Goal: Task Accomplishment & Management: Complete application form

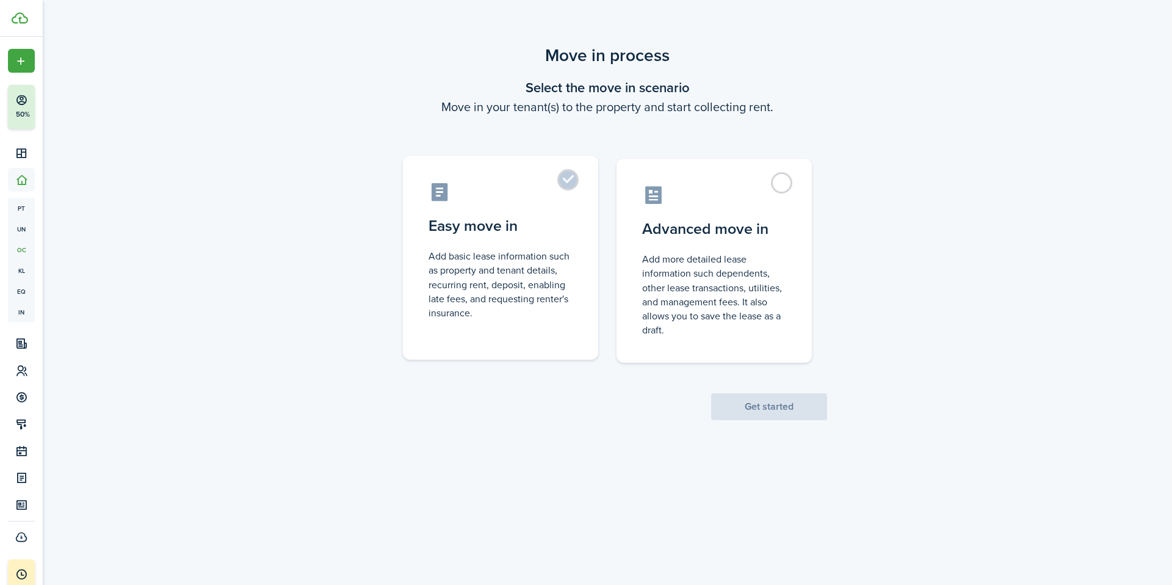
click at [491, 264] on control-radio-card-description "Add basic lease information such as property and tenant details, recurring rent…" at bounding box center [500, 284] width 144 height 71
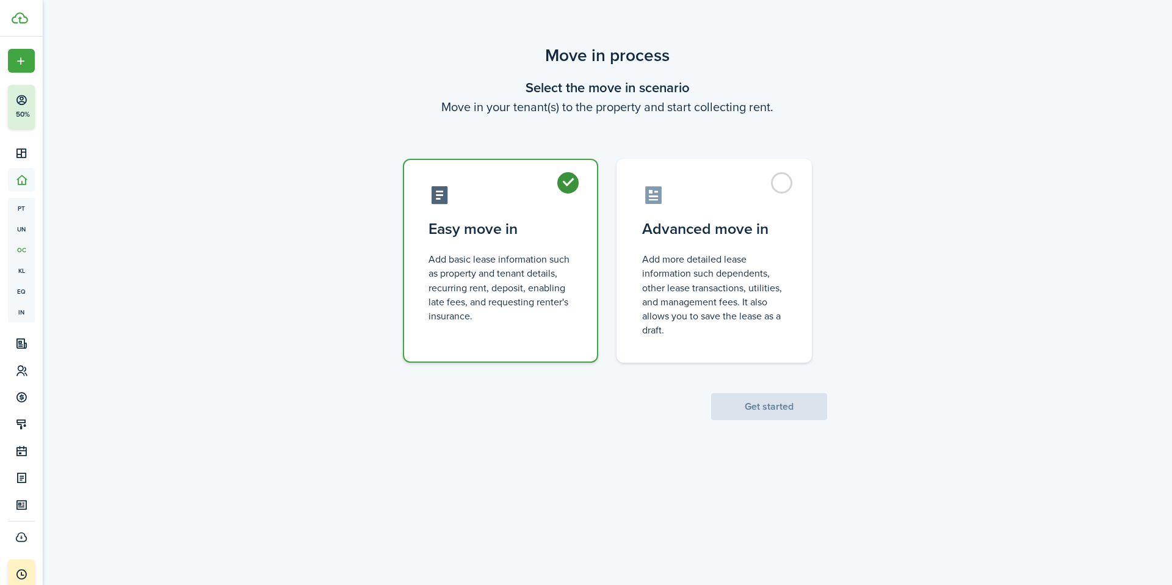
radio input "true"
click at [772, 405] on button "Get started" at bounding box center [769, 406] width 116 height 27
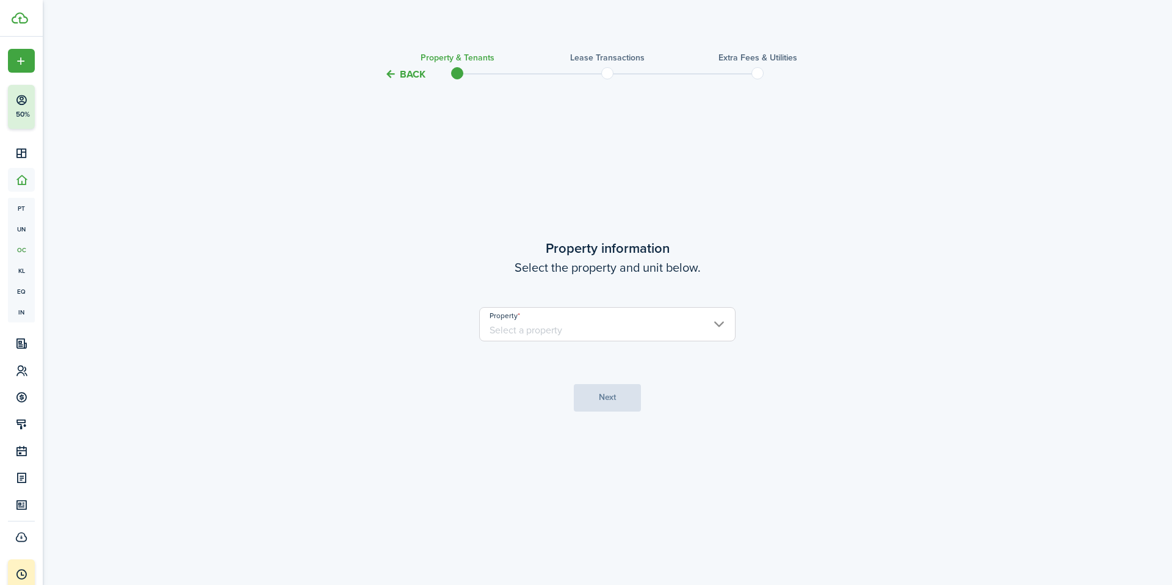
click at [716, 329] on input "Property" at bounding box center [607, 324] width 256 height 34
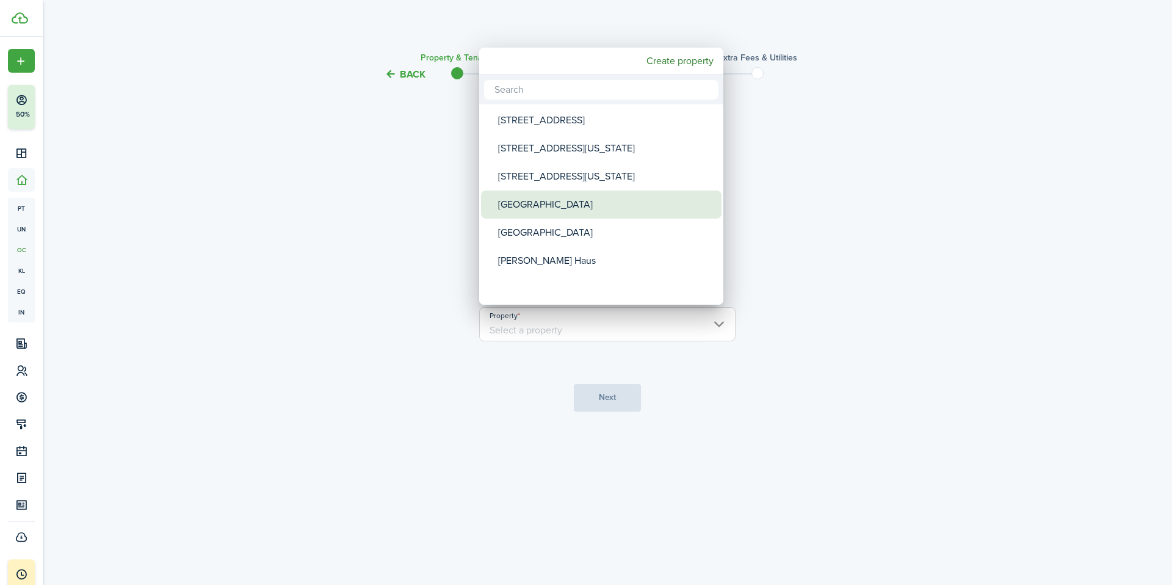
click at [569, 206] on div "[GEOGRAPHIC_DATA]" at bounding box center [606, 204] width 216 height 28
type input "[GEOGRAPHIC_DATA]"
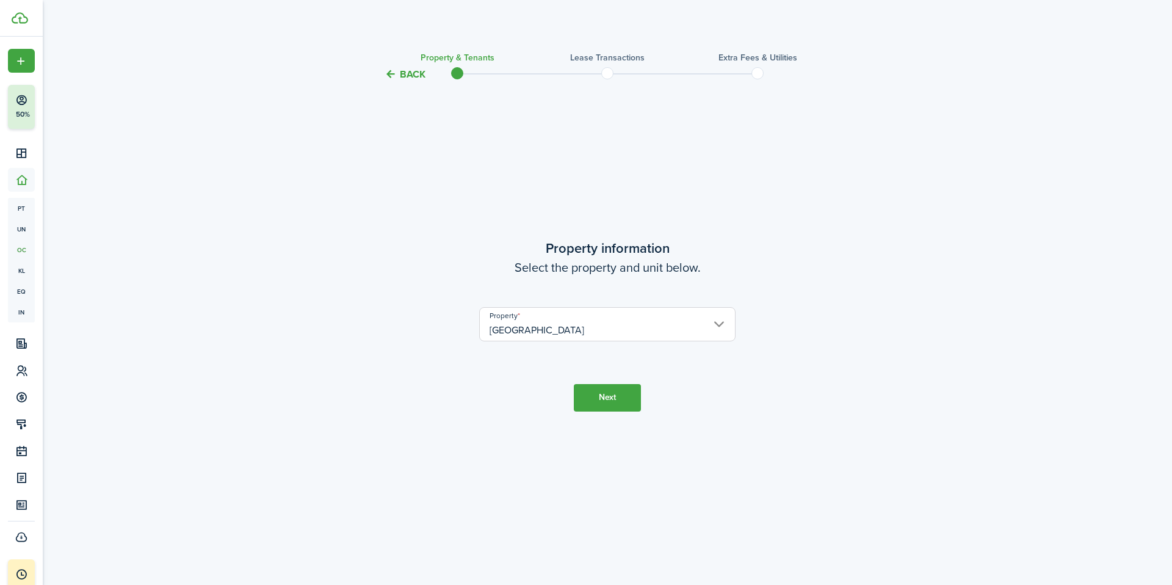
click at [610, 398] on button "Next" at bounding box center [607, 397] width 67 height 27
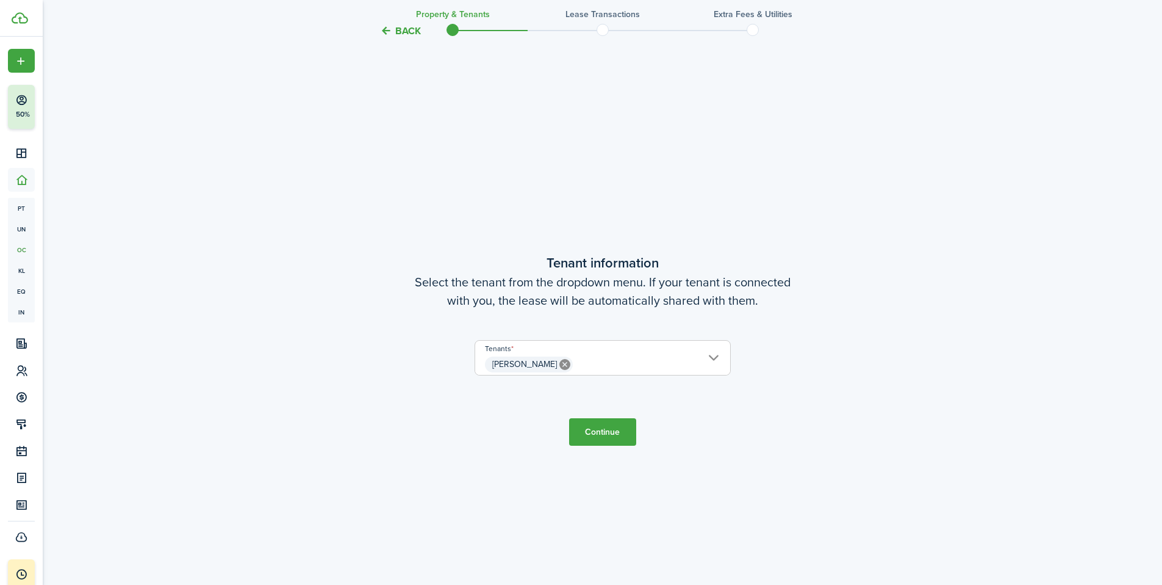
scroll to position [503, 0]
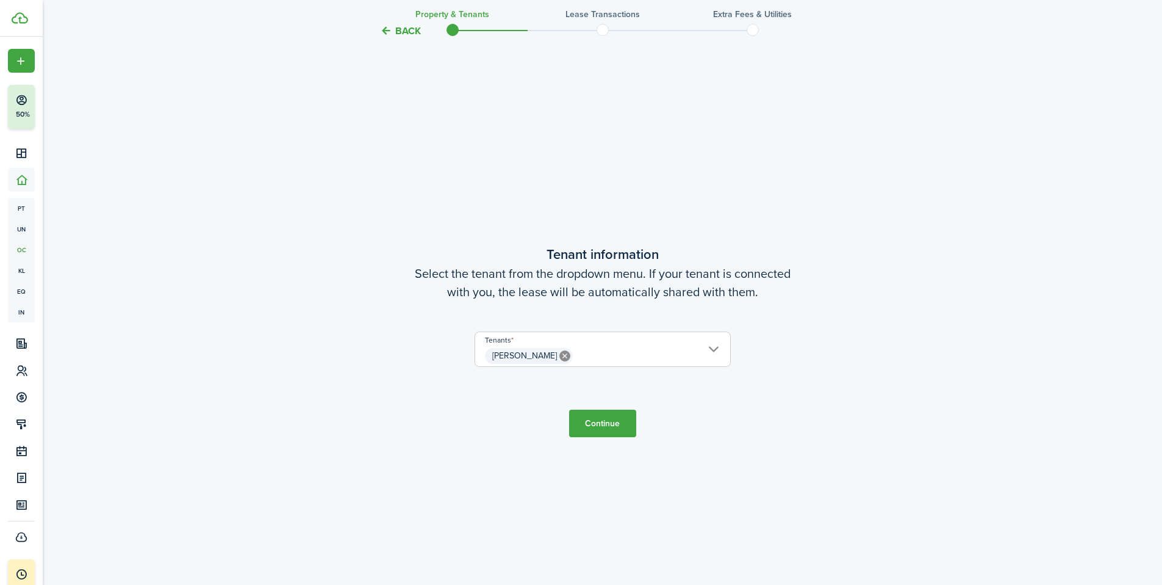
click at [598, 428] on button "Continue" at bounding box center [602, 422] width 67 height 27
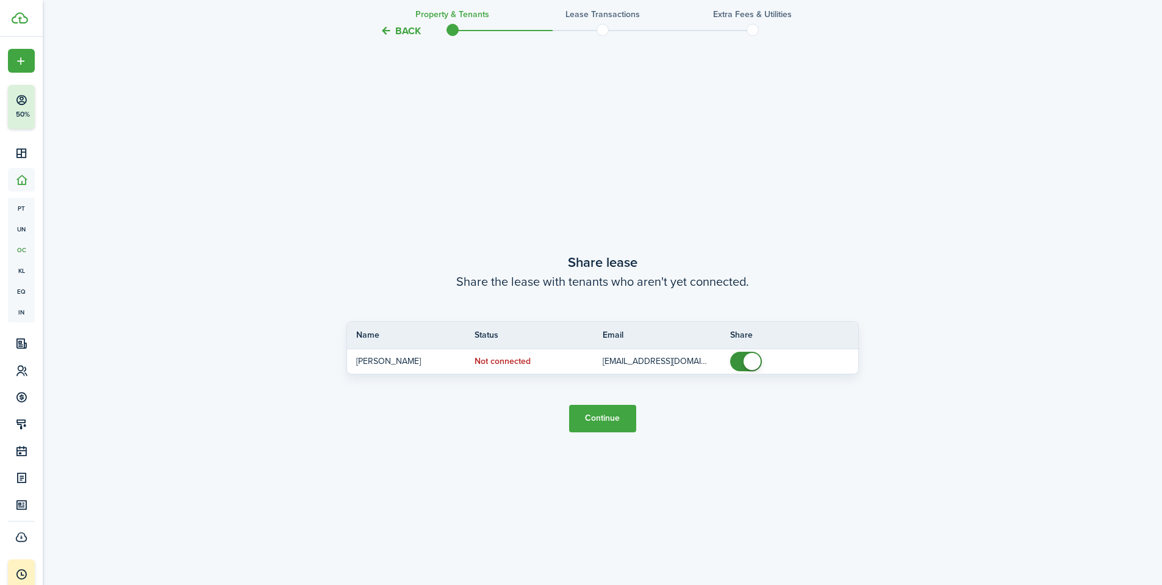
scroll to position [1087, 0]
click at [609, 417] on button "Continue" at bounding box center [602, 416] width 67 height 27
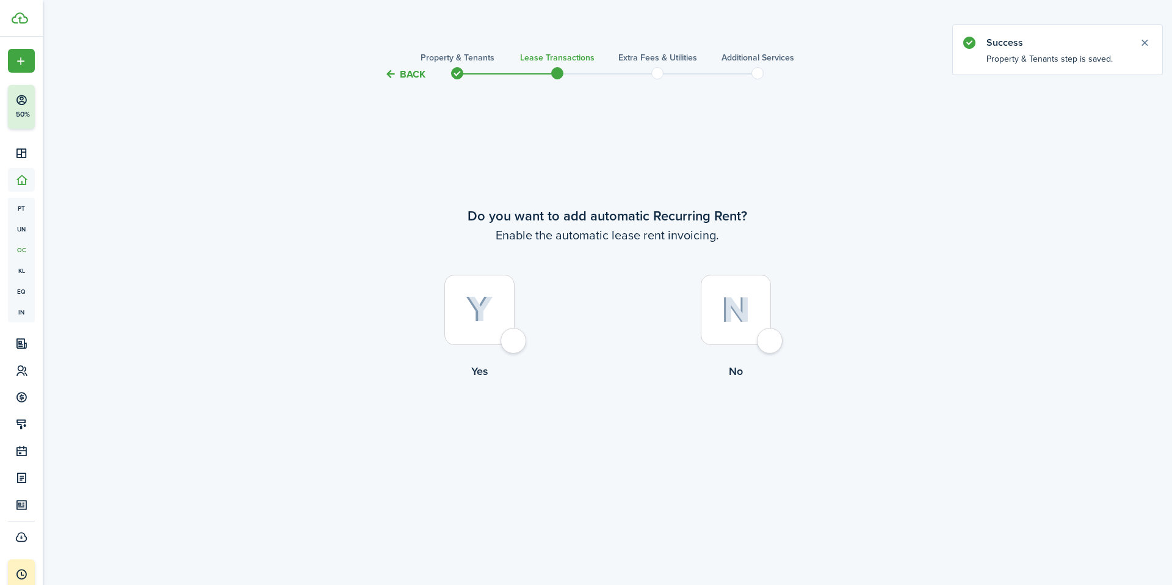
click at [471, 322] on img at bounding box center [479, 309] width 27 height 27
radio input "true"
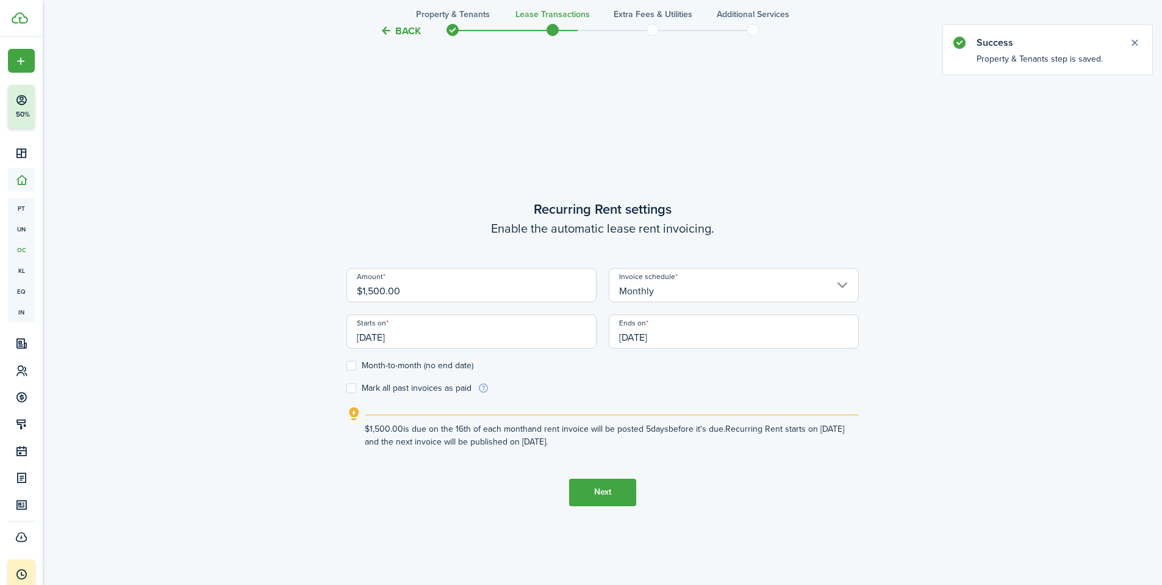
scroll to position [503, 0]
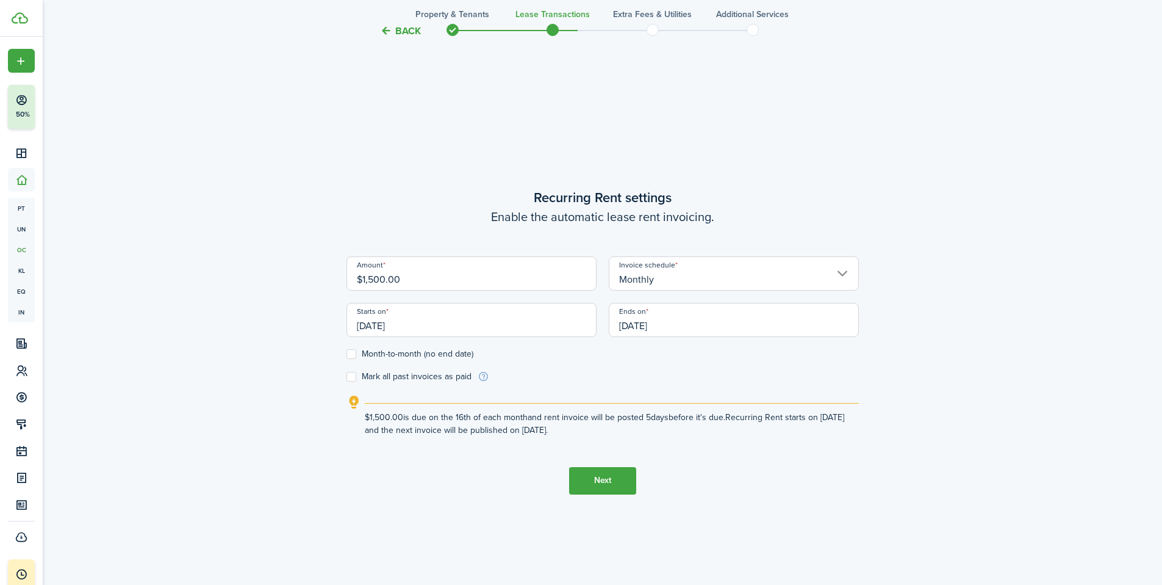
click at [350, 356] on label "Month-to-month (no end date)" at bounding box center [410, 354] width 127 height 10
click at [347, 354] on input "Month-to-month (no end date)" at bounding box center [346, 353] width 1 height 1
checkbox input "true"
click at [447, 328] on input "[DATE]" at bounding box center [472, 320] width 250 height 34
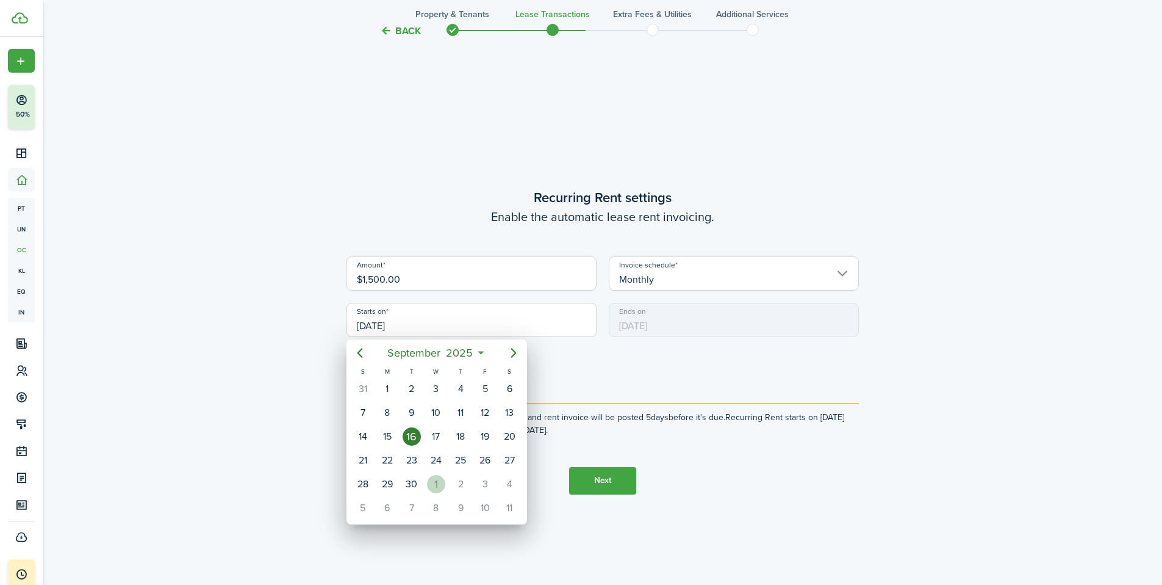
click at [437, 486] on div "1" at bounding box center [436, 484] width 18 height 18
type input "[DATE]"
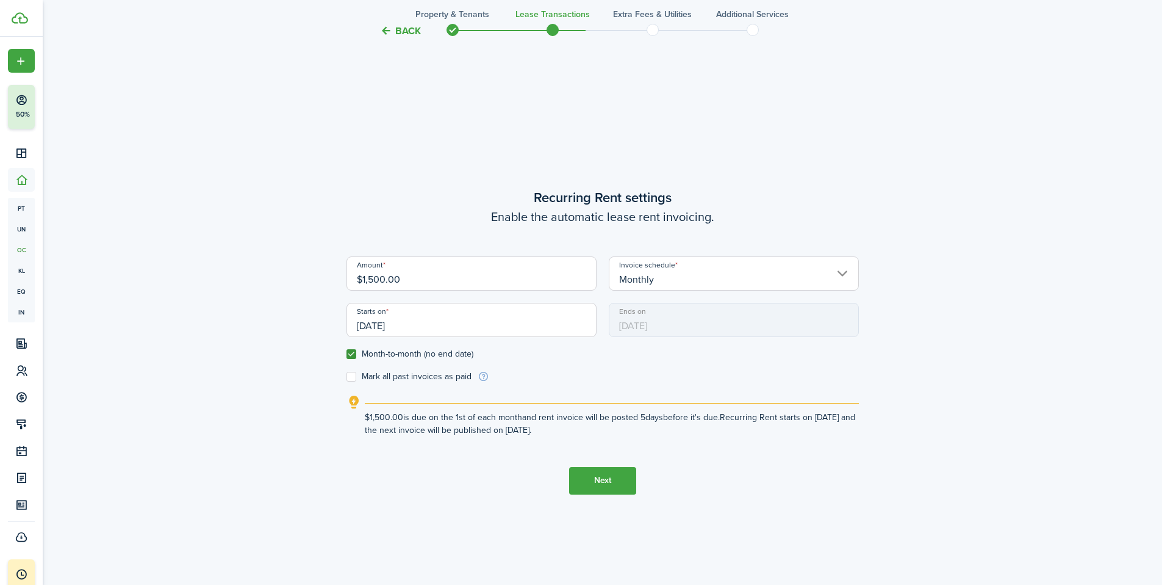
click at [267, 320] on div "Back Property & Tenants Lease Transactions Extra fees & Utilities Additional Se…" at bounding box center [603, 86] width 708 height 1093
click at [616, 481] on button "Next" at bounding box center [602, 480] width 67 height 27
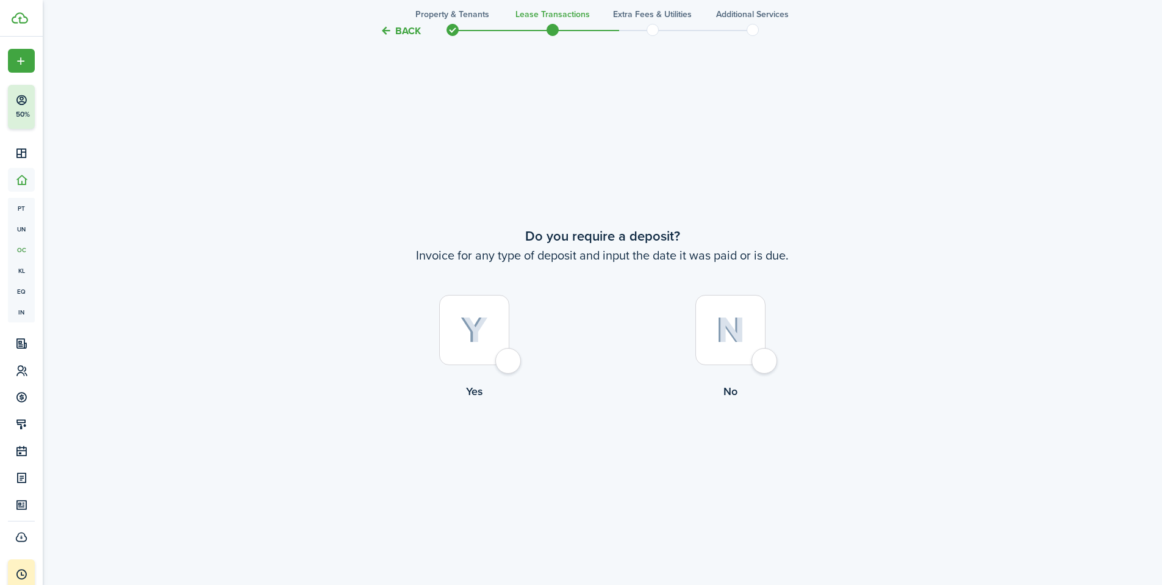
scroll to position [1087, 0]
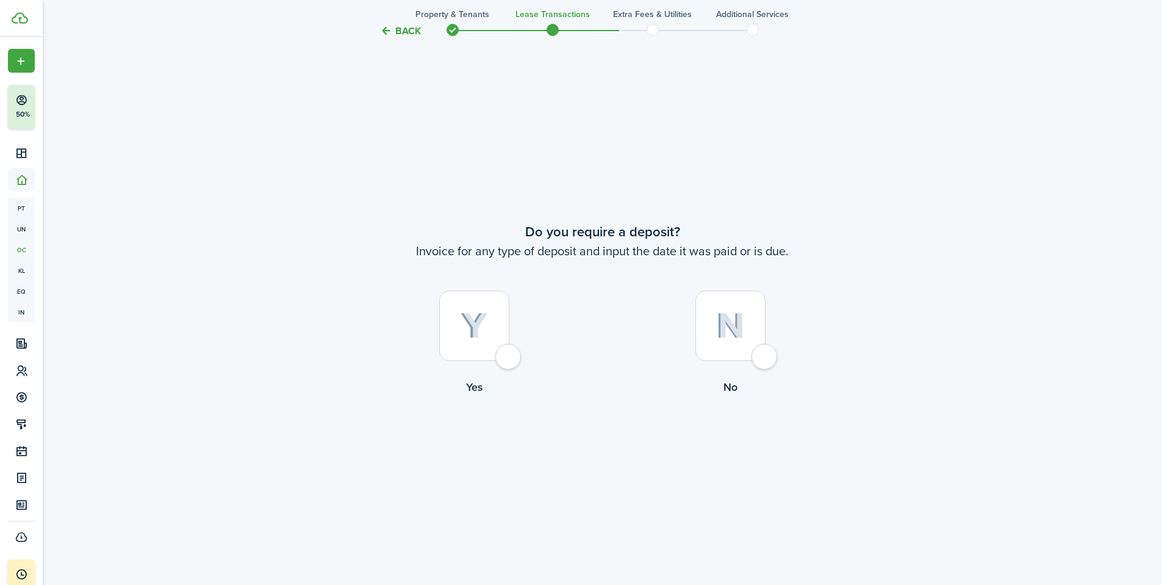
click at [507, 361] on div at bounding box center [474, 325] width 70 height 70
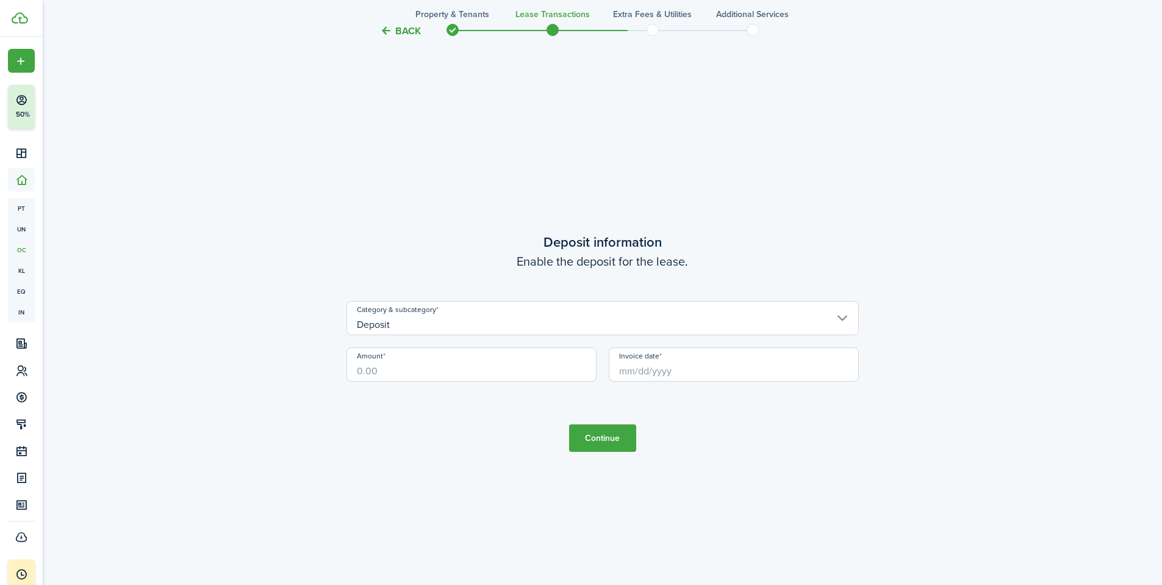
scroll to position [1672, 0]
click at [434, 315] on input "Deposit" at bounding box center [603, 317] width 513 height 34
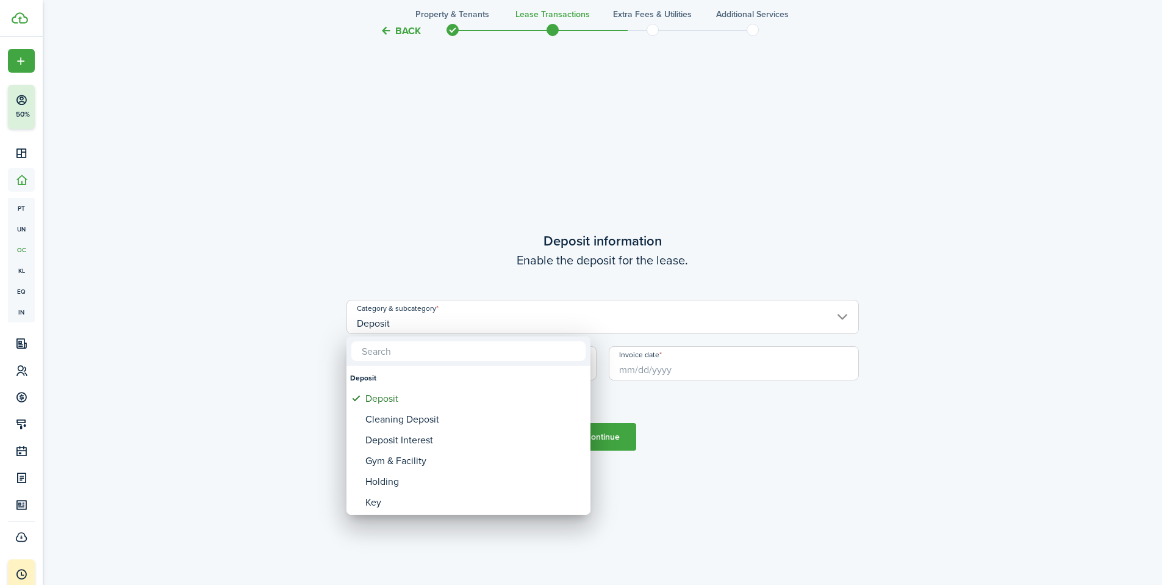
click at [231, 374] on div at bounding box center [581, 292] width 1358 height 780
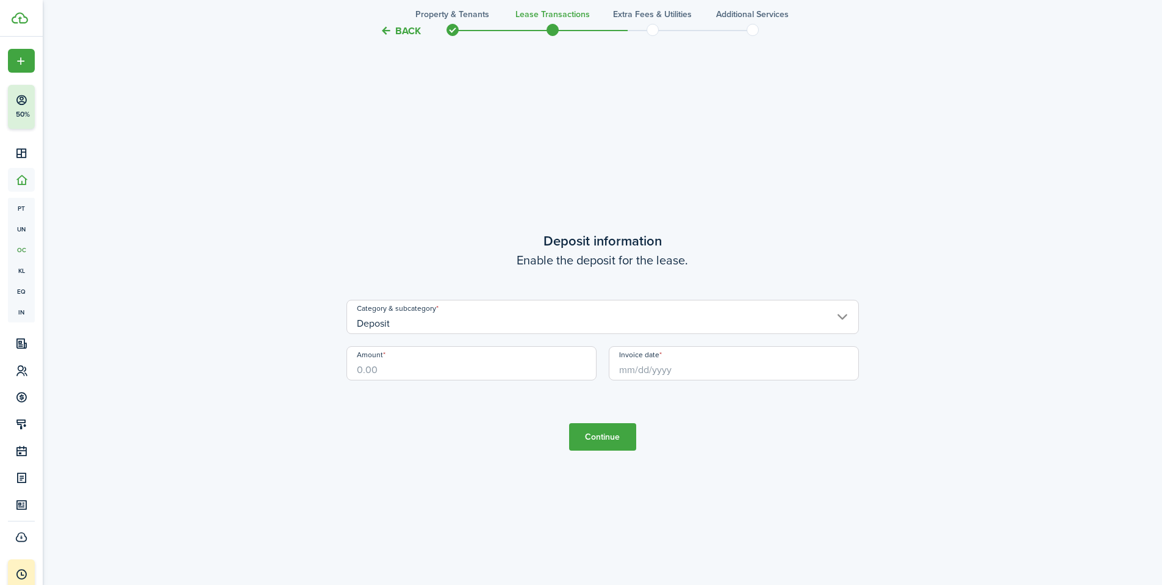
click at [400, 369] on input "Amount" at bounding box center [472, 363] width 250 height 34
click at [670, 369] on input "Invoice date" at bounding box center [734, 363] width 250 height 34
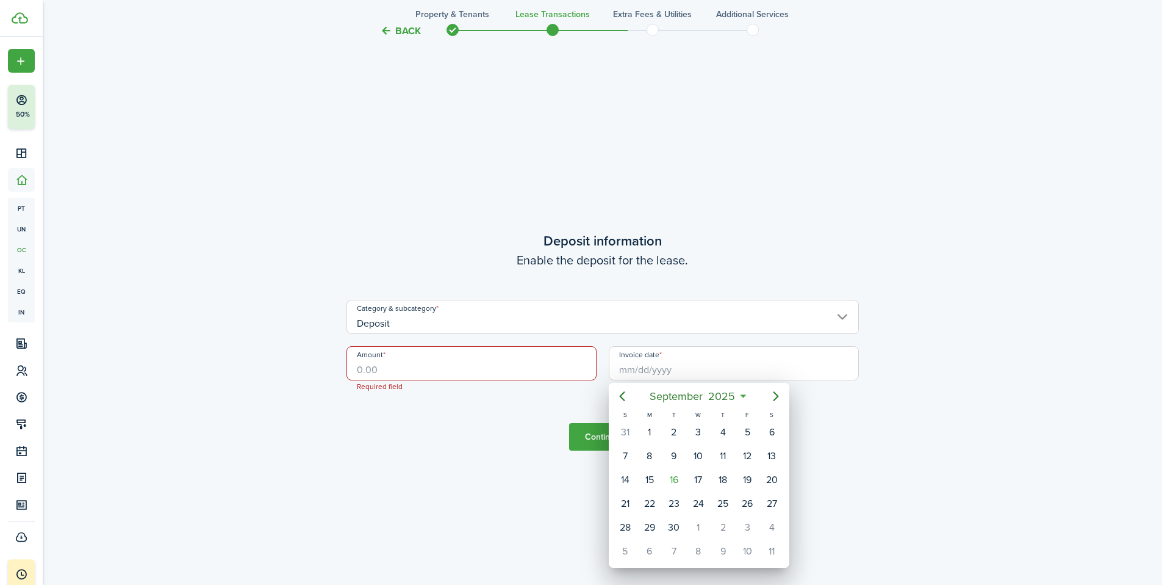
drag, startPoint x: 445, startPoint y: 437, endPoint x: 563, endPoint y: 438, distance: 117.8
click at [445, 437] on div at bounding box center [581, 292] width 1358 height 780
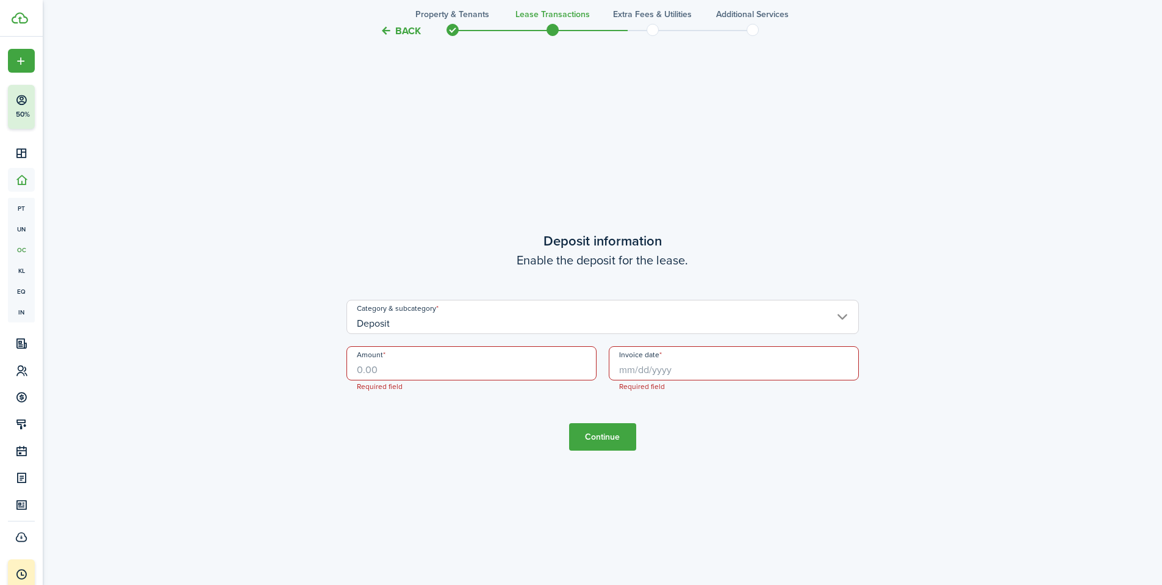
click at [605, 442] on button "Continue" at bounding box center [602, 436] width 67 height 27
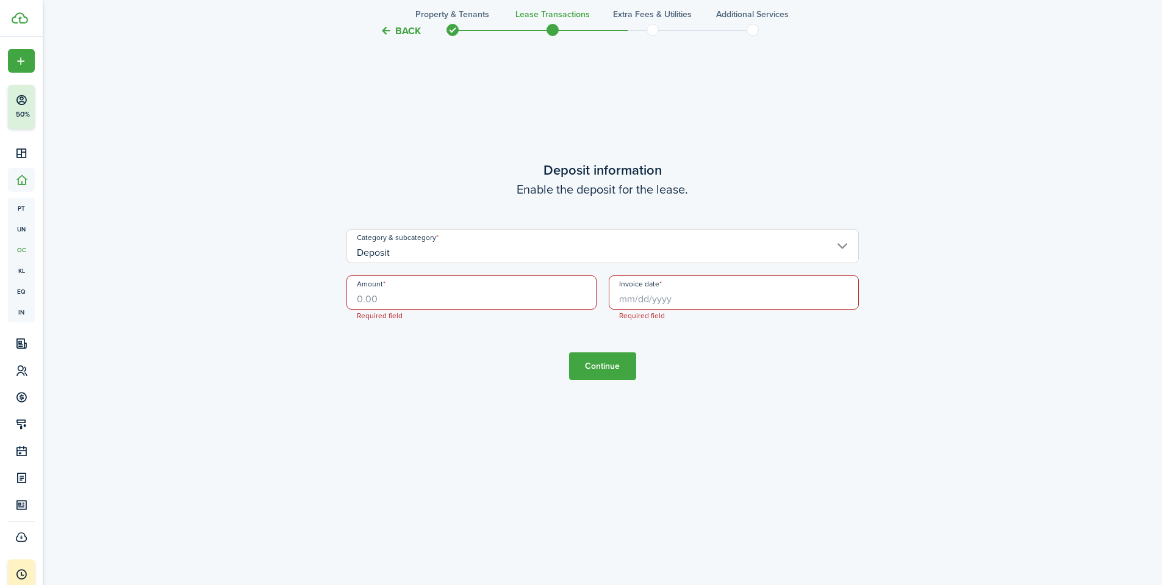
click at [608, 359] on button "Continue" at bounding box center [602, 365] width 67 height 27
click at [621, 250] on input "Deposit" at bounding box center [603, 246] width 513 height 34
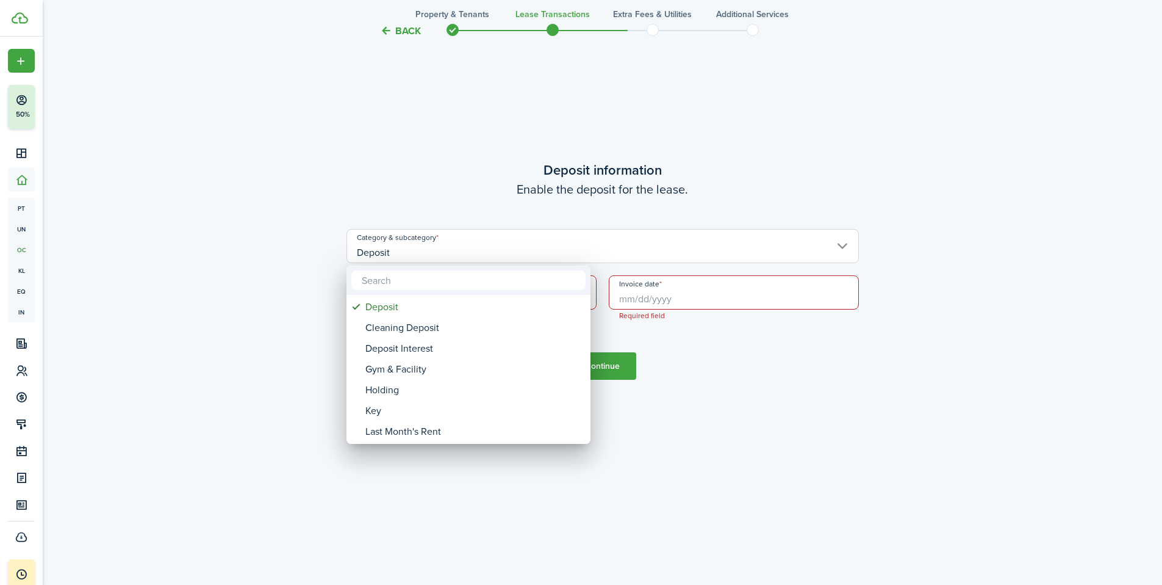
click at [300, 325] on div at bounding box center [581, 292] width 1358 height 780
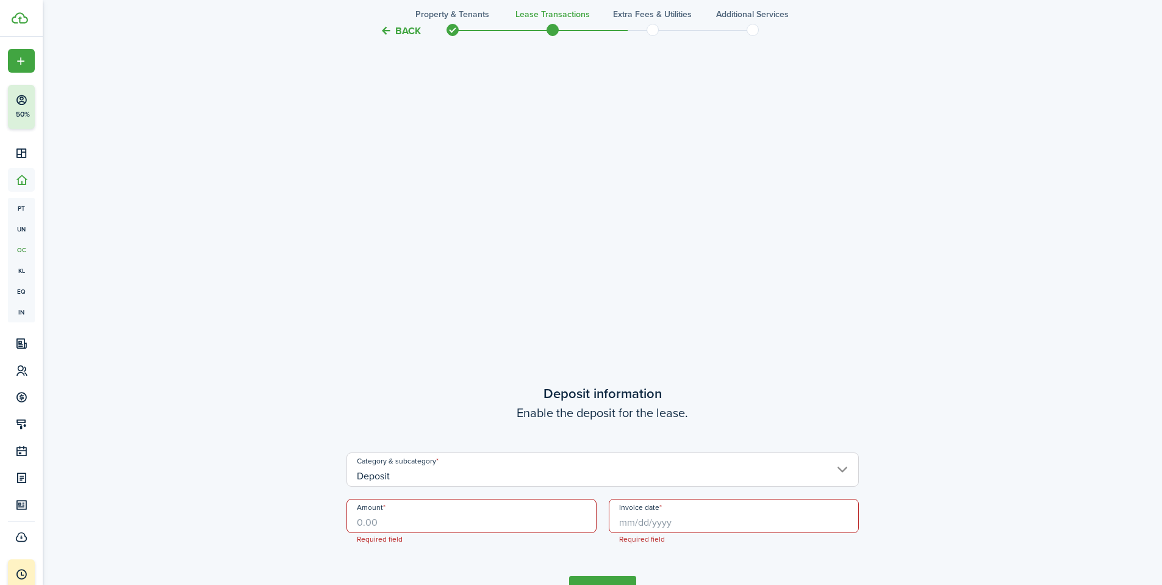
click at [398, 29] on button "Back" at bounding box center [400, 30] width 41 height 13
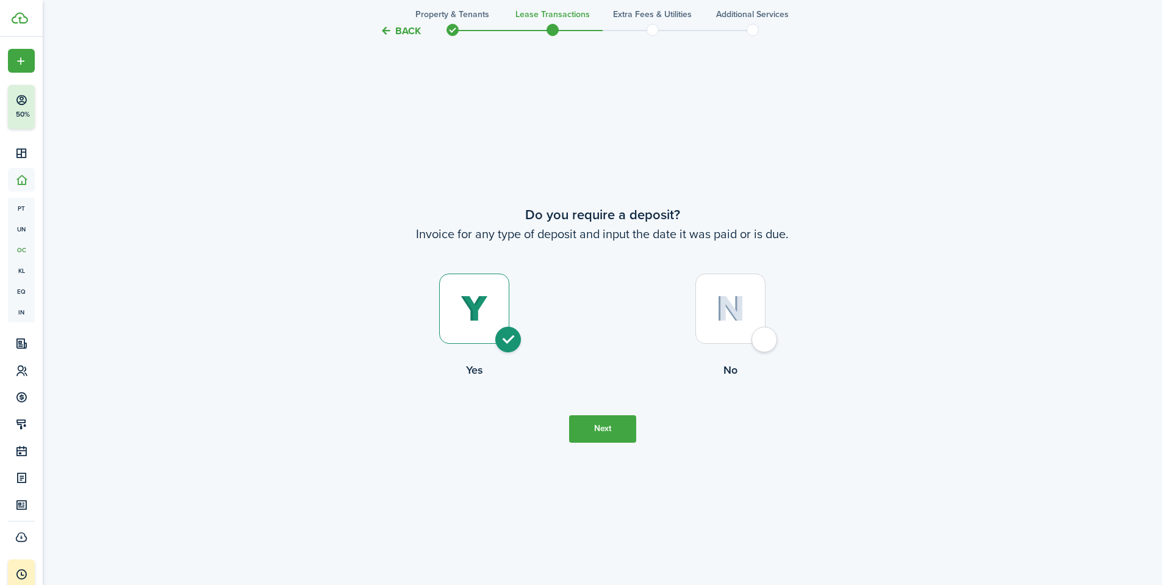
scroll to position [1087, 0]
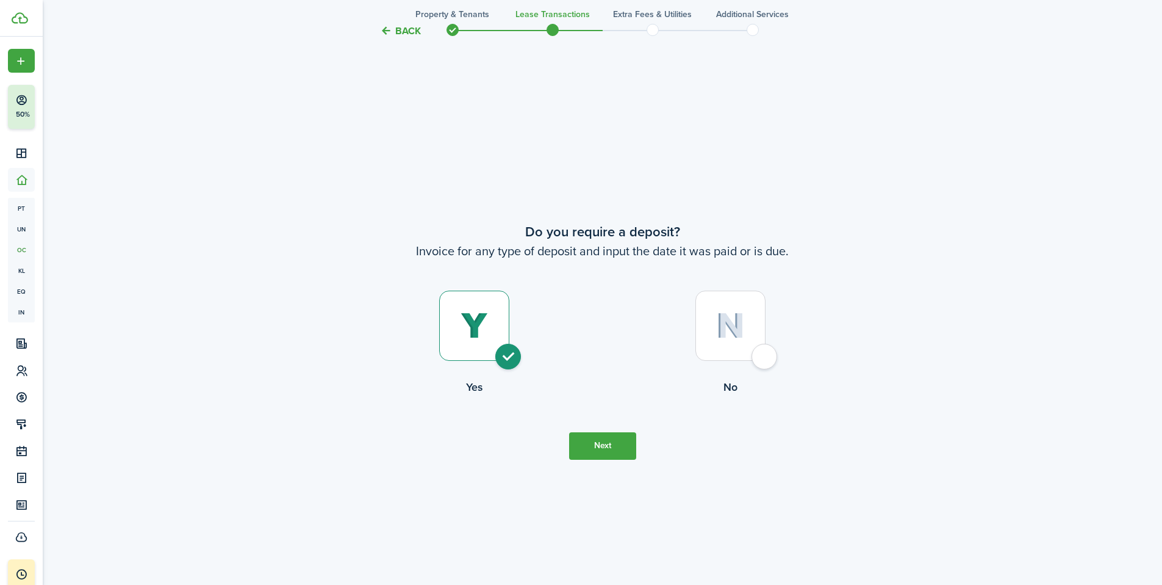
click at [724, 330] on img at bounding box center [730, 325] width 29 height 26
radio input "false"
radio input "true"
click at [604, 452] on button "Continue" at bounding box center [602, 445] width 67 height 27
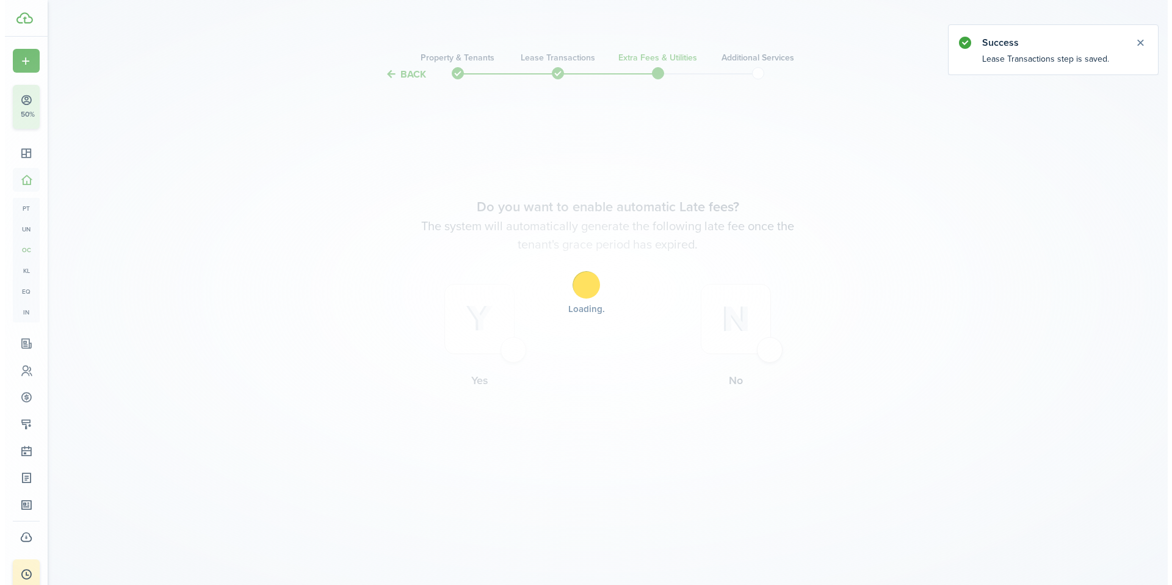
scroll to position [0, 0]
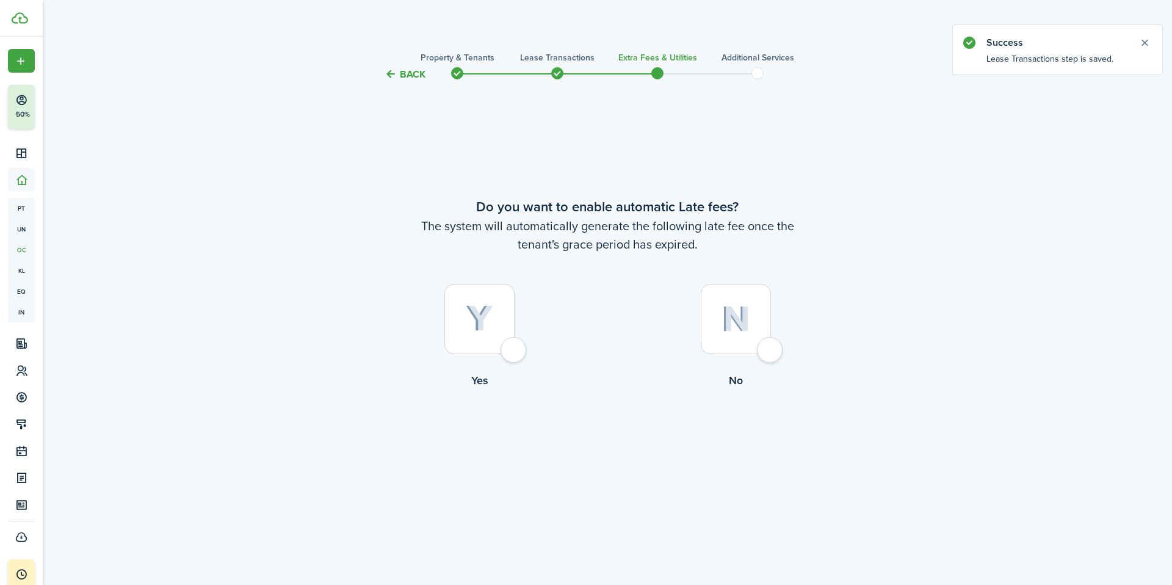
click at [741, 344] on div at bounding box center [735, 319] width 70 height 70
radio input "true"
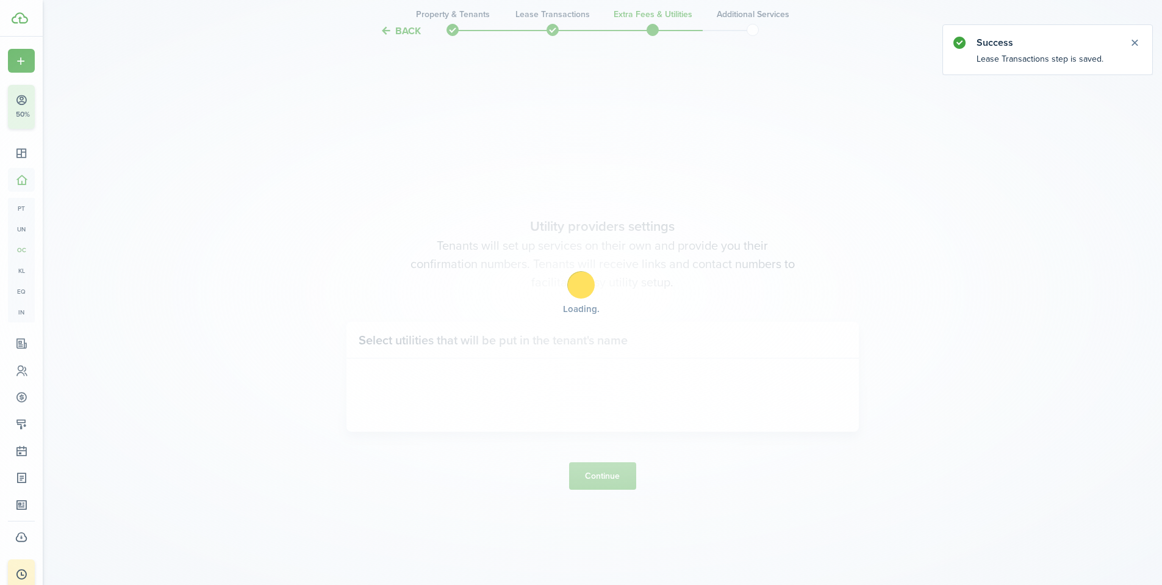
scroll to position [503, 0]
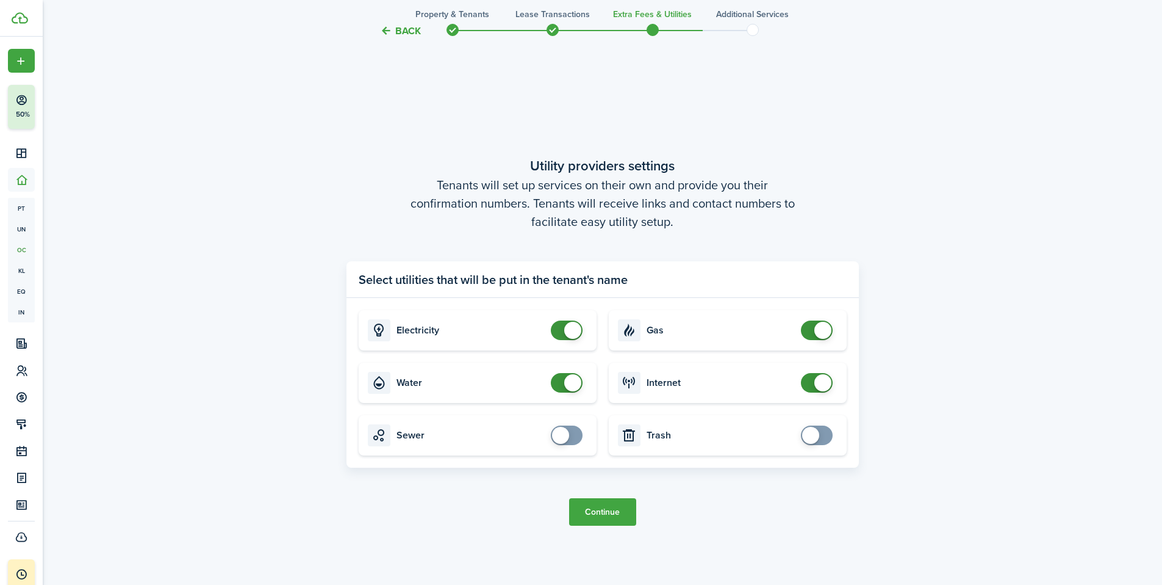
checkbox input "false"
click at [561, 384] on span at bounding box center [567, 383] width 12 height 20
click at [621, 516] on button "Continue" at bounding box center [602, 511] width 67 height 27
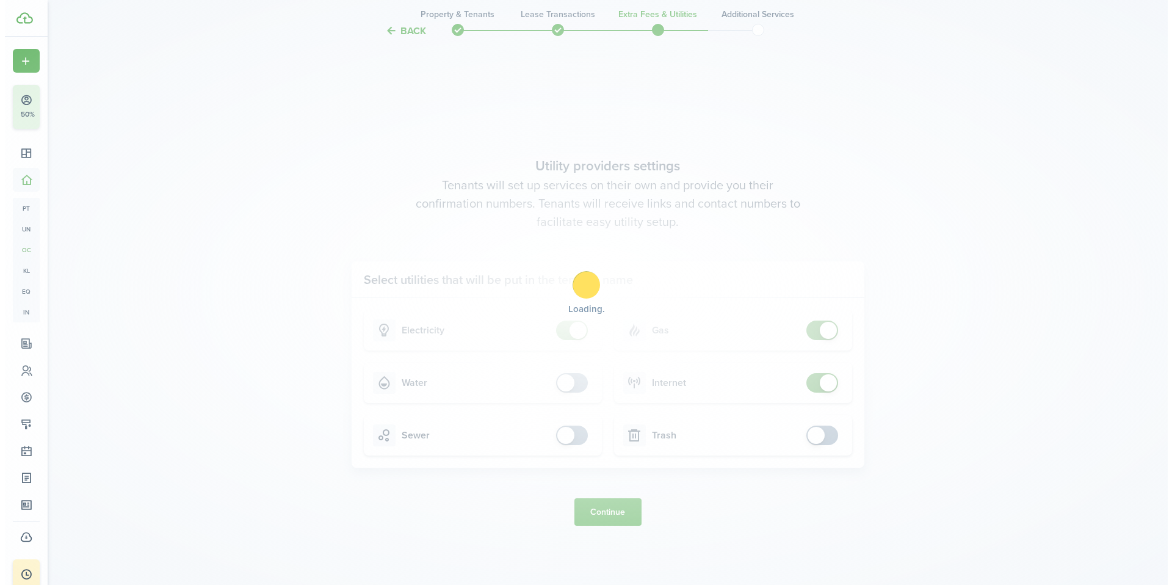
scroll to position [0, 0]
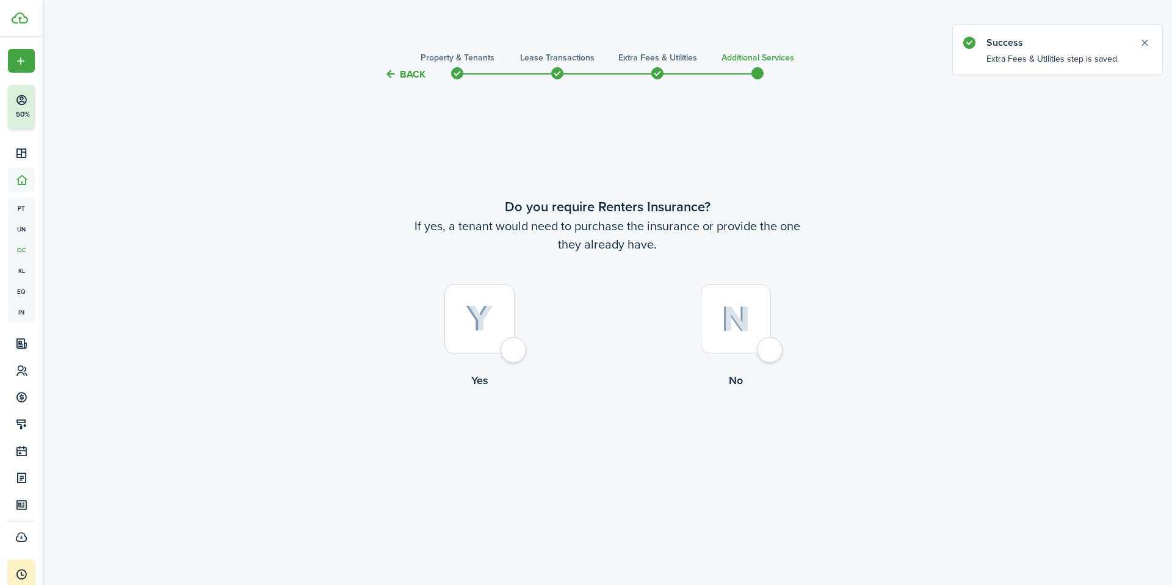
click at [484, 328] on img at bounding box center [479, 318] width 27 height 27
radio input "true"
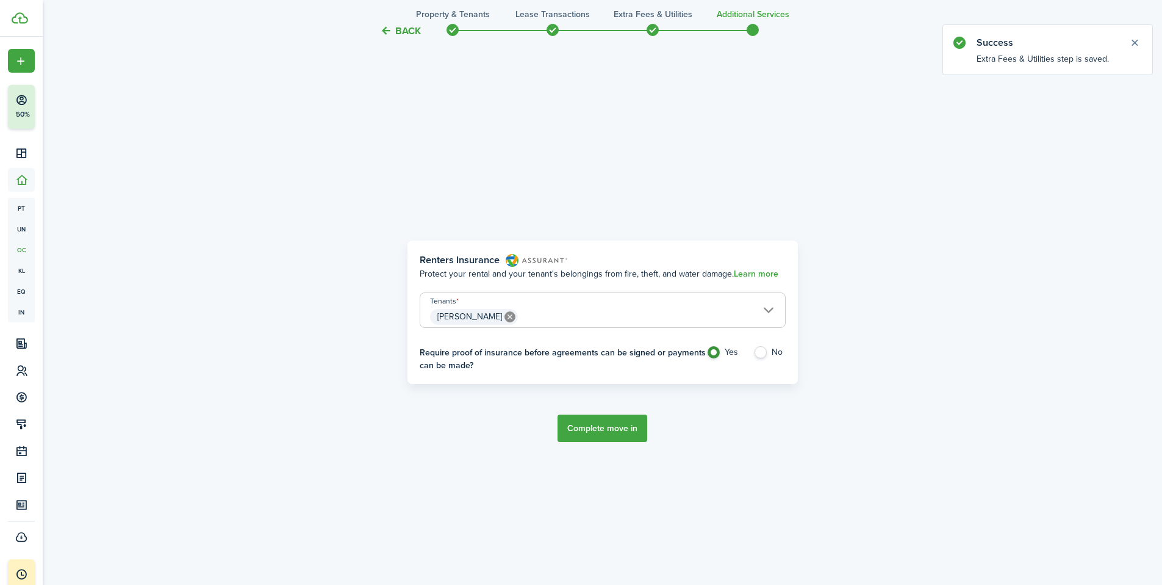
scroll to position [503, 0]
click at [771, 353] on label "No" at bounding box center [770, 354] width 32 height 18
radio input "false"
radio input "true"
click at [627, 428] on button "Complete move in" at bounding box center [603, 427] width 90 height 27
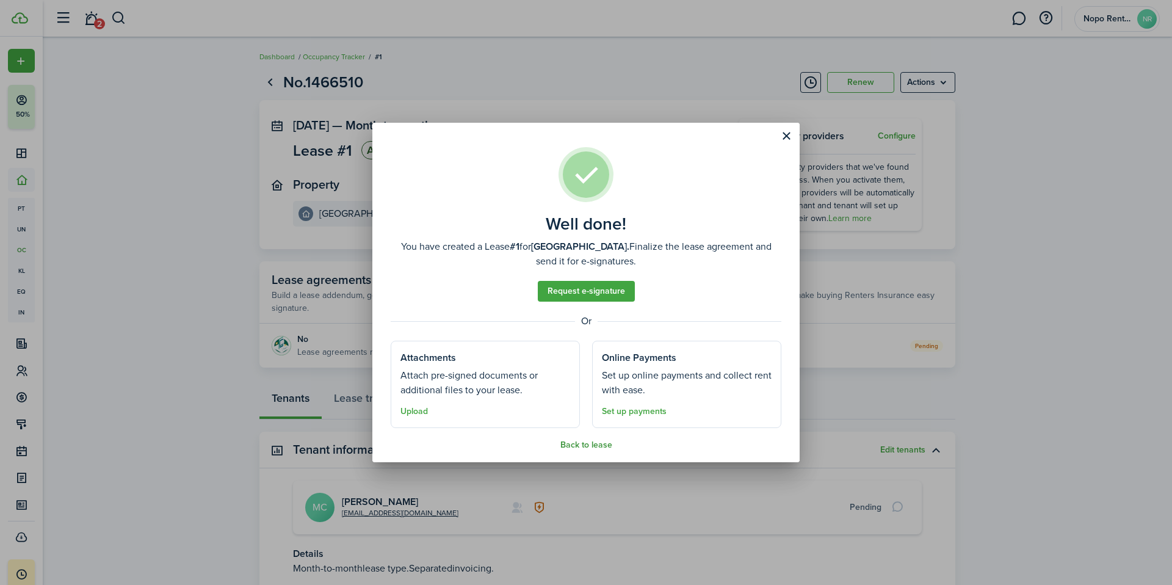
click at [592, 445] on button "Back to lease" at bounding box center [586, 445] width 52 height 10
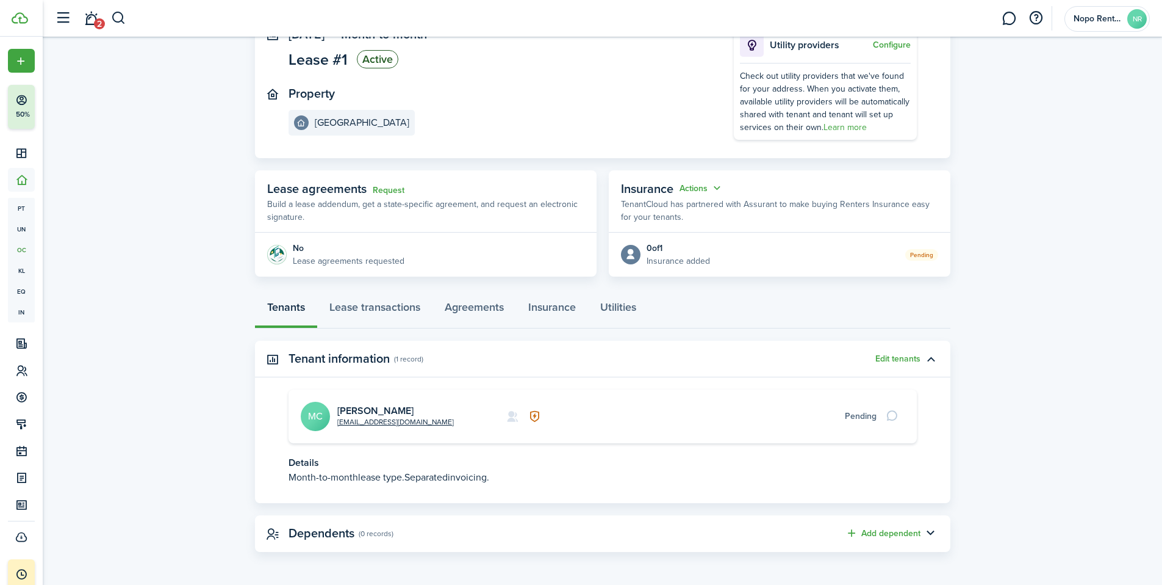
scroll to position [92, 0]
click at [371, 303] on link "Lease transactions" at bounding box center [374, 309] width 115 height 37
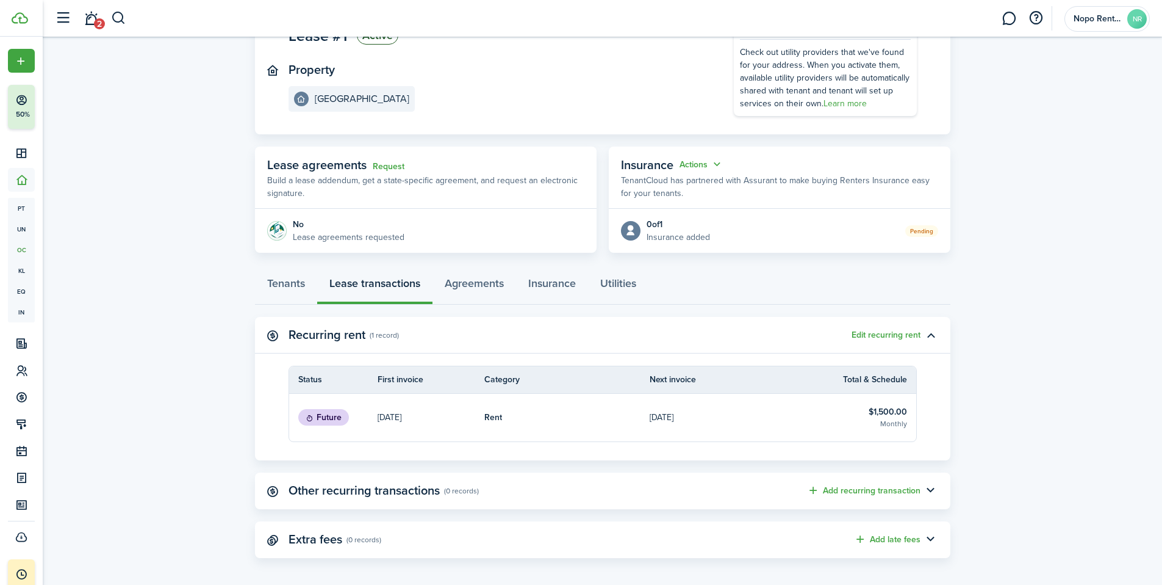
scroll to position [121, 0]
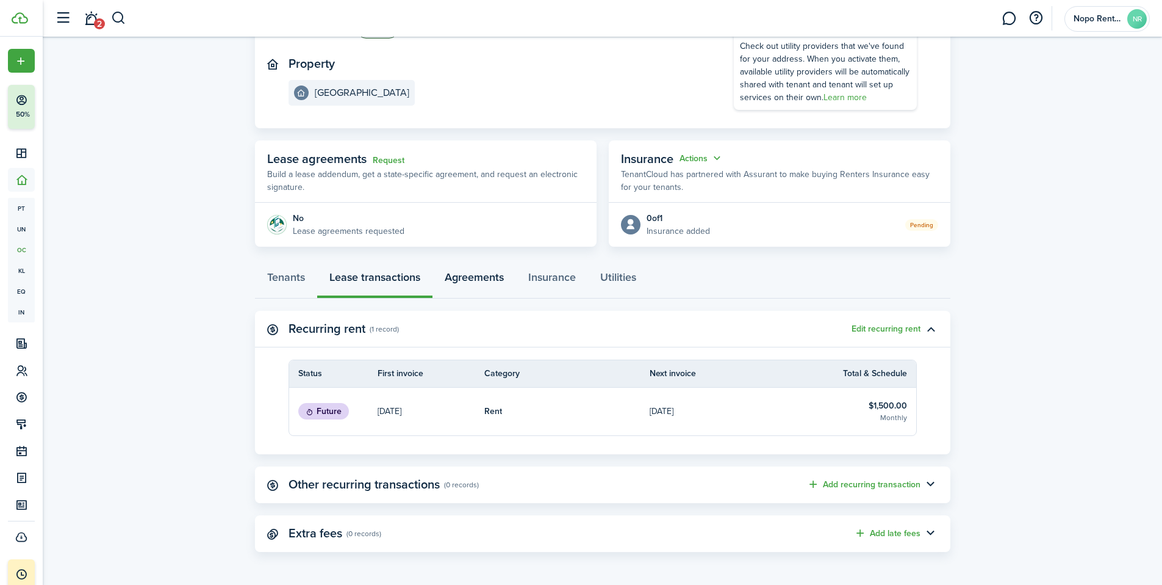
click at [468, 277] on link "Agreements" at bounding box center [475, 280] width 84 height 37
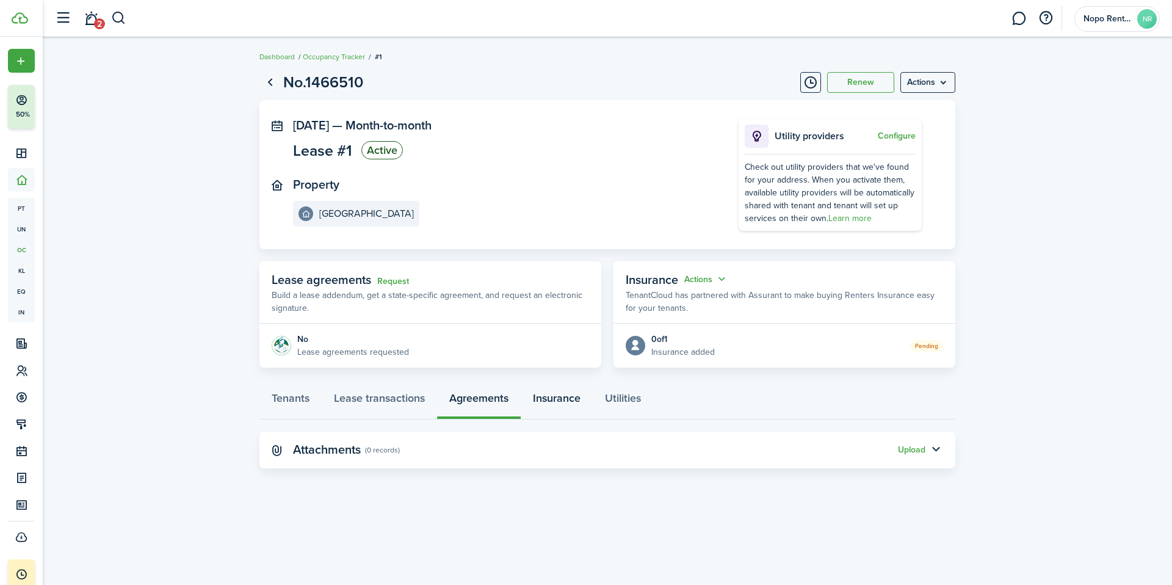
click at [542, 400] on link "Insurance" at bounding box center [556, 401] width 72 height 37
click at [633, 401] on link "Utilities" at bounding box center [622, 401] width 60 height 37
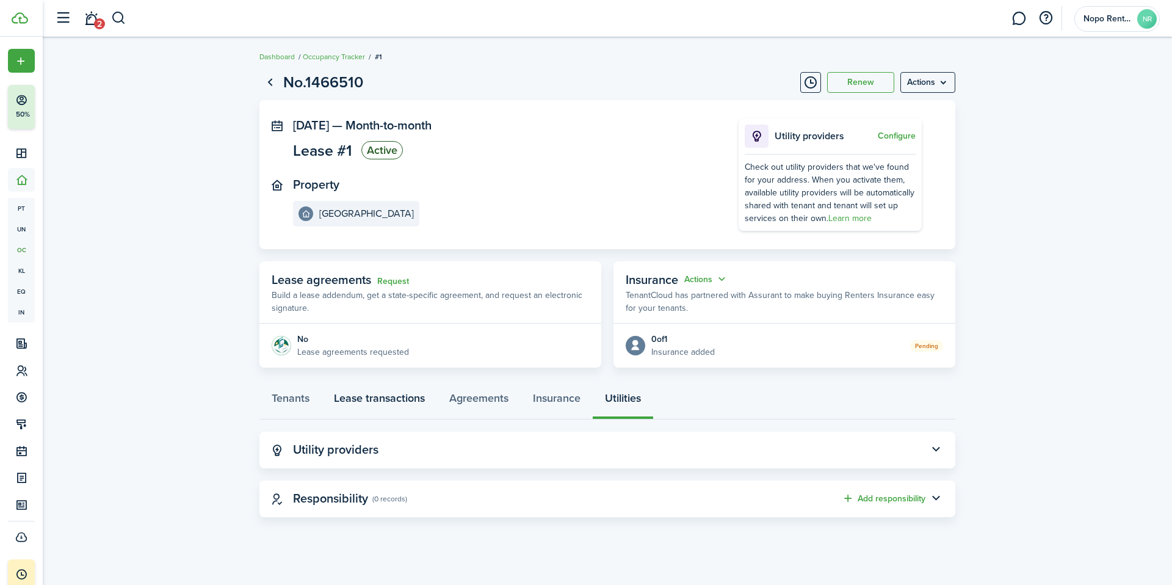
click at [358, 394] on link "Lease transactions" at bounding box center [379, 401] width 115 height 37
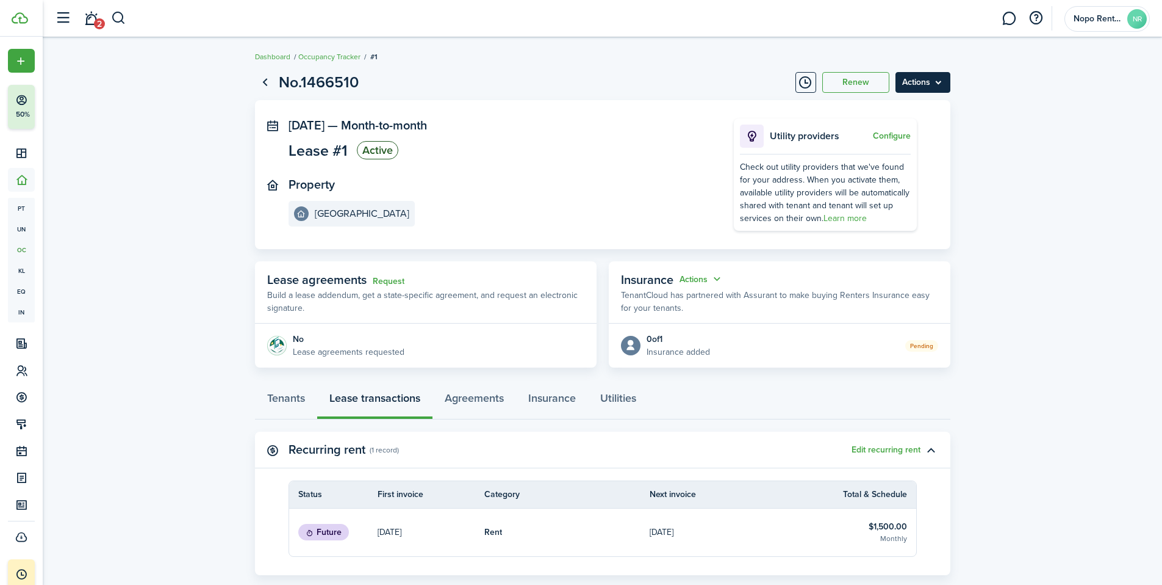
click at [921, 83] on menu-btn "Actions" at bounding box center [923, 82] width 55 height 21
click at [637, 68] on page-view-layout "No.1466510 Renew Actions [DATE] — Month-to-month Lease #1 Active Property [STRE…" at bounding box center [603, 372] width 708 height 614
click at [940, 81] on menu-btn "Actions" at bounding box center [923, 82] width 55 height 21
click at [868, 109] on button "Edit" at bounding box center [897, 109] width 107 height 21
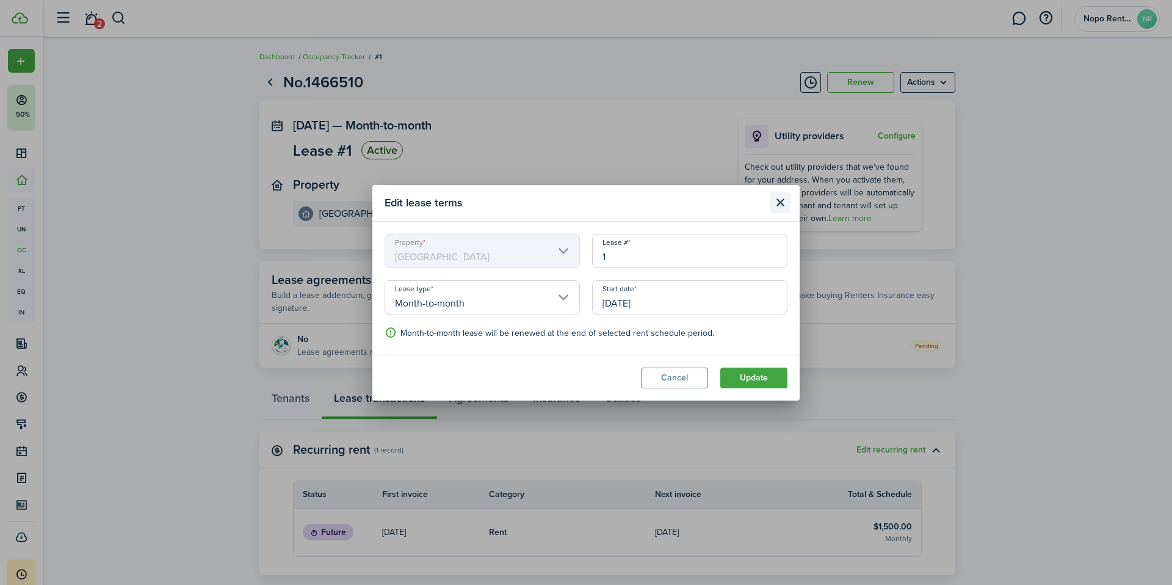
click at [779, 201] on button "Close modal" at bounding box center [779, 202] width 21 height 21
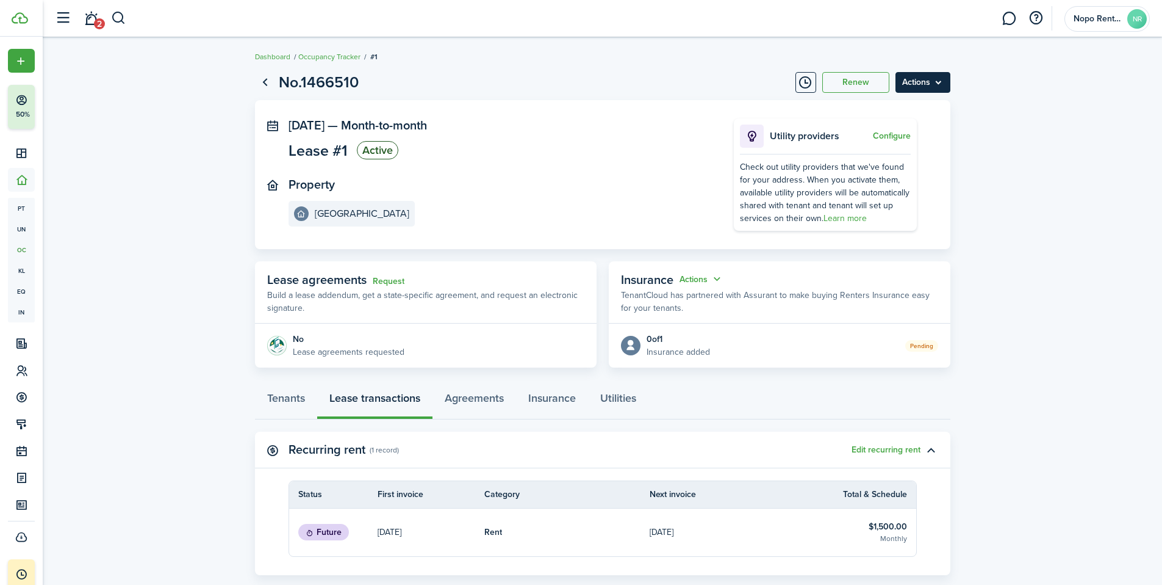
click at [929, 80] on menu-btn "Actions" at bounding box center [923, 82] width 55 height 21
click at [468, 176] on panel-main-inner "[DATE] — Month-to-month Lease #1 Active Property [STREET_ADDRESS]" at bounding box center [493, 172] width 409 height 108
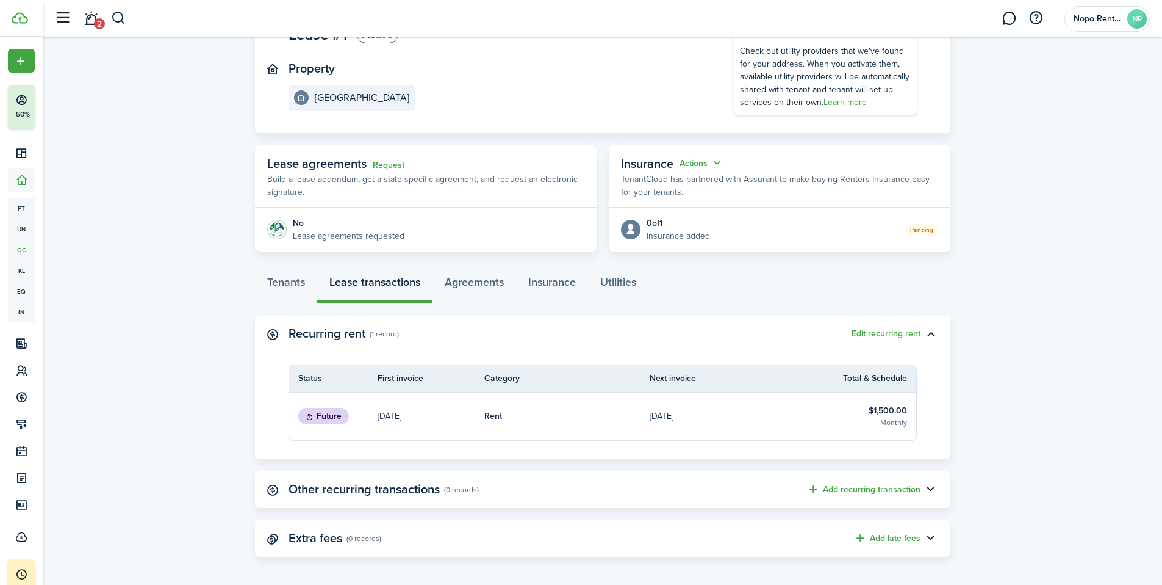
scroll to position [121, 0]
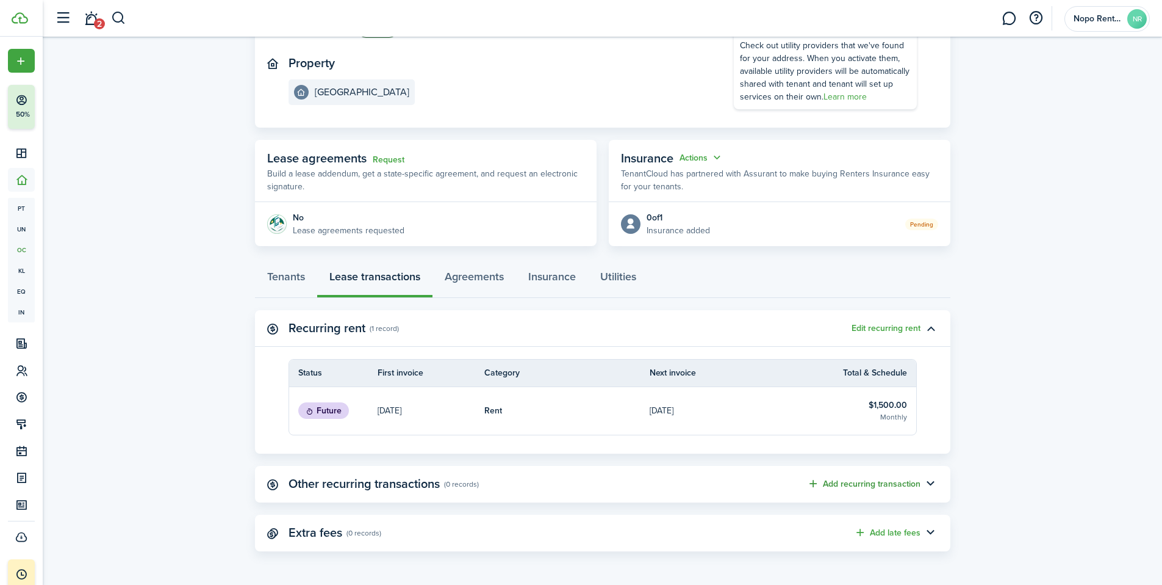
click at [890, 481] on button "Add recurring transaction" at bounding box center [863, 484] width 113 height 14
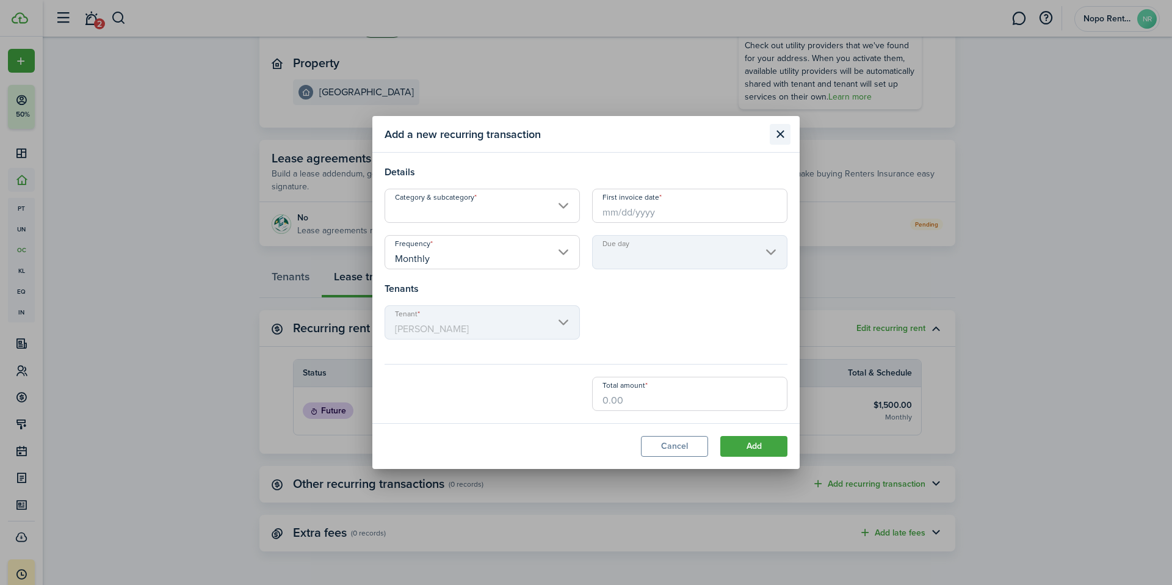
click at [782, 134] on button "Close modal" at bounding box center [779, 134] width 21 height 21
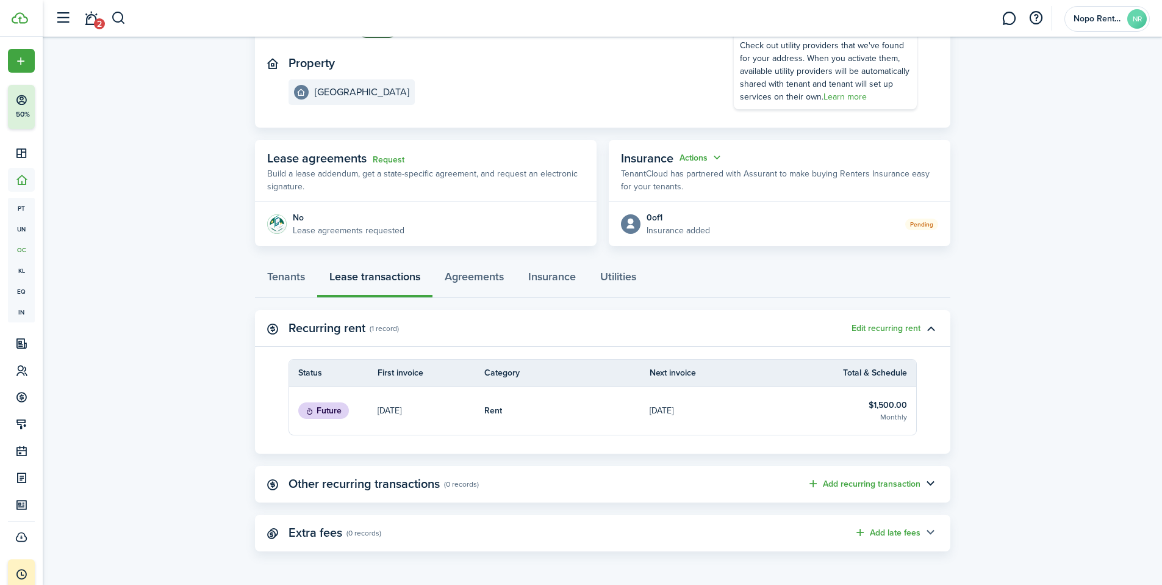
click at [931, 528] on button "button" at bounding box center [931, 532] width 21 height 21
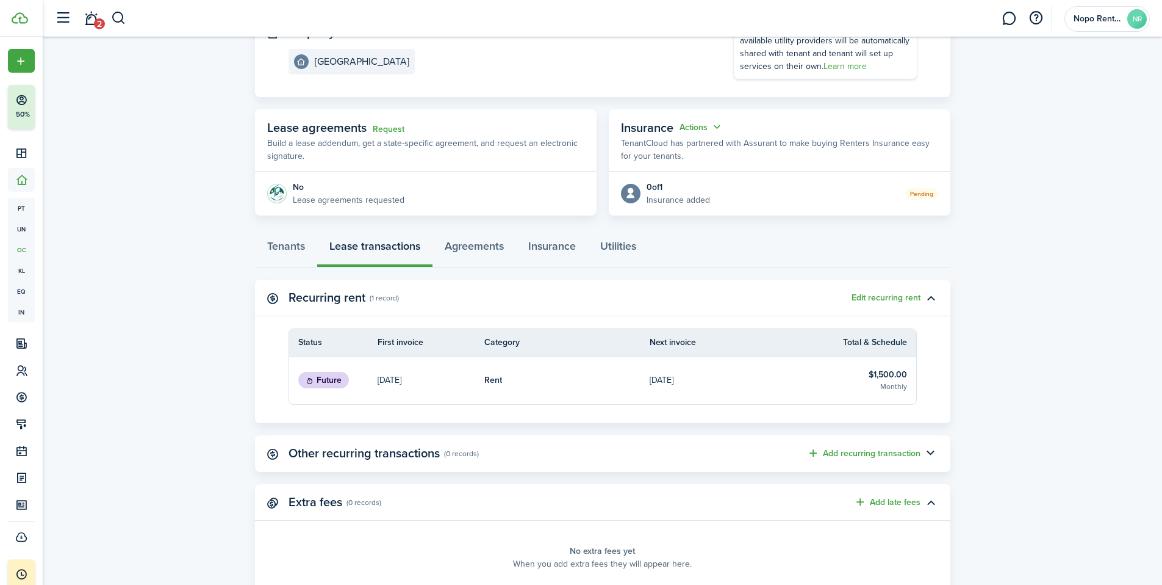
scroll to position [201, 0]
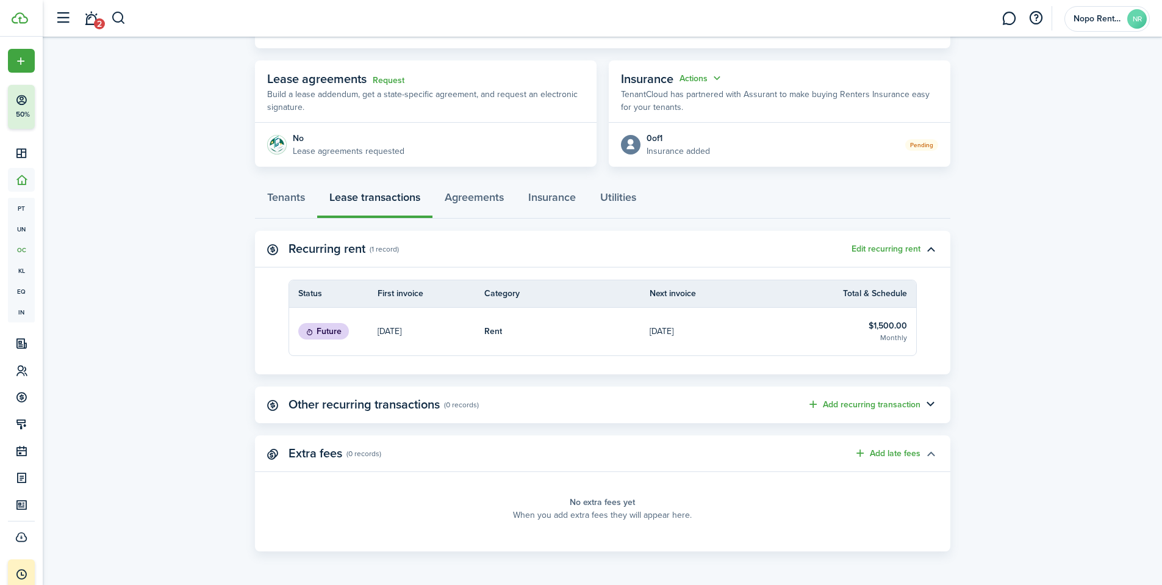
click at [932, 456] on button "button" at bounding box center [931, 453] width 21 height 21
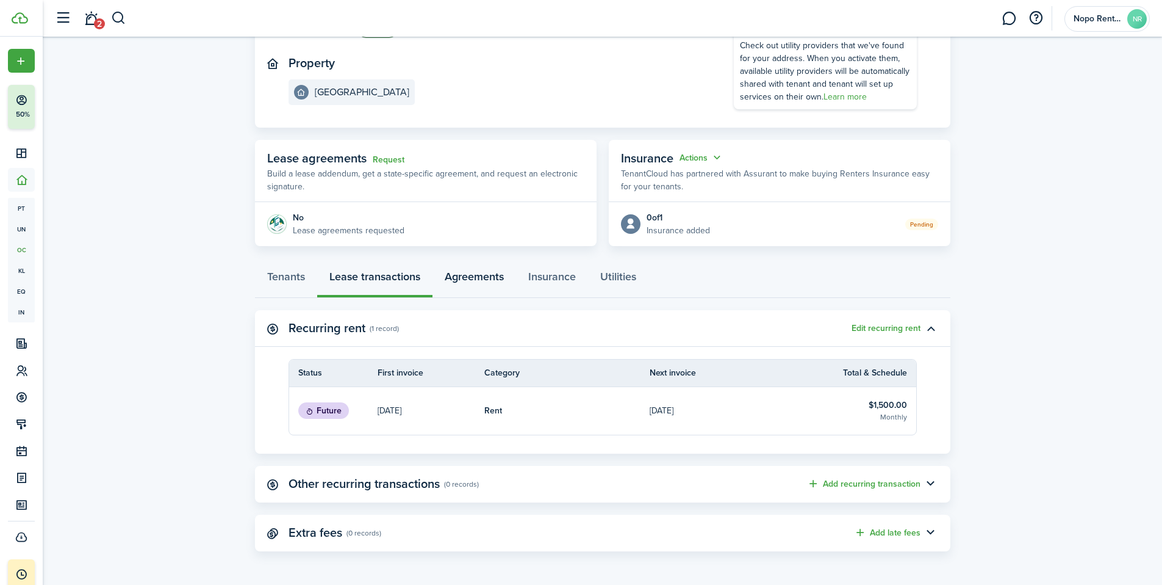
click at [471, 279] on link "Agreements" at bounding box center [475, 279] width 84 height 37
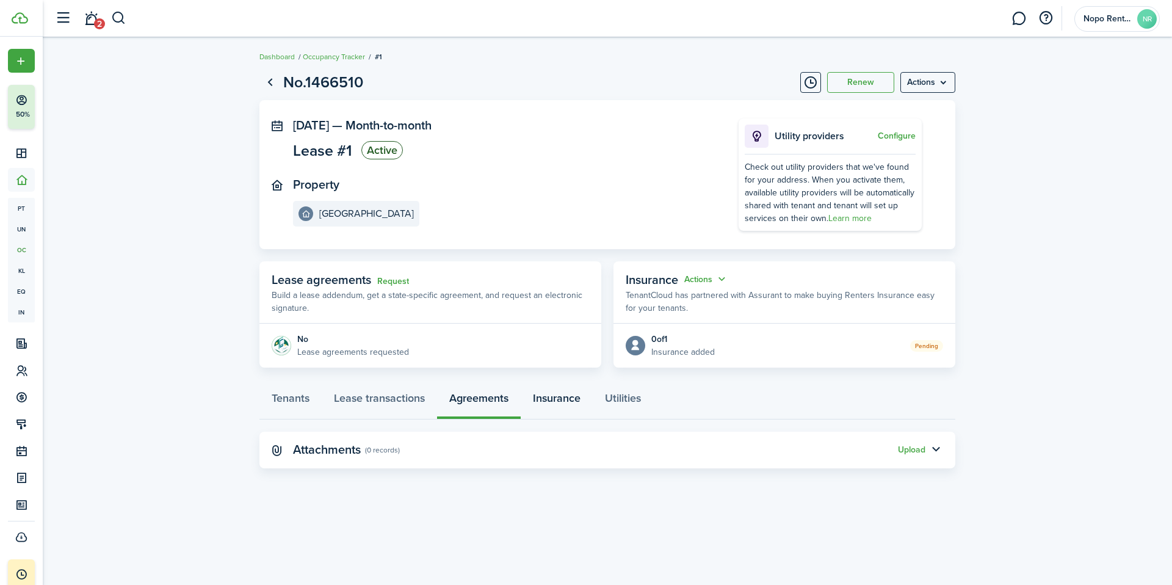
click at [564, 397] on link "Insurance" at bounding box center [556, 401] width 72 height 37
click at [625, 398] on link "Utilities" at bounding box center [622, 401] width 60 height 37
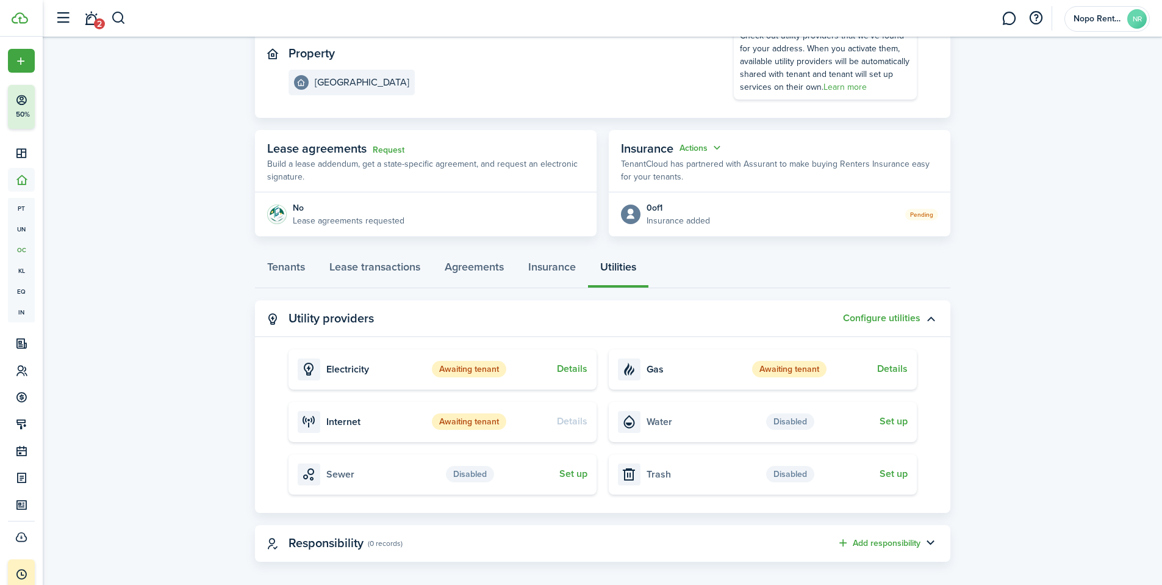
scroll to position [142, 0]
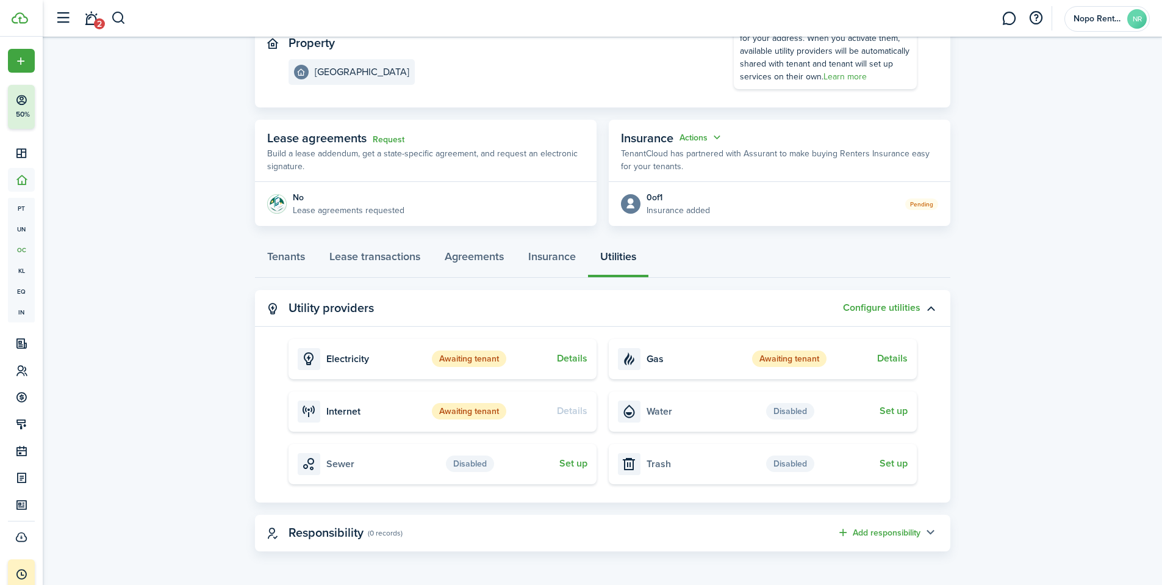
click at [929, 530] on button "button" at bounding box center [931, 532] width 21 height 21
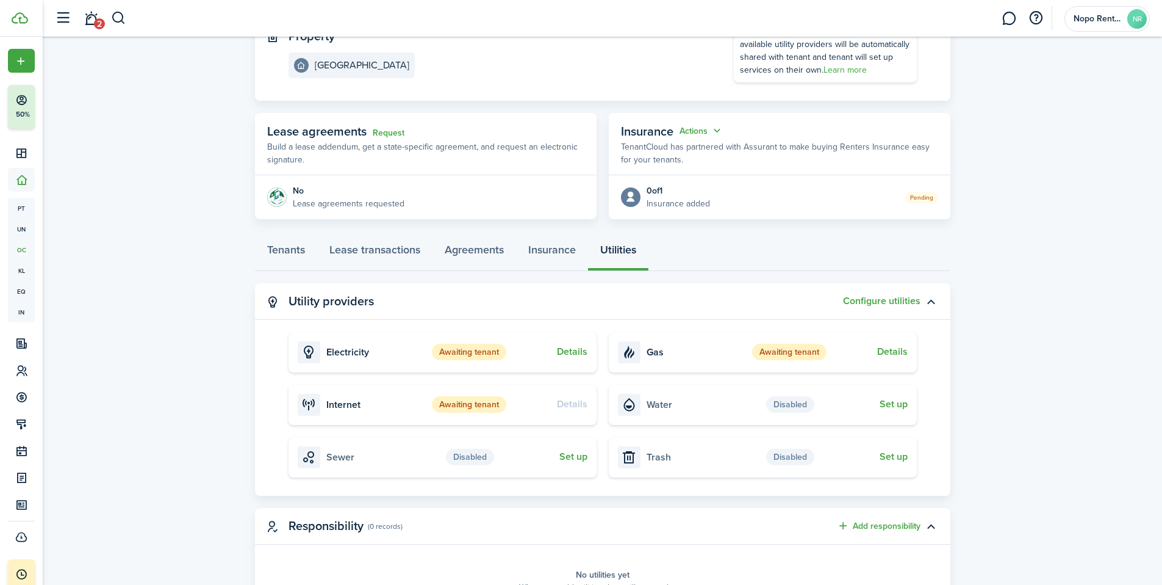
scroll to position [137, 0]
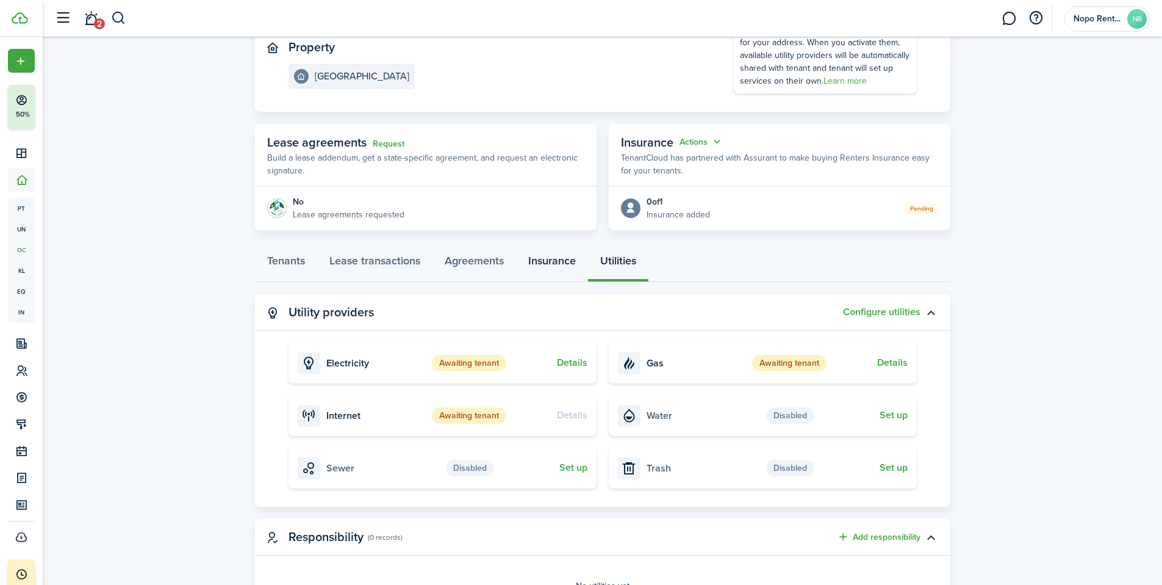
click at [555, 262] on link "Insurance" at bounding box center [552, 263] width 72 height 37
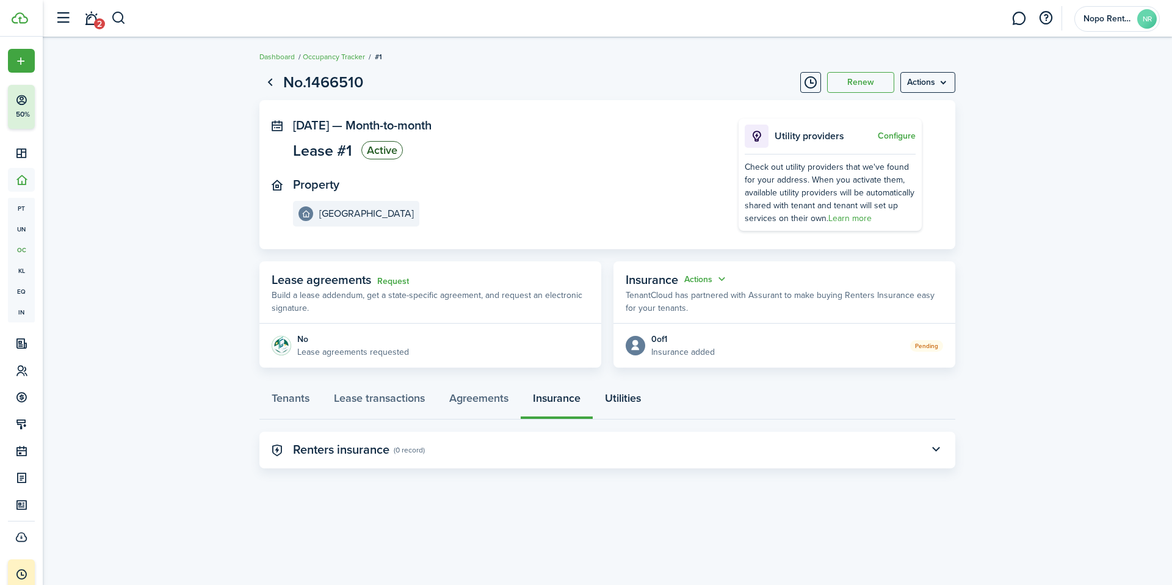
click at [618, 398] on link "Utilities" at bounding box center [622, 401] width 60 height 37
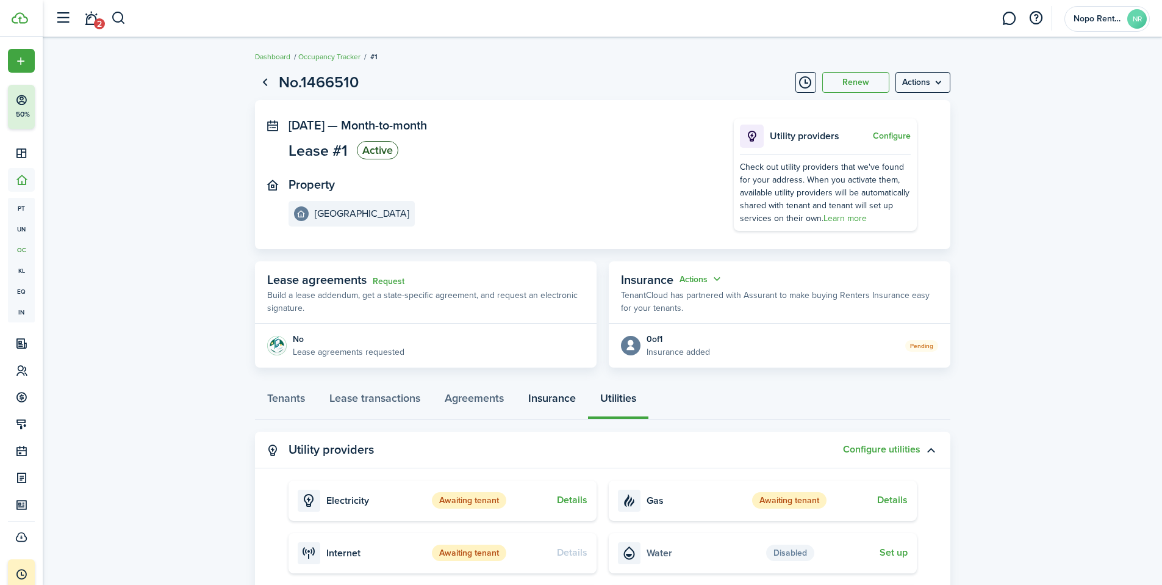
click at [545, 395] on link "Insurance" at bounding box center [552, 401] width 72 height 37
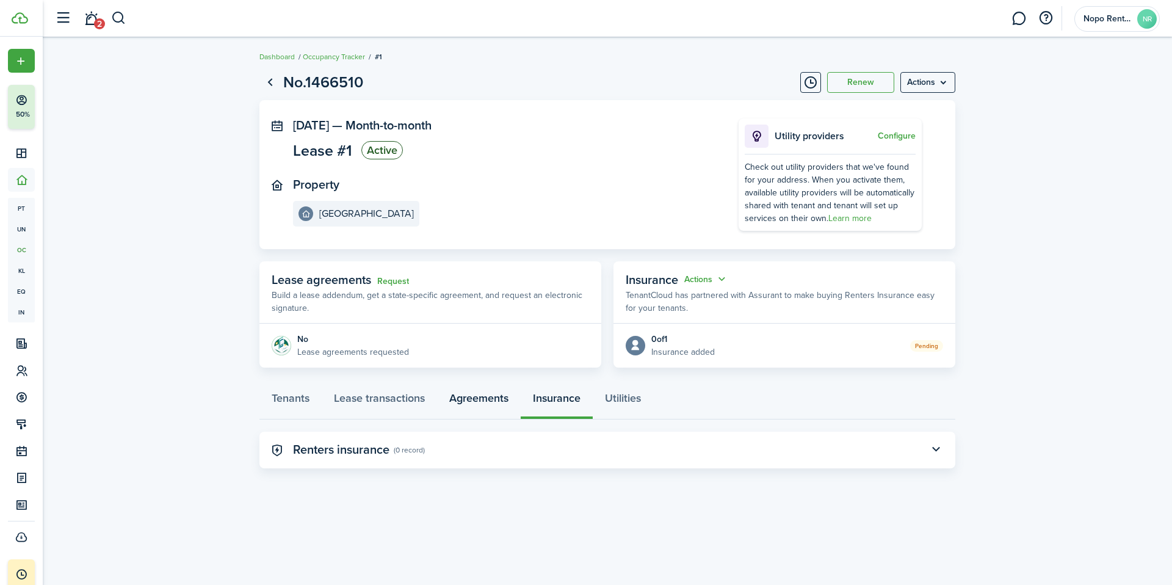
click at [483, 400] on link "Agreements" at bounding box center [479, 401] width 84 height 37
click at [389, 400] on link "Lease transactions" at bounding box center [379, 401] width 115 height 37
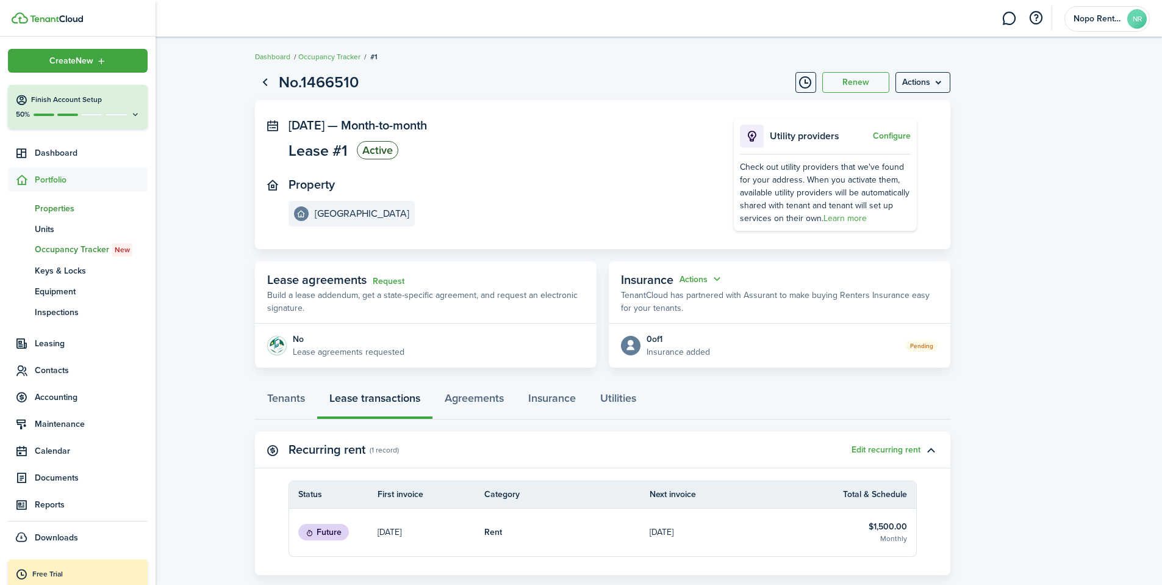
click at [44, 207] on span "Properties" at bounding box center [91, 208] width 113 height 13
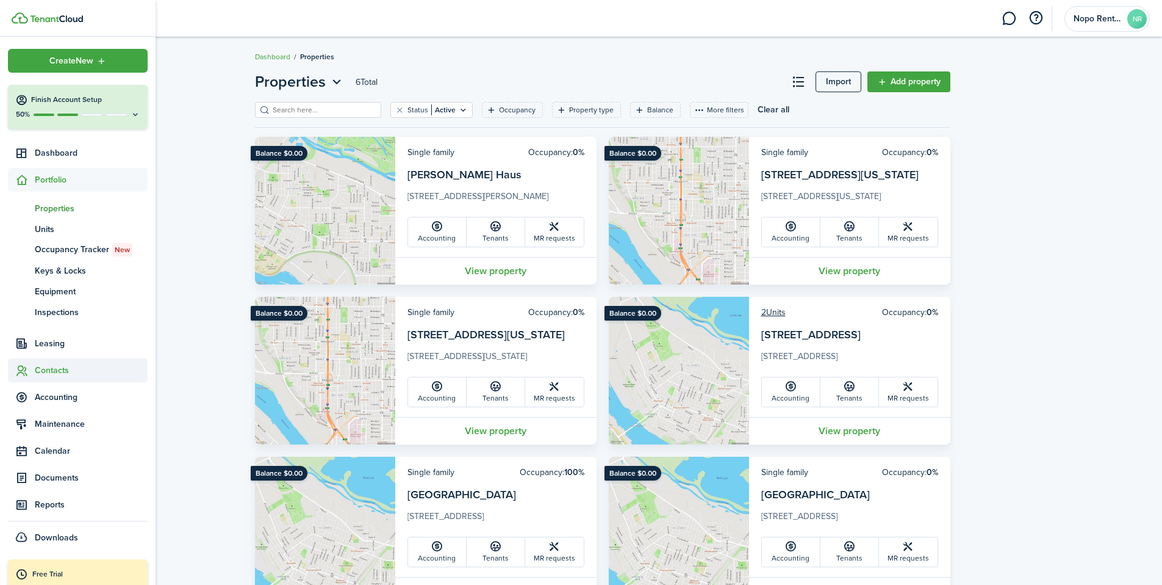
click at [45, 371] on span "Contacts" at bounding box center [91, 370] width 113 height 13
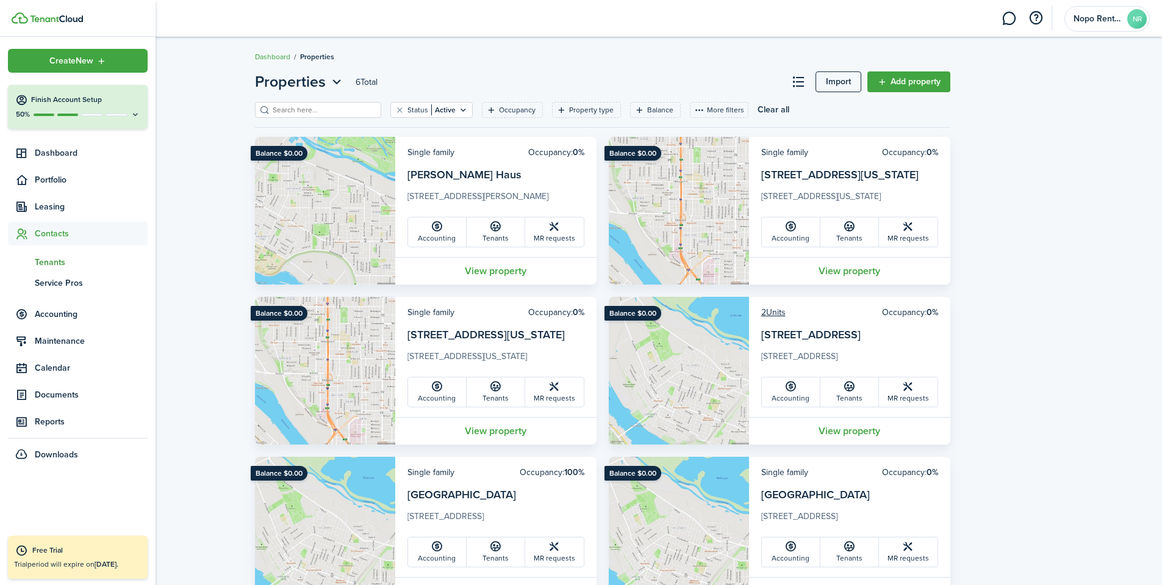
click at [49, 261] on span "Tenants" at bounding box center [91, 262] width 113 height 13
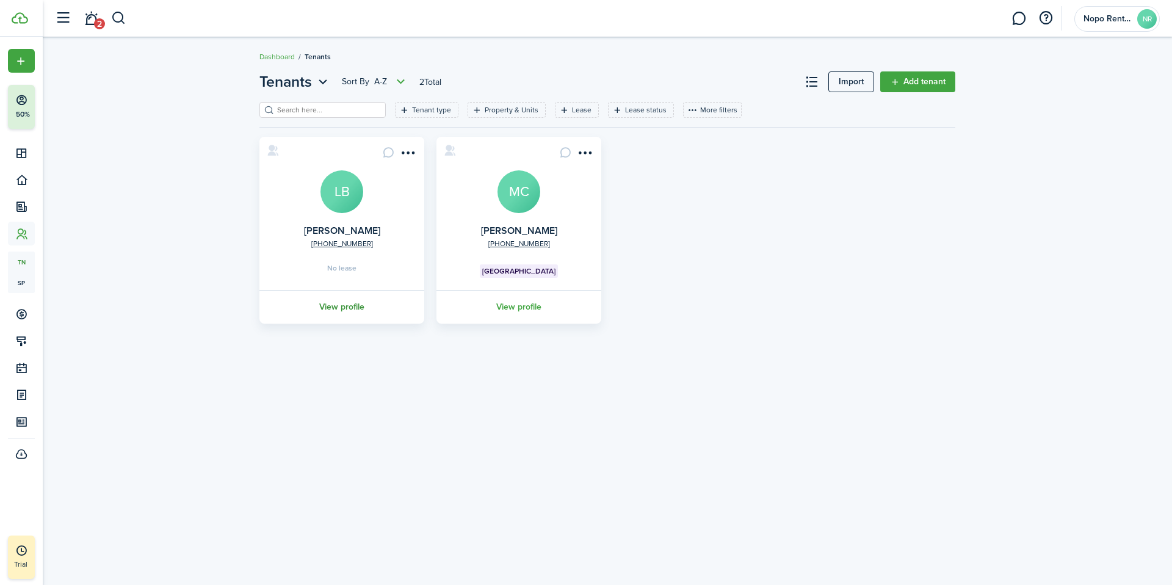
click at [344, 306] on link "View profile" at bounding box center [341, 307] width 168 height 34
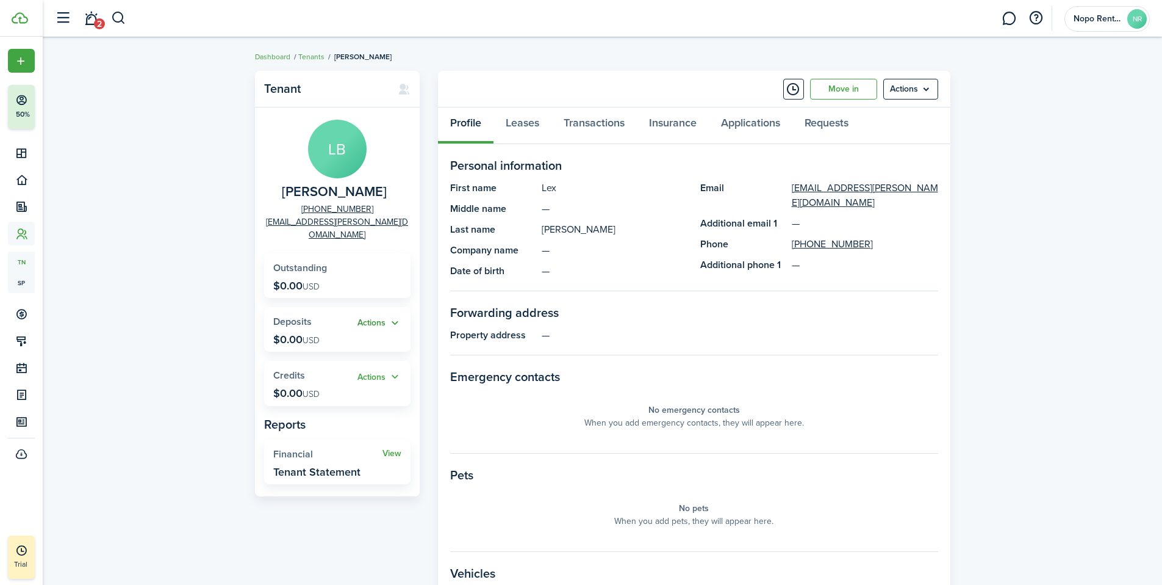
click at [399, 316] on button "Actions" at bounding box center [380, 323] width 44 height 14
click at [319, 338] on link "Add" at bounding box center [348, 333] width 107 height 21
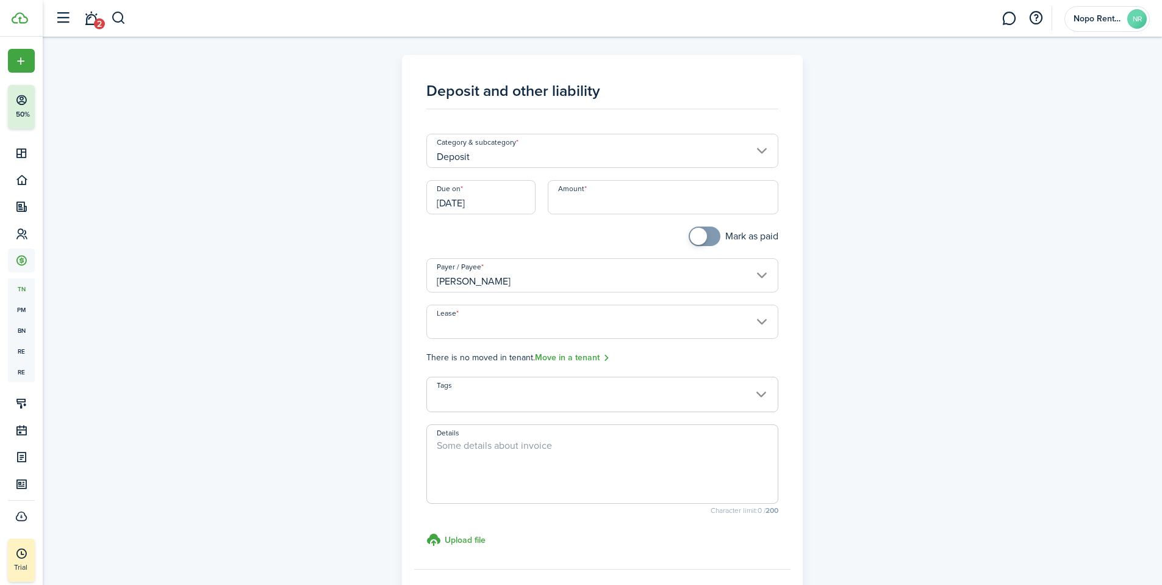
checkbox input "true"
click at [711, 240] on span at bounding box center [705, 236] width 12 height 20
click at [758, 320] on input "Lease" at bounding box center [602, 321] width 352 height 34
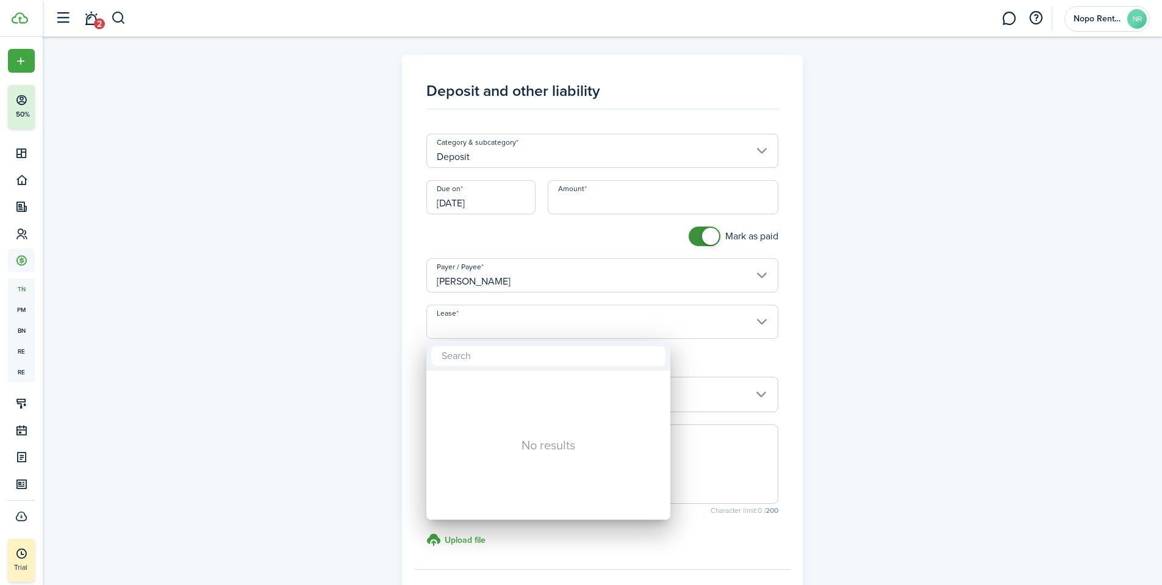
click at [754, 324] on div at bounding box center [581, 292] width 1358 height 780
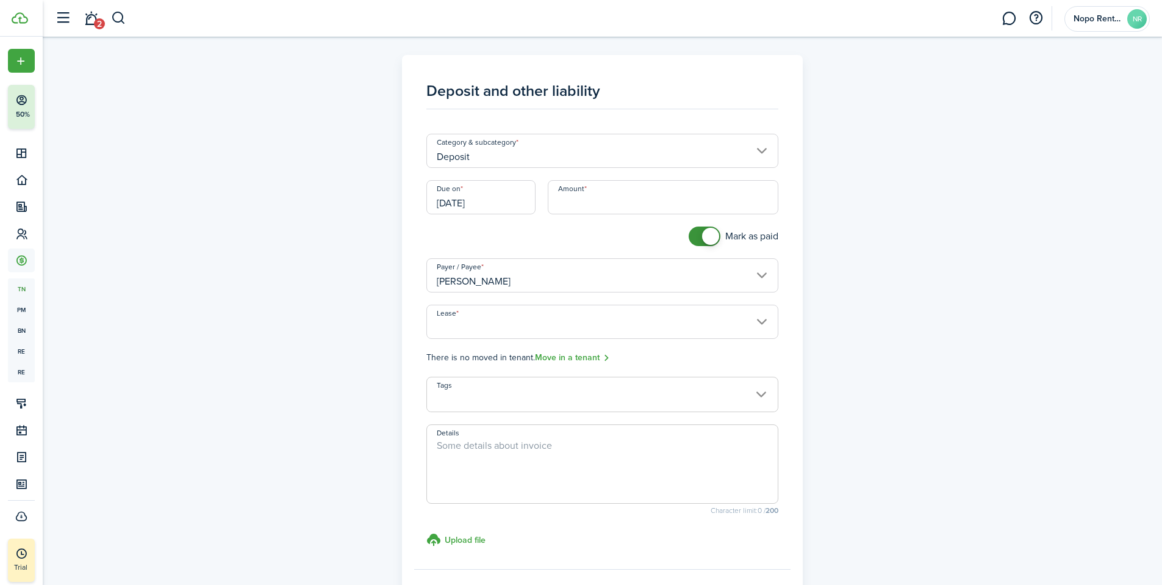
click at [858, 325] on div "Deposit and other liability Category & subcategory Deposit Due on [DATE] Amount…" at bounding box center [603, 344] width 708 height 578
click at [606, 206] on input "Amount" at bounding box center [663, 197] width 231 height 34
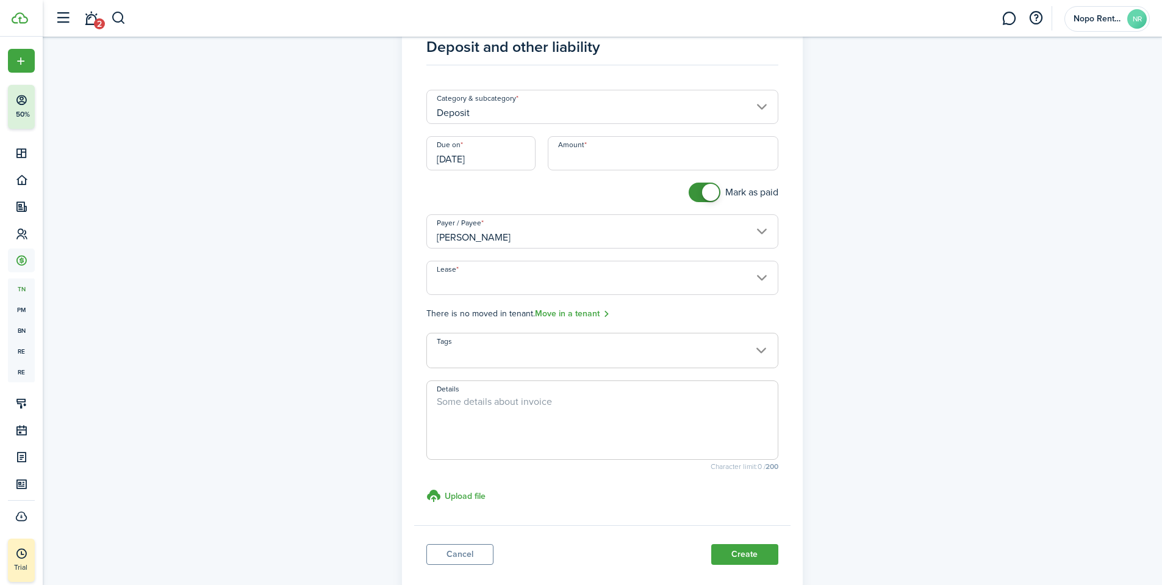
scroll to position [118, 0]
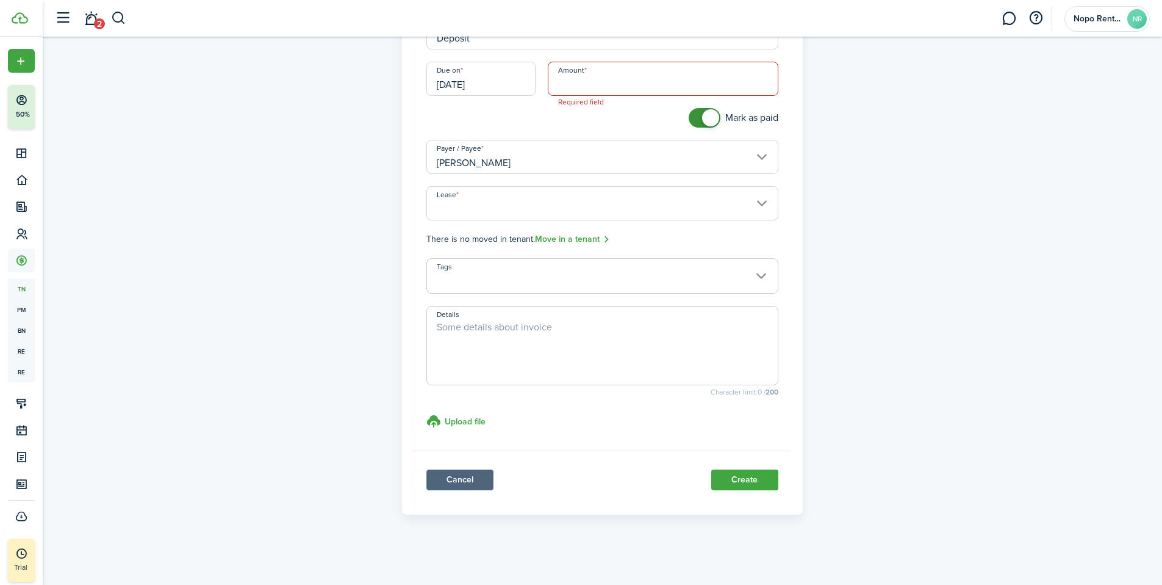
click at [470, 484] on link "Cancel" at bounding box center [459, 479] width 67 height 21
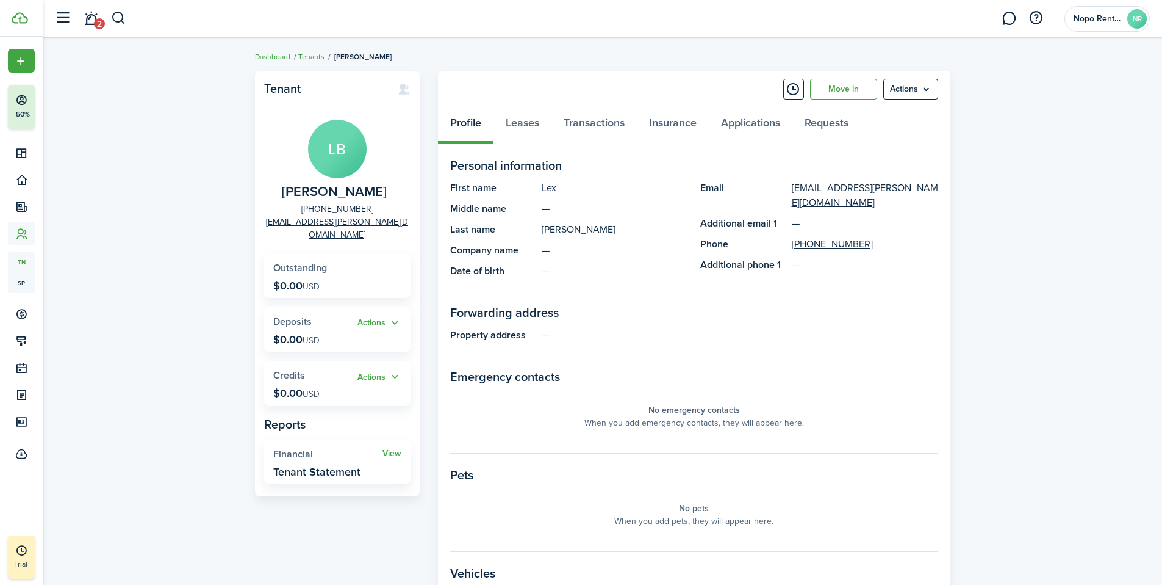
click at [311, 56] on link "Tenants" at bounding box center [311, 56] width 26 height 11
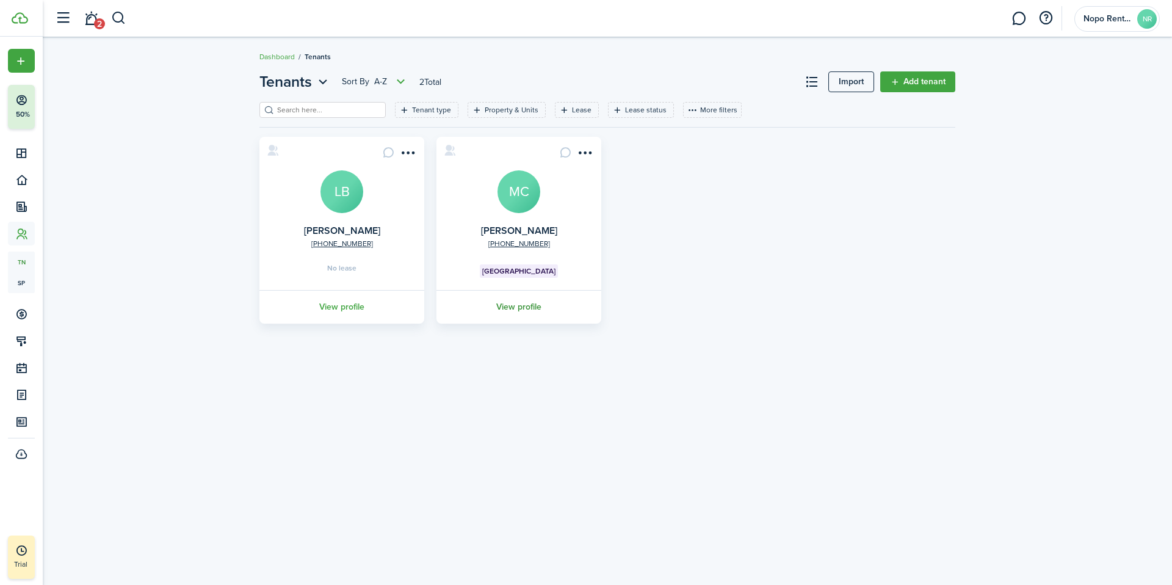
click at [524, 309] on link "View profile" at bounding box center [518, 307] width 168 height 34
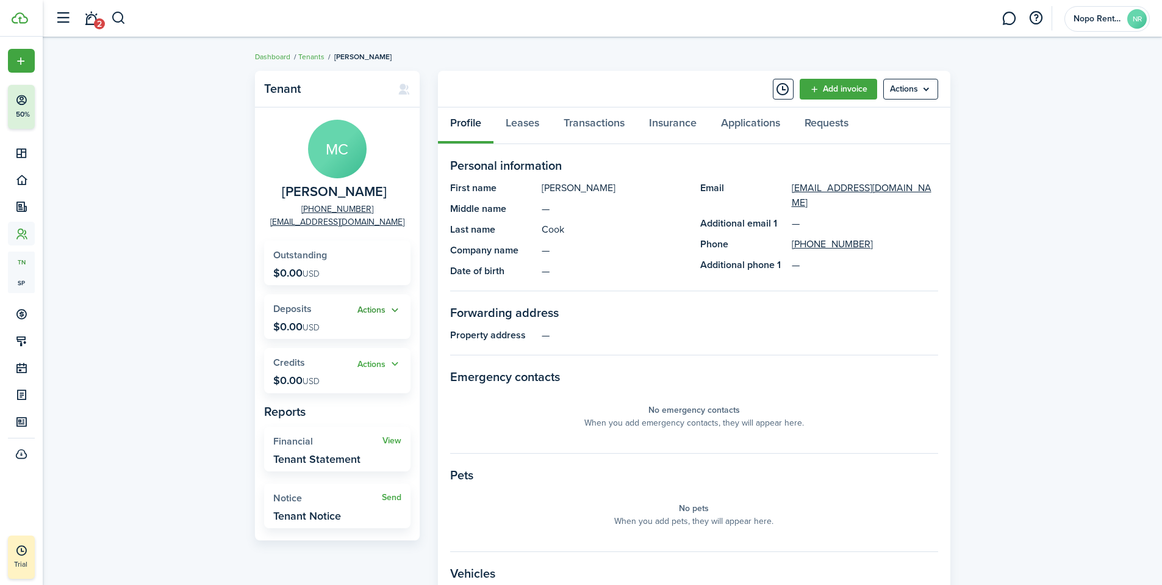
click at [377, 310] on button "Actions" at bounding box center [380, 310] width 44 height 14
click at [326, 331] on link "Add" at bounding box center [348, 333] width 107 height 21
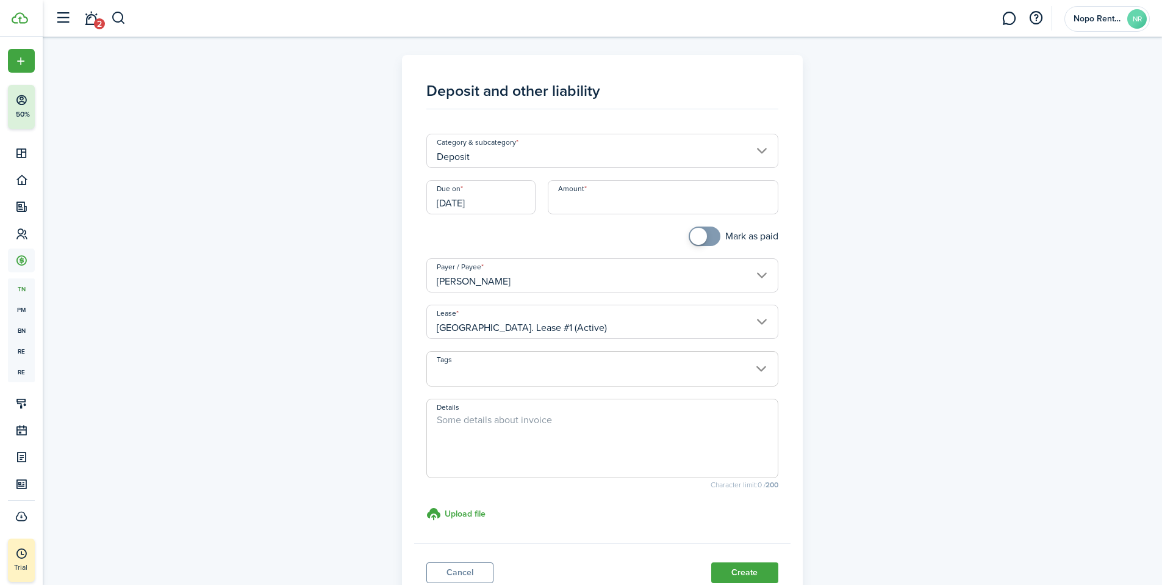
click at [544, 151] on input "Deposit" at bounding box center [602, 151] width 352 height 34
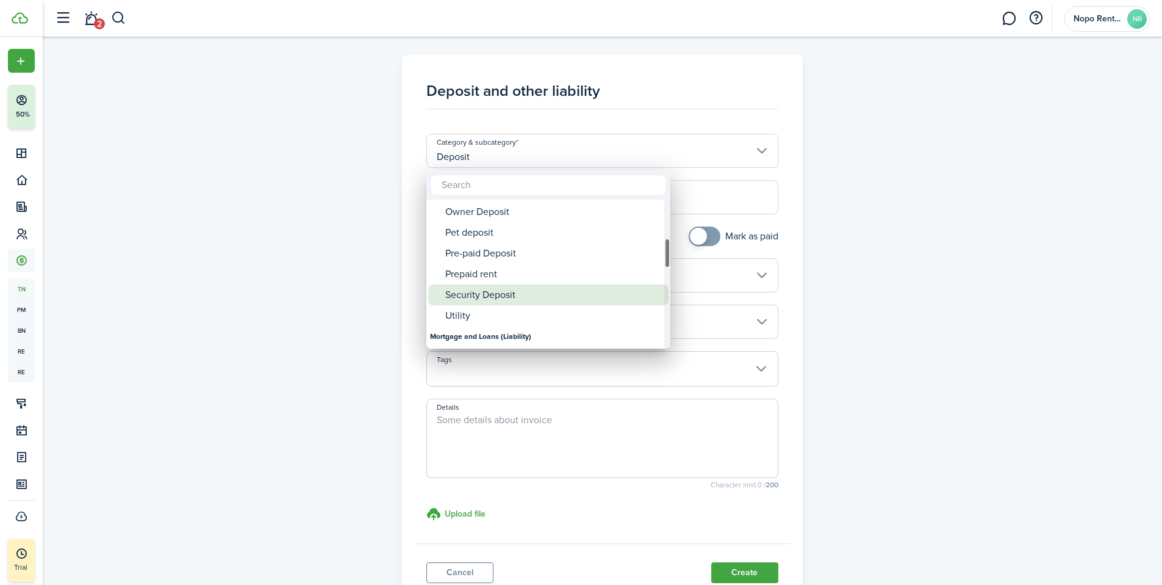
click at [484, 293] on div "Security Deposit" at bounding box center [553, 294] width 216 height 21
type input "Deposit / Security Deposit"
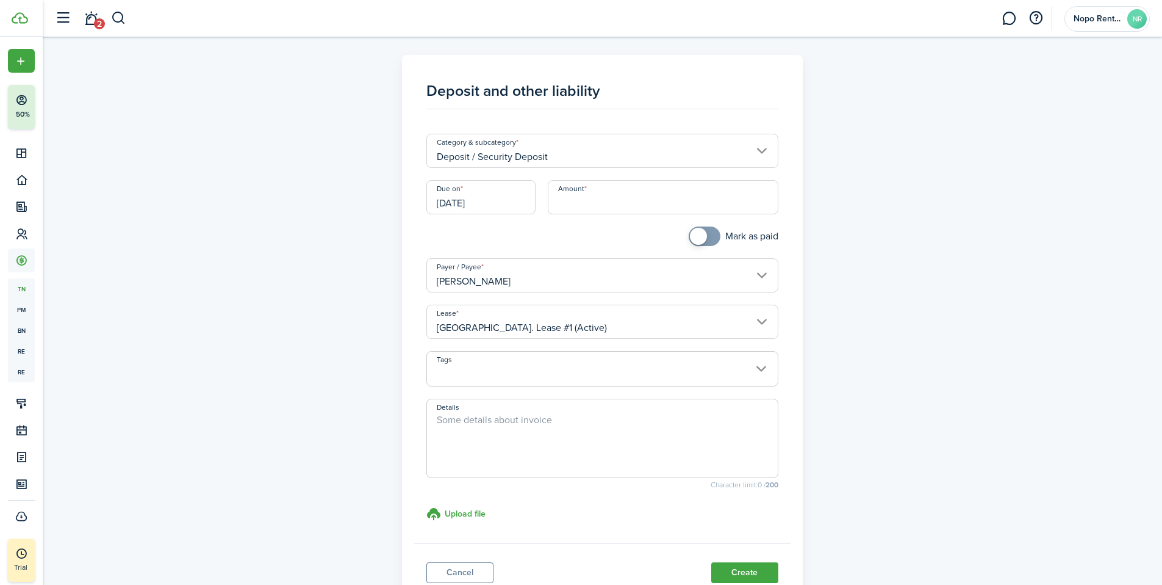
click at [575, 204] on input "Amount" at bounding box center [663, 197] width 231 height 34
type input "$1,300.00"
checkbox input "true"
click at [708, 237] on span at bounding box center [705, 236] width 12 height 20
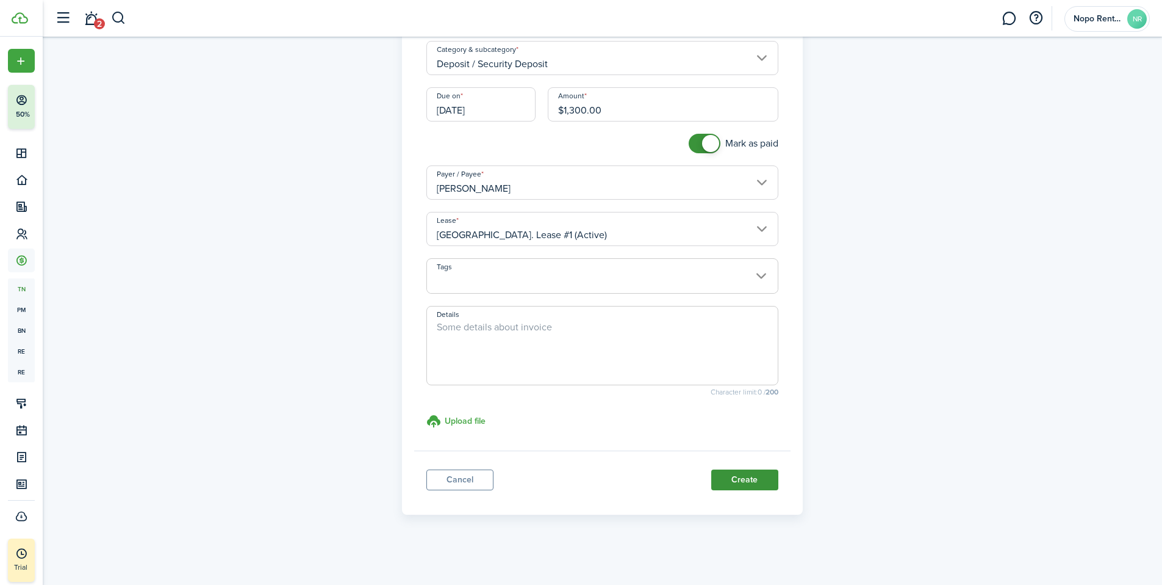
click at [750, 481] on button "Create" at bounding box center [744, 479] width 67 height 21
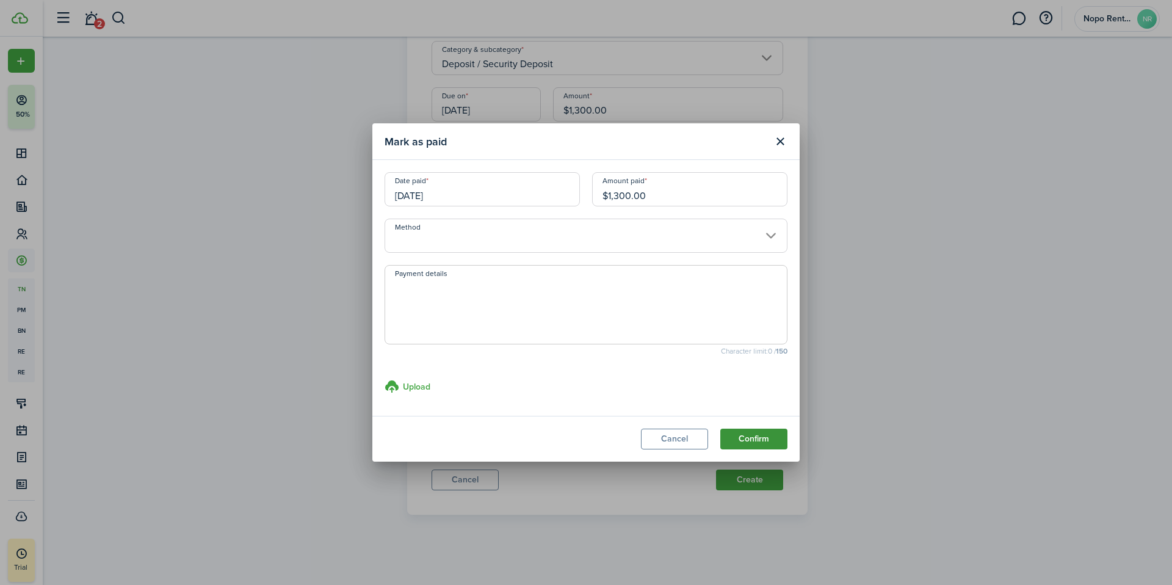
click at [765, 438] on button "Confirm" at bounding box center [753, 438] width 67 height 21
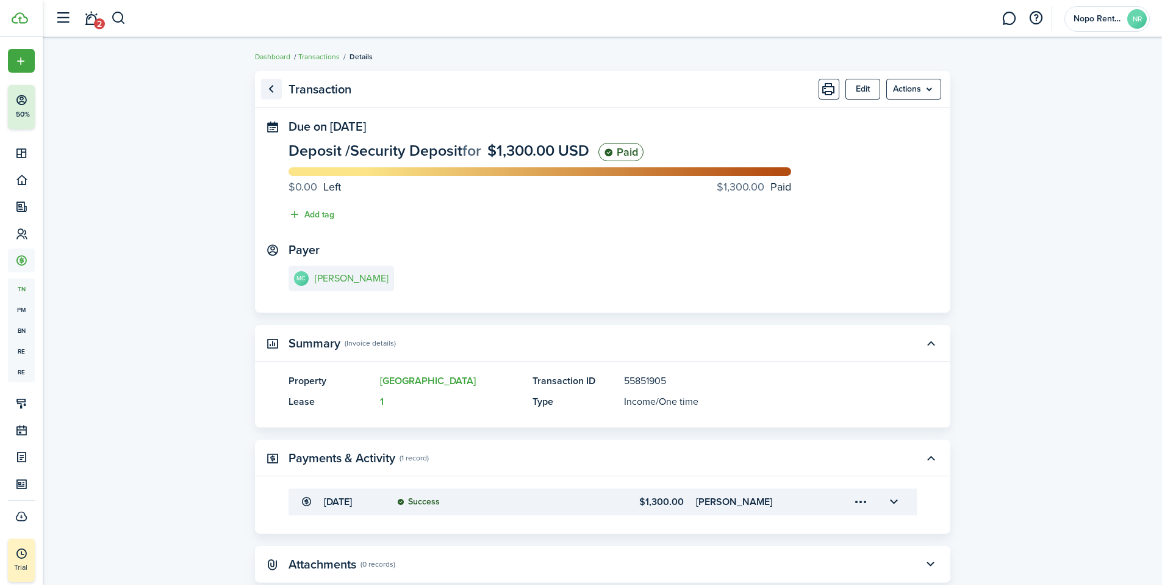
click at [270, 90] on link "Go back" at bounding box center [271, 89] width 21 height 21
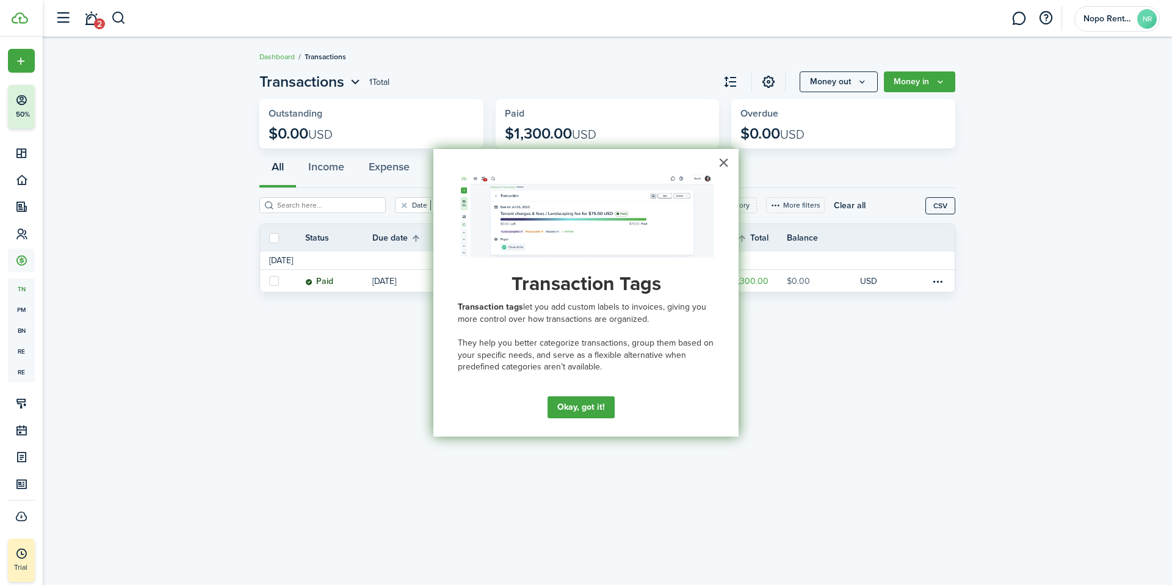
click at [724, 159] on button "×" at bounding box center [724, 163] width 12 height 20
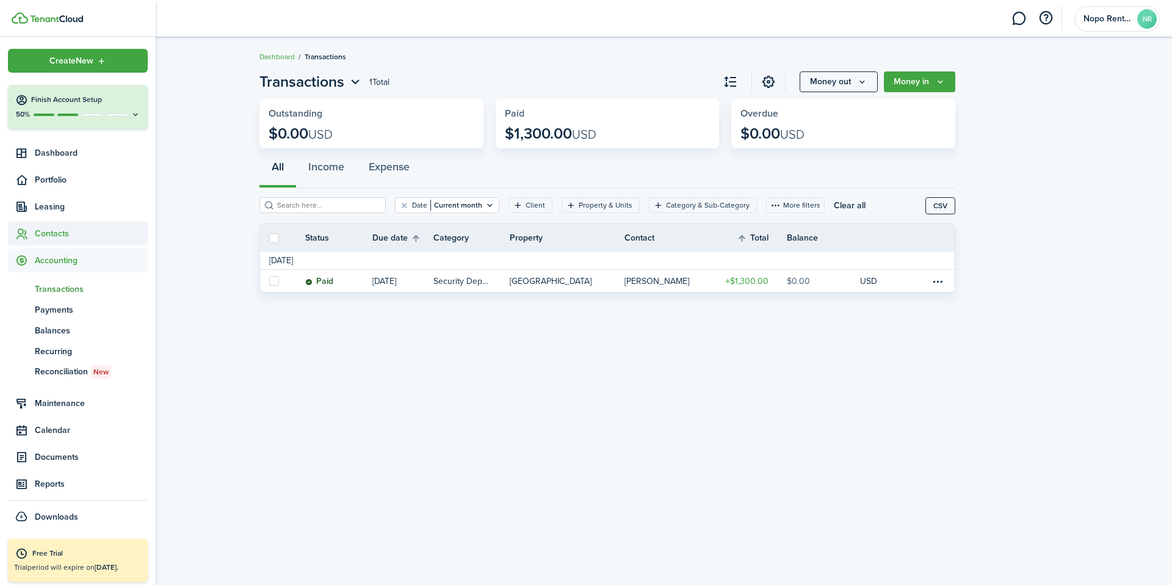
click at [59, 235] on span "Contacts" at bounding box center [91, 233] width 113 height 13
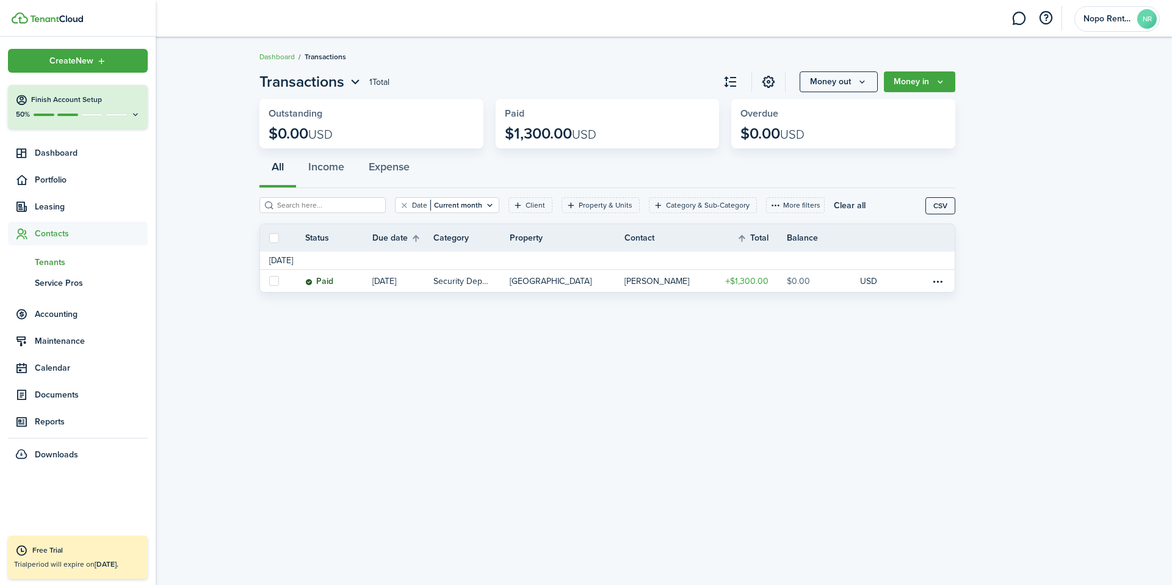
click at [56, 265] on span "Tenants" at bounding box center [91, 262] width 113 height 13
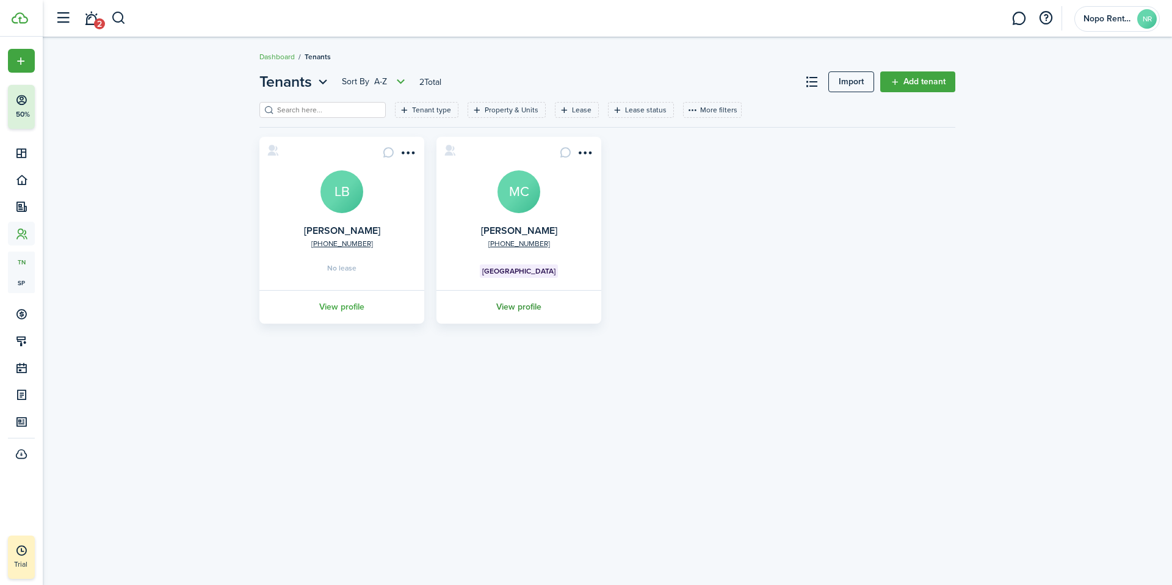
click at [512, 304] on link "View profile" at bounding box center [518, 307] width 168 height 34
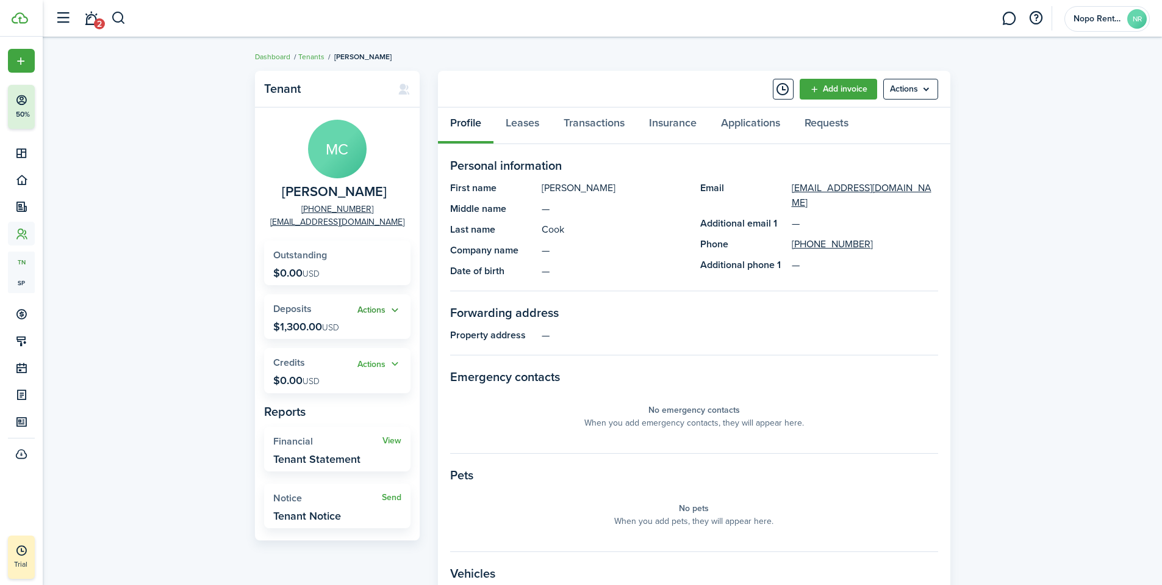
click at [384, 311] on button "Actions" at bounding box center [380, 310] width 44 height 14
click at [317, 334] on link "Add" at bounding box center [348, 333] width 107 height 21
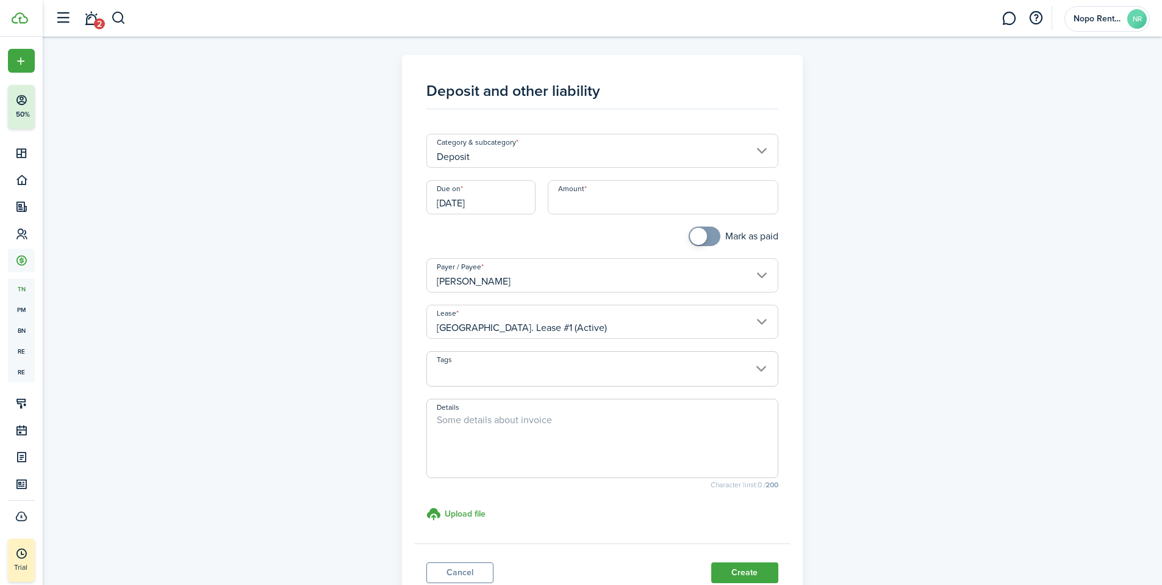
click at [760, 149] on input "Deposit" at bounding box center [602, 151] width 352 height 34
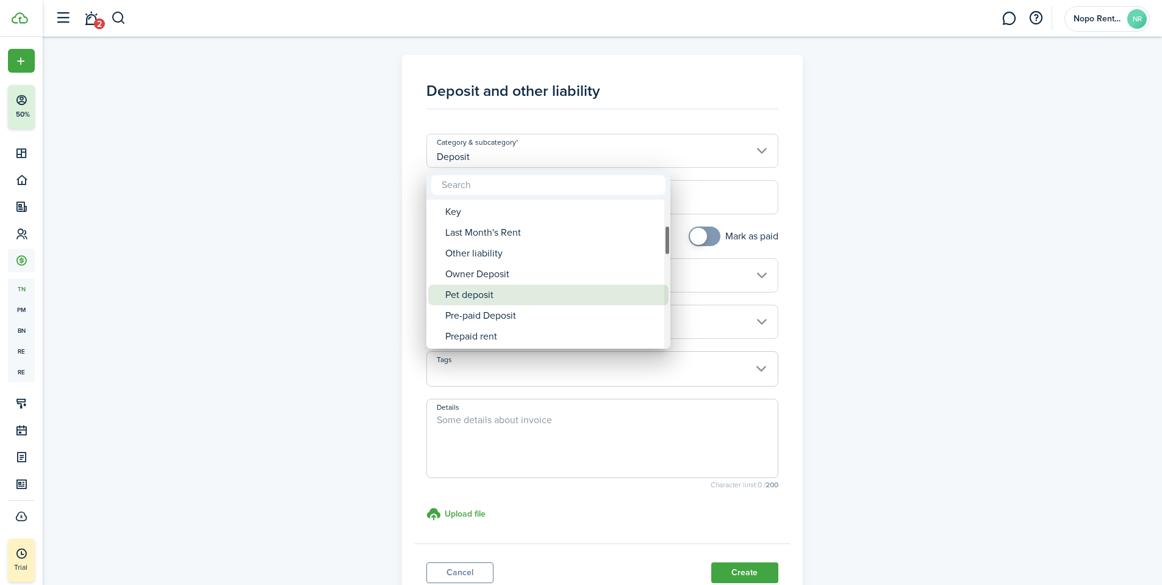
click at [476, 289] on div "Pet deposit" at bounding box center [553, 294] width 216 height 21
type input "Deposit / Pet deposit"
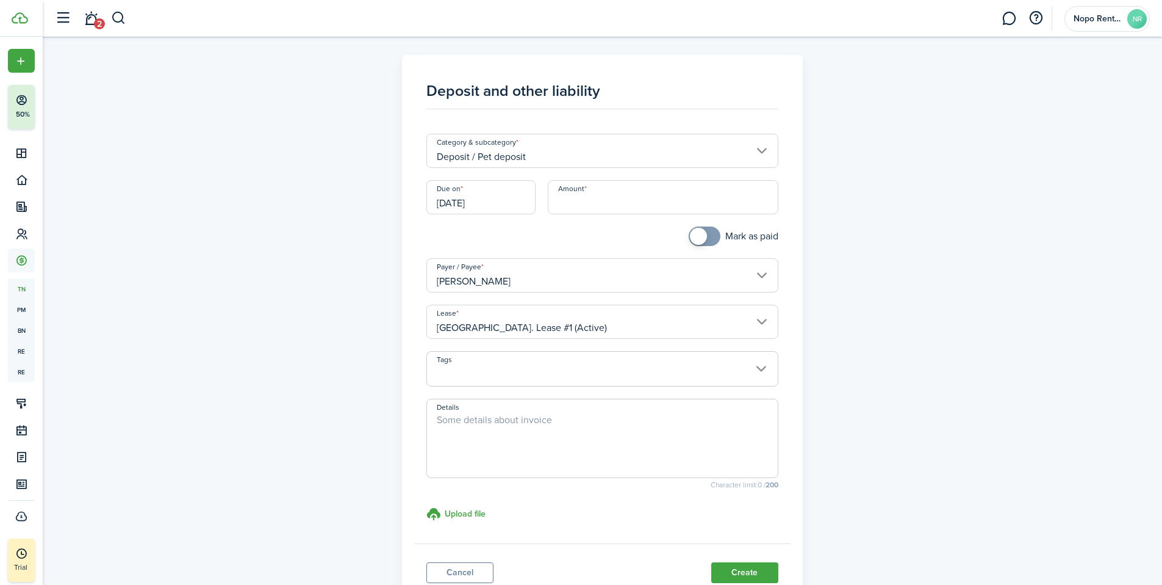
click at [592, 200] on input "Amount" at bounding box center [663, 197] width 231 height 34
type input "$300.00"
checkbox input "true"
click at [711, 234] on span at bounding box center [705, 236] width 12 height 20
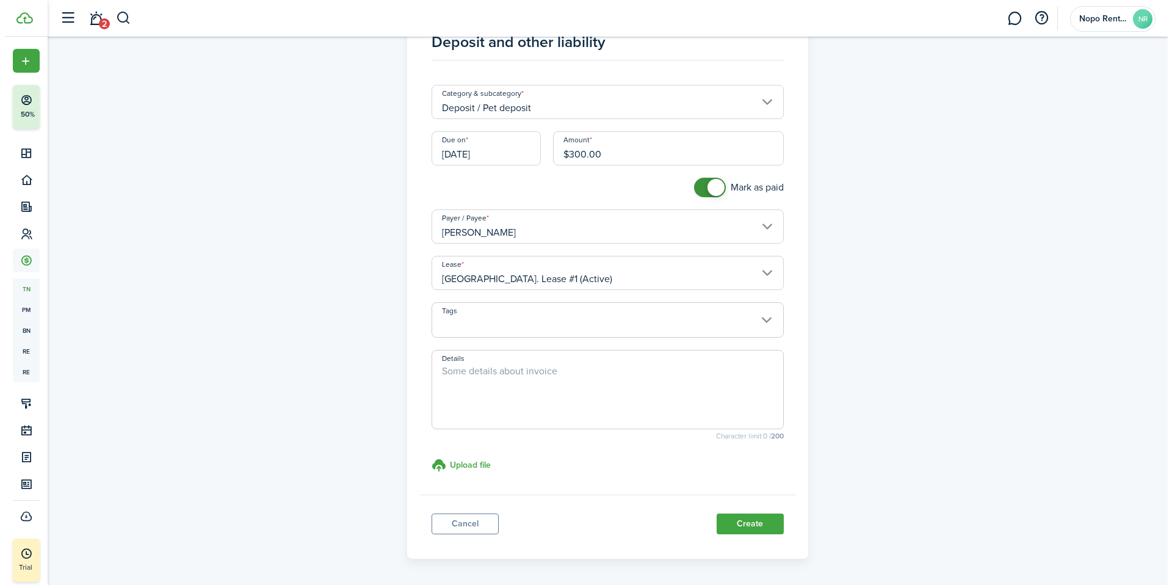
scroll to position [93, 0]
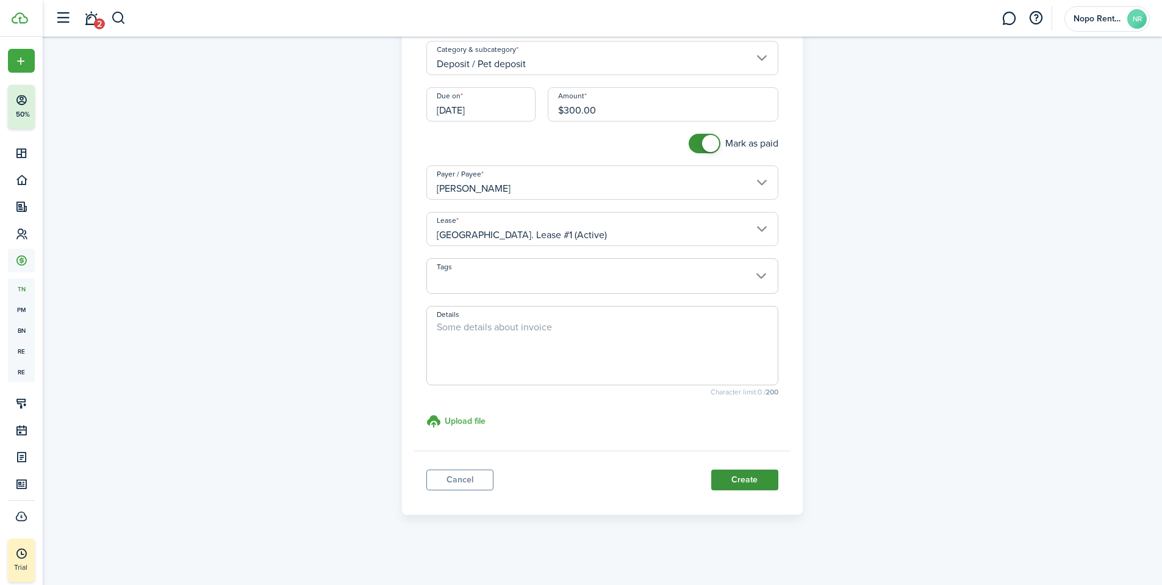
click at [765, 481] on button "Create" at bounding box center [744, 479] width 67 height 21
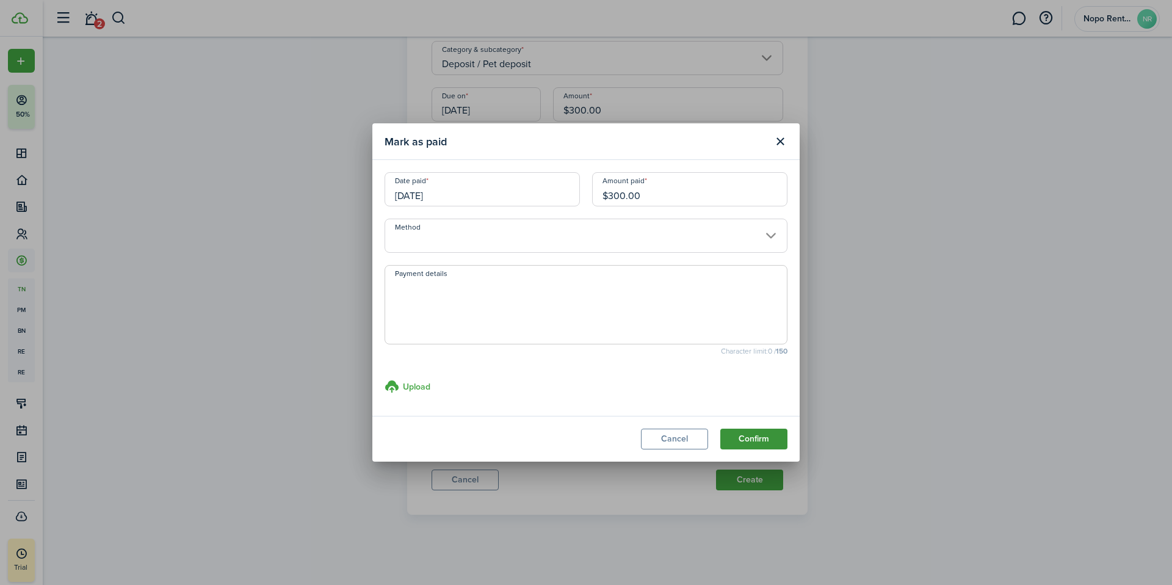
click at [768, 442] on button "Confirm" at bounding box center [753, 438] width 67 height 21
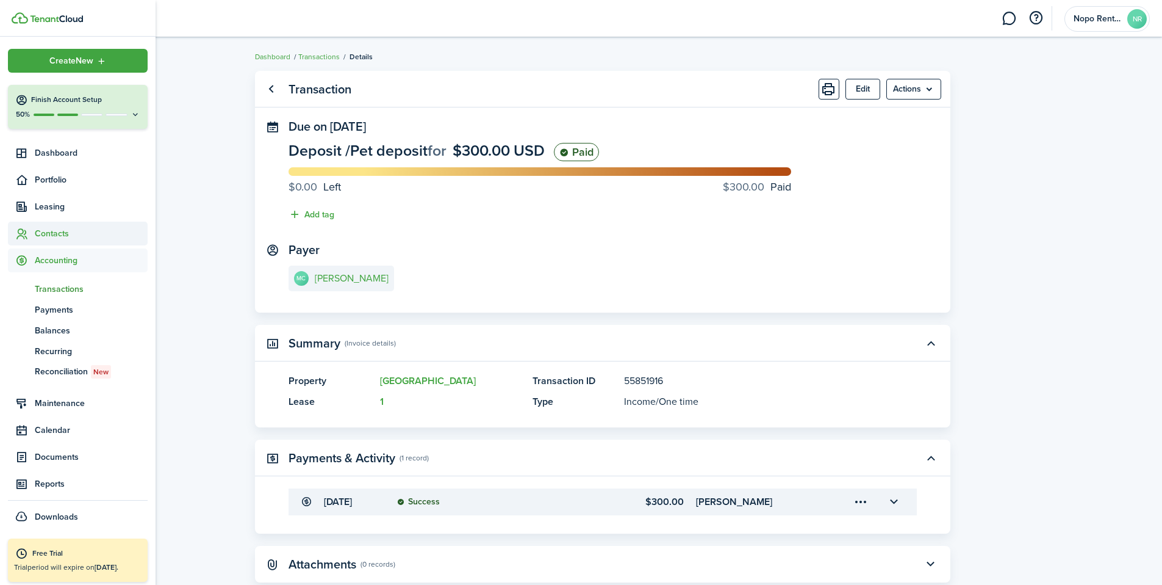
click at [24, 229] on icon at bounding box center [21, 234] width 13 height 12
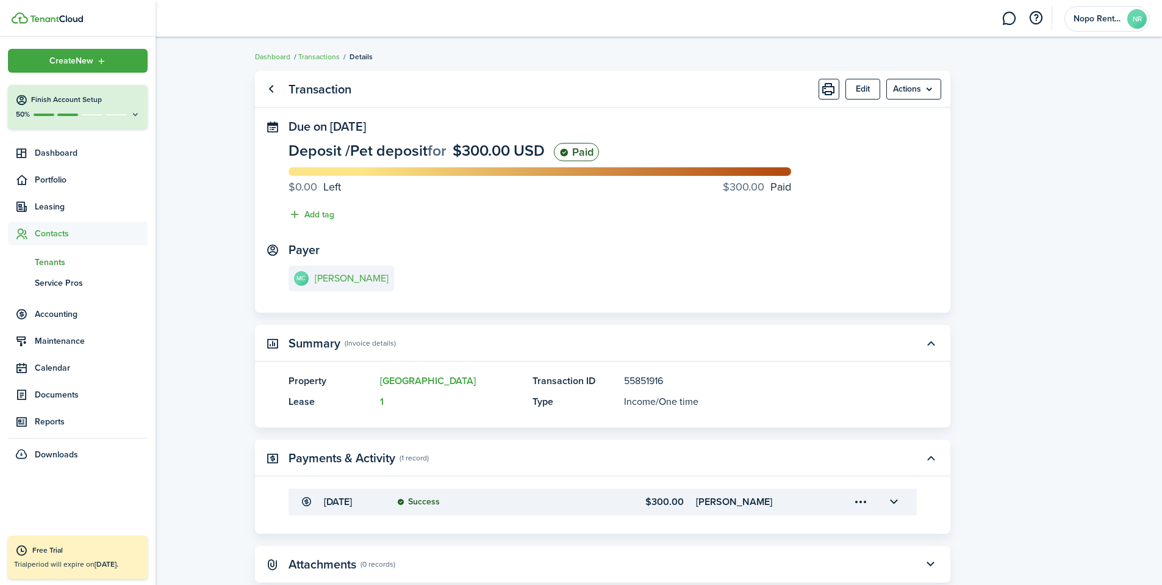
click at [42, 259] on span "Tenants" at bounding box center [91, 262] width 113 height 13
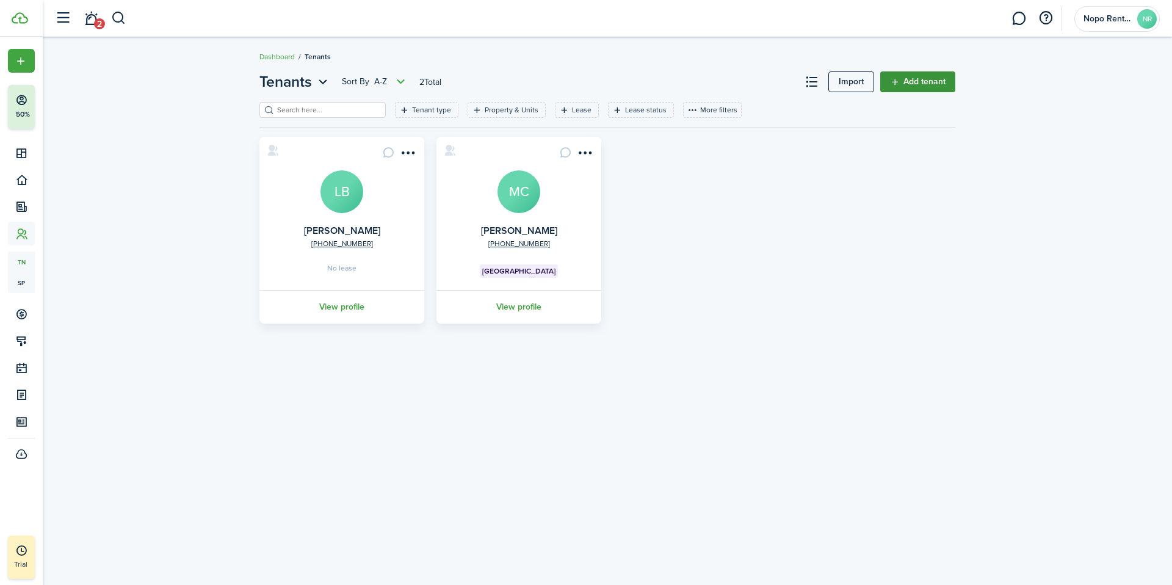
click at [918, 82] on link "Add tenant" at bounding box center [917, 81] width 75 height 21
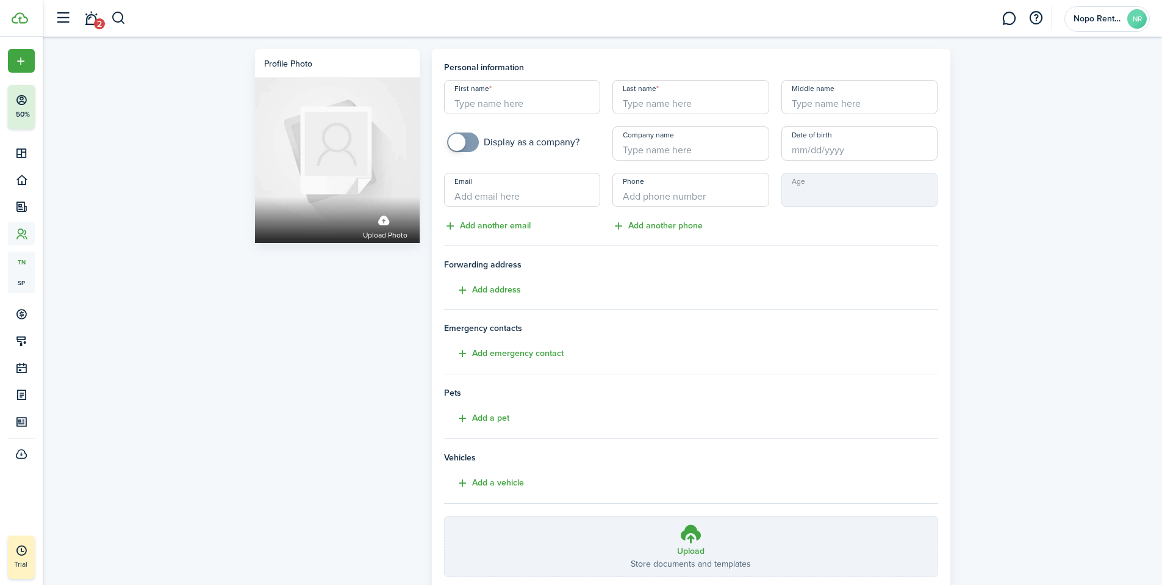
click at [513, 101] on input "First name" at bounding box center [522, 97] width 157 height 34
type input "Savanna"
click at [686, 101] on input "Last name" at bounding box center [691, 97] width 157 height 34
type input "[PERSON_NAME]"
click at [461, 194] on input "Email" at bounding box center [522, 190] width 157 height 34
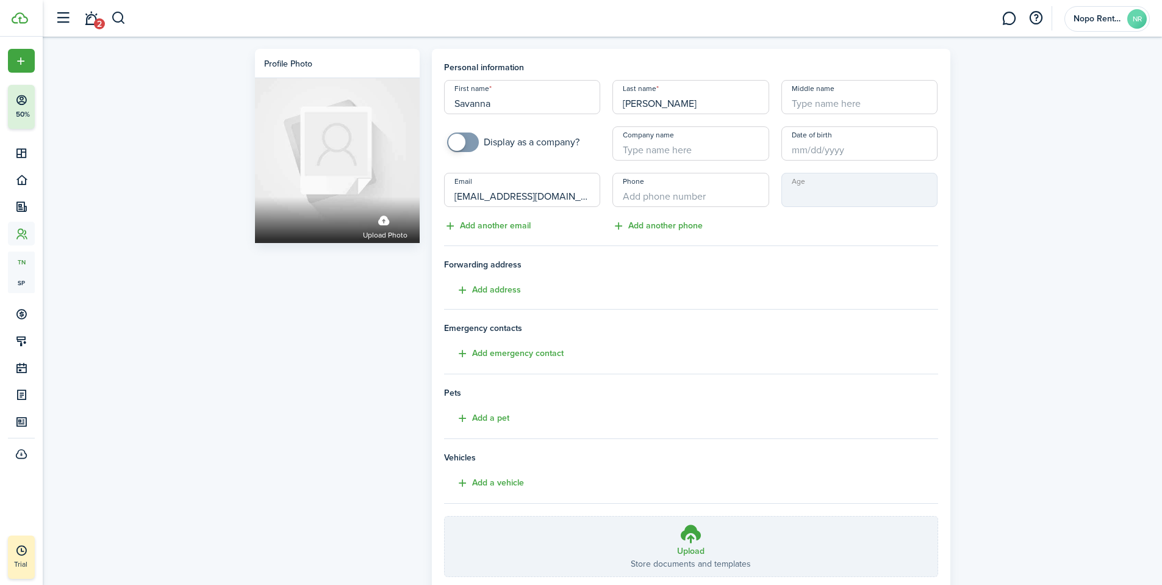
type input "[EMAIL_ADDRESS][DOMAIN_NAME]"
click at [706, 200] on input "+1" at bounding box center [691, 190] width 157 height 34
type input "[PHONE_NUMBER]"
click at [779, 225] on div "Age" at bounding box center [860, 203] width 169 height 60
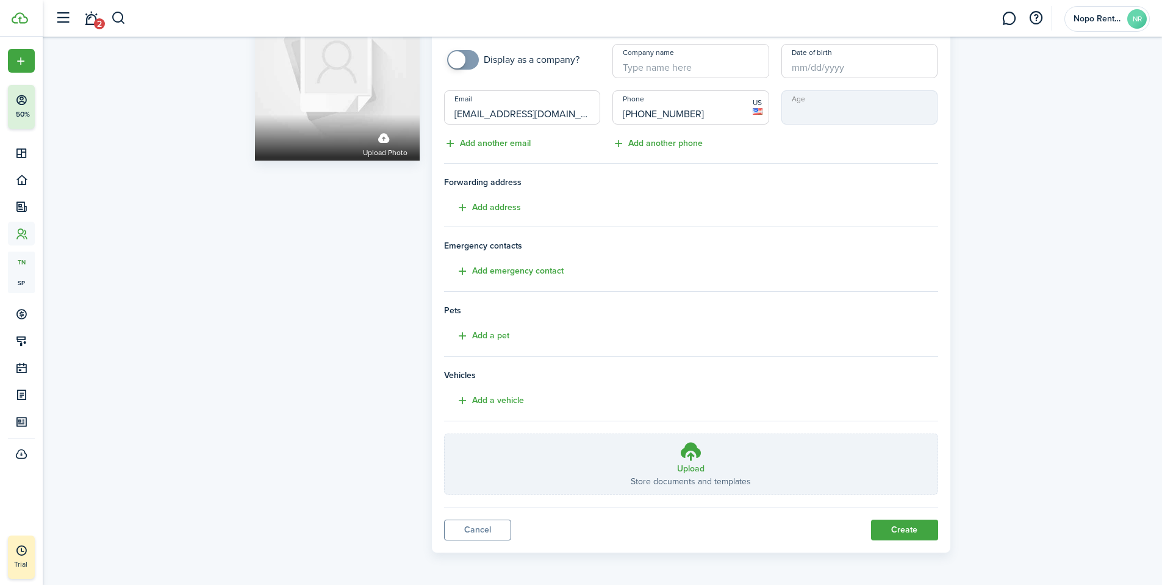
scroll to position [84, 0]
click at [907, 531] on button "Create" at bounding box center [904, 528] width 67 height 21
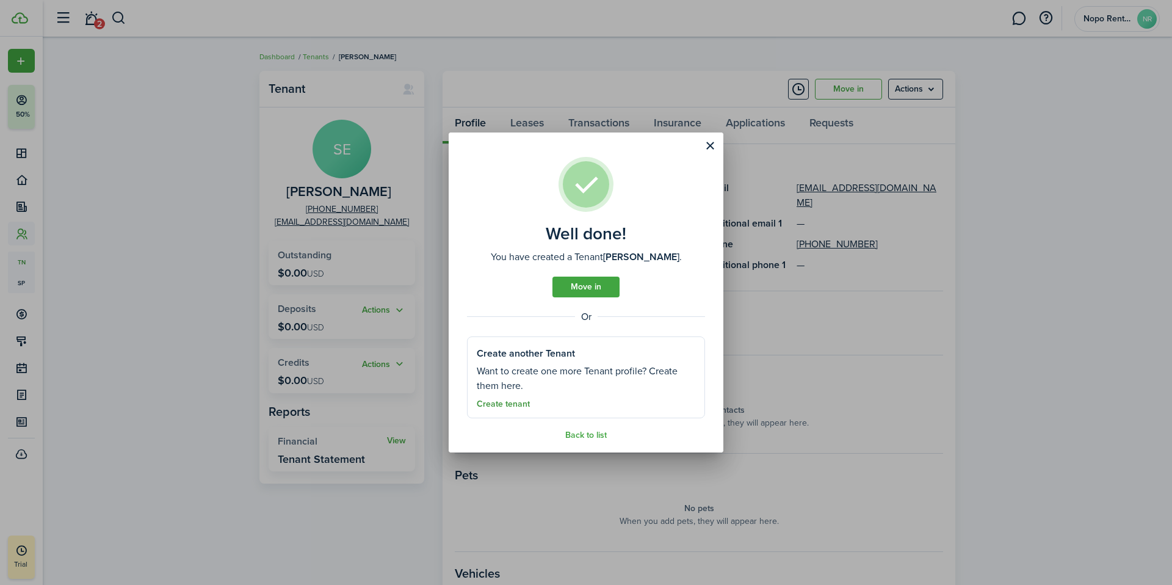
click at [517, 405] on link "Create tenant" at bounding box center [503, 404] width 53 height 10
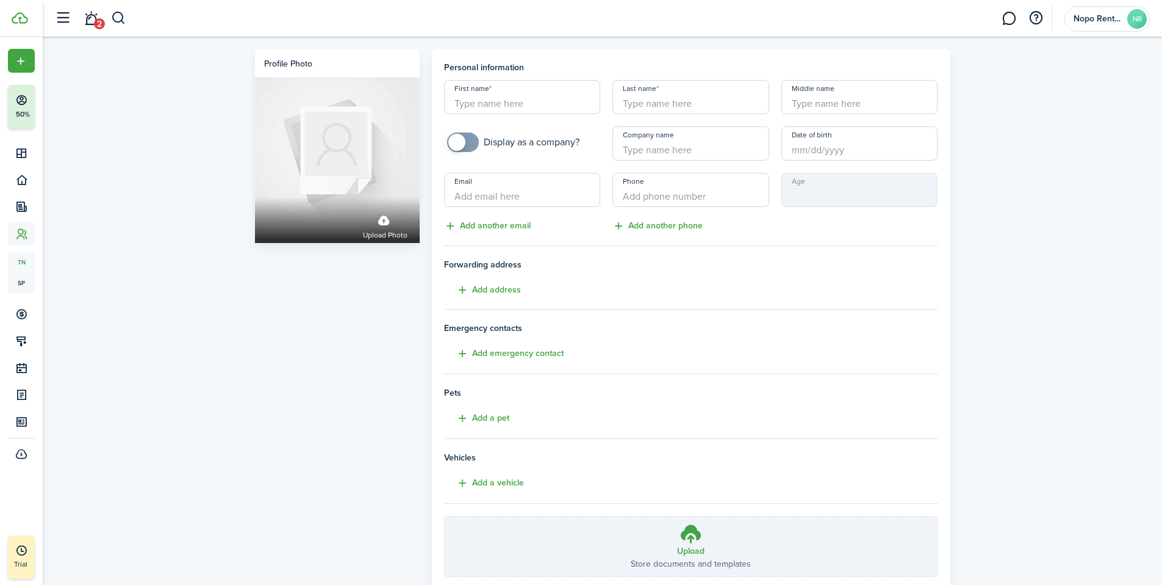
click at [489, 107] on input "First name" at bounding box center [522, 97] width 157 height 34
click at [492, 99] on input "First name" at bounding box center [522, 97] width 157 height 34
type input "Hadrian"
type input "[PERSON_NAME]"
type input "[PERSON_NAME][EMAIL_ADDRESS][DOMAIN_NAME]"
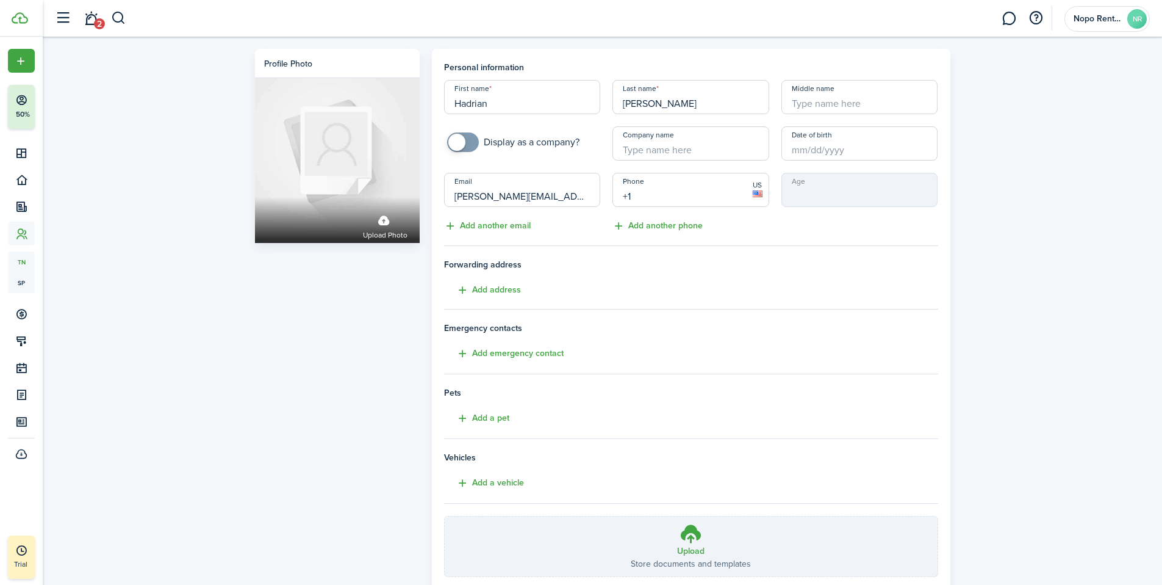
click at [658, 200] on input "+1" at bounding box center [691, 190] width 157 height 34
type input "[PHONE_NUMBER]"
click at [619, 272] on h4 "Forwarding address Add address" at bounding box center [691, 277] width 494 height 39
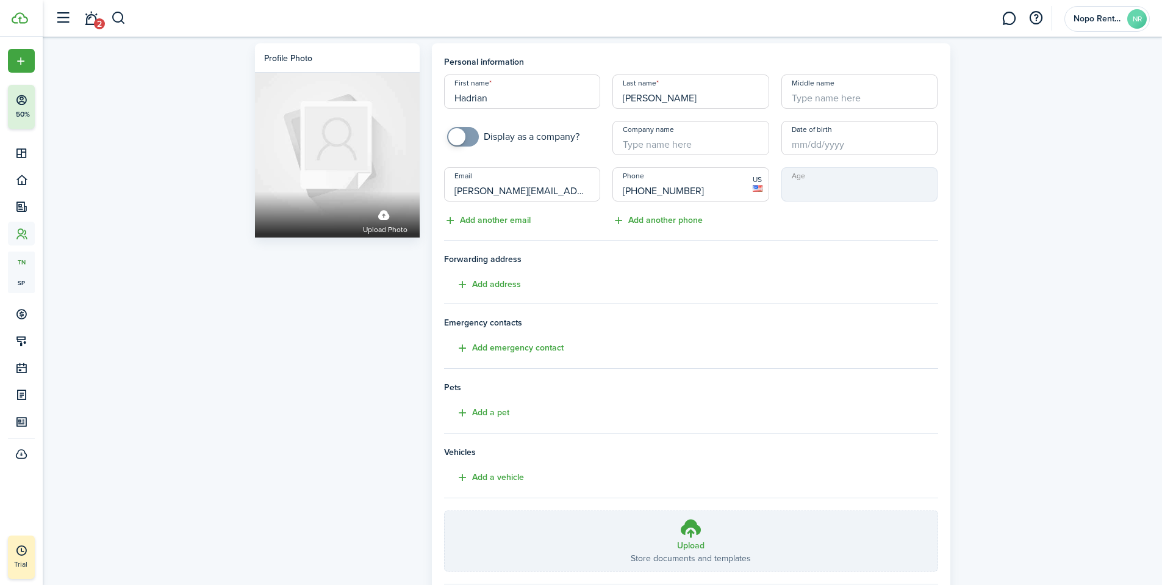
scroll to position [84, 0]
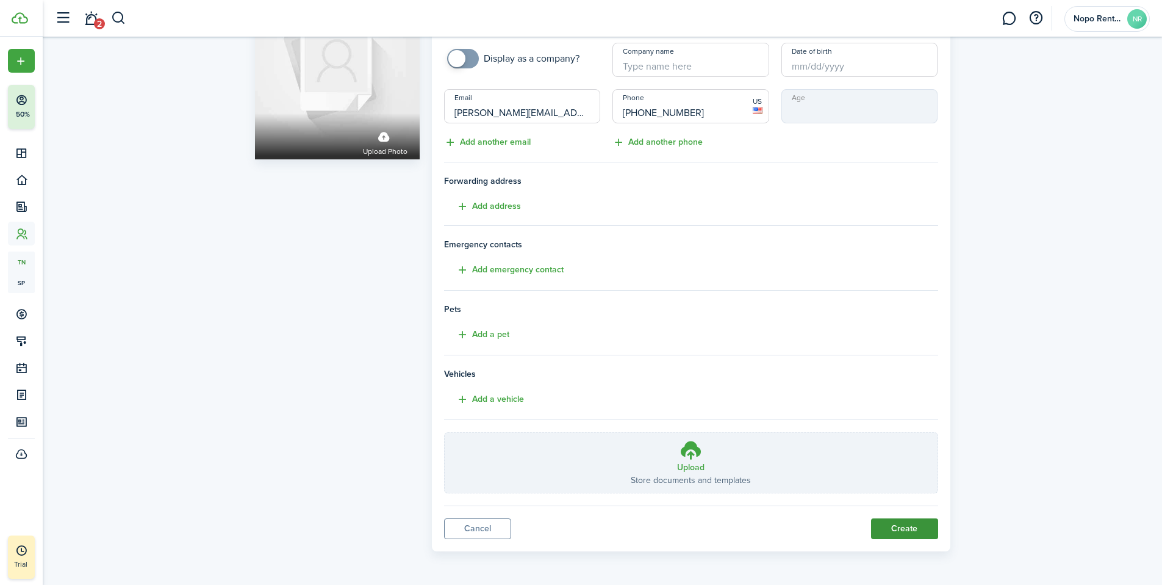
click at [912, 531] on button "Create" at bounding box center [904, 528] width 67 height 21
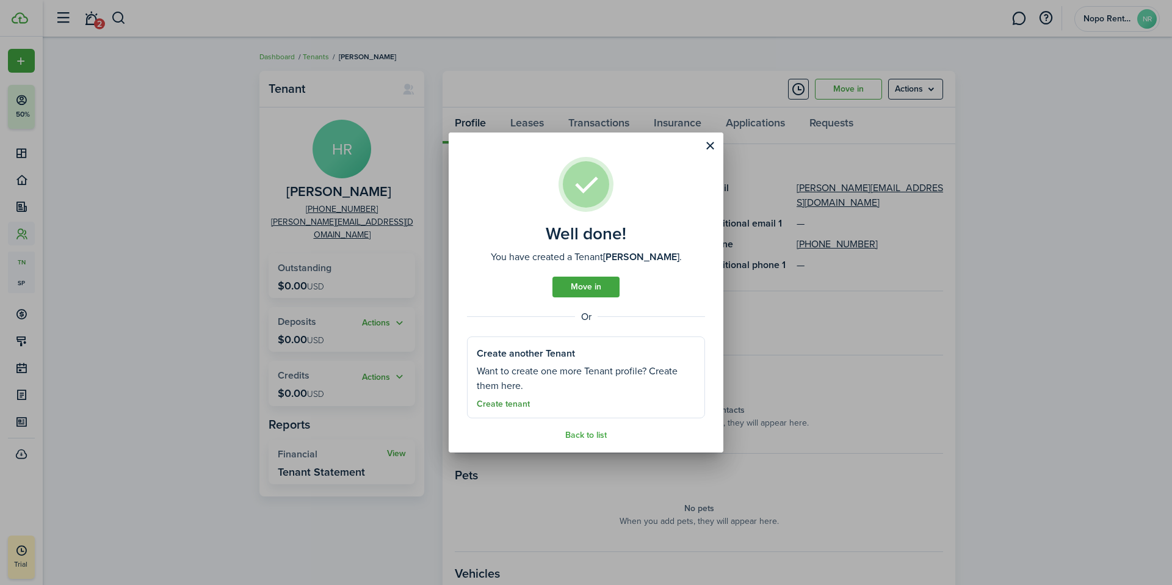
click at [507, 405] on link "Create tenant" at bounding box center [503, 404] width 53 height 10
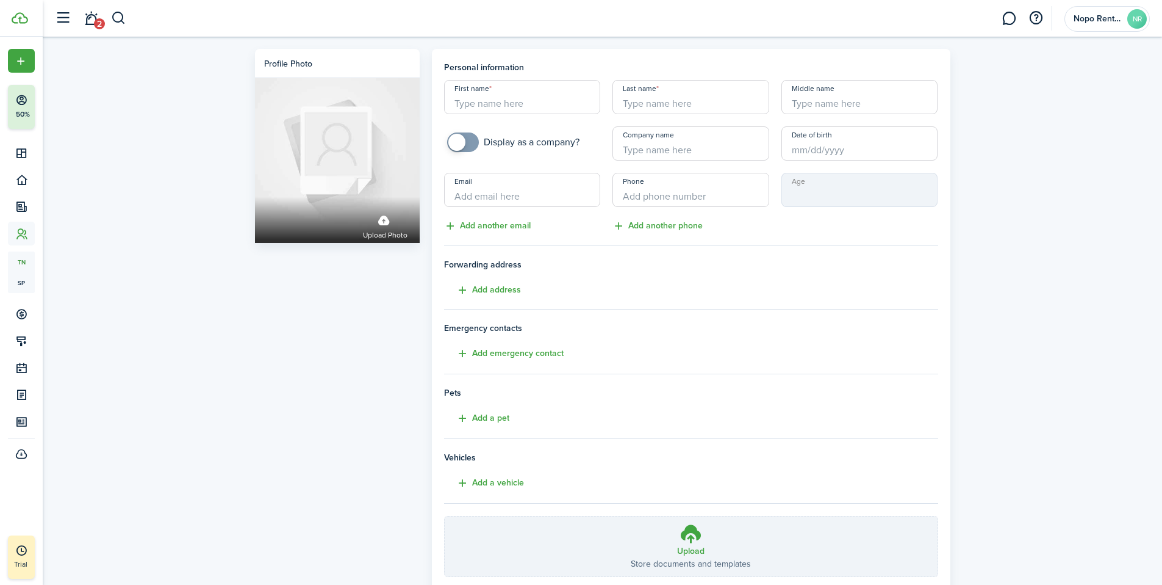
click at [522, 106] on input "First name" at bounding box center [522, 97] width 157 height 34
type input "Lily"
click at [699, 107] on input "Last name" at bounding box center [691, 97] width 157 height 34
type input "[PERSON_NAME]"
click at [640, 153] on input "Company name" at bounding box center [691, 143] width 157 height 34
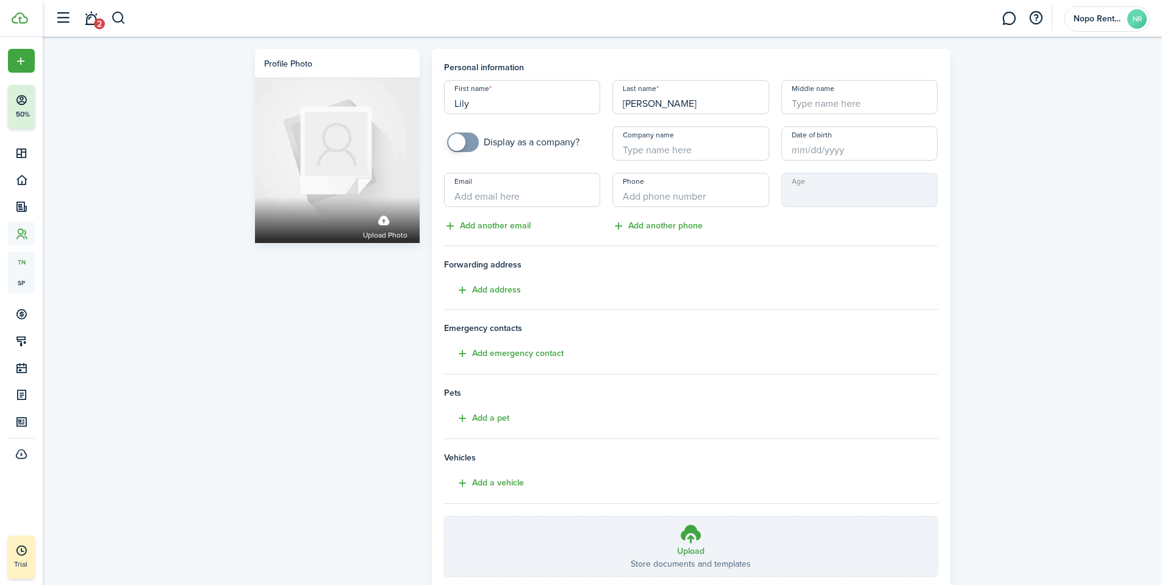
click at [834, 148] on input "Date of birth" at bounding box center [860, 143] width 157 height 34
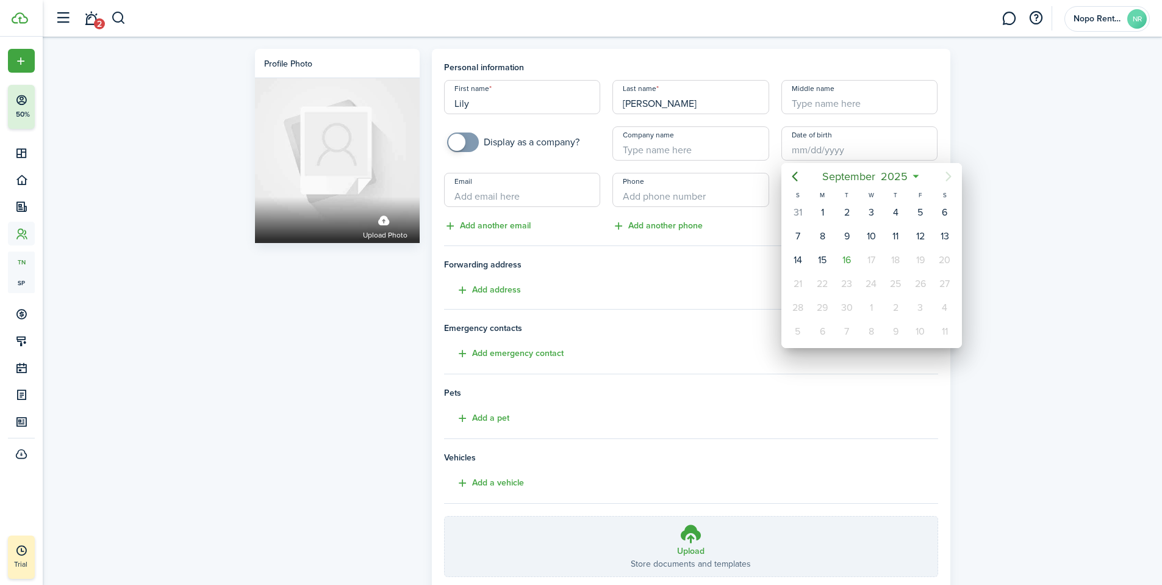
click at [508, 195] on div at bounding box center [581, 292] width 1358 height 780
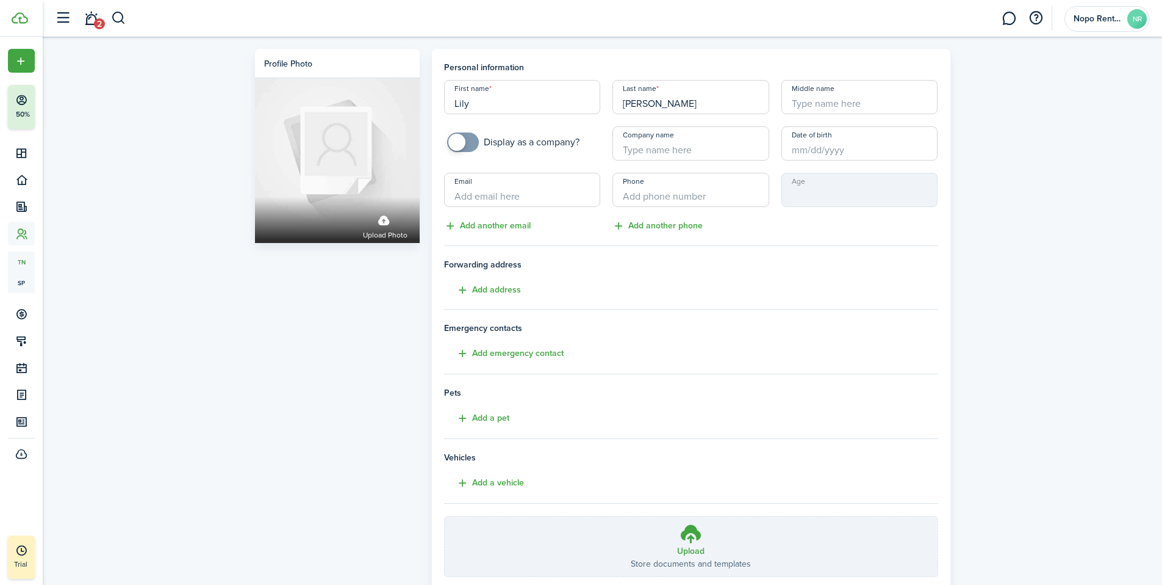
click at [470, 197] on input "Email" at bounding box center [522, 190] width 157 height 34
type input "[EMAIL_ADDRESS][DOMAIN_NAME]"
click at [628, 200] on input "+1" at bounding box center [691, 190] width 157 height 34
click at [798, 232] on div "Age" at bounding box center [860, 203] width 169 height 60
click at [629, 198] on input "[PHONE_NUMBER]" at bounding box center [691, 190] width 157 height 34
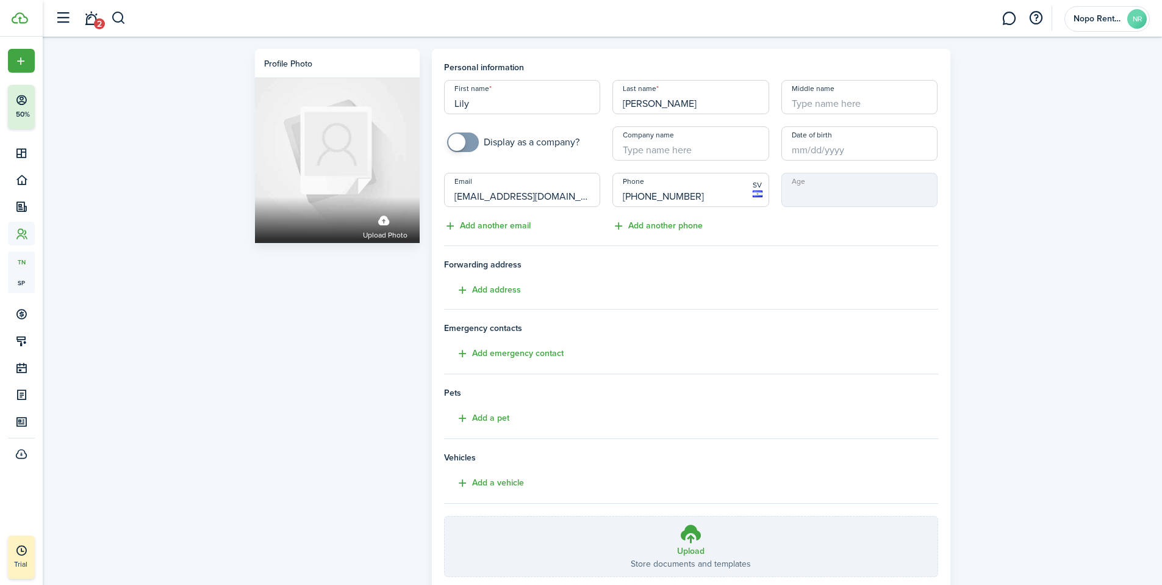
click at [619, 196] on input "[PHONE_NUMBER]" at bounding box center [691, 190] width 157 height 34
click at [625, 195] on input "[PHONE_NUMBER]" at bounding box center [691, 190] width 157 height 34
click at [630, 195] on input "[PHONE_NUMBER]" at bounding box center [691, 190] width 157 height 34
drag, startPoint x: 690, startPoint y: 197, endPoint x: 605, endPoint y: 196, distance: 85.4
click at [605, 196] on div "First name [PERSON_NAME] Last name [PERSON_NAME] Middle name Display as a compa…" at bounding box center [691, 156] width 506 height 153
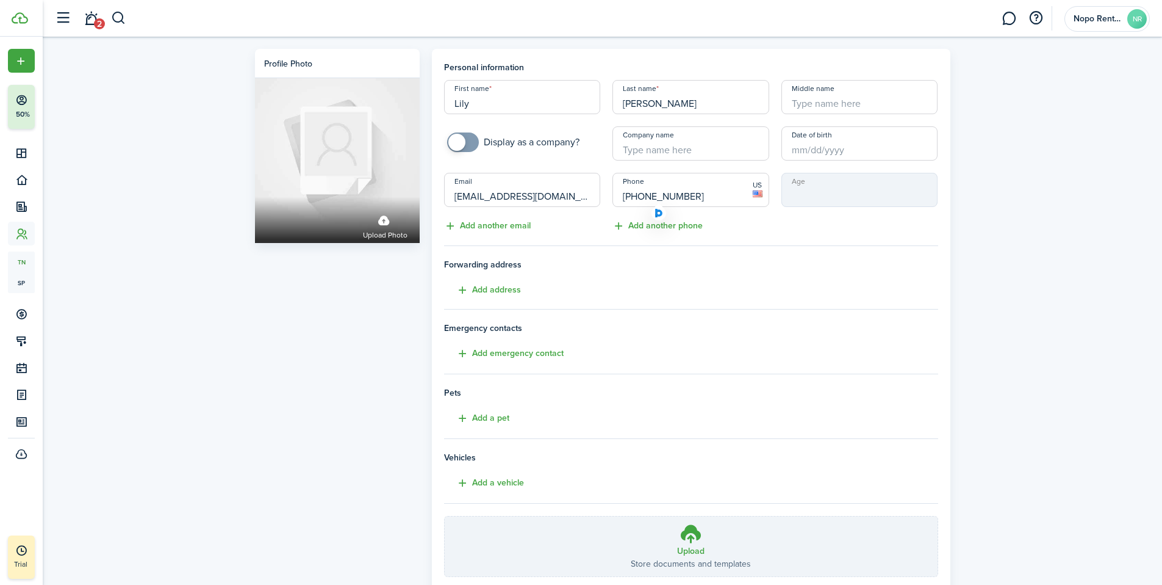
type input "[PHONE_NUMBER]"
click at [824, 225] on div "Age" at bounding box center [860, 203] width 169 height 60
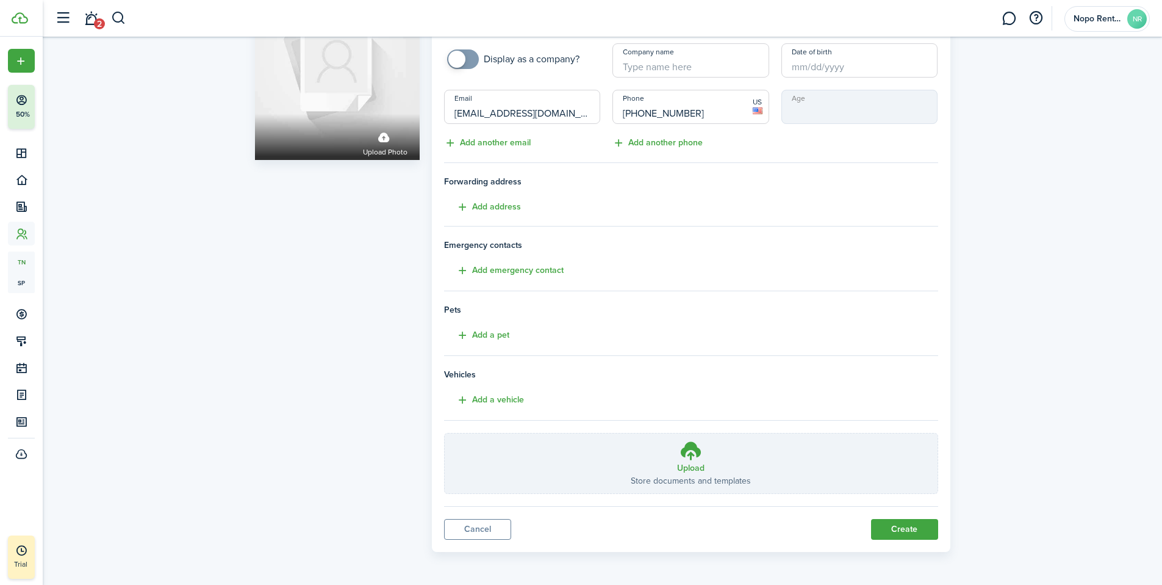
scroll to position [84, 0]
click at [902, 526] on button "Create" at bounding box center [904, 528] width 67 height 21
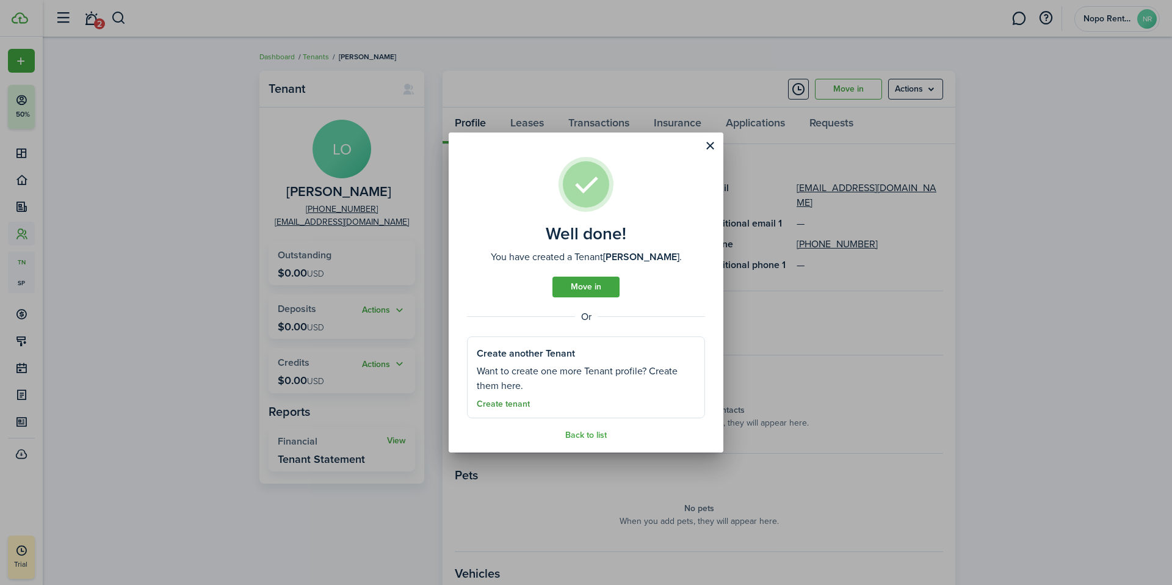
click at [516, 405] on link "Create tenant" at bounding box center [503, 404] width 53 height 10
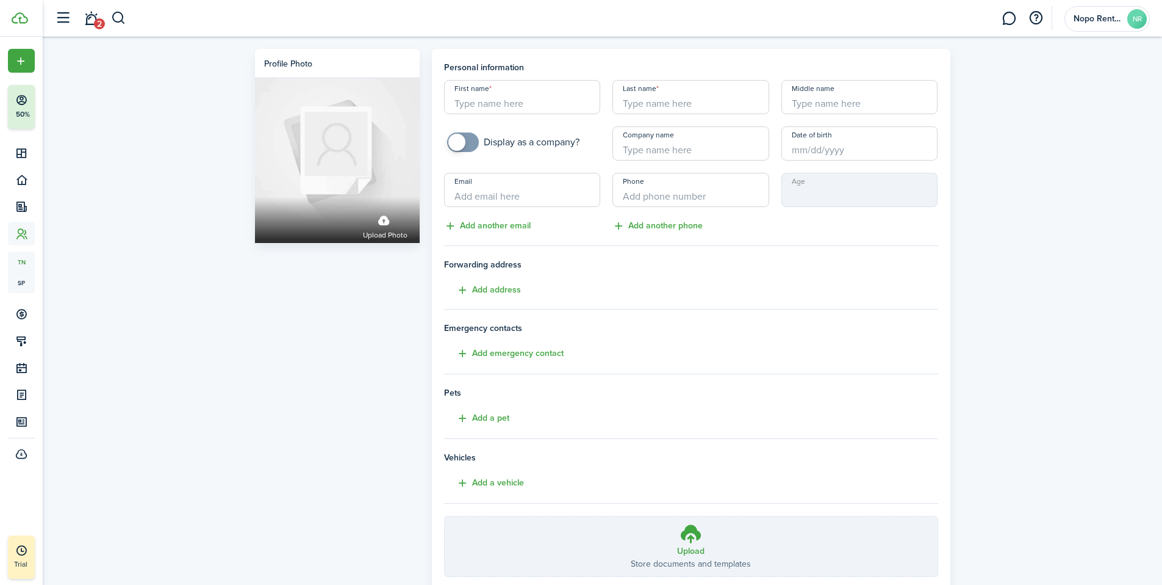
click at [489, 100] on input "First name" at bounding box center [522, 97] width 157 height 34
type input "[PERSON_NAME]"
click at [467, 200] on input "Email" at bounding box center [522, 190] width 157 height 34
type input "[EMAIL_ADDRESS][DOMAIN_NAME]"
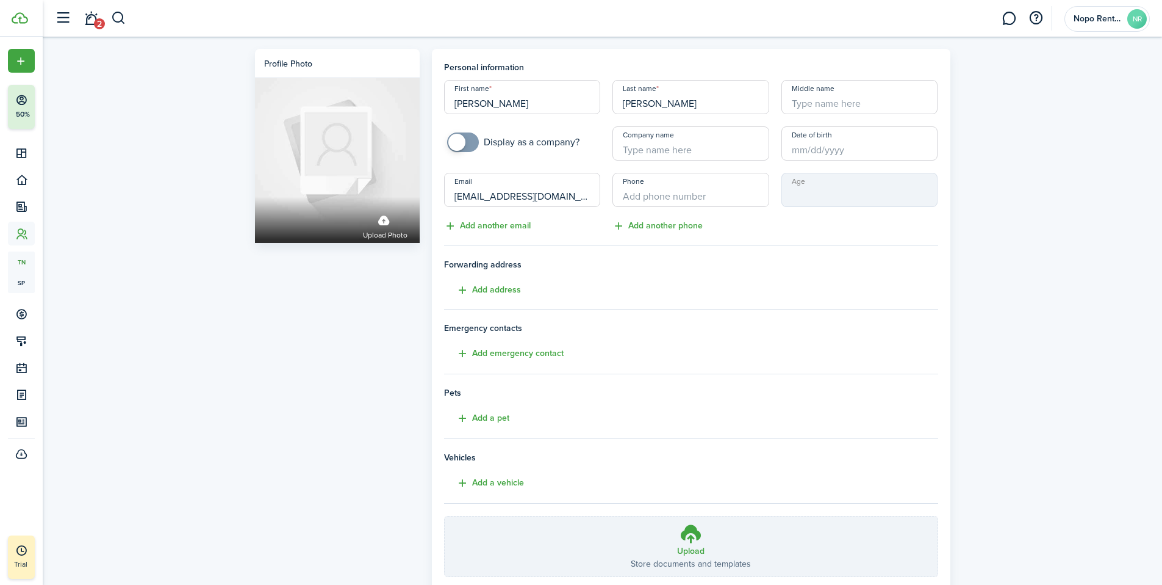
type input "+1"
click at [661, 199] on input "+1" at bounding box center [691, 190] width 157 height 34
click at [589, 234] on tenant-form "Personal information First name [PERSON_NAME] Last name [PERSON_NAME] Middle na…" at bounding box center [691, 319] width 494 height 516
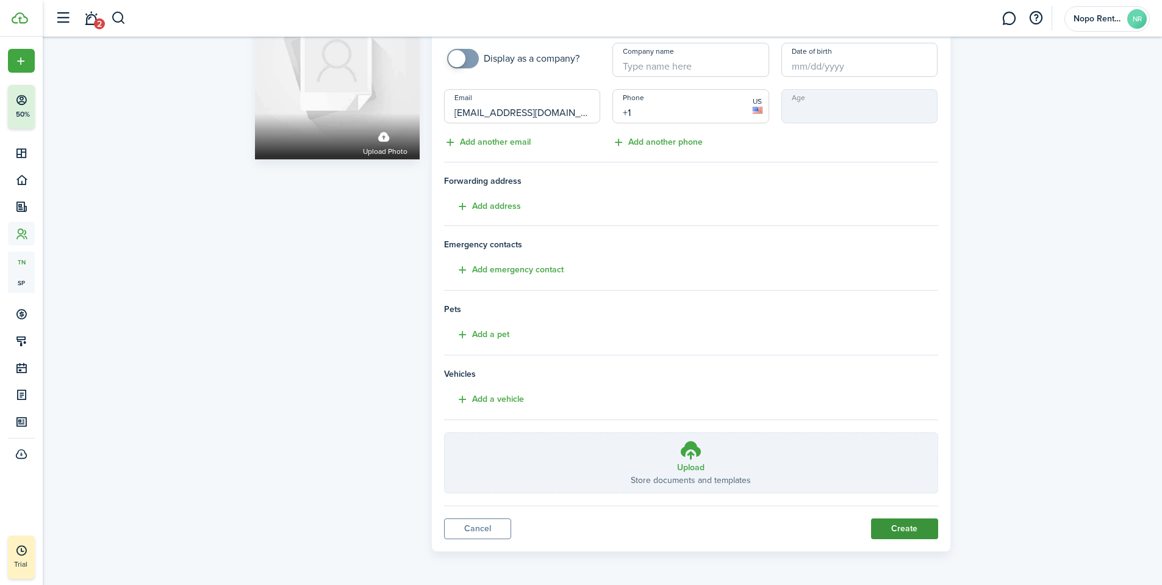
click at [917, 530] on button "Create" at bounding box center [904, 528] width 67 height 21
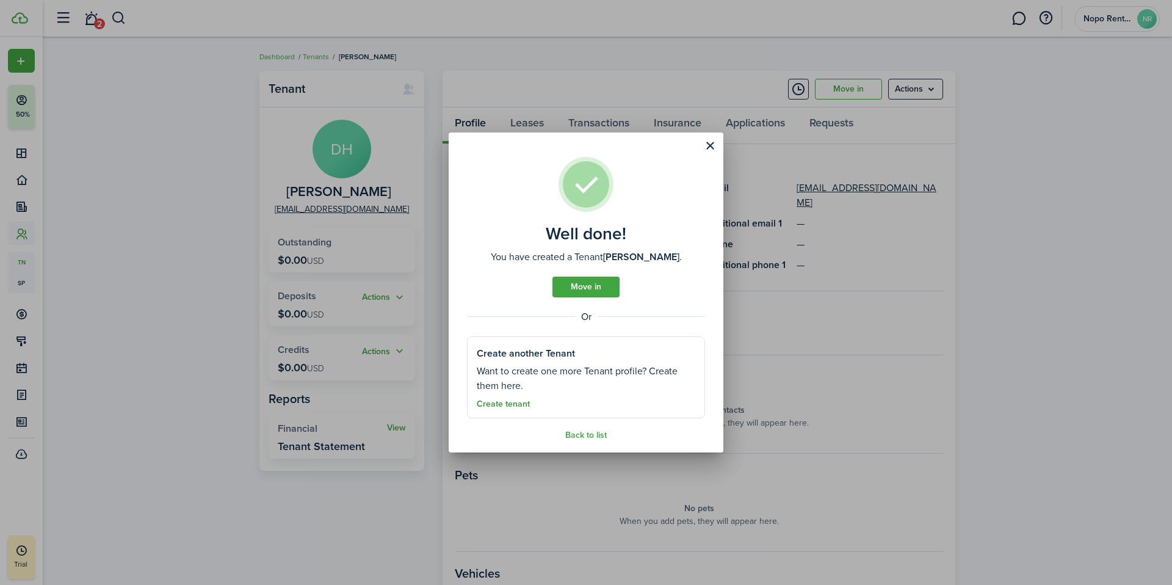
click at [514, 402] on link "Create tenant" at bounding box center [503, 404] width 53 height 10
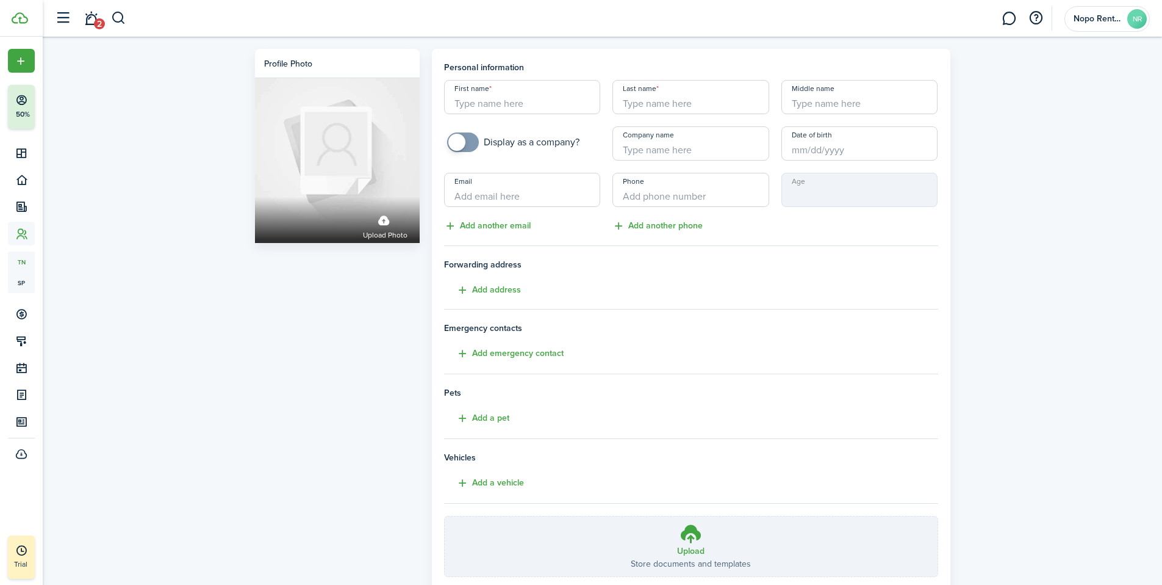
click at [472, 104] on input "First name" at bounding box center [522, 97] width 157 height 34
type input "[PERSON_NAME]"
click at [632, 103] on input "Last name" at bounding box center [691, 97] width 157 height 34
type input "[PERSON_NAME]"
click at [484, 195] on input "Email" at bounding box center [522, 190] width 157 height 34
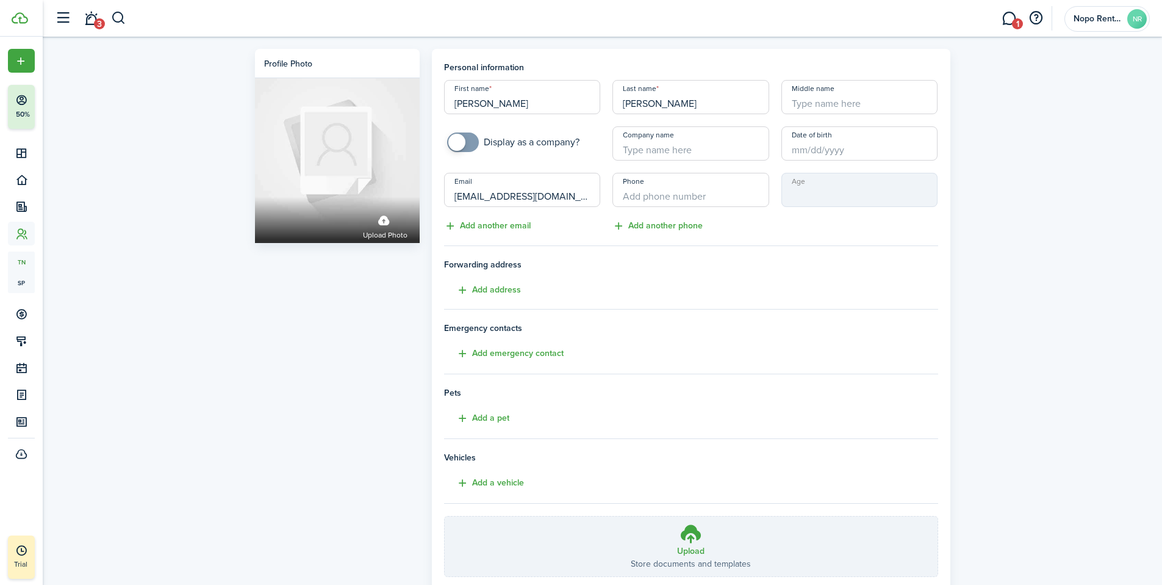
type input "[EMAIL_ADDRESS][DOMAIN_NAME]"
click at [641, 199] on input "+1" at bounding box center [691, 190] width 157 height 34
type input "[PHONE_NUMBER]"
click at [826, 232] on tenant-form "Personal information First name [PERSON_NAME] Last name [PERSON_NAME] Middle na…" at bounding box center [691, 319] width 494 height 516
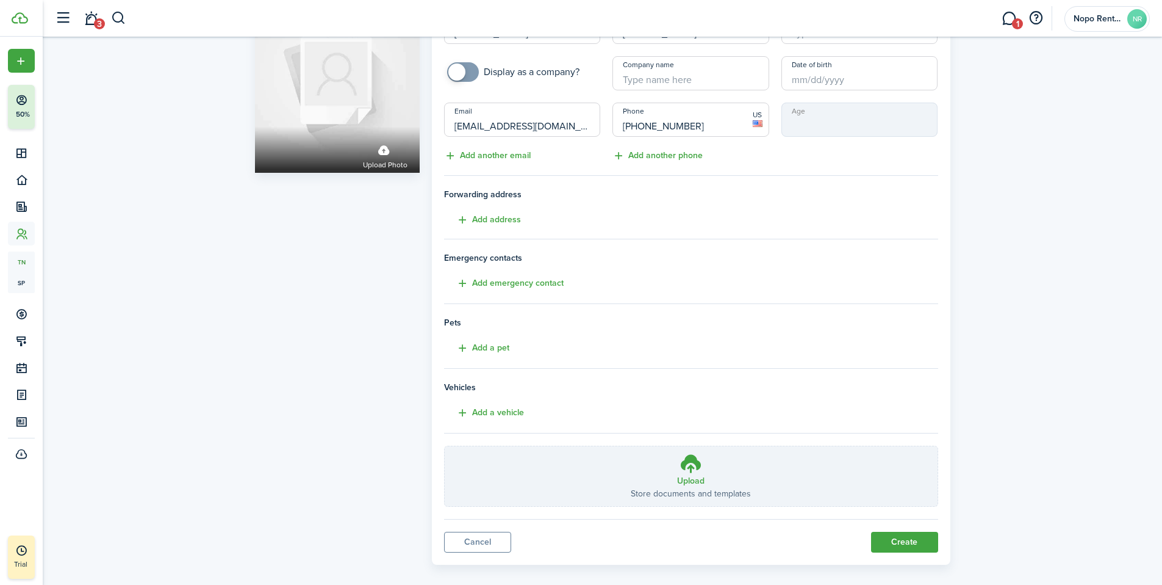
scroll to position [84, 0]
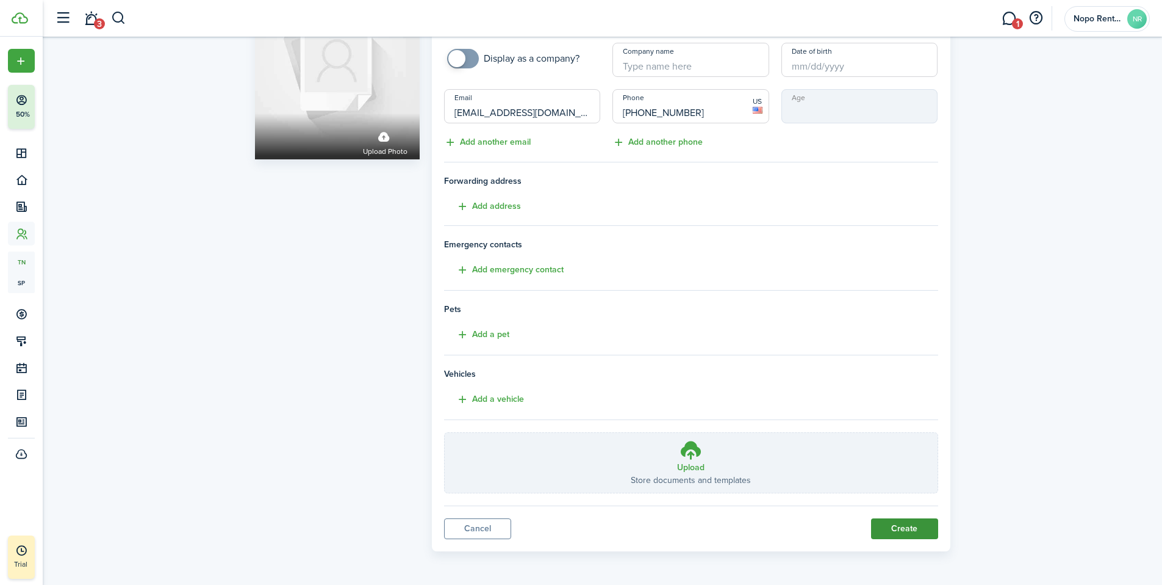
click at [898, 528] on button "Create" at bounding box center [904, 528] width 67 height 21
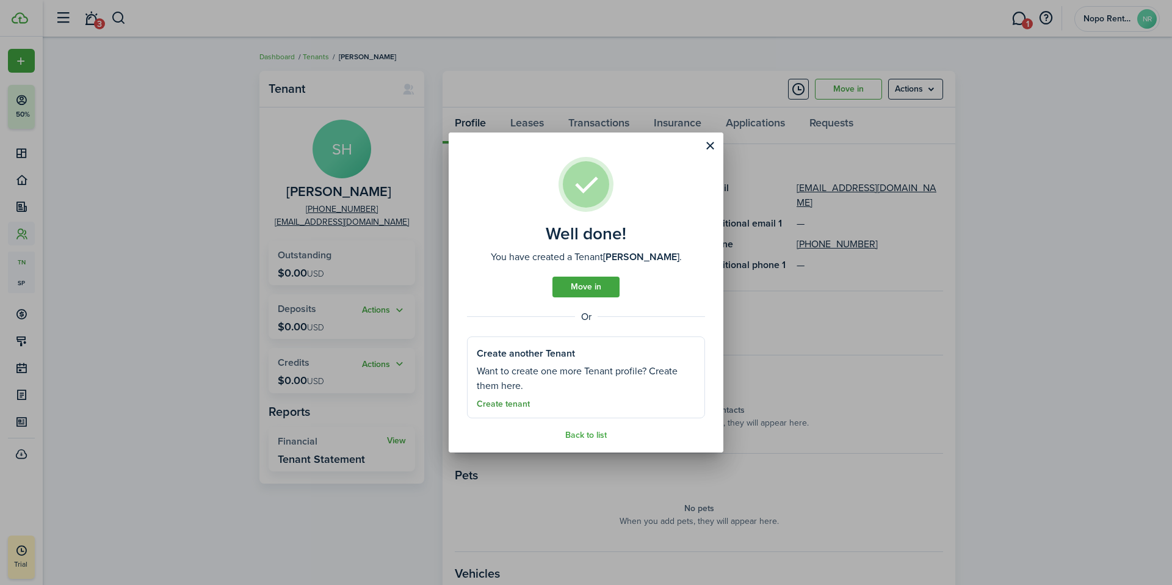
click at [517, 404] on link "Create tenant" at bounding box center [503, 404] width 53 height 10
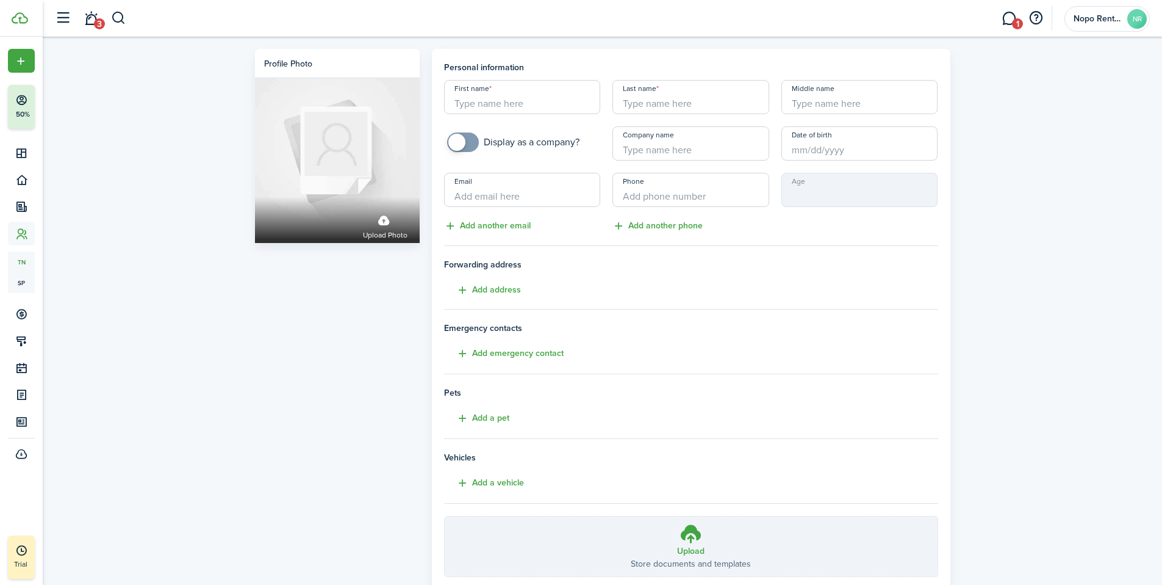
click at [507, 104] on input "First name" at bounding box center [522, 97] width 157 height 34
type input "[PERSON_NAME]"
click at [666, 101] on input "Last name" at bounding box center [691, 97] width 157 height 34
type input "[PERSON_NAME]"
click at [469, 203] on input "Email" at bounding box center [522, 190] width 157 height 34
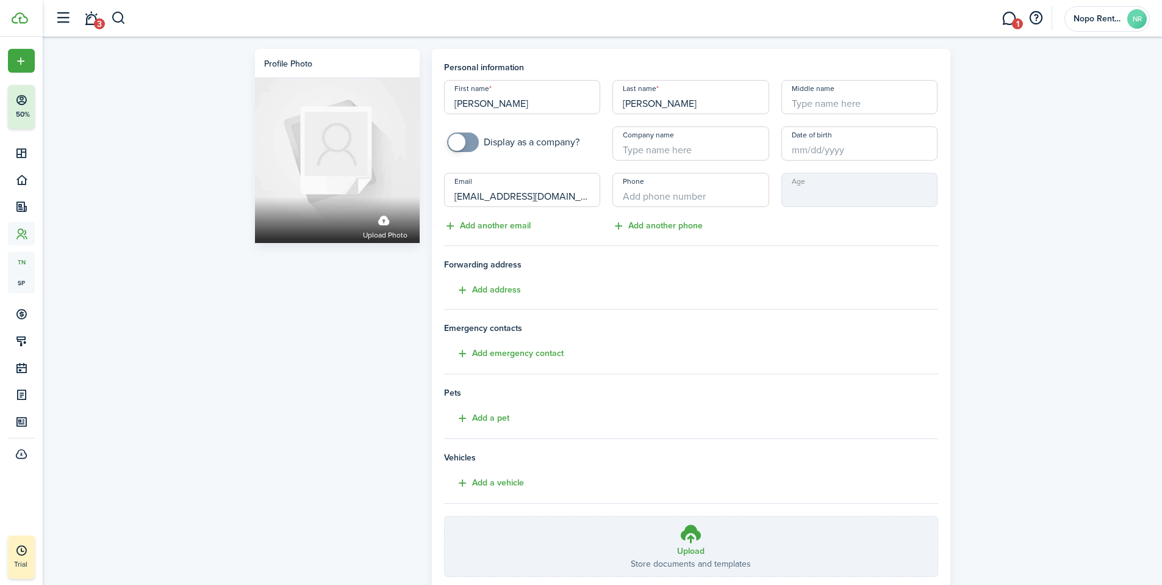
type input "[EMAIL_ADDRESS][DOMAIN_NAME]"
click at [652, 198] on input "+1" at bounding box center [691, 190] width 157 height 34
type input "[PHONE_NUMBER]"
click at [839, 226] on div "Age" at bounding box center [860, 203] width 169 height 60
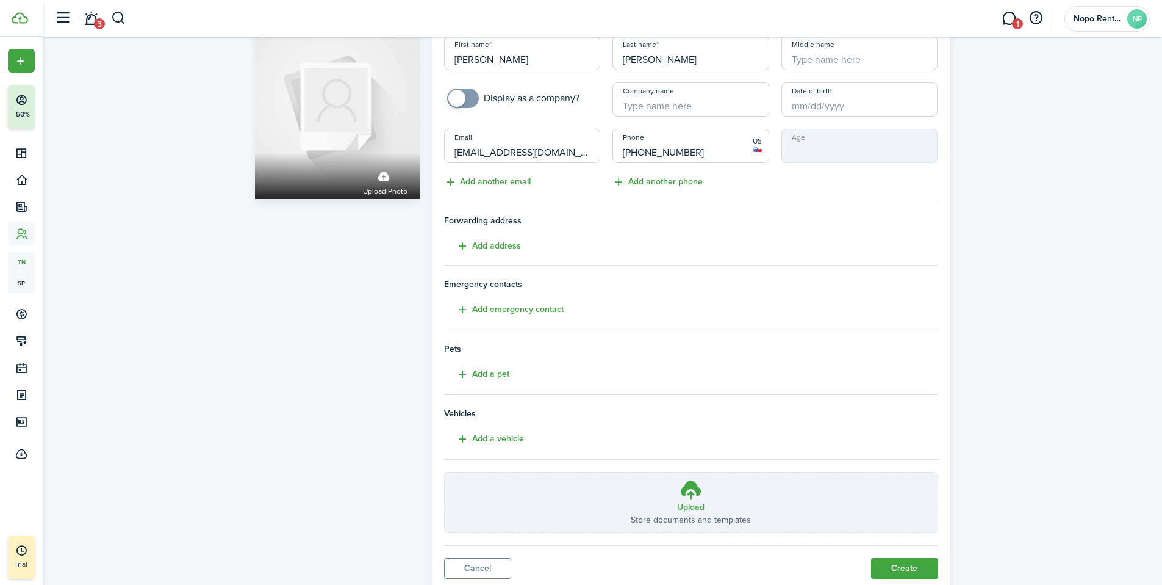
scroll to position [84, 0]
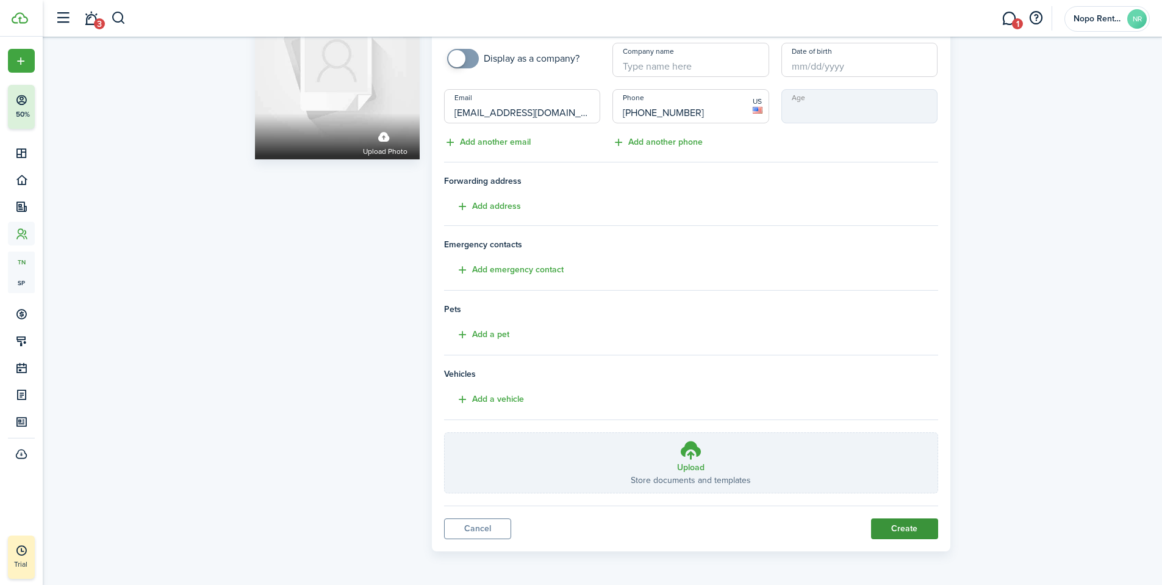
click at [918, 531] on button "Create" at bounding box center [904, 528] width 67 height 21
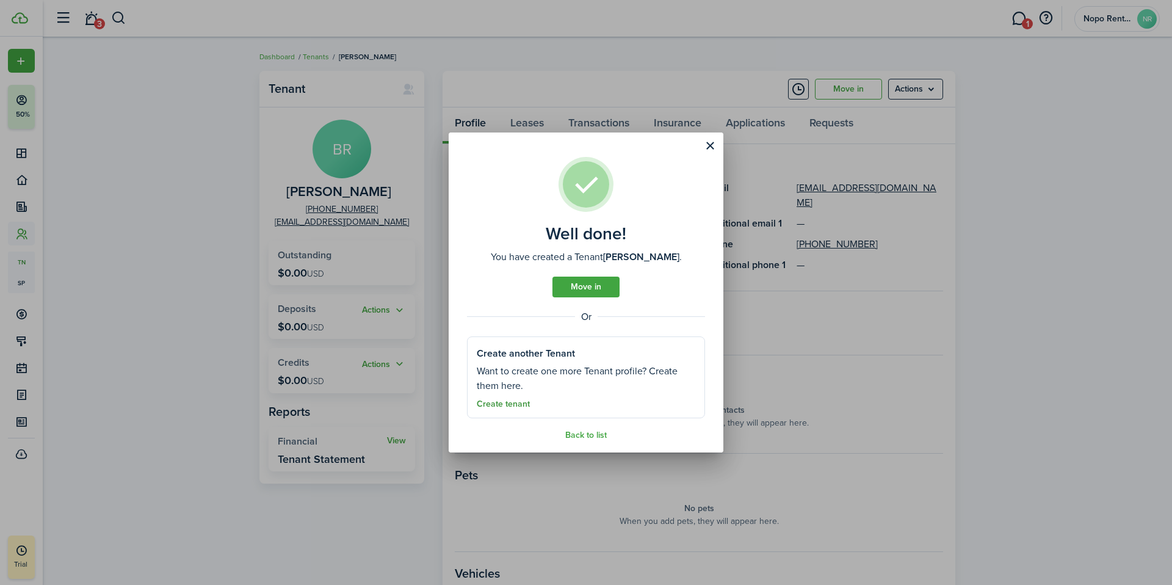
click at [520, 405] on link "Create tenant" at bounding box center [503, 404] width 53 height 10
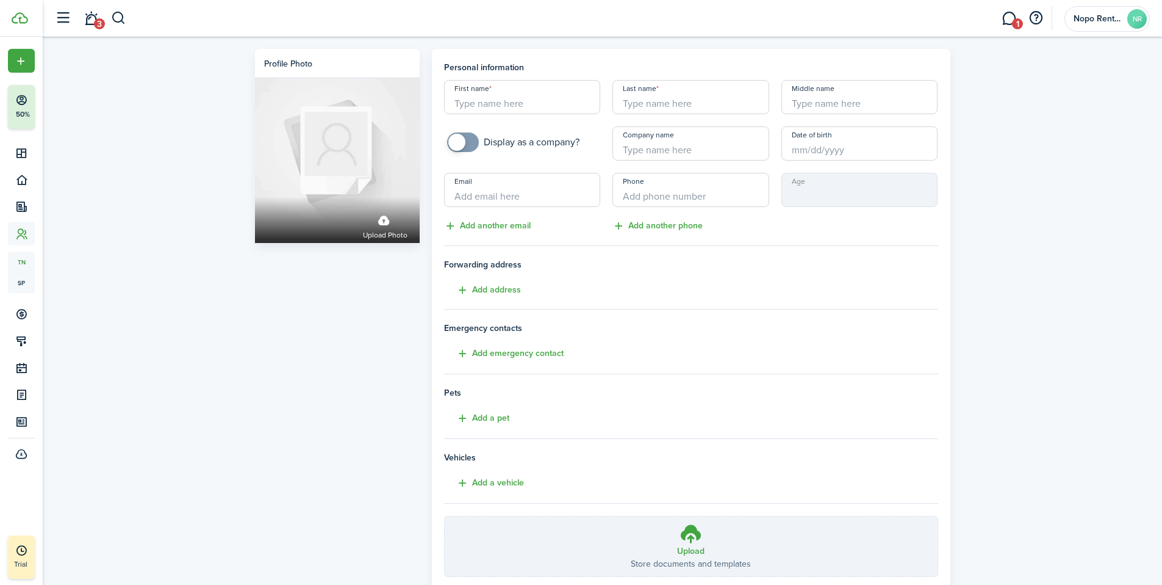
click at [476, 112] on input "First name" at bounding box center [522, 97] width 157 height 34
type input "[PERSON_NAME]"
click at [659, 104] on input "Last name" at bounding box center [691, 97] width 157 height 34
type input "[PERSON_NAME]"
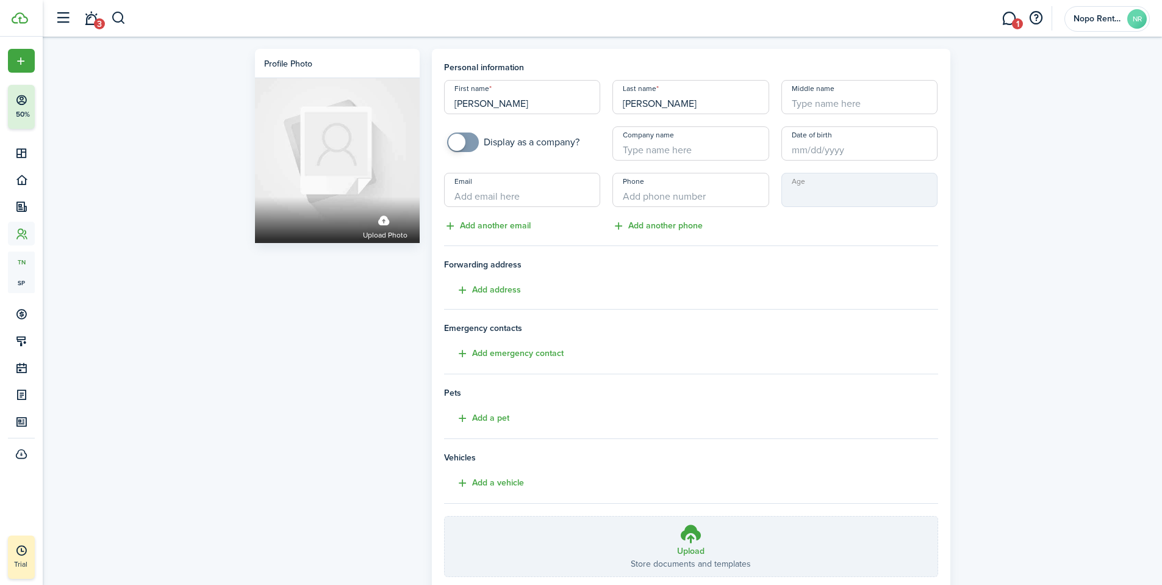
click at [818, 106] on input "Middle name" at bounding box center [860, 97] width 157 height 34
type input "Silas"
click at [489, 196] on input "Email" at bounding box center [522, 190] width 157 height 34
type input "[EMAIL_ADDRESS][DOMAIN_NAME]"
click at [654, 196] on input "+1" at bounding box center [691, 190] width 157 height 34
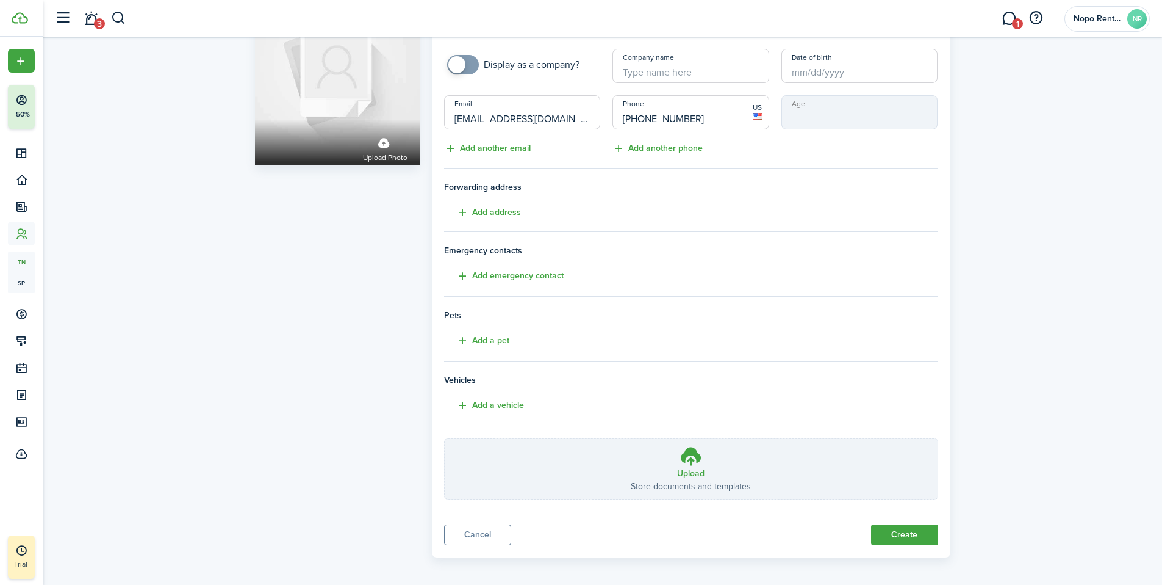
scroll to position [84, 0]
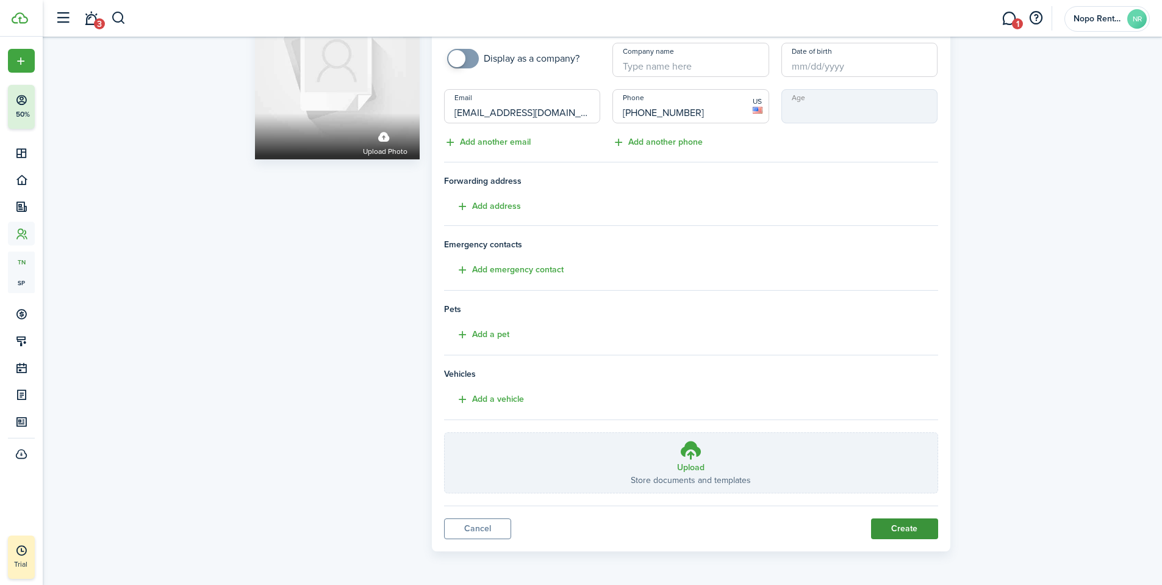
type input "[PHONE_NUMBER]"
click at [904, 533] on button "Create" at bounding box center [904, 528] width 67 height 21
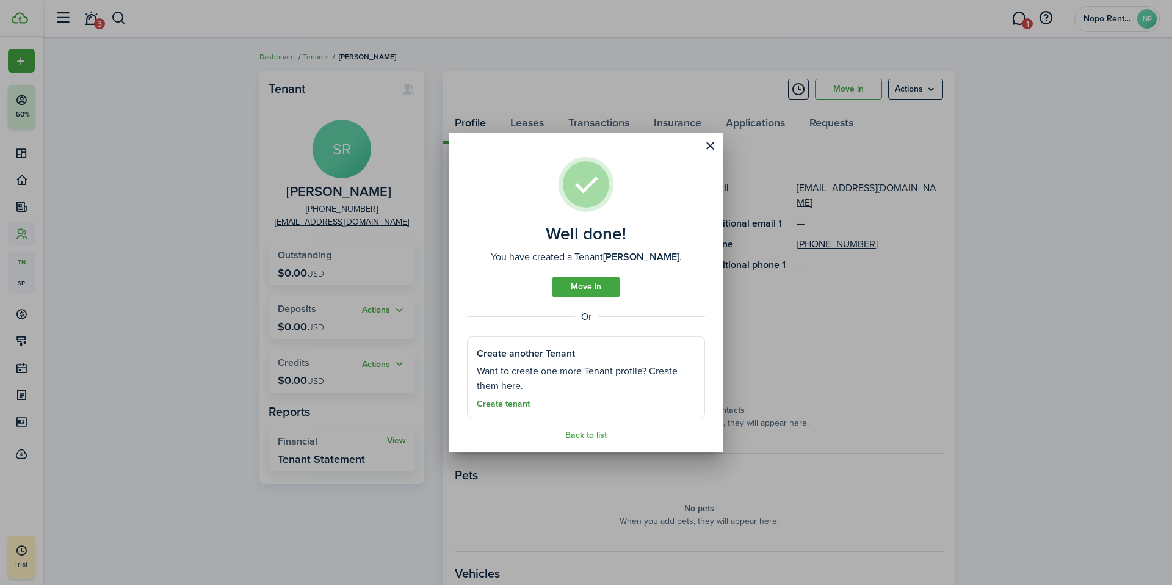
click at [509, 404] on link "Create tenant" at bounding box center [503, 404] width 53 height 10
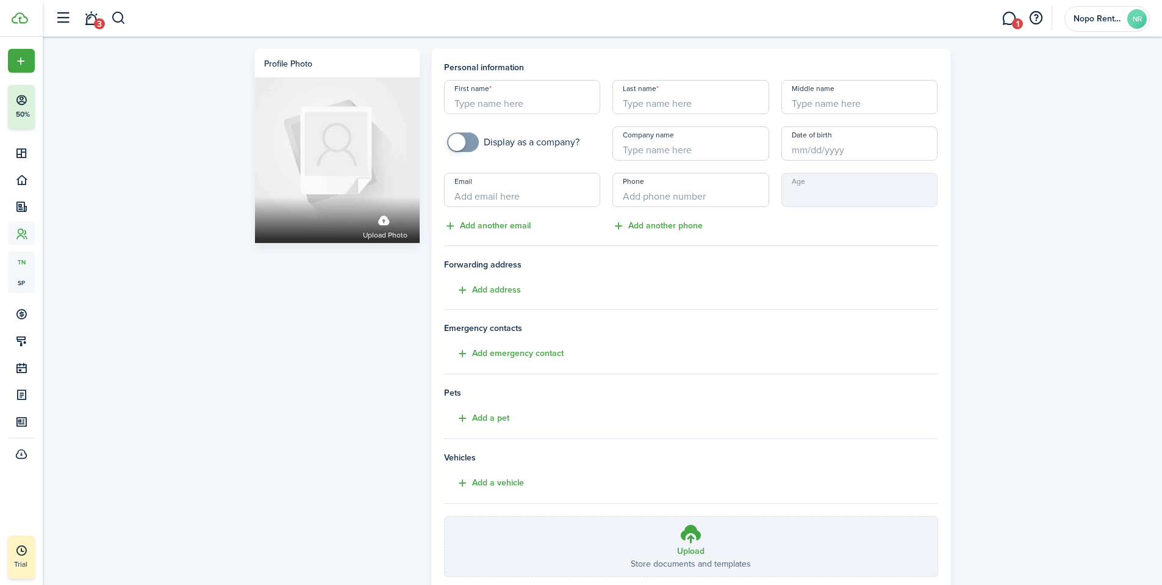
click at [476, 107] on input "First name" at bounding box center [522, 97] width 157 height 34
type input "[PERSON_NAME]"
click at [805, 109] on input "Middle name" at bounding box center [860, 97] width 157 height 34
type input "[PERSON_NAME]"
click at [675, 106] on input "Last name" at bounding box center [691, 97] width 157 height 34
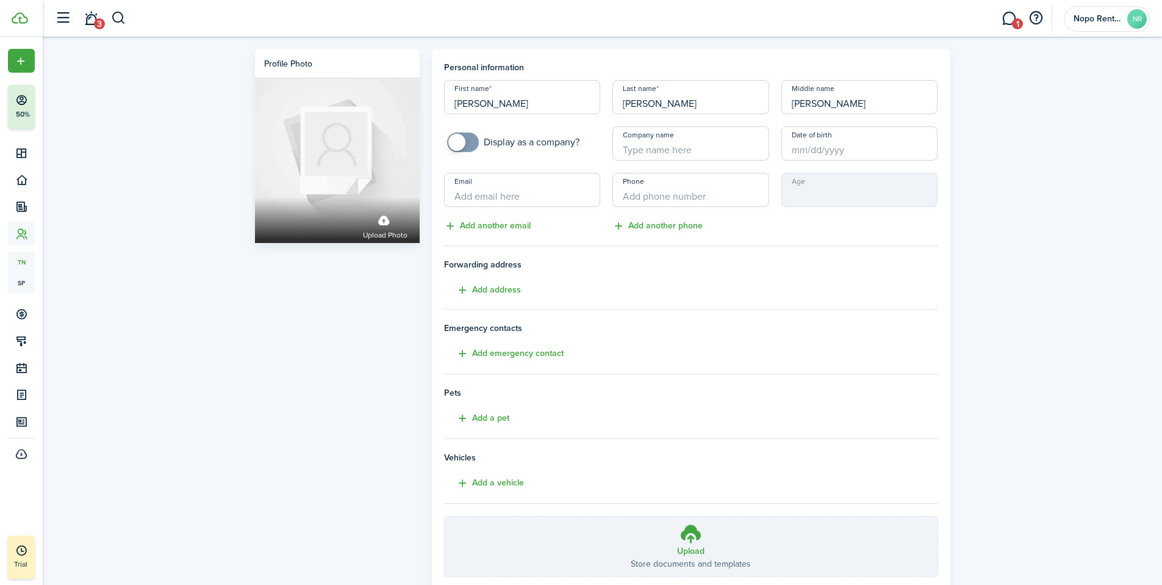
type input "[PERSON_NAME]"
click at [481, 199] on input "Email" at bounding box center [522, 190] width 157 height 34
type input "[EMAIL_ADDRESS][DOMAIN_NAME]"
click at [628, 201] on input "+1" at bounding box center [691, 190] width 157 height 34
click at [645, 196] on input "+1" at bounding box center [691, 190] width 157 height 34
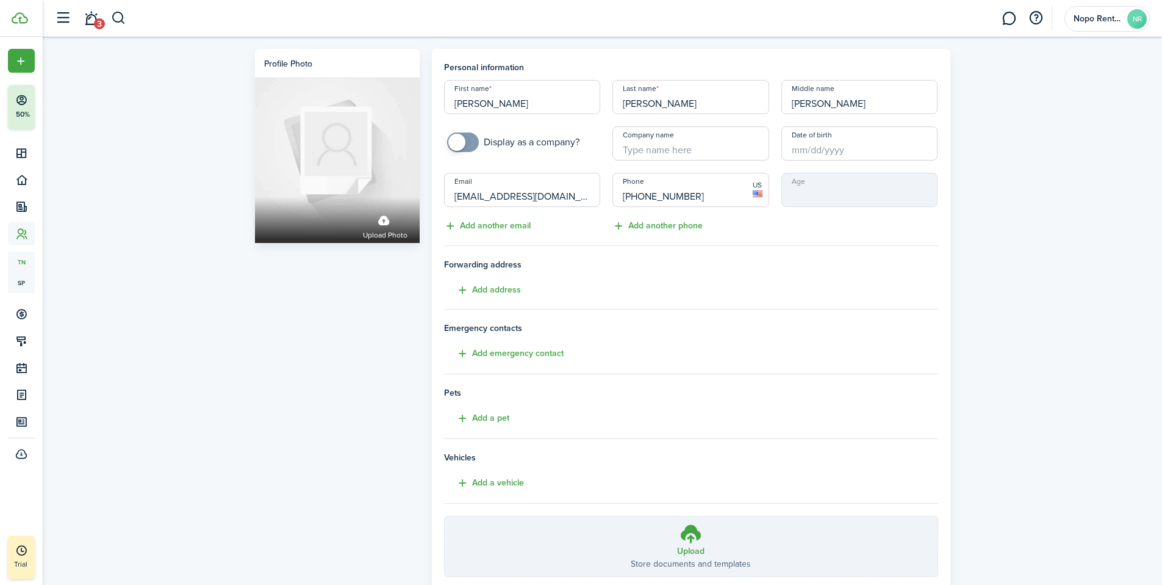
type input "[PHONE_NUMBER]"
click at [786, 233] on tenant-form "Personal information First name [PERSON_NAME] Last name [PERSON_NAME] Middle na…" at bounding box center [691, 319] width 494 height 516
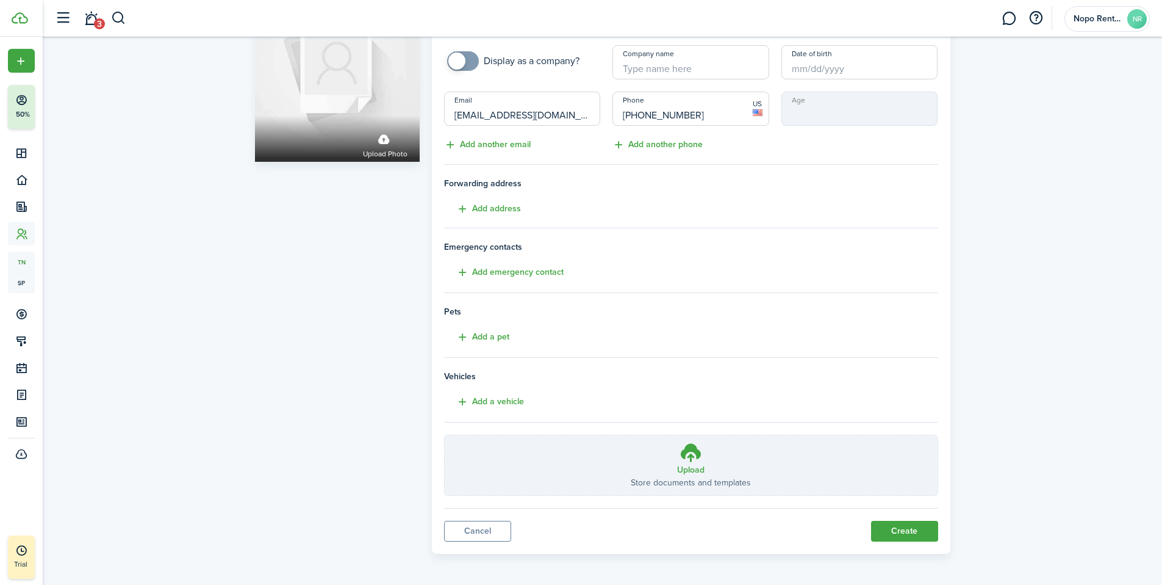
scroll to position [84, 0]
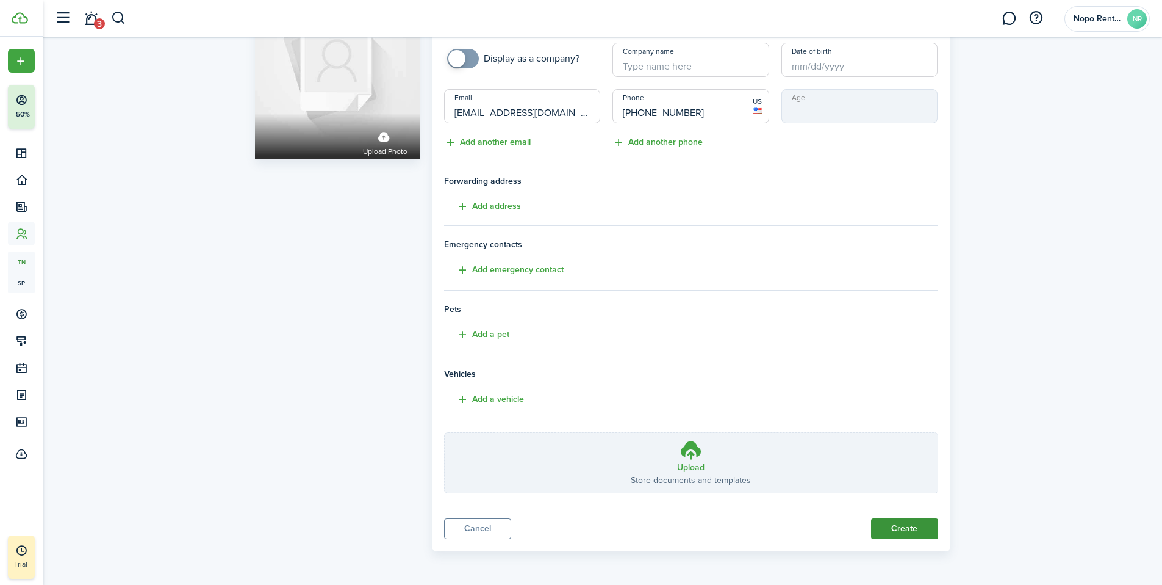
click at [905, 530] on button "Create" at bounding box center [904, 528] width 67 height 21
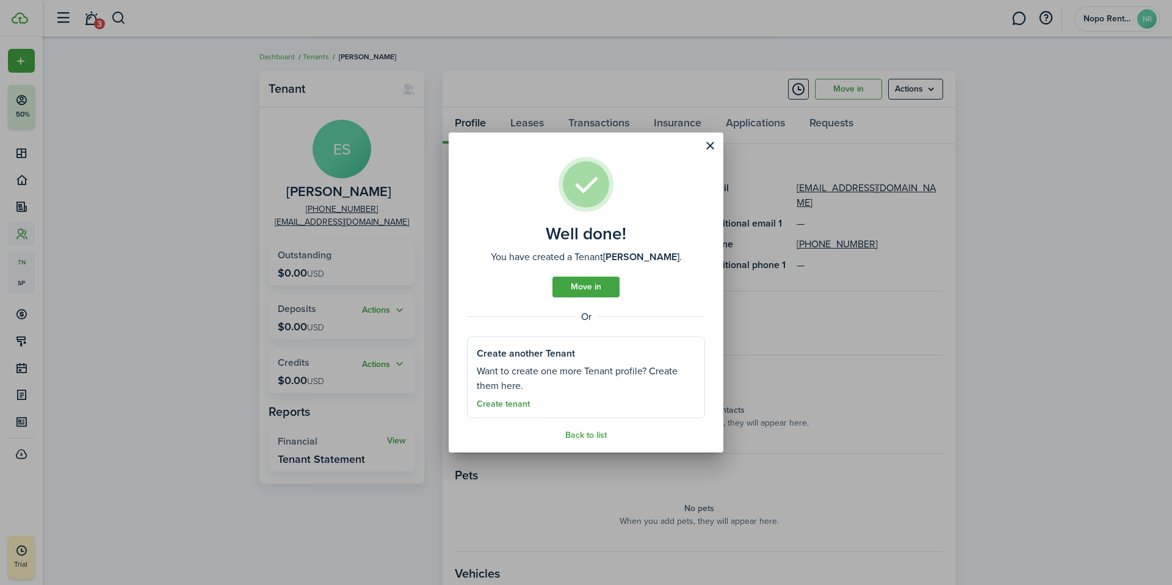
click at [514, 405] on link "Create tenant" at bounding box center [503, 404] width 53 height 10
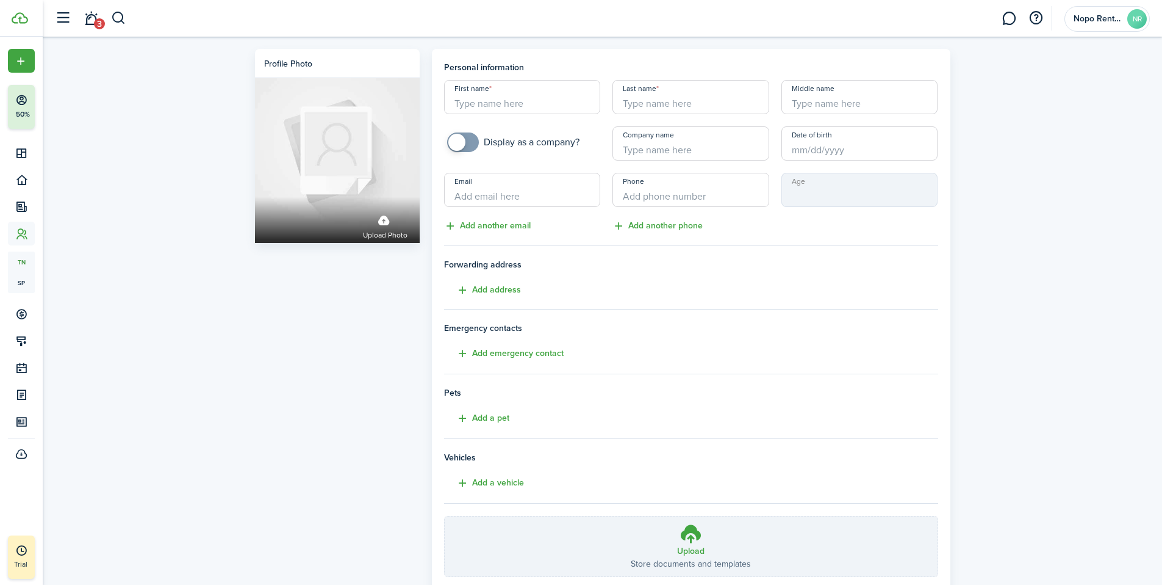
click at [518, 109] on input "First name" at bounding box center [522, 97] width 157 height 34
type input "Austin"
type input "[PERSON_NAME]"
click at [486, 201] on input "Email" at bounding box center [522, 190] width 157 height 34
type input "[EMAIL_ADDRESS][PERSON_NAME][DOMAIN_NAME]"
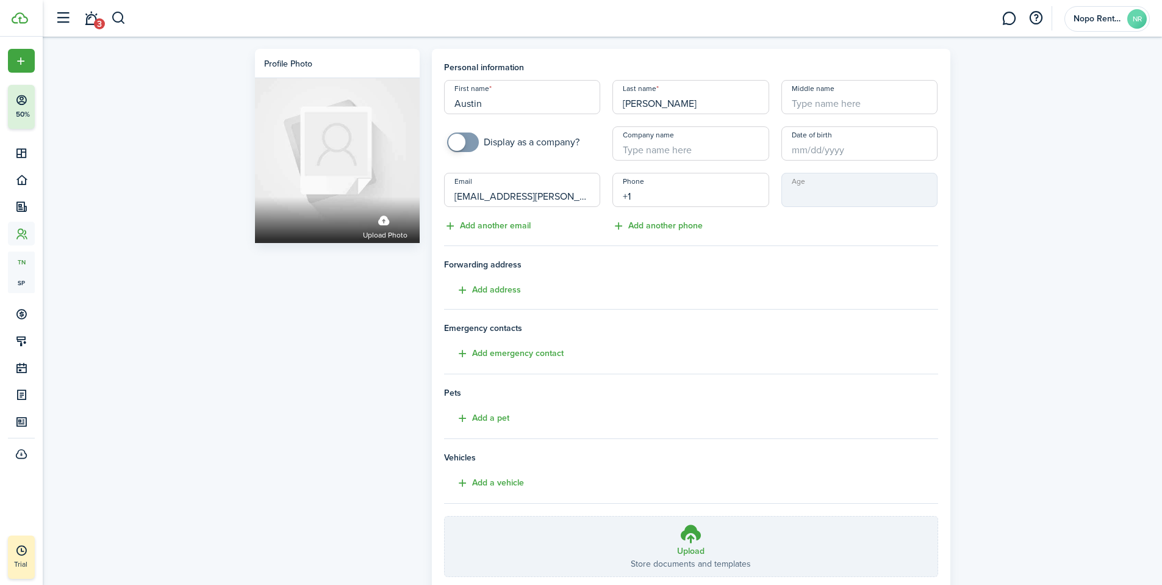
click at [635, 190] on input "+1" at bounding box center [691, 190] width 157 height 34
type input "[PHONE_NUMBER]"
click at [779, 217] on div "Age" at bounding box center [860, 203] width 169 height 60
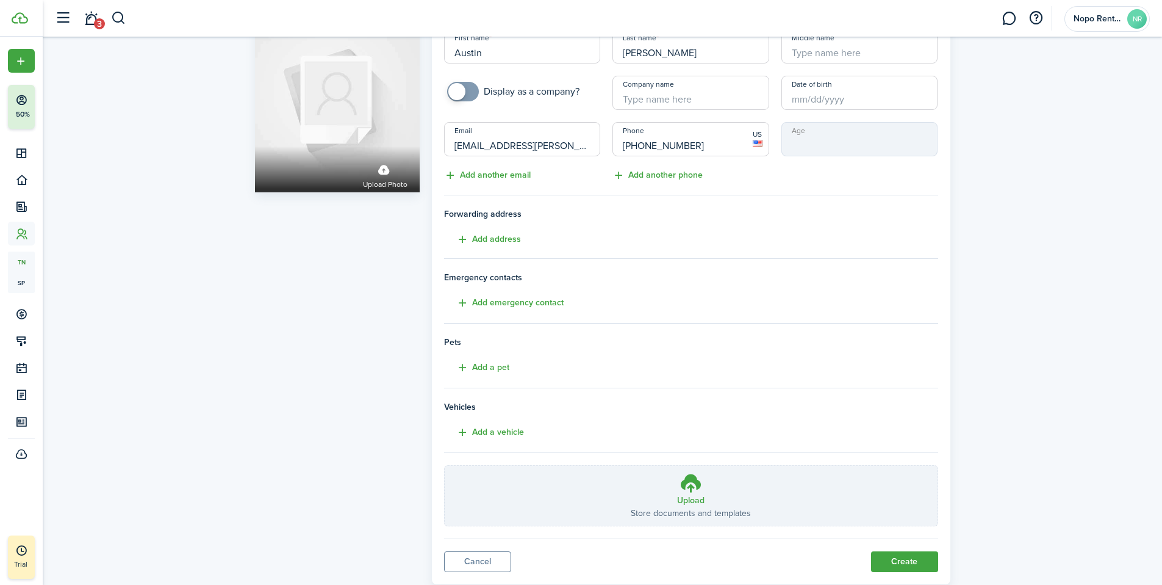
scroll to position [84, 0]
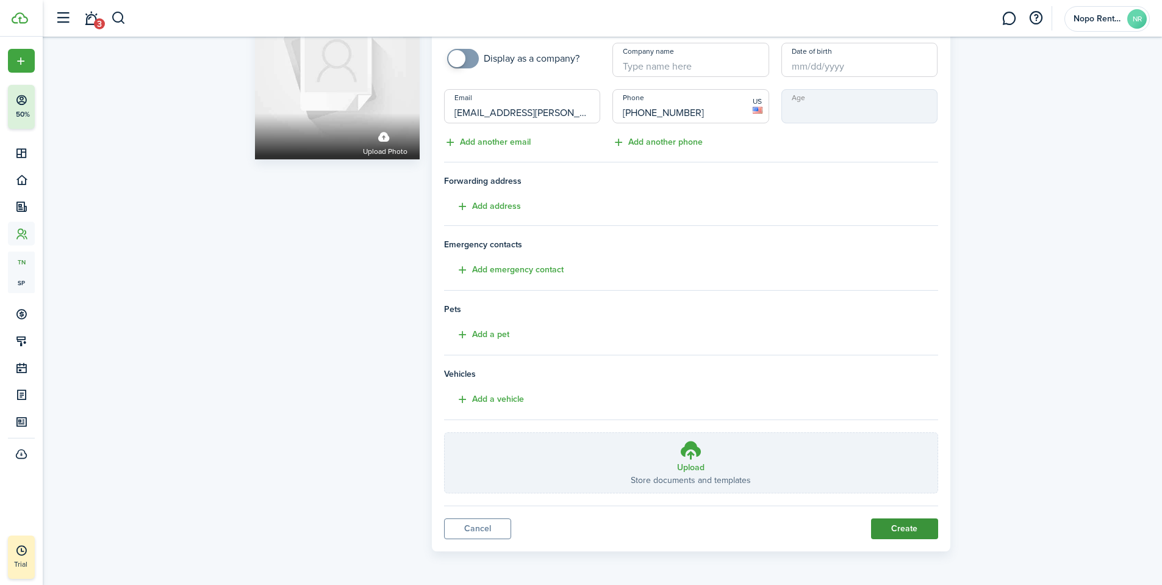
click at [898, 526] on button "Create" at bounding box center [904, 528] width 67 height 21
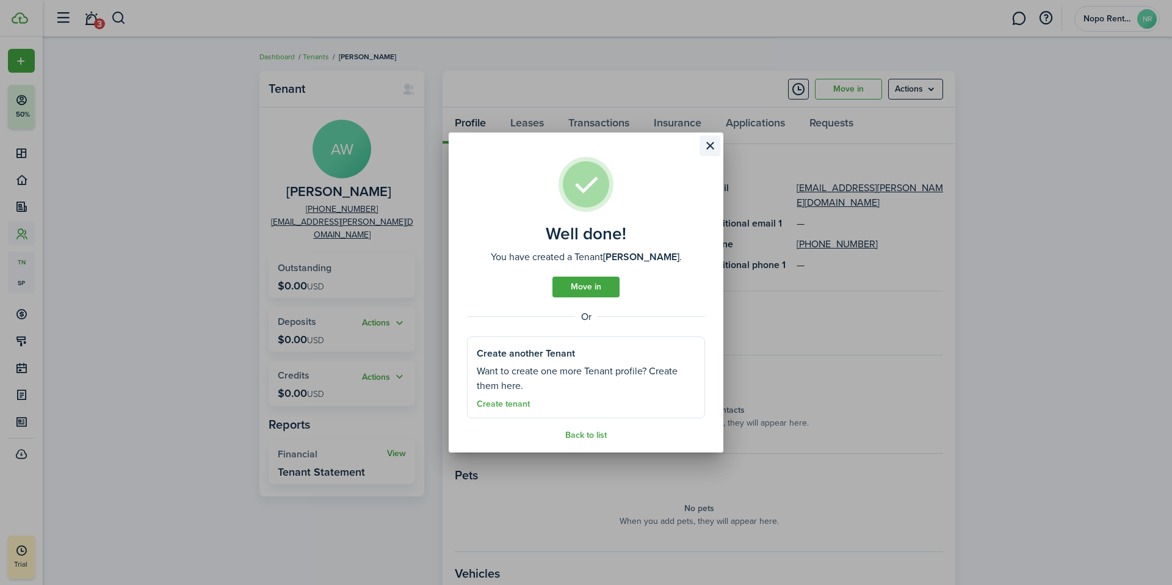
click at [712, 148] on button "Close modal" at bounding box center [709, 145] width 21 height 21
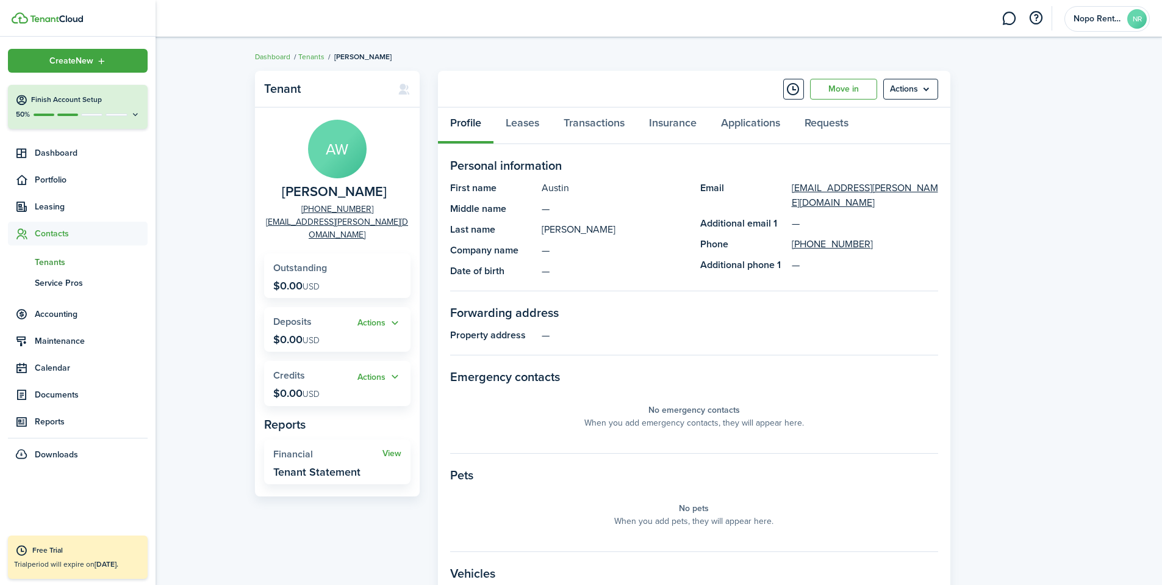
click at [52, 261] on span "Tenants" at bounding box center [91, 262] width 113 height 13
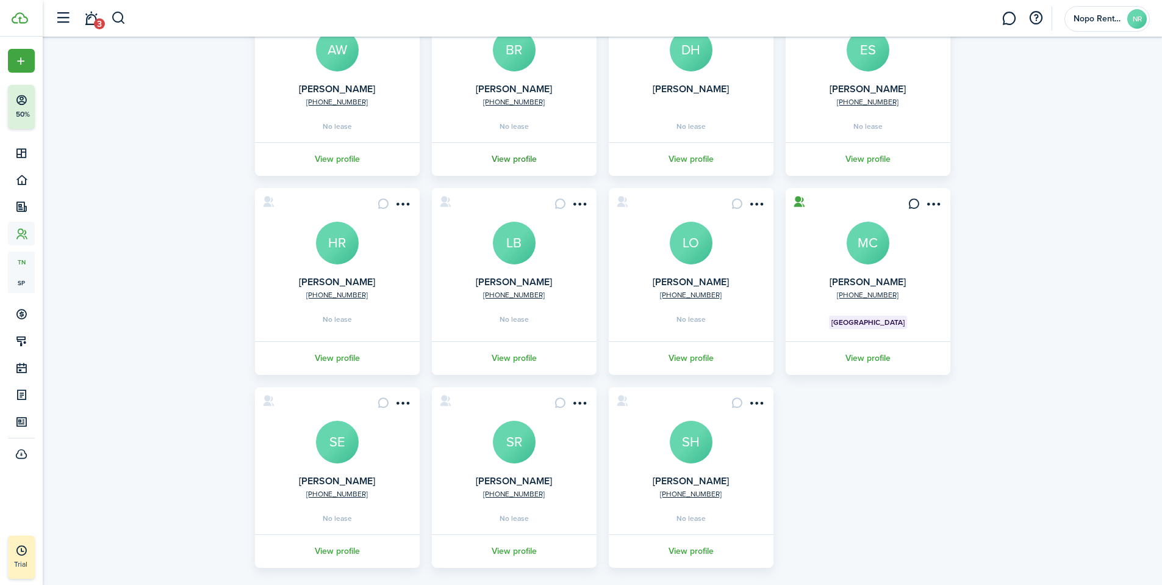
scroll to position [158, 0]
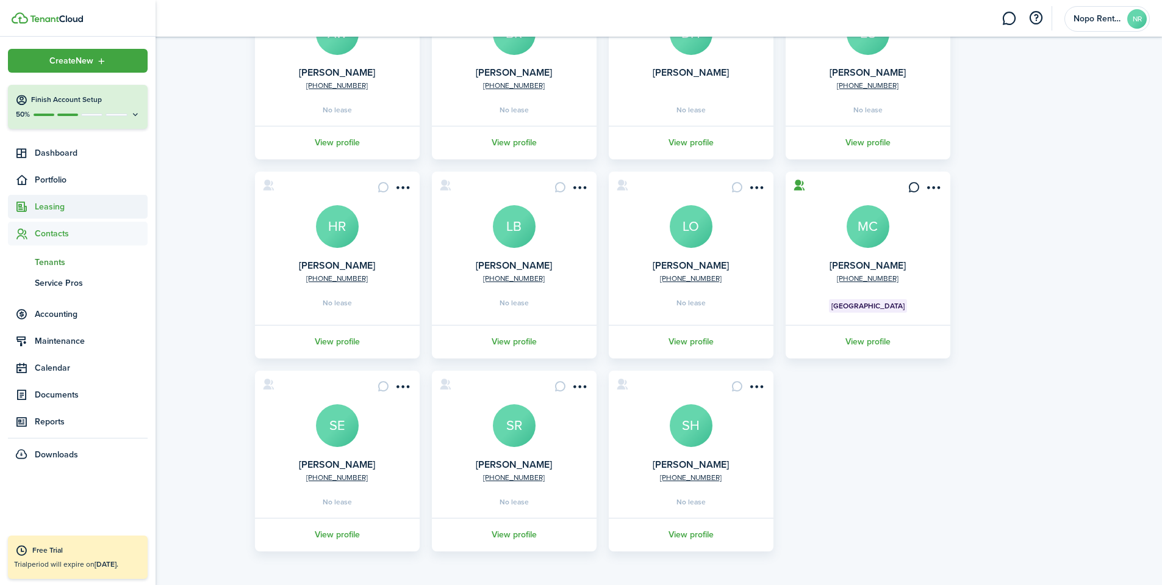
click at [49, 205] on span "Leasing" at bounding box center [91, 206] width 113 height 13
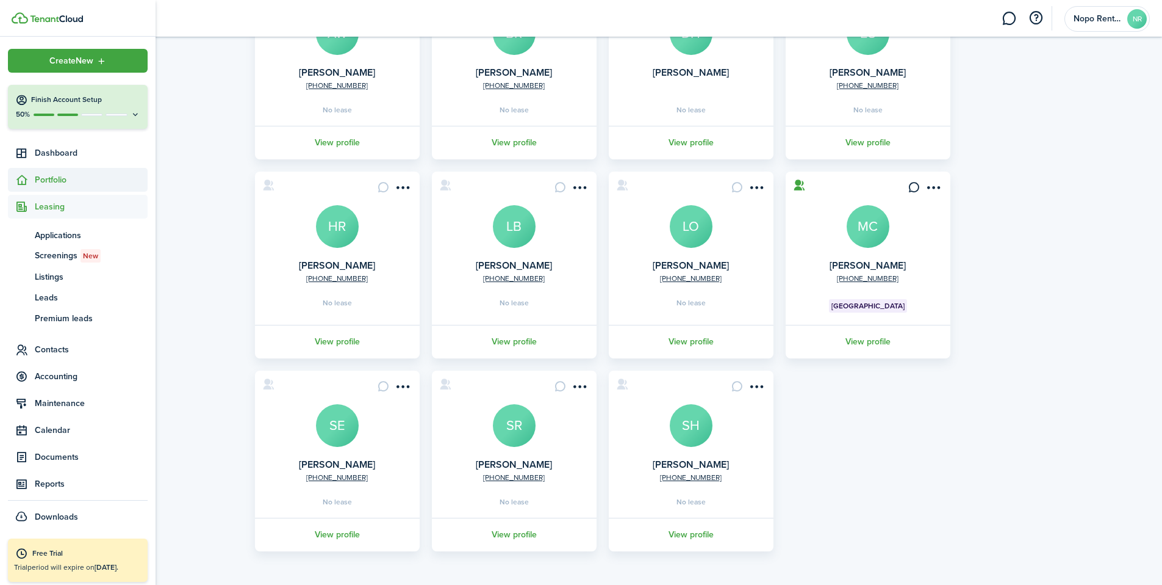
click at [52, 176] on span "Portfolio" at bounding box center [91, 179] width 113 height 13
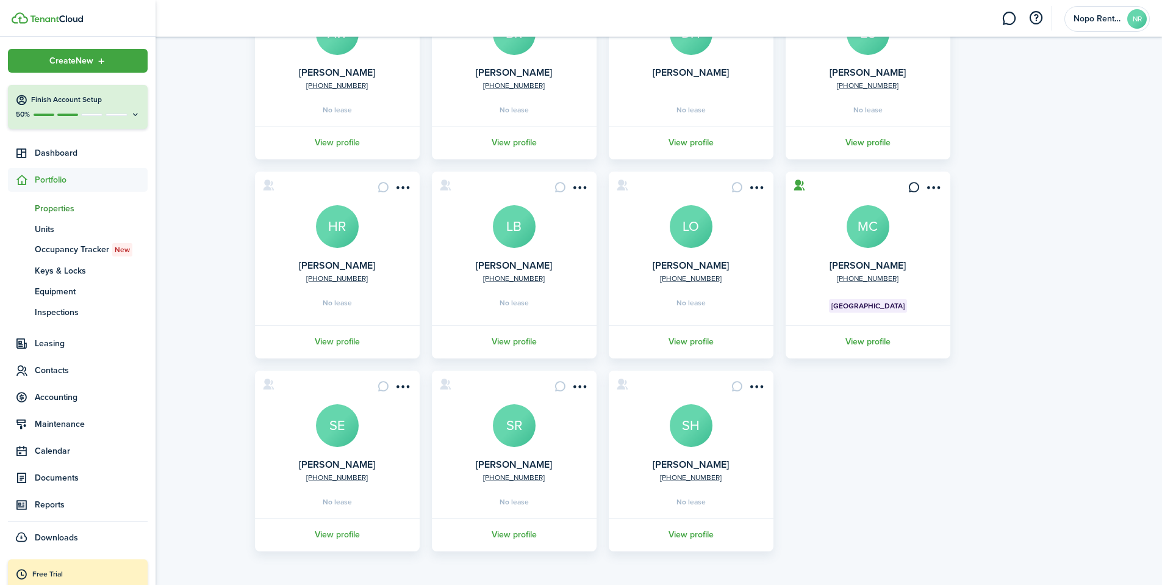
click at [56, 209] on span "Properties" at bounding box center [91, 208] width 113 height 13
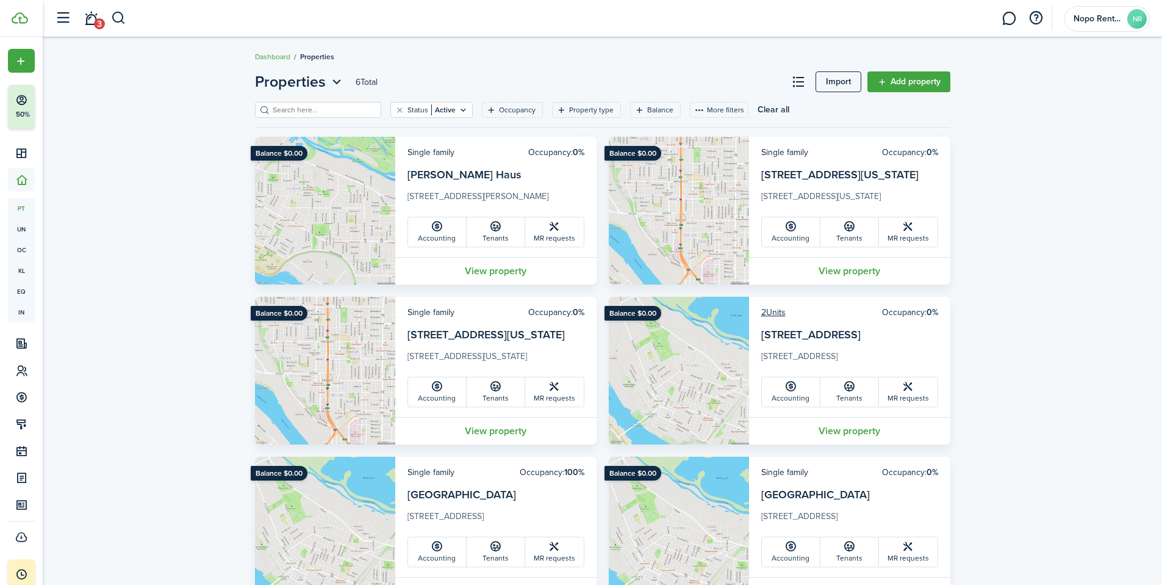
click at [832, 154] on card-additional-info "Single family Occupancy: 0% [STREET_ADDRESS][US_STATE][US_STATE][DEMOGRAPHIC_DA…" at bounding box center [849, 197] width 201 height 120
click at [818, 177] on link "[STREET_ADDRESS][US_STATE]" at bounding box center [839, 175] width 157 height 16
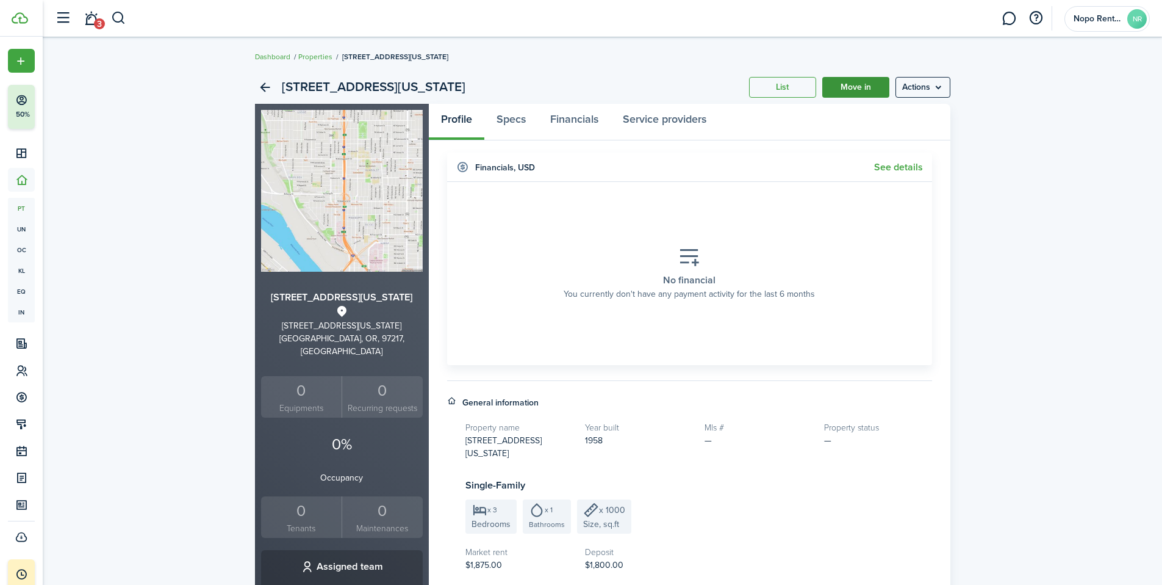
click at [856, 86] on link "Move in" at bounding box center [855, 87] width 67 height 21
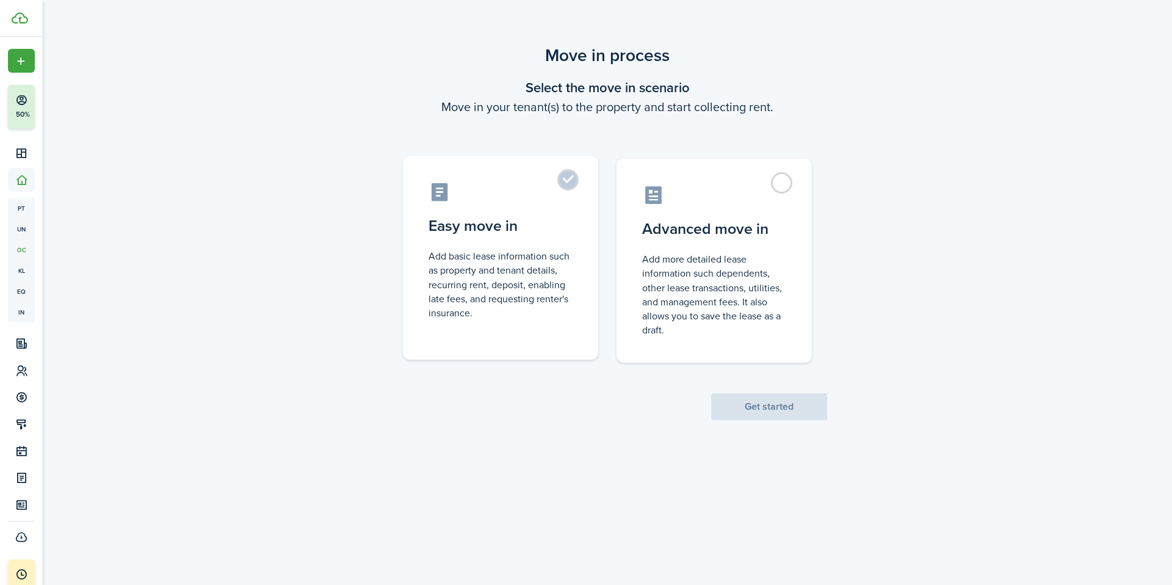
click at [503, 229] on control-radio-card-title "Easy move in" at bounding box center [500, 226] width 144 height 22
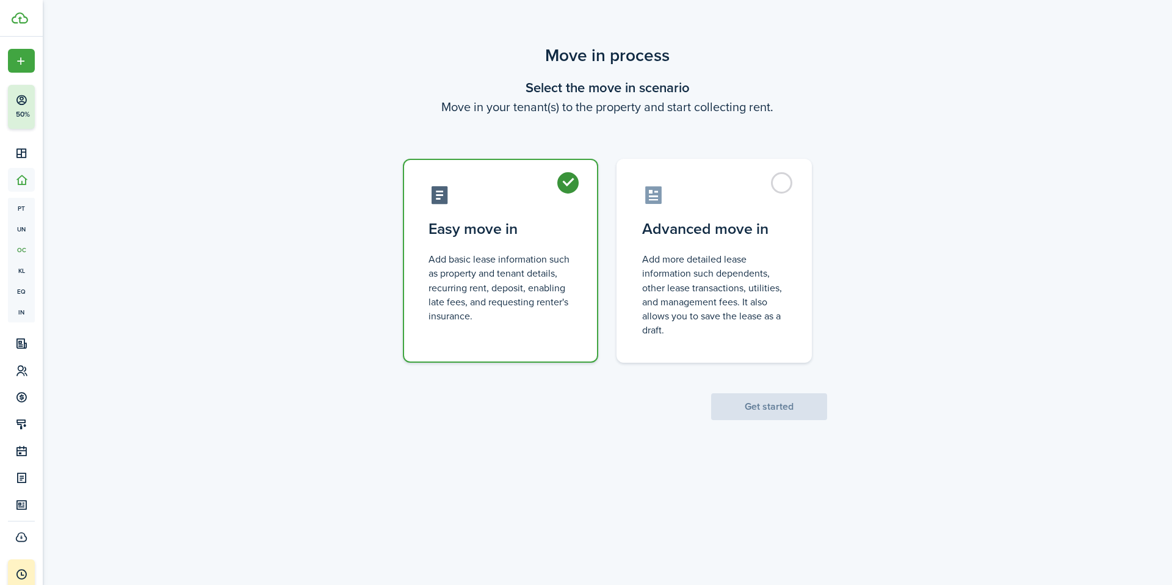
radio input "true"
click at [775, 404] on button "Get started" at bounding box center [769, 406] width 116 height 27
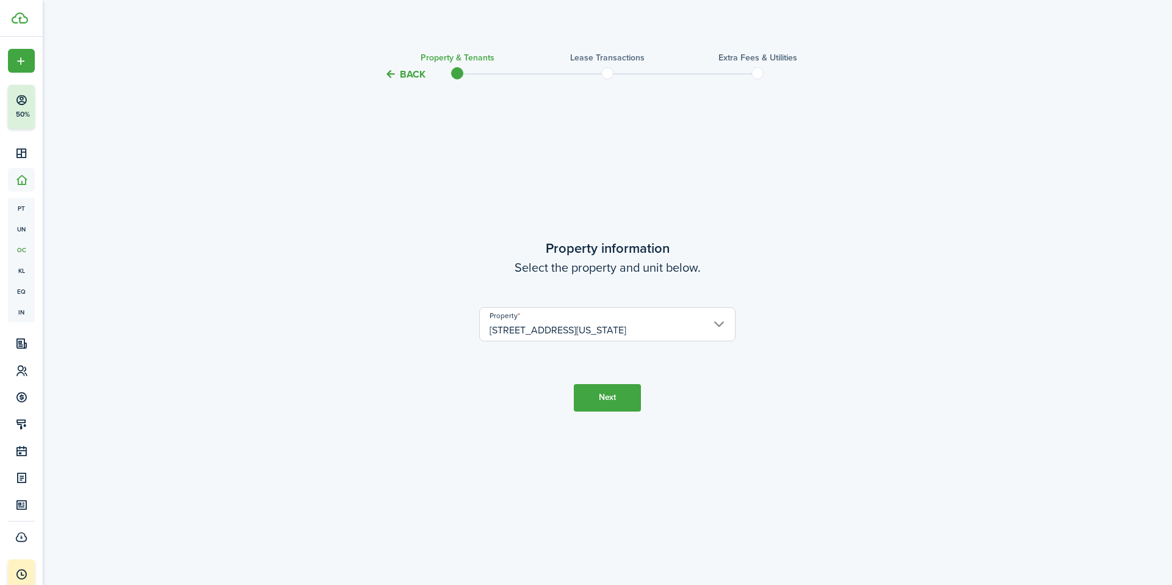
click at [613, 401] on button "Next" at bounding box center [607, 397] width 67 height 27
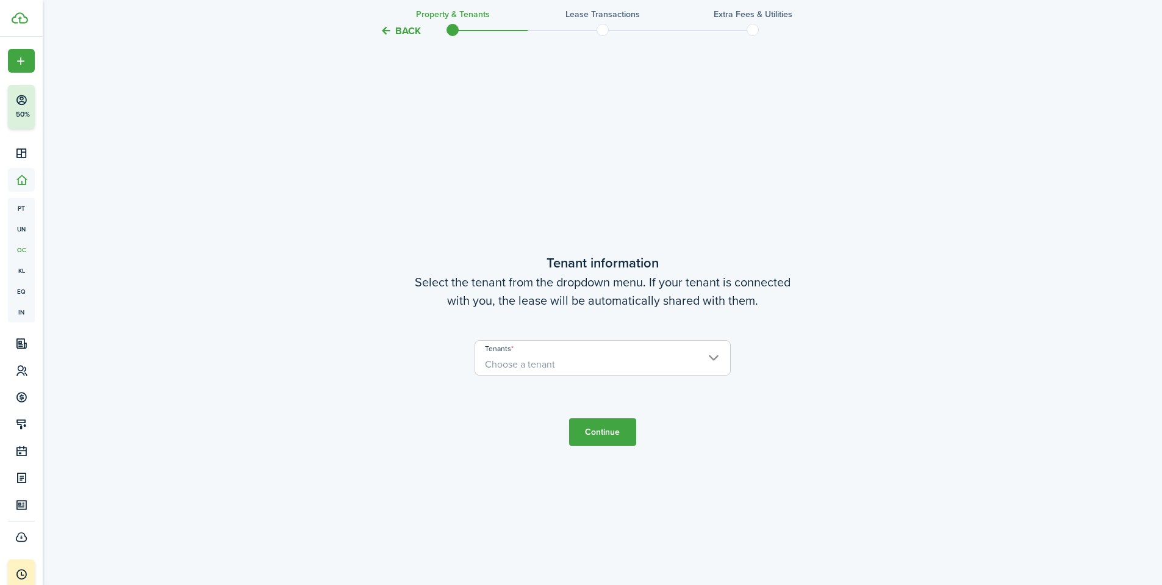
scroll to position [503, 0]
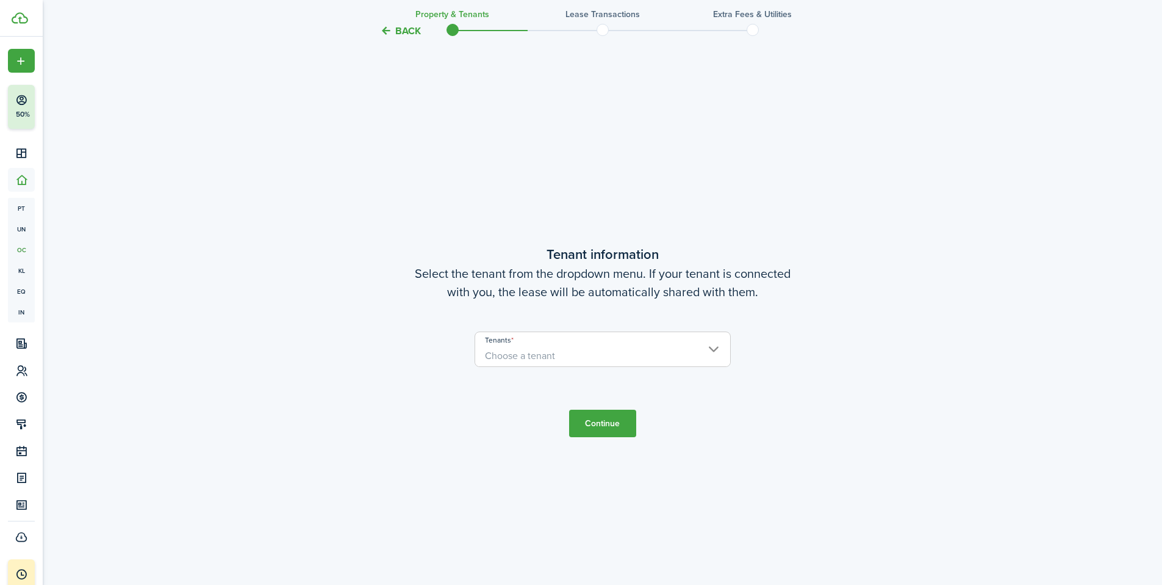
click at [578, 361] on span "Choose a tenant" at bounding box center [602, 355] width 255 height 21
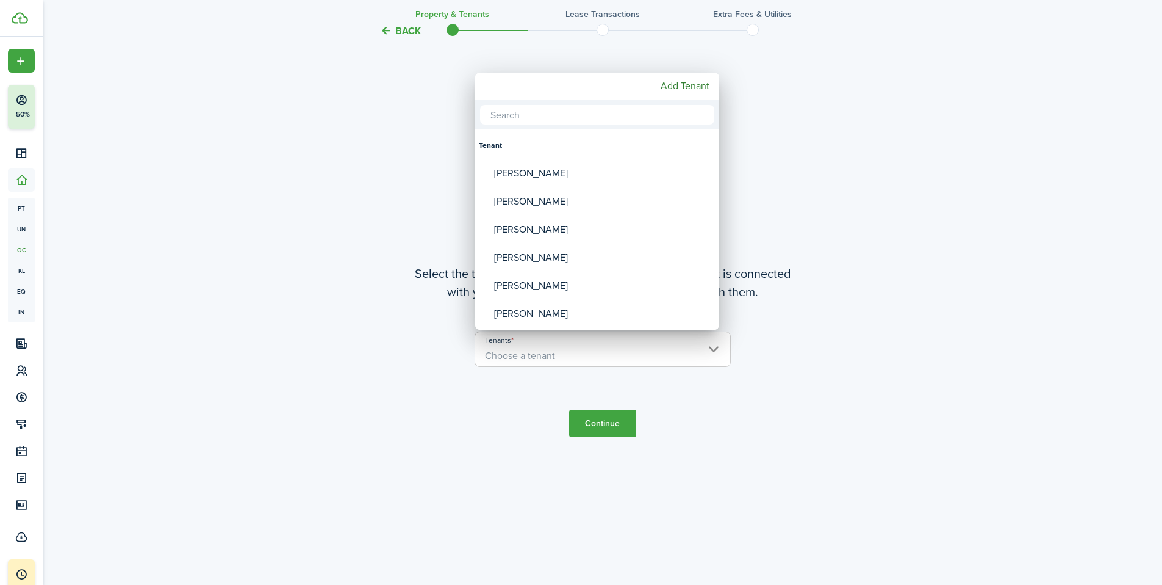
click at [392, 404] on div at bounding box center [581, 292] width 1358 height 780
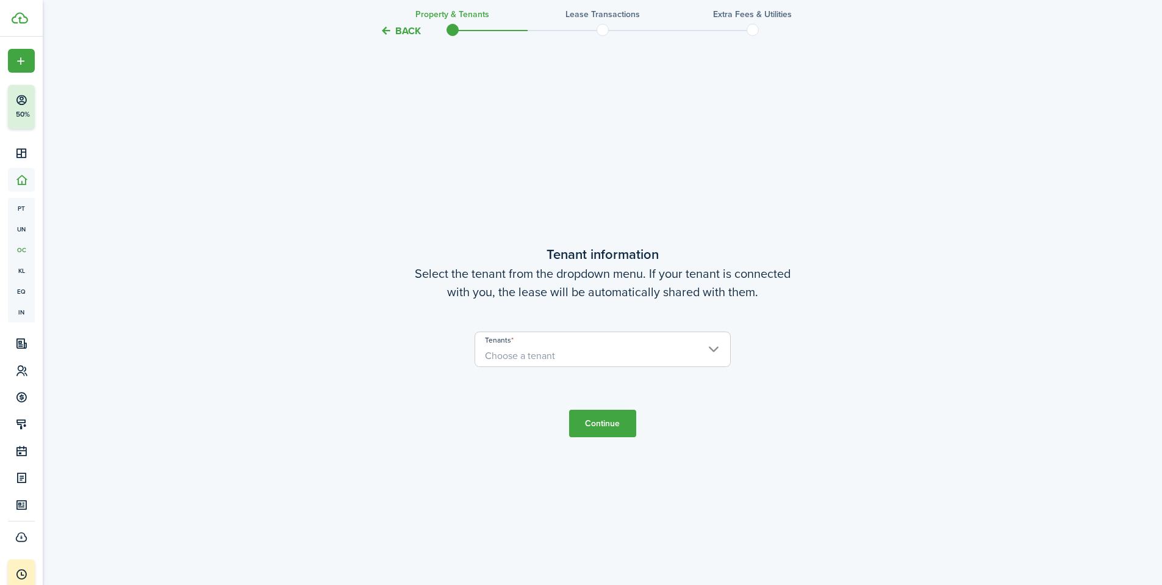
click at [719, 349] on span "Choose a tenant" at bounding box center [602, 355] width 255 height 21
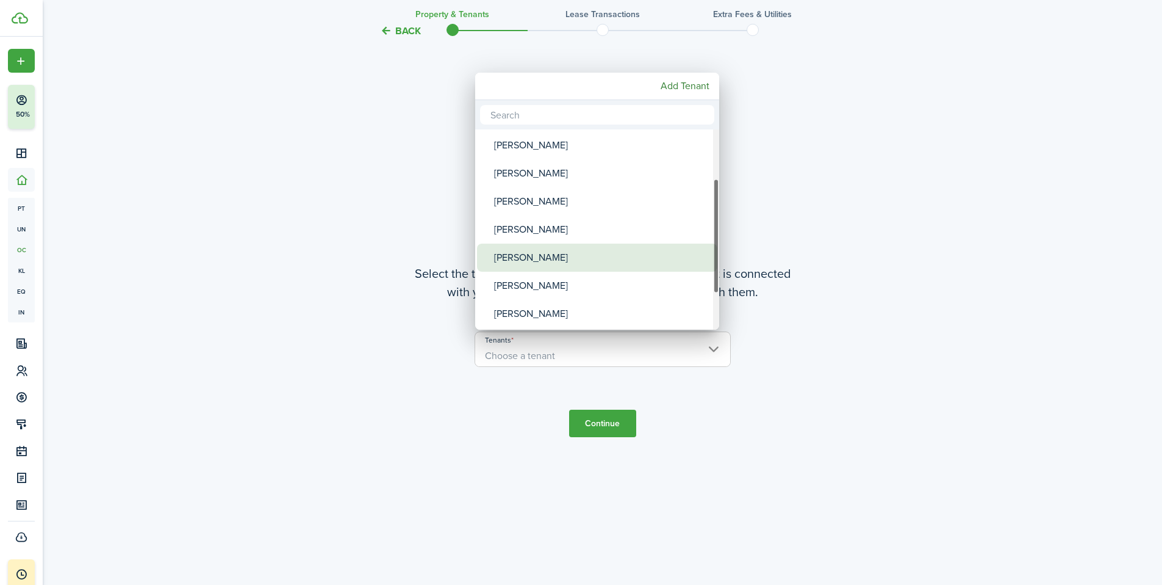
click at [523, 262] on div "[PERSON_NAME]" at bounding box center [602, 257] width 216 height 28
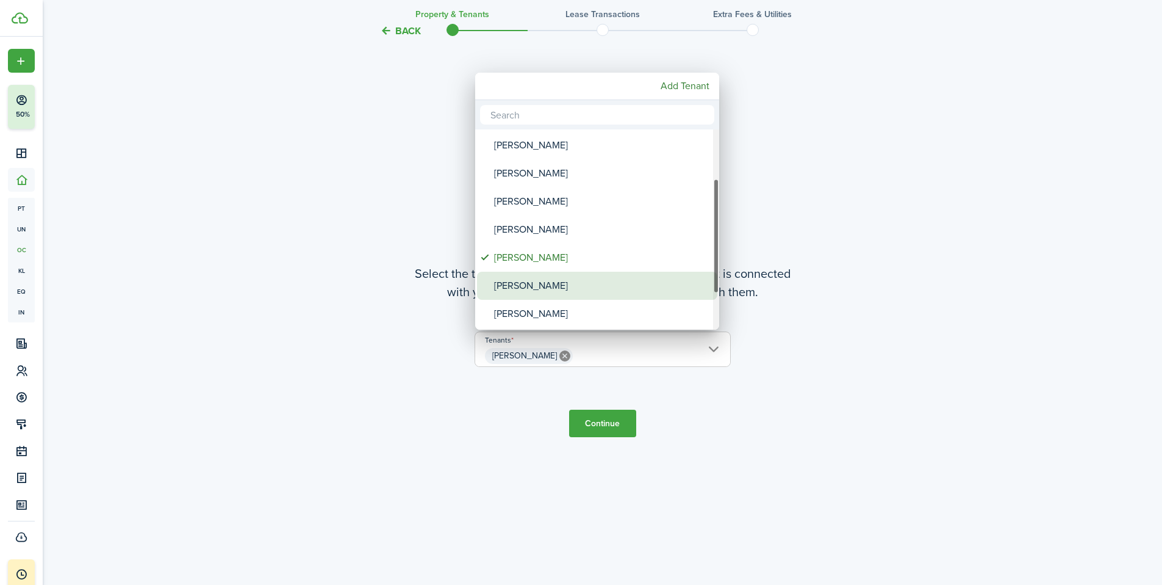
click at [521, 289] on div "[PERSON_NAME]" at bounding box center [602, 286] width 216 height 28
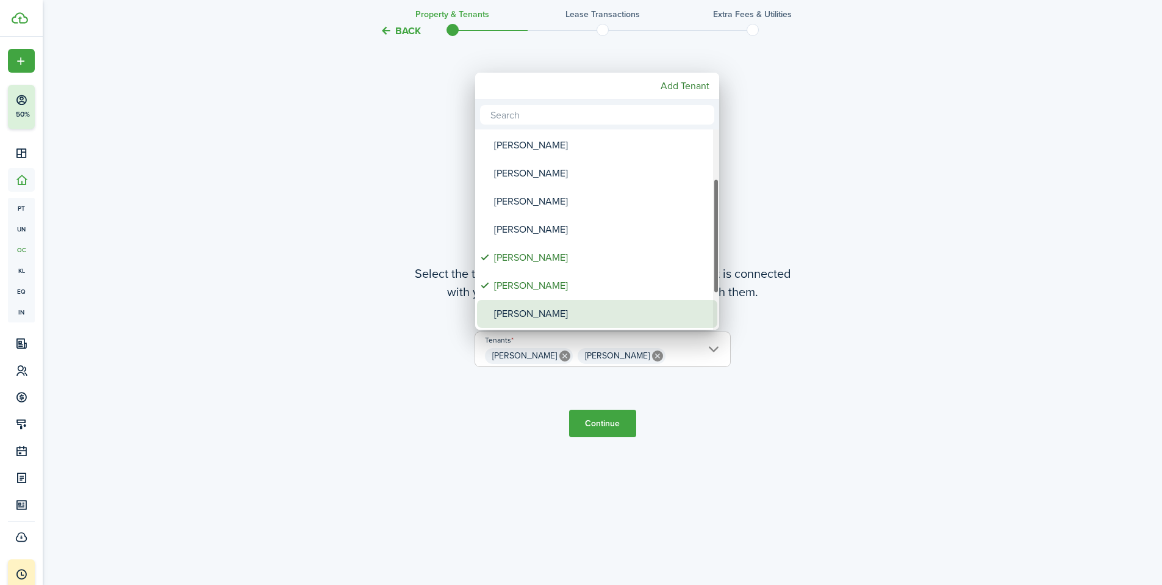
click at [524, 315] on div "[PERSON_NAME]" at bounding box center [602, 314] width 216 height 28
type input "[PERSON_NAME], [PERSON_NAME], [PERSON_NAME]"
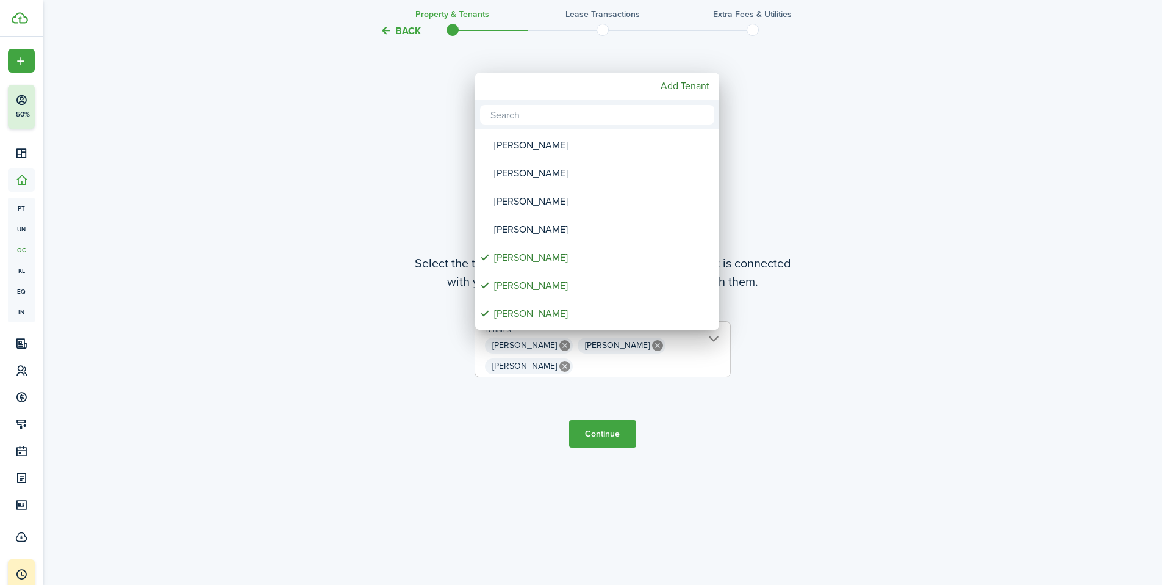
click at [605, 439] on div at bounding box center [581, 292] width 1358 height 780
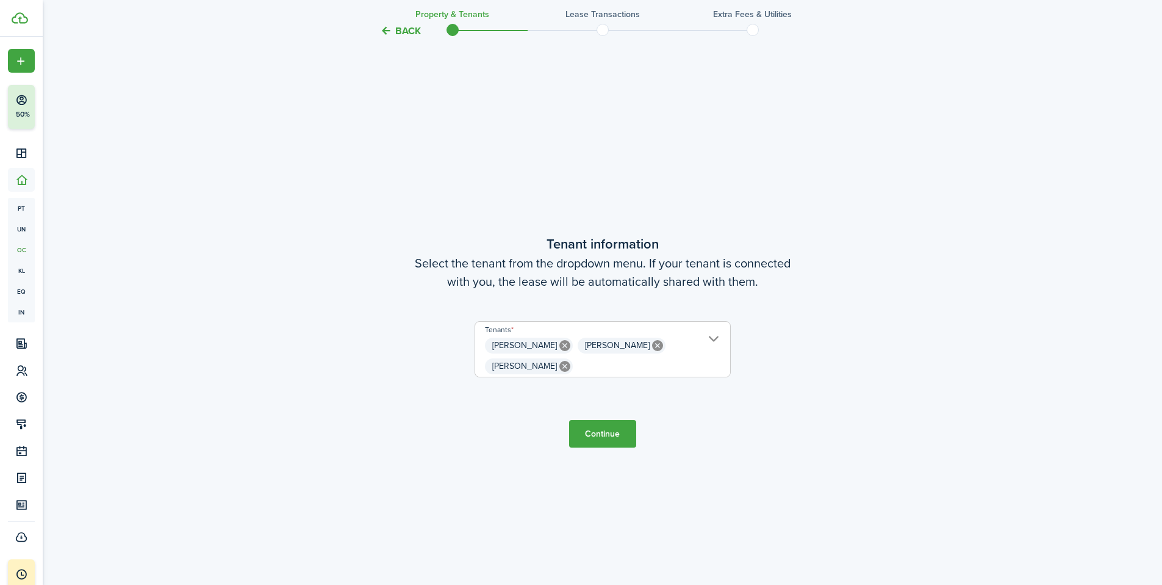
scroll to position [0, 0]
click at [600, 434] on button "Continue" at bounding box center [602, 433] width 67 height 27
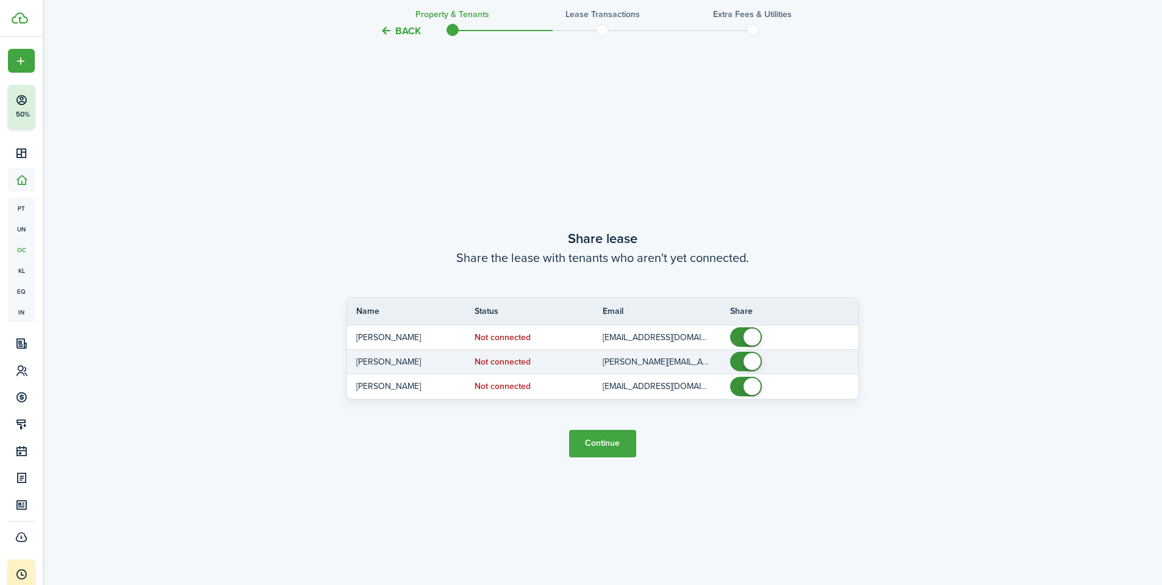
scroll to position [1087, 0]
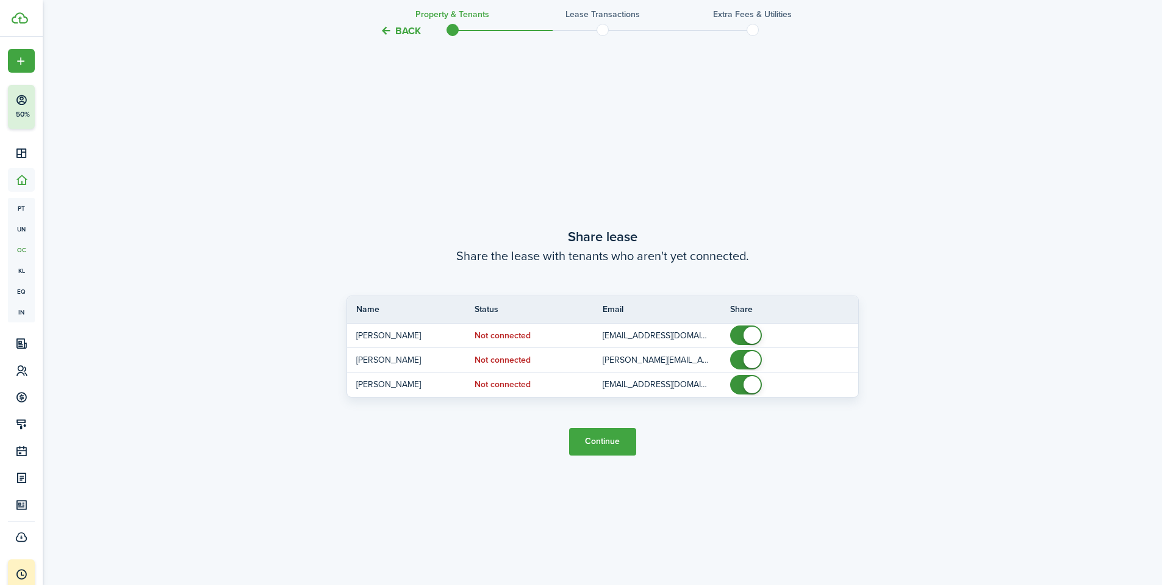
click at [605, 444] on button "Continue" at bounding box center [602, 441] width 67 height 27
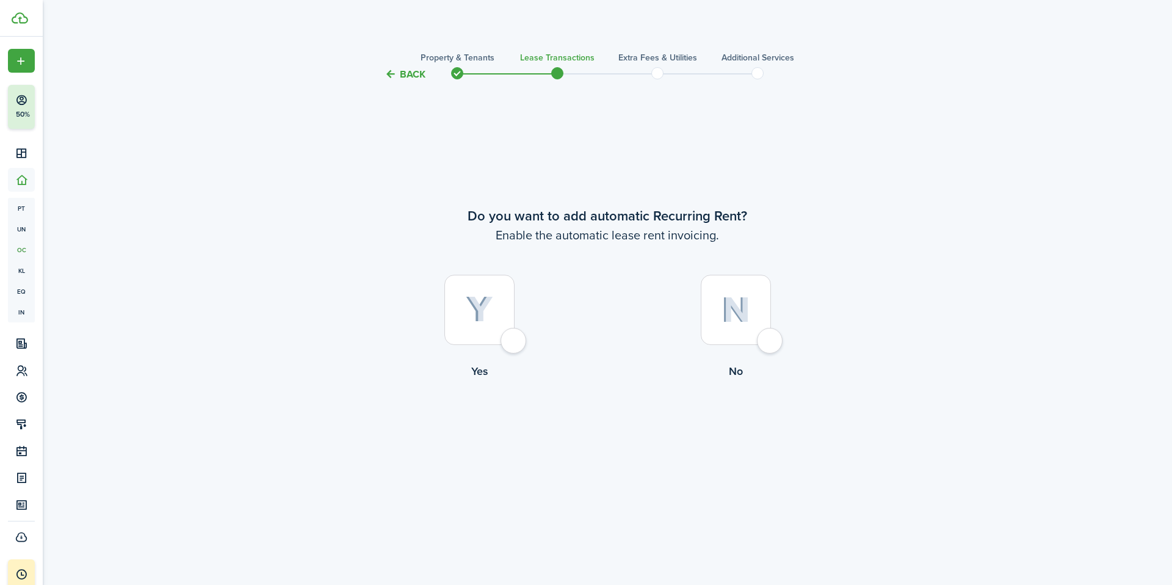
click at [509, 345] on div at bounding box center [479, 310] width 70 height 70
radio input "true"
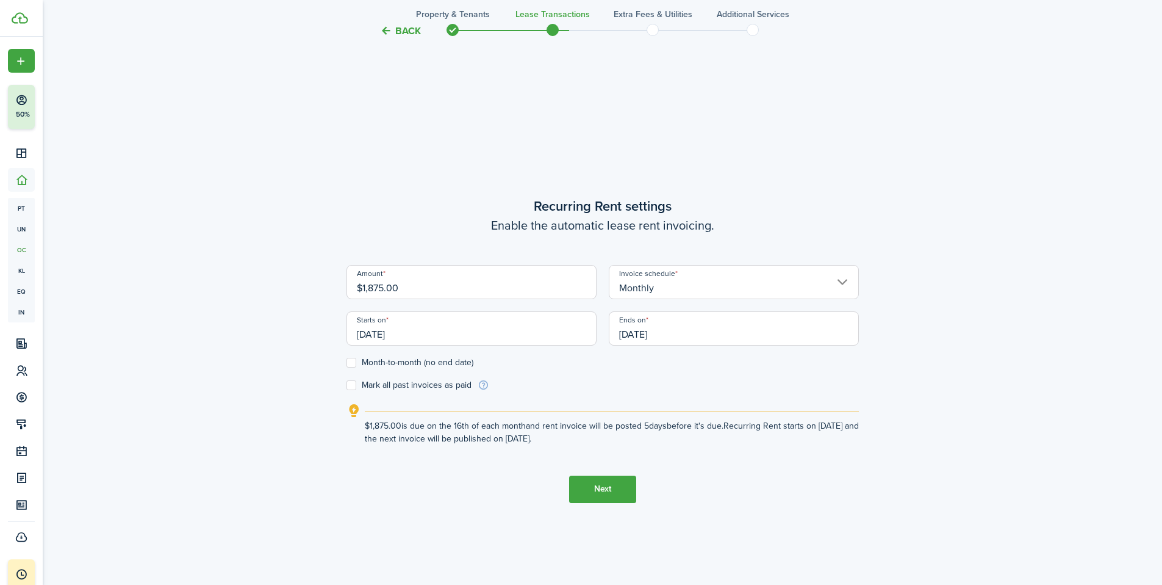
scroll to position [503, 0]
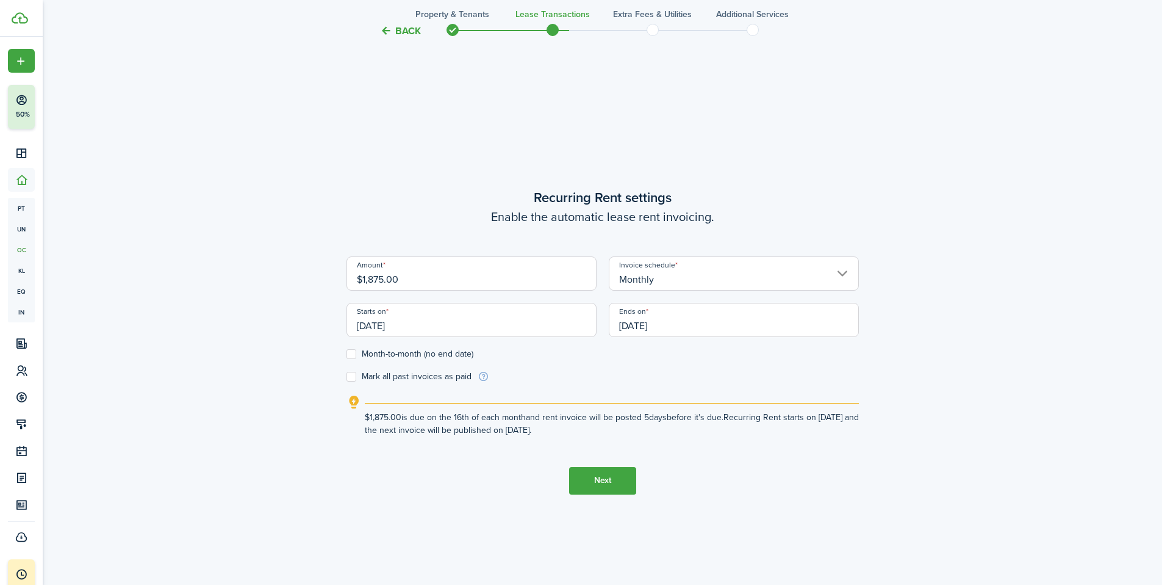
click at [352, 353] on label "Month-to-month (no end date)" at bounding box center [410, 354] width 127 height 10
click at [347, 353] on input "Month-to-month (no end date)" at bounding box center [346, 353] width 1 height 1
checkbox input "true"
click at [436, 328] on input "[DATE]" at bounding box center [472, 320] width 250 height 34
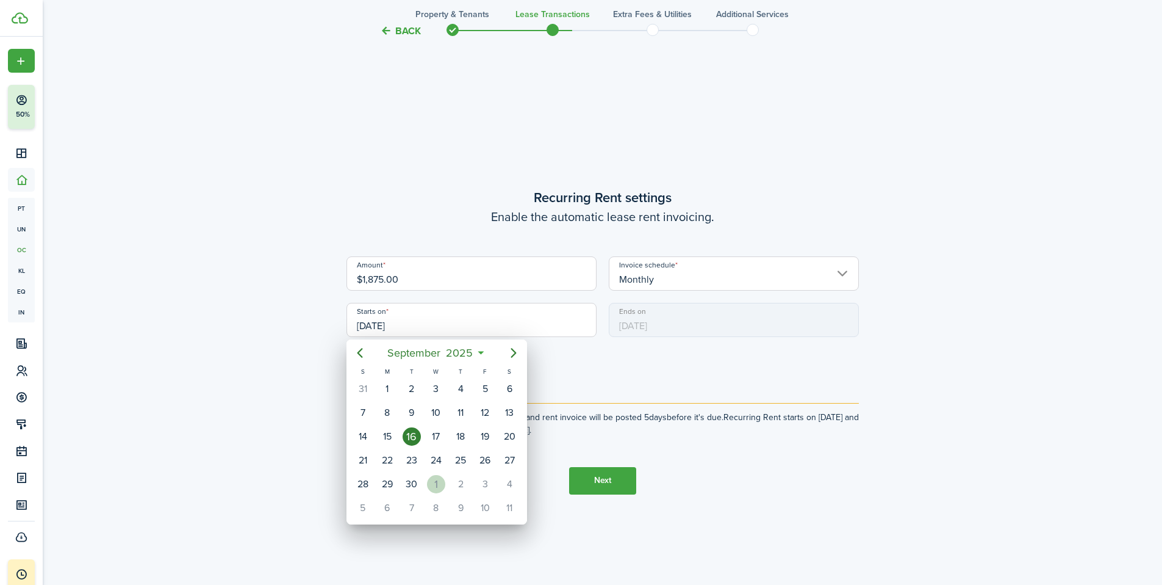
click at [437, 484] on div "1" at bounding box center [436, 484] width 18 height 18
type input "[DATE]"
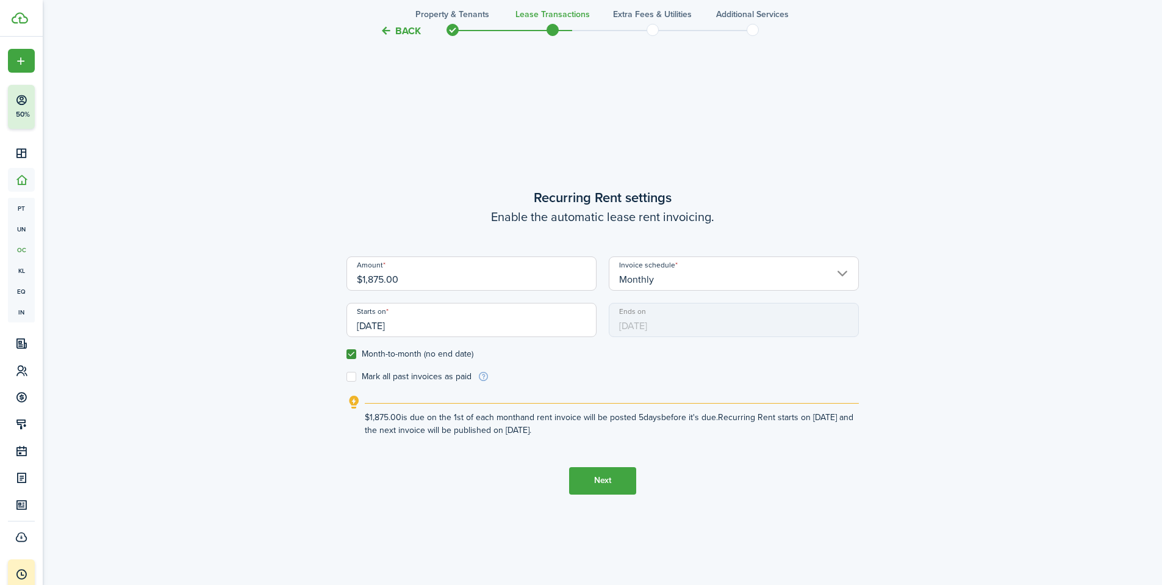
scroll to position [0, 0]
click at [606, 480] on button "Next" at bounding box center [602, 480] width 67 height 27
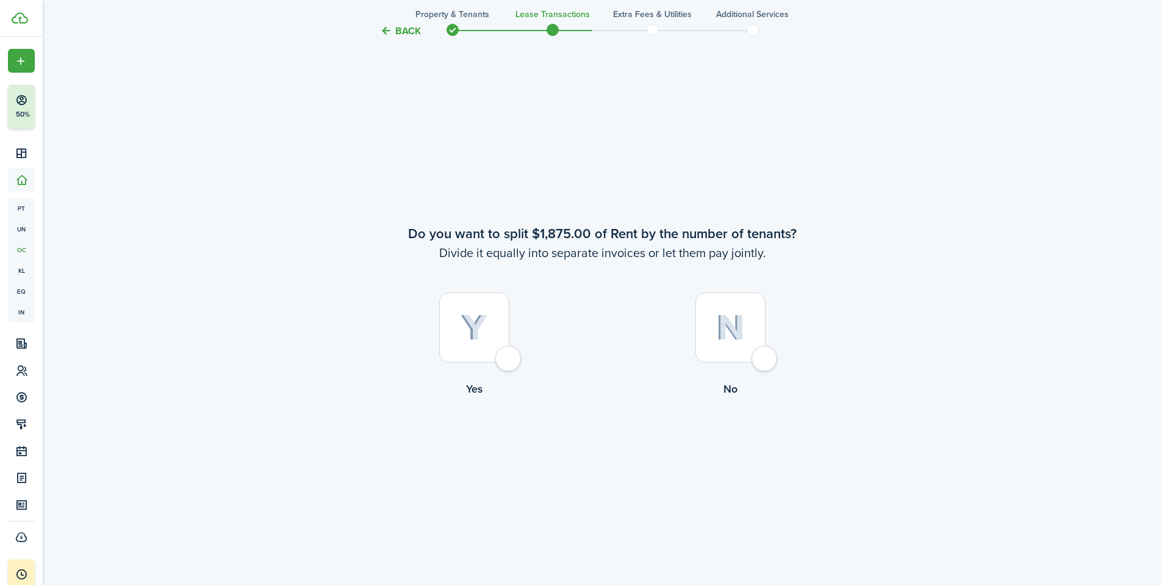
scroll to position [1087, 0]
click at [744, 331] on img at bounding box center [730, 325] width 29 height 26
radio input "true"
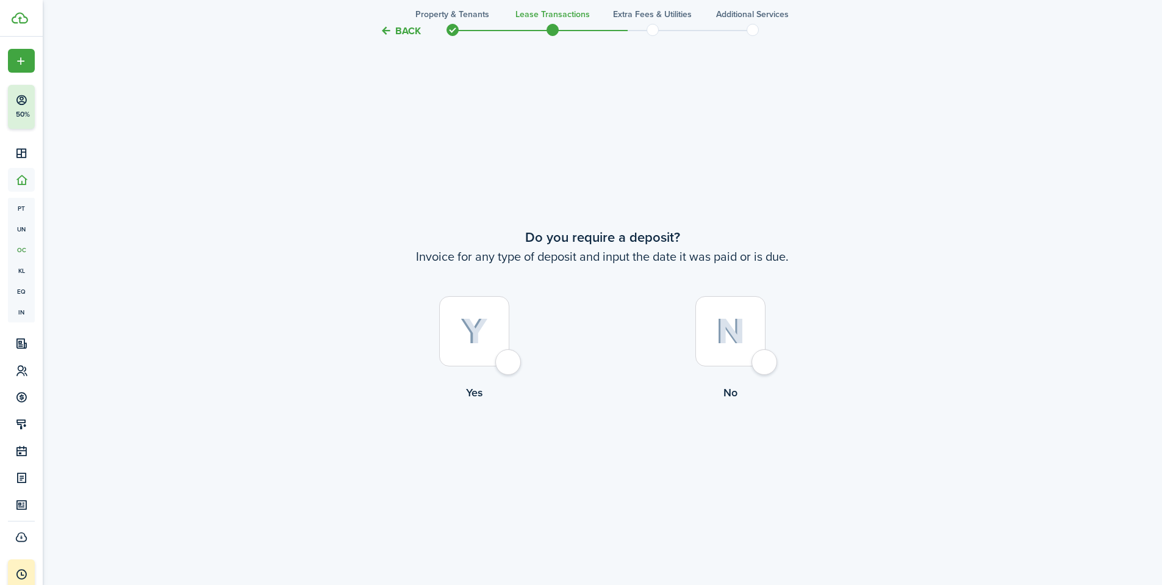
scroll to position [1672, 0]
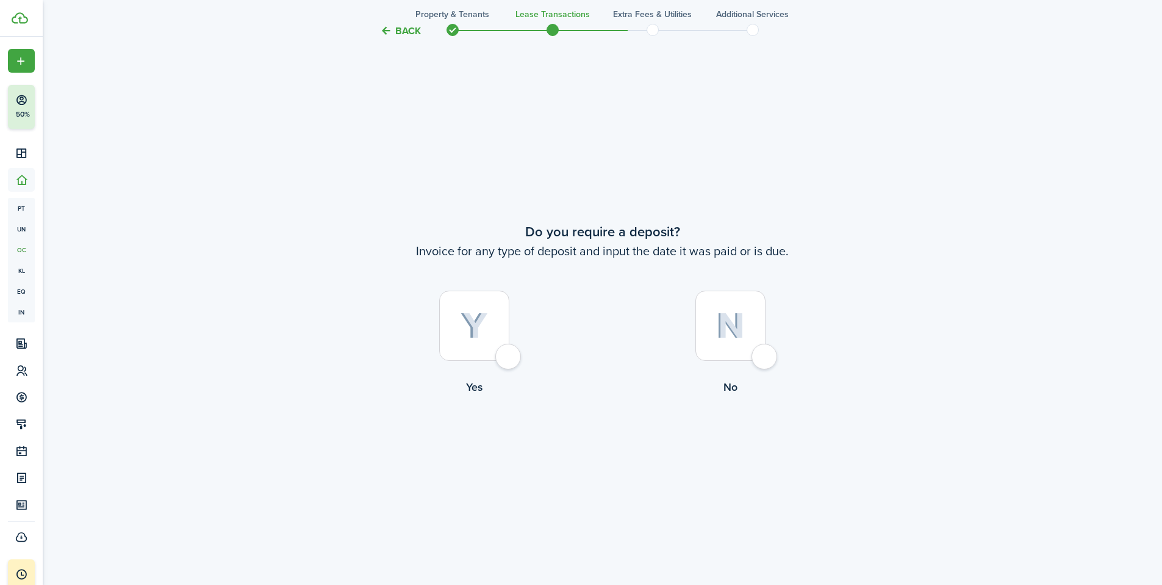
click at [464, 334] on img at bounding box center [474, 325] width 27 height 27
radio input "true"
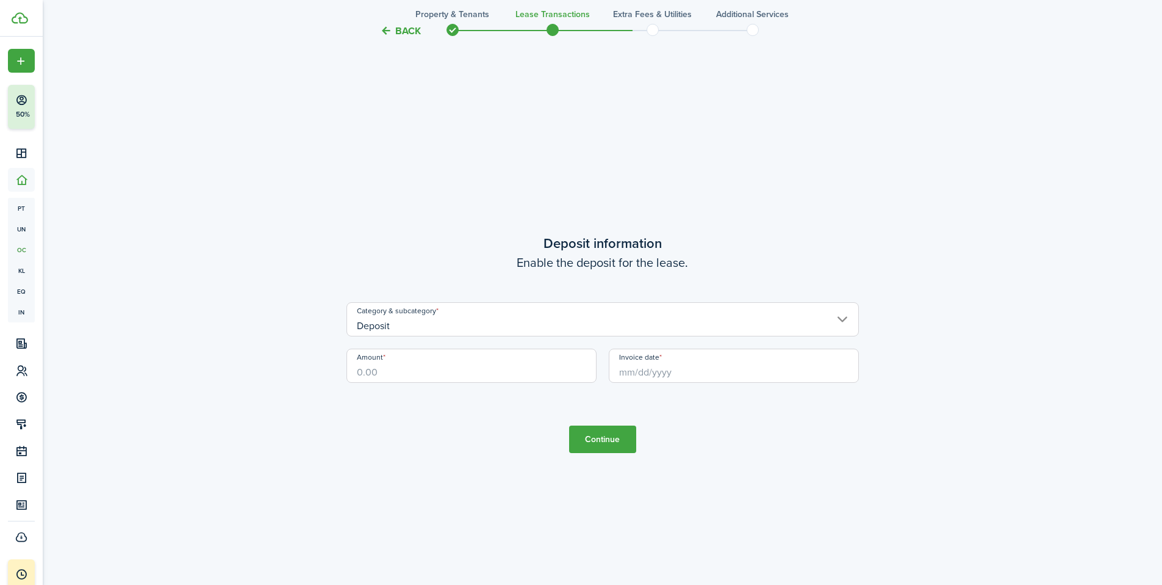
scroll to position [2256, 0]
click at [411, 322] on input "Deposit" at bounding box center [603, 317] width 513 height 34
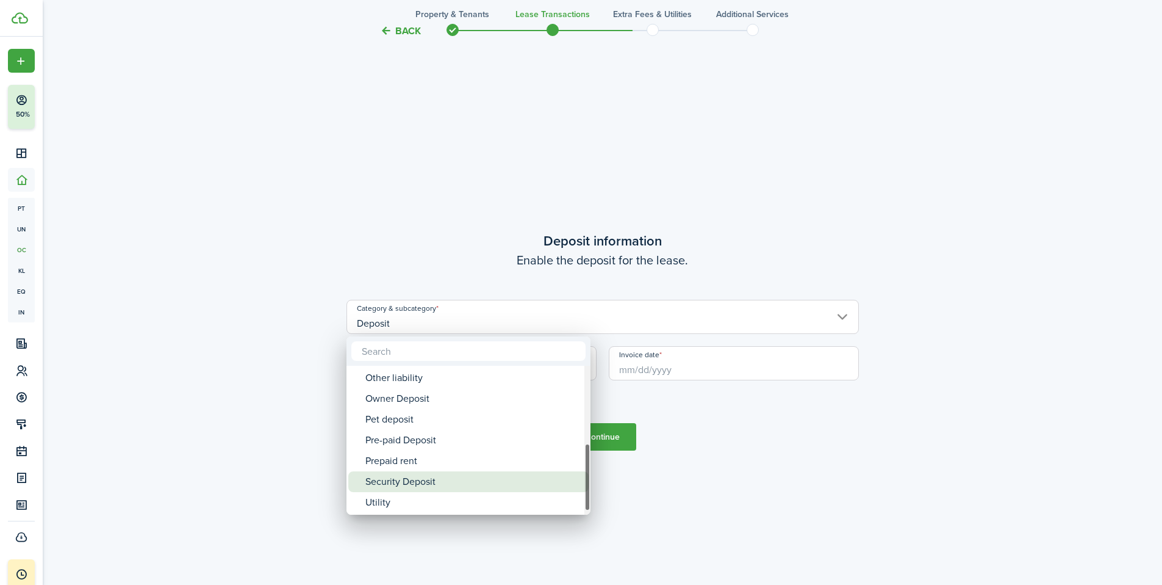
click at [407, 481] on div "Security Deposit" at bounding box center [473, 481] width 216 height 21
type input "Deposit / Security Deposit"
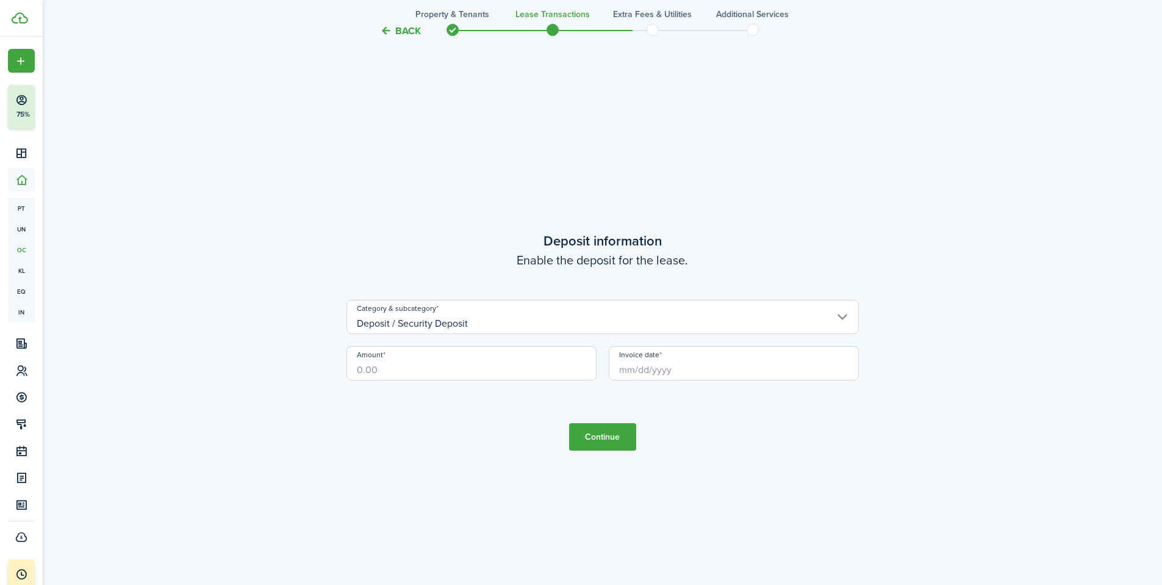
click at [391, 374] on input "Amount" at bounding box center [472, 363] width 250 height 34
type input "$1,800.00"
click at [422, 416] on tc-wizard-step "Deposit information Enable the deposit for the lease. Category & subcategory De…" at bounding box center [603, 340] width 513 height 585
click at [768, 365] on input "Invoice date" at bounding box center [734, 363] width 250 height 34
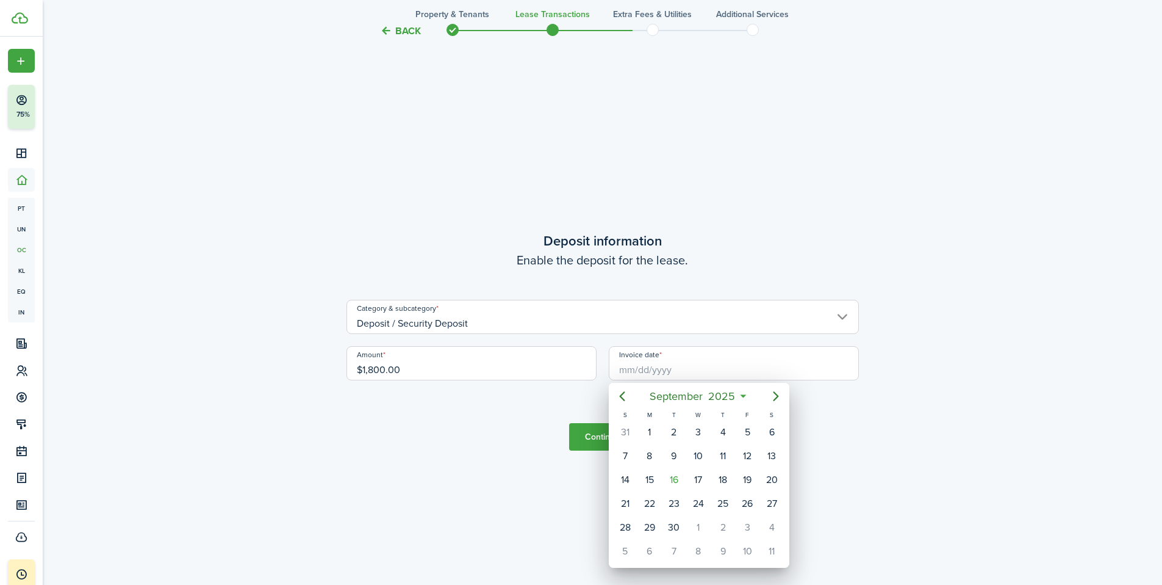
click at [656, 370] on div at bounding box center [581, 292] width 1358 height 780
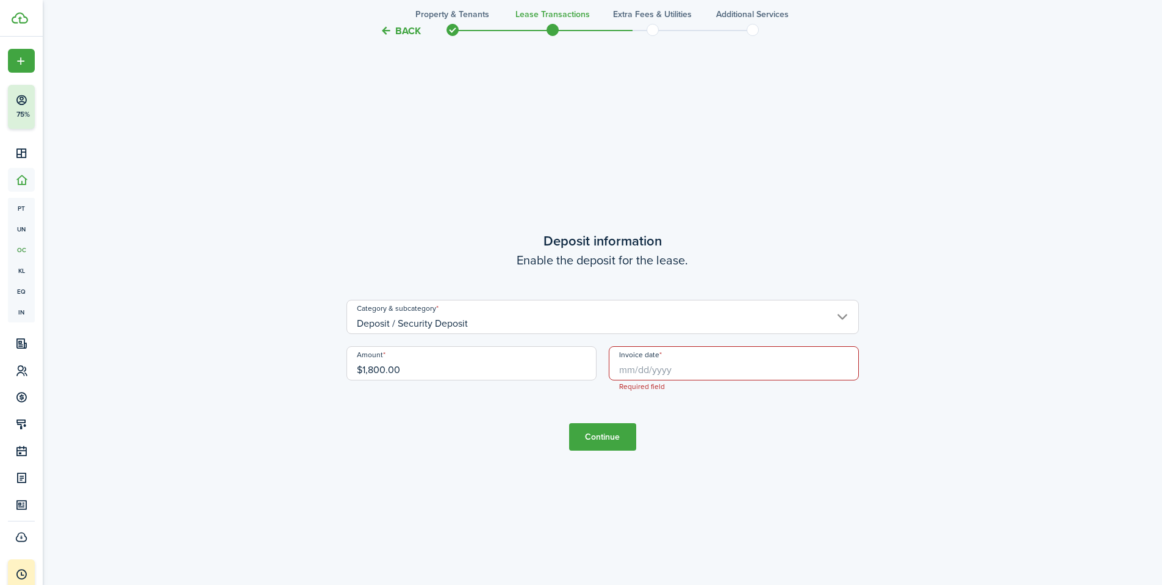
click at [633, 372] on input "Invoice date" at bounding box center [734, 363] width 250 height 34
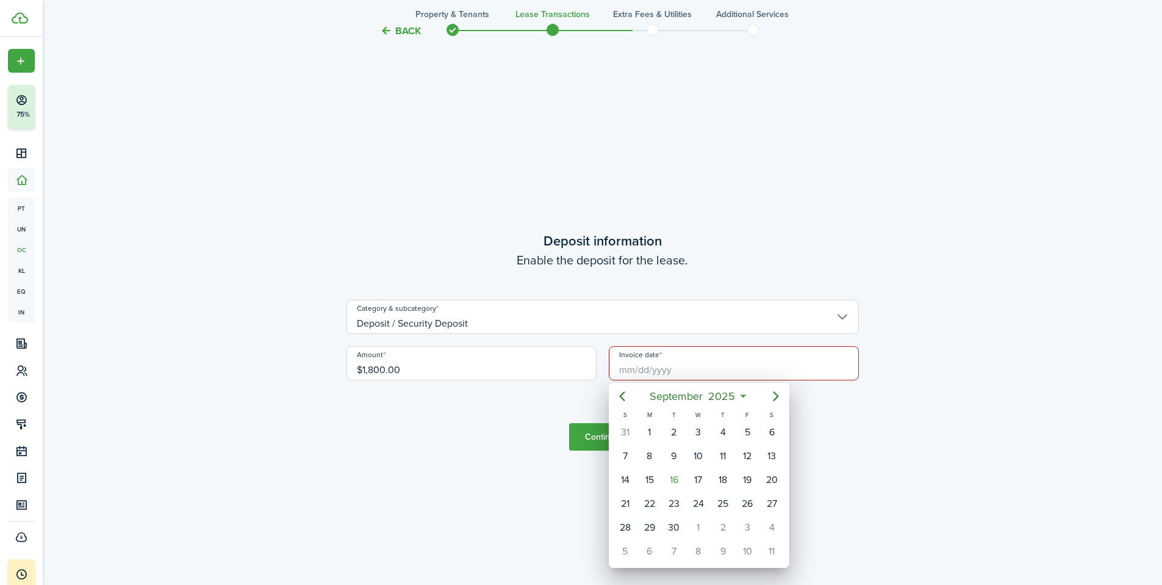
click at [633, 372] on div at bounding box center [581, 292] width 1358 height 780
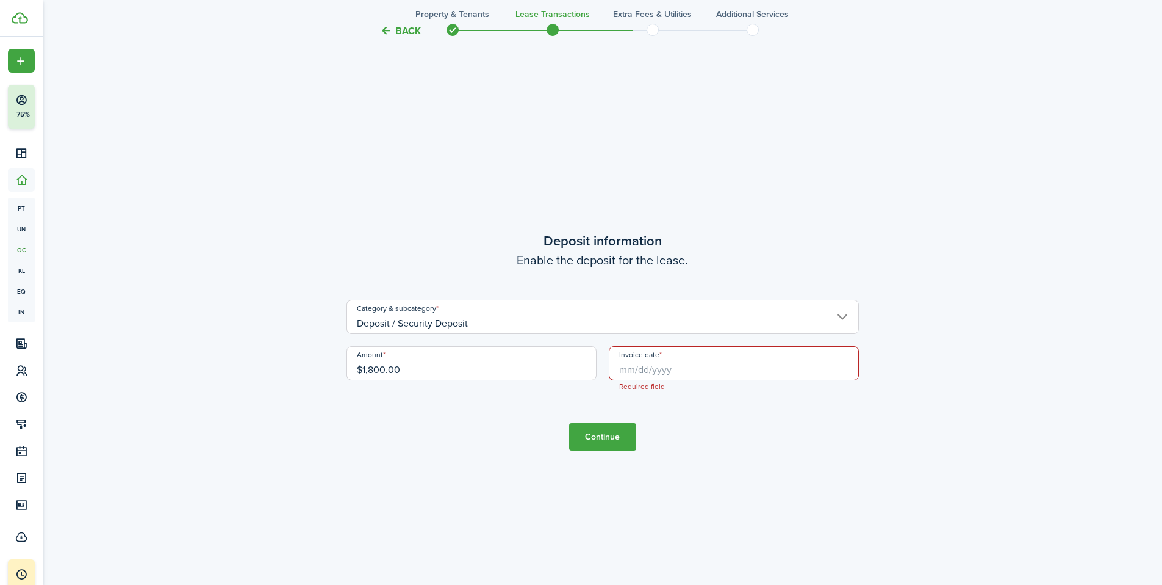
click at [633, 370] on input "Invoice date" at bounding box center [734, 363] width 250 height 34
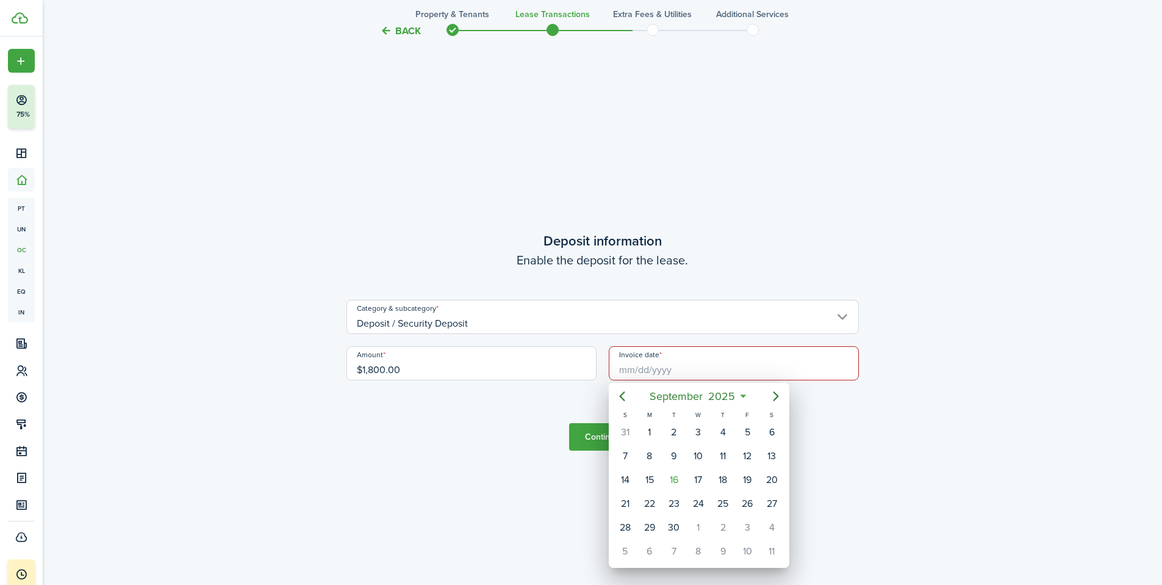
click at [621, 372] on div at bounding box center [581, 292] width 1358 height 780
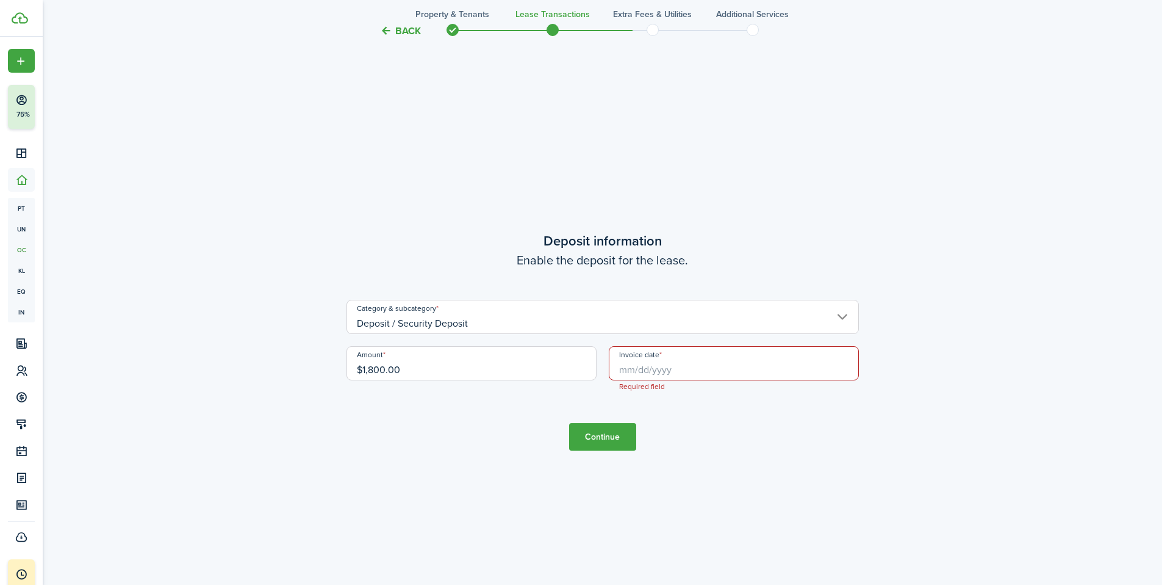
click at [622, 371] on input "Invoice date" at bounding box center [734, 363] width 250 height 34
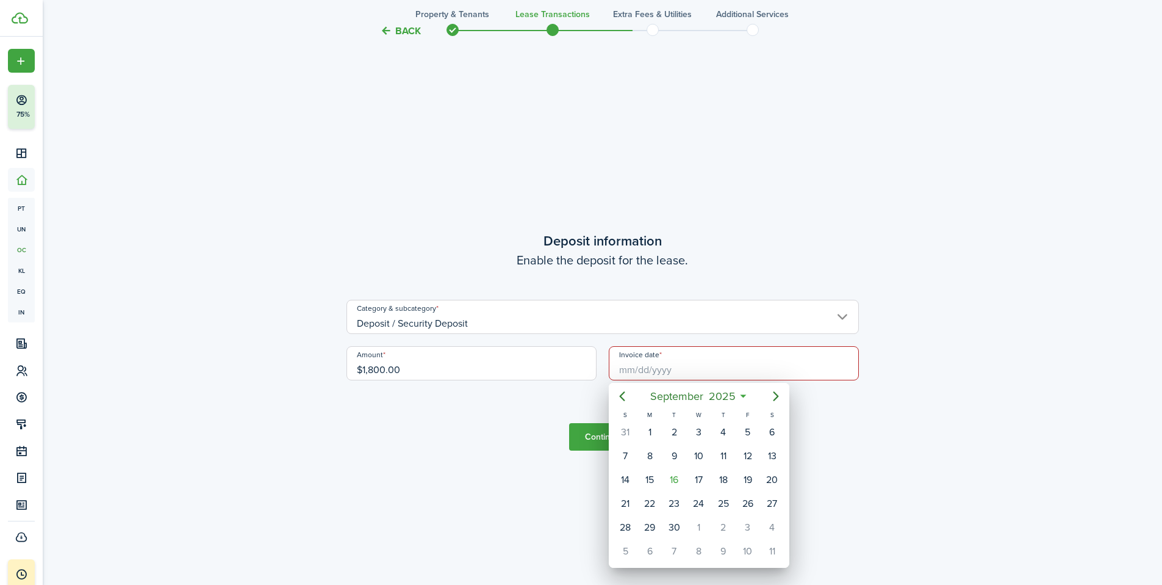
click at [743, 395] on icon at bounding box center [743, 396] width 13 height 12
click at [719, 395] on span "2025" at bounding box center [722, 396] width 32 height 22
click at [623, 394] on icon "Previous page" at bounding box center [622, 396] width 15 height 15
click at [641, 470] on div "Apr" at bounding box center [641, 467] width 44 height 20
click at [694, 454] on div "10" at bounding box center [698, 456] width 18 height 18
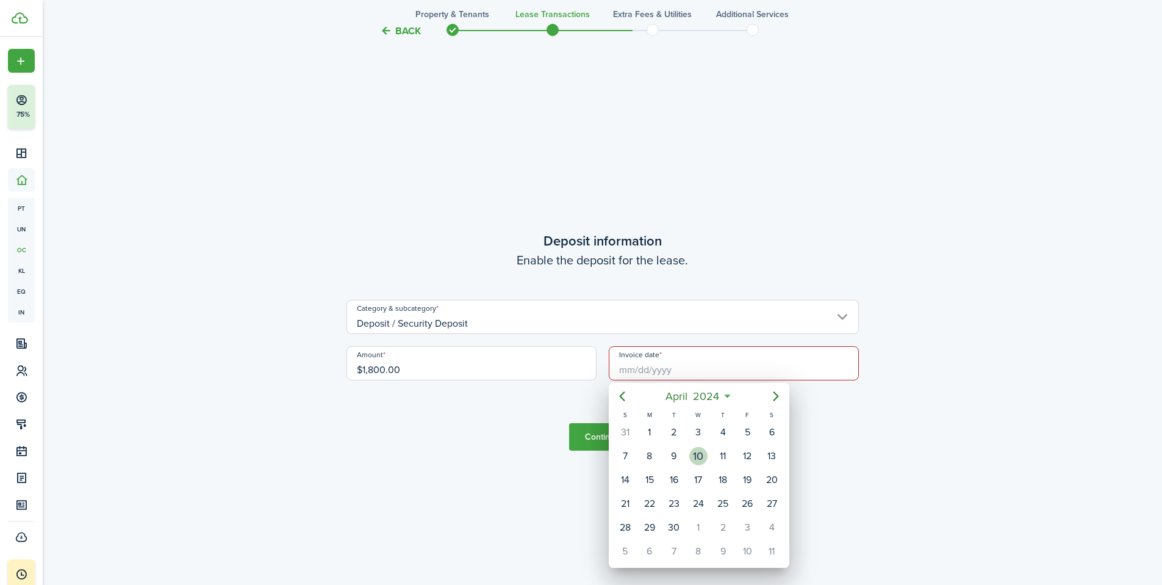
type input "[DATE]"
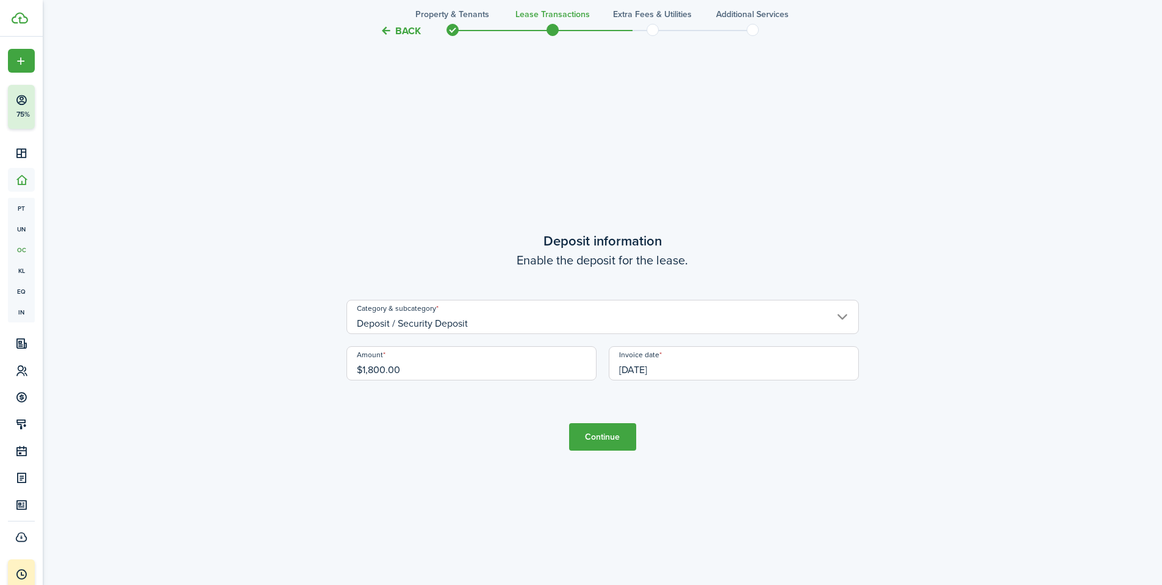
click at [608, 437] on button "Continue" at bounding box center [602, 436] width 67 height 27
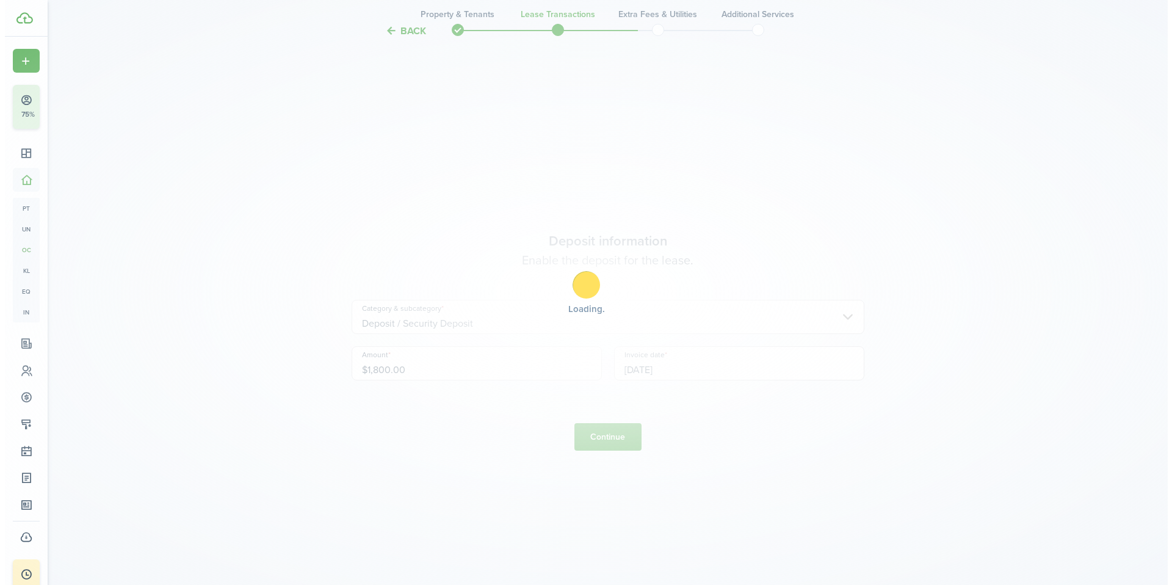
scroll to position [0, 0]
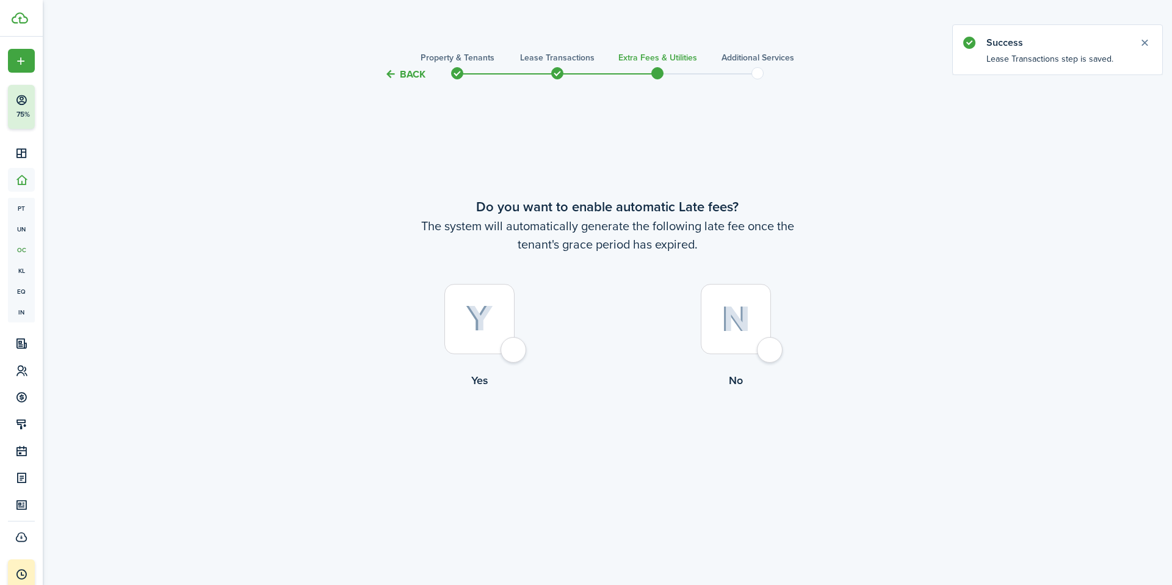
click at [760, 341] on div at bounding box center [735, 319] width 70 height 70
radio input "true"
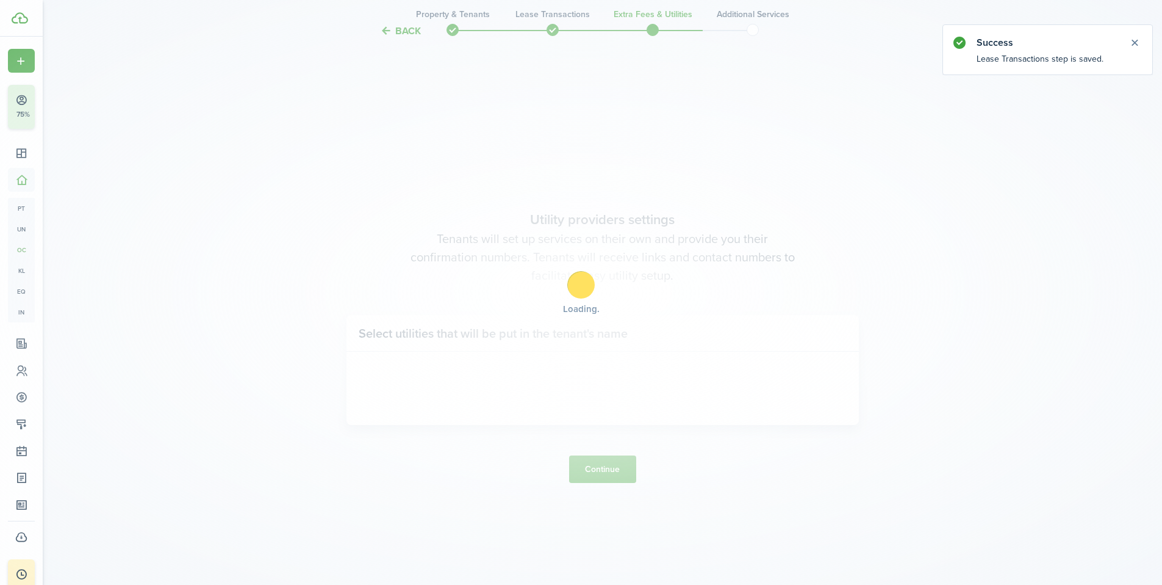
scroll to position [503, 0]
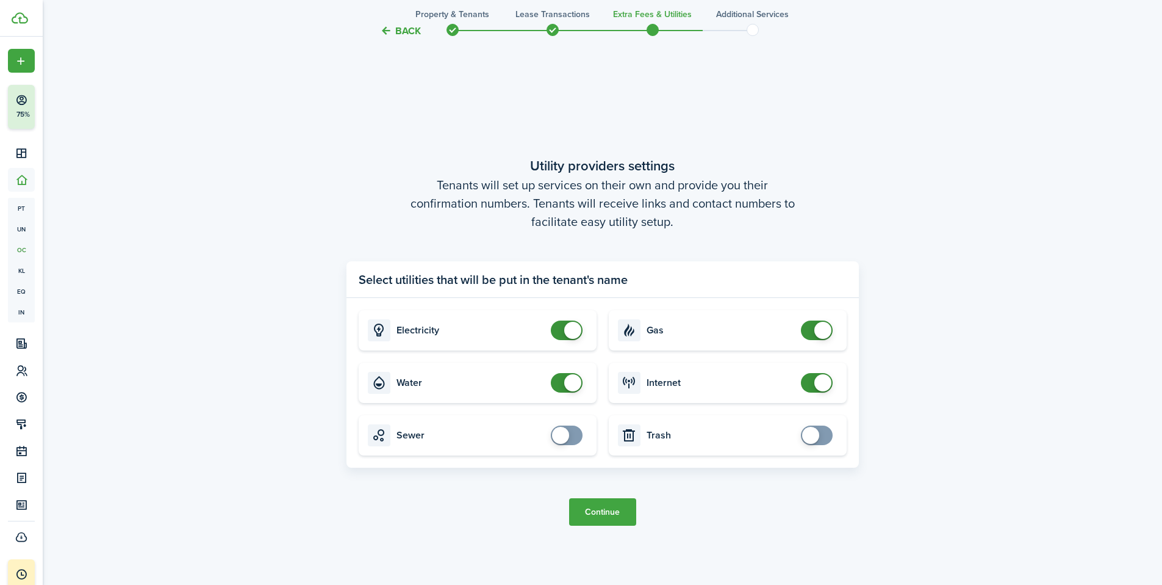
checkbox input "false"
click at [565, 382] on span at bounding box center [572, 382] width 17 height 17
click at [606, 509] on button "Continue" at bounding box center [602, 511] width 67 height 27
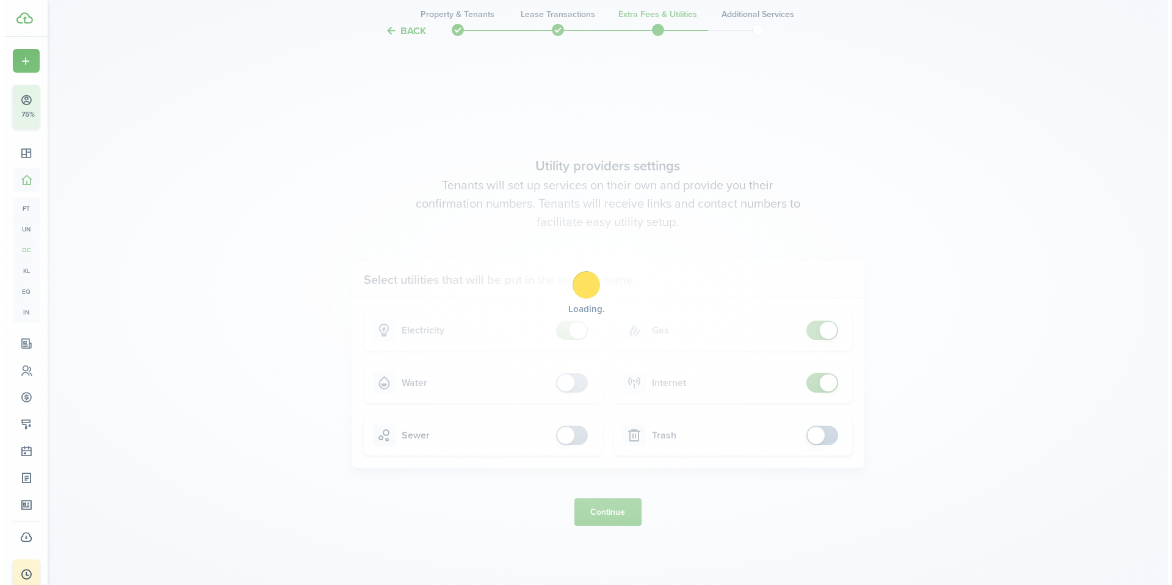
scroll to position [0, 0]
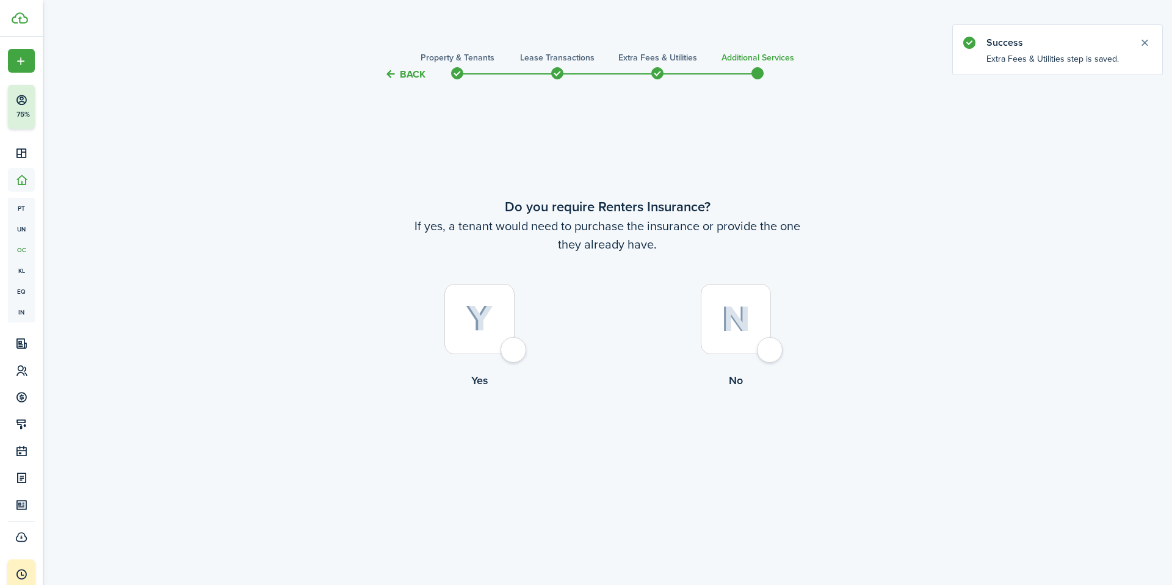
click at [501, 336] on div at bounding box center [479, 319] width 70 height 70
radio input "true"
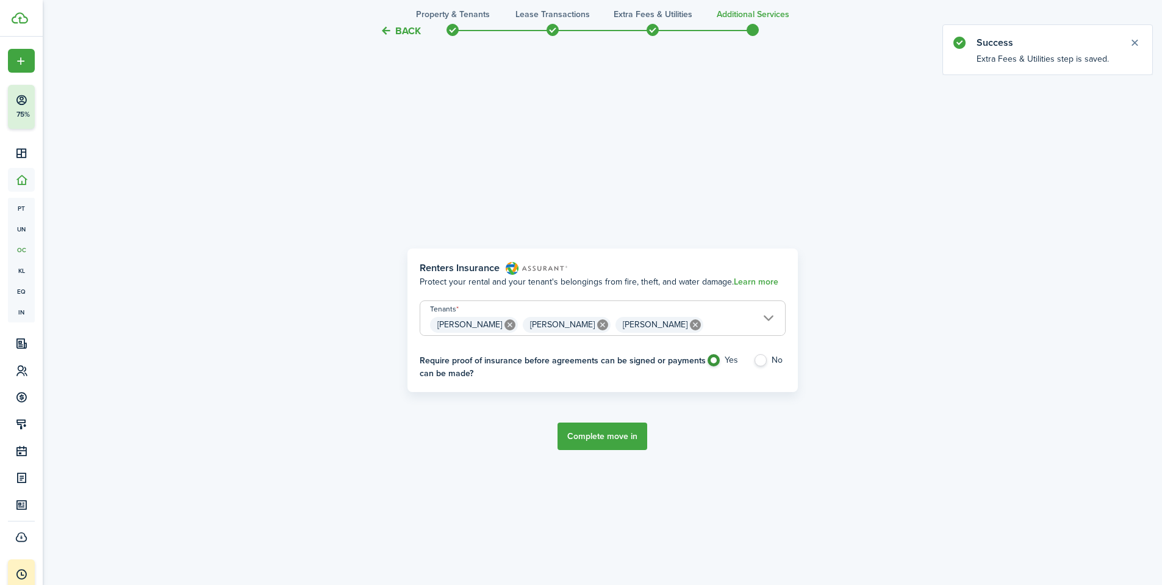
scroll to position [503, 0]
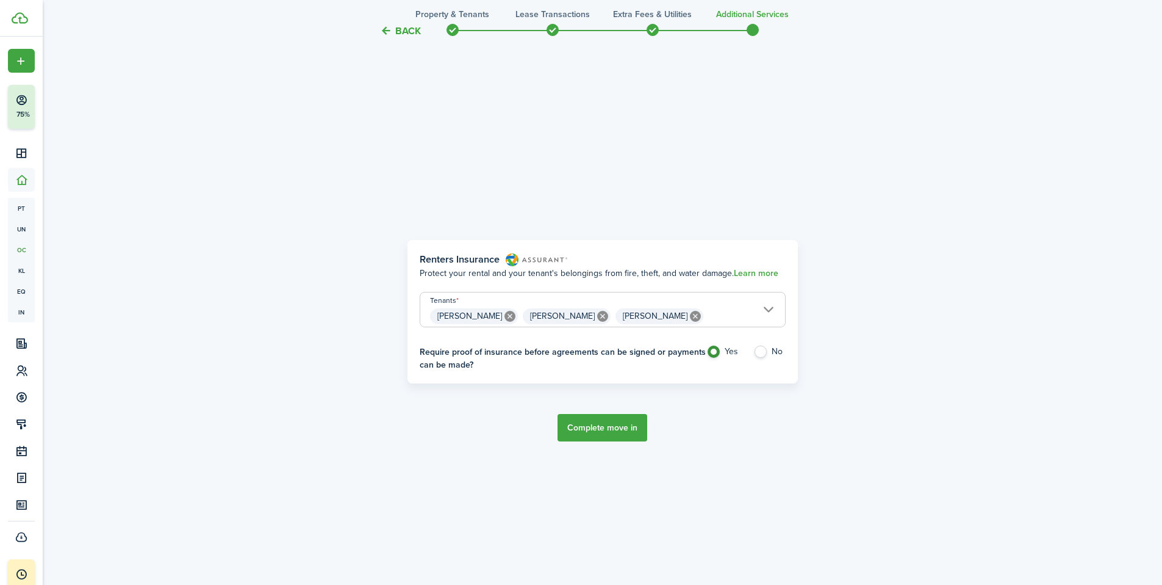
click at [763, 350] on label "No" at bounding box center [770, 354] width 32 height 18
radio input "false"
radio input "true"
click at [600, 430] on button "Complete move in" at bounding box center [603, 427] width 90 height 27
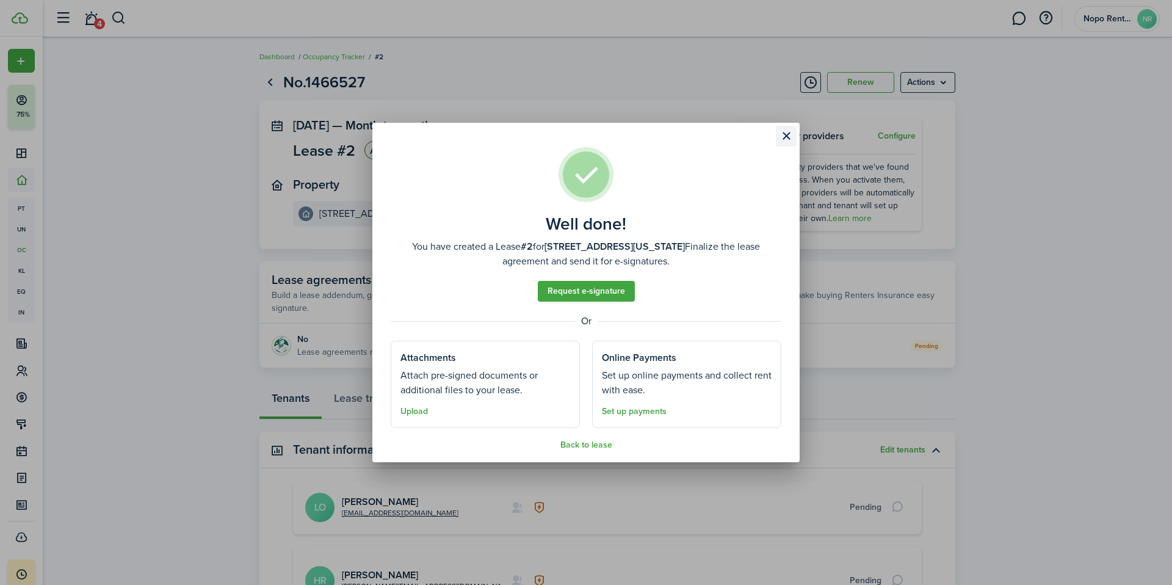
click at [787, 135] on button "Close modal" at bounding box center [786, 136] width 21 height 21
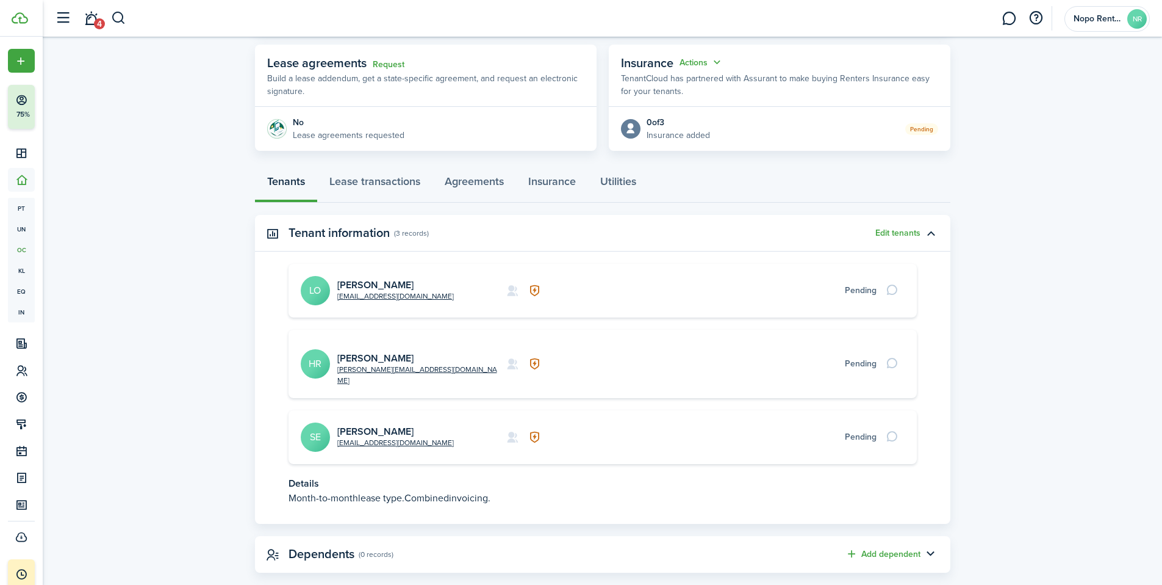
scroll to position [223, 0]
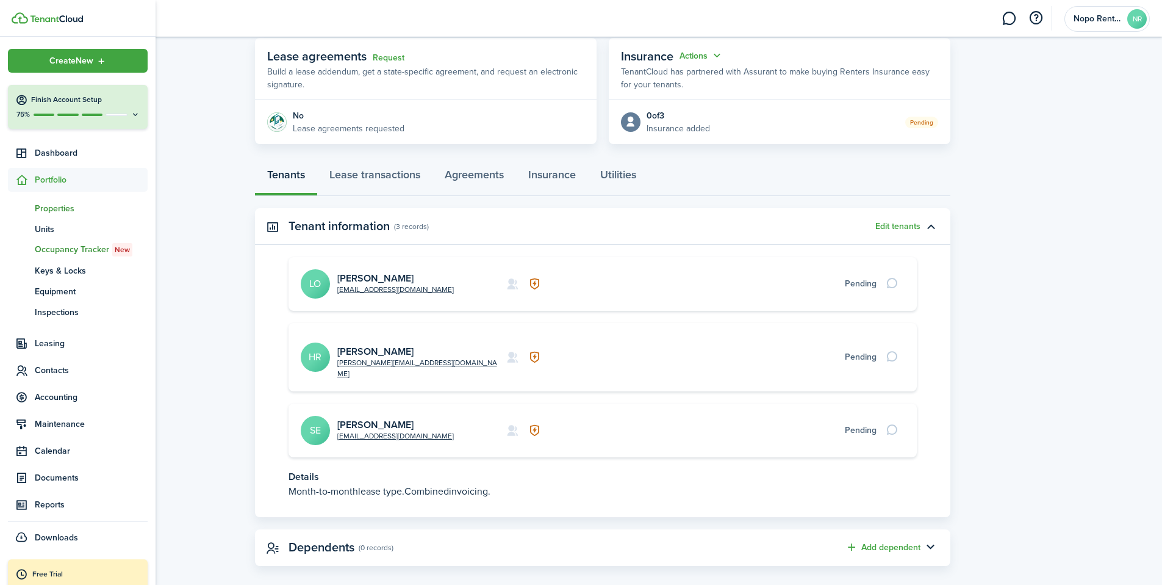
click at [64, 208] on span "Properties" at bounding box center [91, 208] width 113 height 13
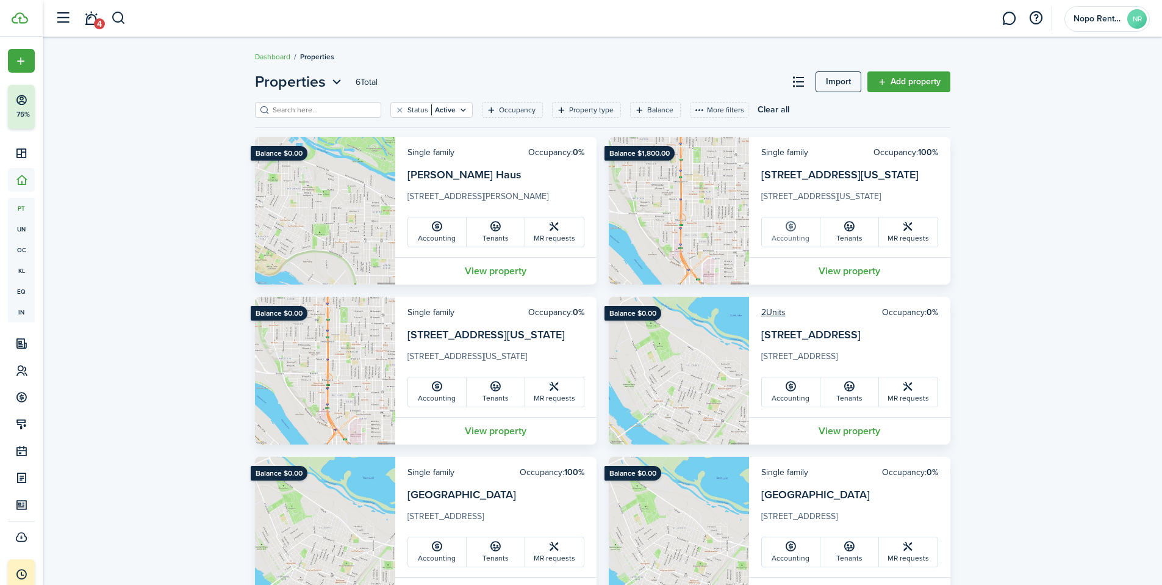
click at [794, 223] on icon at bounding box center [791, 226] width 13 height 12
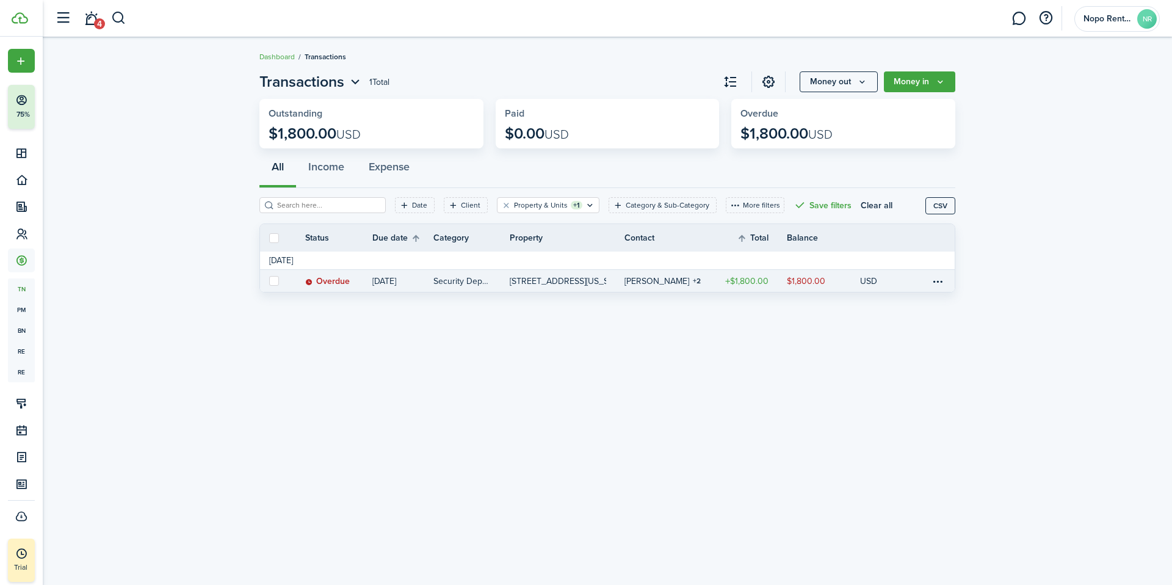
click at [329, 283] on status "Overdue" at bounding box center [327, 281] width 45 height 10
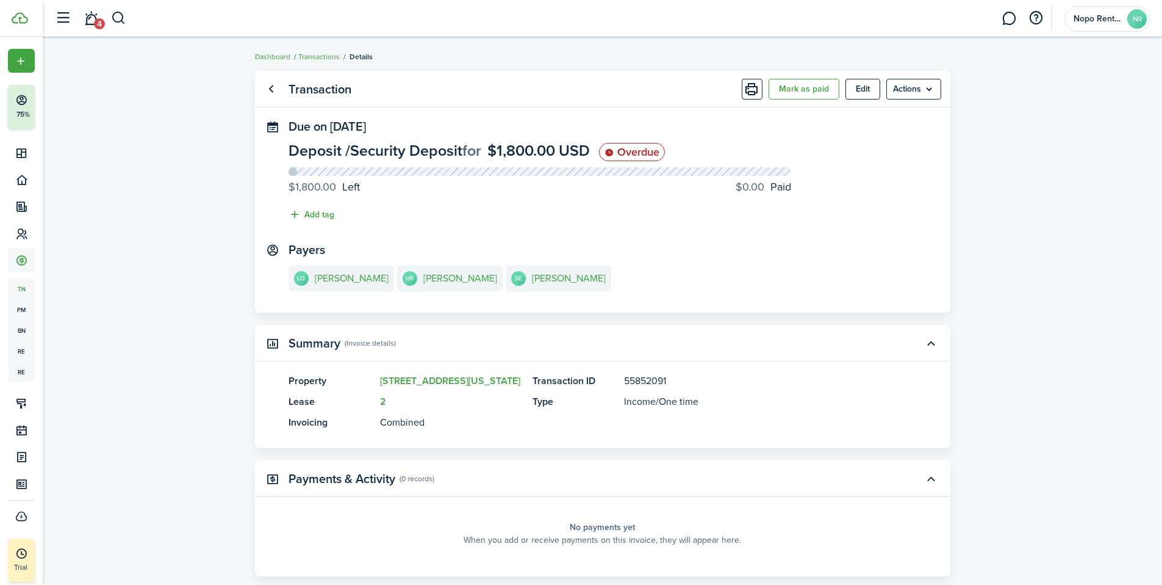
click at [657, 153] on status "Overdue" at bounding box center [632, 152] width 66 height 18
click at [805, 89] on button "Mark as paid" at bounding box center [804, 89] width 71 height 21
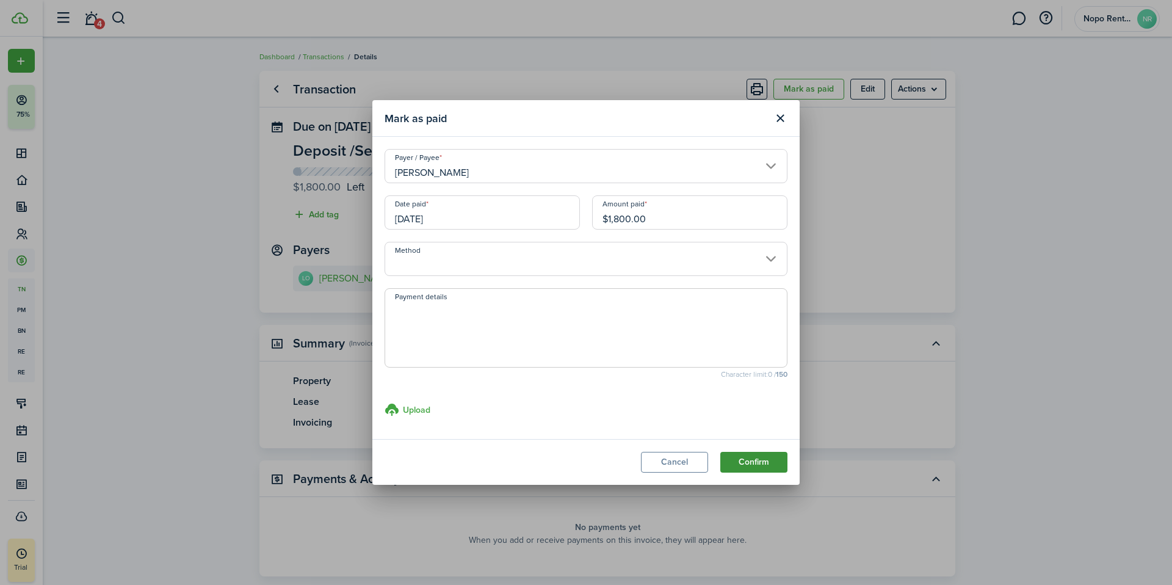
click at [767, 458] on button "Confirm" at bounding box center [753, 462] width 67 height 21
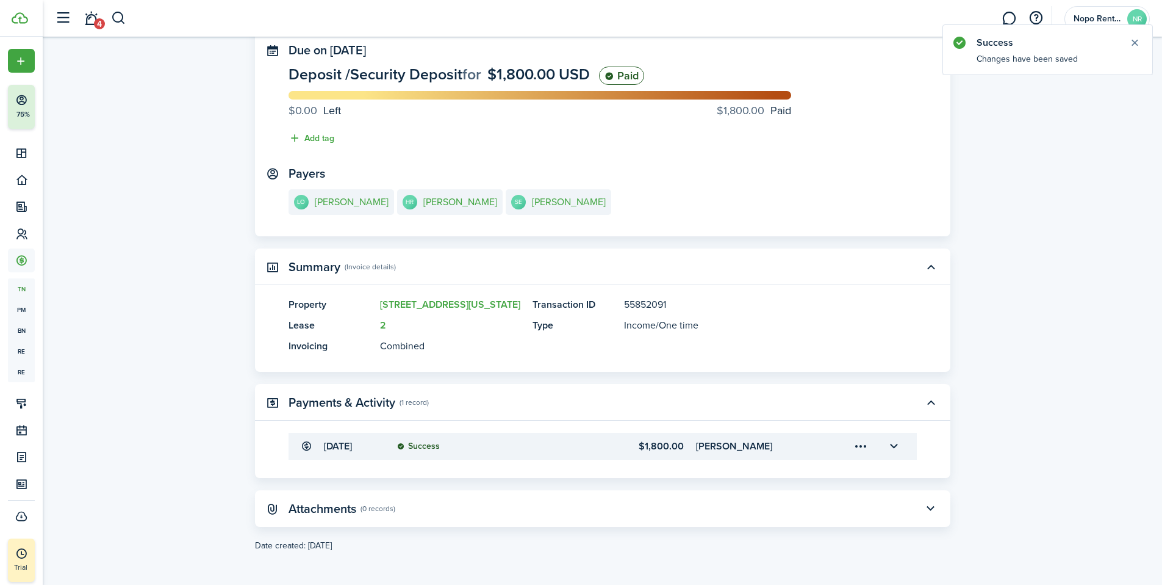
scroll to position [77, 0]
click at [860, 446] on menu-trigger-card "Open menu" at bounding box center [861, 445] width 21 height 21
click at [899, 443] on button "button" at bounding box center [894, 445] width 21 height 21
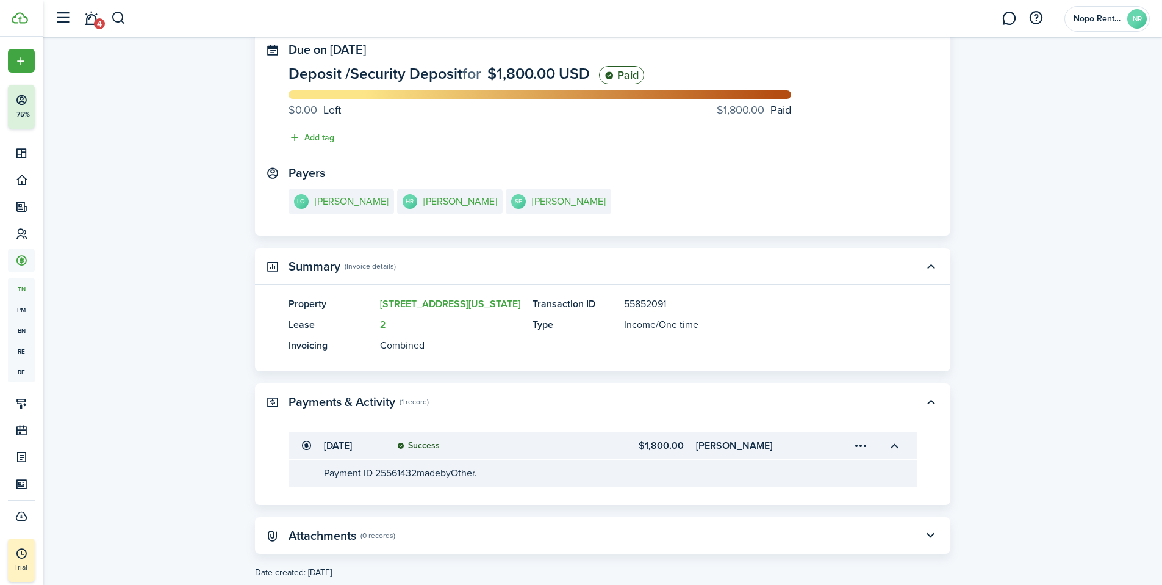
click at [731, 449] on transaction-details-table-item-client "[PERSON_NAME]" at bounding box center [756, 445] width 121 height 15
click at [865, 442] on menu-trigger-card "Open menu" at bounding box center [861, 445] width 21 height 21
click at [790, 475] on button "Edit" at bounding box center [818, 472] width 107 height 21
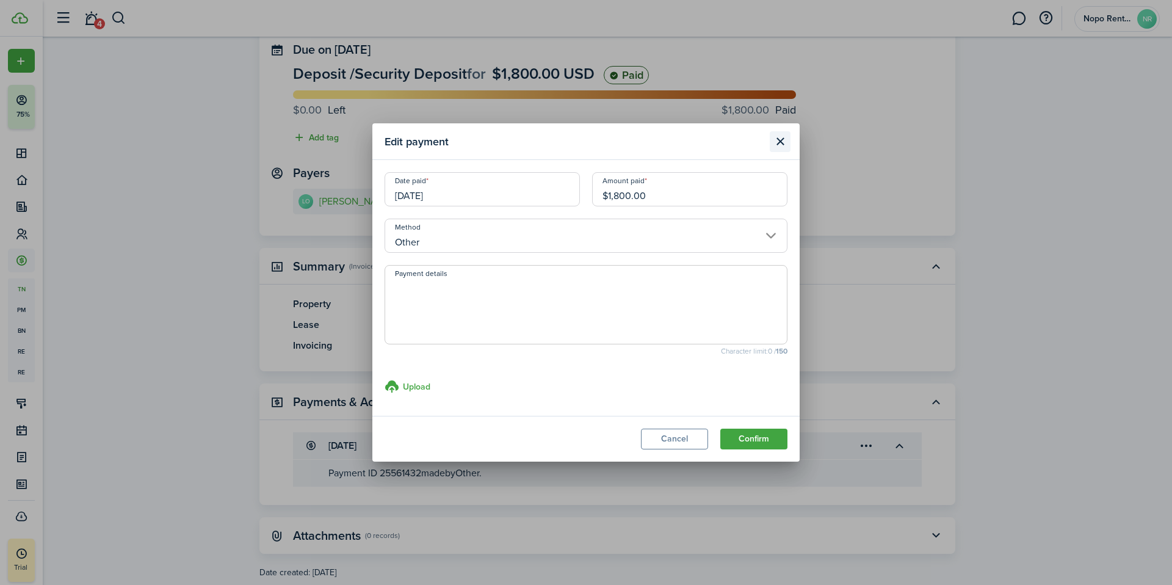
click at [785, 144] on button "Close modal" at bounding box center [779, 141] width 21 height 21
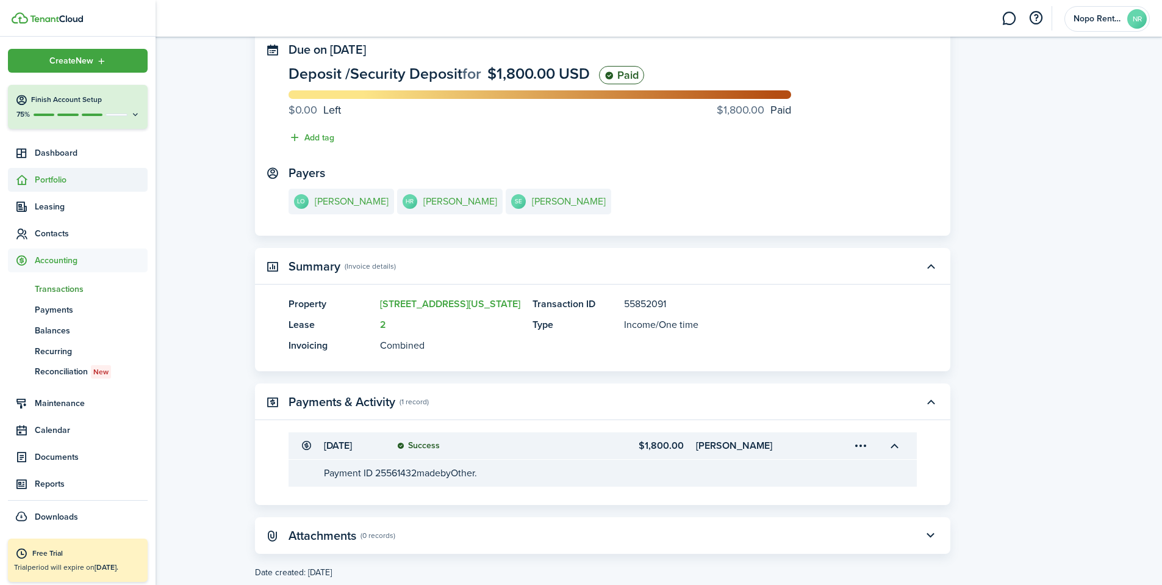
click at [51, 179] on span "Portfolio" at bounding box center [91, 179] width 113 height 13
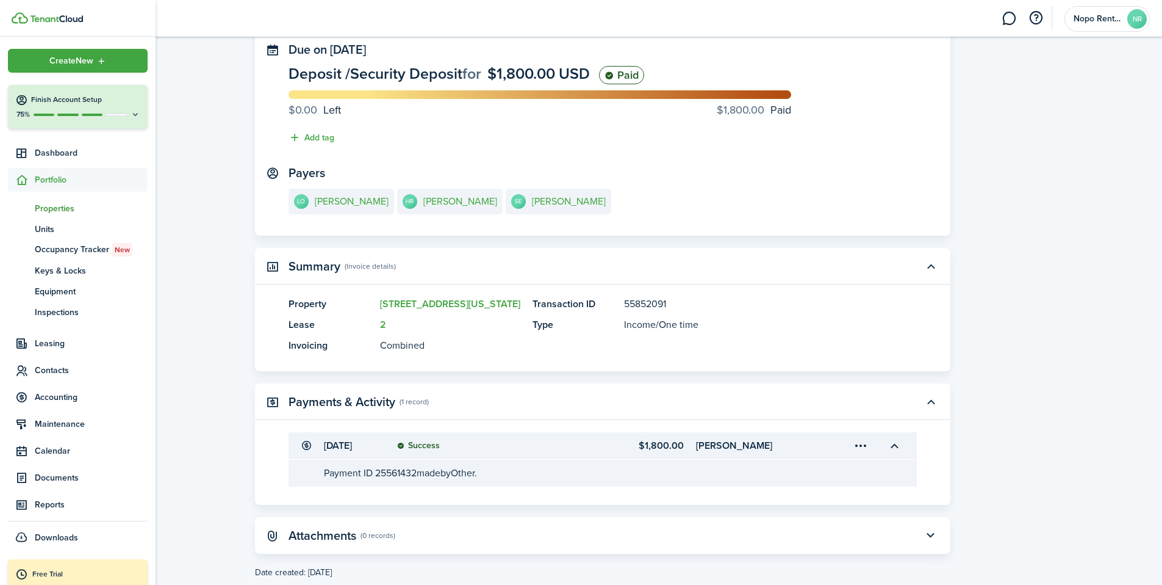
click at [56, 209] on span "Properties" at bounding box center [91, 208] width 113 height 13
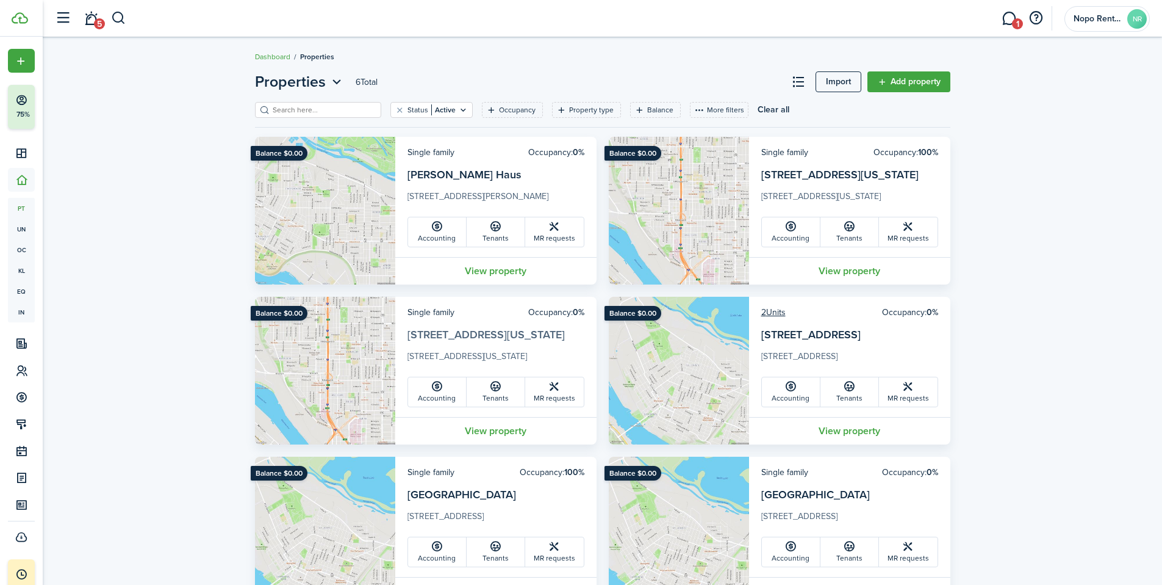
click at [448, 334] on link "[STREET_ADDRESS][US_STATE]" at bounding box center [486, 334] width 157 height 16
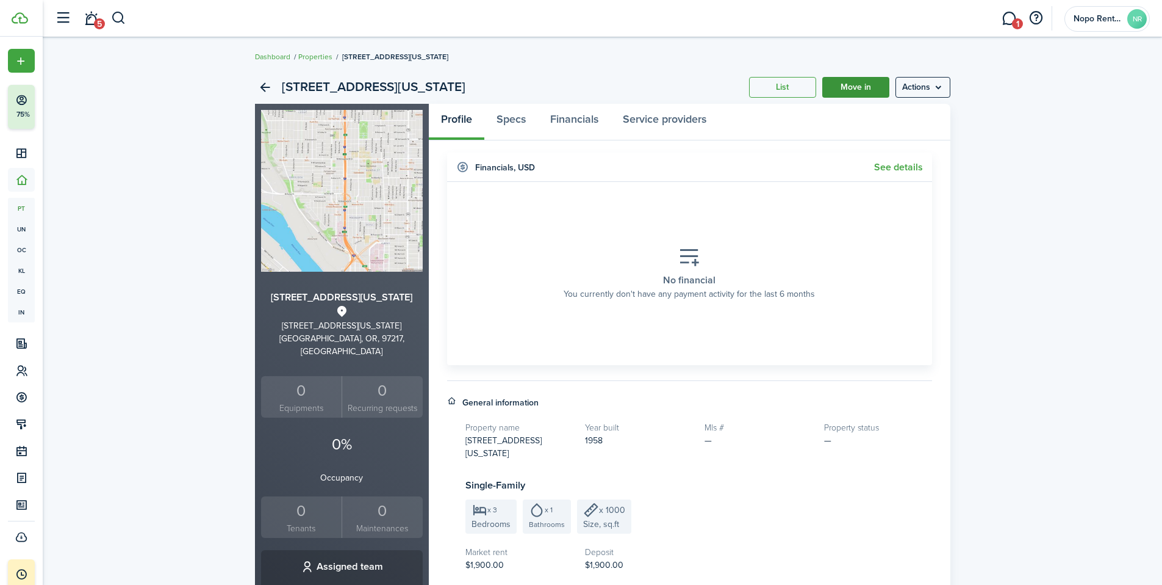
click at [852, 86] on link "Move in" at bounding box center [855, 87] width 67 height 21
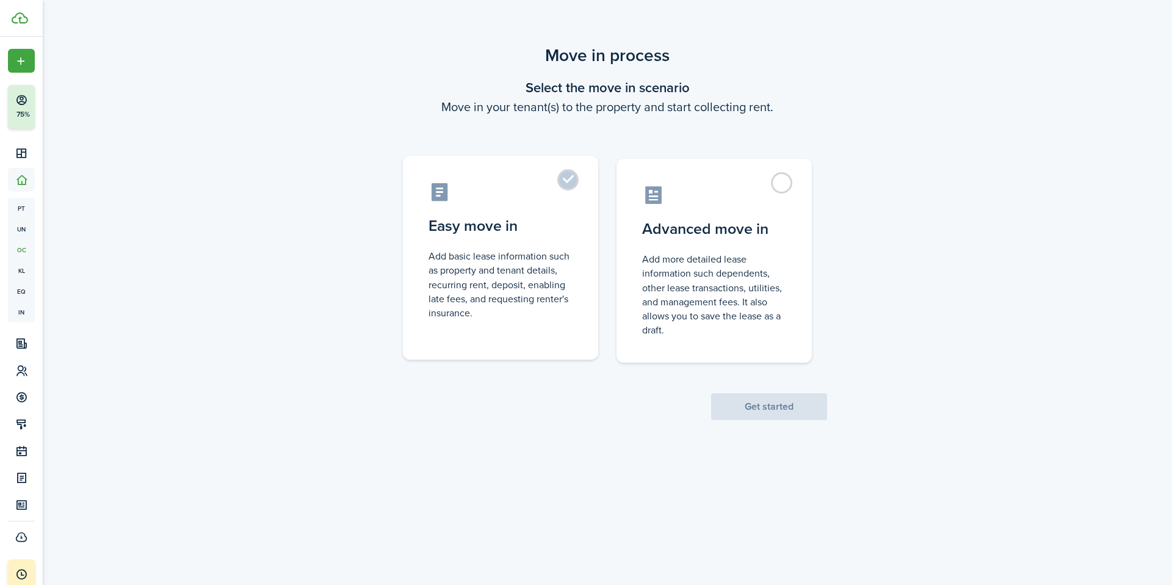
click at [464, 300] on control-radio-card-description "Add basic lease information such as property and tenant details, recurring rent…" at bounding box center [500, 284] width 144 height 71
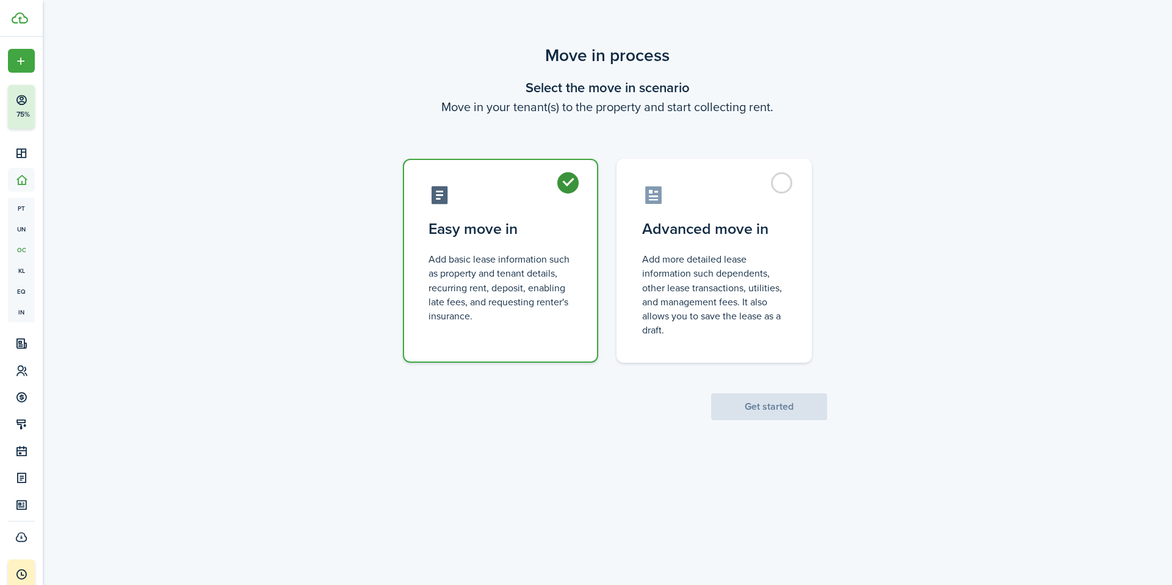
radio input "true"
click at [777, 405] on button "Get started" at bounding box center [769, 406] width 116 height 27
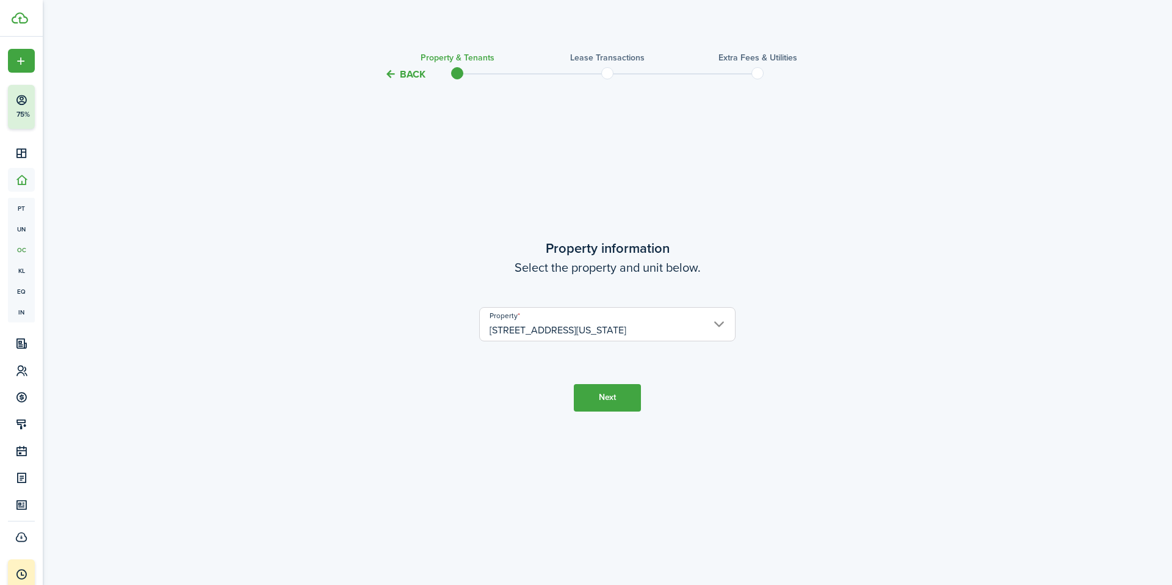
click at [611, 401] on button "Next" at bounding box center [607, 397] width 67 height 27
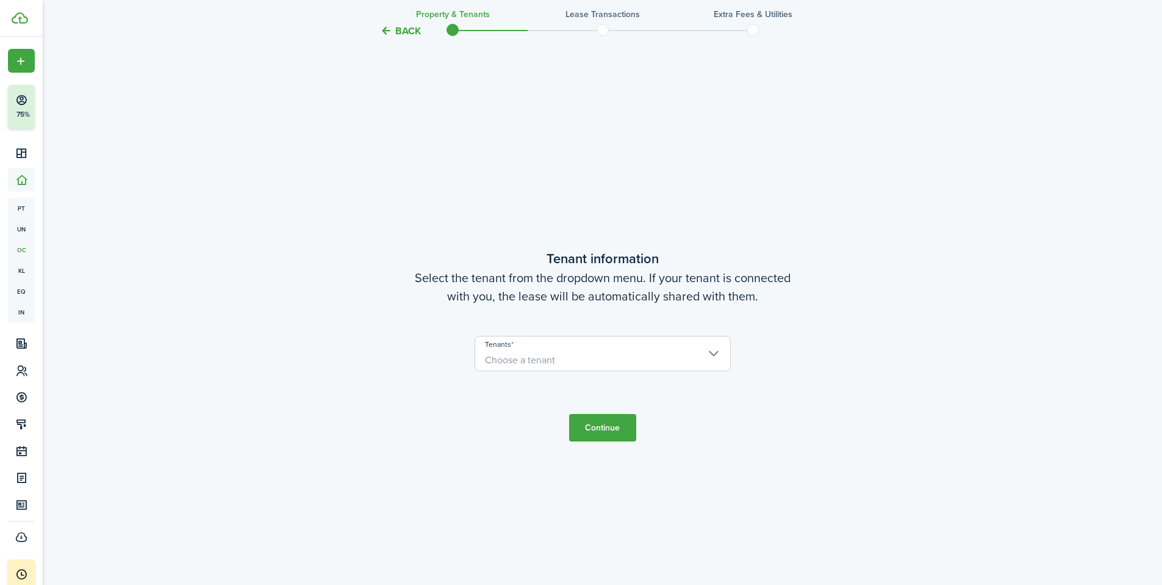
scroll to position [503, 0]
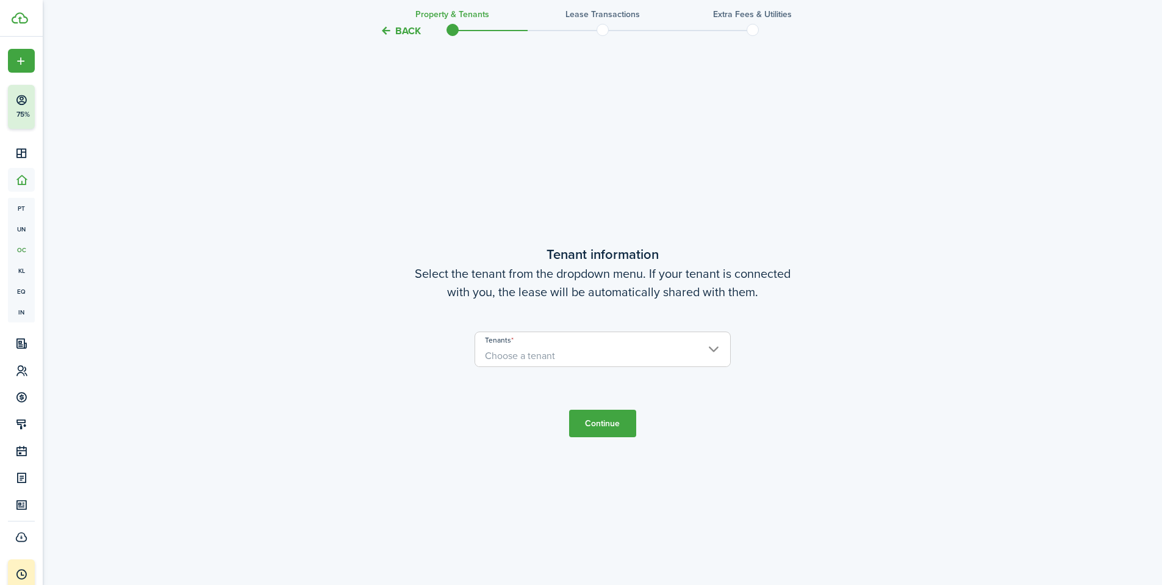
click at [554, 358] on span "Choose a tenant" at bounding box center [520, 355] width 70 height 14
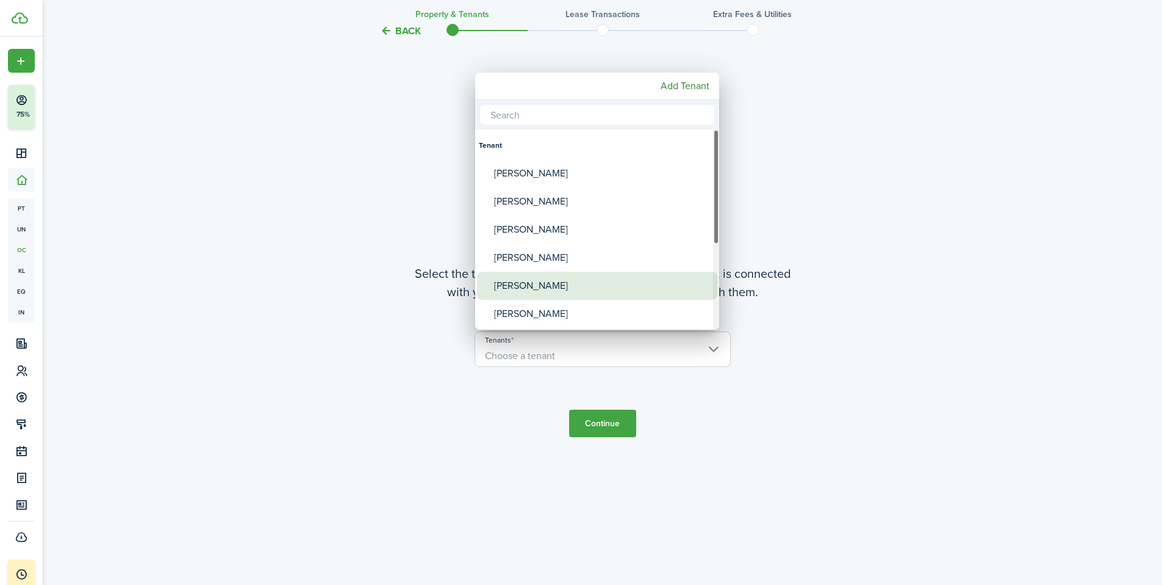
click at [531, 285] on div "[PERSON_NAME]" at bounding box center [602, 286] width 216 height 28
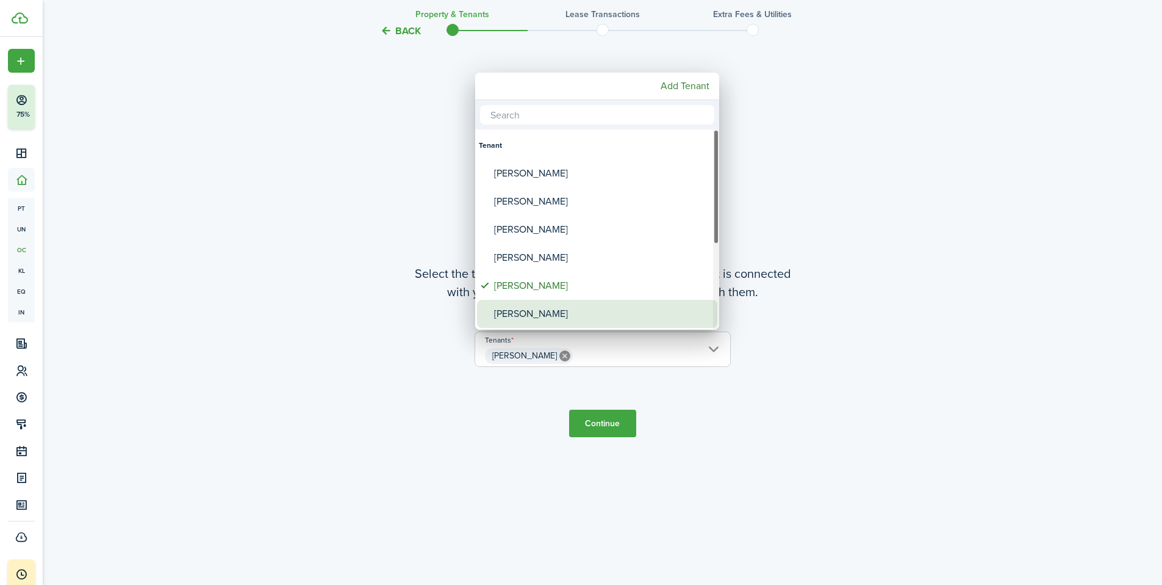
click at [532, 320] on div "[PERSON_NAME]" at bounding box center [602, 314] width 216 height 28
type input "[PERSON_NAME], [PERSON_NAME]"
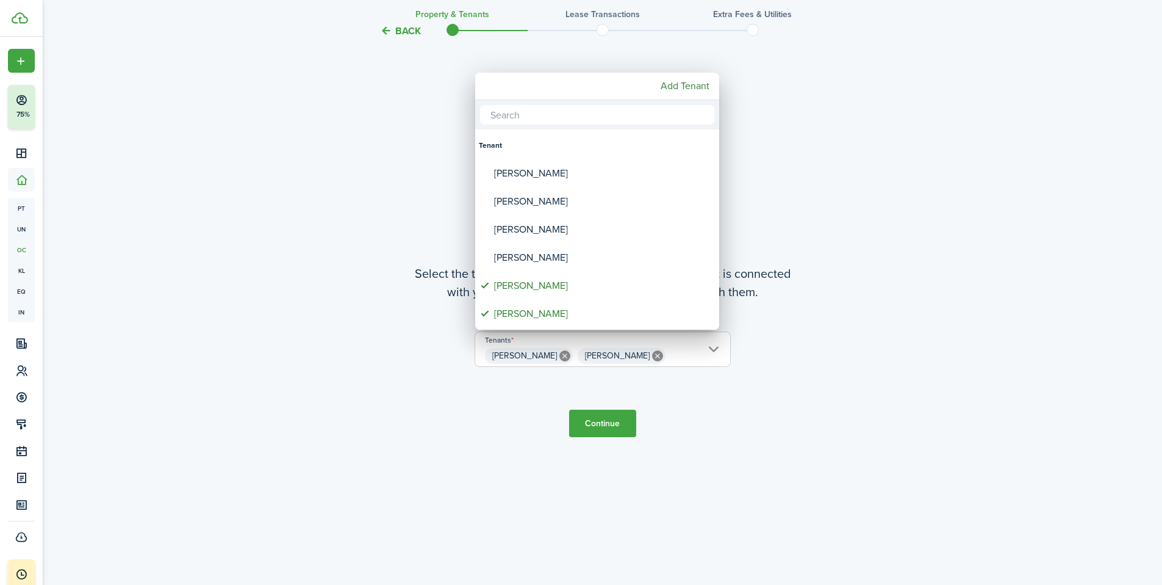
click at [613, 430] on div at bounding box center [581, 292] width 1358 height 780
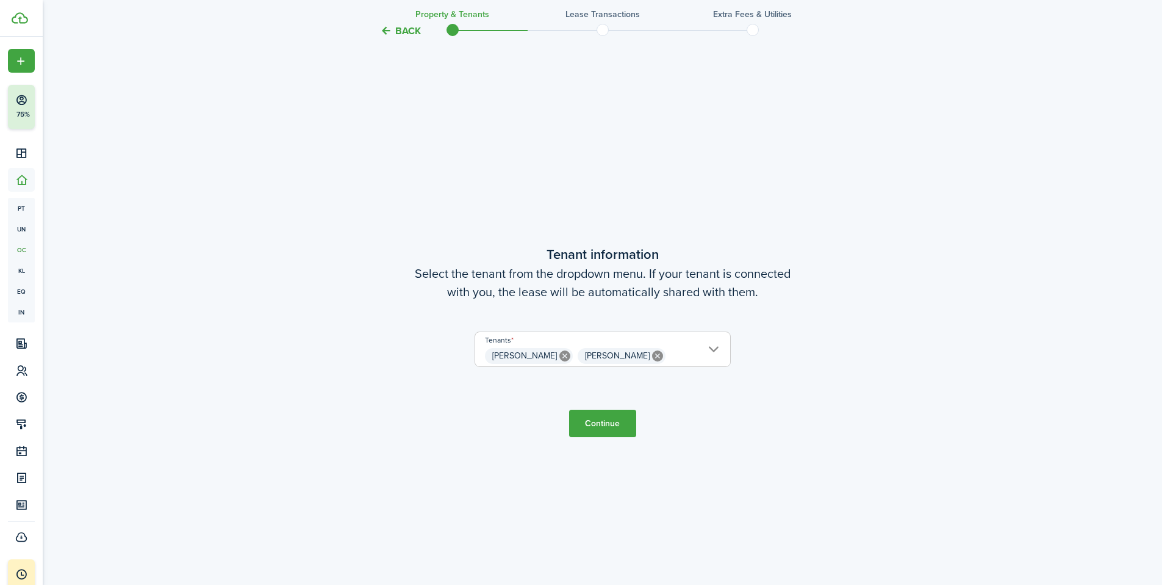
click at [603, 422] on button "Continue" at bounding box center [602, 422] width 67 height 27
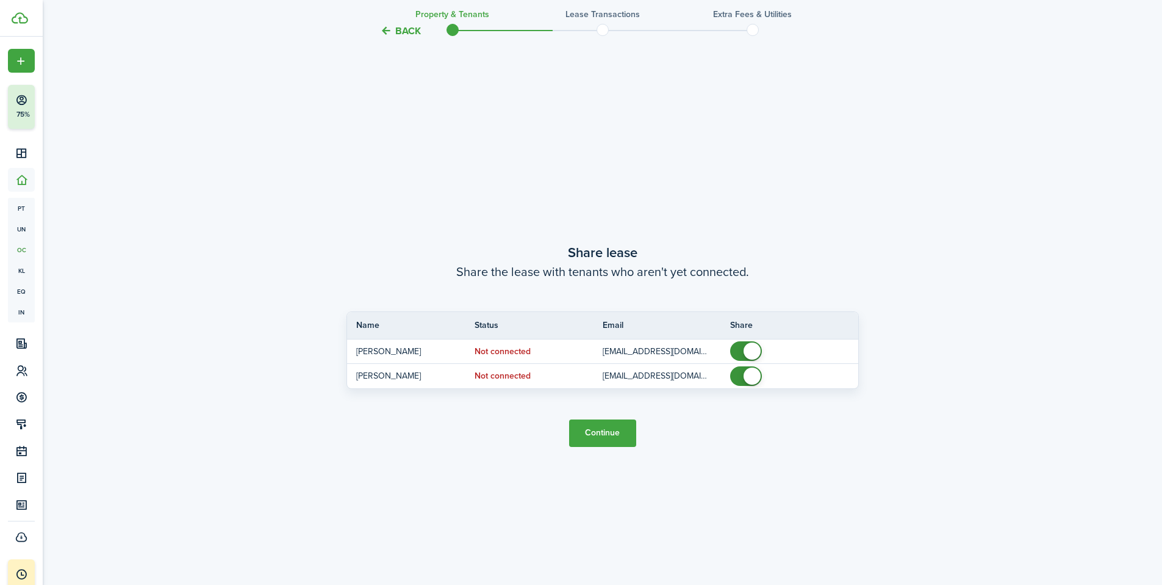
scroll to position [1087, 0]
click at [603, 428] on button "Continue" at bounding box center [602, 429] width 67 height 27
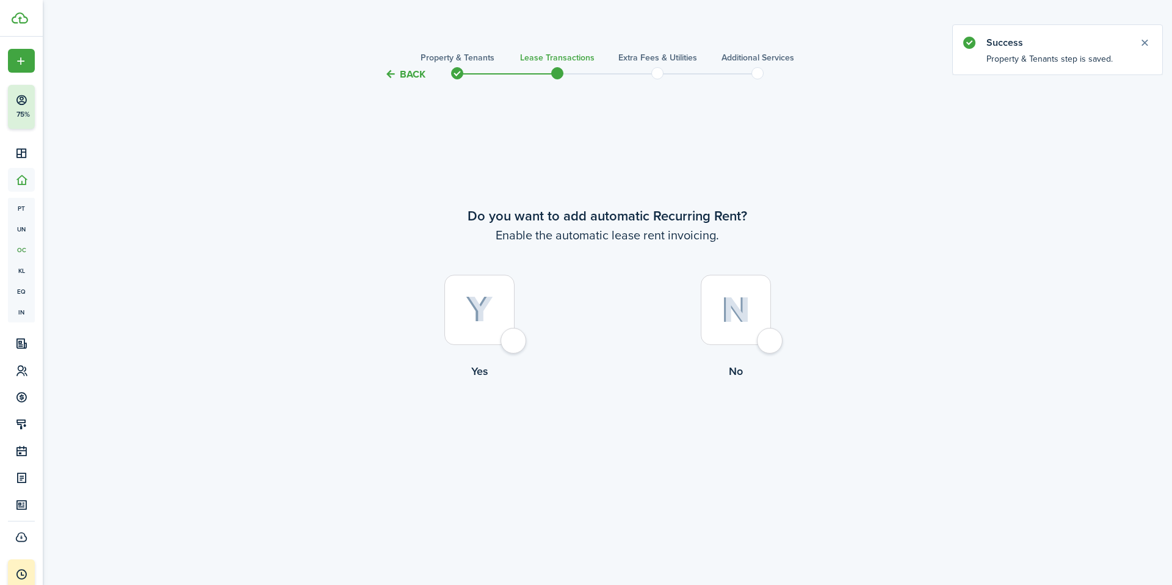
click at [481, 310] on img at bounding box center [479, 309] width 27 height 27
radio input "true"
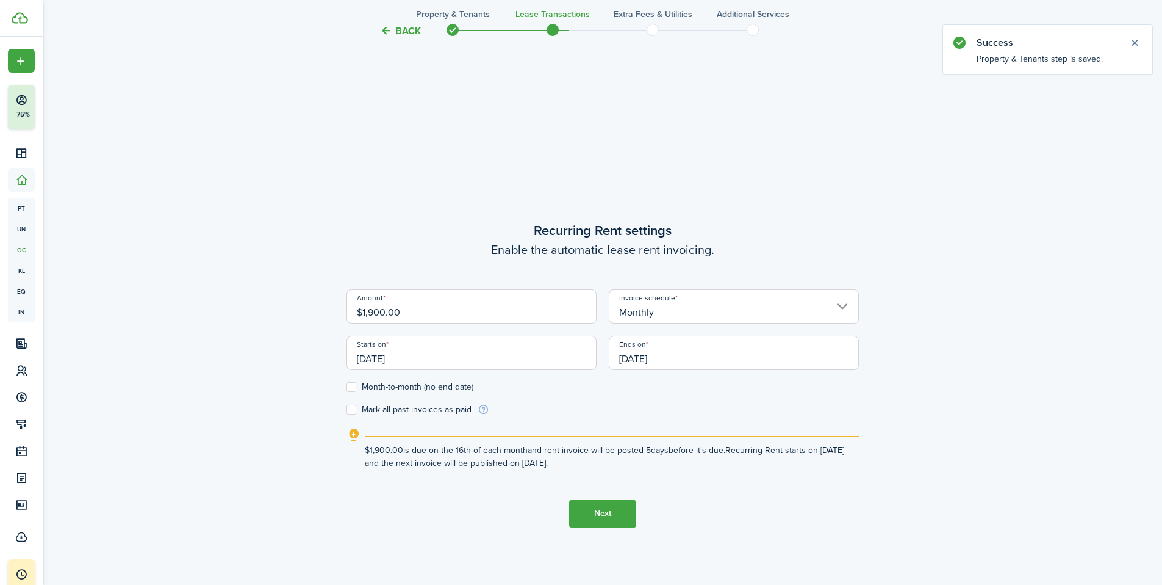
scroll to position [503, 0]
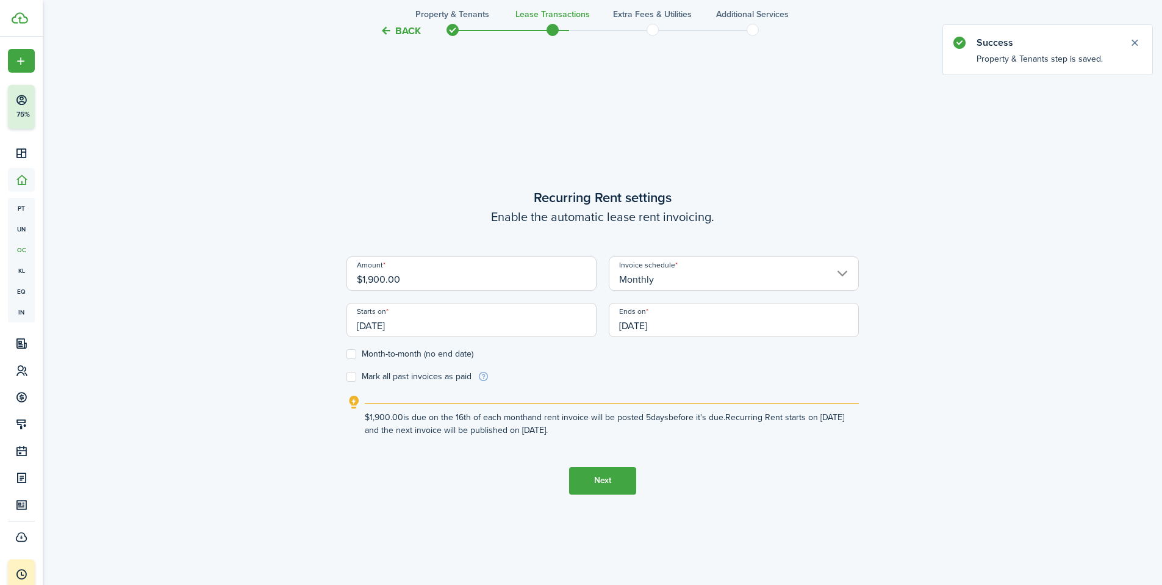
click at [353, 355] on label "Month-to-month (no end date)" at bounding box center [410, 354] width 127 height 10
click at [347, 354] on input "Month-to-month (no end date)" at bounding box center [346, 353] width 1 height 1
checkbox input "true"
click at [442, 329] on input "[DATE]" at bounding box center [472, 320] width 250 height 34
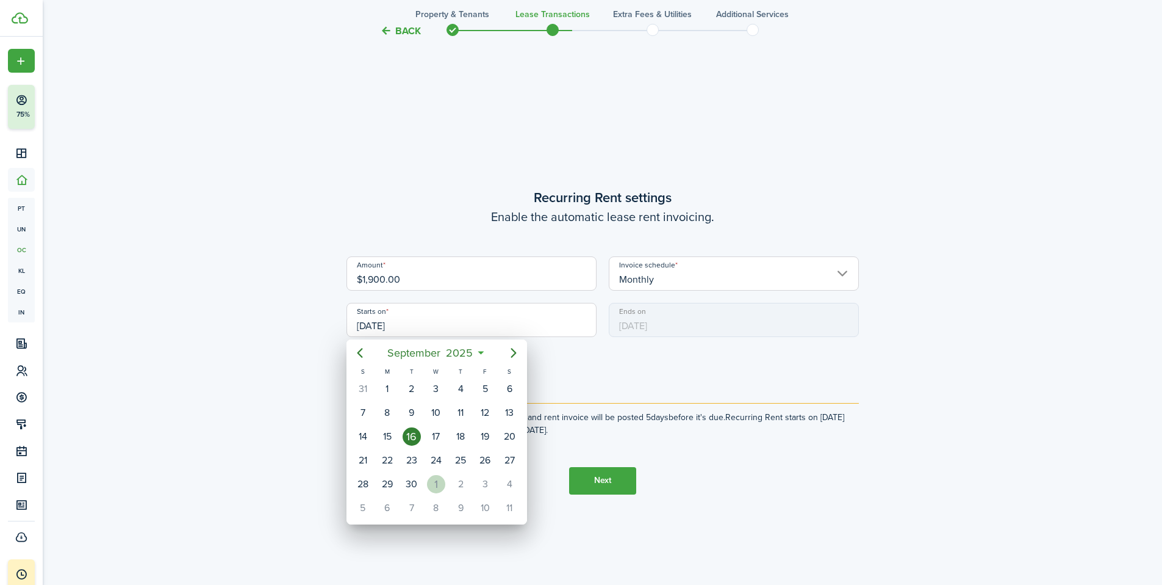
drag, startPoint x: 441, startPoint y: 488, endPoint x: 447, endPoint y: 485, distance: 6.6
click at [441, 488] on div "1" at bounding box center [436, 484] width 18 height 18
type input "[DATE]"
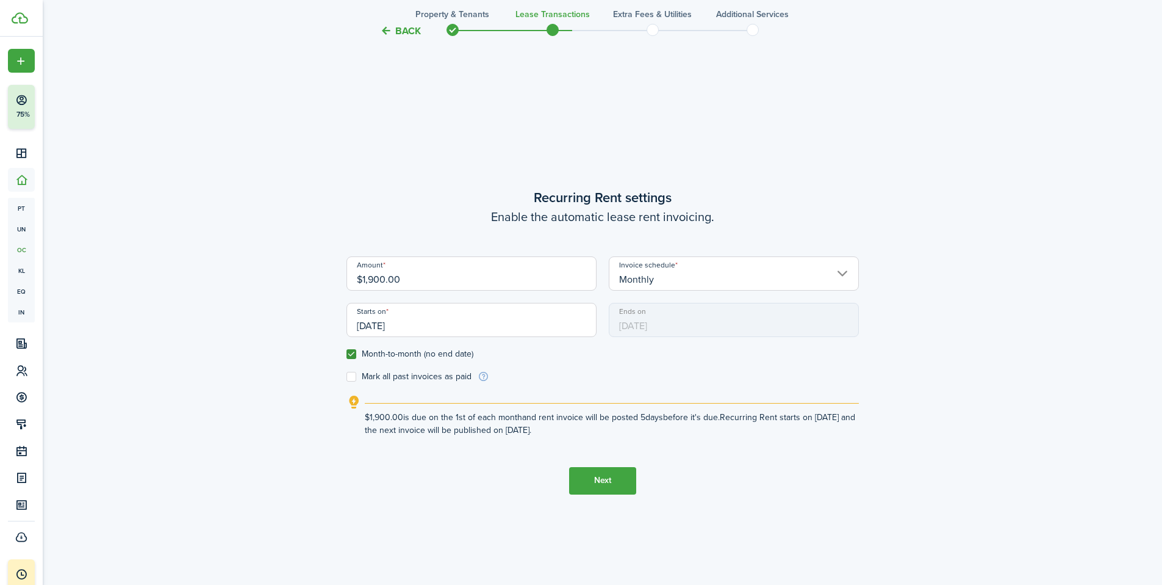
scroll to position [0, 0]
click at [599, 478] on button "Next" at bounding box center [602, 480] width 67 height 27
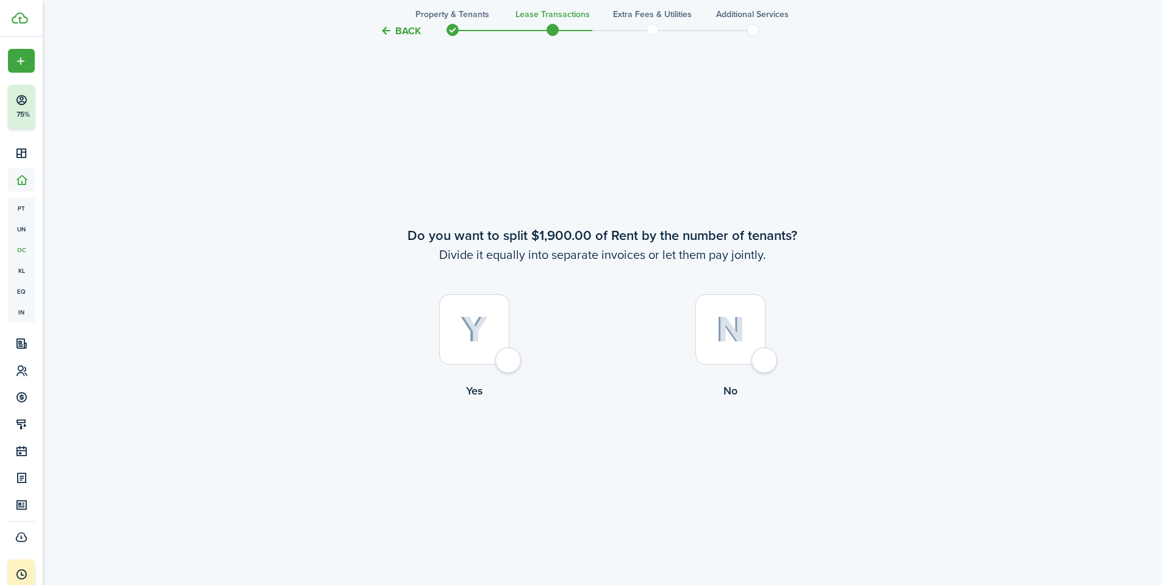
scroll to position [1087, 0]
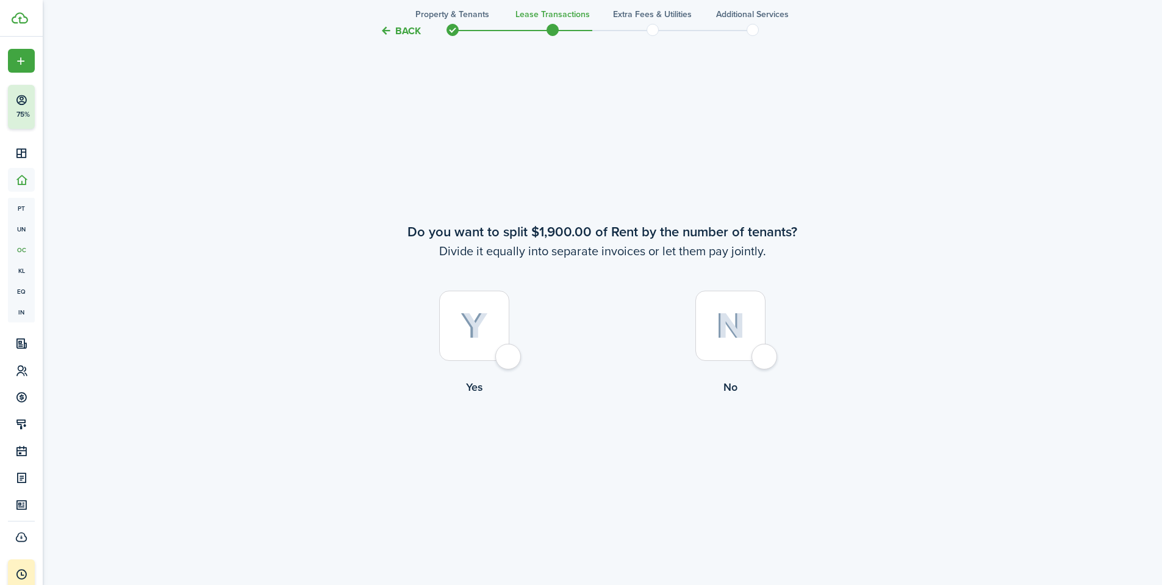
click at [732, 347] on div at bounding box center [731, 325] width 70 height 70
radio input "true"
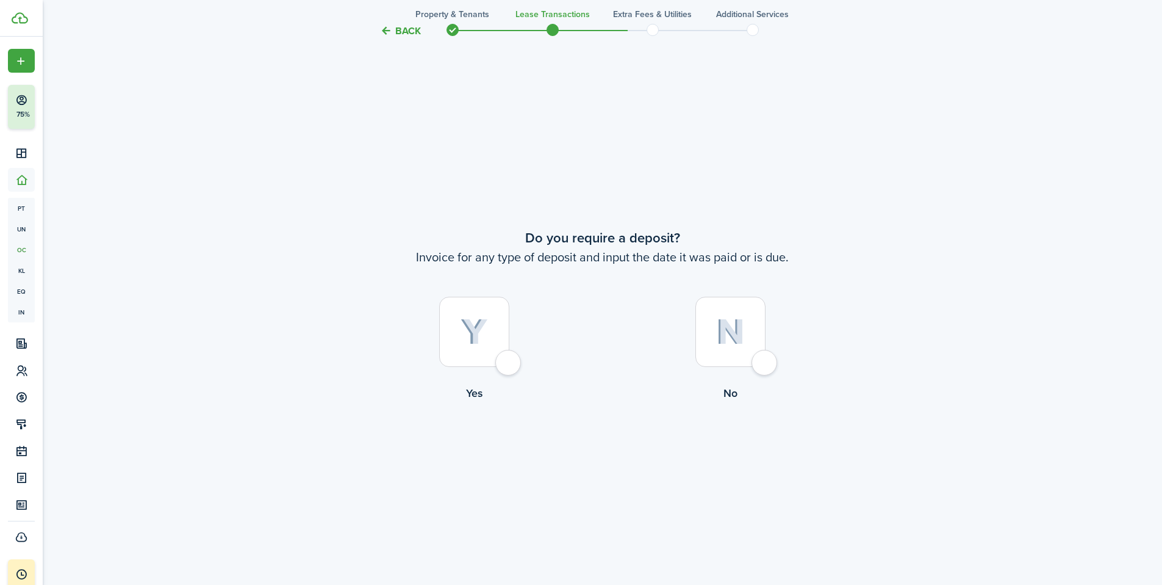
scroll to position [1672, 0]
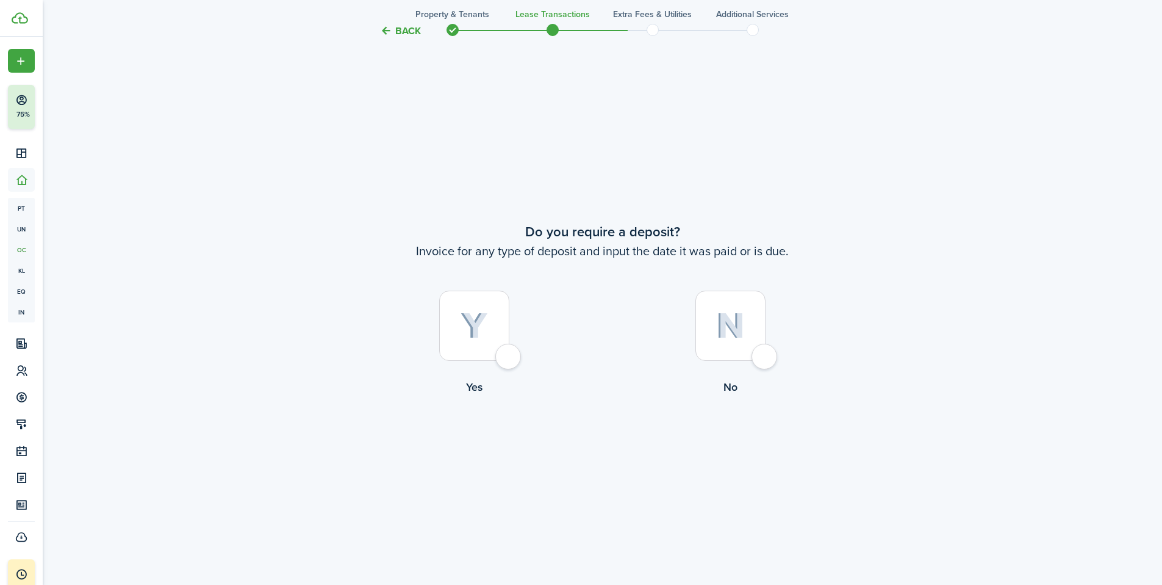
click at [743, 335] on img at bounding box center [730, 325] width 29 height 26
radio input "true"
click at [594, 442] on button "Continue" at bounding box center [602, 445] width 67 height 27
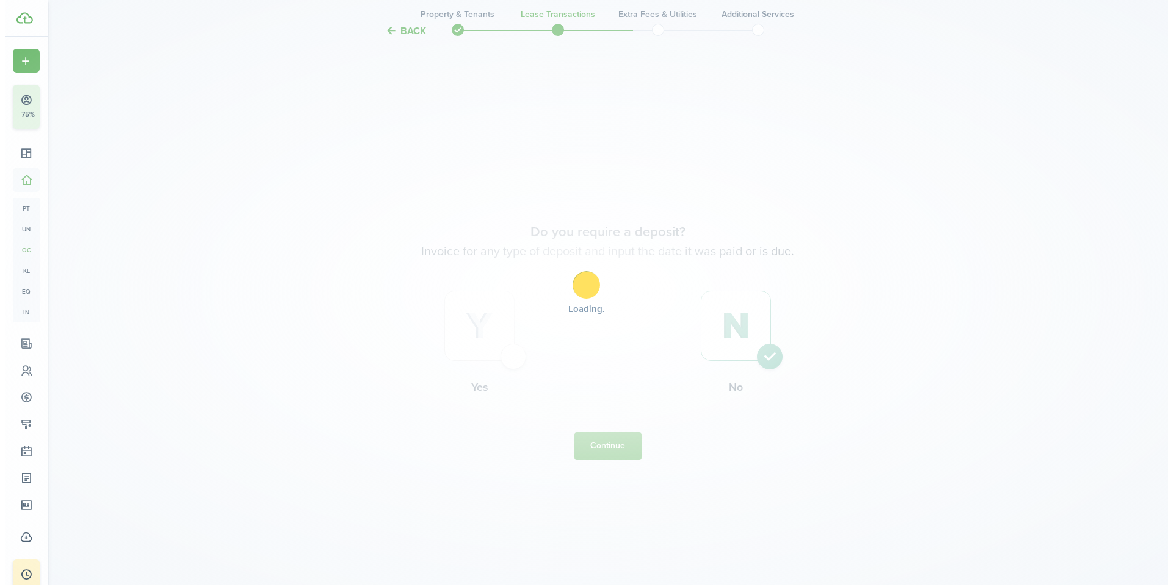
scroll to position [0, 0]
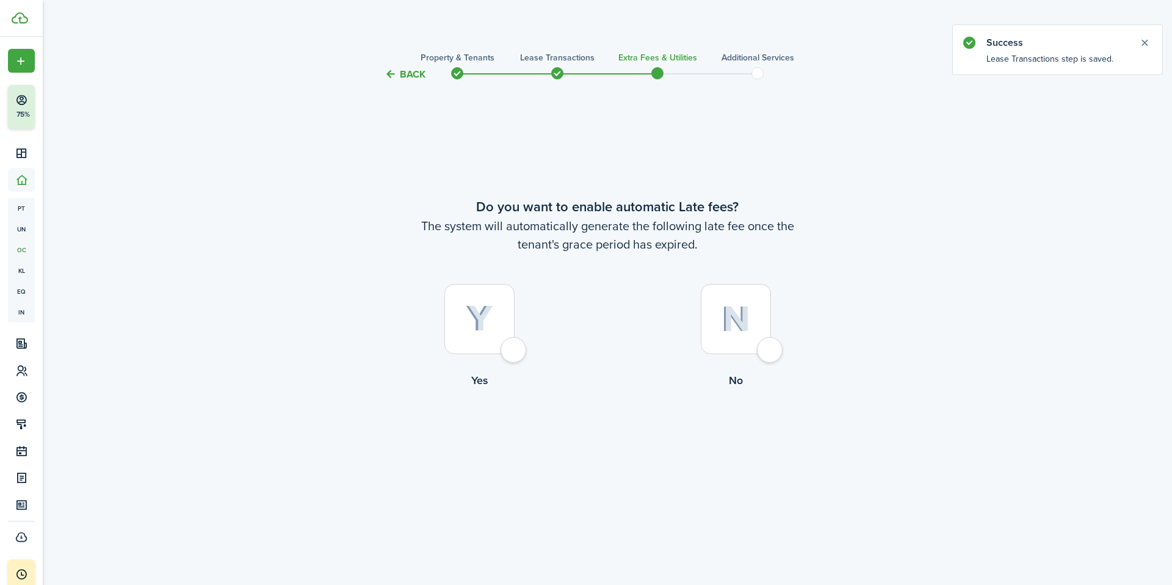
click at [744, 355] on label "No" at bounding box center [735, 339] width 256 height 110
radio input "true"
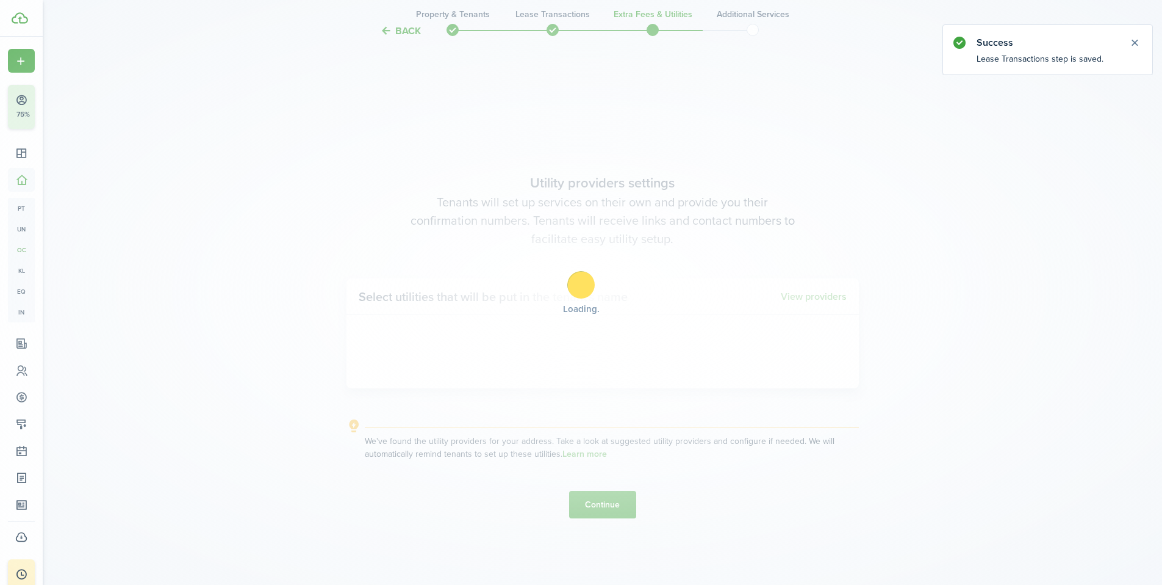
scroll to position [503, 0]
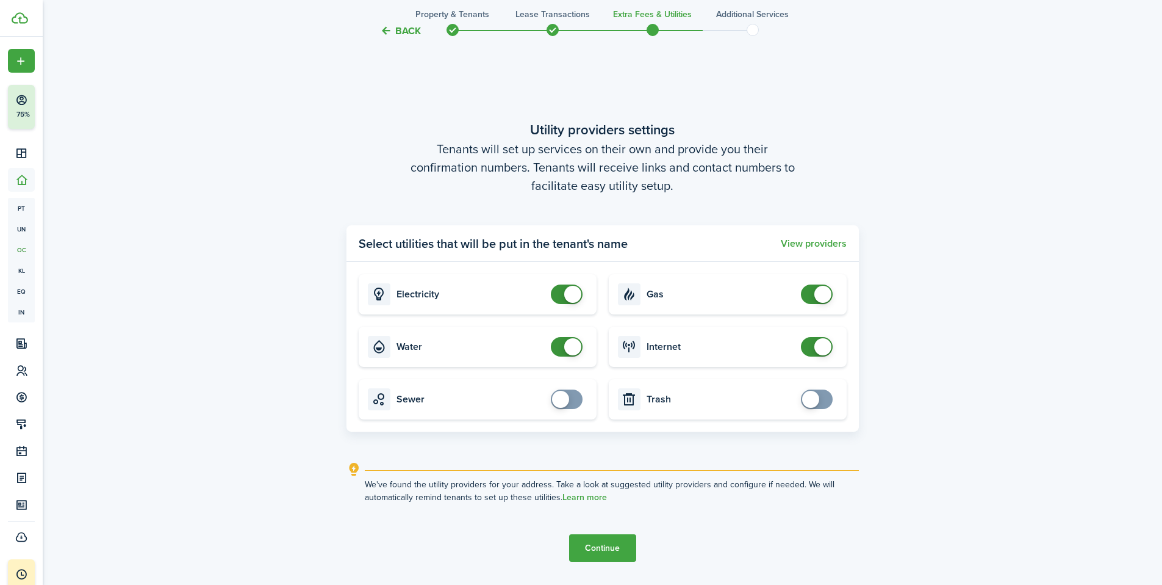
checkbox input "false"
click at [561, 350] on span at bounding box center [567, 347] width 12 height 20
click at [608, 549] on button "Continue" at bounding box center [602, 547] width 67 height 27
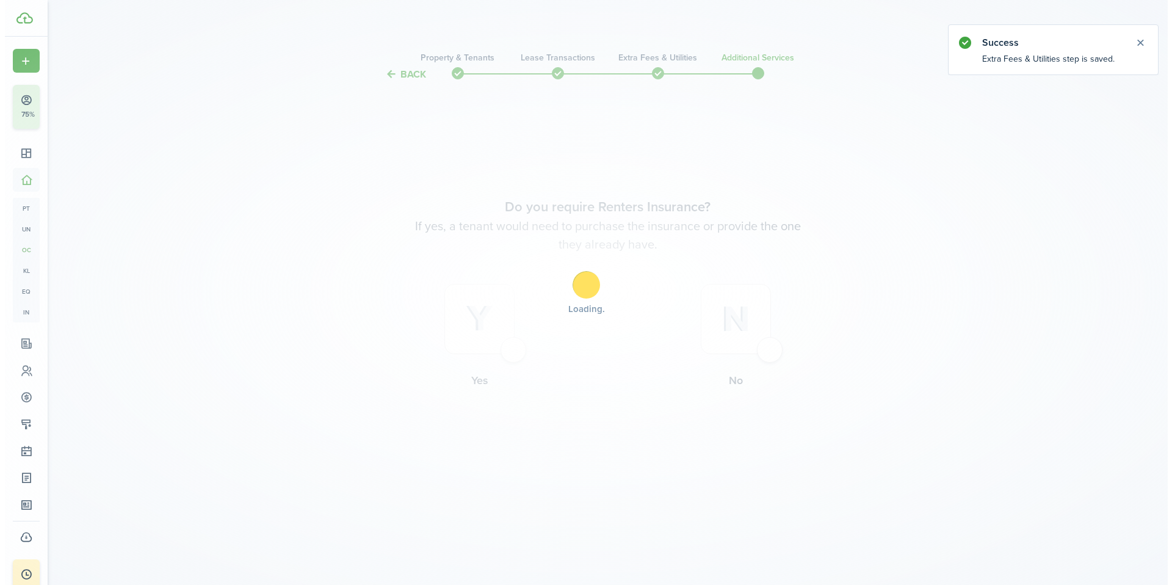
scroll to position [0, 0]
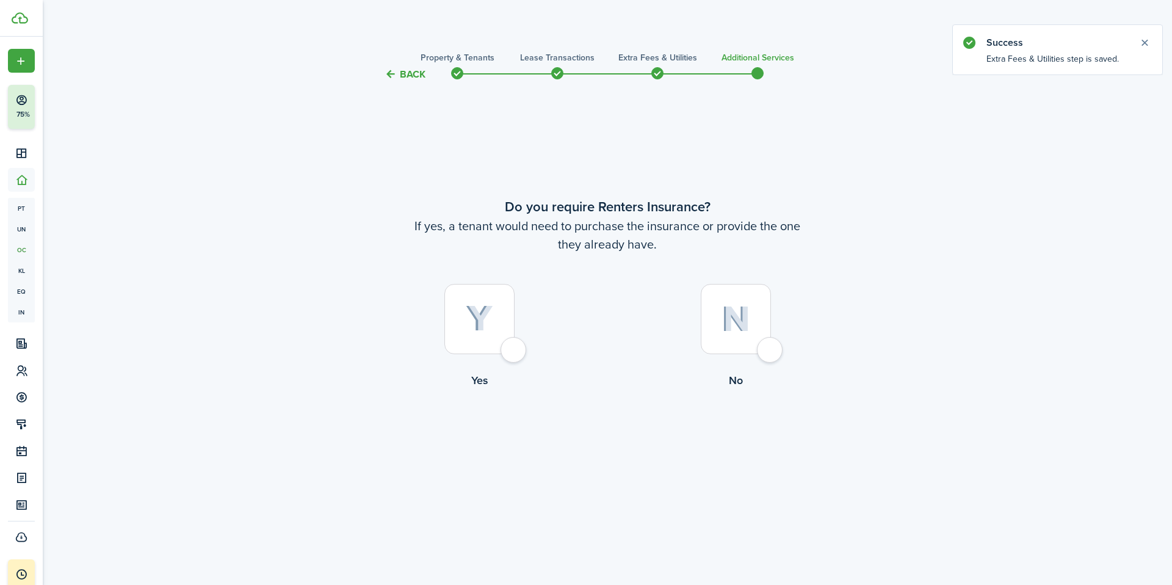
click at [477, 329] on img at bounding box center [479, 318] width 27 height 27
radio input "true"
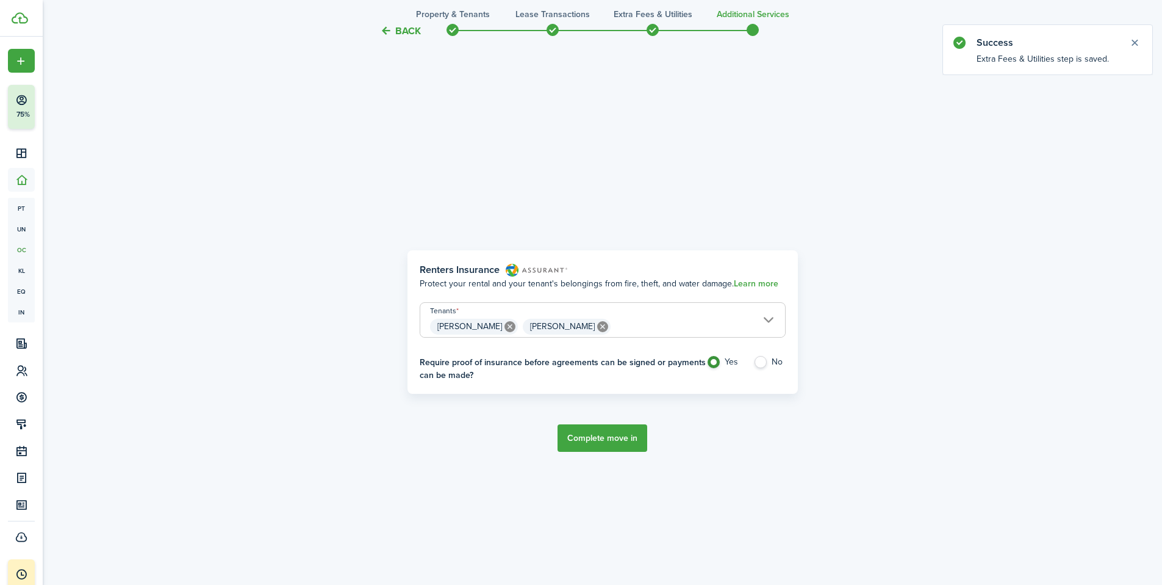
scroll to position [503, 0]
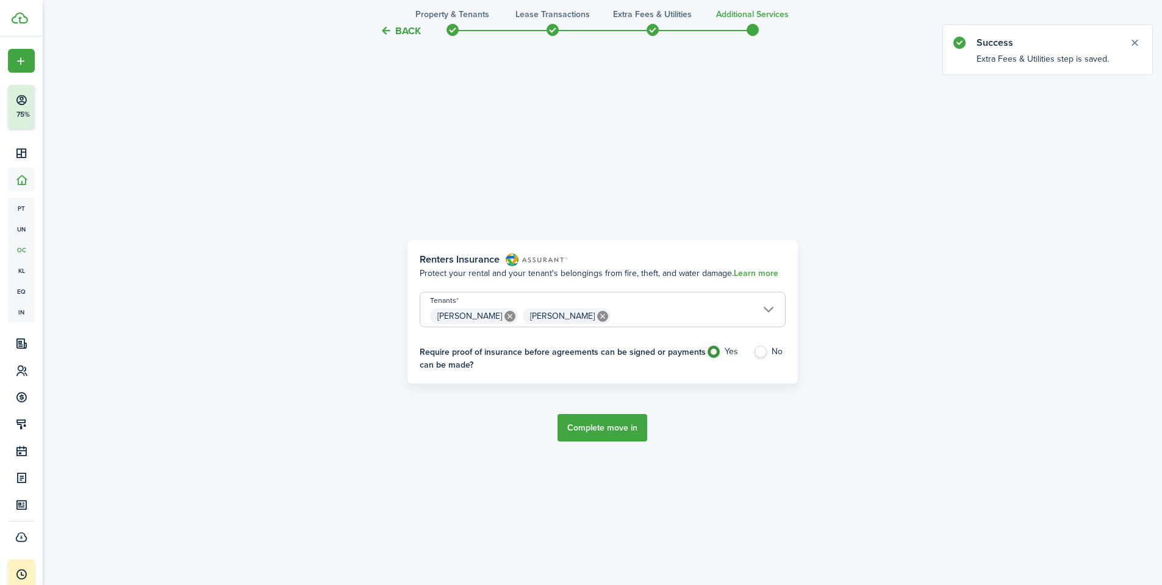
click at [768, 349] on label "No" at bounding box center [770, 354] width 32 height 18
radio input "false"
radio input "true"
click at [606, 426] on button "Complete move in" at bounding box center [603, 427] width 90 height 27
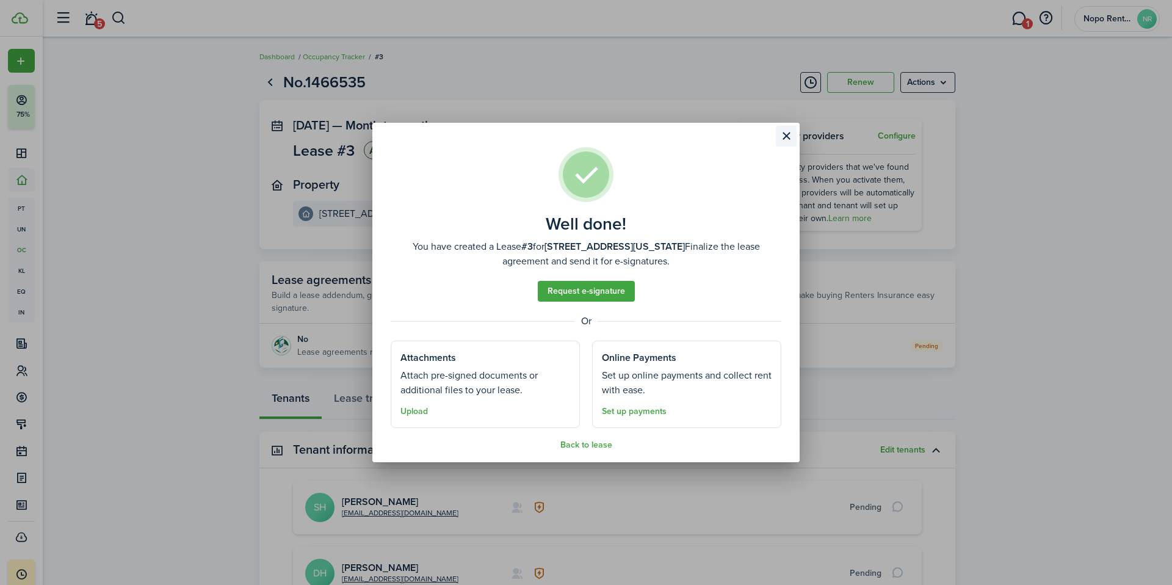
click at [789, 135] on button "Close modal" at bounding box center [786, 136] width 21 height 21
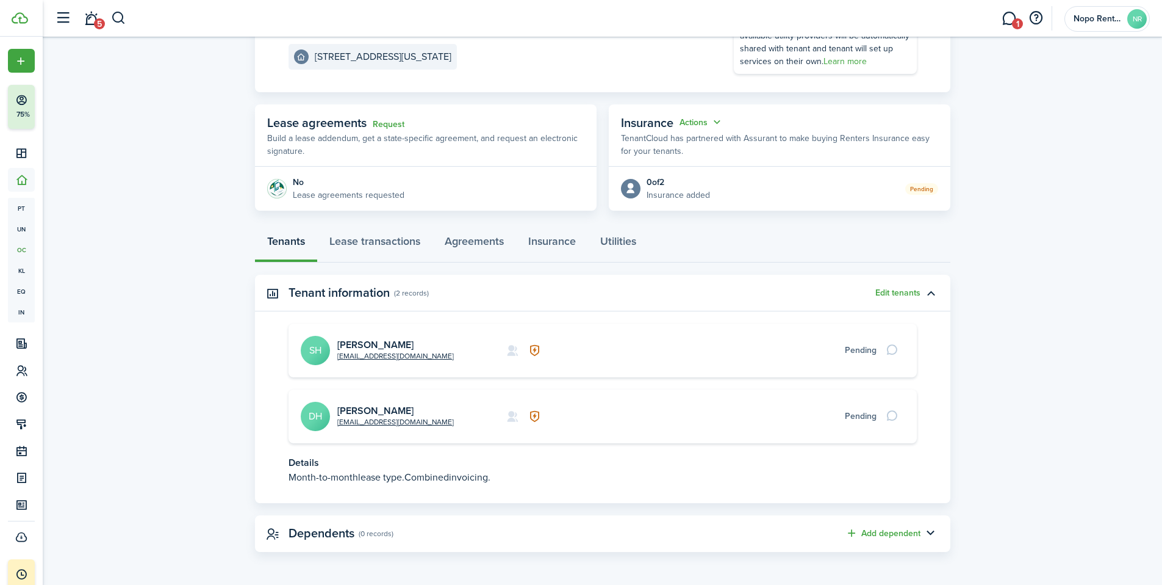
scroll to position [157, 0]
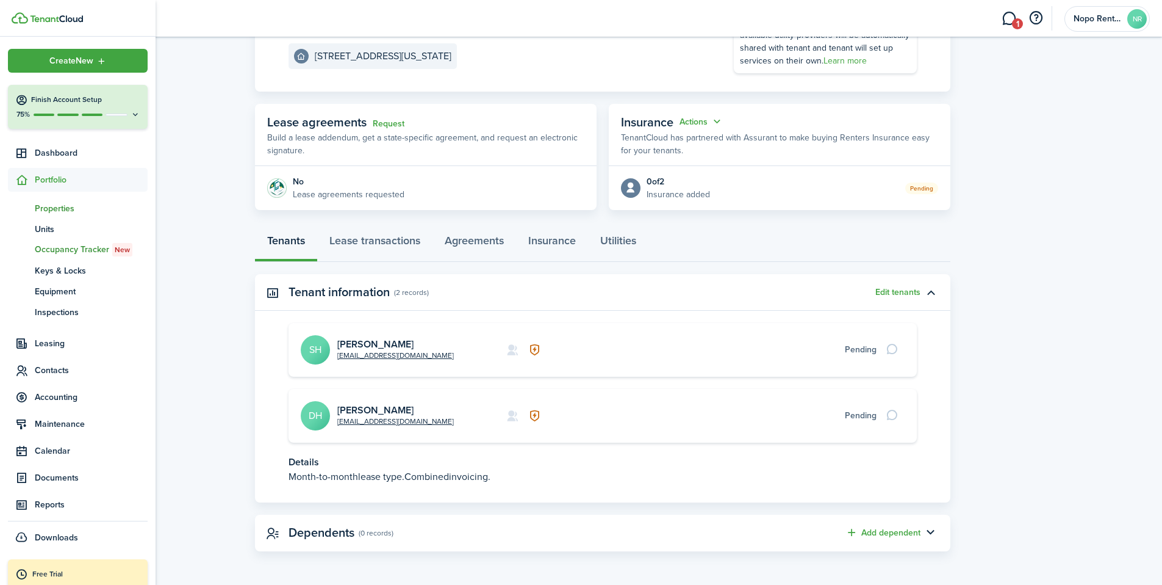
click at [54, 210] on span "Properties" at bounding box center [91, 208] width 113 height 13
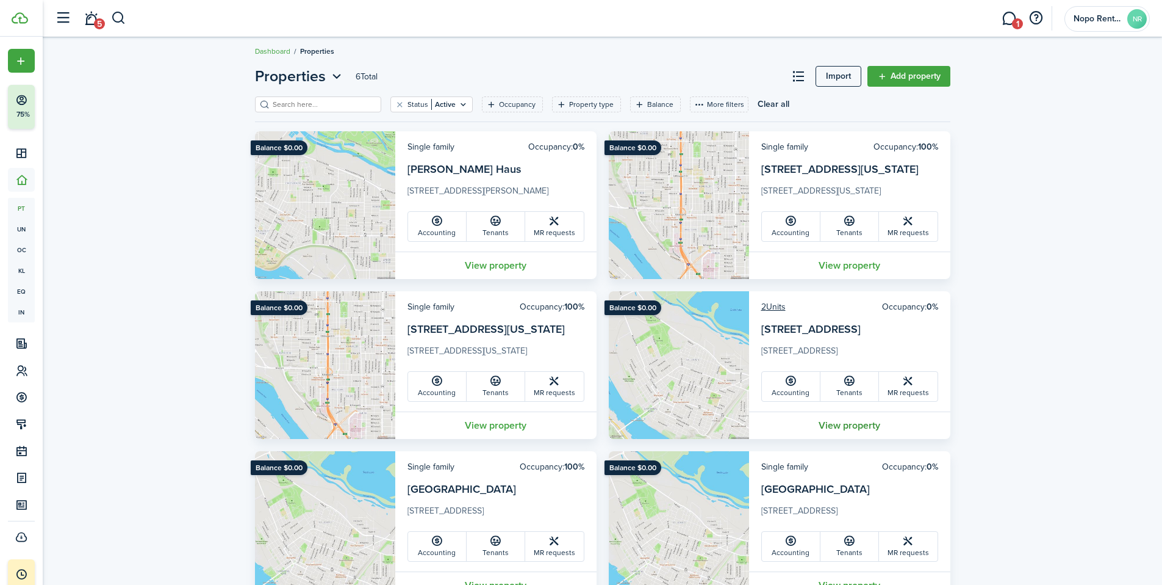
scroll to position [15, 0]
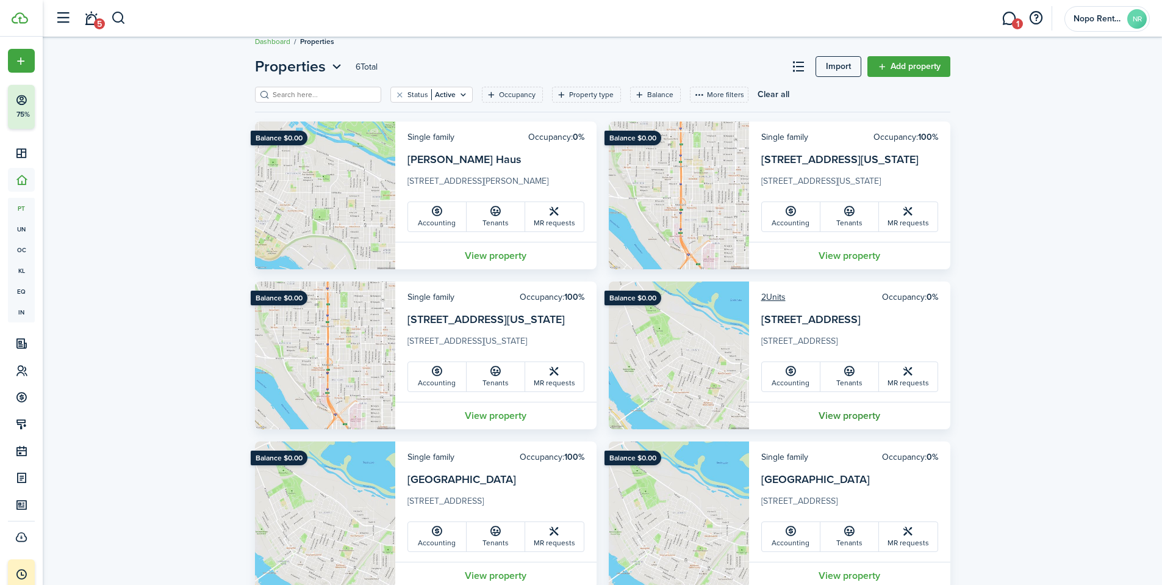
click at [855, 416] on link "View property" at bounding box center [849, 414] width 201 height 27
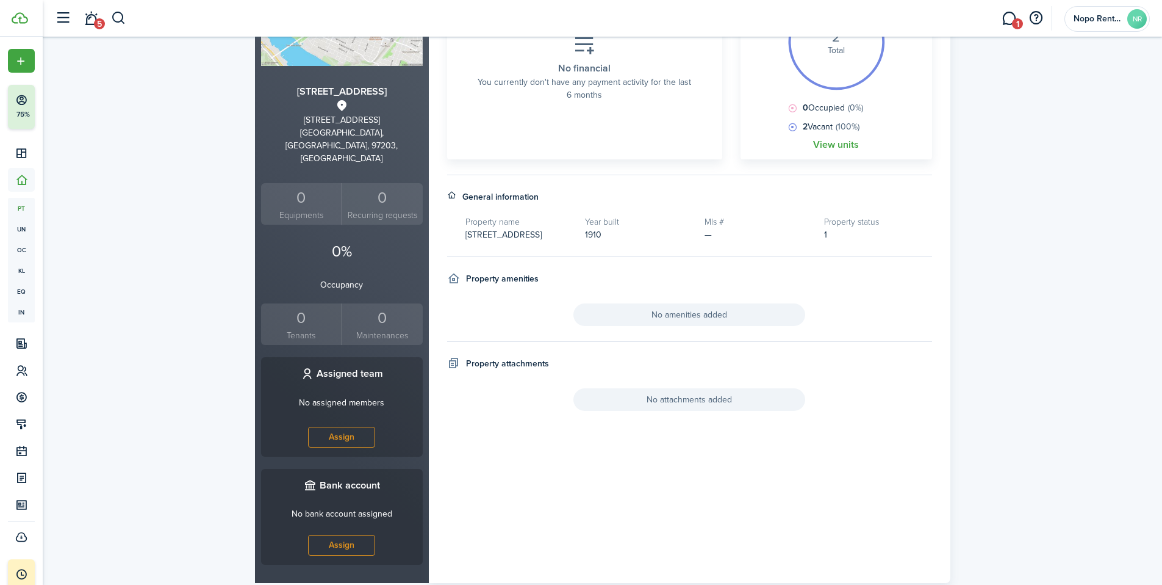
scroll to position [209, 0]
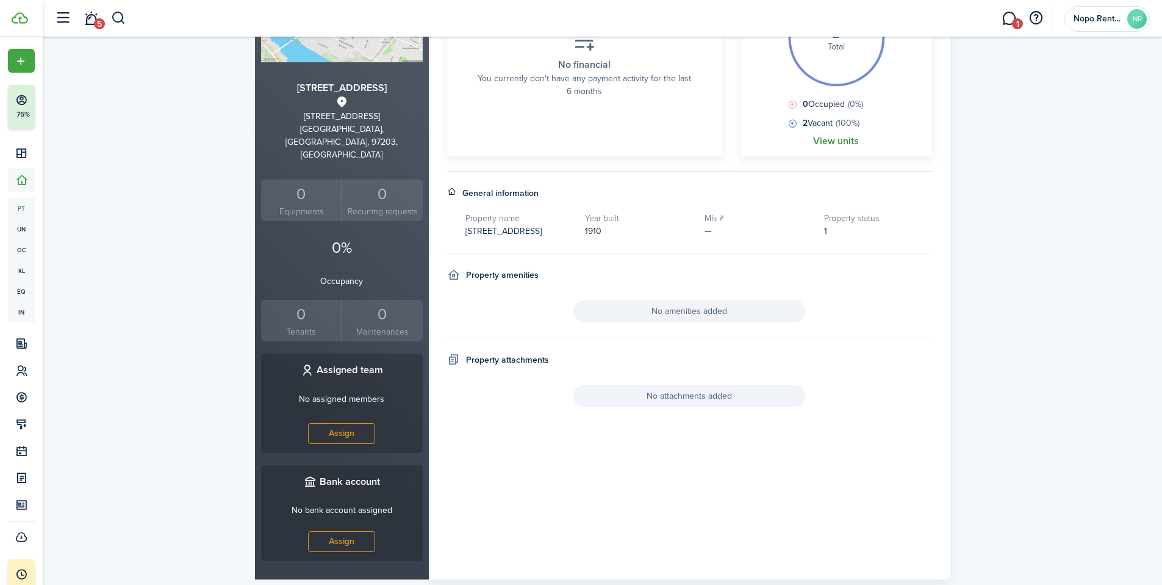
click at [830, 139] on link "View units" at bounding box center [836, 140] width 46 height 11
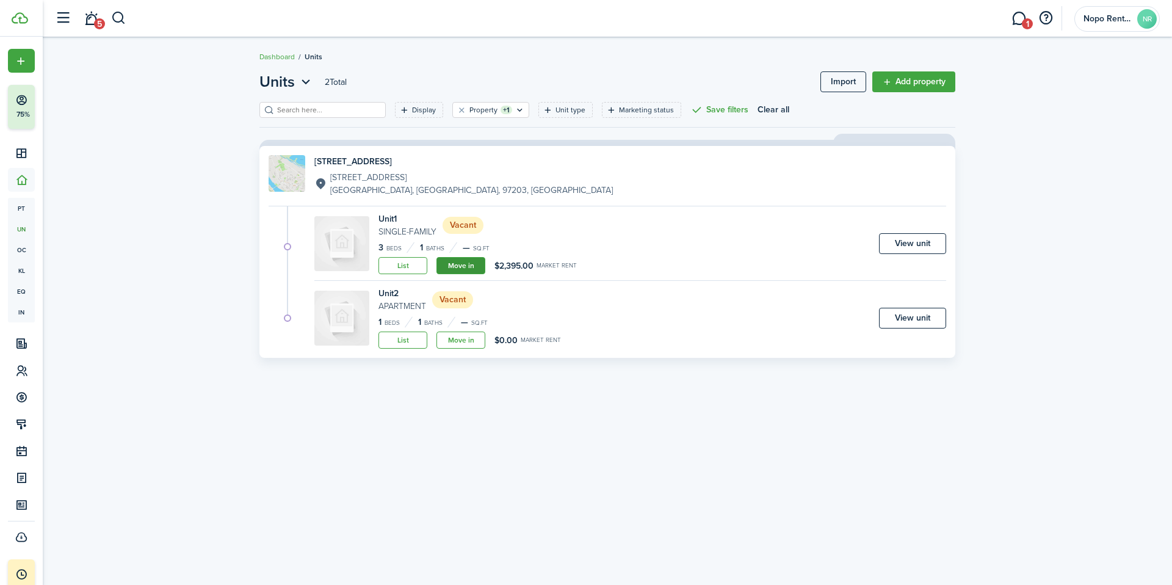
click at [462, 265] on link "Move in" at bounding box center [460, 265] width 49 height 17
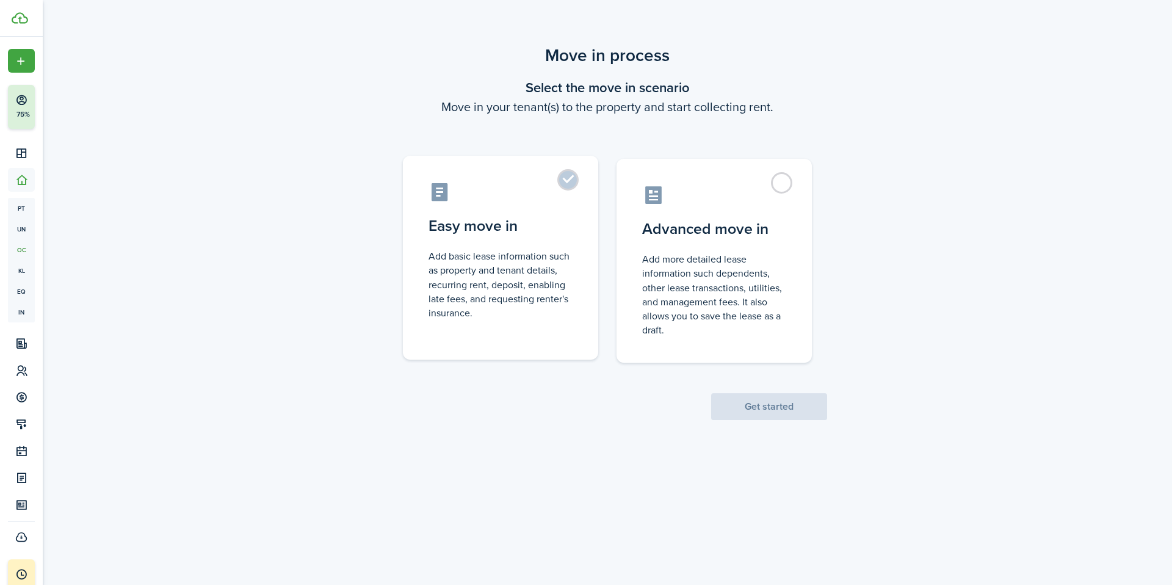
click at [487, 286] on control-radio-card-description "Add basic lease information such as property and tenant details, recurring rent…" at bounding box center [500, 284] width 144 height 71
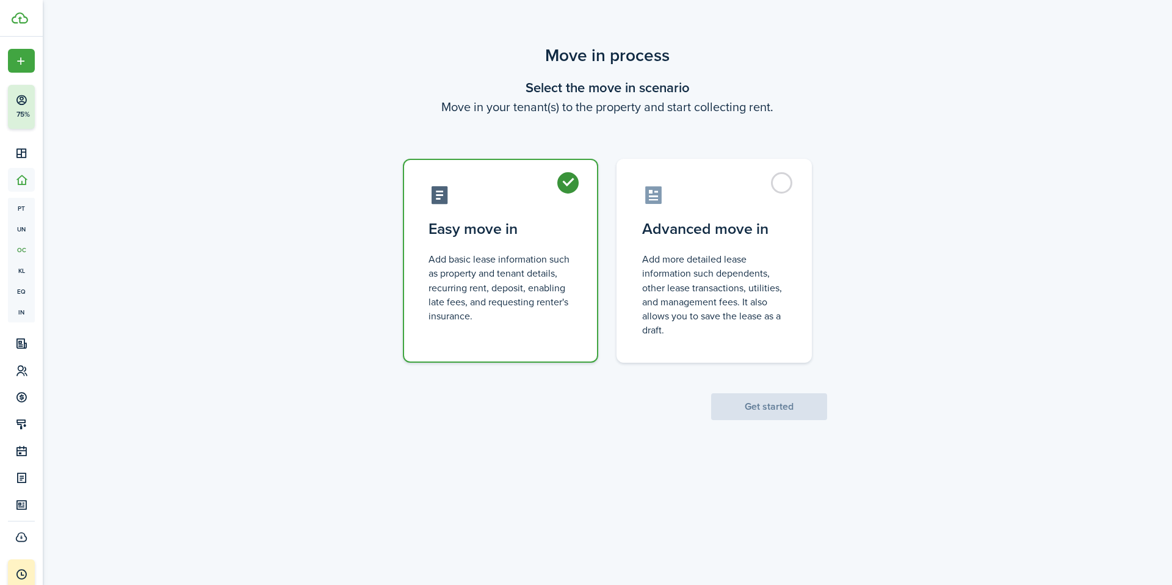
radio input "true"
click at [791, 409] on button "Get started" at bounding box center [769, 406] width 116 height 27
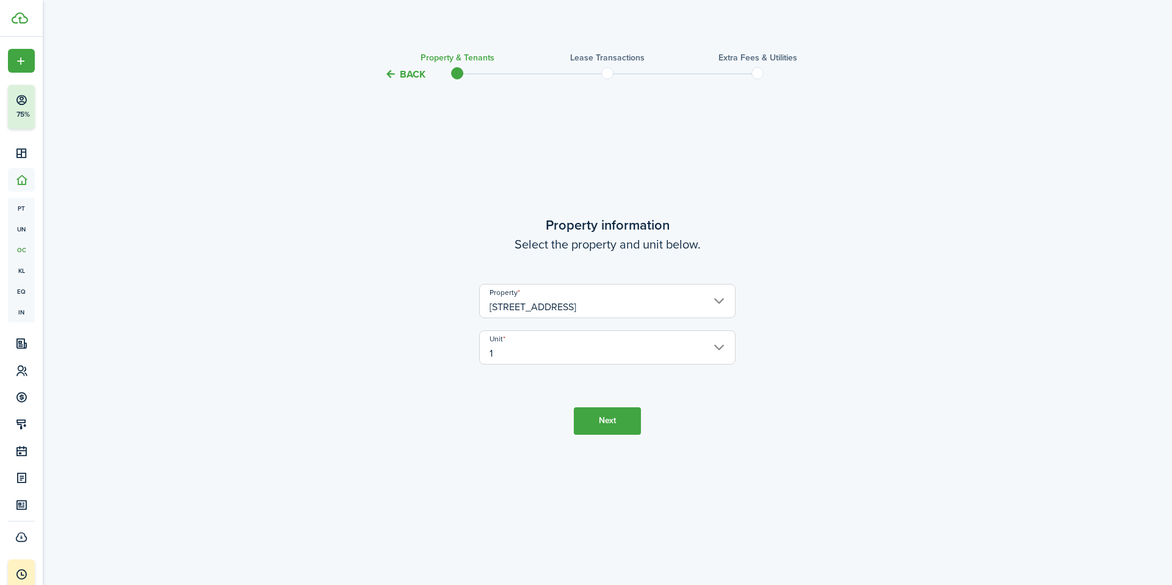
click at [552, 351] on input "1" at bounding box center [607, 347] width 256 height 34
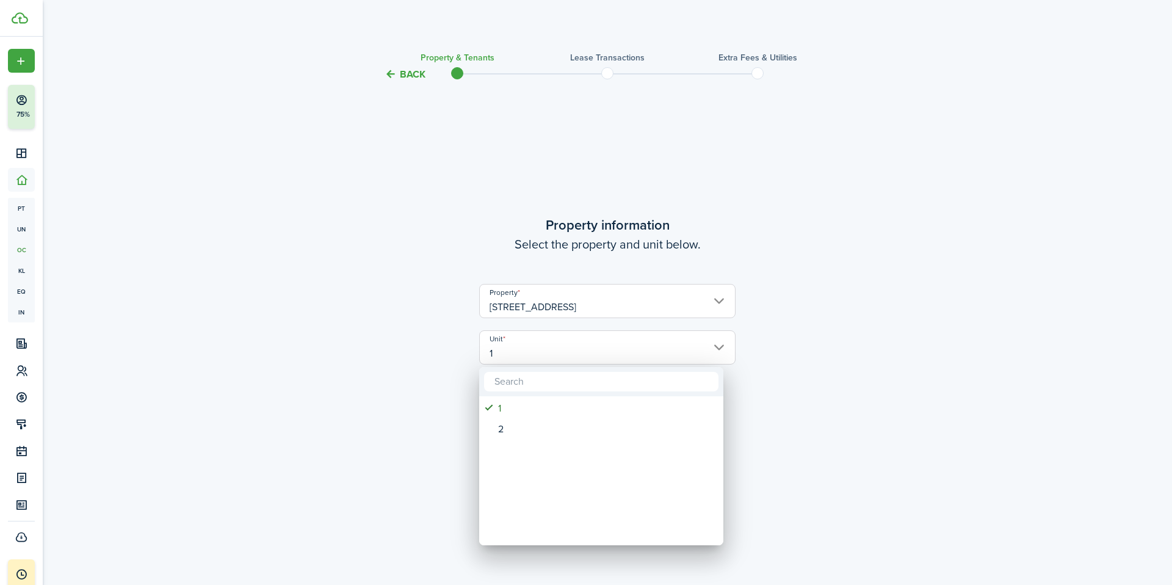
click at [552, 351] on div at bounding box center [585, 292] width 1367 height 780
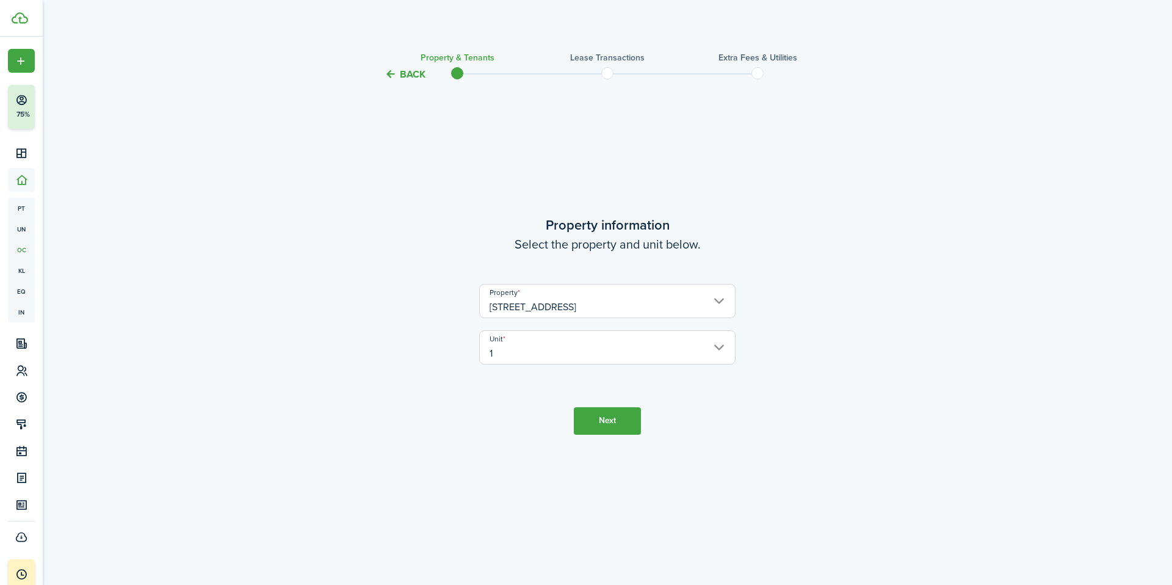
click at [617, 426] on button "Next" at bounding box center [607, 420] width 67 height 27
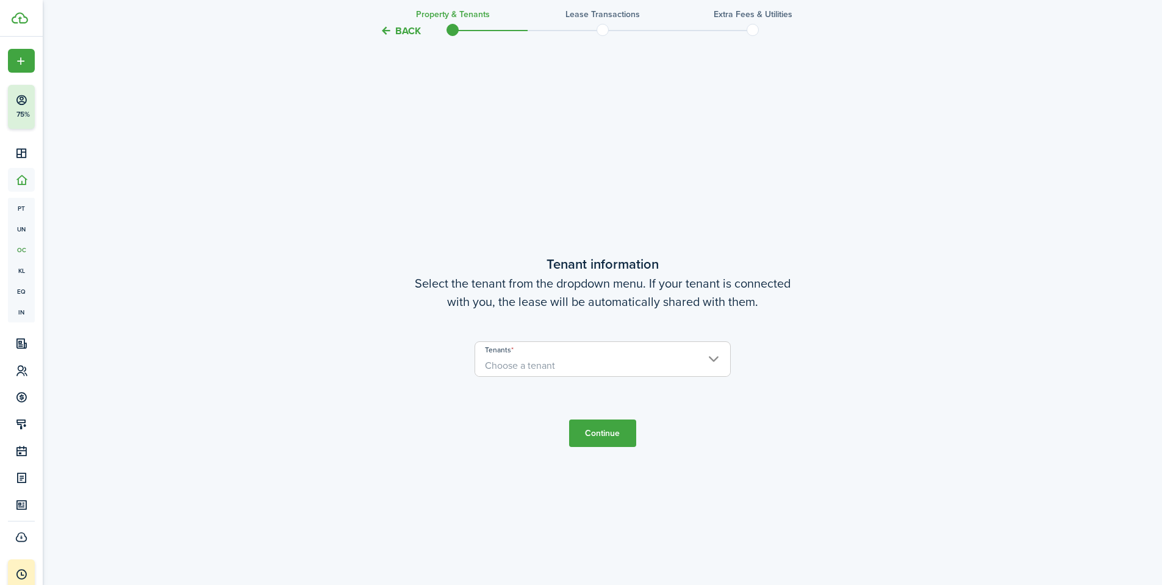
scroll to position [503, 0]
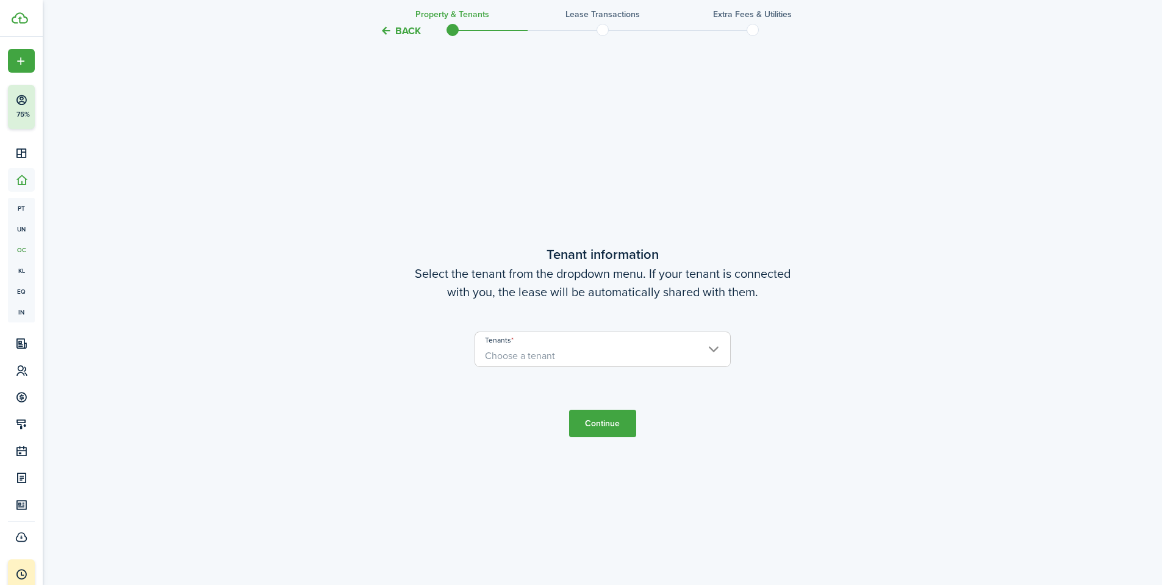
click at [566, 358] on span "Choose a tenant" at bounding box center [602, 355] width 255 height 21
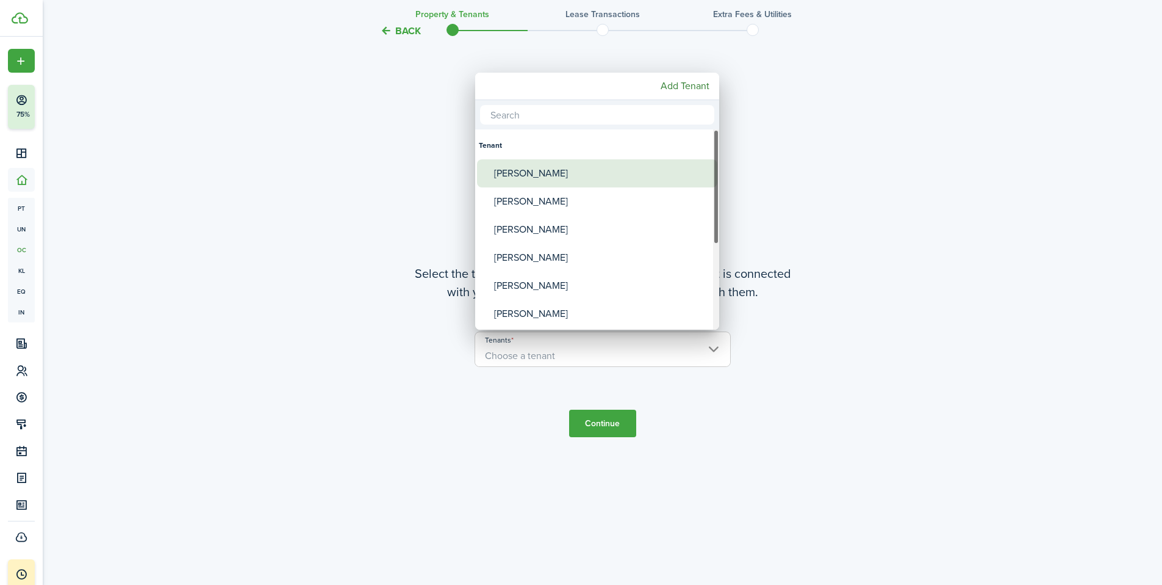
click at [508, 170] on div "[PERSON_NAME]" at bounding box center [602, 173] width 216 height 28
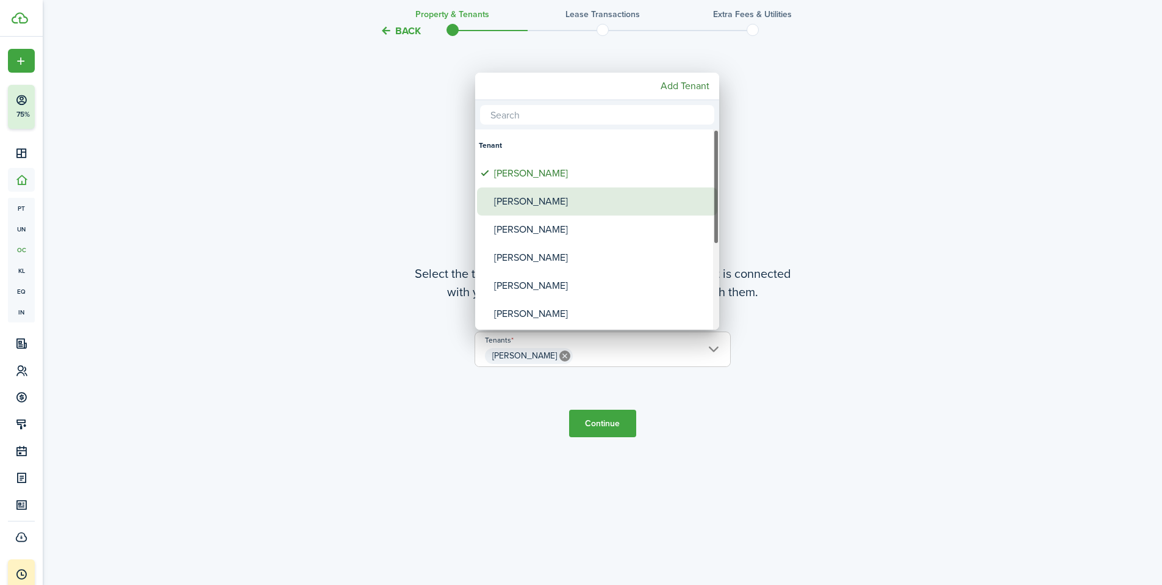
click at [510, 197] on div "[PERSON_NAME]" at bounding box center [602, 201] width 216 height 28
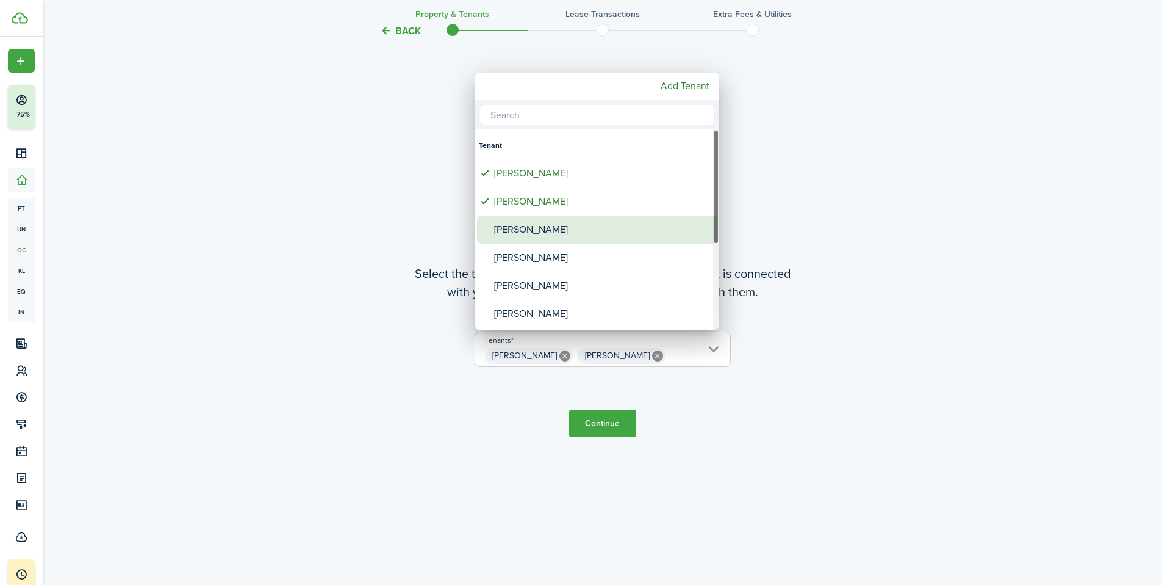
click at [511, 226] on div "[PERSON_NAME]" at bounding box center [602, 229] width 216 height 28
type input "[PERSON_NAME], [PERSON_NAME], [PERSON_NAME]"
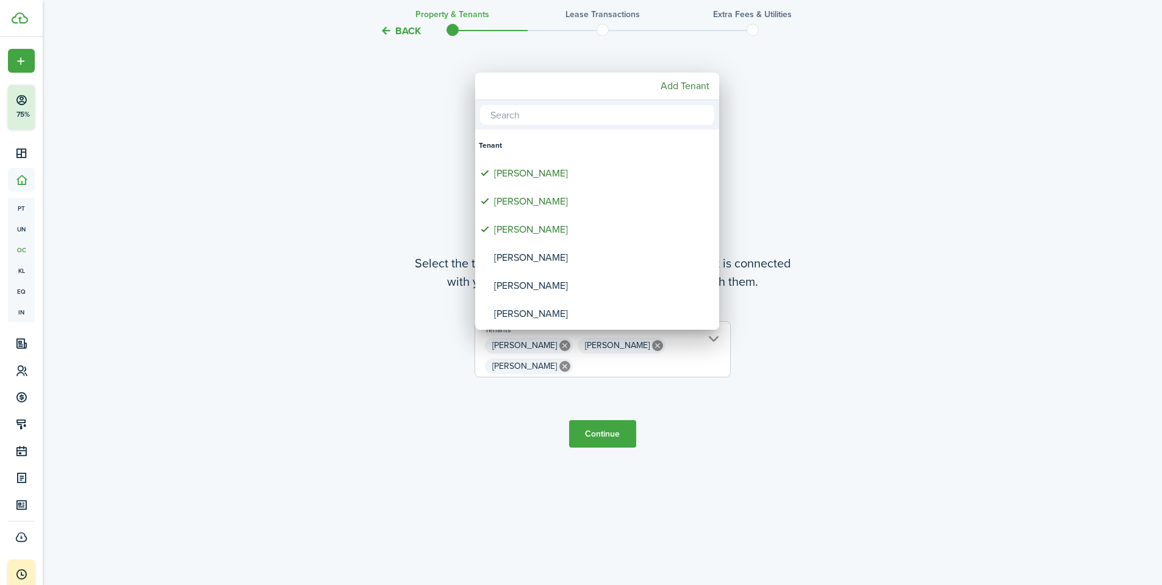
click at [612, 439] on div at bounding box center [581, 292] width 1358 height 780
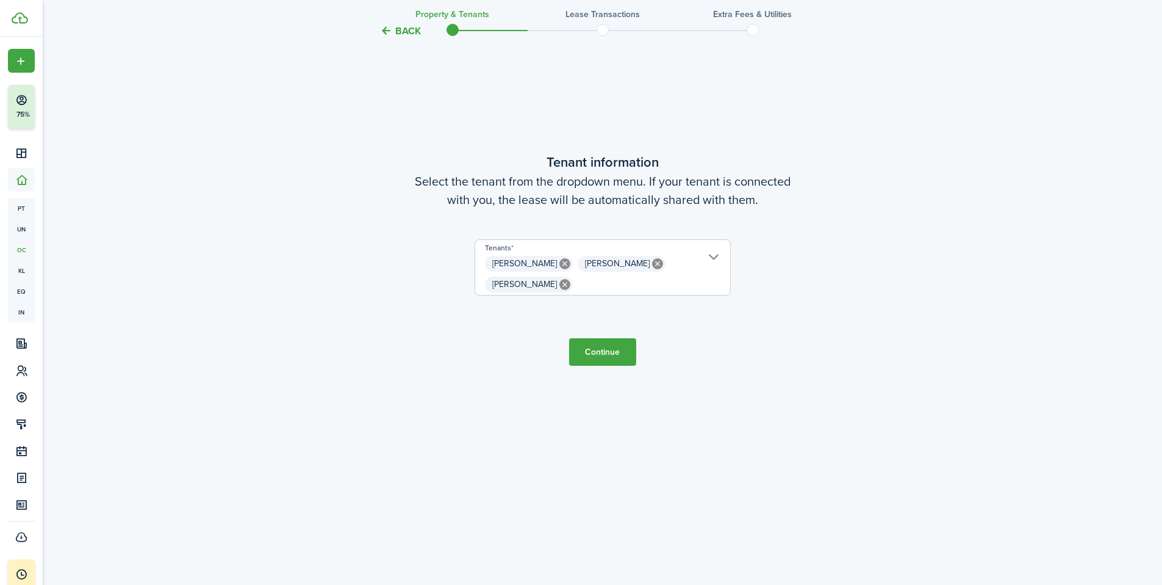
click at [612, 353] on button "Continue" at bounding box center [602, 351] width 67 height 27
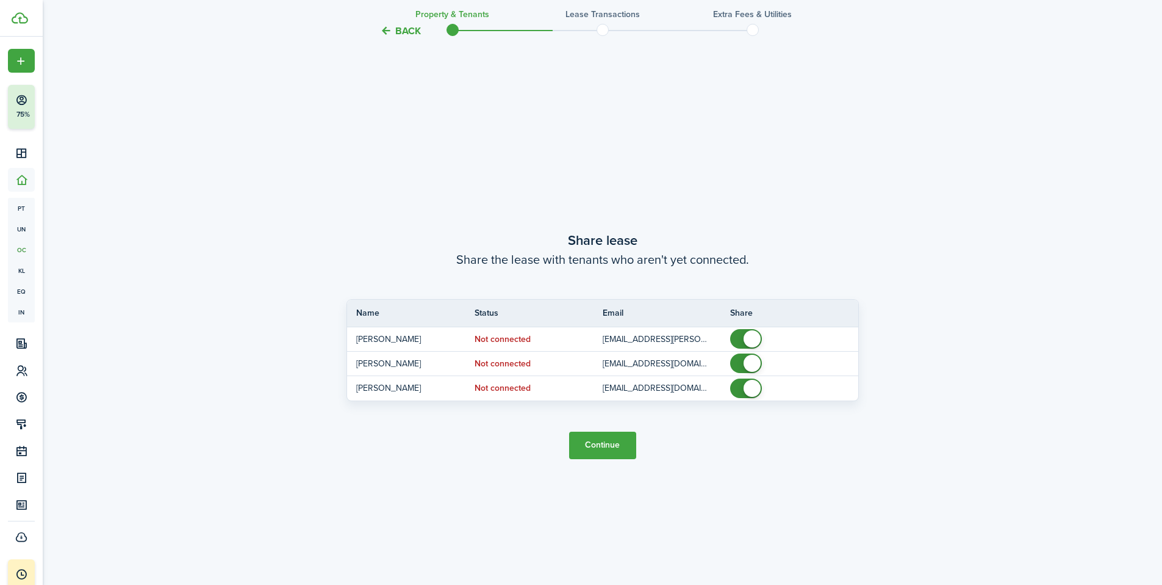
scroll to position [1087, 0]
click at [608, 438] on button "Continue" at bounding box center [602, 441] width 67 height 27
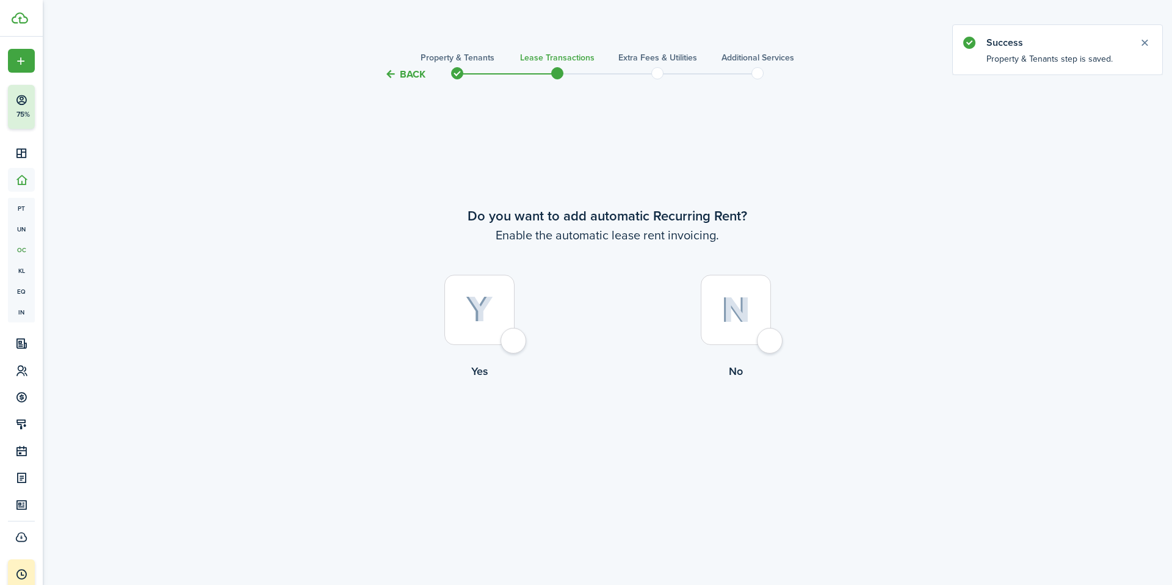
click at [483, 325] on div at bounding box center [479, 310] width 70 height 70
radio input "true"
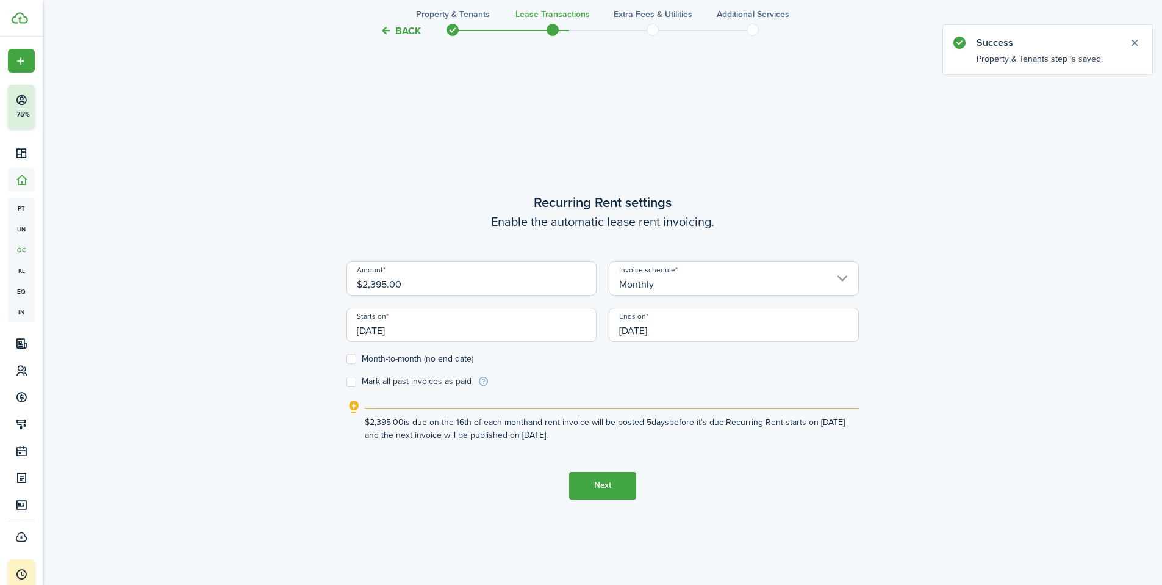
scroll to position [503, 0]
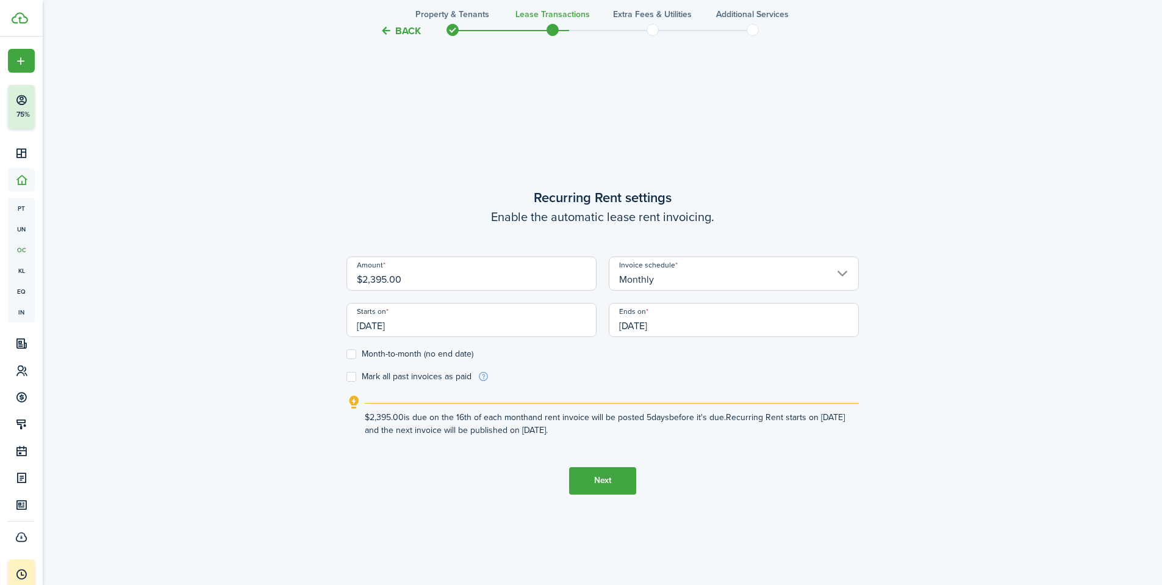
click at [367, 325] on input "[DATE]" at bounding box center [472, 320] width 250 height 34
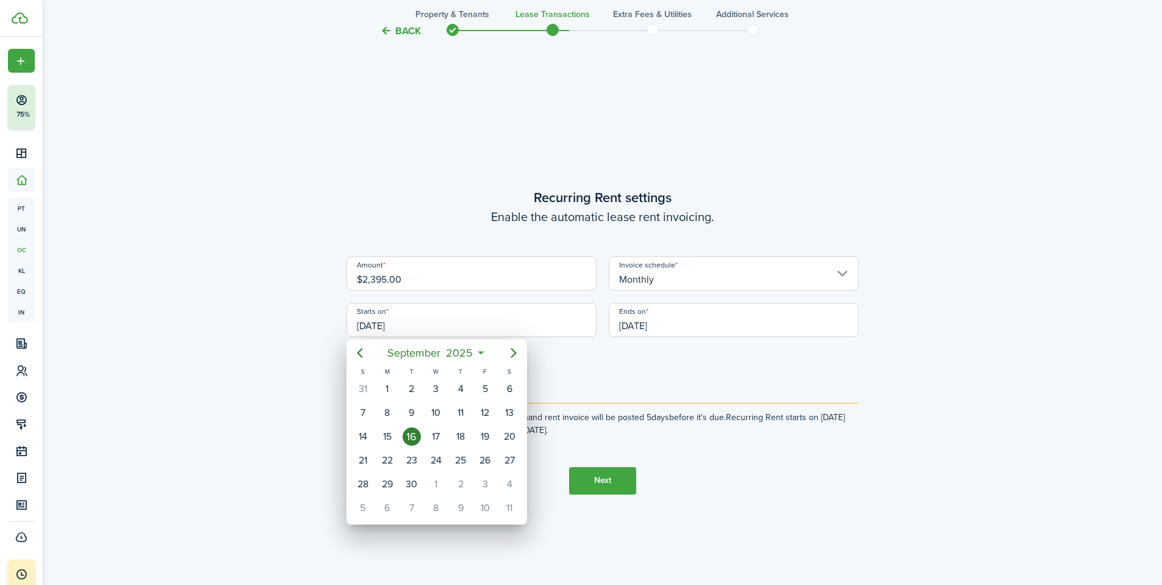
click at [599, 372] on div at bounding box center [581, 292] width 1358 height 780
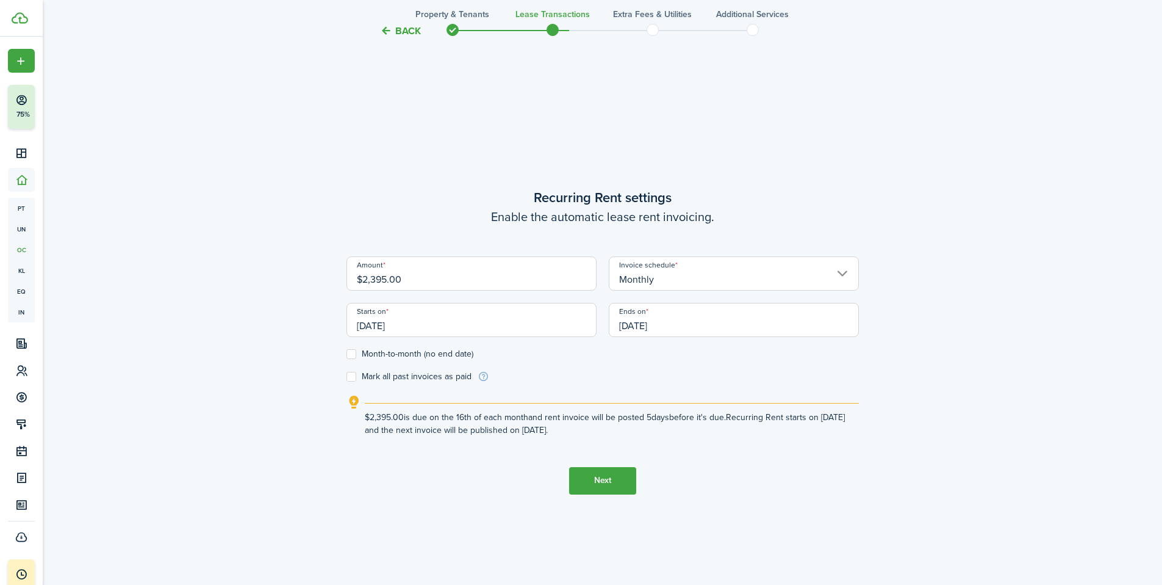
drag, startPoint x: 351, startPoint y: 351, endPoint x: 360, endPoint y: 351, distance: 9.2
click at [351, 351] on label "Month-to-month (no end date)" at bounding box center [410, 354] width 127 height 10
click at [347, 353] on input "Month-to-month (no end date)" at bounding box center [346, 353] width 1 height 1
checkbox input "true"
click at [411, 327] on input "[DATE]" at bounding box center [472, 320] width 250 height 34
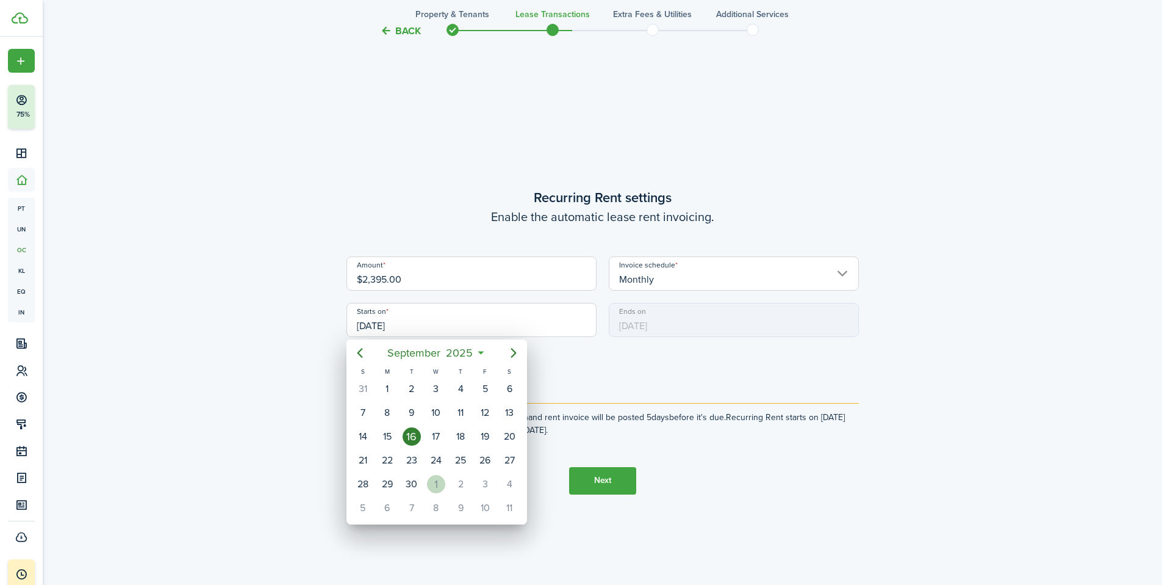
click at [441, 482] on div "1" at bounding box center [436, 484] width 18 height 18
type input "[DATE]"
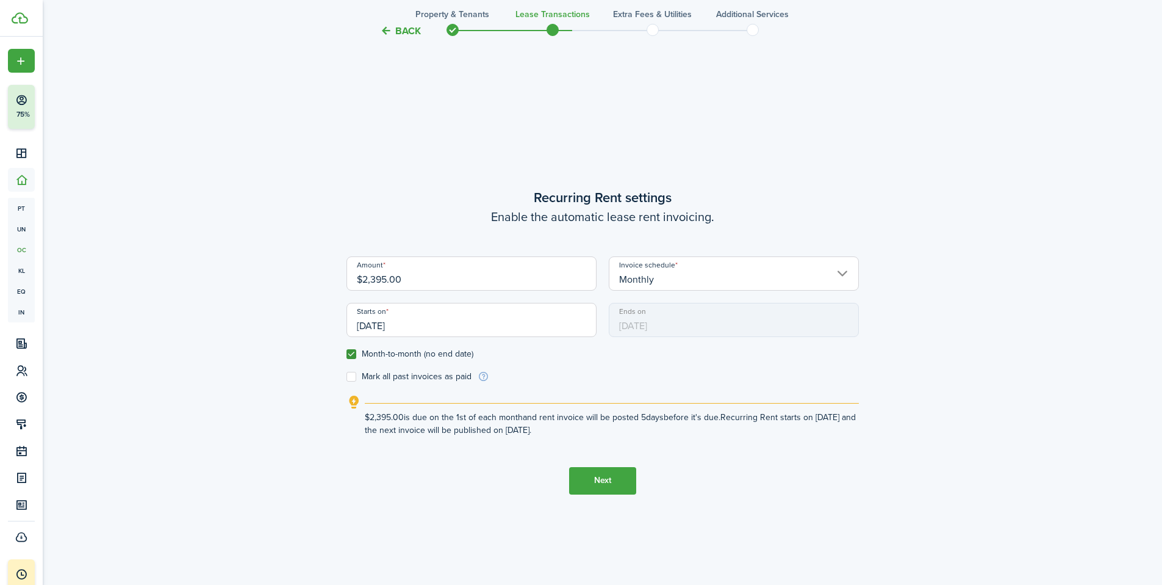
scroll to position [0, 0]
click at [614, 369] on form "Amount $2,395.00 Invoice schedule Monthly Starts on [DATE] Ends on [DATE] Month…" at bounding box center [603, 319] width 513 height 126
click at [600, 478] on button "Next" at bounding box center [602, 480] width 67 height 27
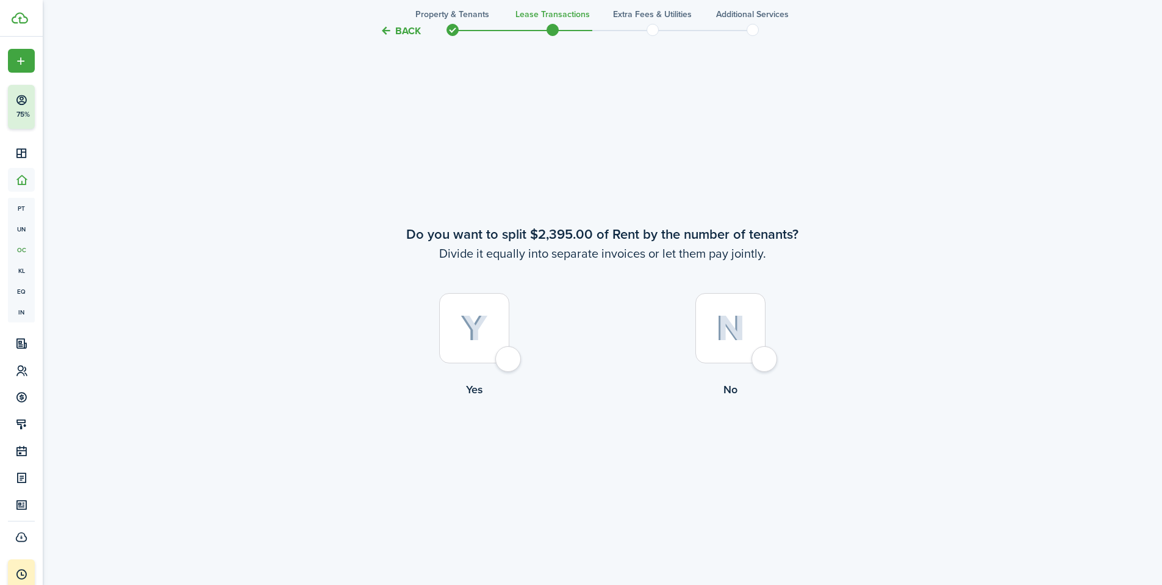
scroll to position [1087, 0]
click at [710, 337] on div at bounding box center [731, 325] width 70 height 70
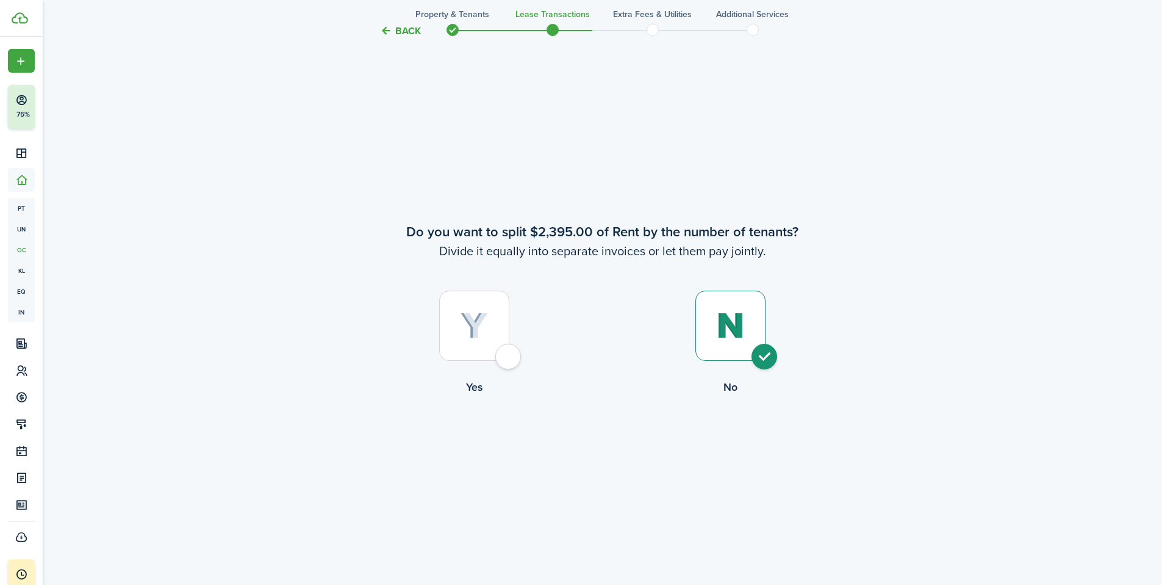
radio input "true"
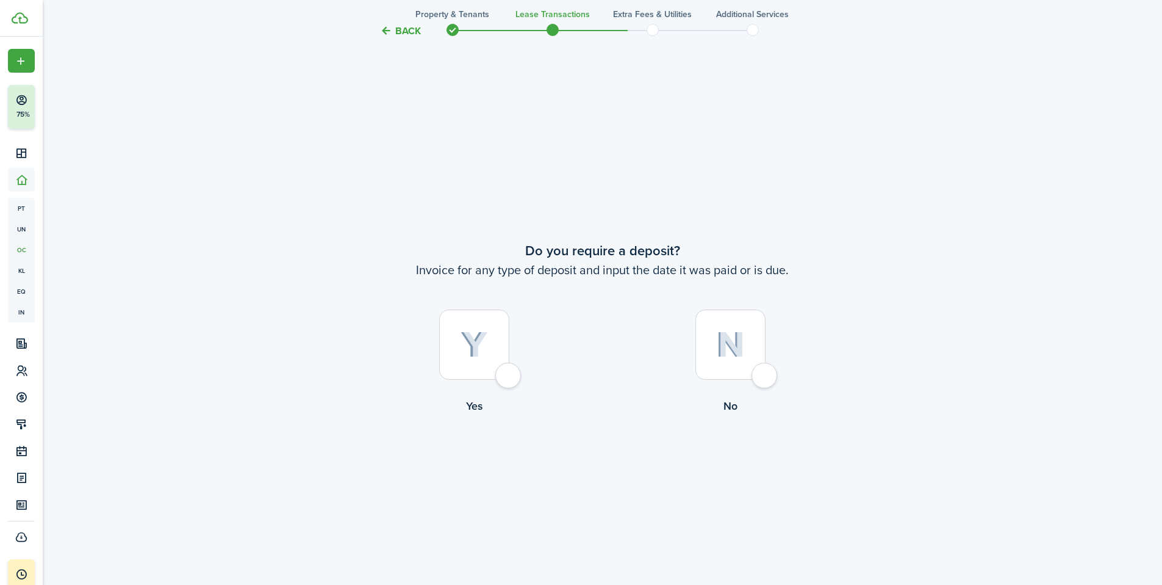
scroll to position [1672, 0]
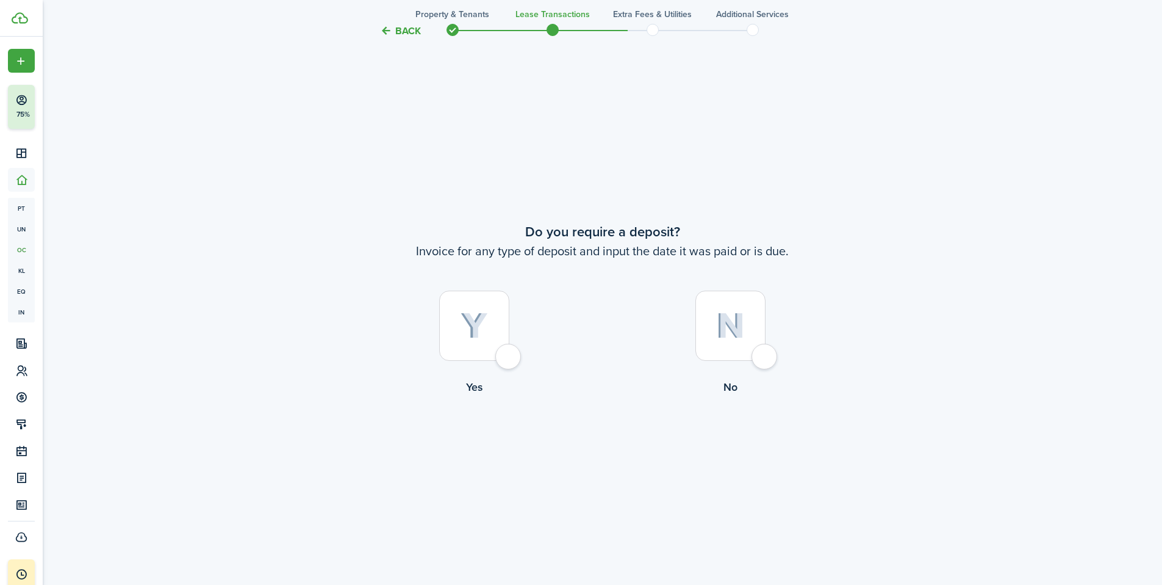
click at [749, 333] on div at bounding box center [731, 325] width 70 height 70
radio input "true"
click at [602, 447] on button "Continue" at bounding box center [602, 445] width 67 height 27
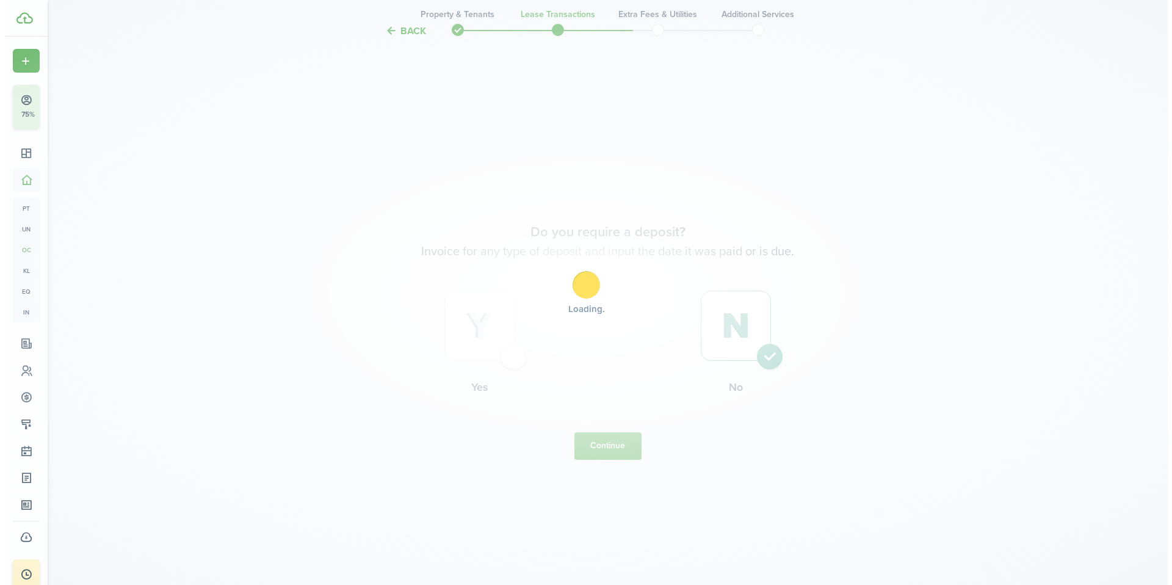
scroll to position [0, 0]
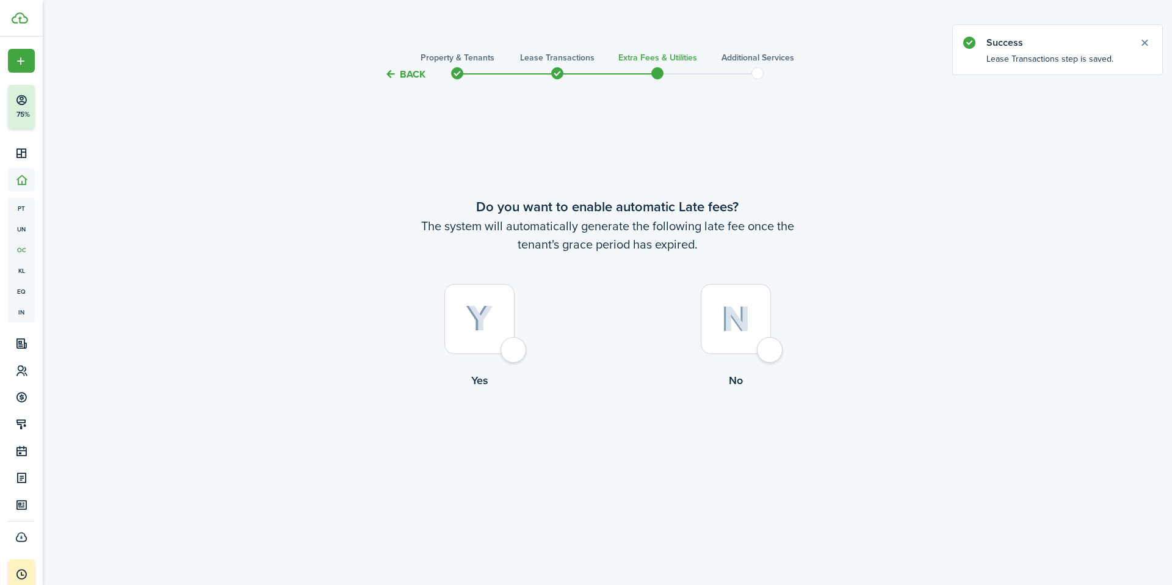
click at [720, 344] on div at bounding box center [735, 319] width 70 height 70
radio input "true"
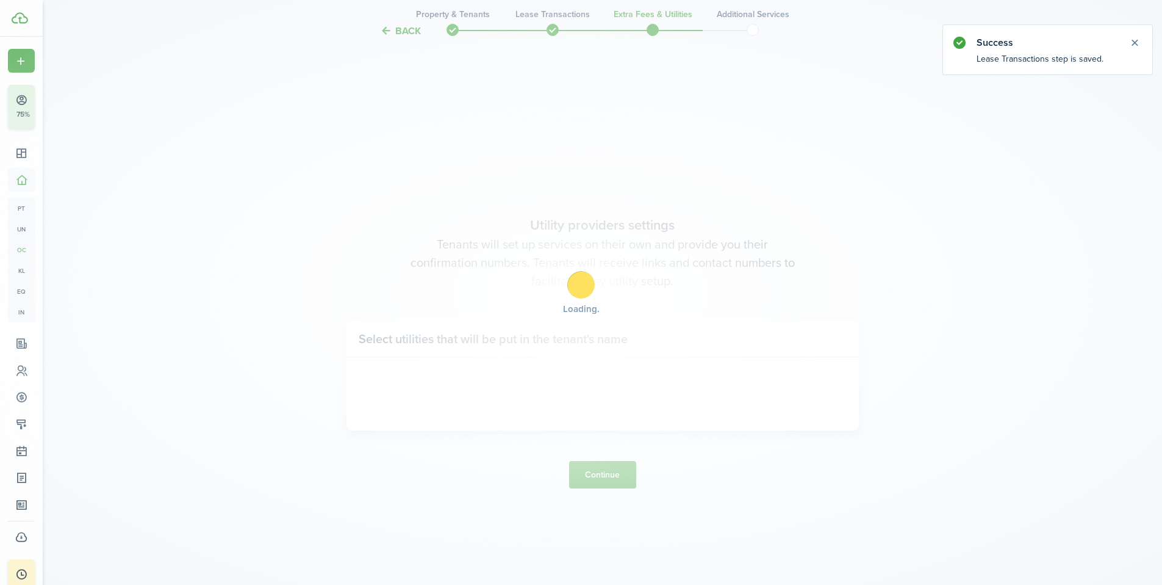
scroll to position [503, 0]
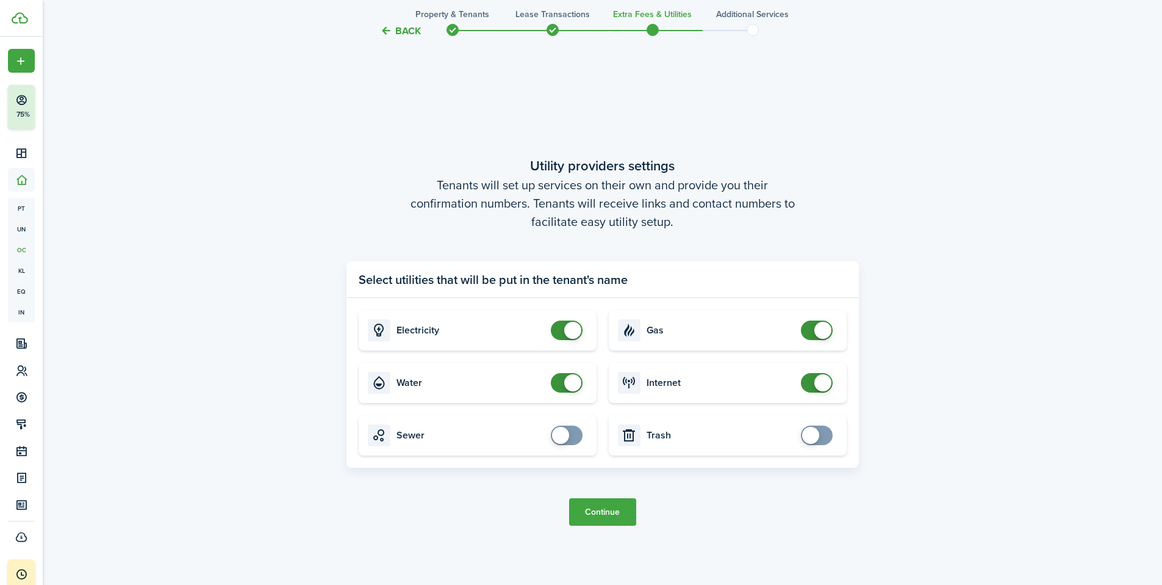
checkbox input "false"
click at [564, 334] on span at bounding box center [567, 330] width 12 height 20
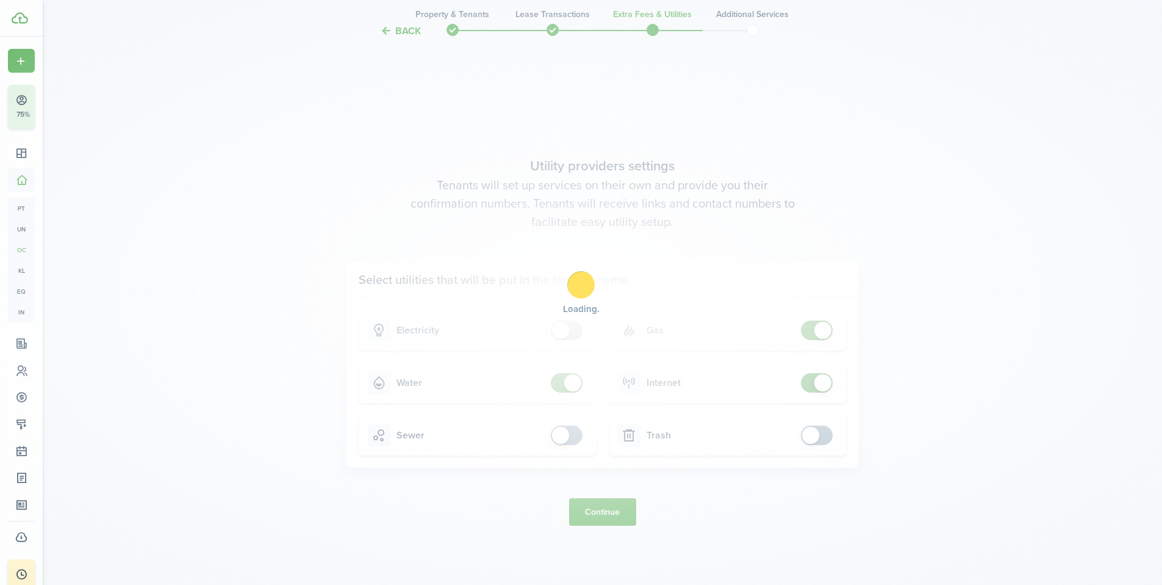
click at [563, 384] on div "Loading" at bounding box center [581, 292] width 1162 height 585
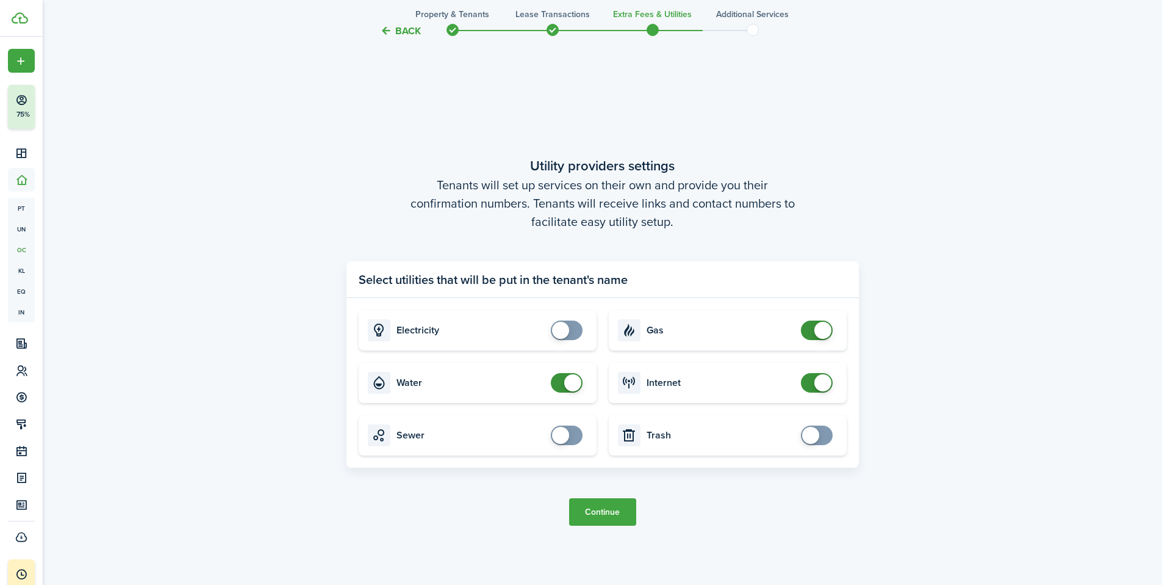
checkbox input "false"
click at [563, 383] on span at bounding box center [567, 383] width 12 height 20
checkbox input "false"
click at [814, 385] on span at bounding box center [817, 383] width 12 height 20
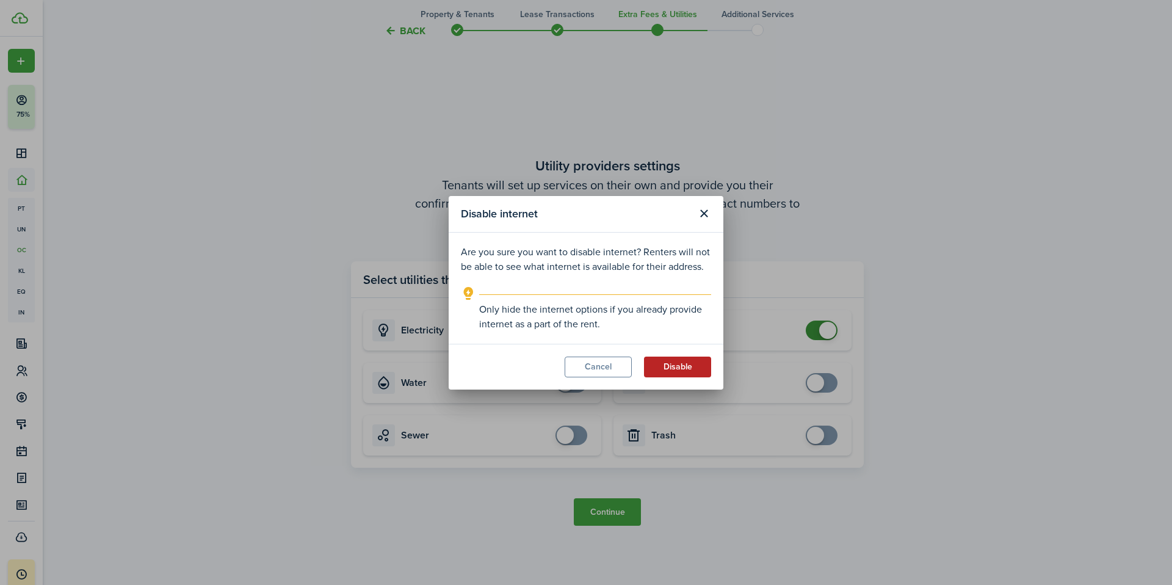
click at [680, 370] on button "Disable" at bounding box center [677, 366] width 67 height 21
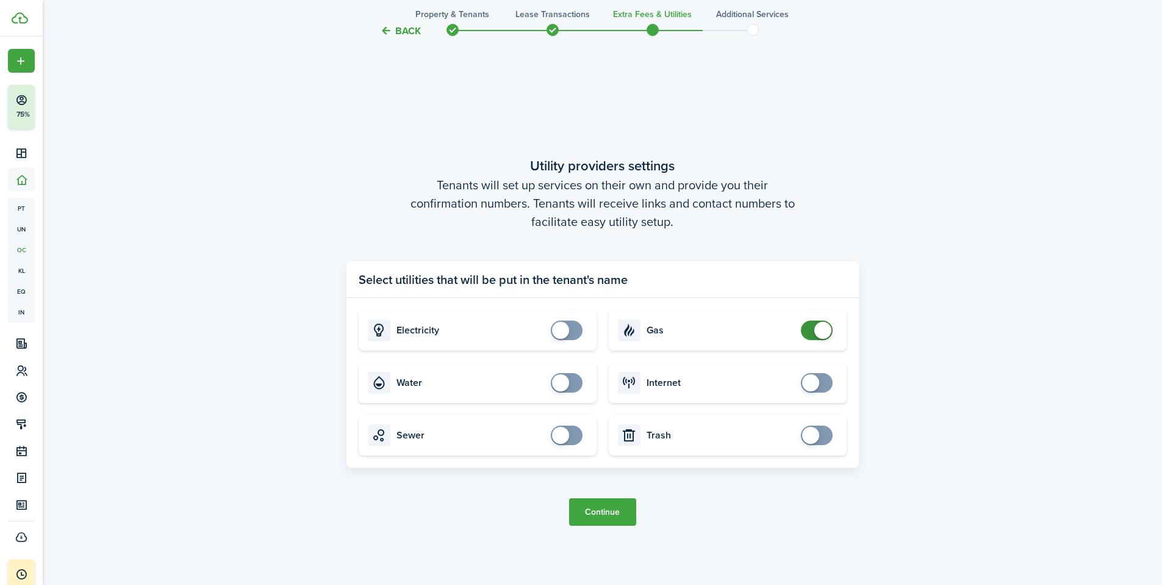
checkbox input "false"
click at [811, 328] on span at bounding box center [817, 330] width 12 height 20
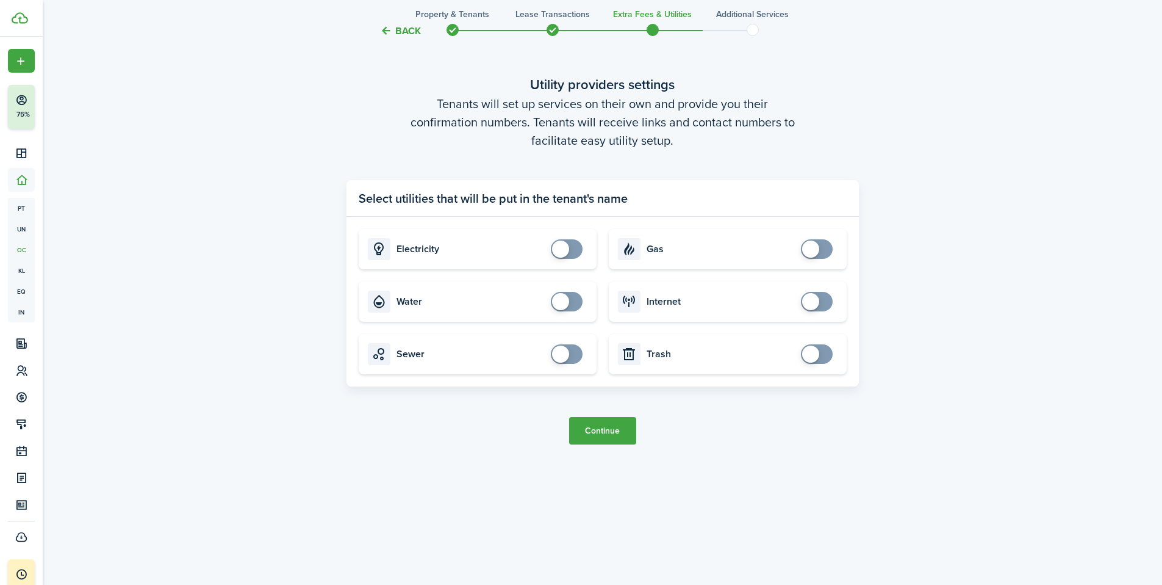
scroll to position [585, 0]
click at [591, 423] on button "Continue" at bounding box center [602, 429] width 67 height 27
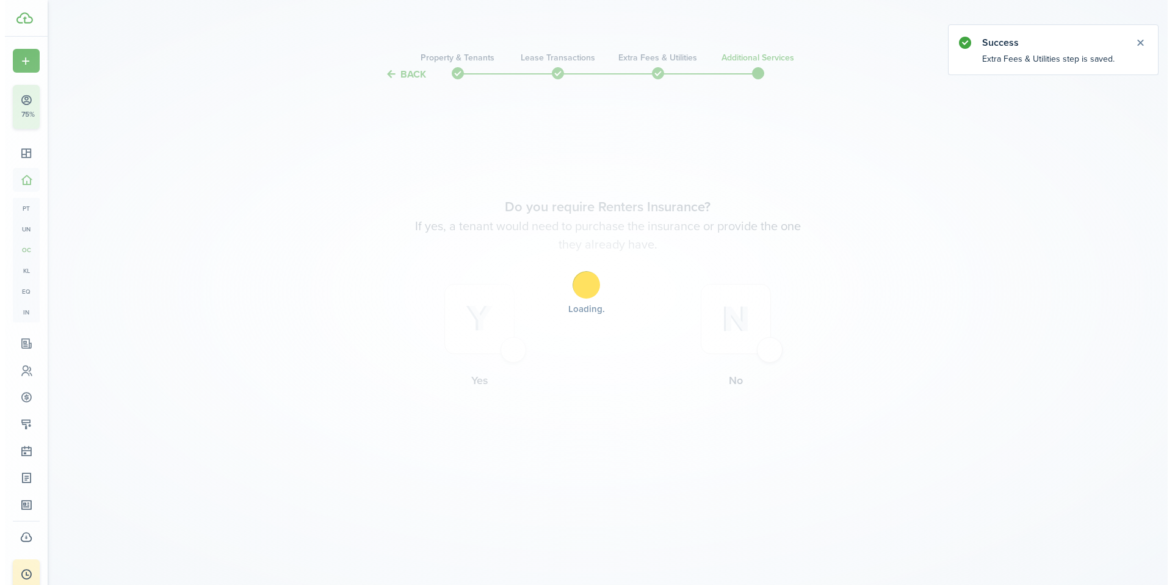
scroll to position [0, 0]
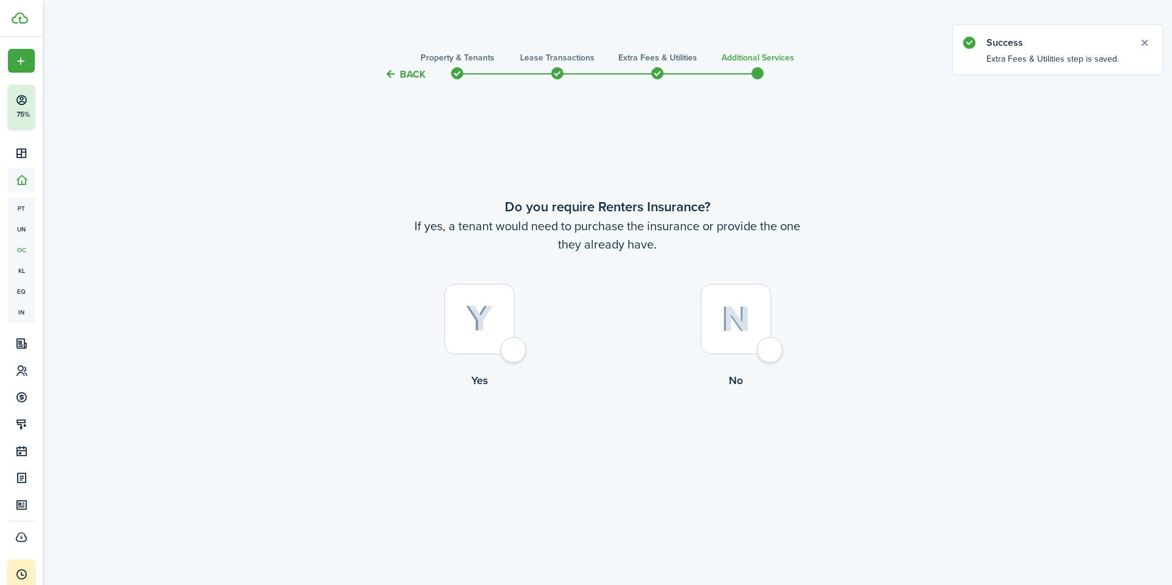
drag, startPoint x: 473, startPoint y: 320, endPoint x: 484, endPoint y: 323, distance: 11.3
click at [475, 320] on img at bounding box center [479, 318] width 27 height 27
radio input "true"
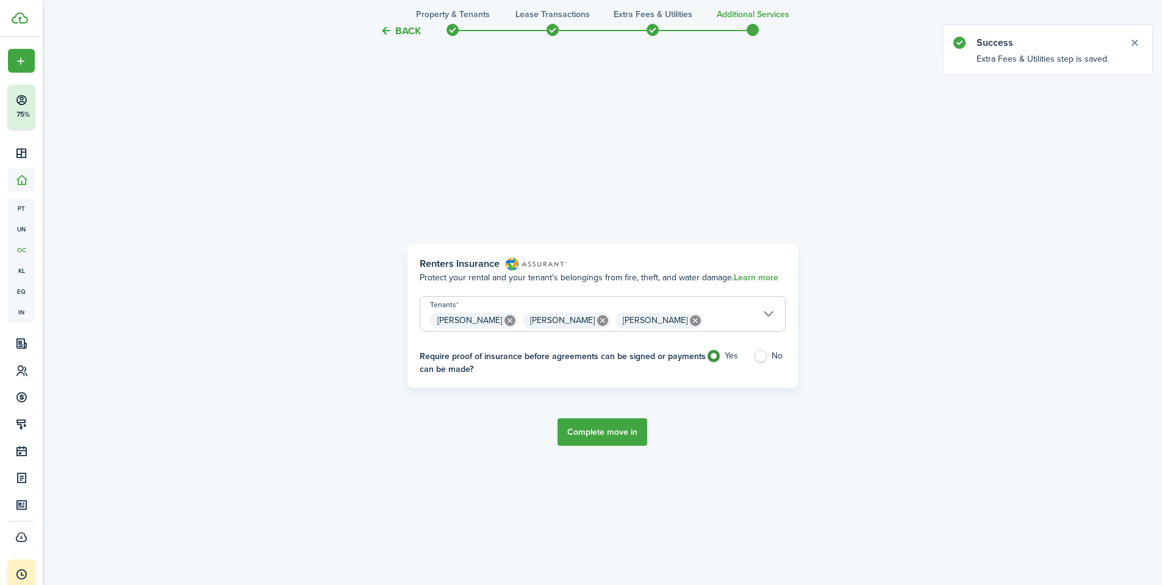
scroll to position [503, 0]
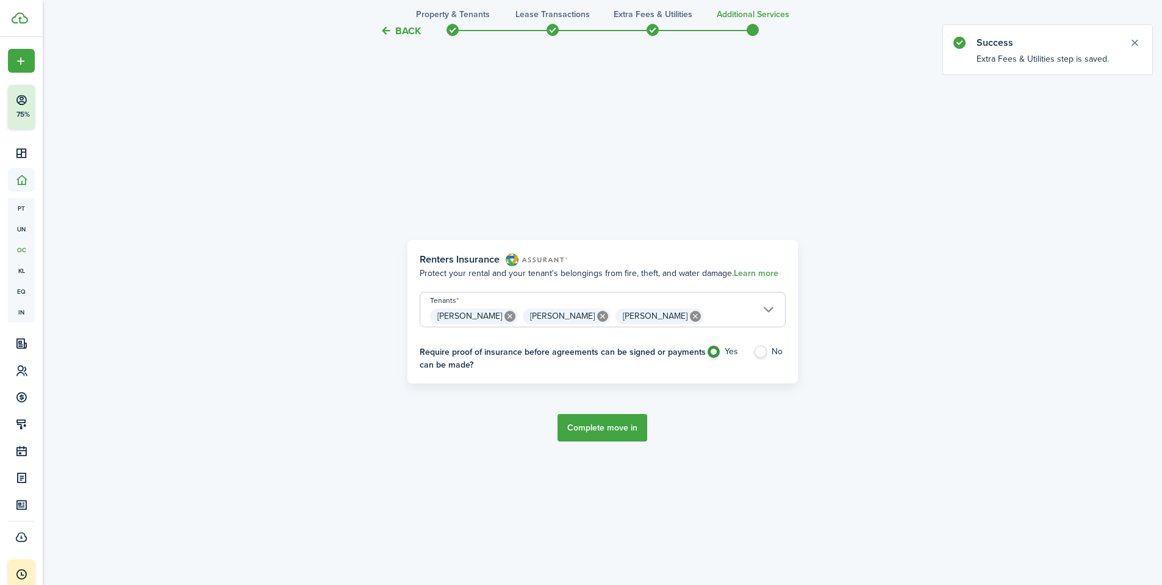
click at [762, 348] on label "No" at bounding box center [770, 354] width 32 height 18
radio input "false"
radio input "true"
click at [613, 432] on button "Complete move in" at bounding box center [603, 427] width 90 height 27
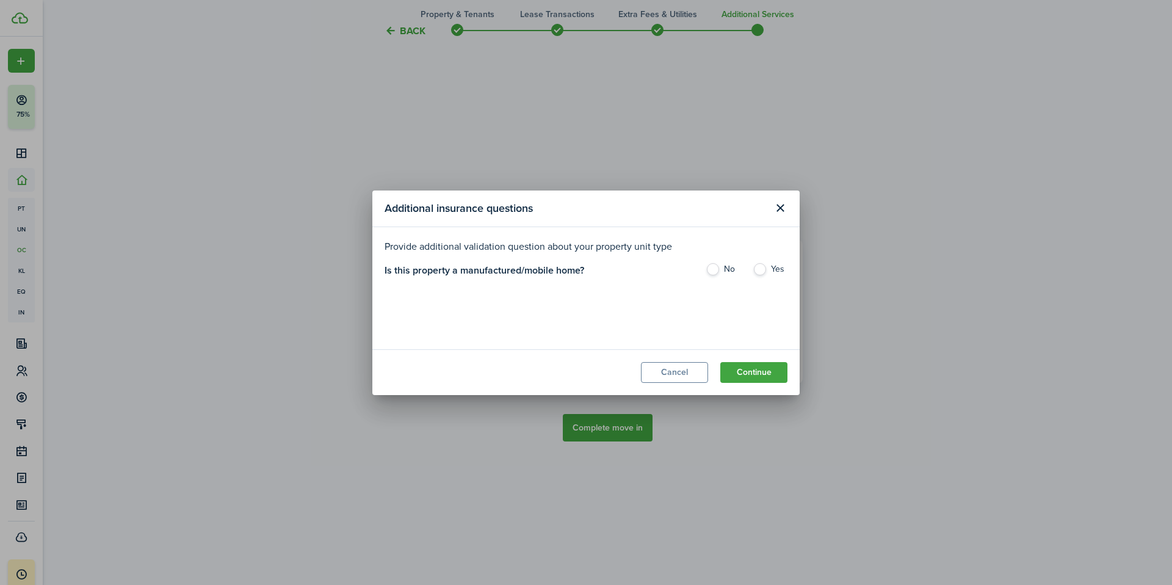
click at [714, 269] on label "No" at bounding box center [722, 272] width 35 height 18
radio input "true"
click at [768, 369] on button "Continue" at bounding box center [753, 372] width 67 height 21
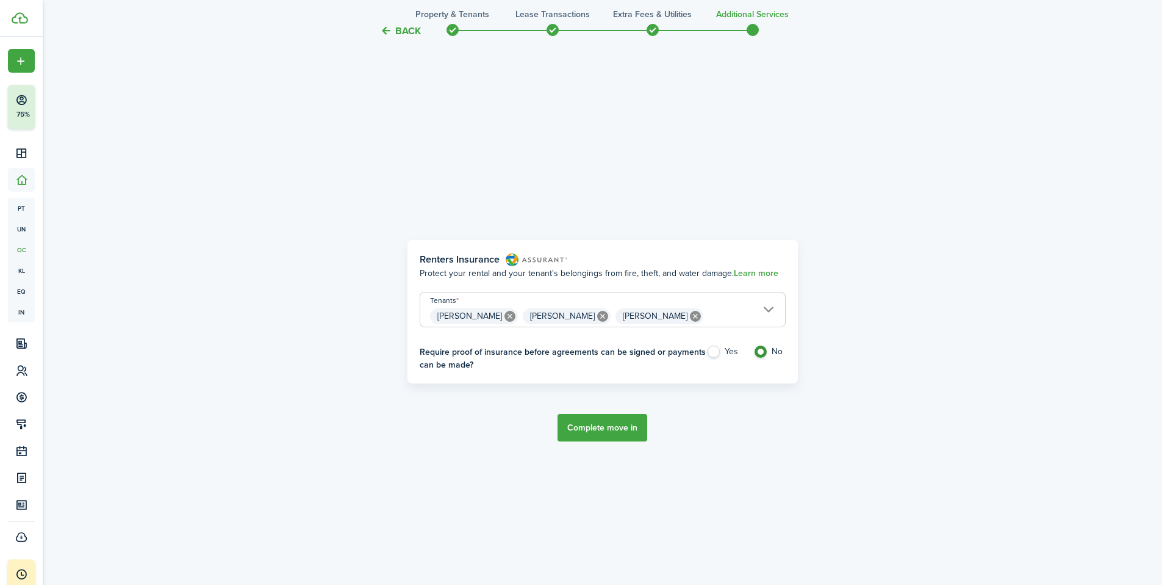
click at [605, 426] on button "Complete move in" at bounding box center [603, 427] width 90 height 27
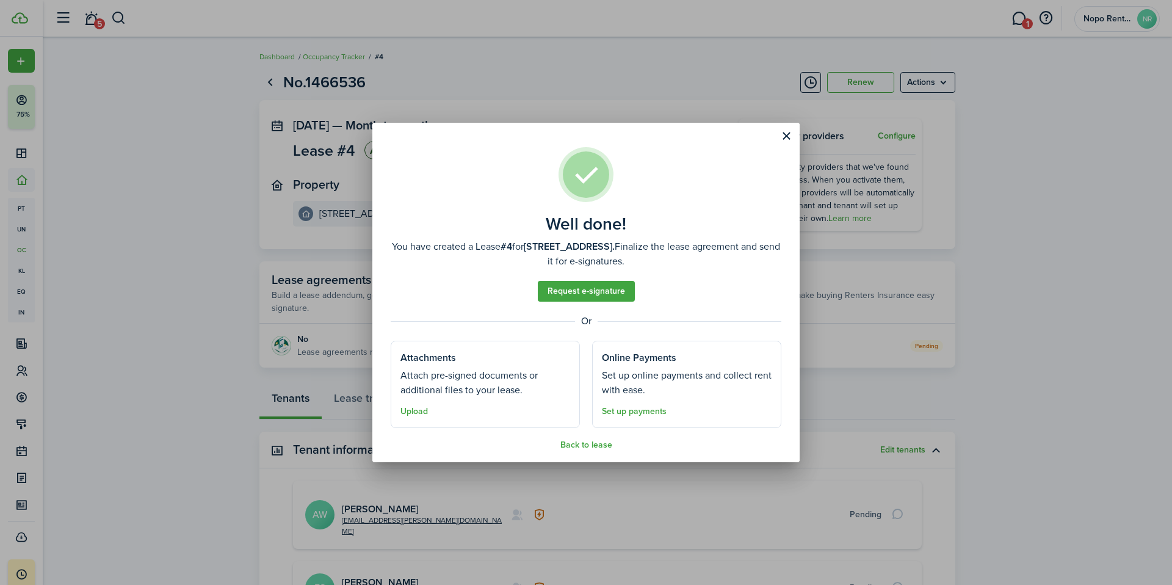
click at [789, 135] on button "Close modal" at bounding box center [786, 136] width 21 height 21
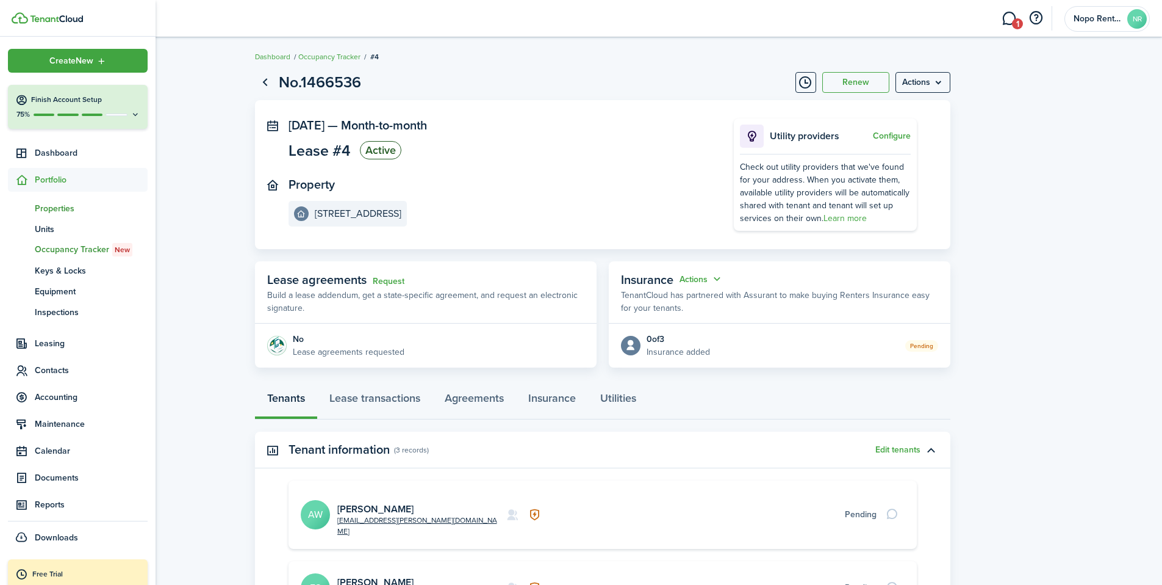
click at [44, 207] on span "Properties" at bounding box center [91, 208] width 113 height 13
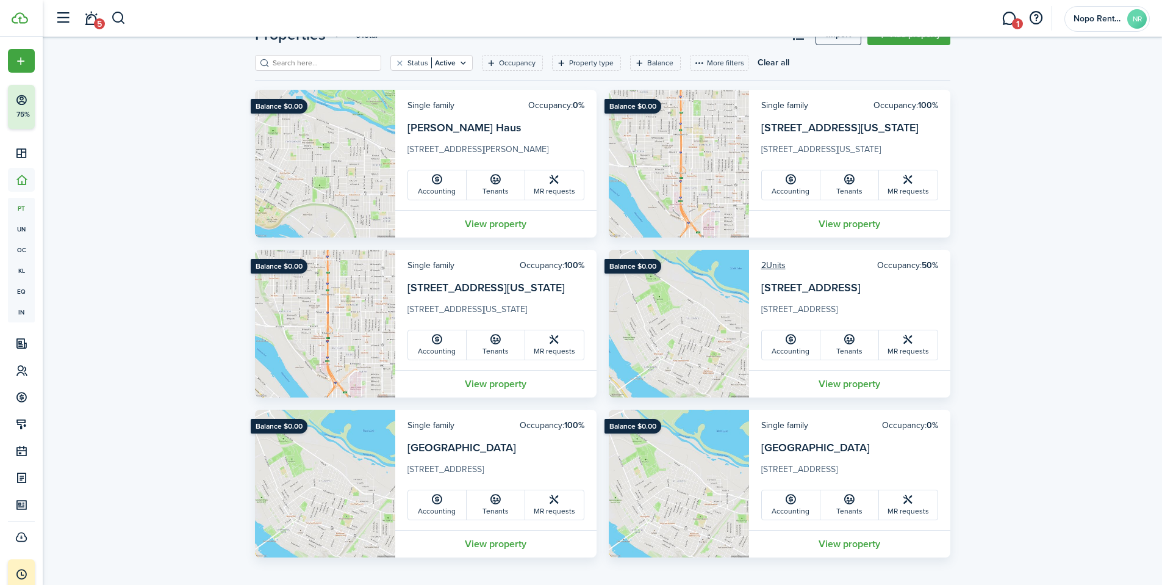
scroll to position [53, 0]
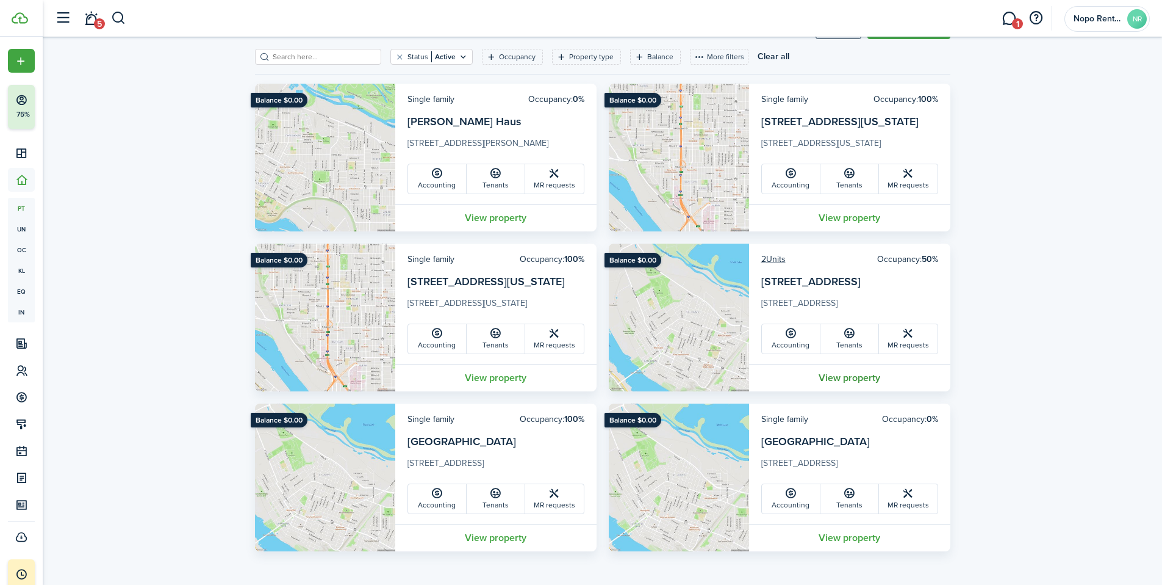
click at [848, 378] on link "View property" at bounding box center [849, 377] width 201 height 27
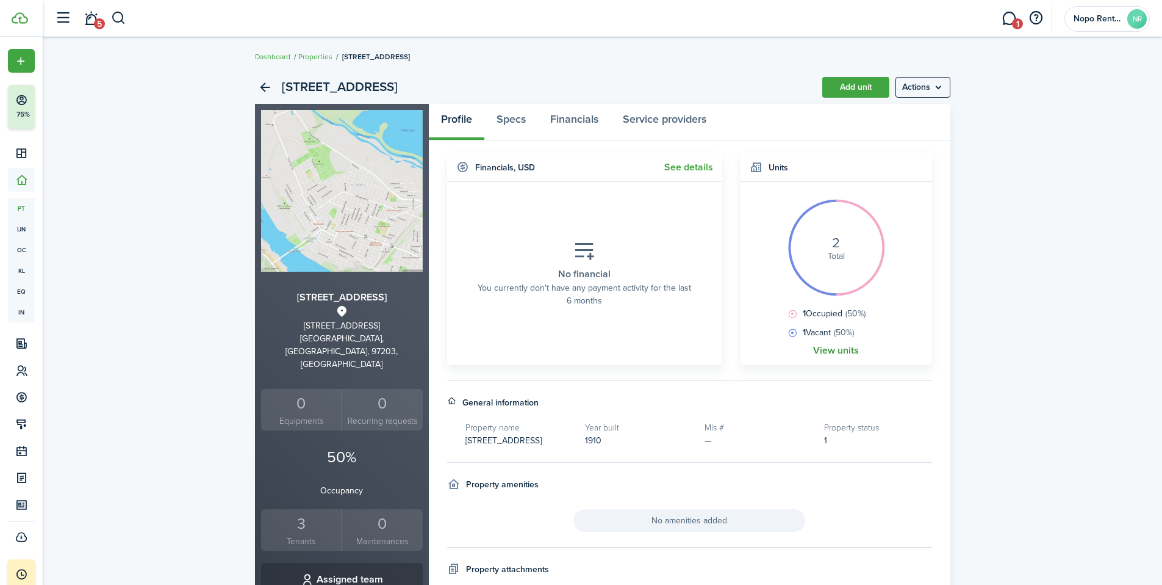
click at [835, 353] on link "View units" at bounding box center [836, 350] width 46 height 11
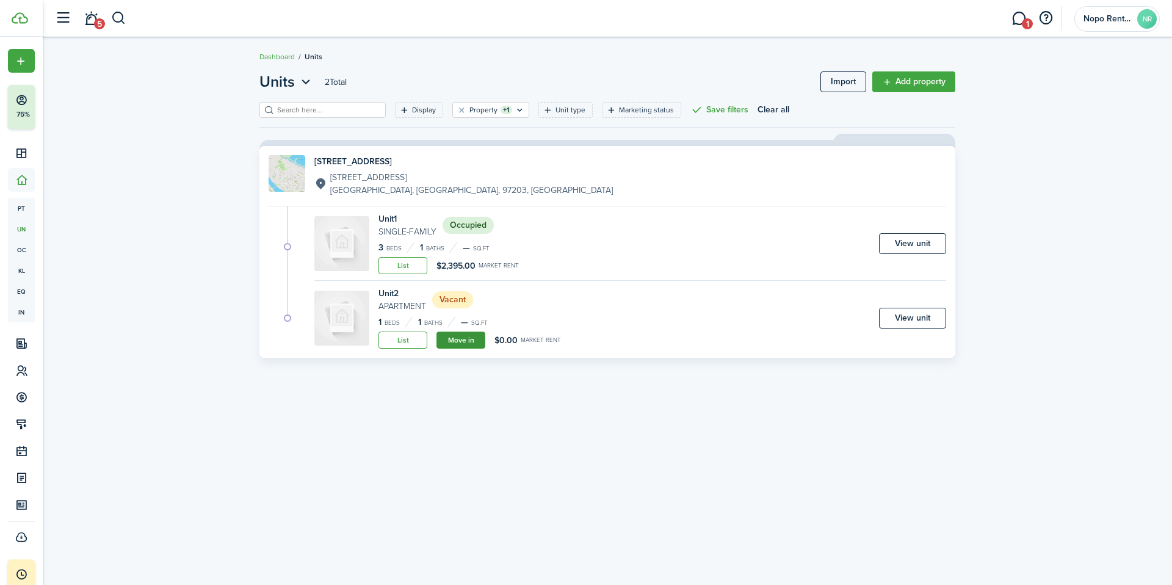
click at [468, 342] on link "Move in" at bounding box center [460, 339] width 49 height 17
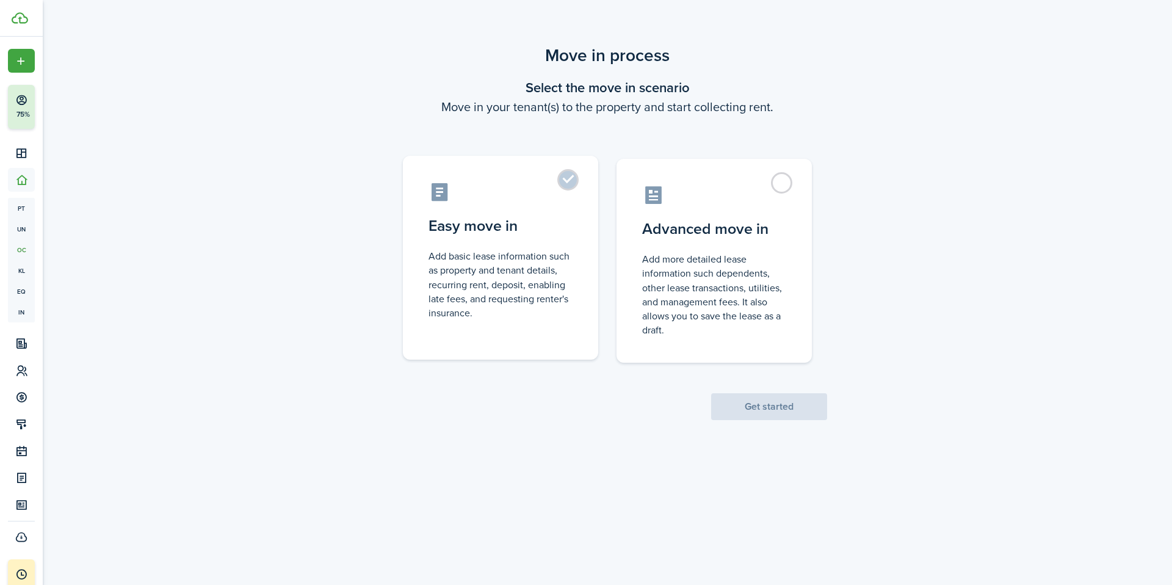
click at [459, 283] on control-radio-card-description "Add basic lease information such as property and tenant details, recurring rent…" at bounding box center [500, 284] width 144 height 71
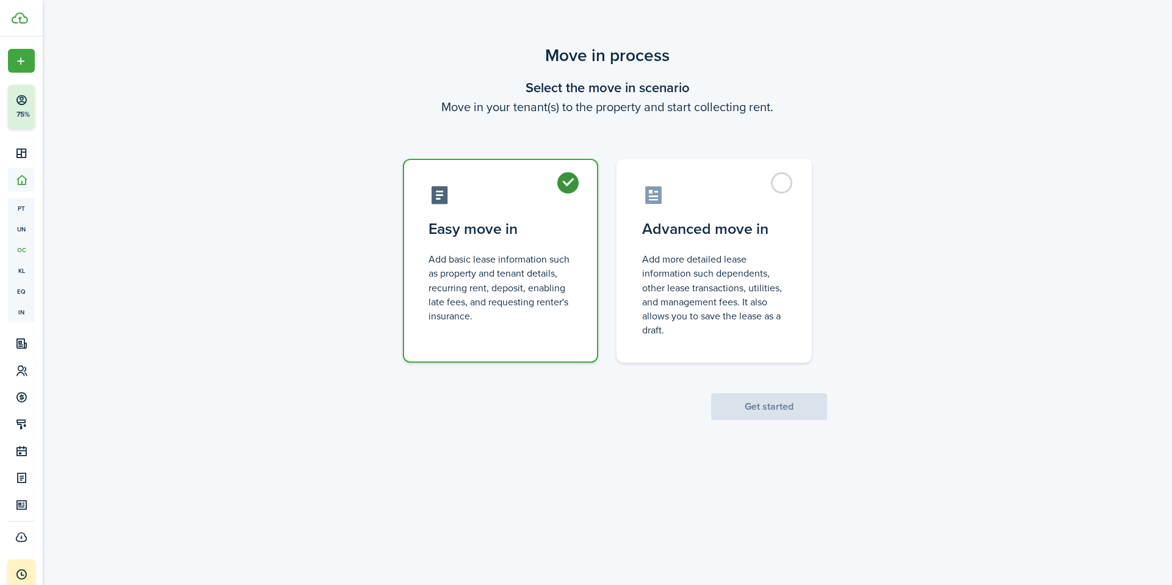
radio input "true"
click at [796, 406] on button "Get started" at bounding box center [769, 406] width 116 height 27
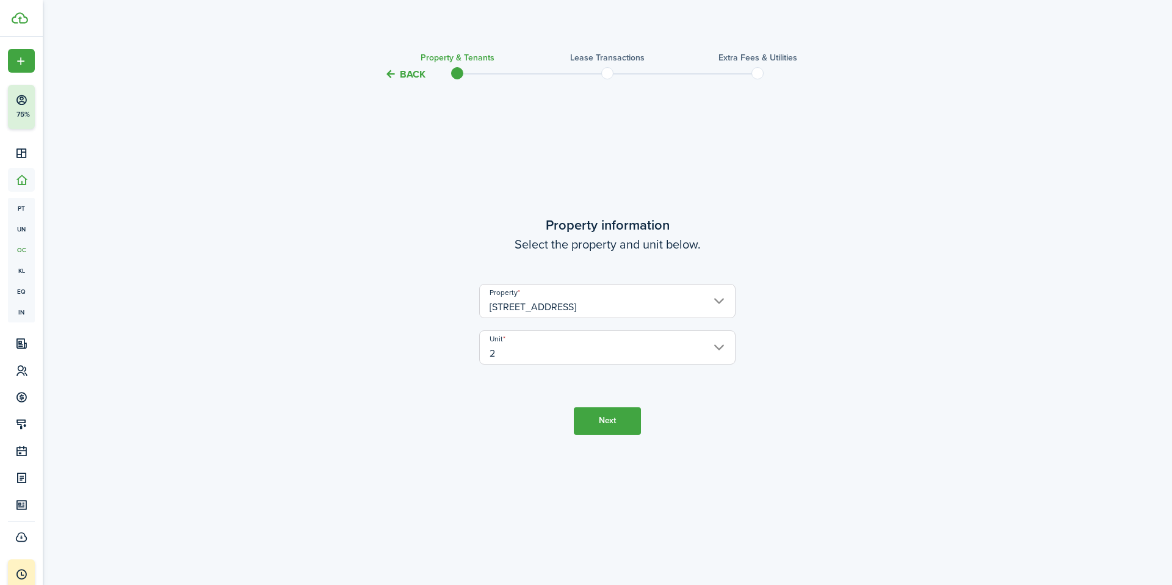
click at [616, 418] on button "Next" at bounding box center [607, 420] width 67 height 27
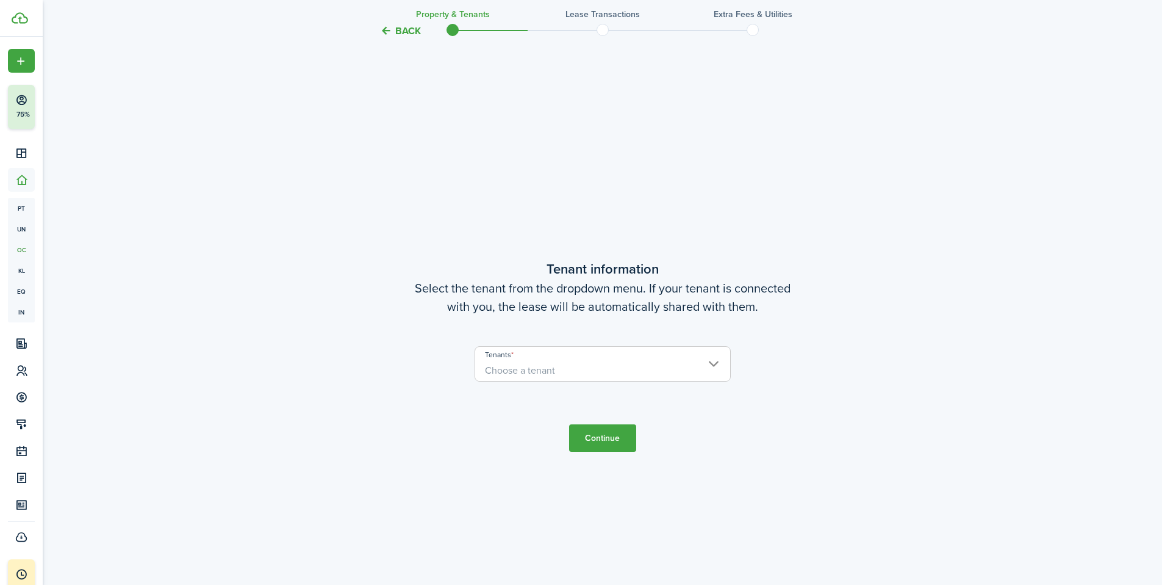
scroll to position [503, 0]
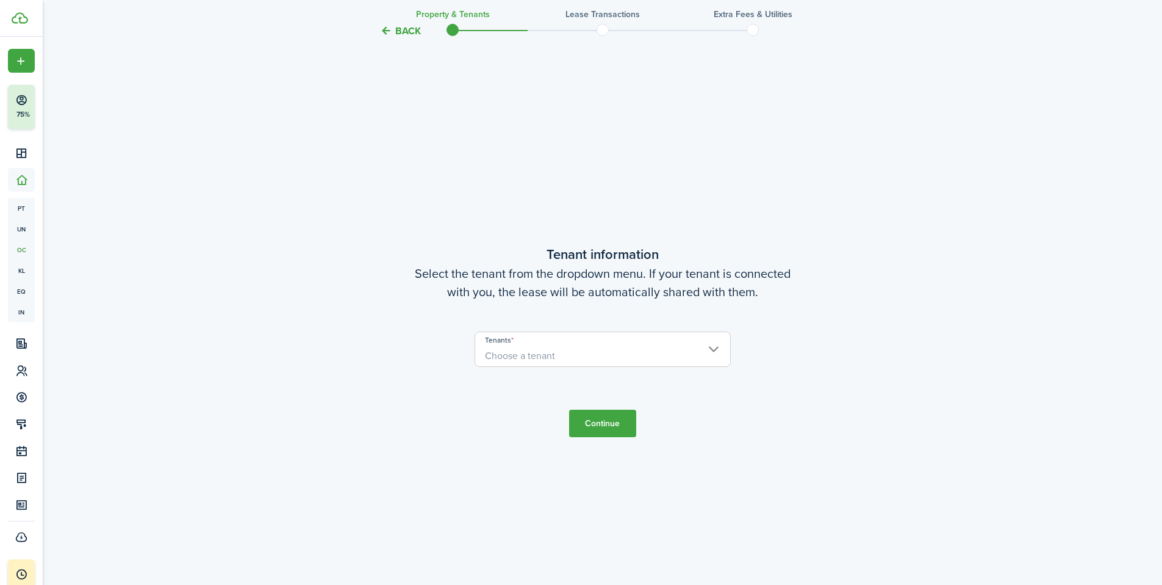
click at [534, 351] on span "Choose a tenant" at bounding box center [520, 355] width 70 height 14
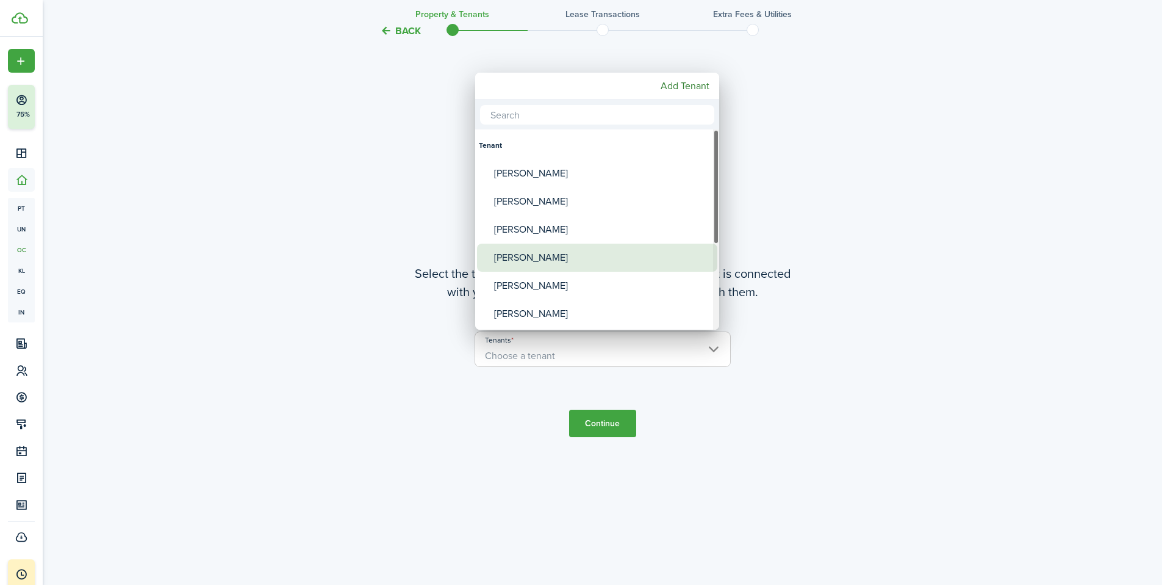
click at [525, 259] on div "[PERSON_NAME]" at bounding box center [602, 257] width 216 height 28
type input "[PERSON_NAME]"
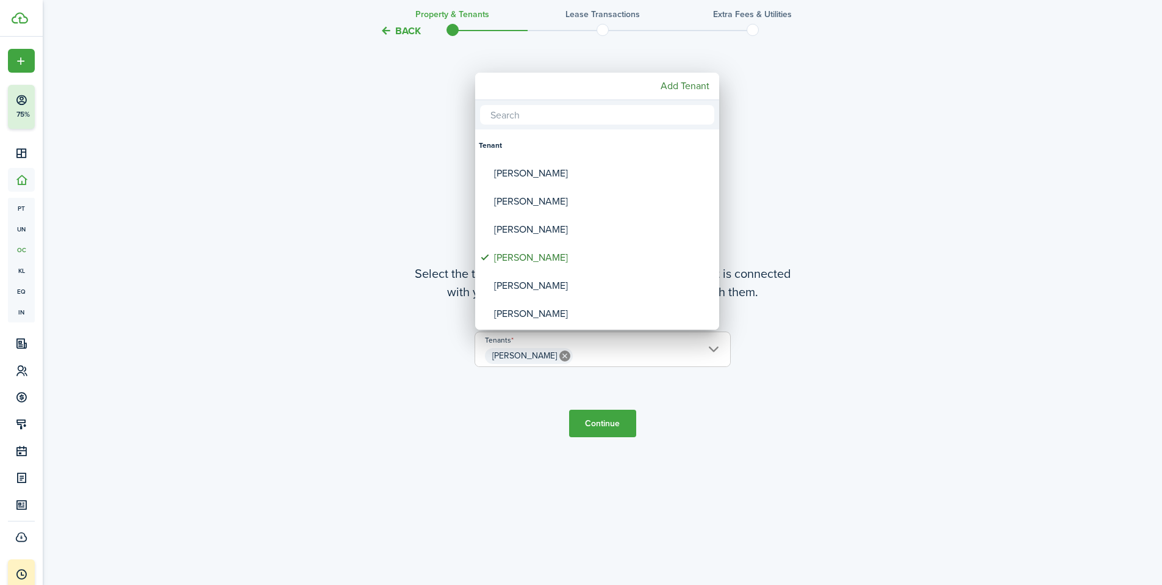
click at [612, 425] on div at bounding box center [581, 292] width 1358 height 780
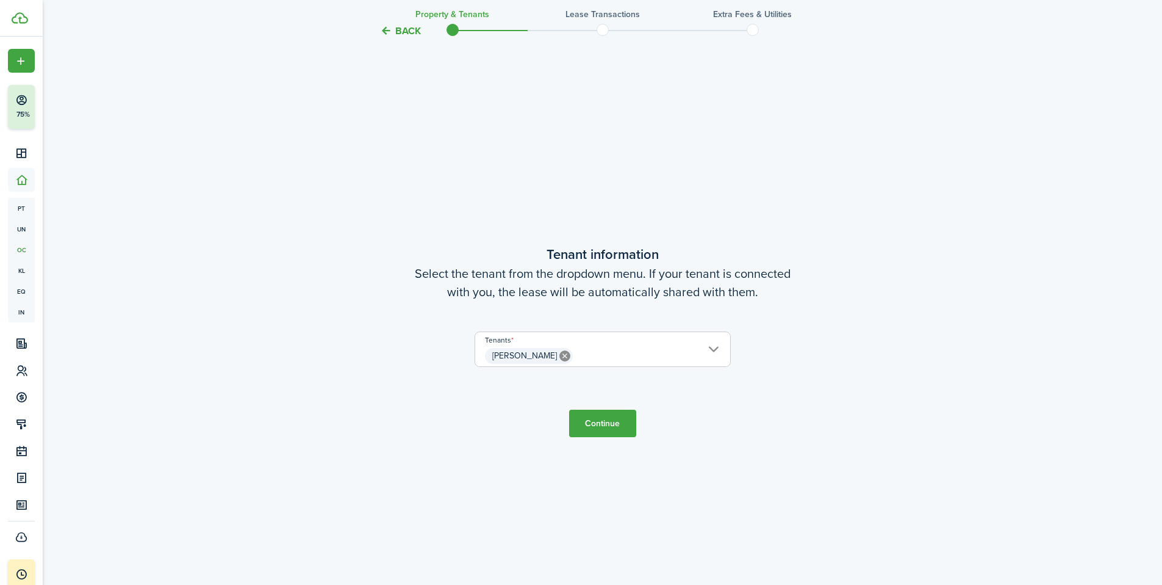
click at [600, 424] on button "Continue" at bounding box center [602, 422] width 67 height 27
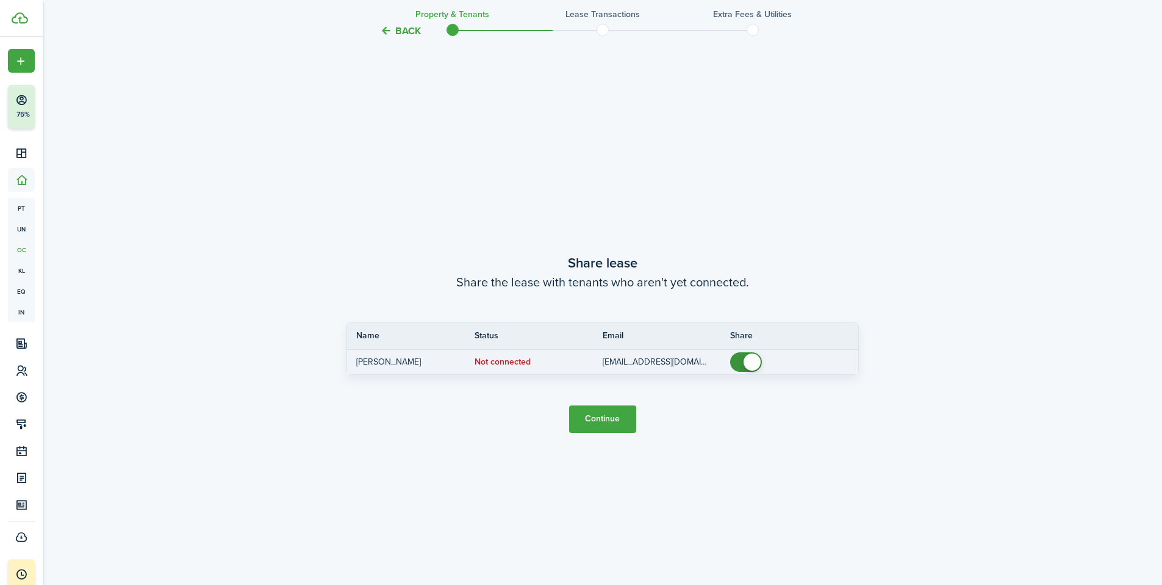
scroll to position [1087, 0]
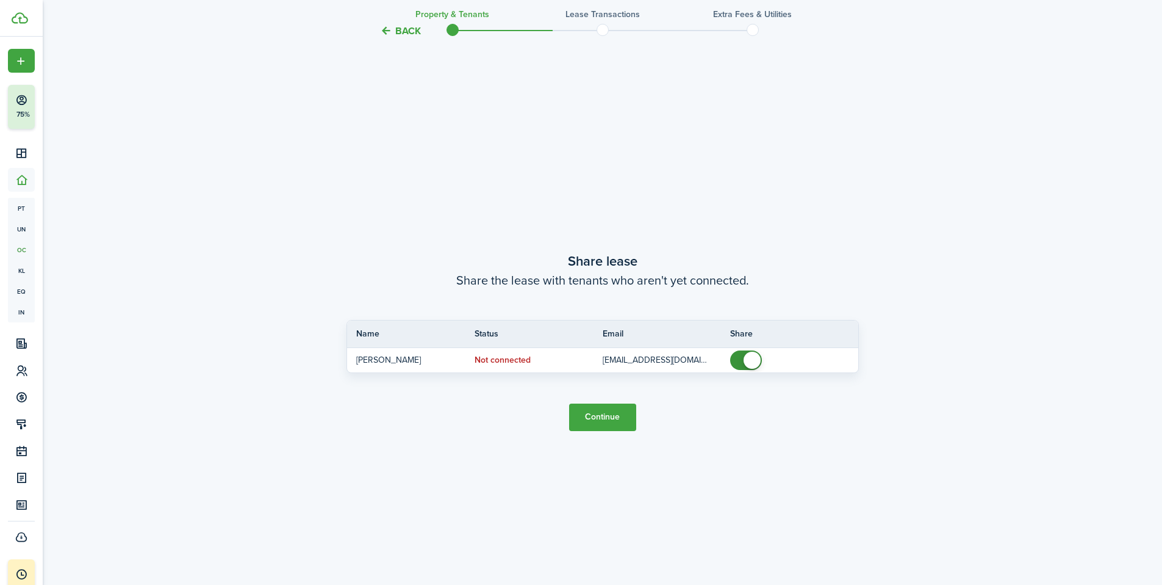
click at [602, 413] on button "Continue" at bounding box center [602, 416] width 67 height 27
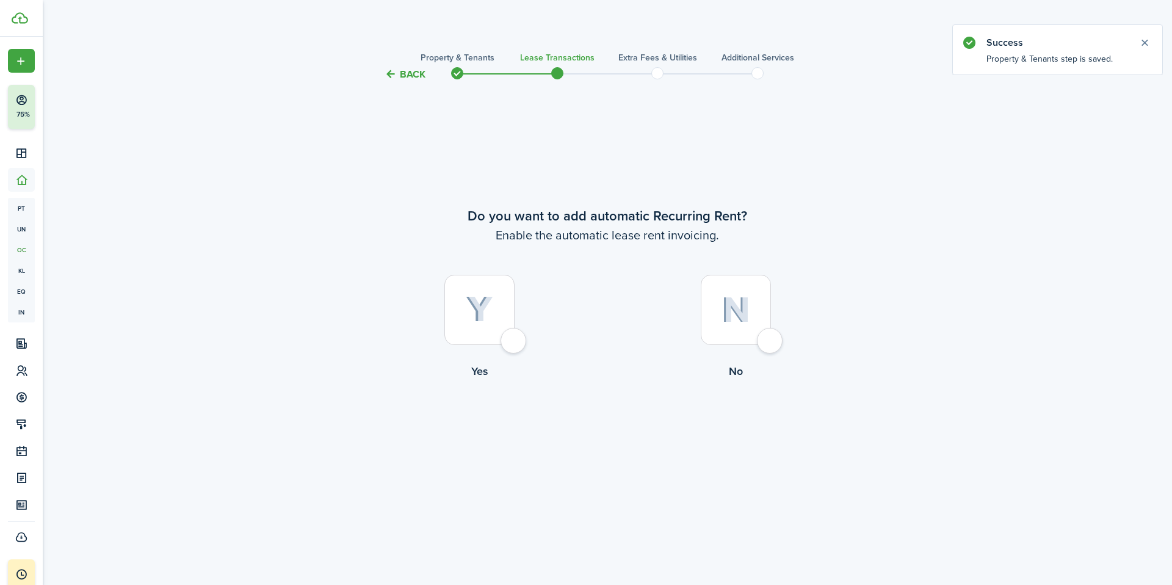
click at [476, 333] on div at bounding box center [479, 310] width 70 height 70
radio input "true"
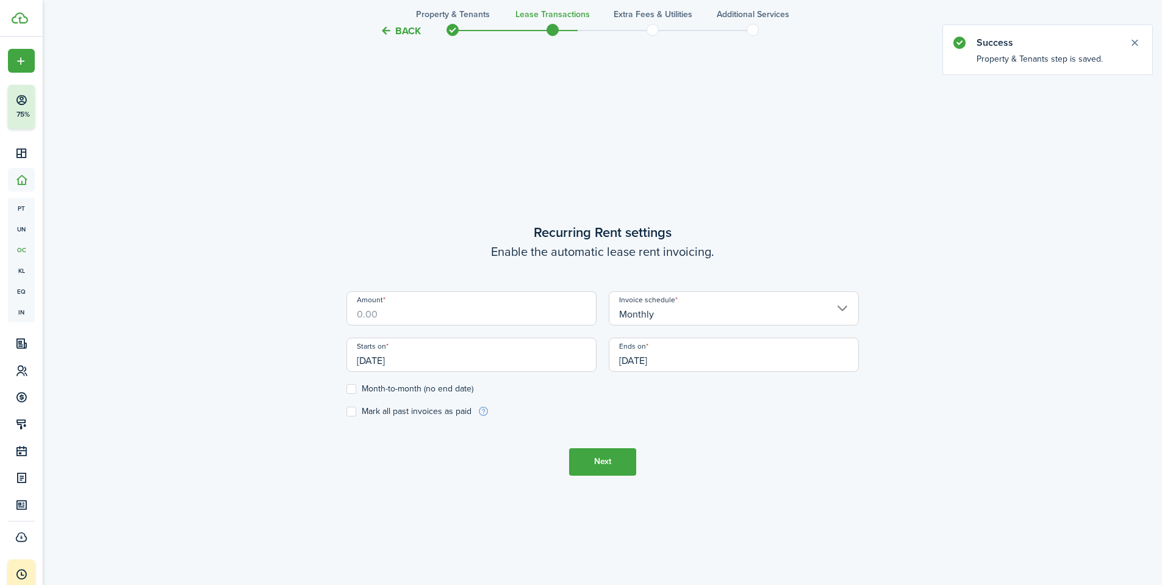
scroll to position [503, 0]
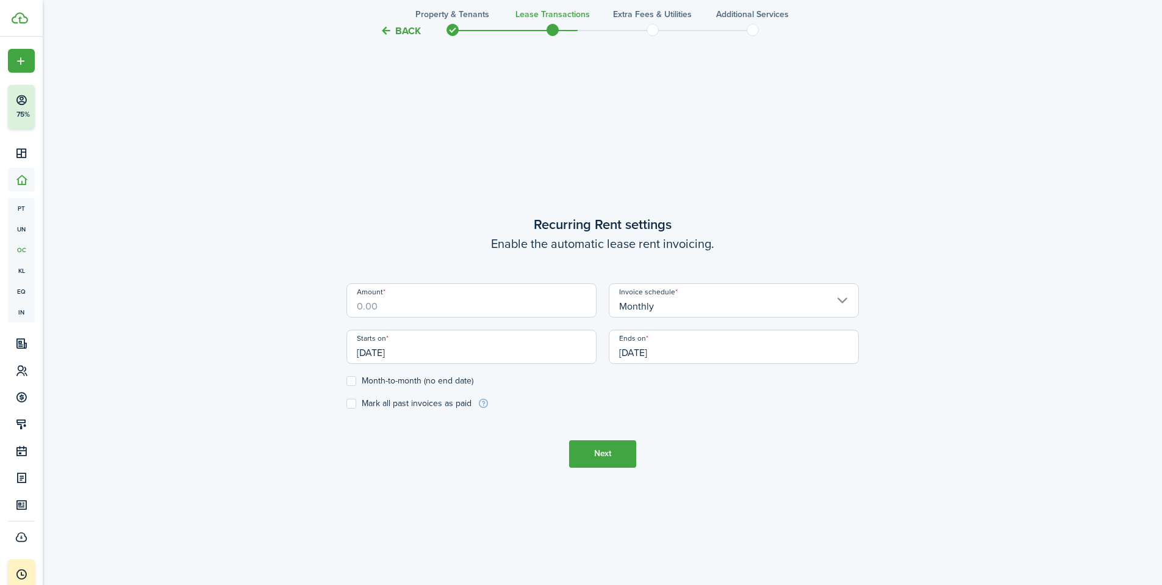
click at [359, 306] on input "Amount" at bounding box center [472, 300] width 250 height 34
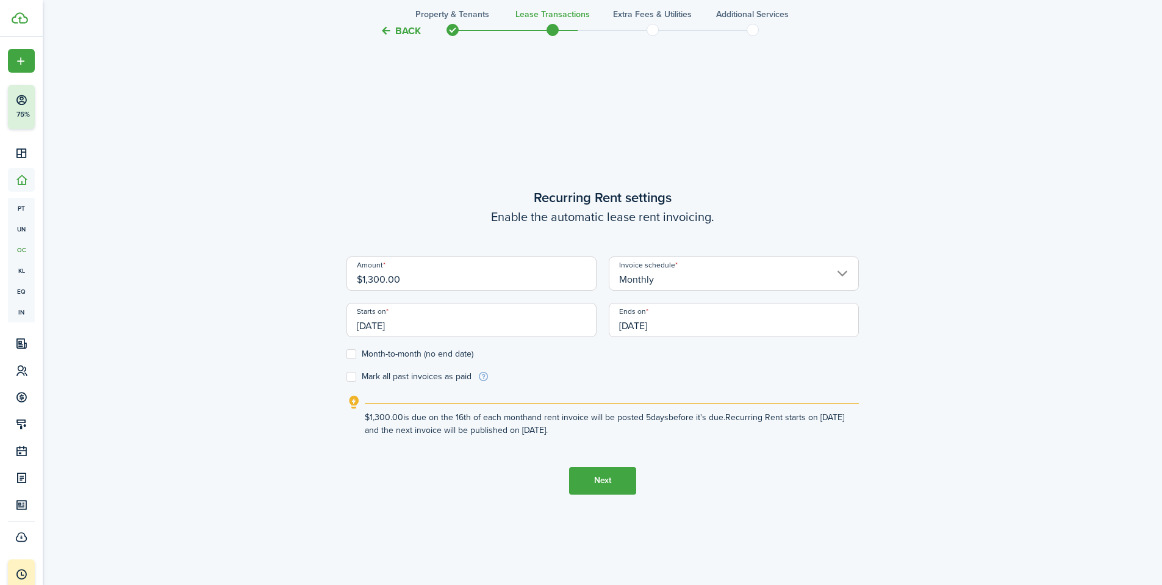
click at [236, 320] on div "Back Property & Tenants Lease Transactions Extra fees & Utilities Additional Se…" at bounding box center [603, 86] width 1120 height 1105
click at [385, 278] on input "$1,300.00" at bounding box center [472, 273] width 250 height 34
click at [417, 277] on input "$1,300.00" at bounding box center [472, 273] width 250 height 34
type input "$1,395.00"
drag, startPoint x: 400, startPoint y: 193, endPoint x: 411, endPoint y: 206, distance: 16.9
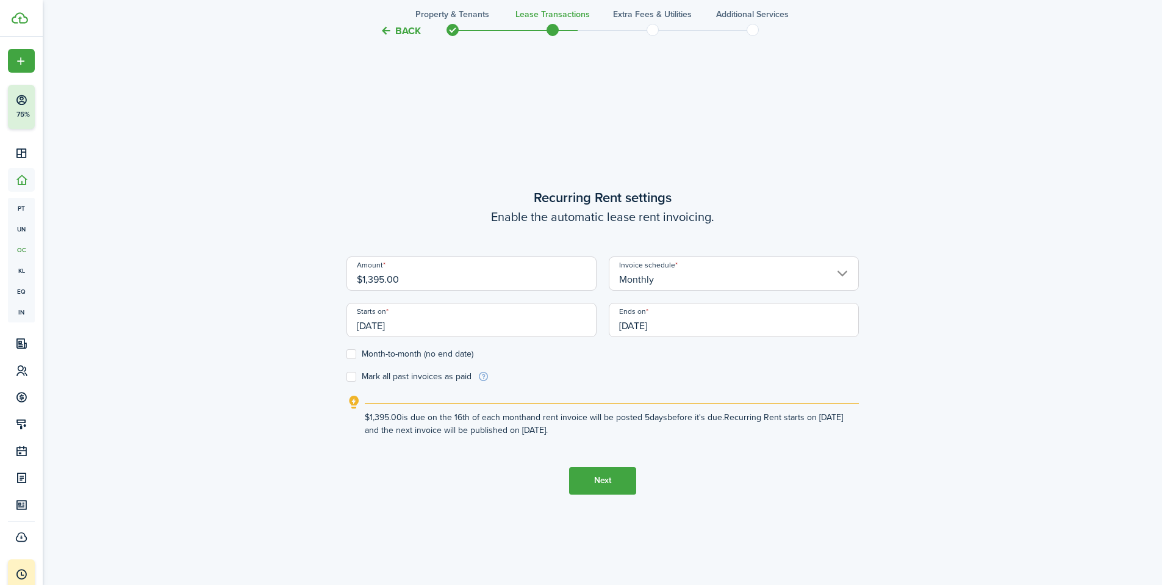
click at [400, 193] on wizard-step-header-title "Recurring Rent settings" at bounding box center [603, 197] width 513 height 20
click at [403, 327] on input "[DATE]" at bounding box center [472, 320] width 250 height 34
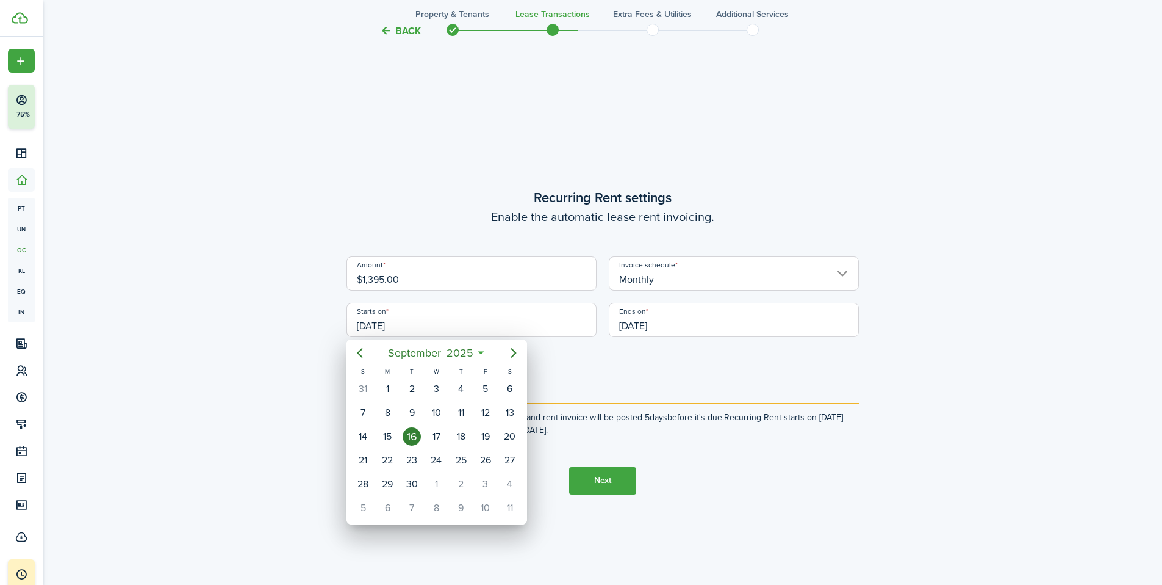
click at [239, 354] on div at bounding box center [581, 292] width 1358 height 780
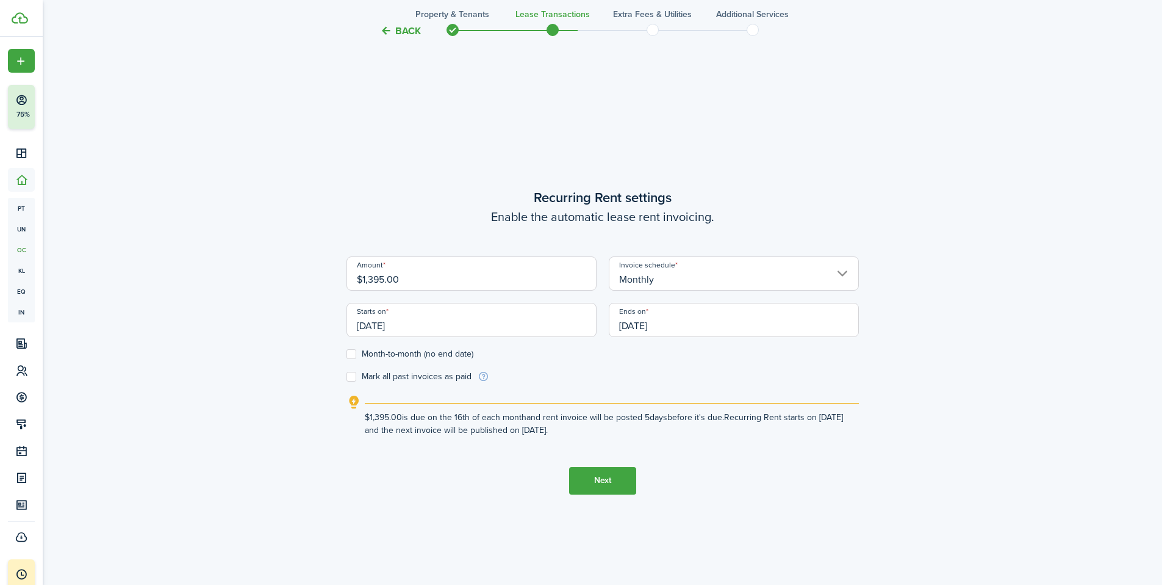
click at [355, 356] on label "Month-to-month (no end date)" at bounding box center [410, 354] width 127 height 10
click at [347, 354] on input "Month-to-month (no end date)" at bounding box center [346, 353] width 1 height 1
checkbox input "true"
click at [425, 323] on input "[DATE]" at bounding box center [472, 320] width 250 height 34
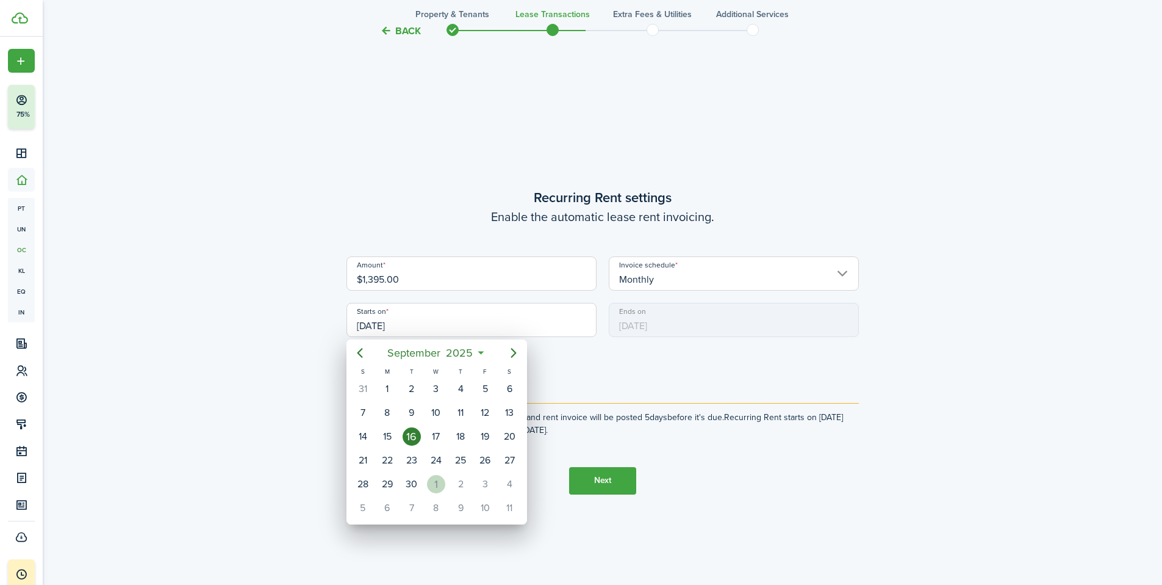
drag, startPoint x: 439, startPoint y: 481, endPoint x: 381, endPoint y: 470, distance: 59.0
click at [439, 481] on div "1" at bounding box center [436, 484] width 18 height 18
type input "[DATE]"
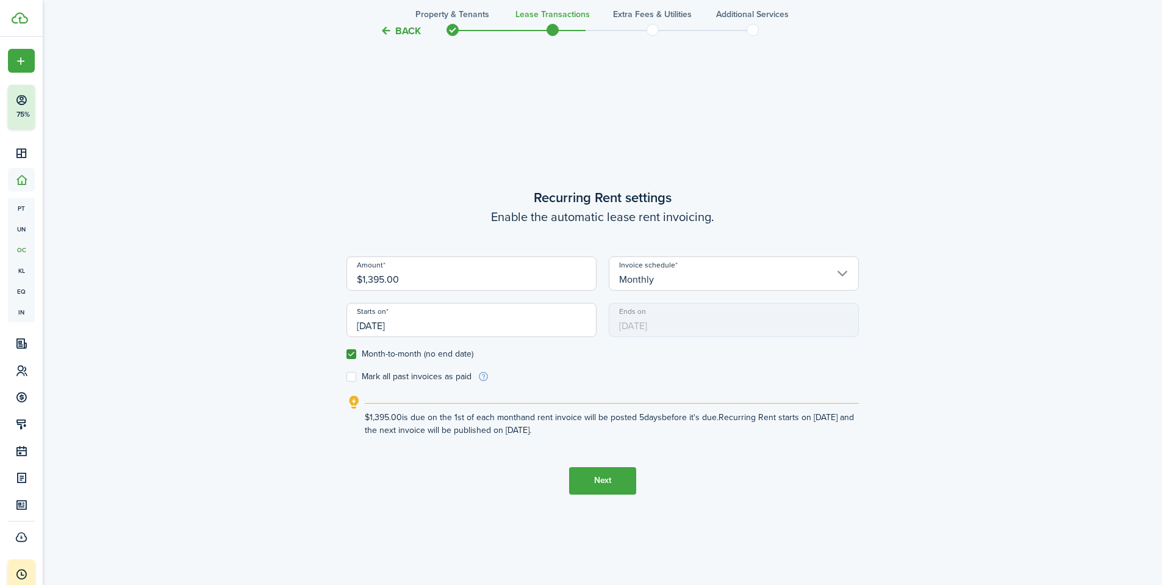
click at [279, 379] on div "Back Property & Tenants Lease Transactions Extra fees & Utilities Additional Se…" at bounding box center [603, 86] width 708 height 1093
click at [612, 481] on button "Next" at bounding box center [602, 480] width 67 height 27
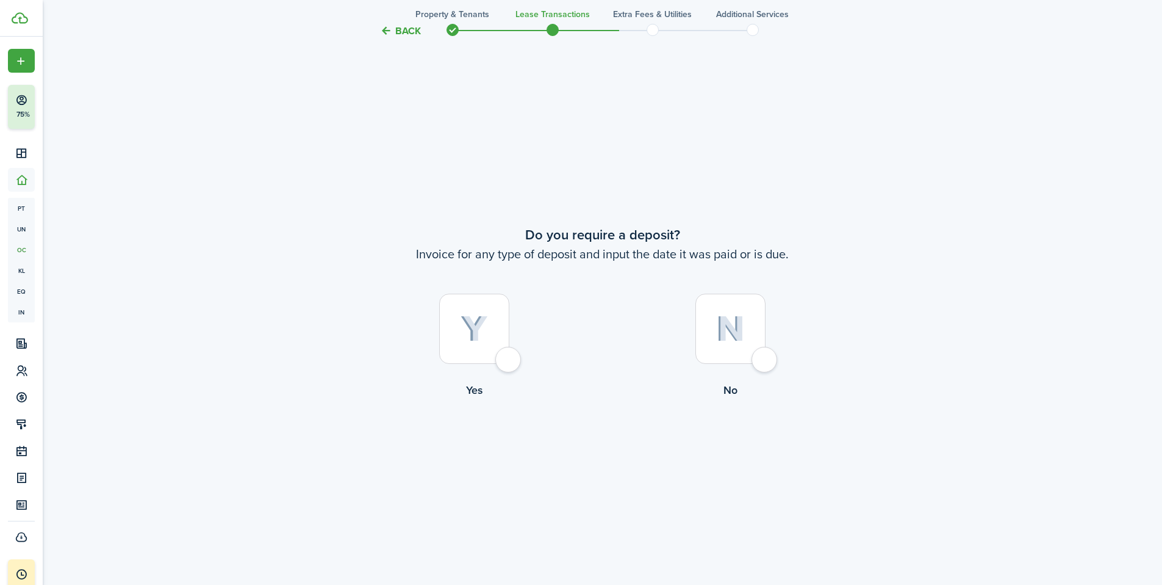
scroll to position [1087, 0]
click at [741, 328] on img at bounding box center [730, 325] width 29 height 26
radio input "true"
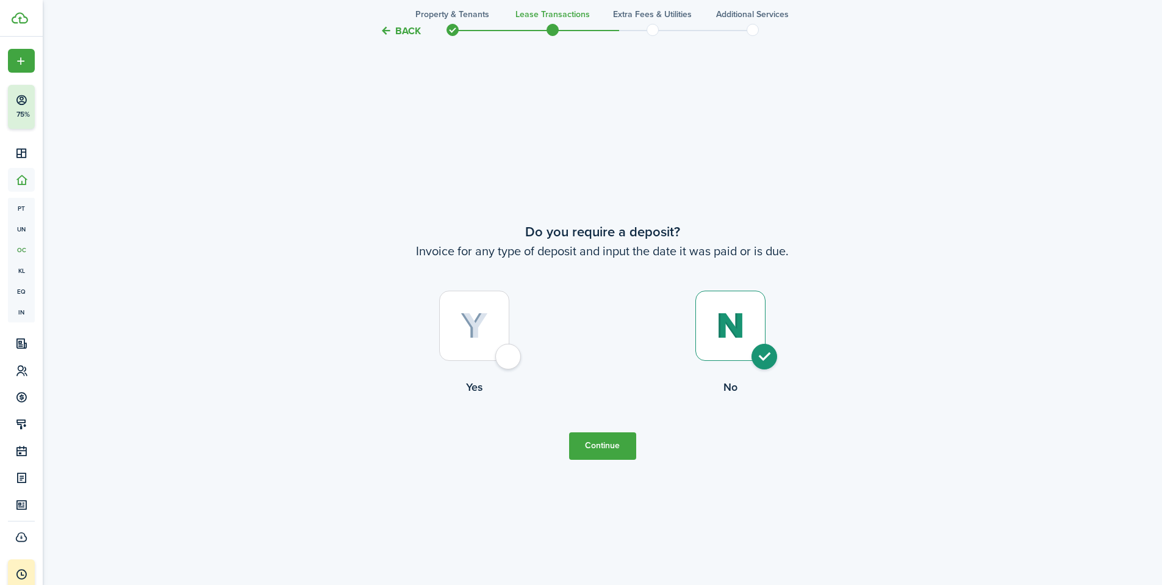
click at [613, 448] on button "Continue" at bounding box center [602, 445] width 67 height 27
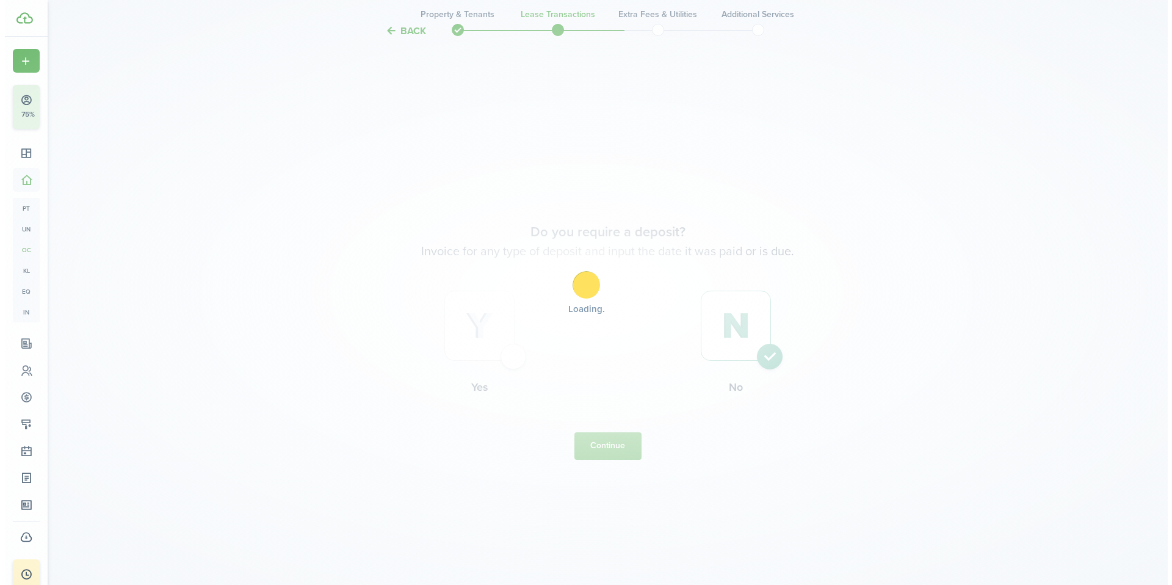
scroll to position [0, 0]
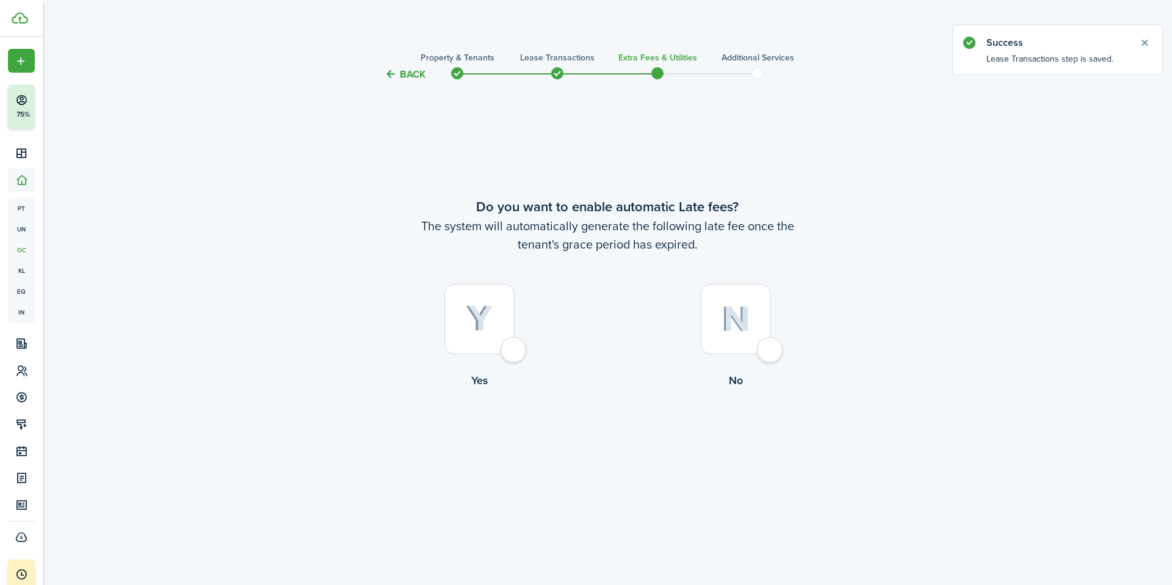
click at [728, 351] on div at bounding box center [735, 319] width 70 height 70
radio input "true"
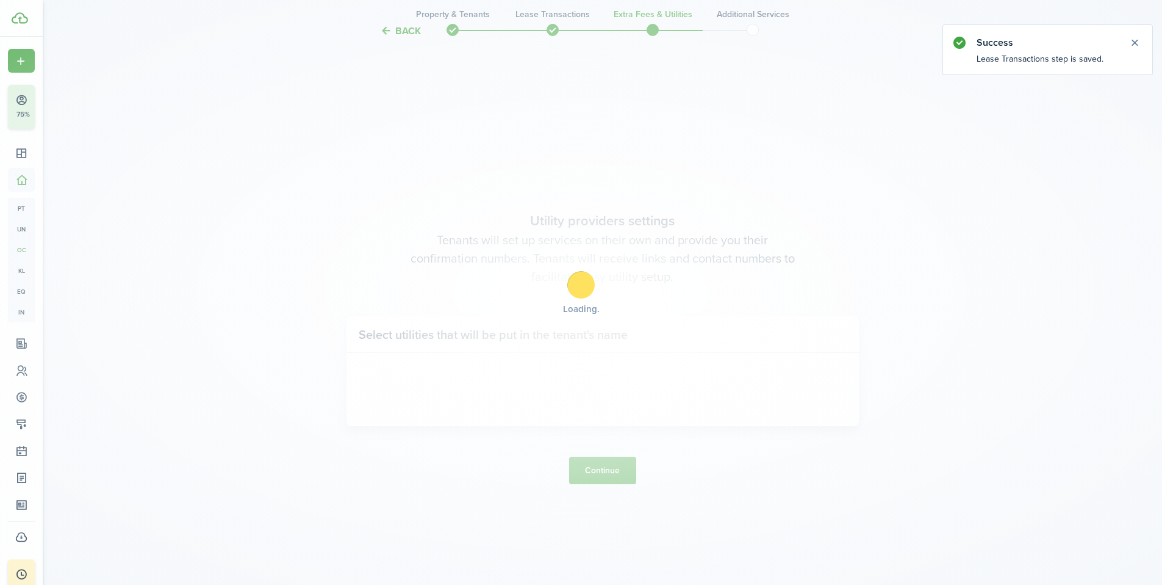
scroll to position [503, 0]
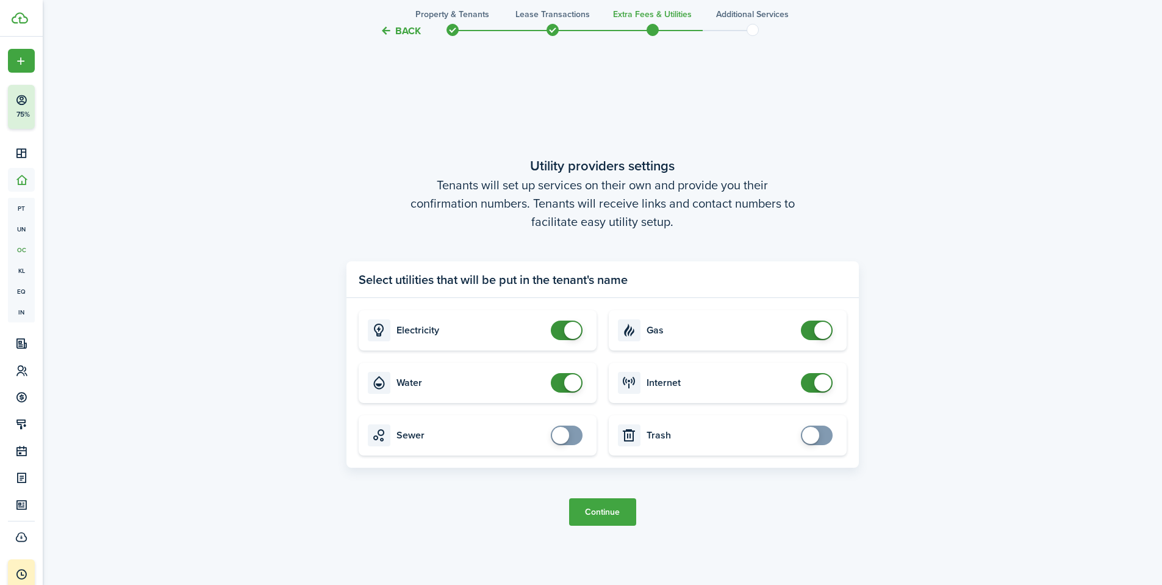
drag, startPoint x: 570, startPoint y: 329, endPoint x: 567, endPoint y: 409, distance: 80.0
checkbox input "false"
click at [570, 329] on span at bounding box center [572, 330] width 17 height 17
checkbox input "false"
click at [561, 386] on span at bounding box center [567, 383] width 12 height 20
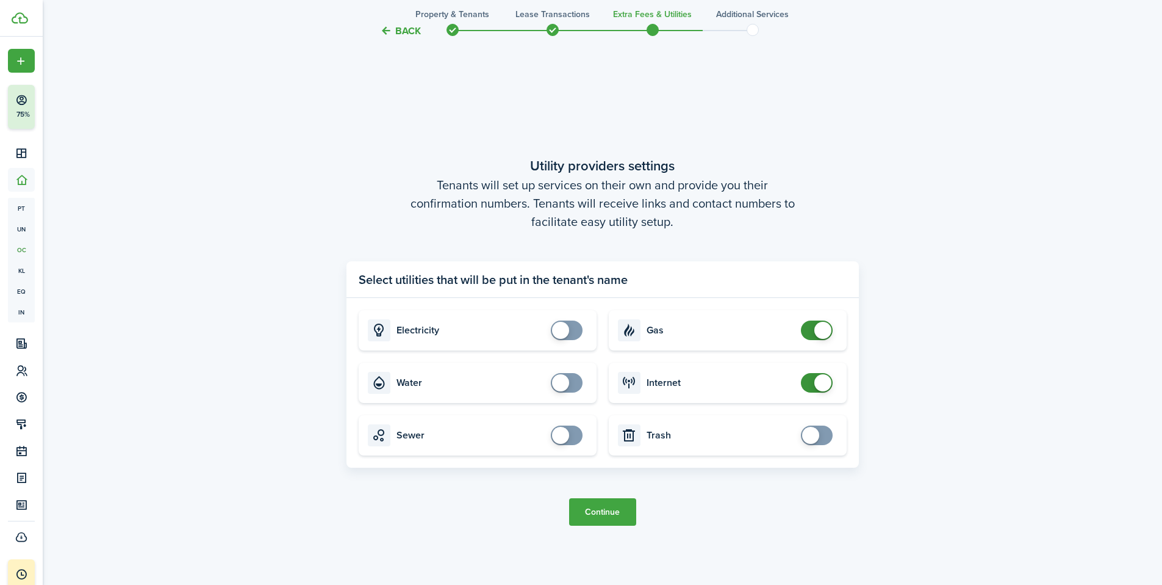
checkbox input "false"
click at [815, 328] on span at bounding box center [823, 330] width 17 height 17
checkbox input "false"
click at [817, 383] on span at bounding box center [823, 382] width 17 height 17
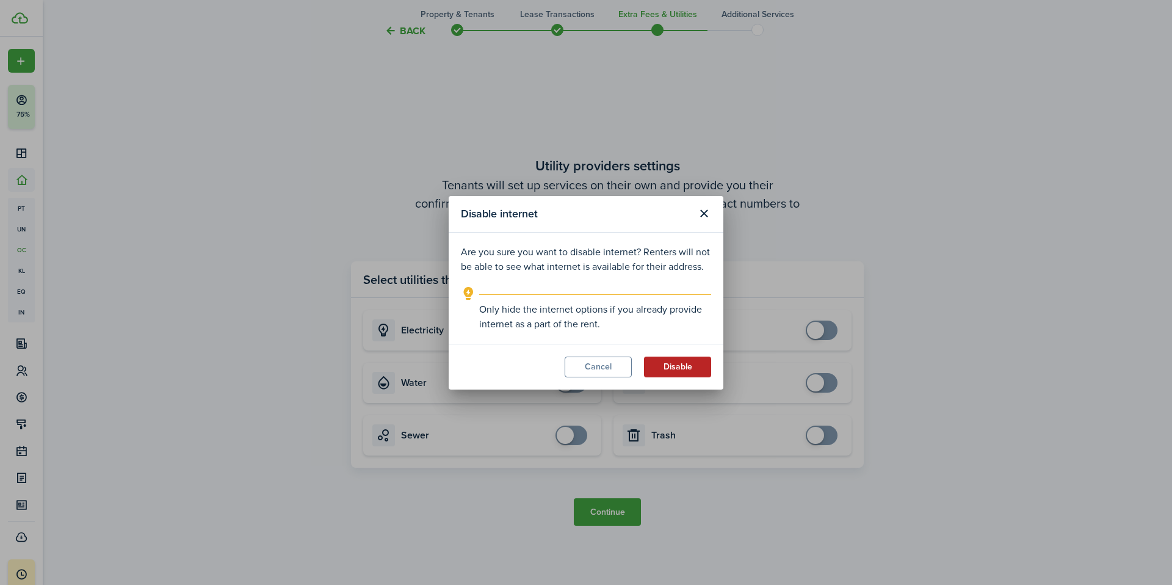
click at [694, 363] on button "Disable" at bounding box center [677, 366] width 67 height 21
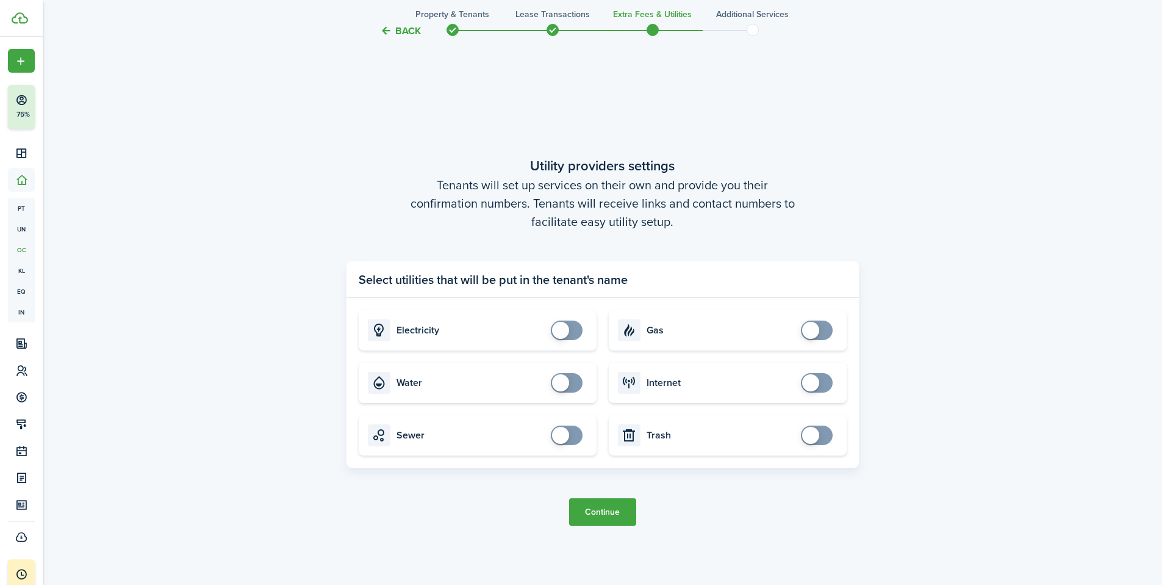
click at [619, 509] on button "Continue" at bounding box center [602, 511] width 67 height 27
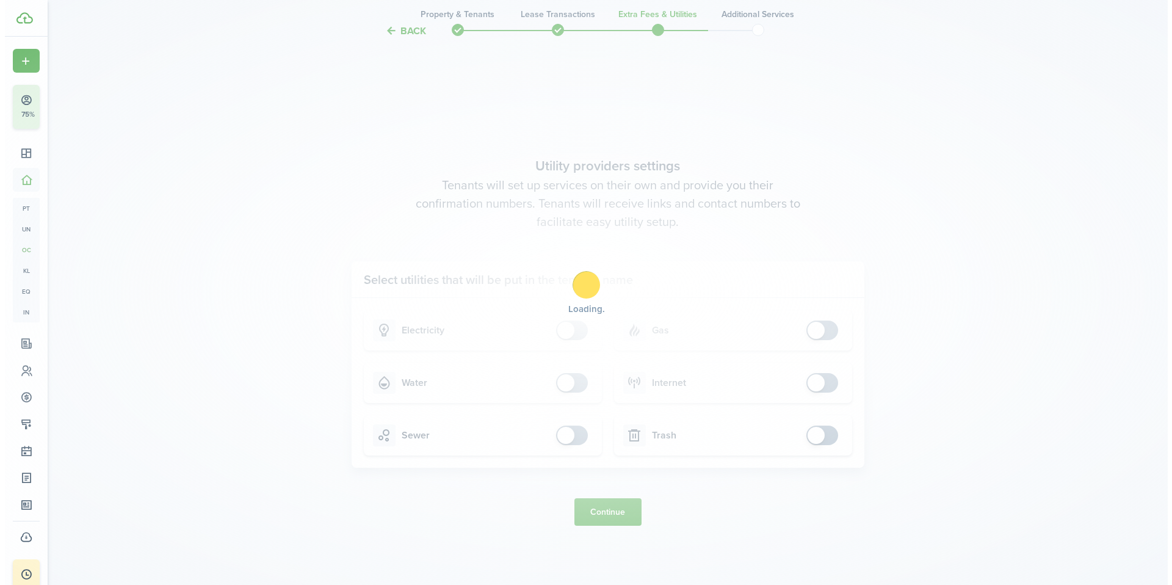
scroll to position [0, 0]
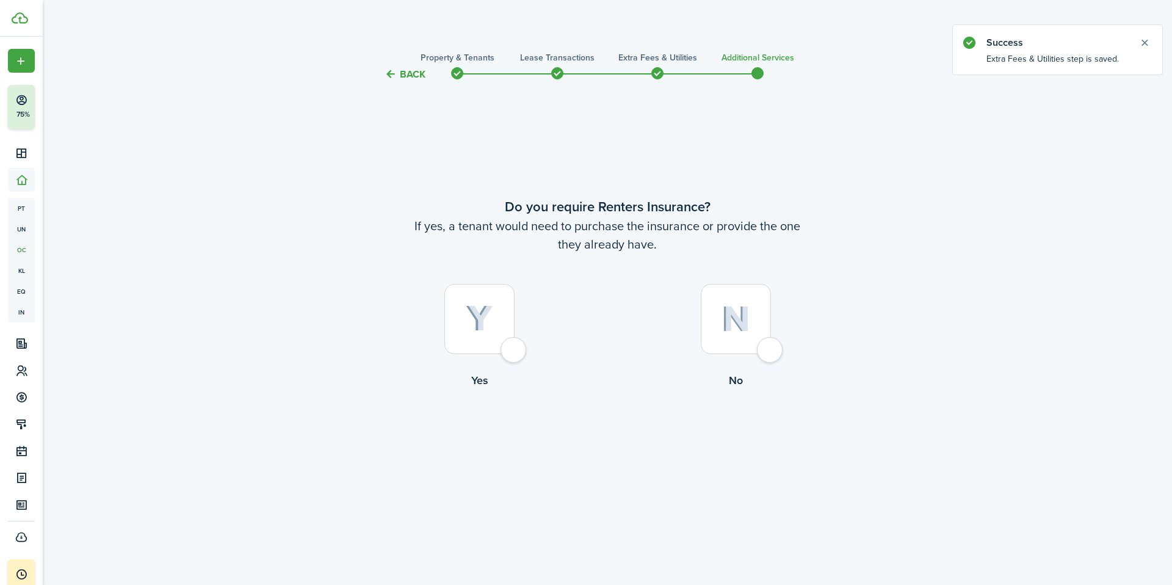
click at [473, 338] on div at bounding box center [479, 319] width 70 height 70
radio input "true"
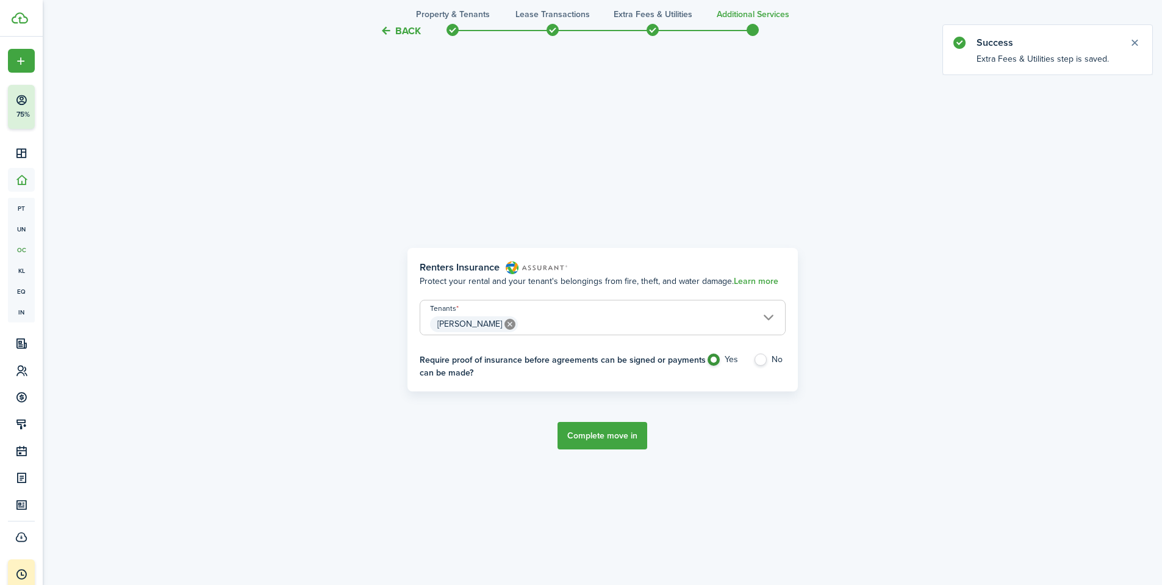
scroll to position [503, 0]
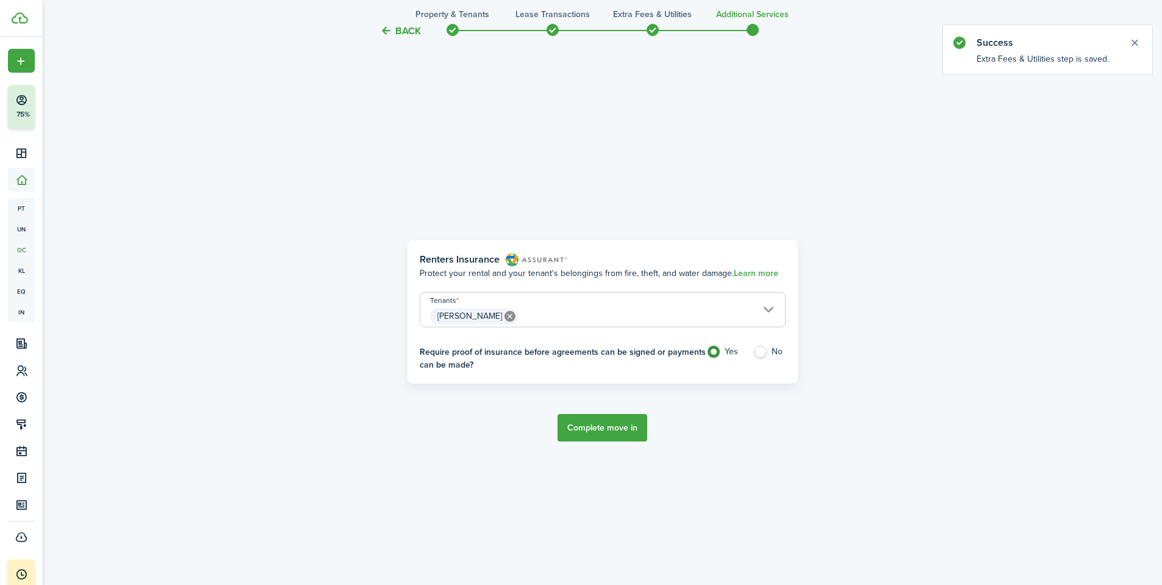
click at [760, 353] on label "No" at bounding box center [770, 354] width 32 height 18
radio input "false"
radio input "true"
click at [603, 426] on button "Complete move in" at bounding box center [603, 427] width 90 height 27
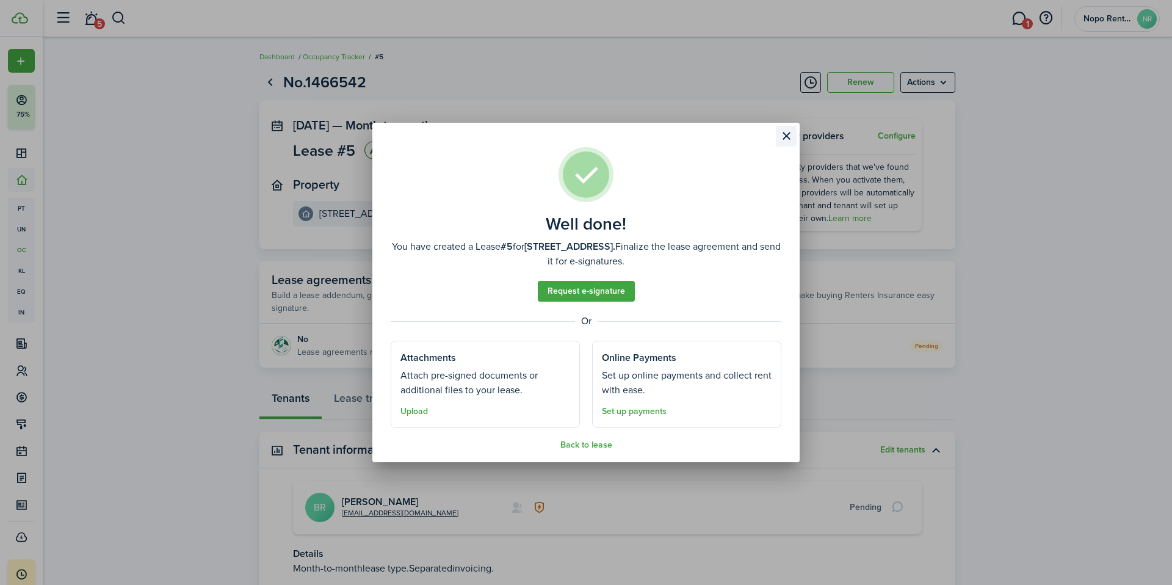
click at [787, 137] on button "Close modal" at bounding box center [786, 136] width 21 height 21
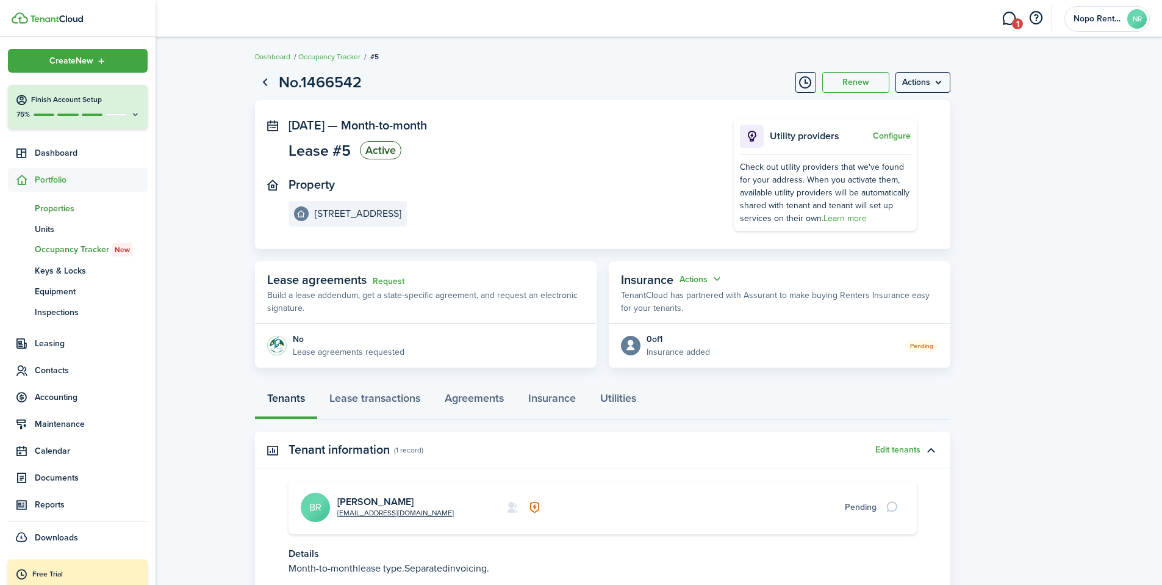
click at [57, 206] on span "Properties" at bounding box center [91, 208] width 113 height 13
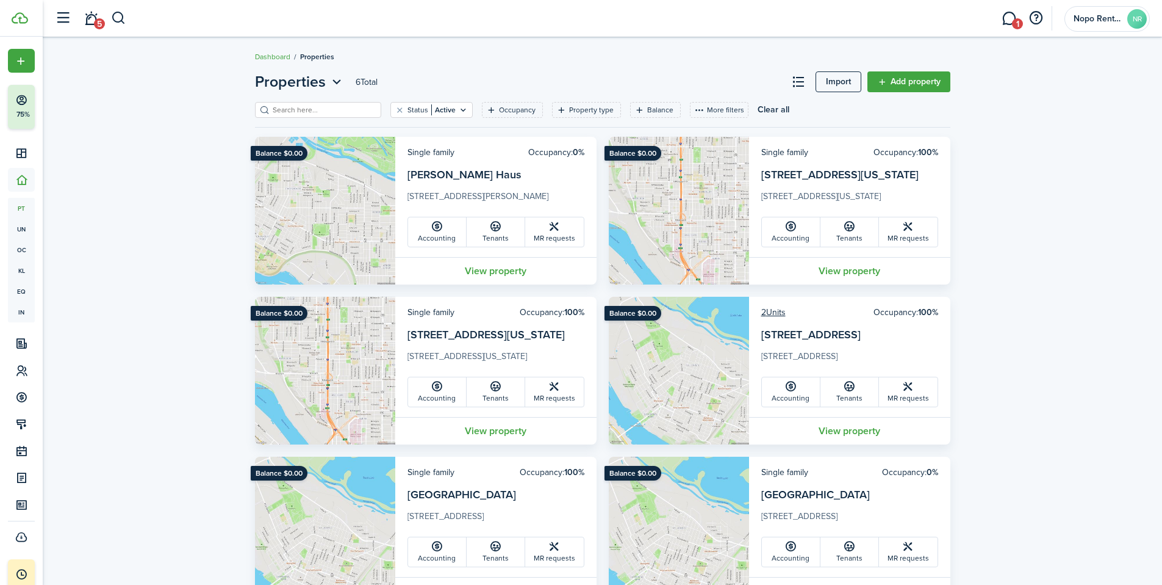
scroll to position [53, 0]
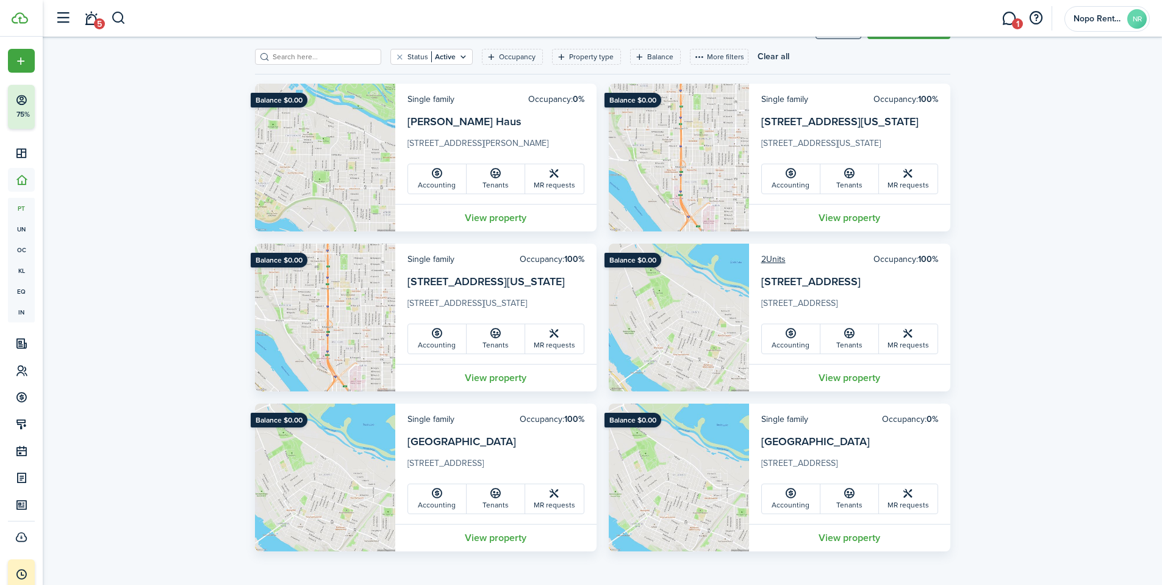
drag, startPoint x: 498, startPoint y: 112, endPoint x: 596, endPoint y: 145, distance: 103.0
click at [559, 156] on card-additional-info "Single family Occupancy: 0% [PERSON_NAME] Haus [STREET_ADDRESS][PERSON_NAME][DE…" at bounding box center [495, 144] width 201 height 120
drag, startPoint x: 1027, startPoint y: 153, endPoint x: 1020, endPoint y: 170, distance: 18.6
click at [1027, 153] on div "Properties 6 Total Import Add property Status Active Occupancy Property type Ba…" at bounding box center [603, 284] width 1120 height 545
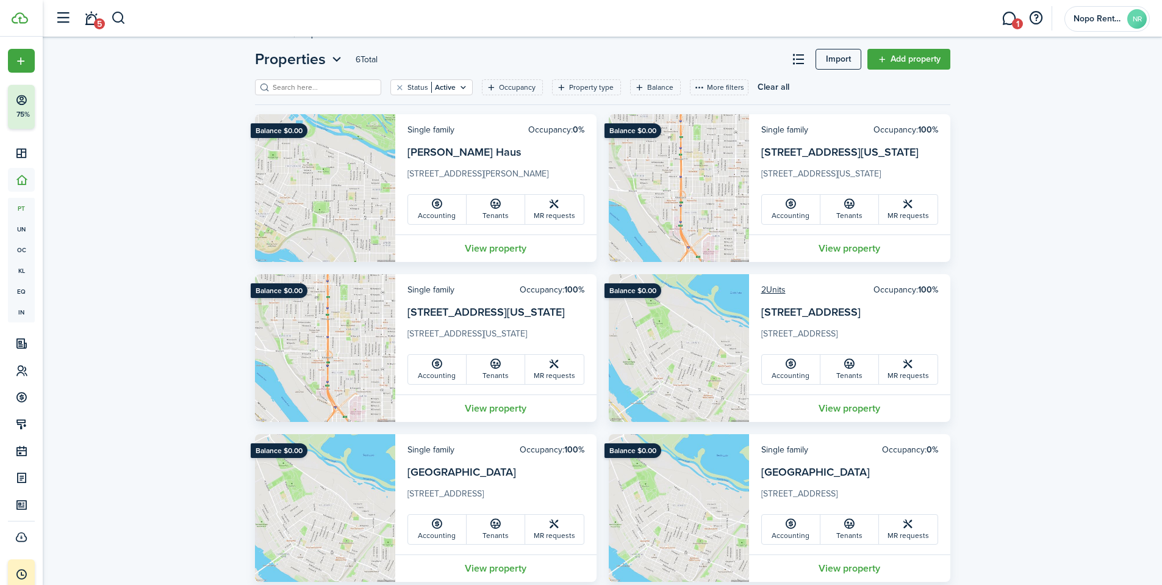
scroll to position [0, 0]
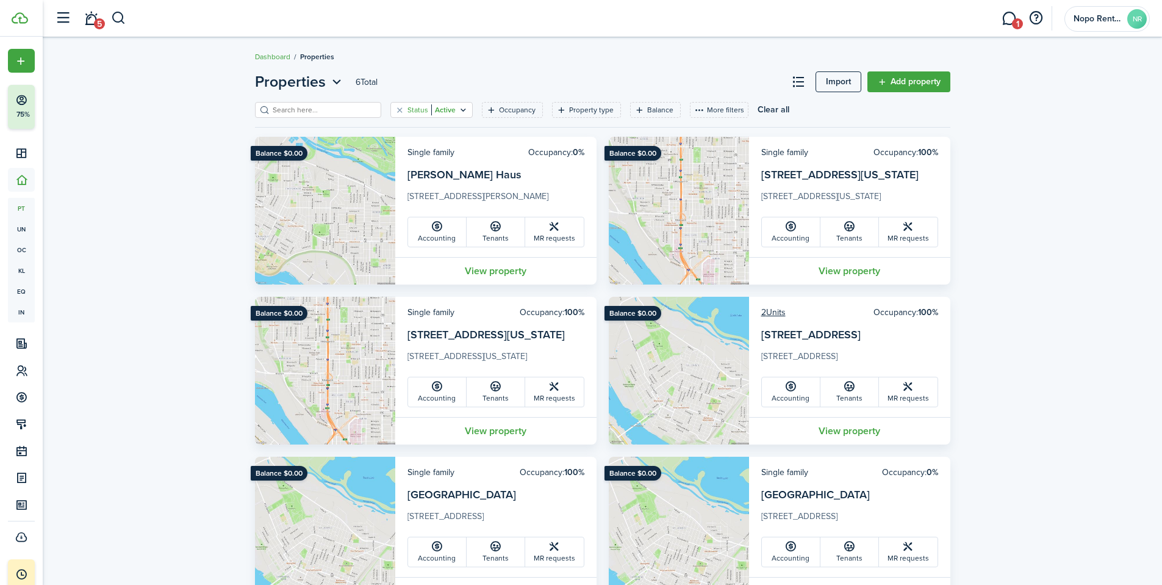
click at [433, 108] on filter-tag-value "Active" at bounding box center [443, 109] width 24 height 11
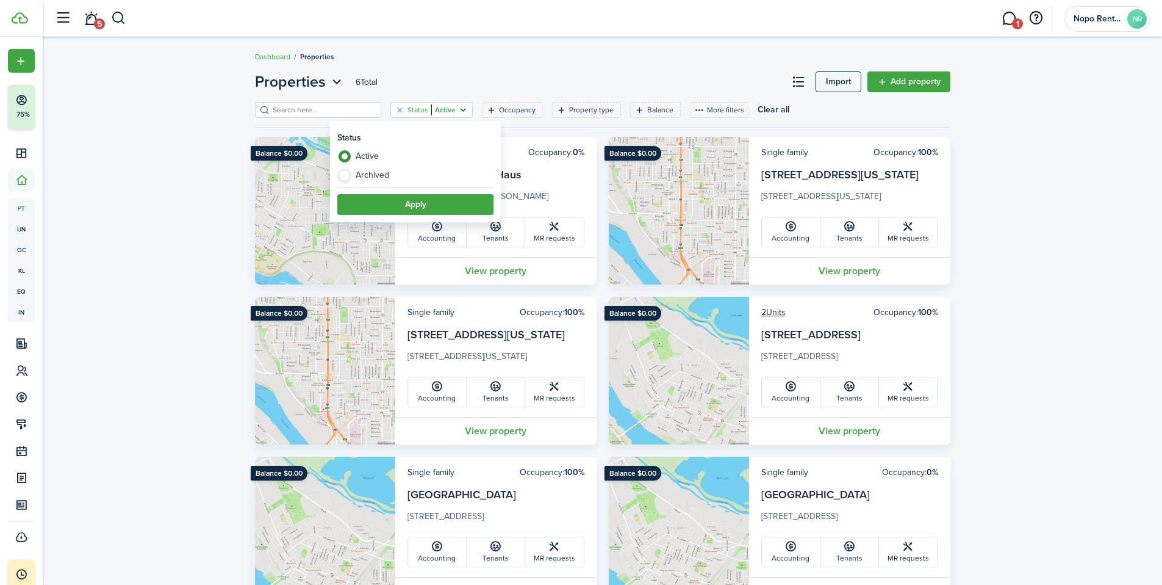
click at [433, 108] on filter-tag-value "Active" at bounding box center [443, 109] width 24 height 11
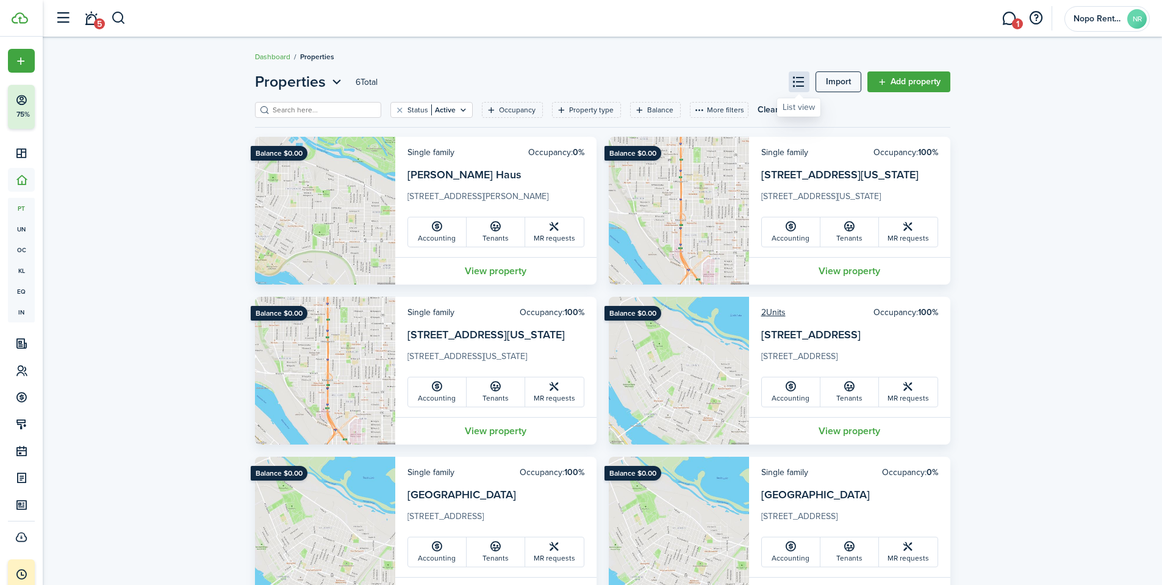
click at [796, 79] on button at bounding box center [799, 81] width 21 height 21
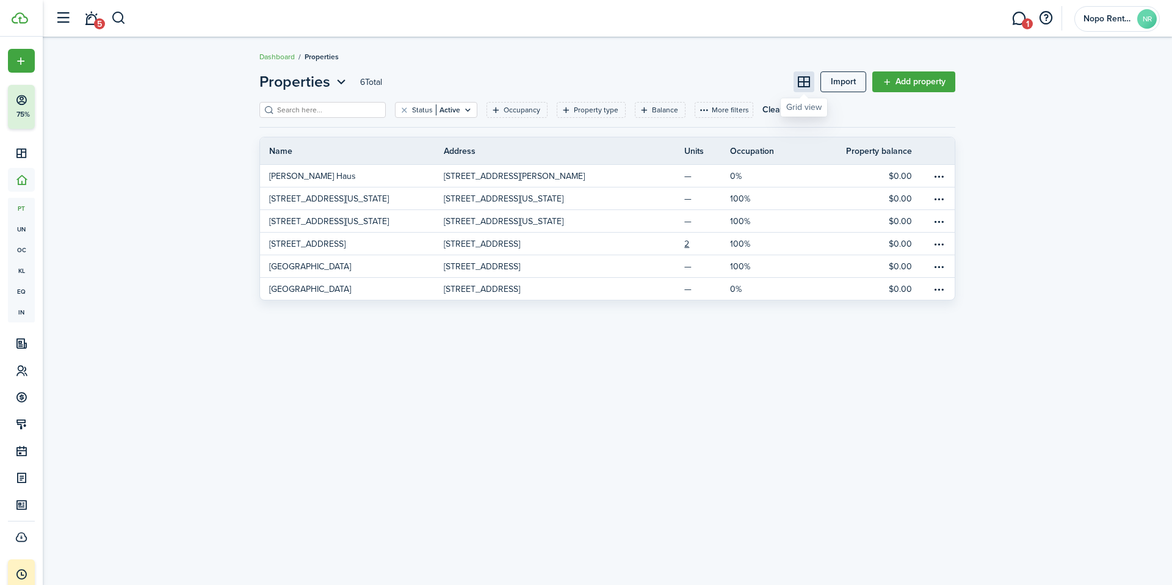
click at [796, 79] on button at bounding box center [803, 81] width 21 height 21
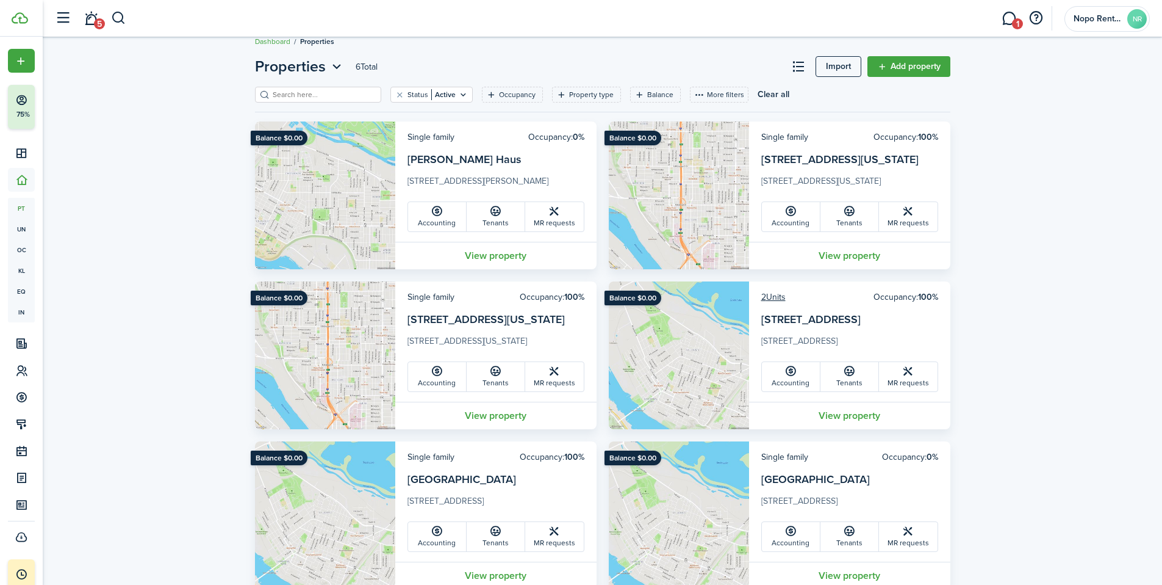
scroll to position [53, 0]
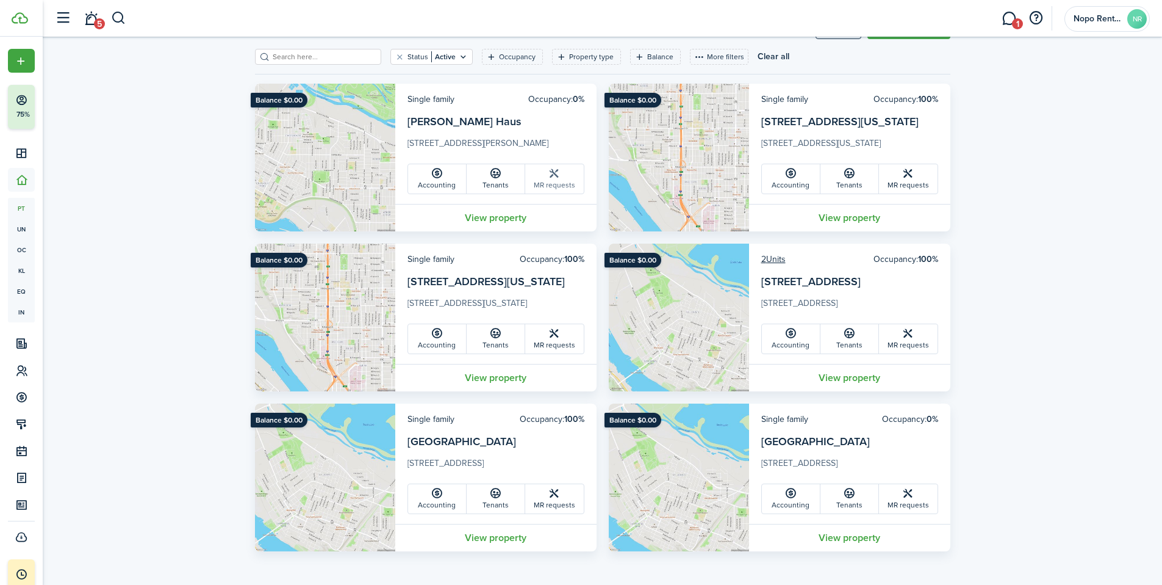
drag, startPoint x: 574, startPoint y: 301, endPoint x: 577, endPoint y: 172, distance: 129.4
click at [577, 171] on div "Balance $0.00 Single family Occupancy: 0% [PERSON_NAME] Haus [STREET_ADDRESS][P…" at bounding box center [603, 317] width 708 height 467
click at [1027, 309] on div "Properties 6 Total Import Add property Status Active Occupancy Property type Ba…" at bounding box center [603, 284] width 1120 height 545
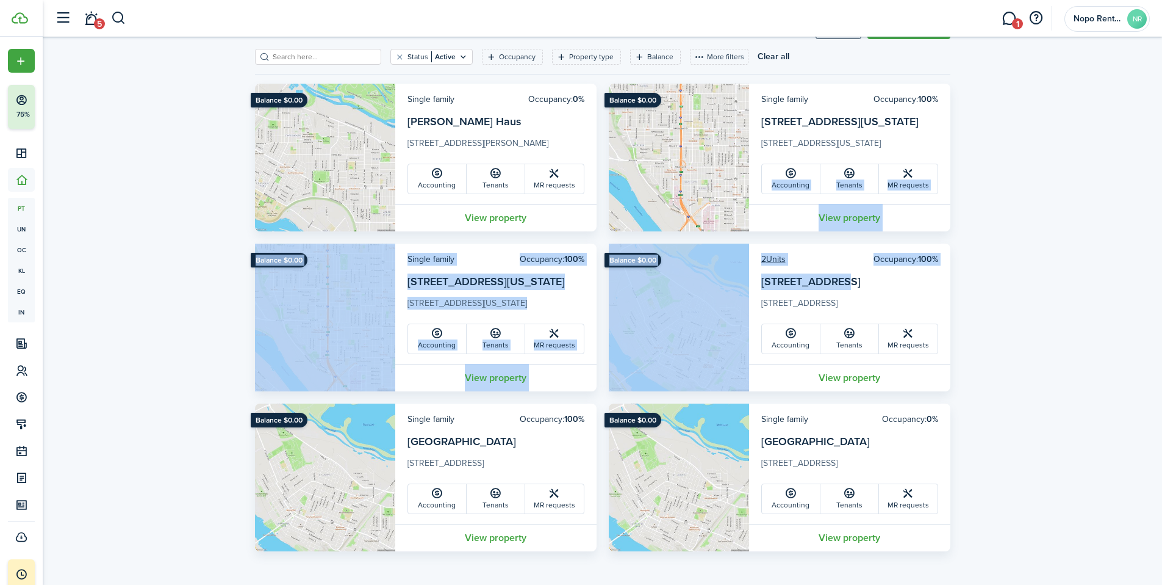
drag, startPoint x: 933, startPoint y: 288, endPoint x: 830, endPoint y: 187, distance: 144.5
click at [763, 164] on div "Balance $0.00 Single family Occupancy: 0% [PERSON_NAME] Haus [STREET_ADDRESS][P…" at bounding box center [603, 317] width 708 height 467
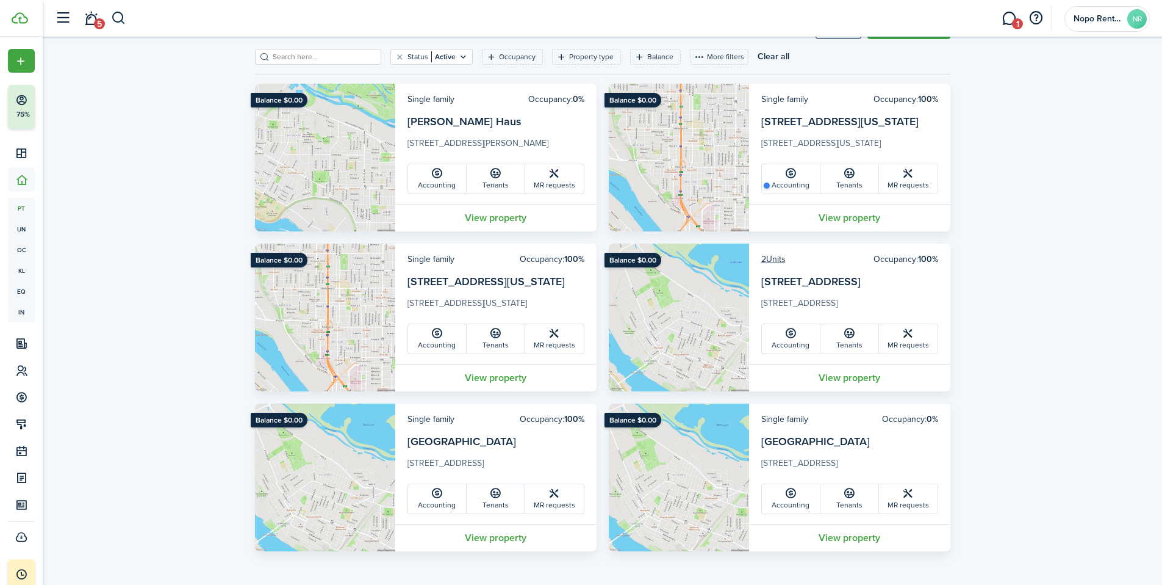
click at [1015, 241] on div "Properties 6 Total Import Add property Status Active Occupancy Property type Ba…" at bounding box center [603, 284] width 1120 height 545
click at [854, 379] on link "View property" at bounding box center [849, 377] width 201 height 27
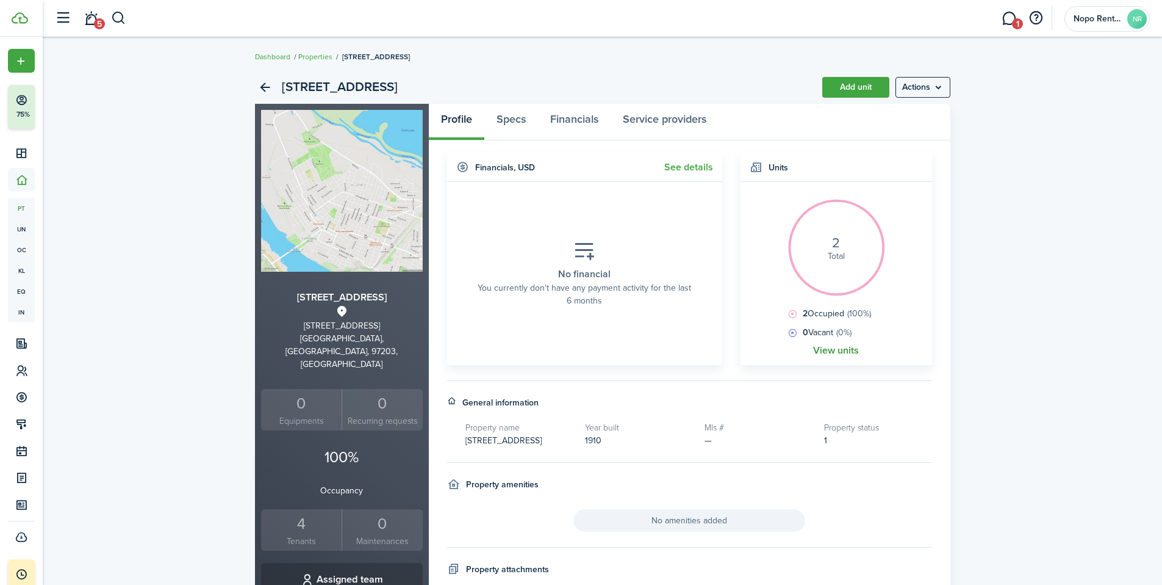
click at [826, 351] on link "View units" at bounding box center [836, 350] width 46 height 11
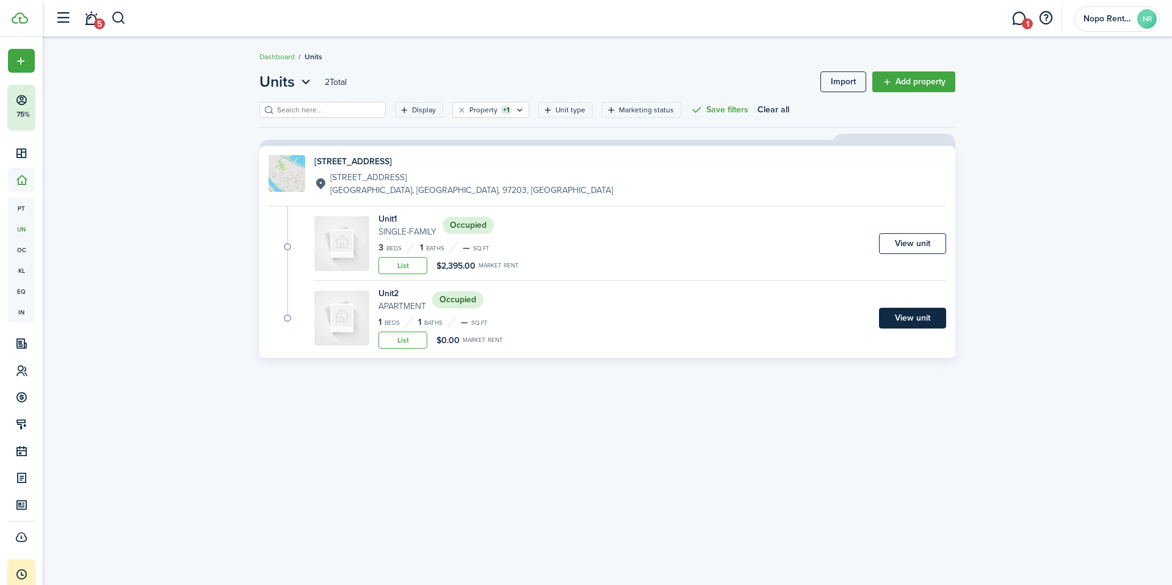
click at [905, 315] on link "View unit" at bounding box center [912, 318] width 67 height 21
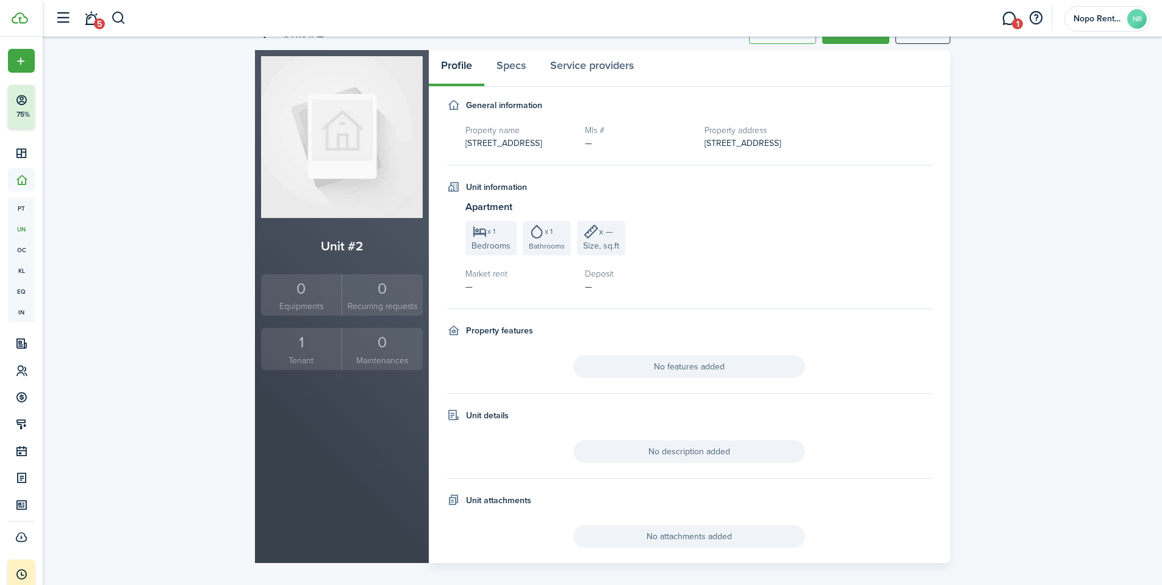
scroll to position [65, 0]
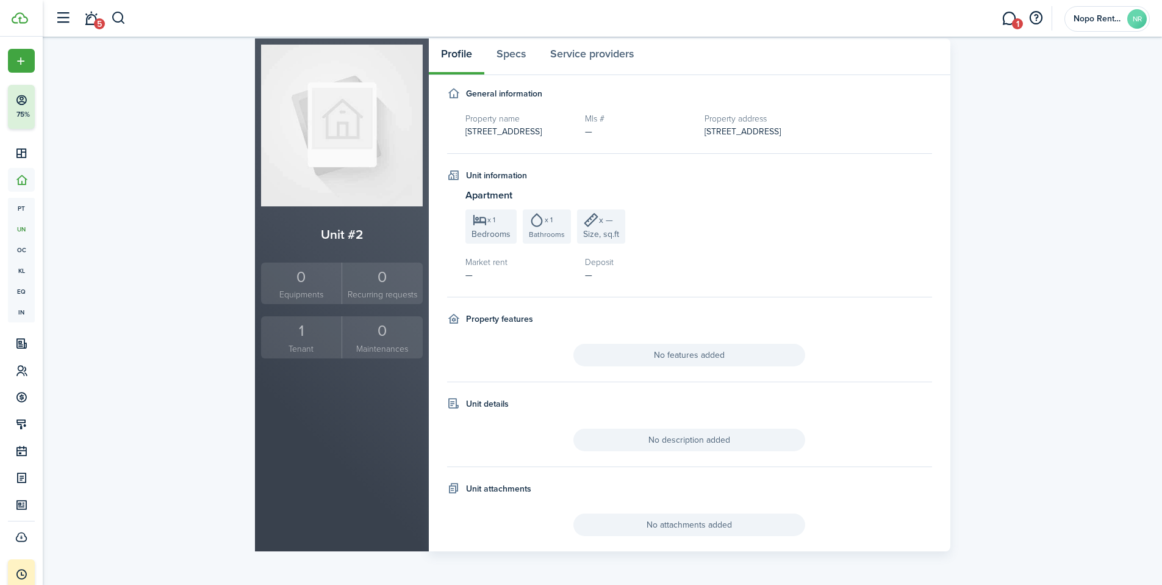
click at [602, 266] on h5 "Deposit" at bounding box center [638, 262] width 107 height 13
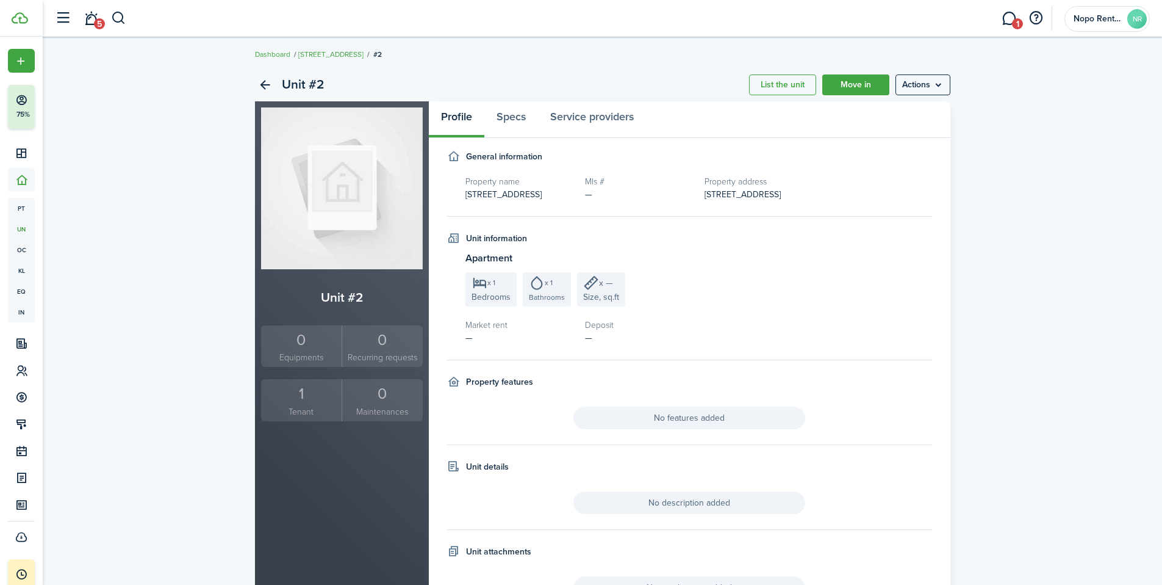
scroll to position [0, 0]
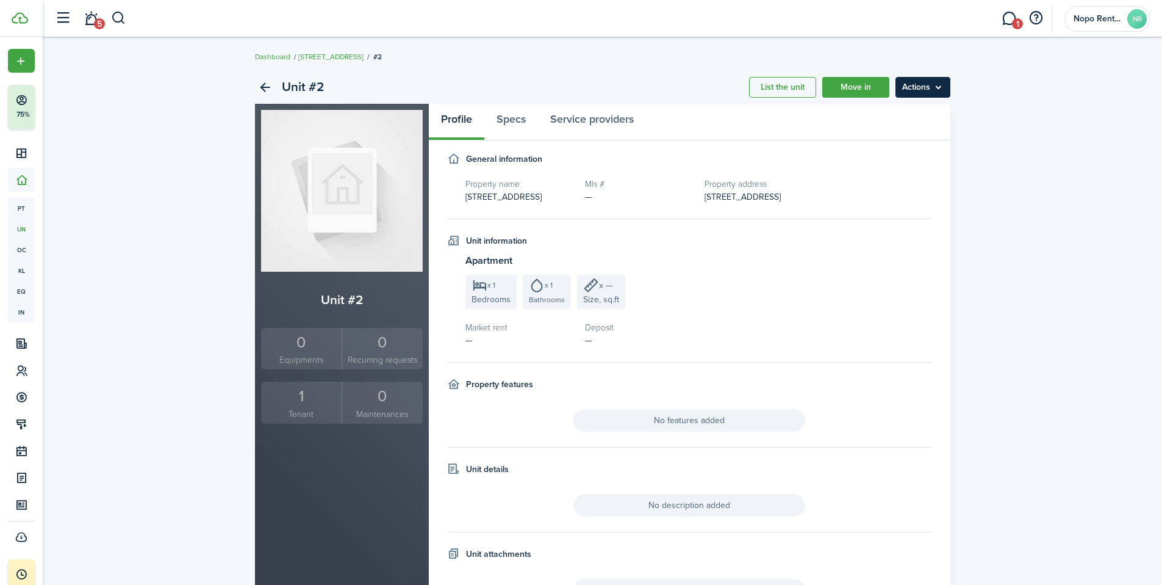
click at [929, 88] on menu-btn "Actions" at bounding box center [923, 87] width 55 height 21
click at [855, 85] on link "Move in" at bounding box center [855, 87] width 67 height 21
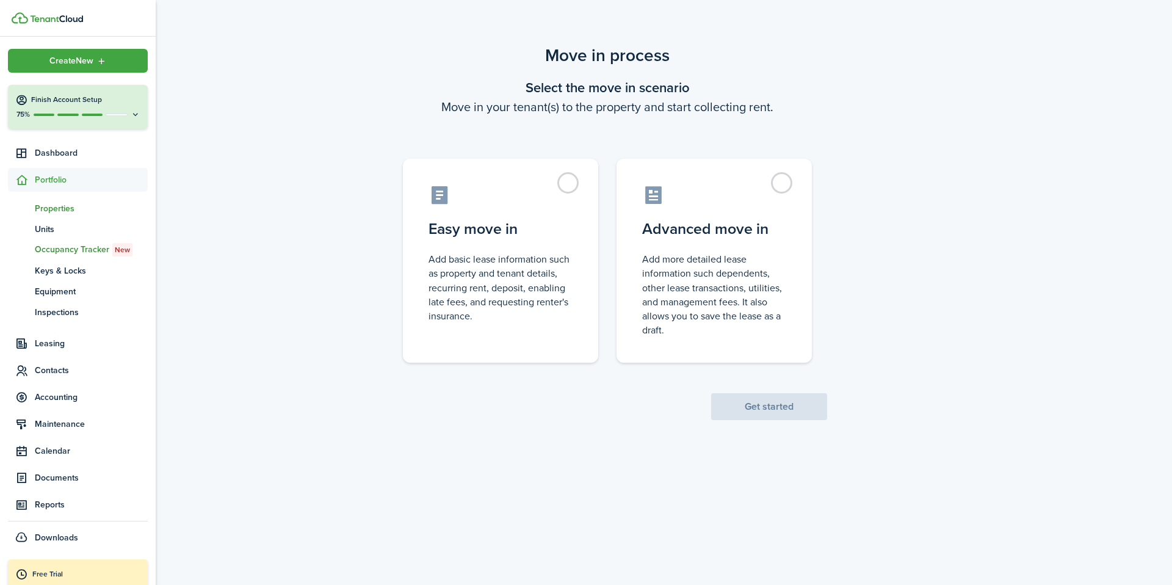
click at [48, 210] on span "Properties" at bounding box center [91, 208] width 113 height 13
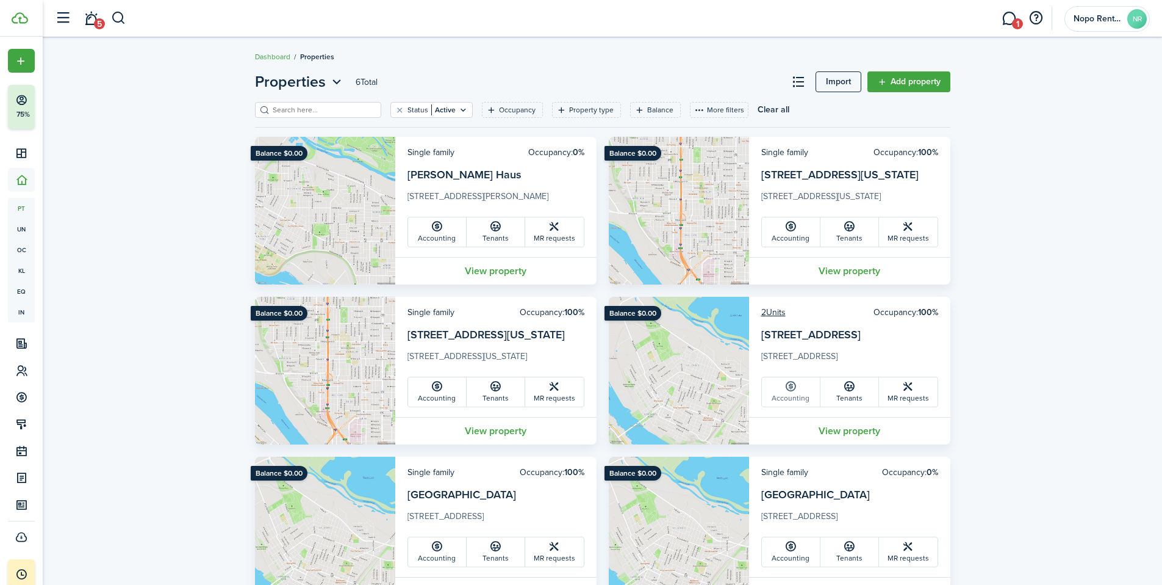
click at [793, 390] on icon at bounding box center [791, 386] width 13 height 12
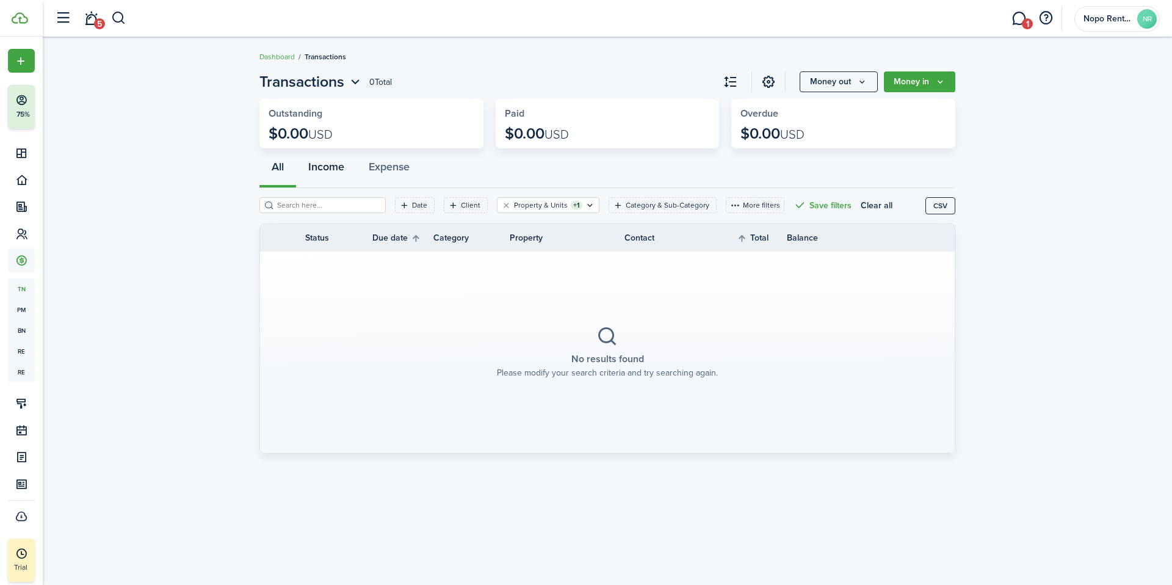
click at [328, 169] on button "Income" at bounding box center [326, 169] width 60 height 37
click at [398, 168] on button "Expense" at bounding box center [388, 169] width 65 height 37
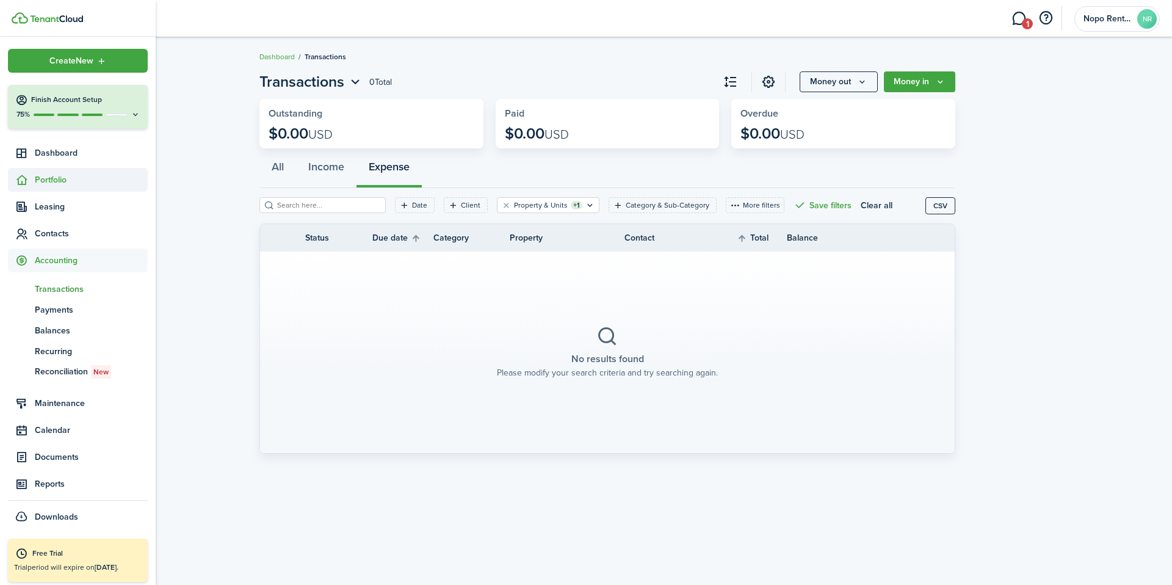
click at [55, 178] on span "Portfolio" at bounding box center [91, 179] width 113 height 13
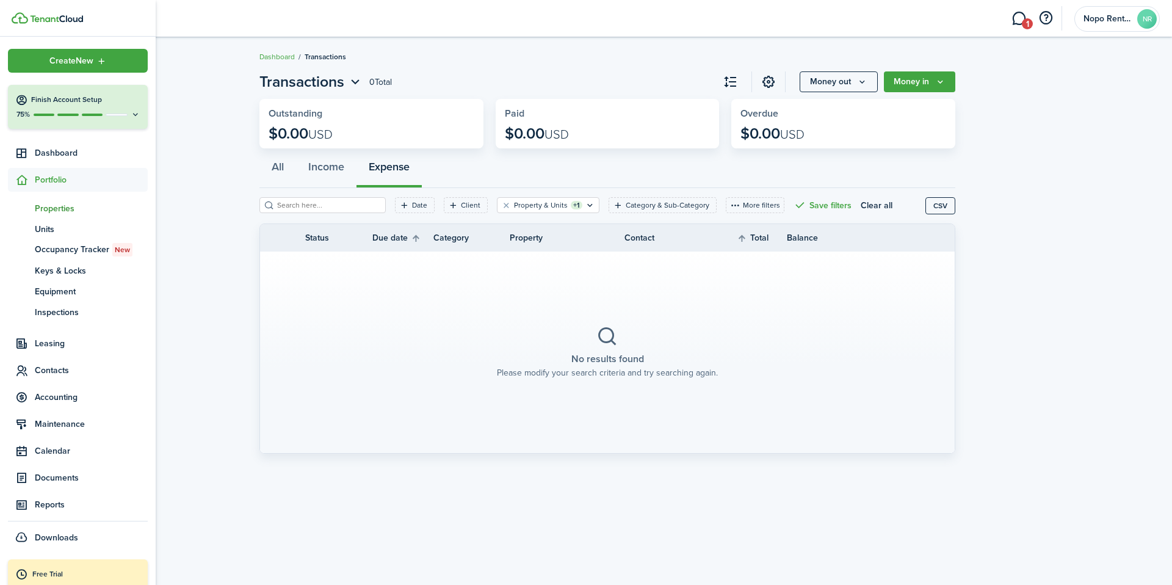
click at [51, 207] on span "Properties" at bounding box center [91, 208] width 113 height 13
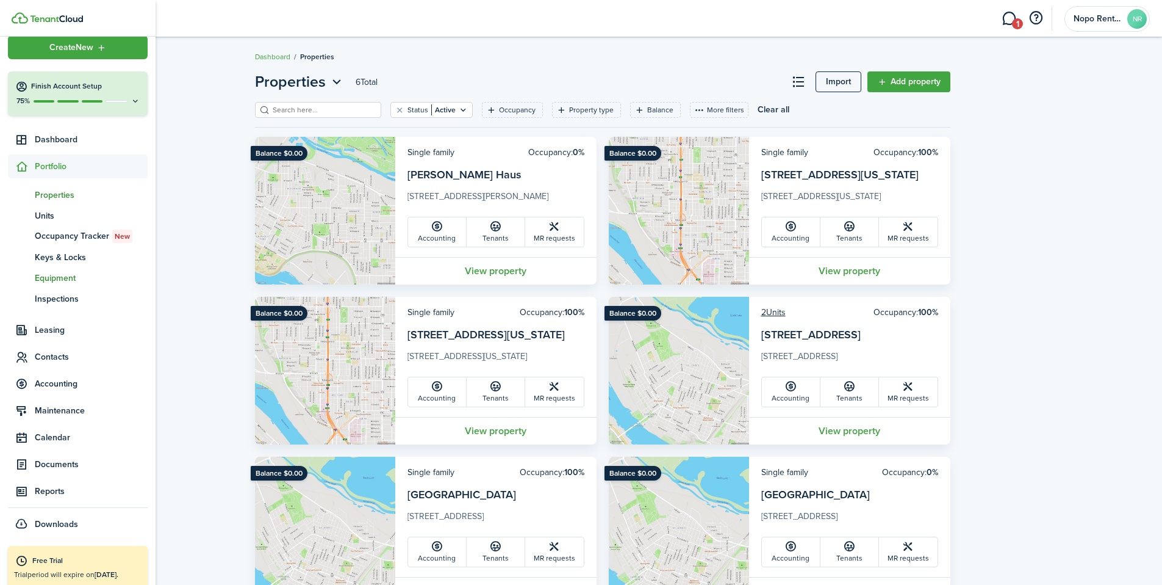
scroll to position [24, 0]
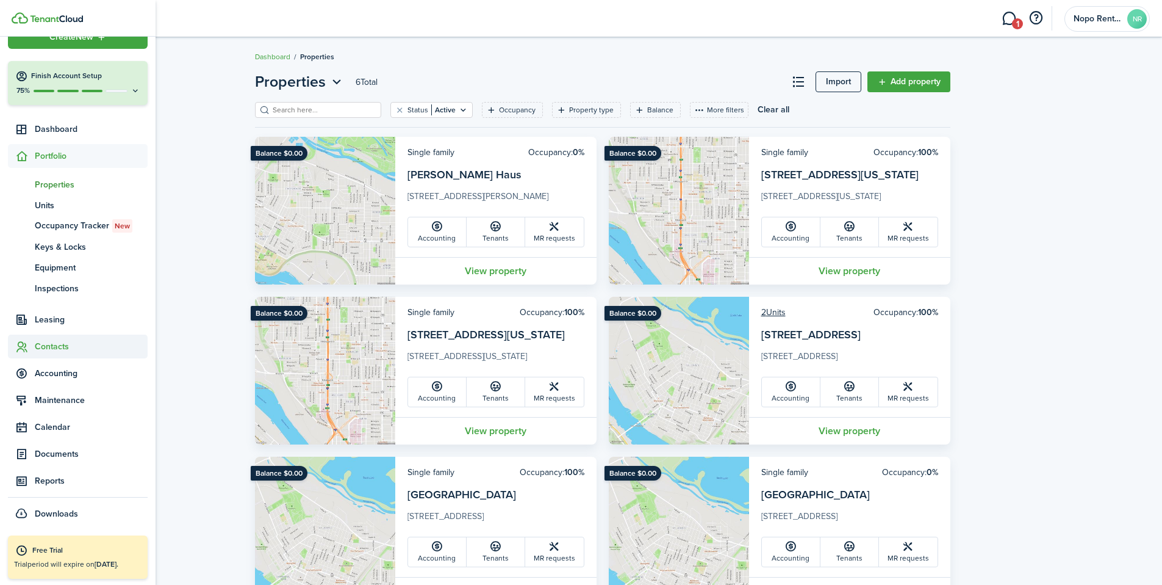
click at [46, 345] on span "Contacts" at bounding box center [91, 346] width 113 height 13
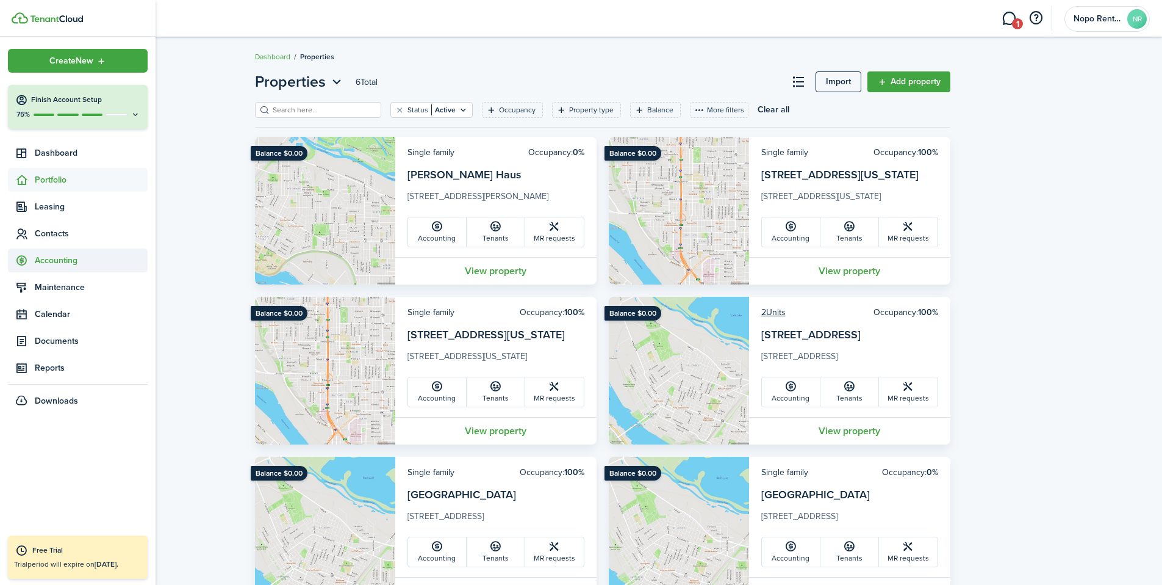
scroll to position [0, 0]
click at [59, 262] on span "Tenants" at bounding box center [91, 262] width 113 height 13
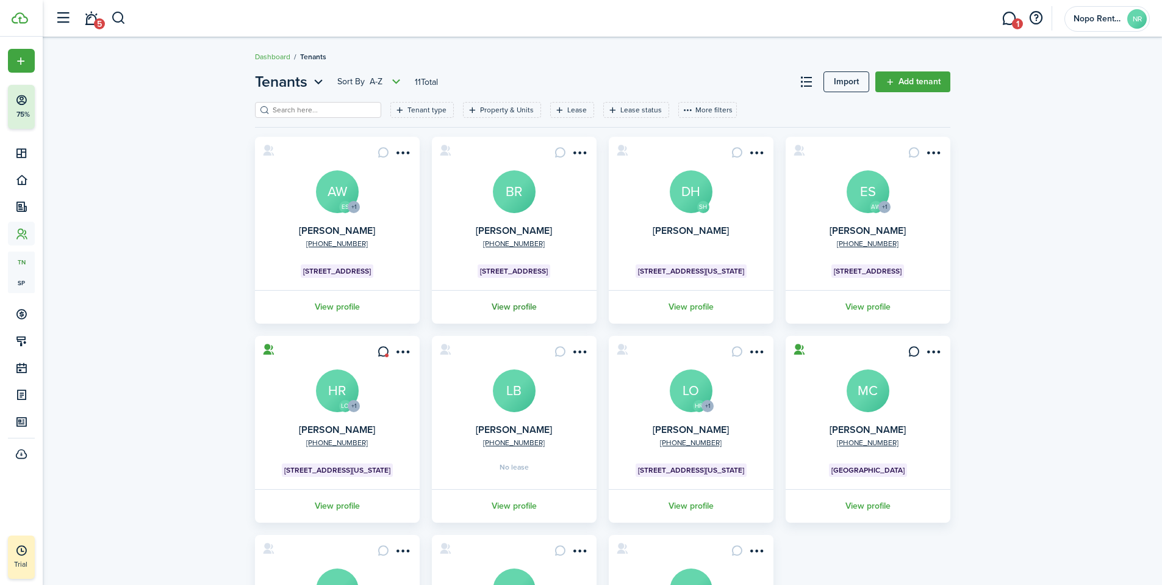
click at [512, 309] on link "View profile" at bounding box center [514, 307] width 168 height 34
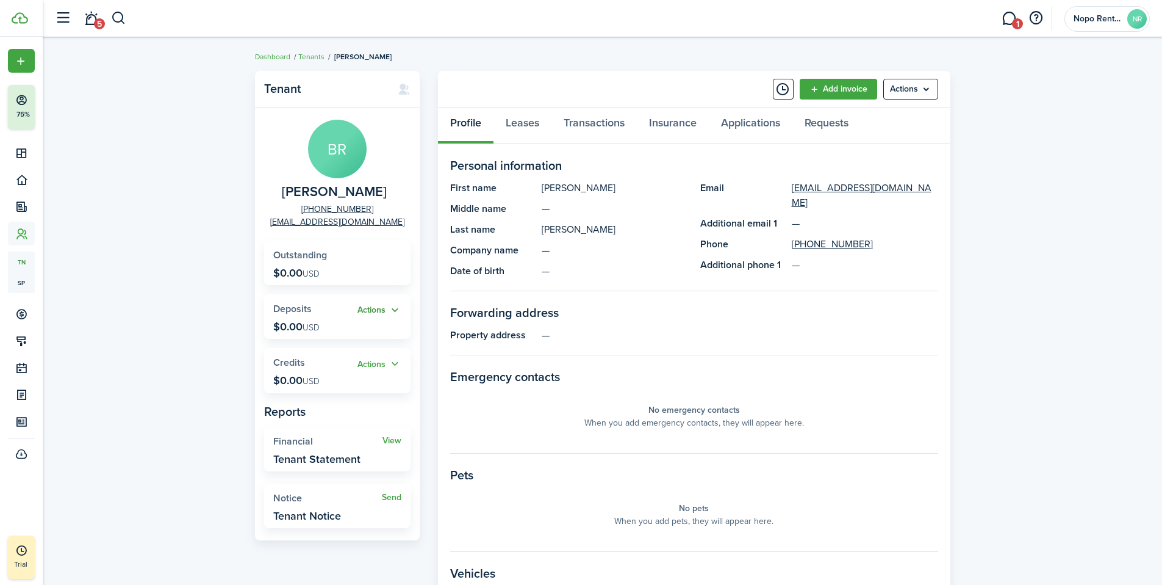
click at [381, 309] on button "Actions" at bounding box center [380, 310] width 44 height 14
click at [466, 122] on div "Profile Leases Transactions Insurance Applications Requests" at bounding box center [694, 125] width 513 height 37
click at [525, 121] on link "Leases" at bounding box center [523, 125] width 58 height 37
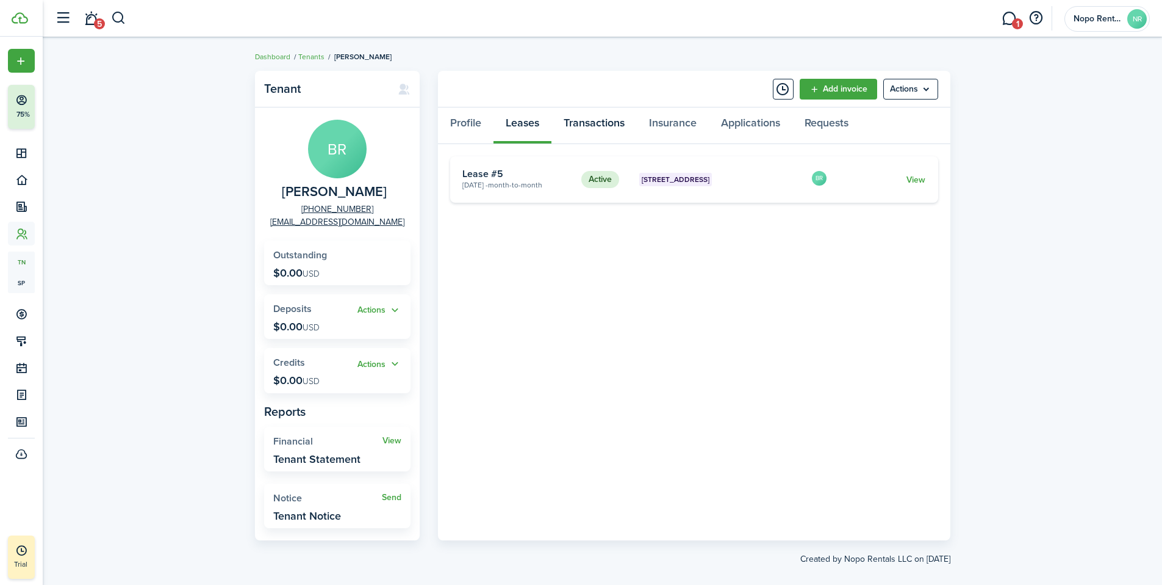
click at [592, 126] on link "Transactions" at bounding box center [594, 125] width 85 height 37
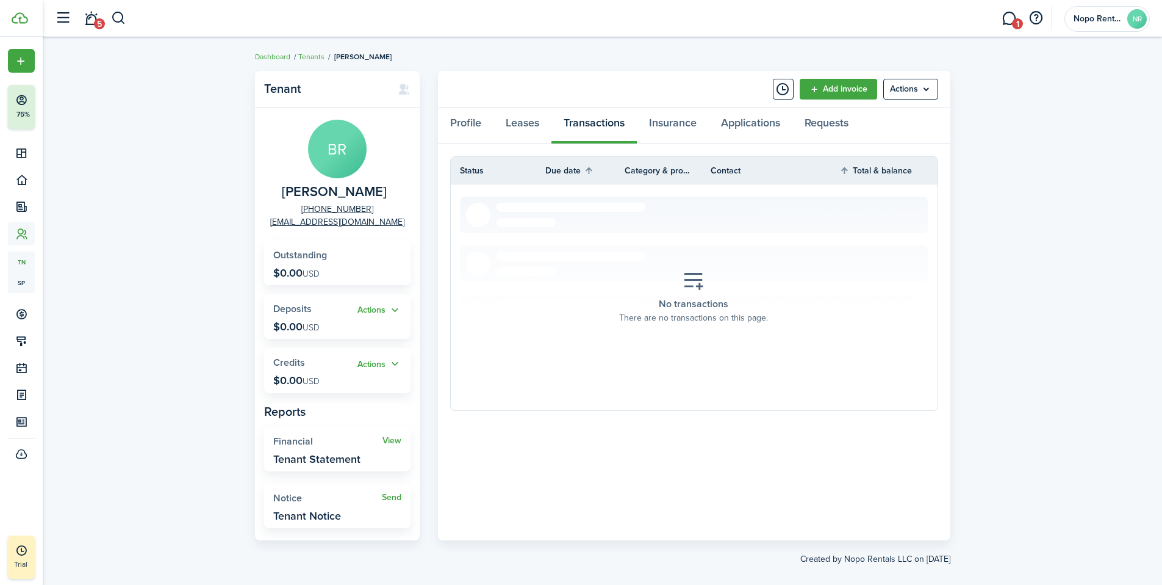
click at [696, 284] on icon at bounding box center [694, 280] width 22 height 21
click at [683, 124] on link "Insurance" at bounding box center [673, 125] width 72 height 37
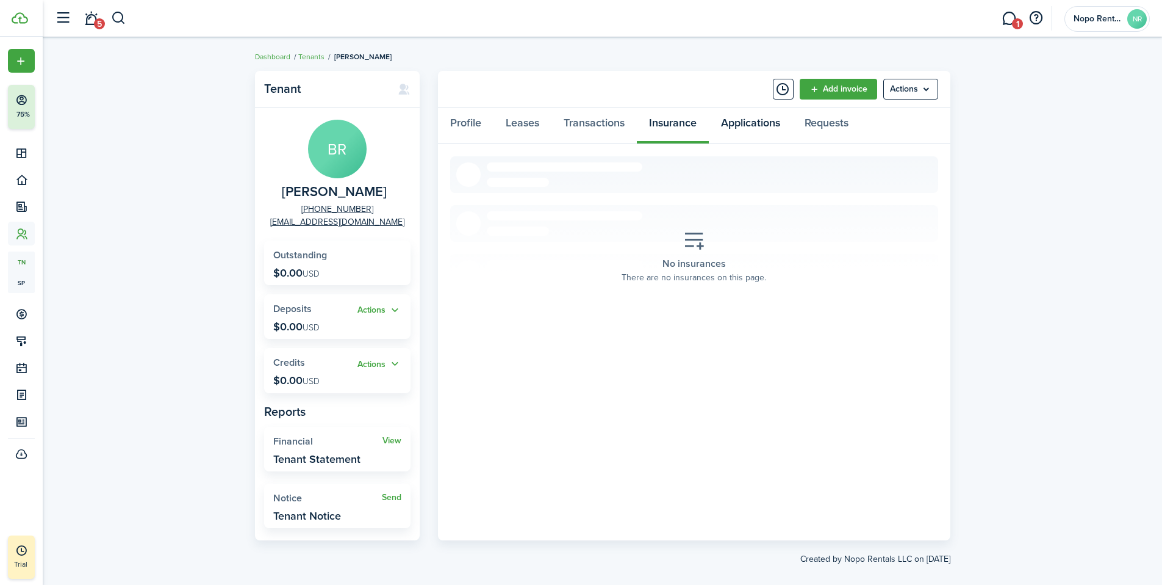
click at [773, 125] on link "Applications" at bounding box center [751, 125] width 84 height 37
click at [827, 124] on link "Requests" at bounding box center [827, 125] width 68 height 37
click at [467, 123] on link "Profile" at bounding box center [466, 125] width 56 height 37
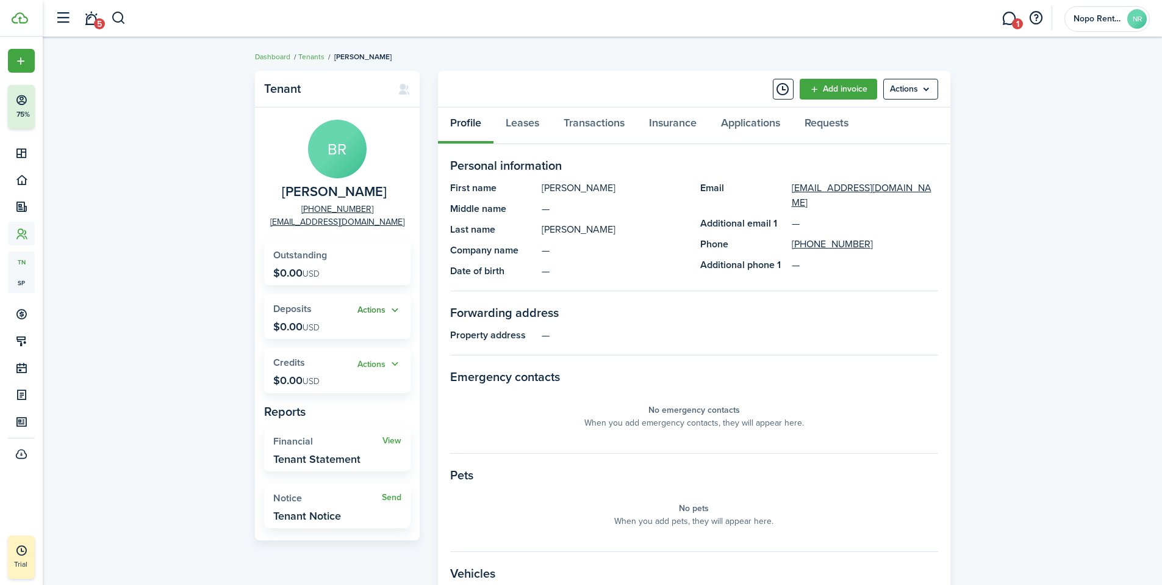
click at [388, 311] on button "Actions" at bounding box center [380, 310] width 44 height 14
click at [311, 335] on link "Add" at bounding box center [348, 333] width 107 height 21
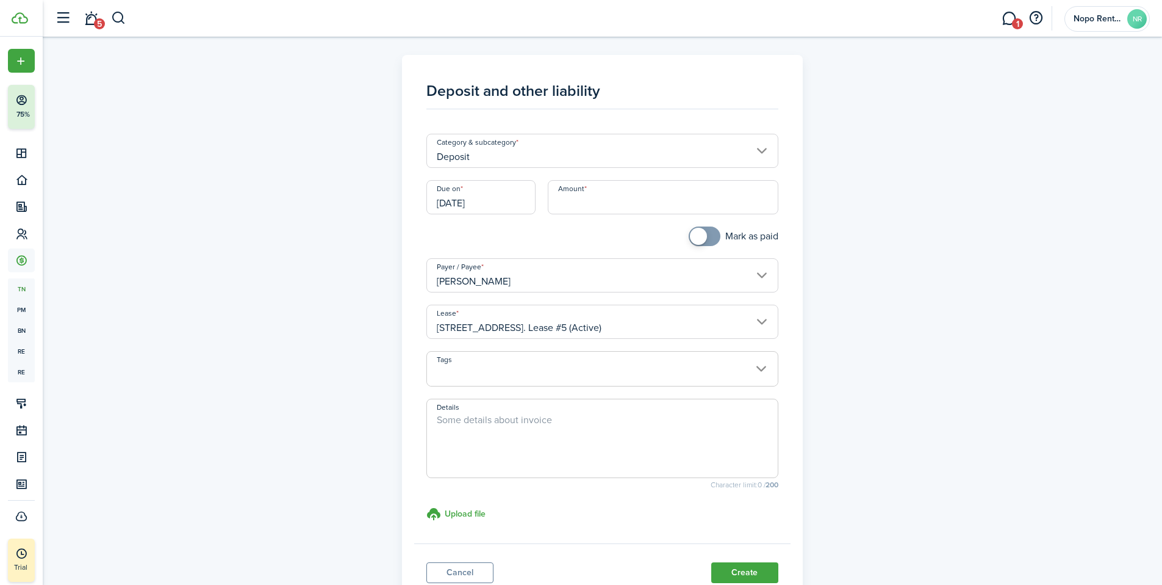
checkbox input "true"
click at [711, 235] on span at bounding box center [705, 236] width 12 height 20
click at [497, 155] on input "Deposit" at bounding box center [602, 151] width 352 height 34
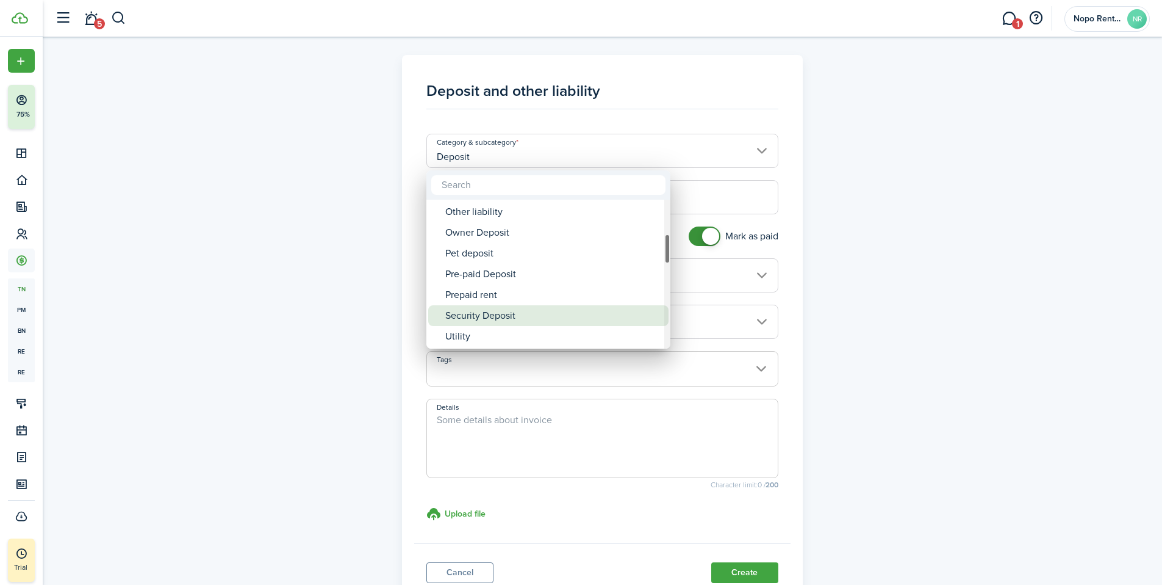
drag, startPoint x: 483, startPoint y: 319, endPoint x: 482, endPoint y: 297, distance: 22.0
click at [483, 319] on div "Security Deposit" at bounding box center [553, 315] width 216 height 21
type input "Deposit / Security Deposit"
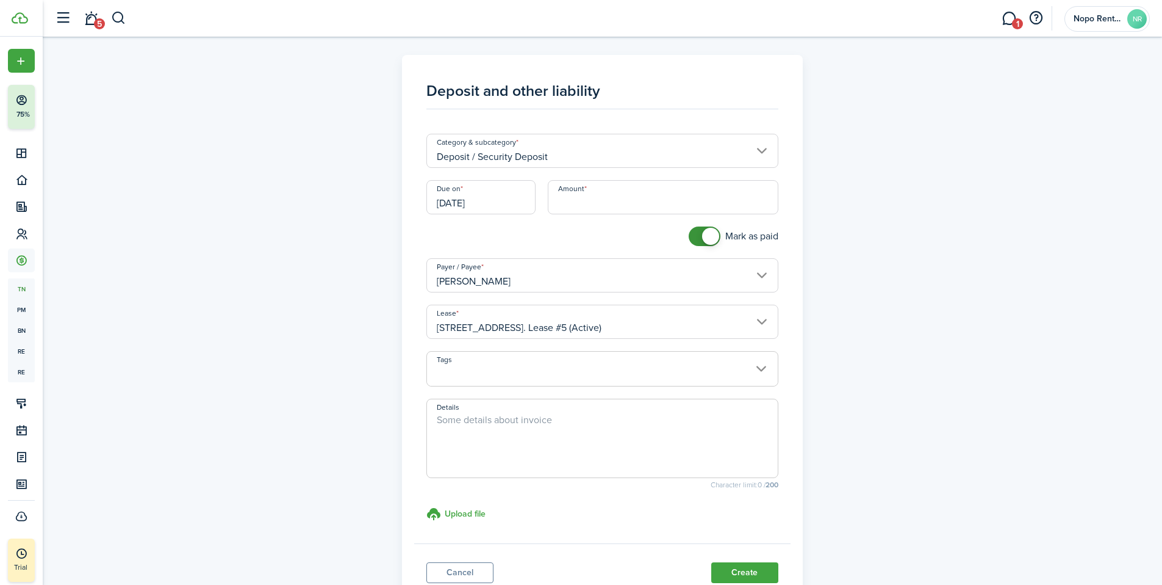
click at [605, 203] on input "Amount" at bounding box center [663, 197] width 231 height 34
click at [462, 200] on input "[DATE]" at bounding box center [480, 197] width 109 height 34
type input "$1,395.00"
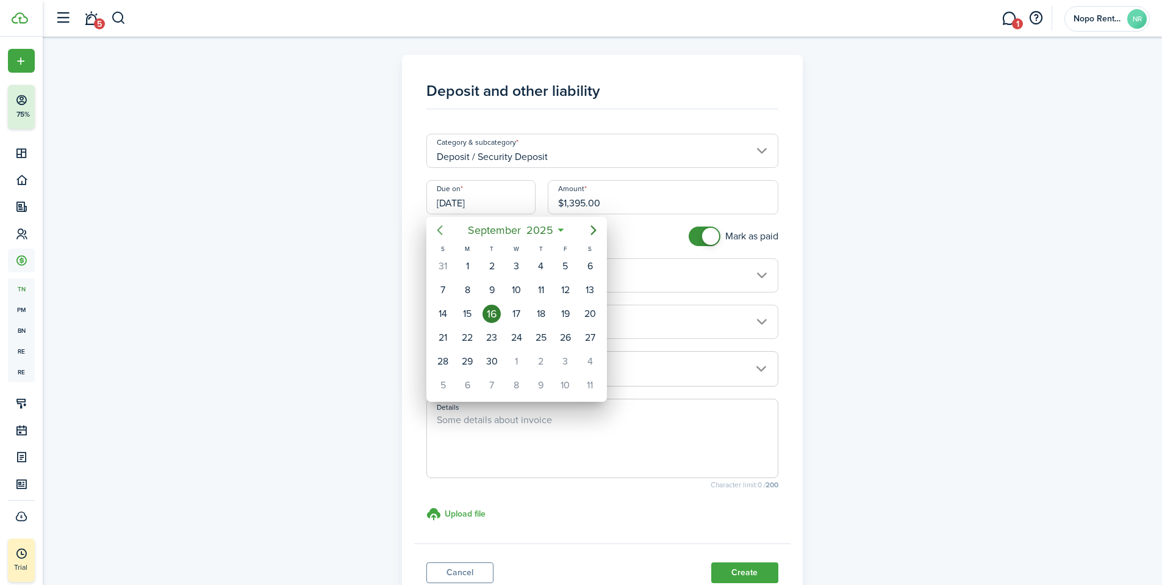
click at [446, 231] on icon "Previous page" at bounding box center [440, 230] width 15 height 15
click at [443, 230] on icon "Previous page" at bounding box center [440, 230] width 15 height 15
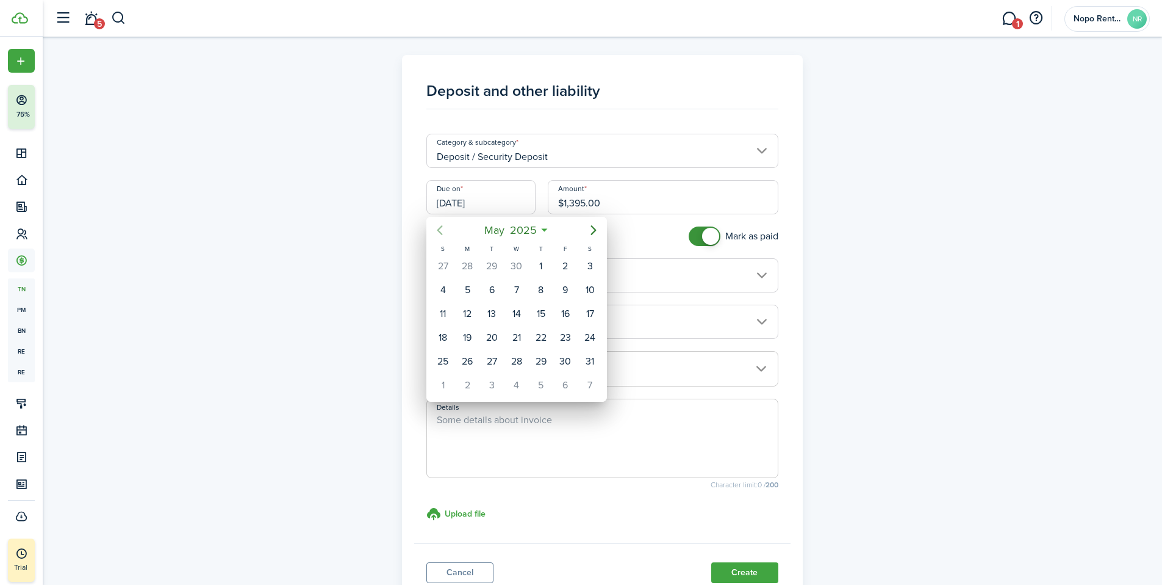
click at [443, 230] on icon "Previous page" at bounding box center [440, 230] width 15 height 15
click at [596, 316] on div "15" at bounding box center [590, 313] width 18 height 18
type input "[DATE]"
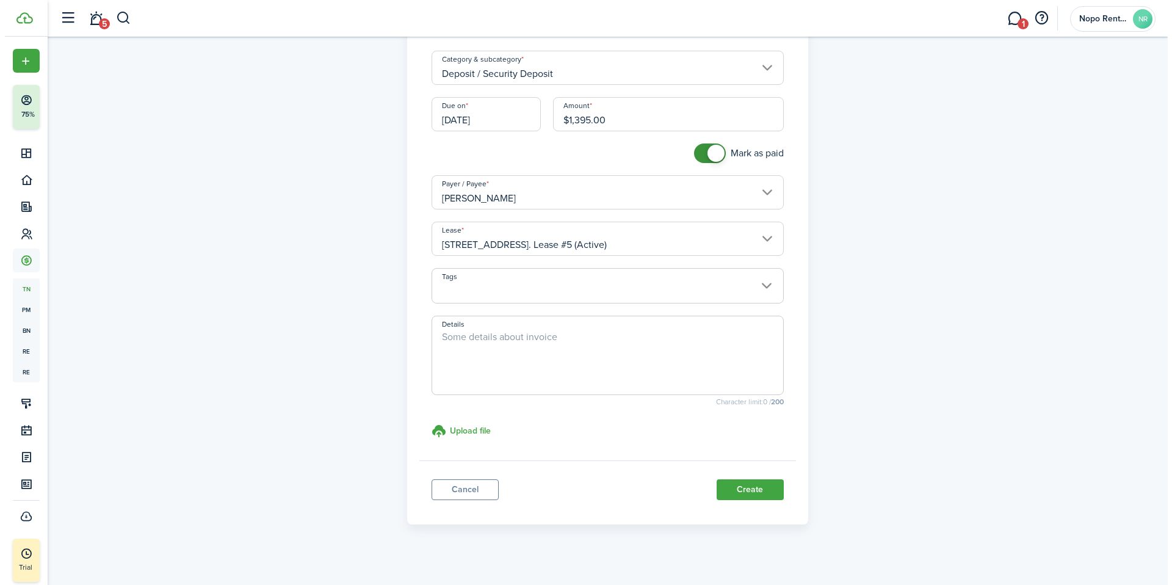
scroll to position [93, 0]
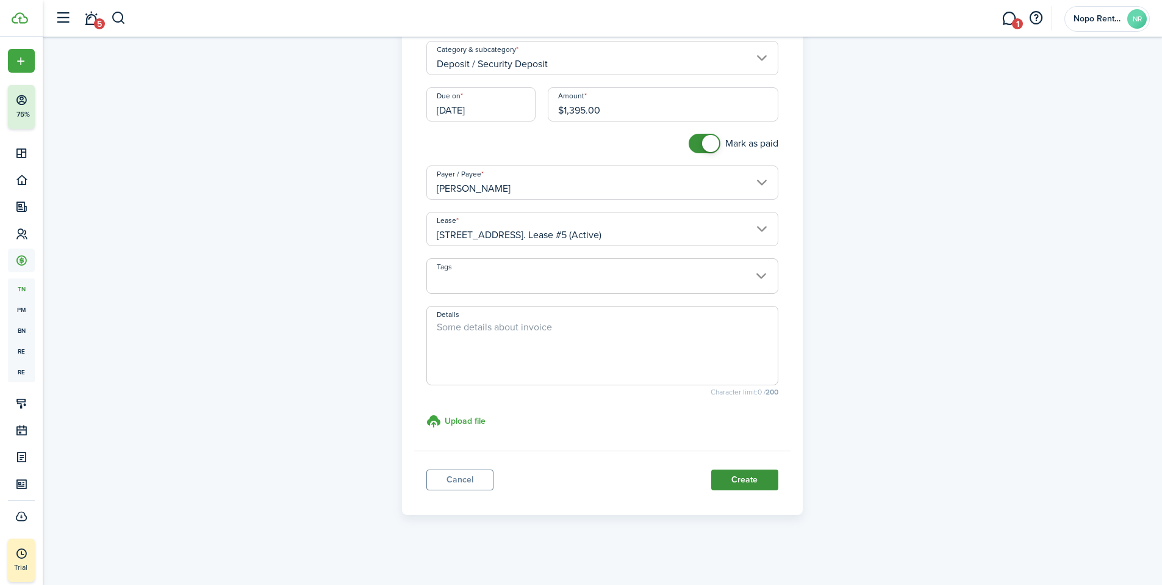
click at [751, 479] on button "Create" at bounding box center [744, 479] width 67 height 21
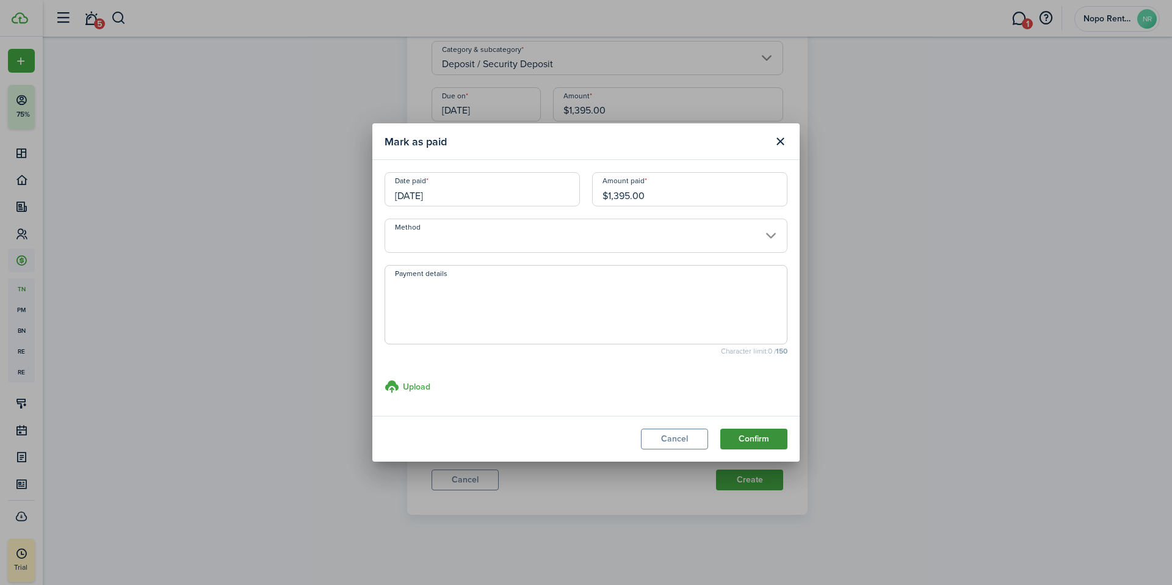
click at [754, 435] on button "Confirm" at bounding box center [753, 438] width 67 height 21
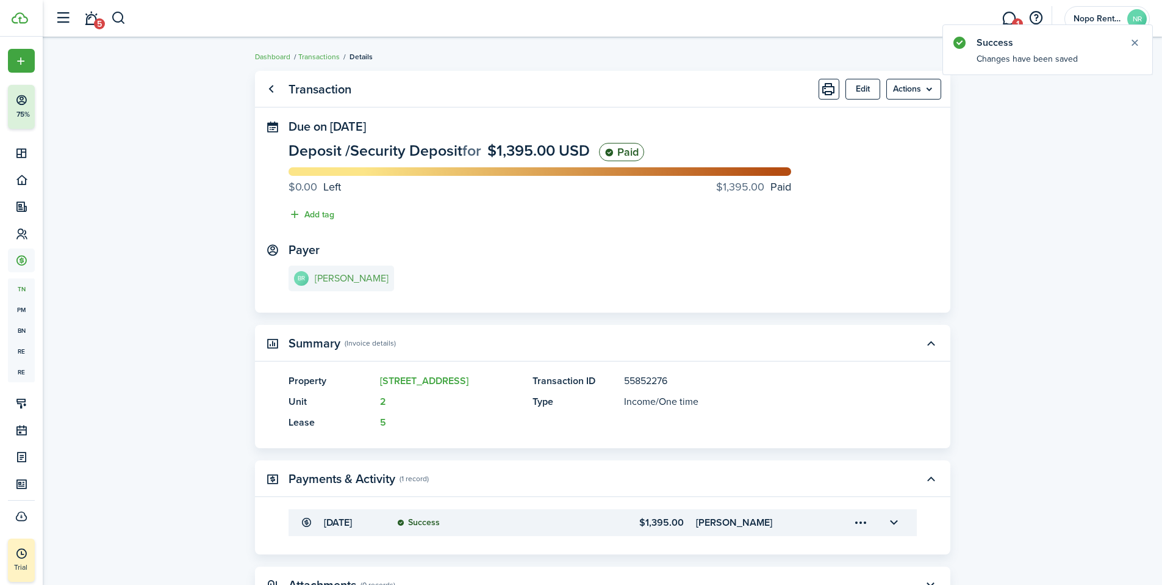
click at [342, 278] on e-details-info-title "[PERSON_NAME]" at bounding box center [352, 278] width 74 height 11
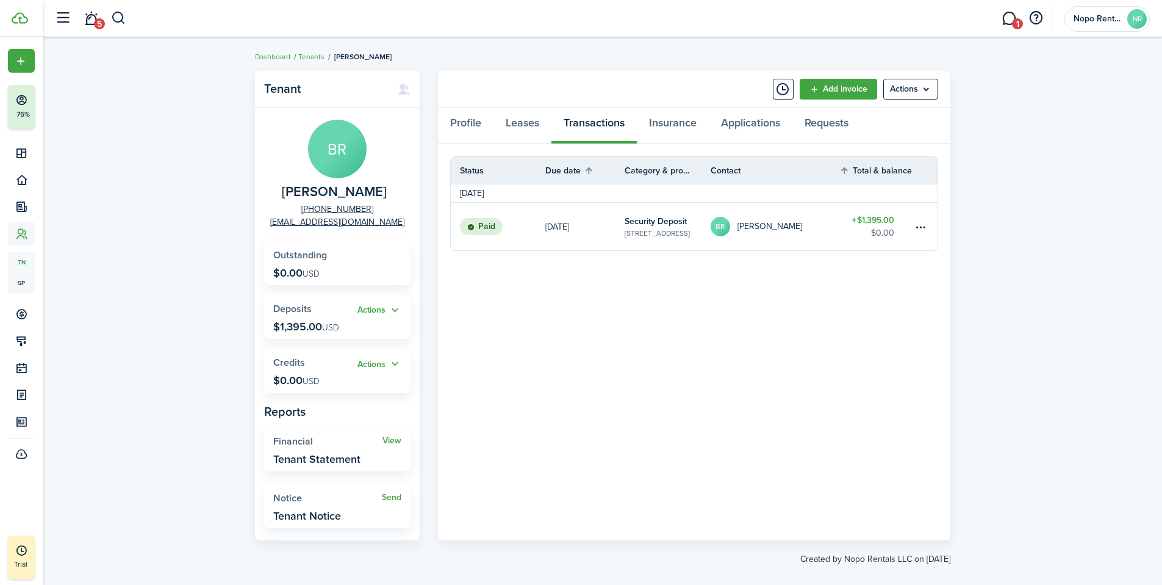
scroll to position [2, 0]
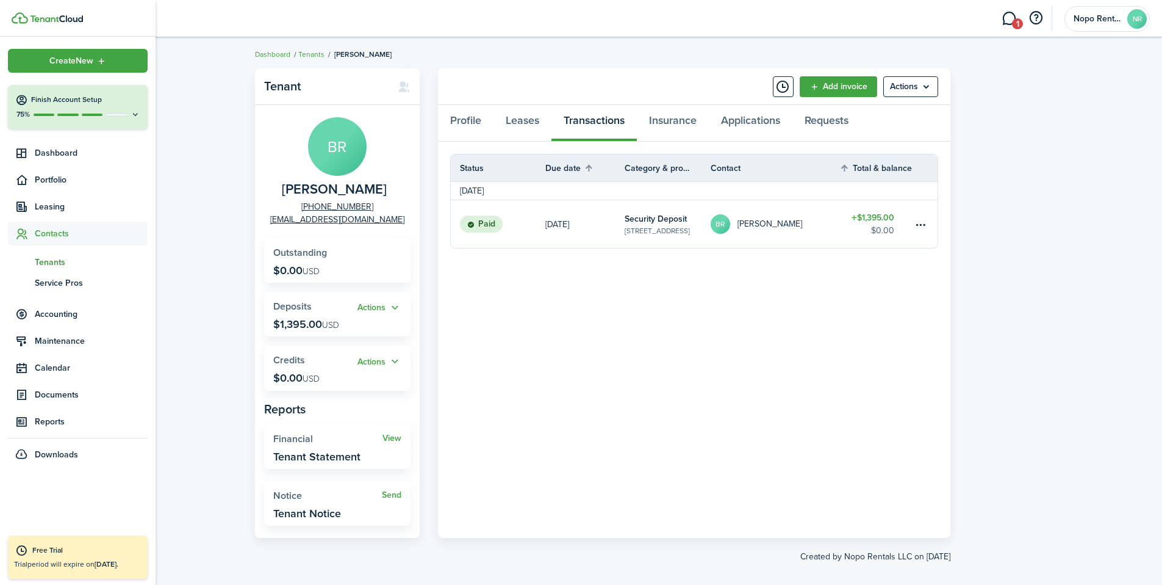
click at [57, 262] on span "Tenants" at bounding box center [91, 262] width 113 height 13
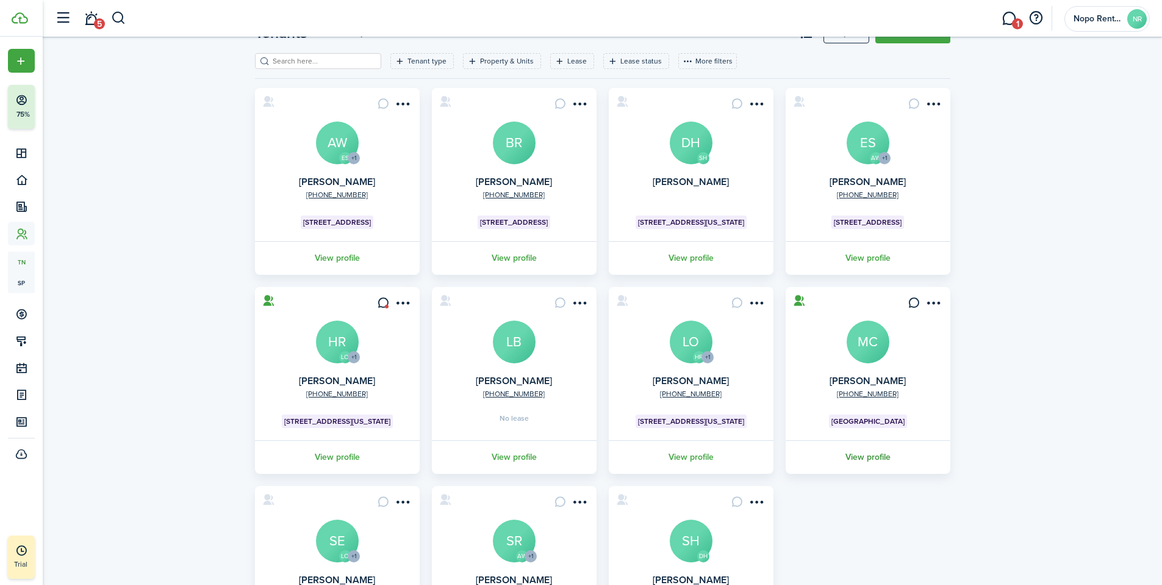
scroll to position [170, 0]
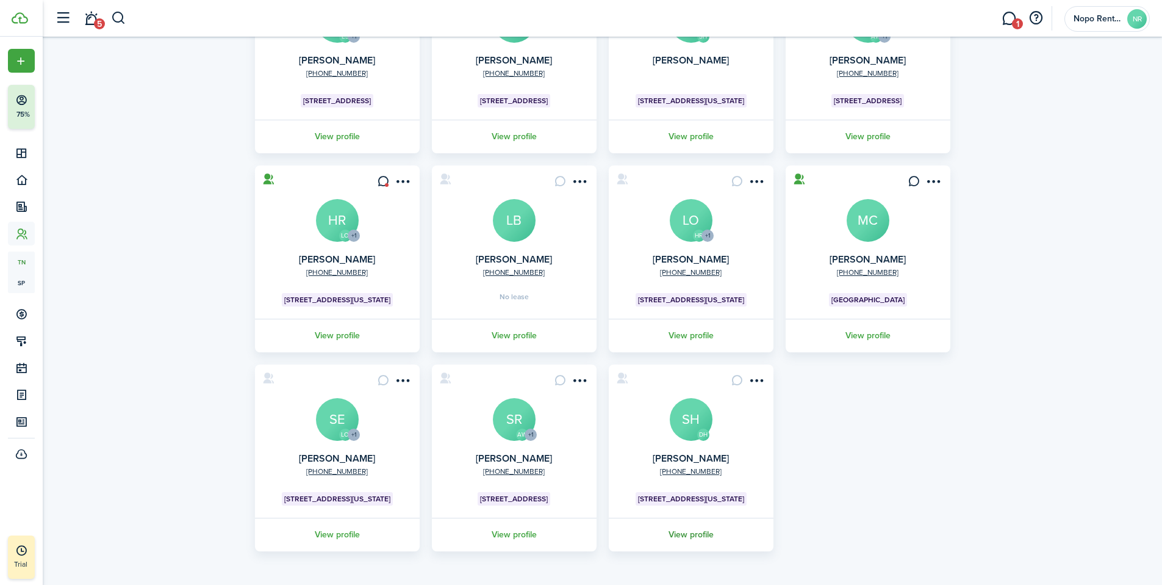
click at [697, 534] on link "View profile" at bounding box center [691, 534] width 168 height 34
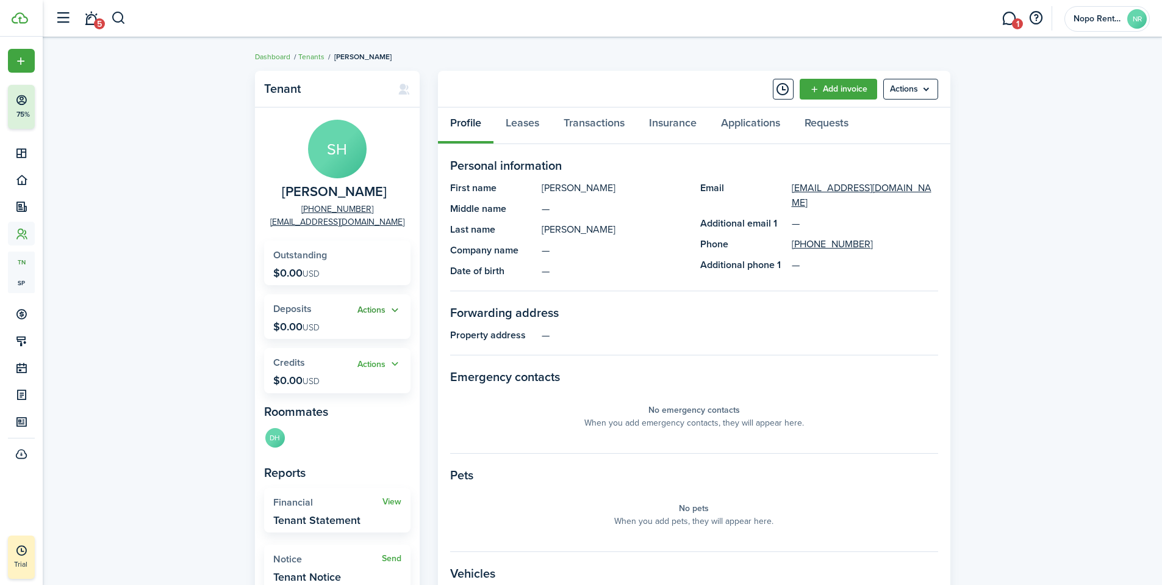
click at [373, 311] on button "Actions" at bounding box center [380, 310] width 44 height 14
click at [312, 334] on link "Add" at bounding box center [348, 333] width 107 height 21
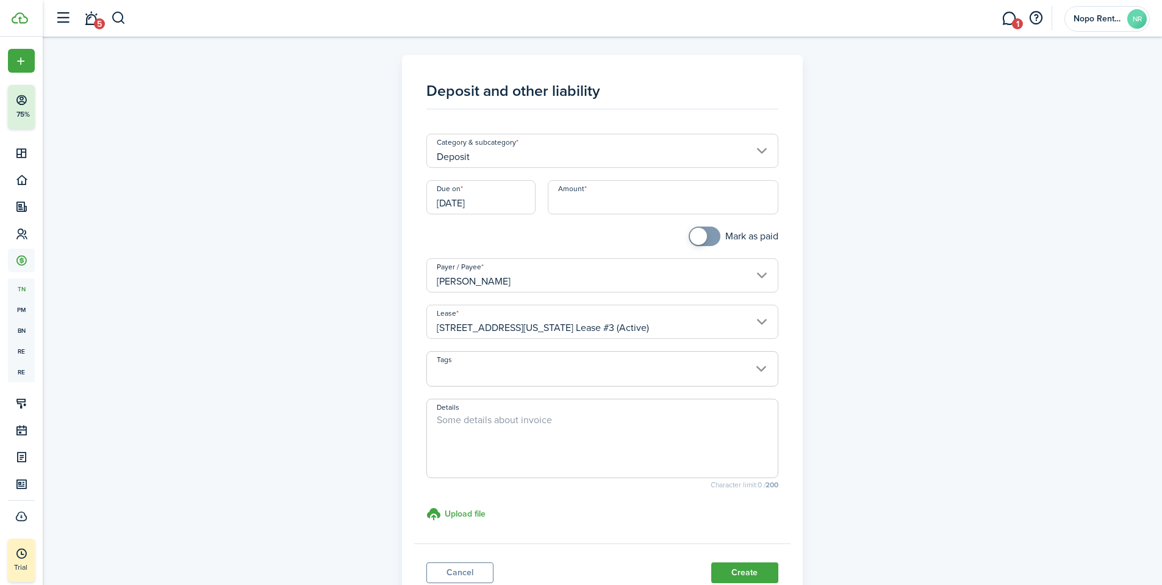
click at [571, 206] on input "Amount" at bounding box center [663, 197] width 231 height 34
click at [516, 162] on input "Deposit" at bounding box center [602, 151] width 352 height 34
type input "$2,000.00"
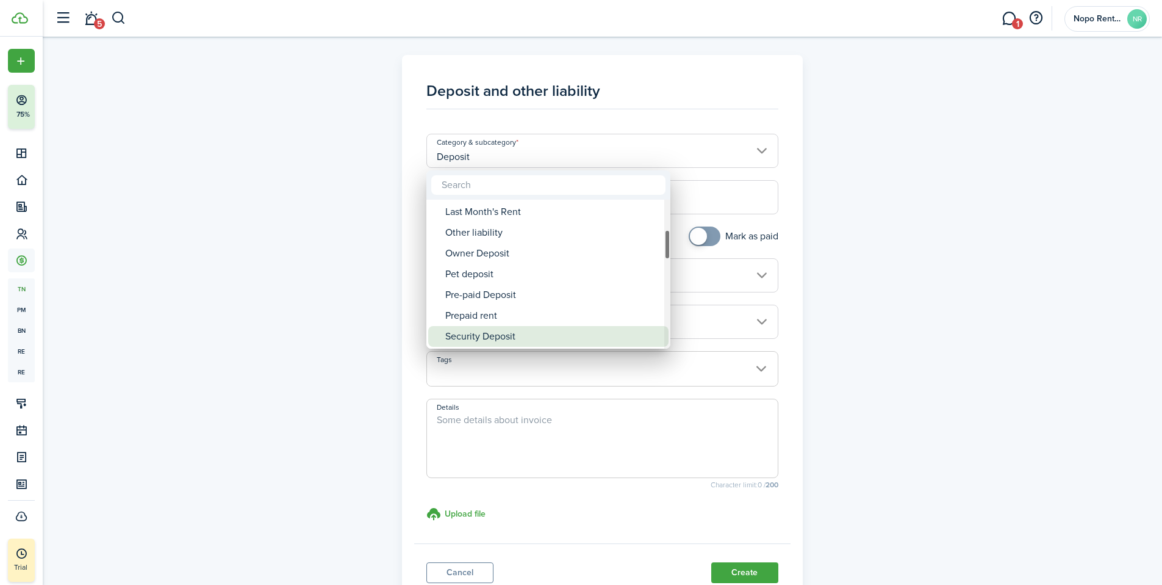
click at [488, 334] on div "Security Deposit" at bounding box center [553, 336] width 216 height 21
type input "Deposit / Security Deposit"
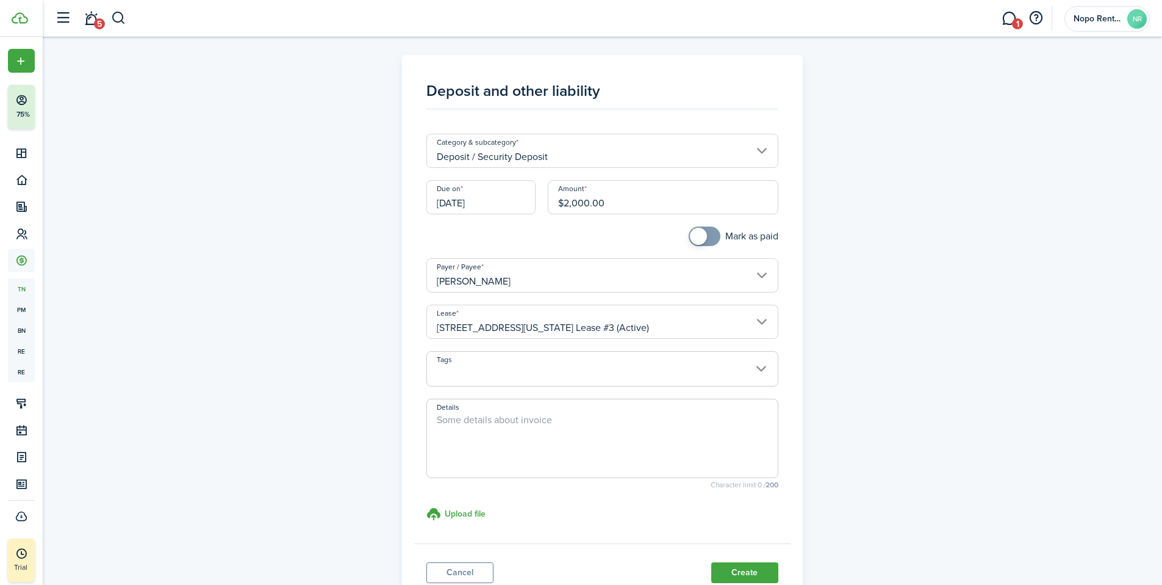
click at [480, 234] on div "Mark as paid" at bounding box center [602, 242] width 364 height 32
click at [617, 204] on input "$2,000.00" at bounding box center [663, 197] width 231 height 34
drag, startPoint x: 617, startPoint y: 205, endPoint x: 448, endPoint y: 196, distance: 168.7
click at [448, 196] on div "Due on [DATE] Amount $2,000.00" at bounding box center [602, 203] width 364 height 46
type input "$1,900.00"
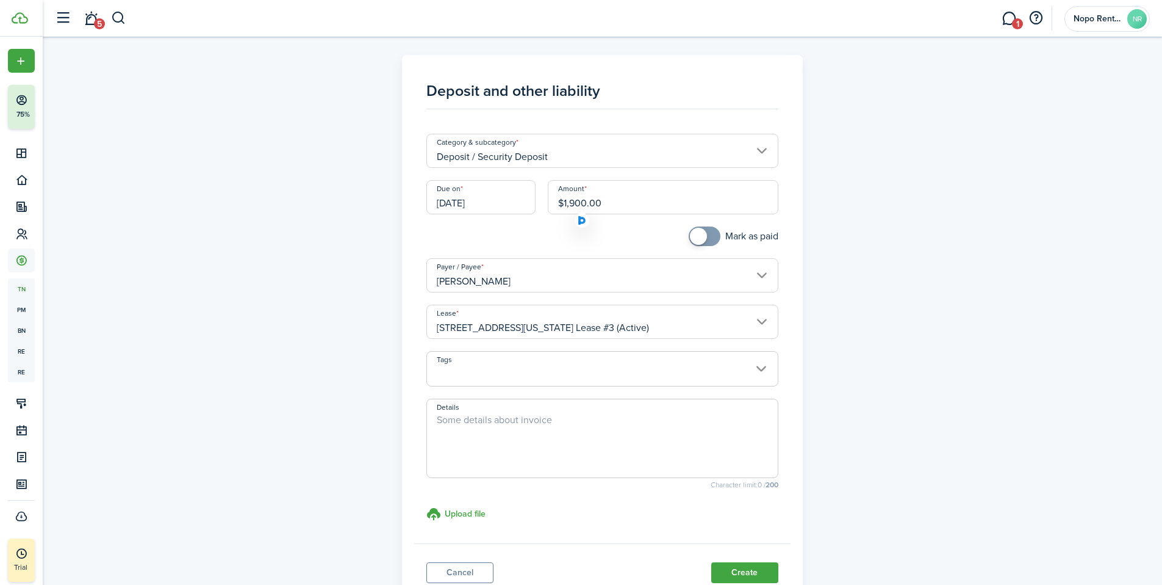
click at [507, 236] on div "Mark as paid" at bounding box center [602, 242] width 364 height 32
checkbox input "true"
click at [704, 234] on span at bounding box center [698, 236] width 17 height 17
click at [483, 203] on input "[DATE]" at bounding box center [480, 197] width 109 height 34
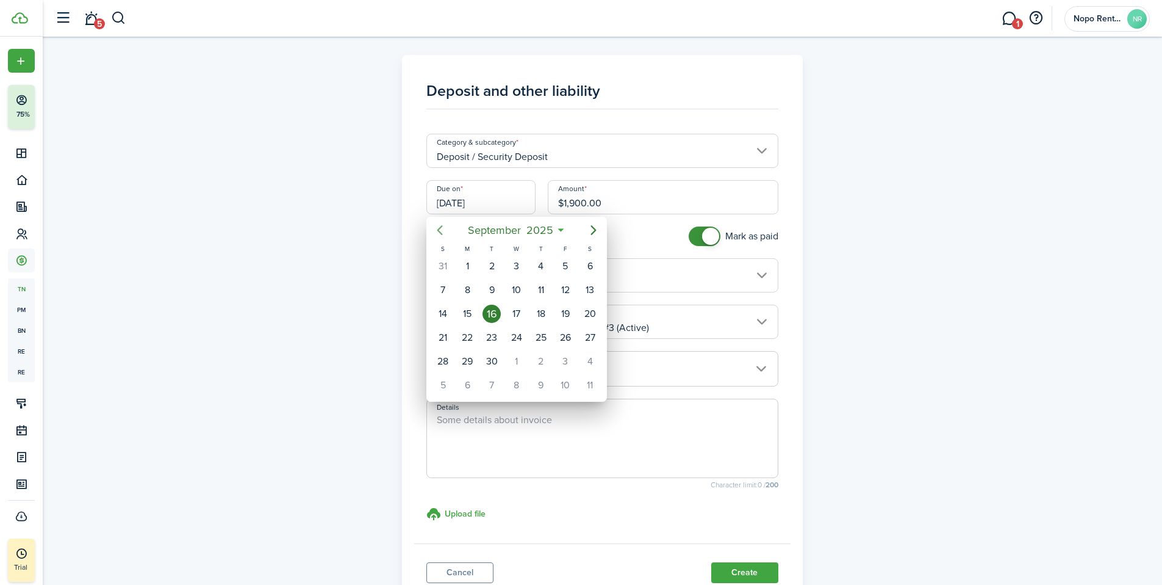
click at [440, 228] on icon "Previous page" at bounding box center [439, 230] width 5 height 10
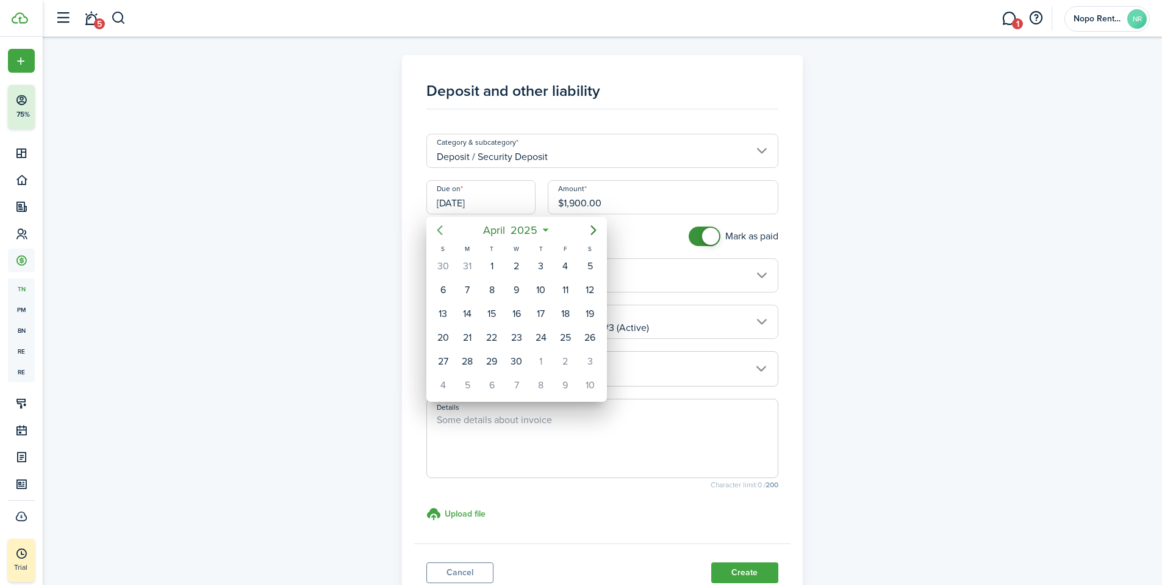
click at [440, 228] on icon "Previous page" at bounding box center [439, 230] width 5 height 10
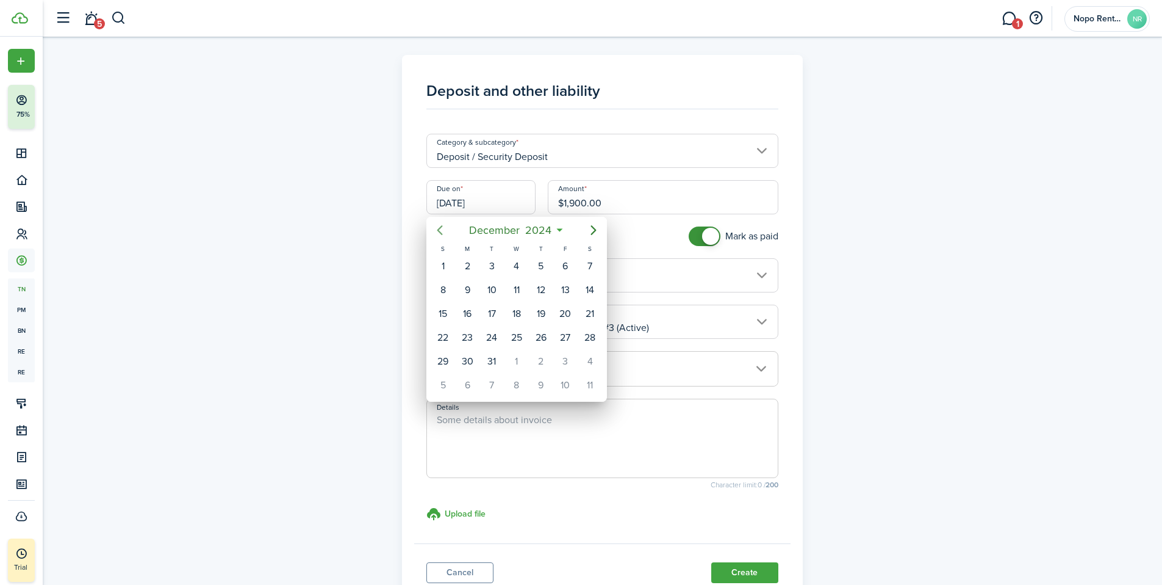
click at [440, 228] on icon "Previous page" at bounding box center [439, 230] width 5 height 10
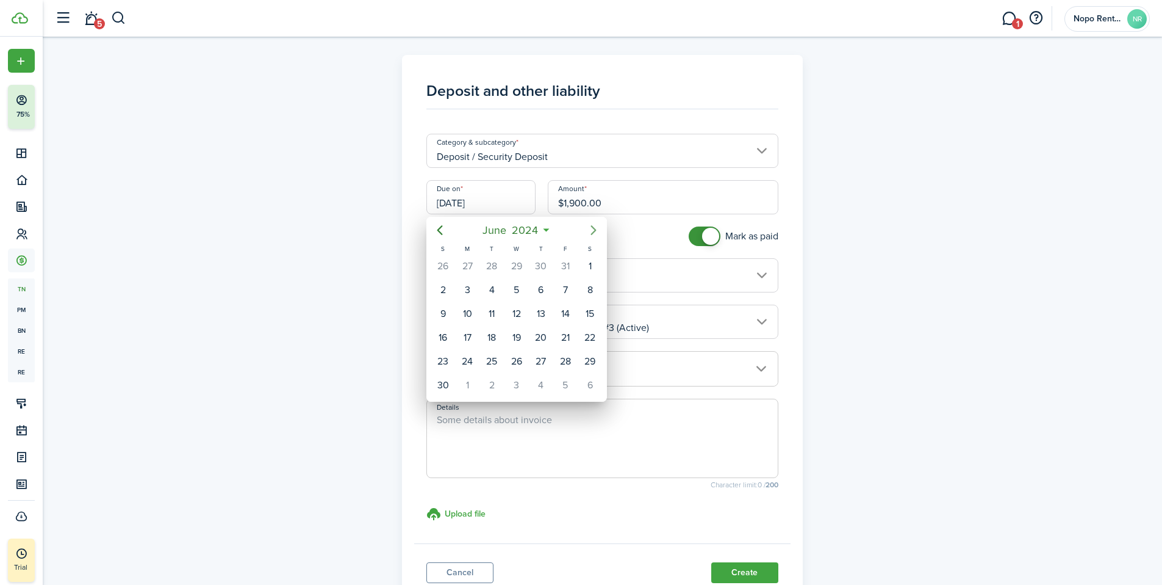
click at [595, 229] on icon "Next page" at bounding box center [593, 230] width 5 height 10
click at [540, 268] on div "1" at bounding box center [541, 266] width 18 height 18
type input "[DATE]"
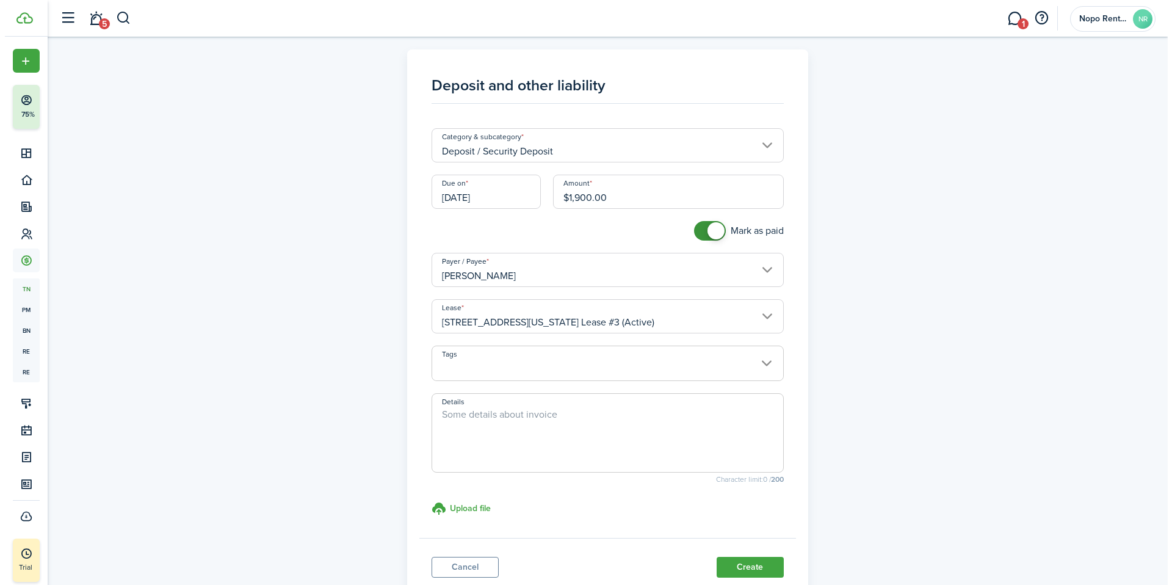
scroll to position [93, 0]
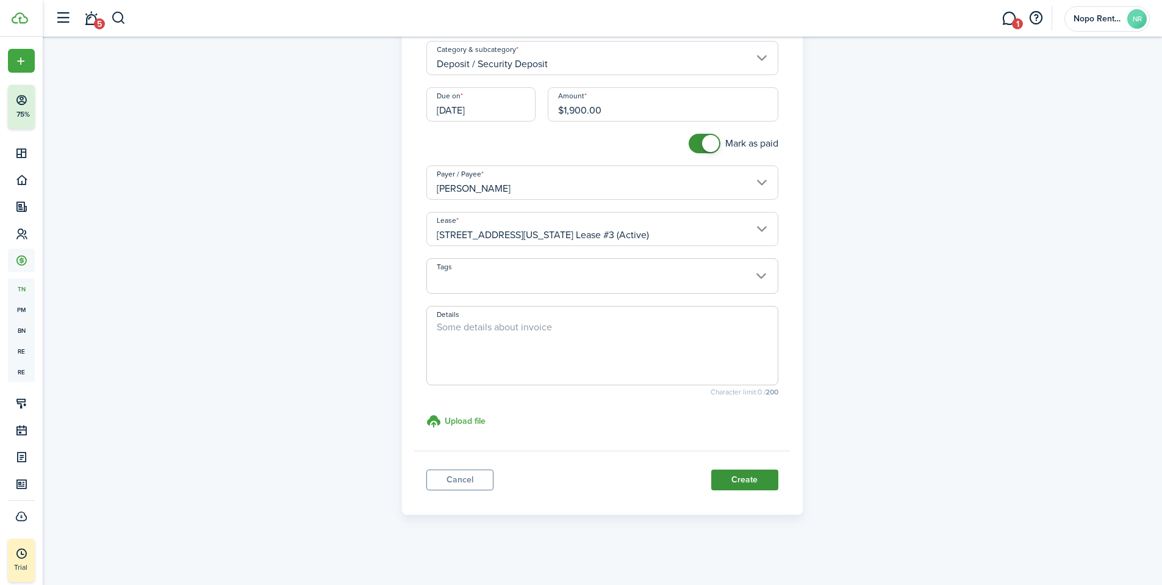
click at [748, 479] on button "Create" at bounding box center [744, 479] width 67 height 21
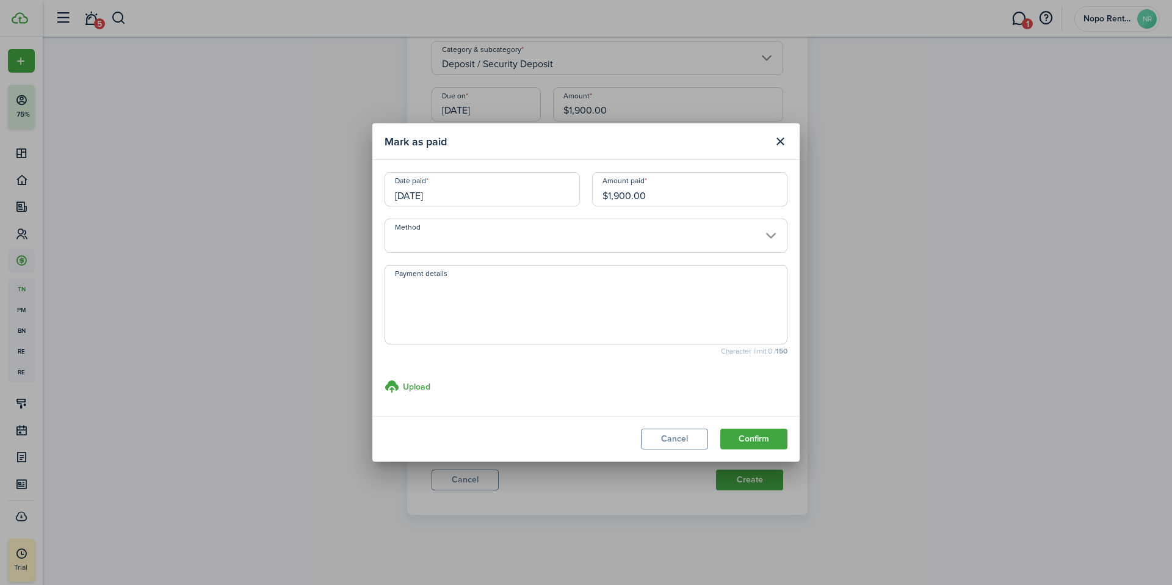
click at [758, 436] on button "Confirm" at bounding box center [753, 438] width 67 height 21
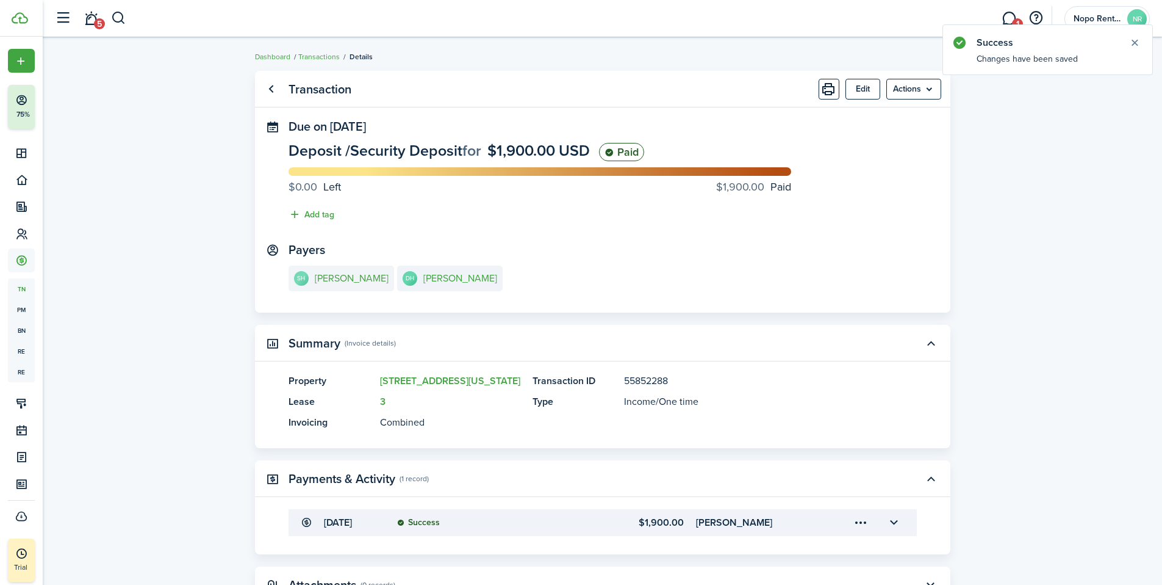
click at [337, 278] on e-details-info-title "[PERSON_NAME]" at bounding box center [352, 278] width 74 height 11
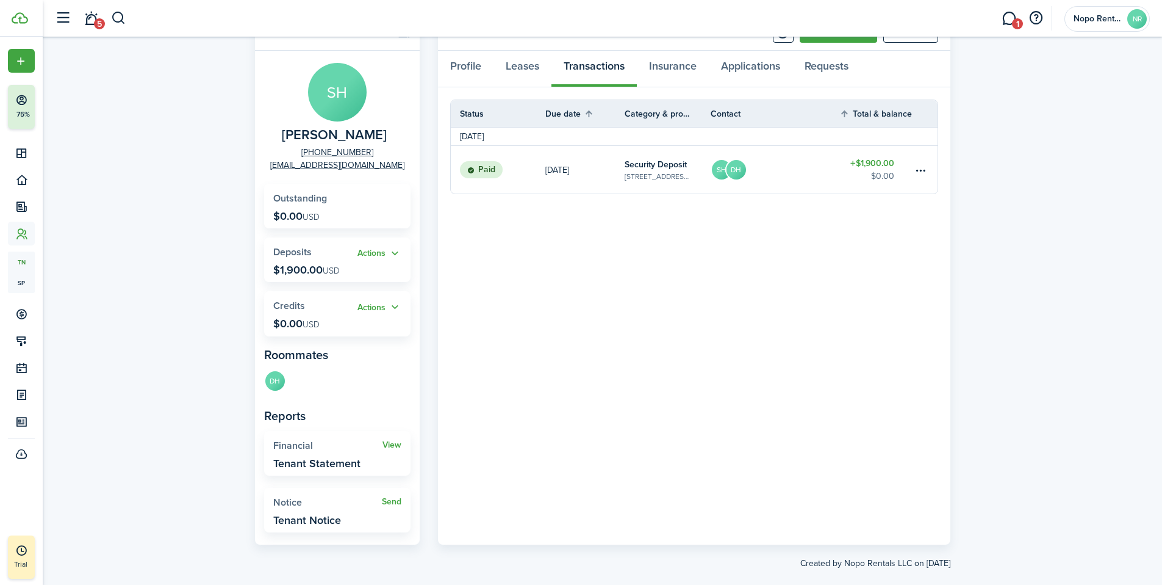
scroll to position [75, 0]
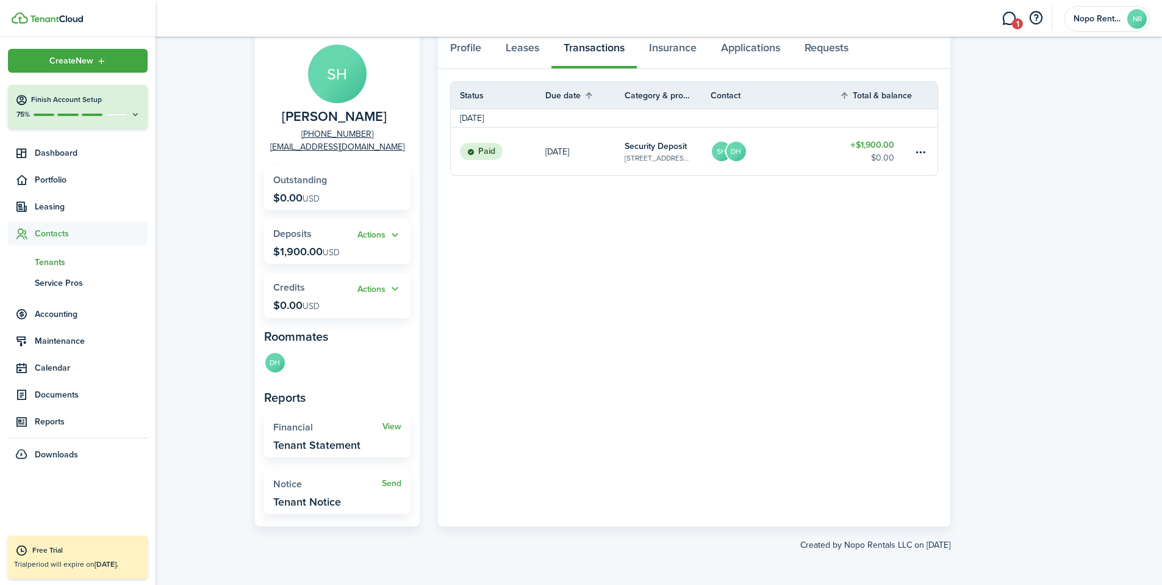
click at [51, 262] on span "Tenants" at bounding box center [91, 262] width 113 height 13
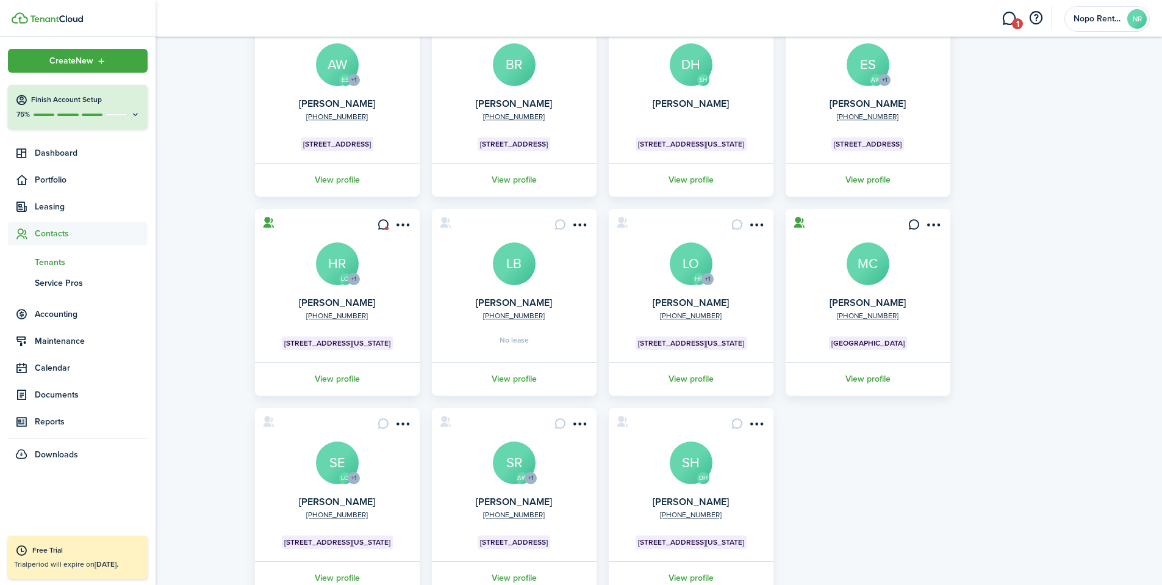
scroll to position [143, 0]
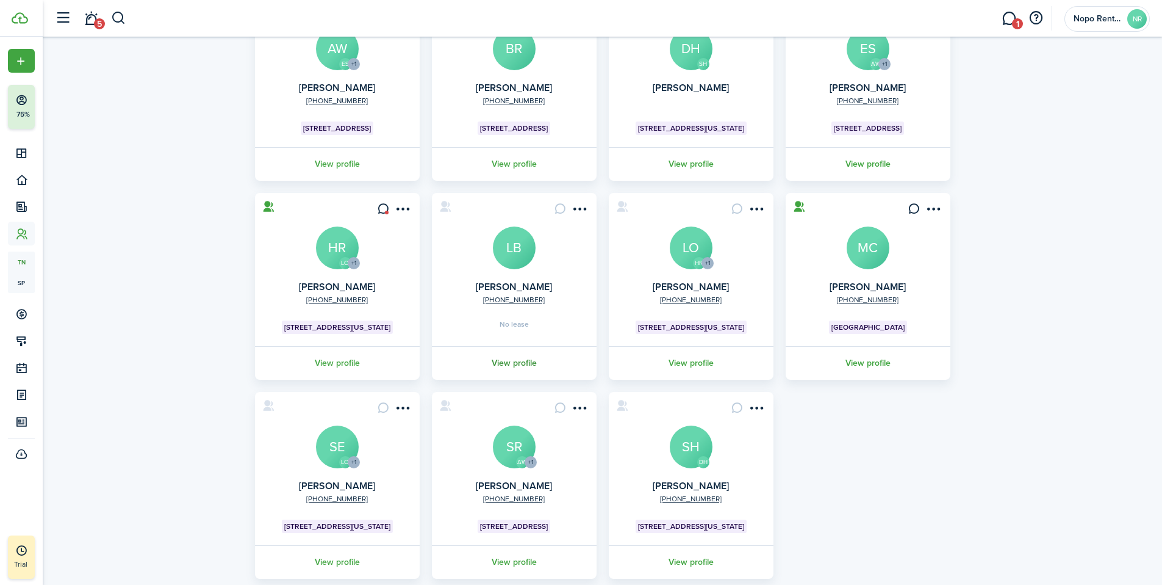
click at [521, 365] on link "View profile" at bounding box center [514, 363] width 168 height 34
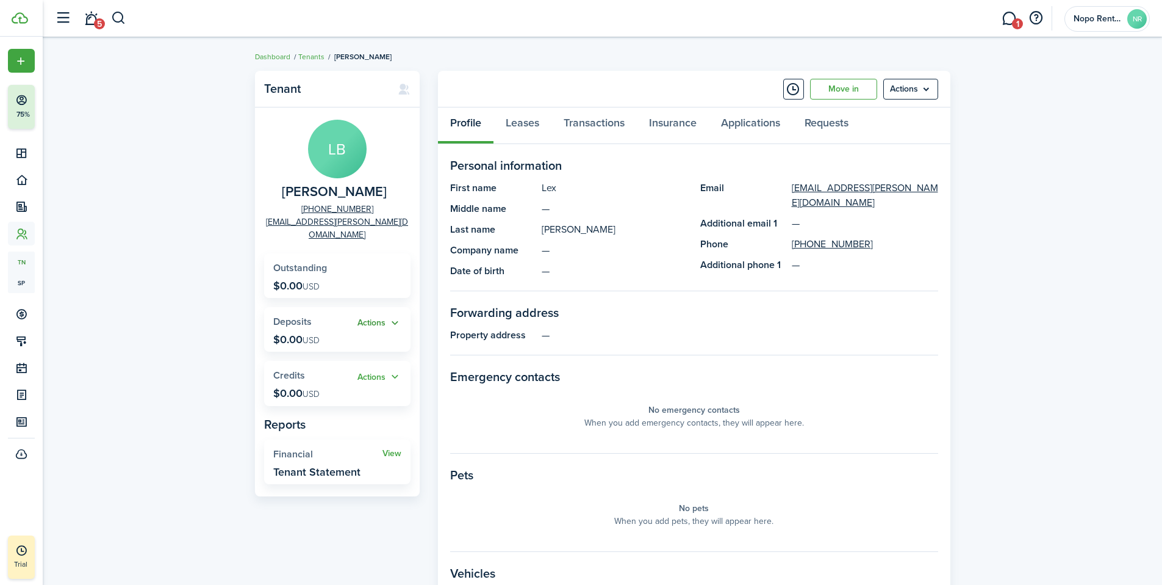
click at [393, 316] on button "Actions" at bounding box center [380, 323] width 44 height 14
click at [319, 334] on link "Add" at bounding box center [348, 333] width 107 height 21
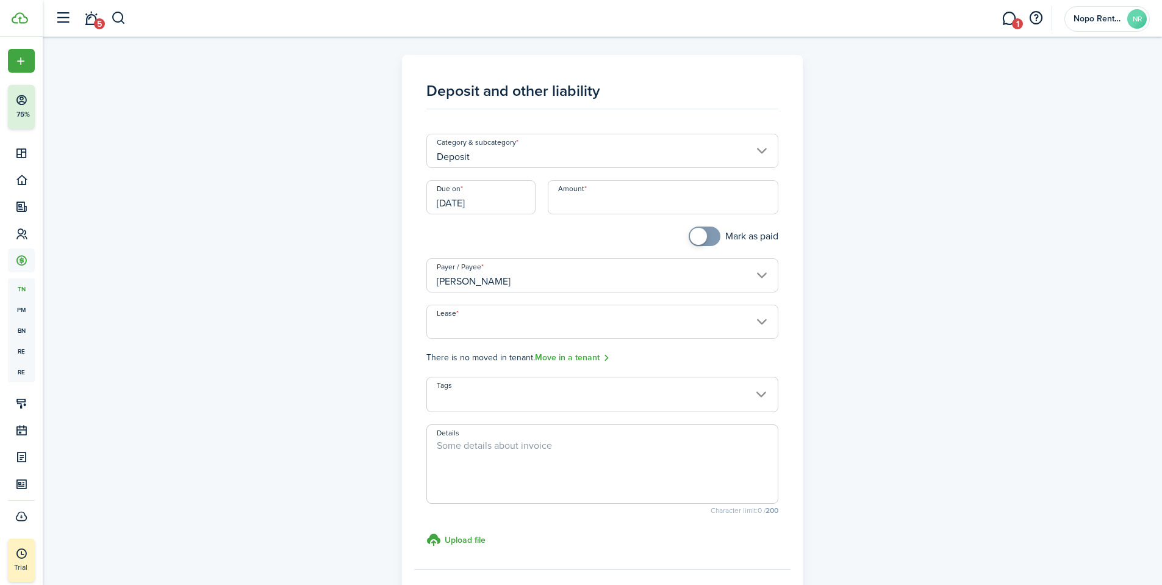
click at [764, 148] on input "Deposit" at bounding box center [602, 151] width 352 height 34
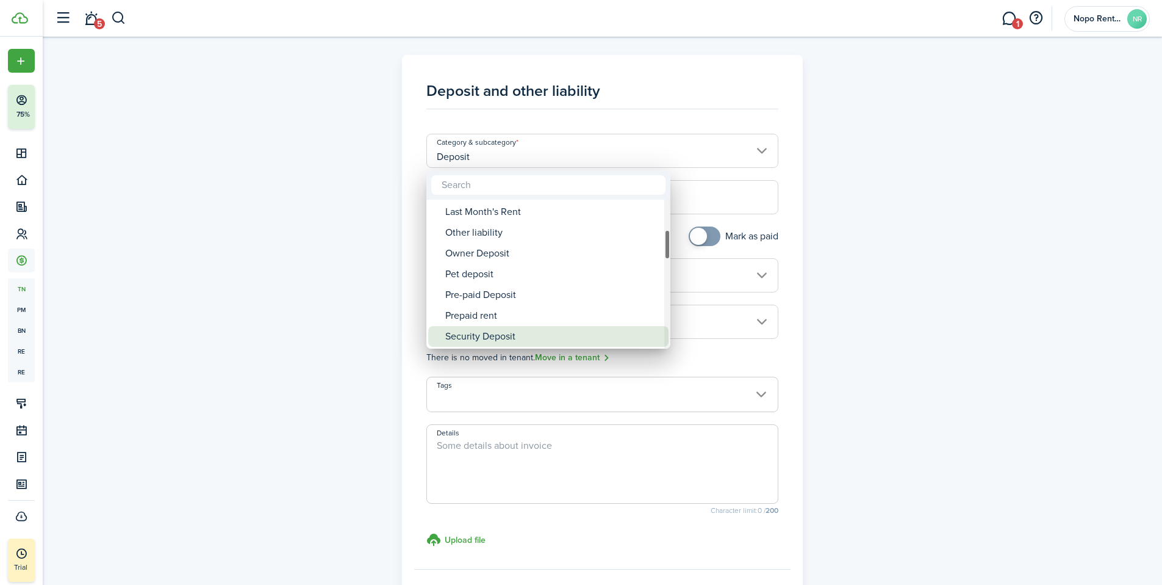
click at [489, 338] on div "Security Deposit" at bounding box center [553, 336] width 216 height 21
type input "Deposit / Security Deposit"
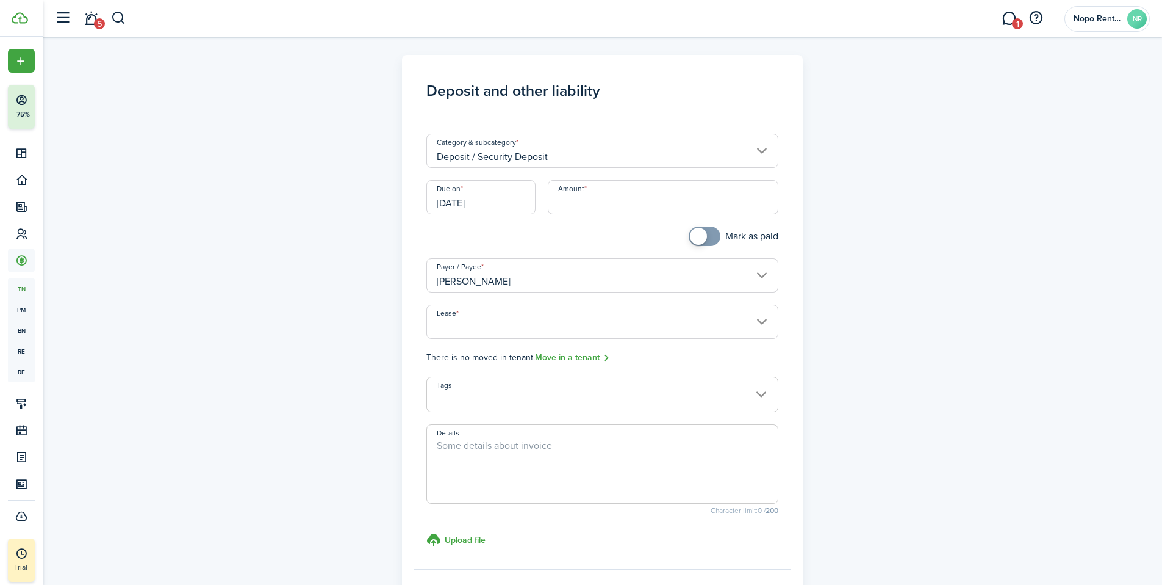
click at [489, 205] on input "[DATE]" at bounding box center [480, 197] width 109 height 34
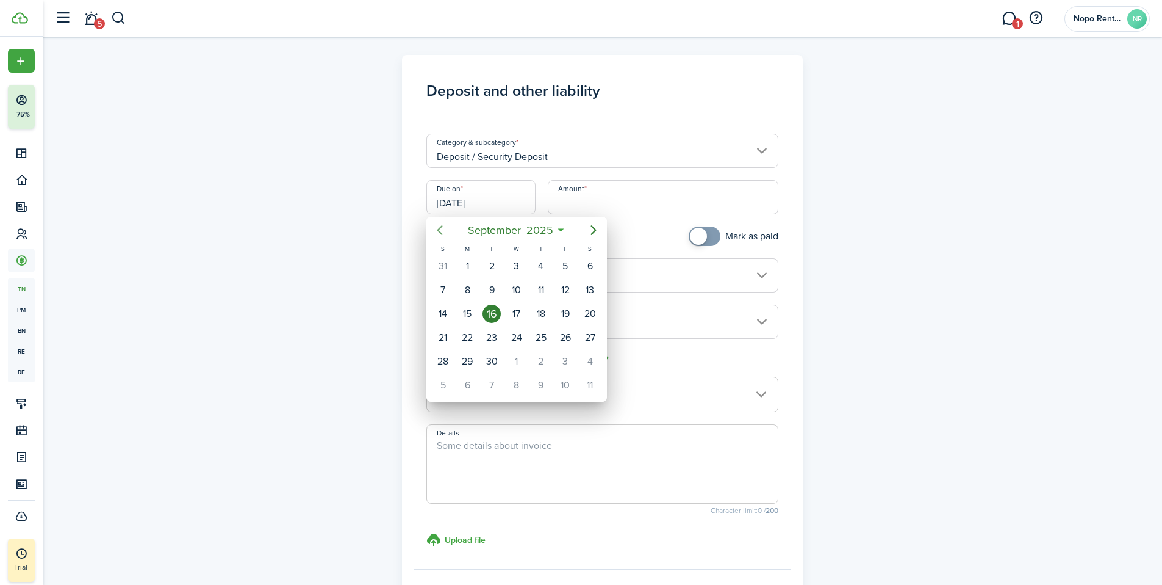
click at [437, 228] on icon "Previous page" at bounding box center [440, 230] width 15 height 15
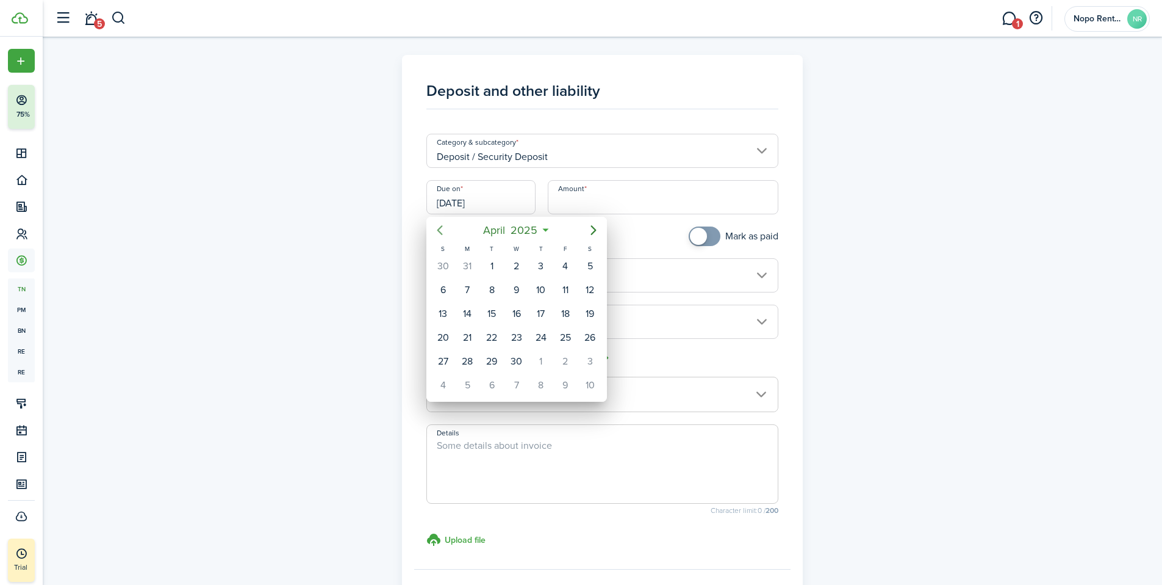
click at [437, 228] on icon "Previous page" at bounding box center [440, 230] width 15 height 15
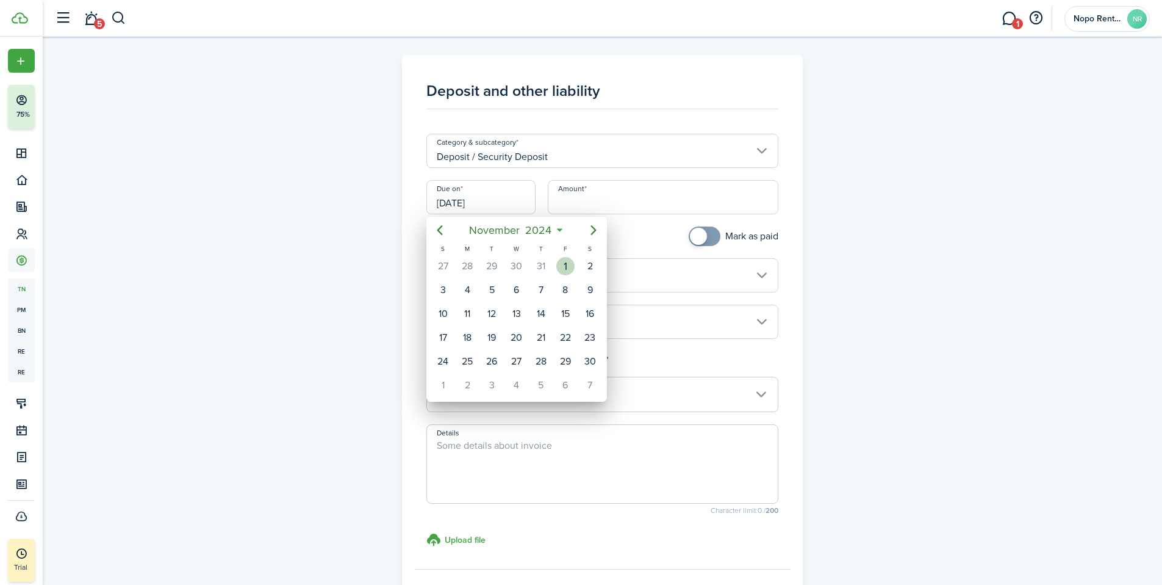
click at [564, 267] on div "1" at bounding box center [565, 266] width 18 height 18
type input "[DATE]"
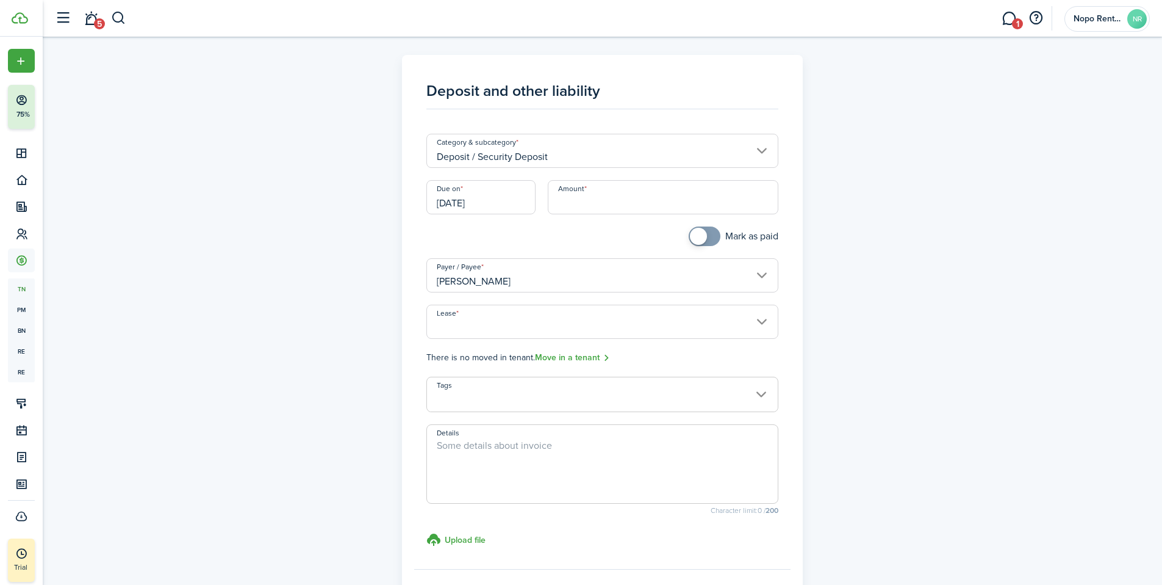
click at [609, 206] on input "Amount" at bounding box center [663, 197] width 231 height 34
type input "$1,500.00"
click at [630, 238] on div "Mark as paid" at bounding box center [602, 242] width 364 height 32
checkbox input "true"
click at [711, 236] on span at bounding box center [705, 236] width 12 height 20
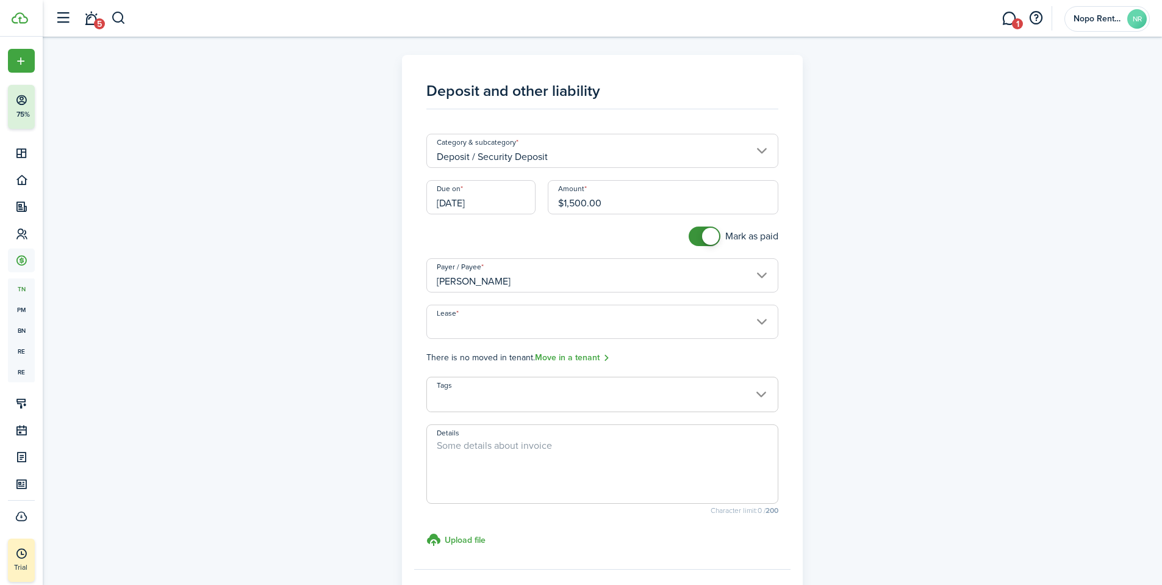
click at [588, 232] on div "Mark as paid" at bounding box center [602, 242] width 364 height 32
click at [767, 321] on input "Lease" at bounding box center [602, 321] width 352 height 34
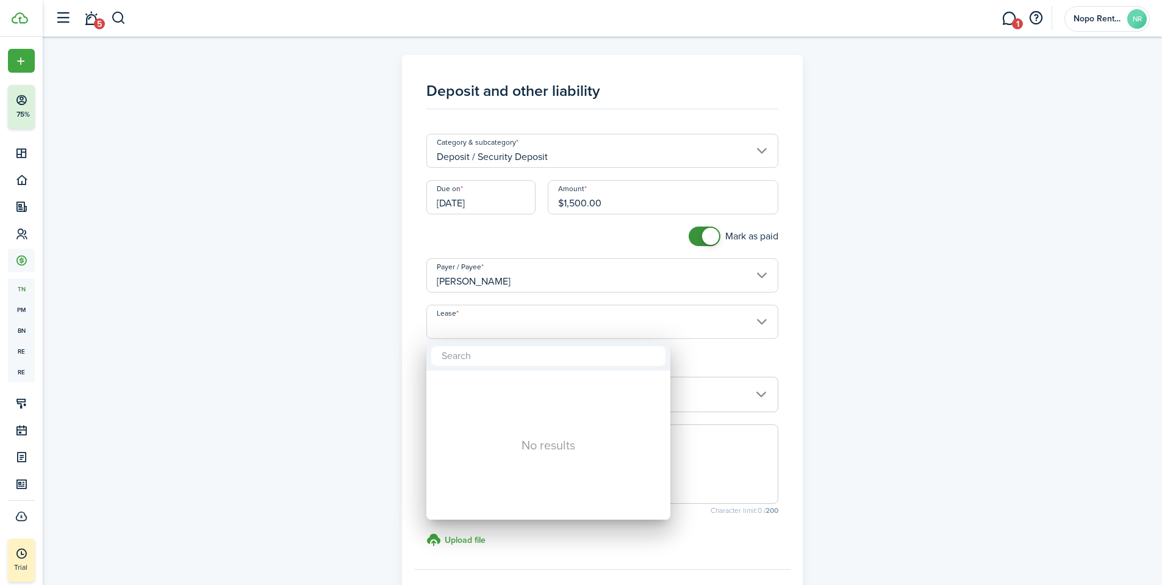
click at [585, 239] on div at bounding box center [581, 292] width 1358 height 780
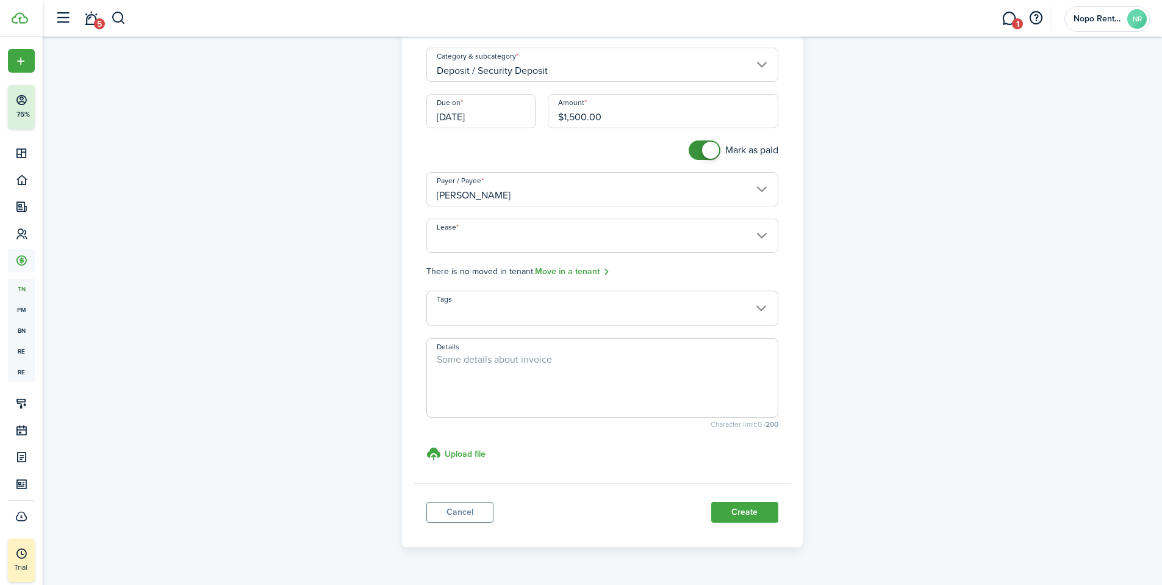
scroll to position [118, 0]
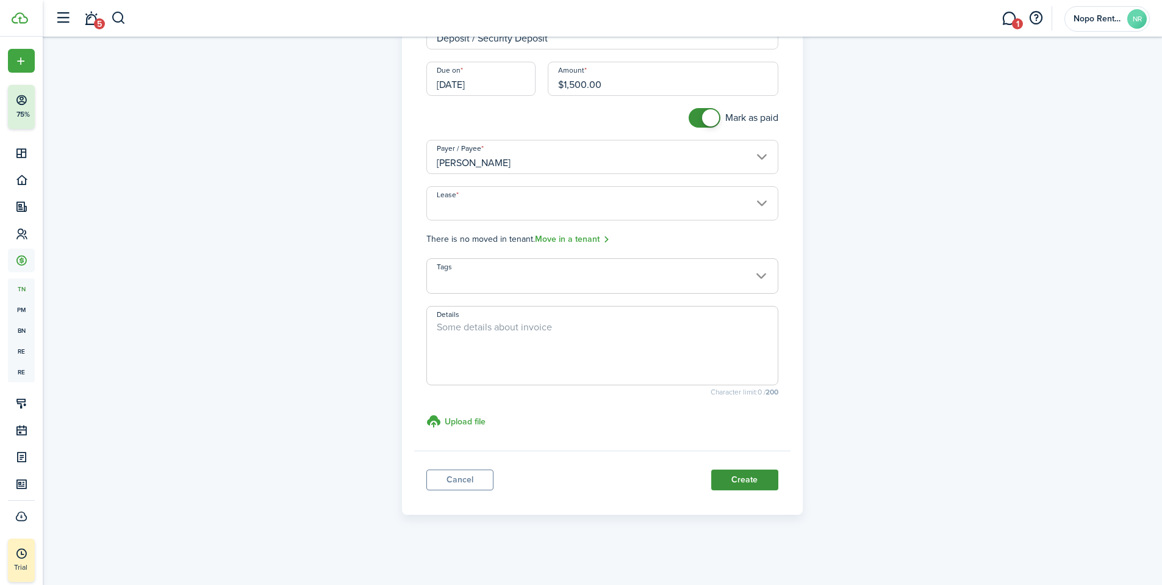
click at [744, 479] on button "Create" at bounding box center [744, 479] width 67 height 21
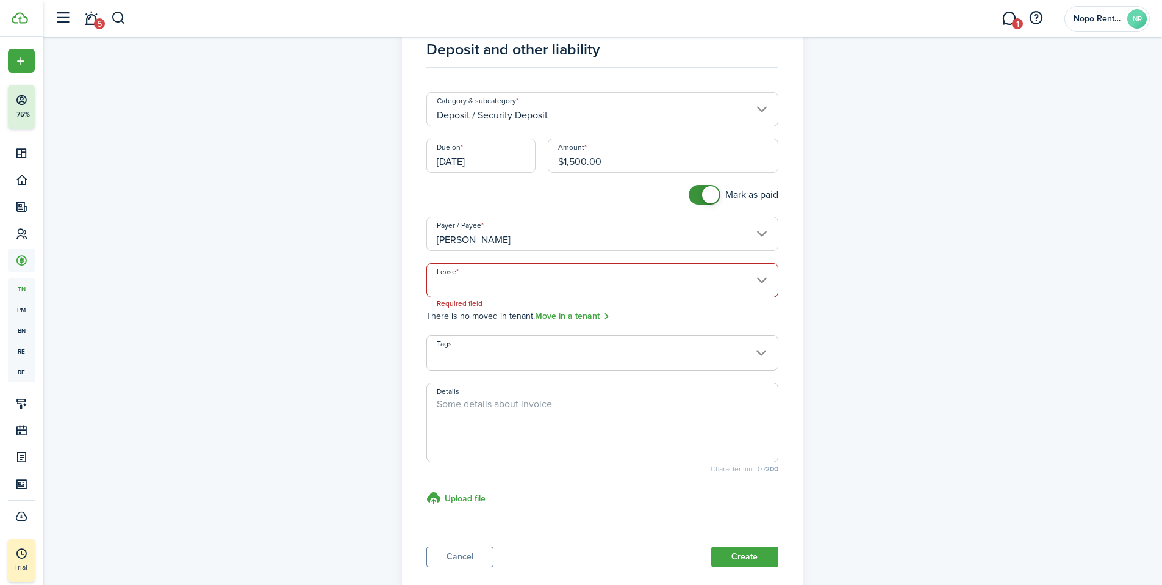
scroll to position [29, 0]
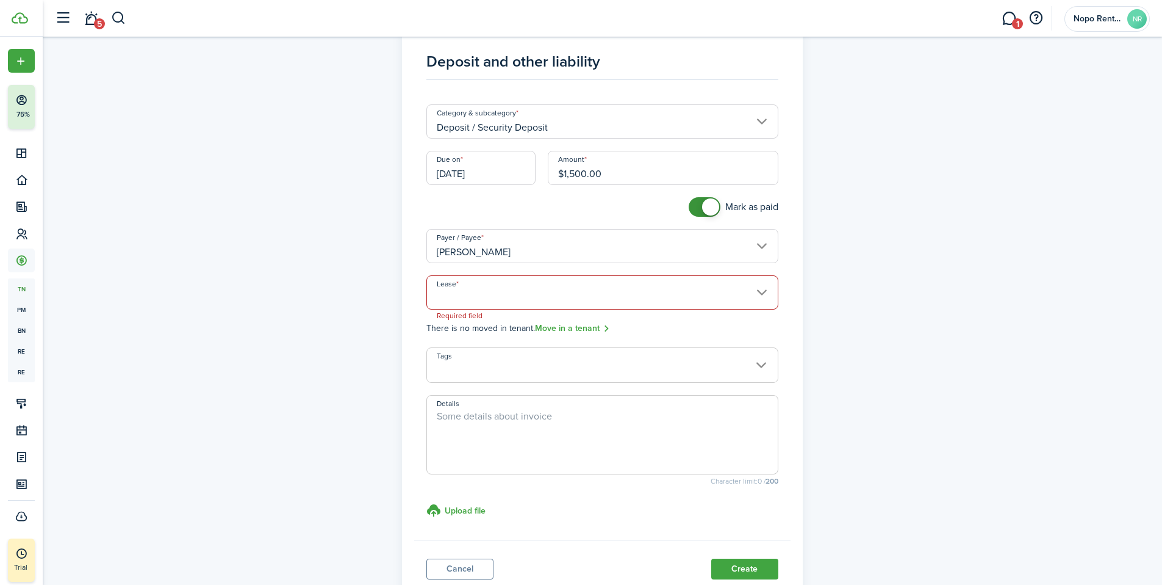
click at [574, 299] on input "Lease" at bounding box center [602, 292] width 352 height 34
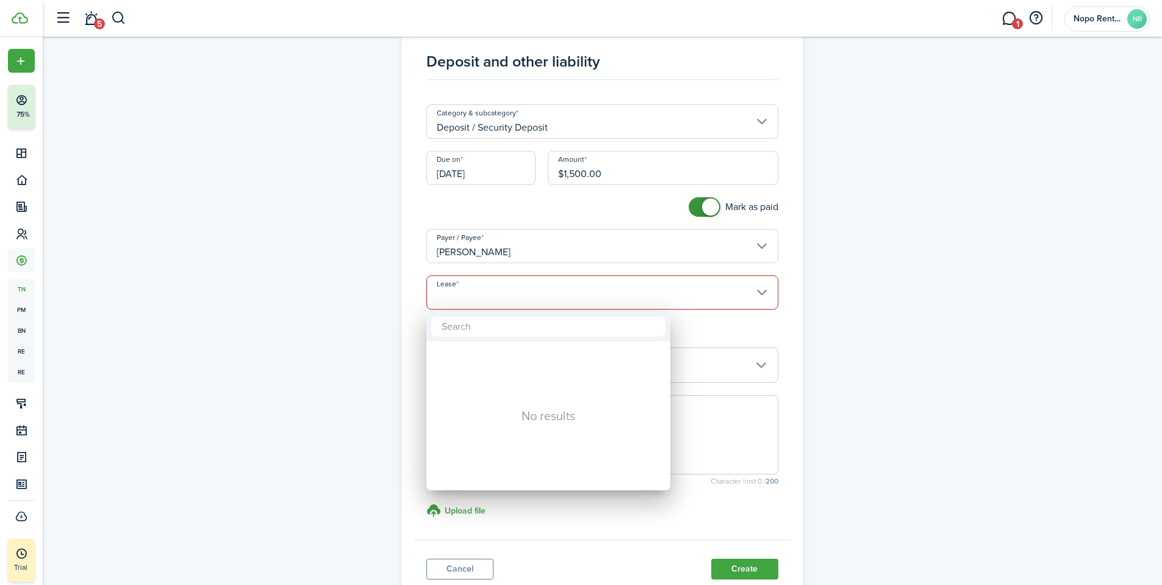
click at [765, 289] on div at bounding box center [581, 292] width 1358 height 780
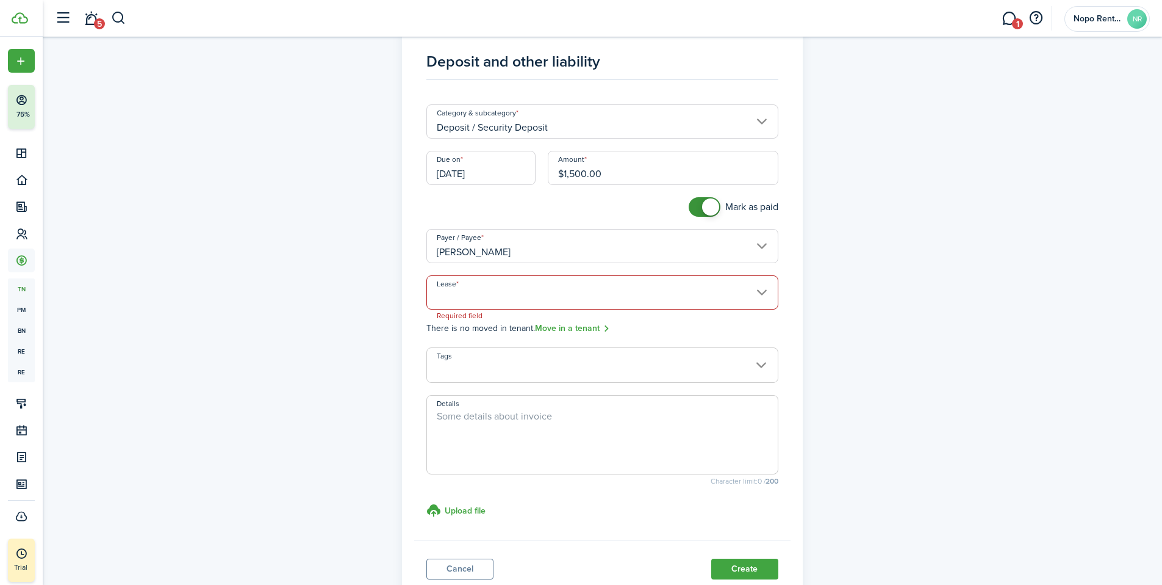
click at [765, 289] on input "Lease" at bounding box center [602, 292] width 352 height 34
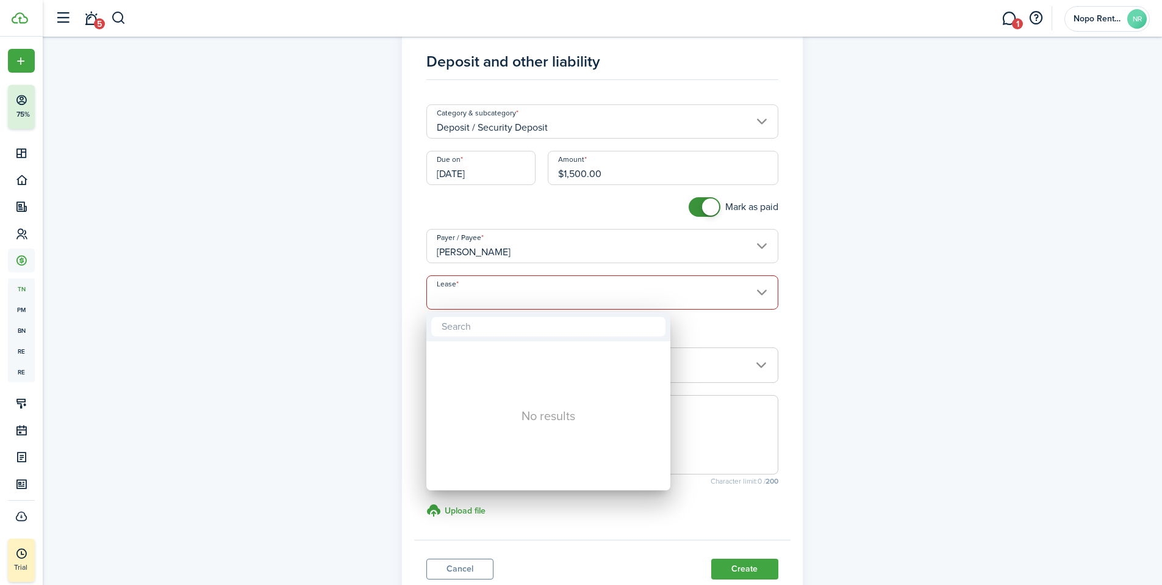
click at [725, 291] on div at bounding box center [581, 292] width 1358 height 780
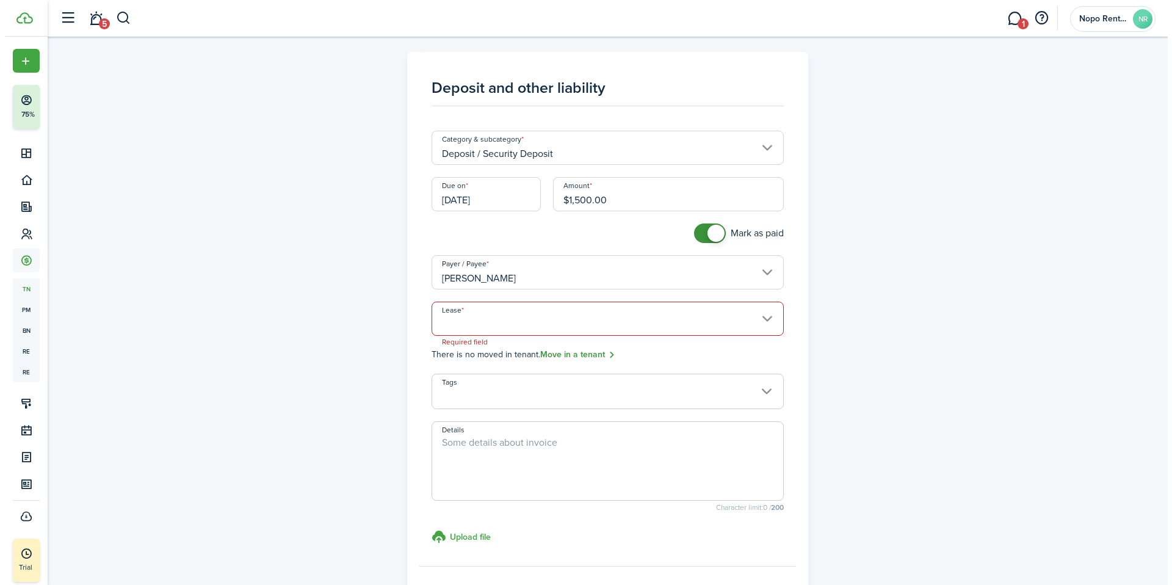
scroll to position [0, 0]
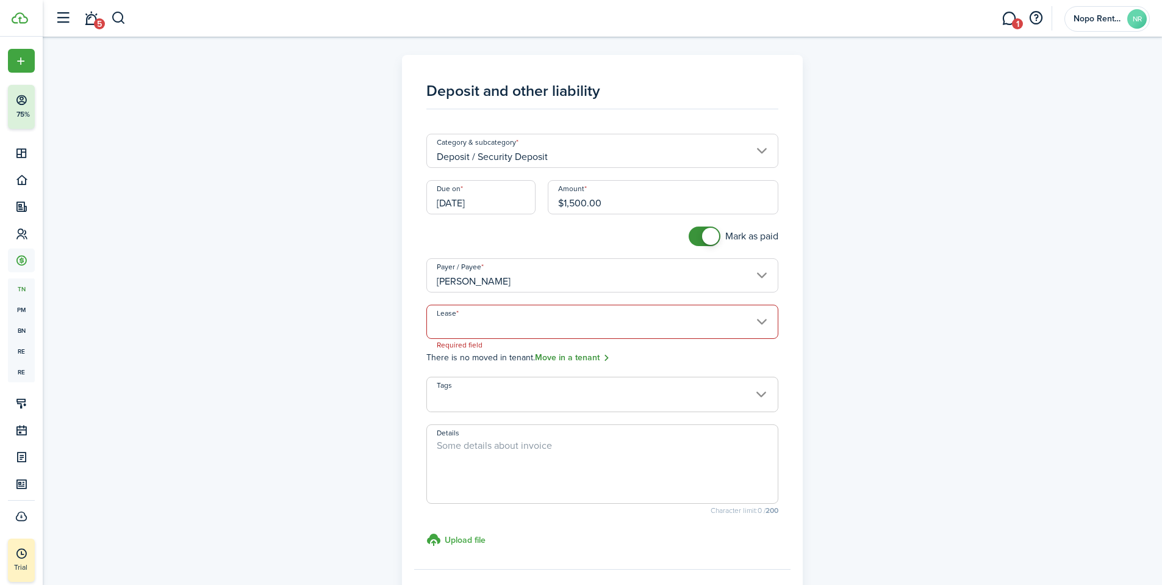
click at [566, 355] on link "Move in a tenant" at bounding box center [572, 358] width 75 height 14
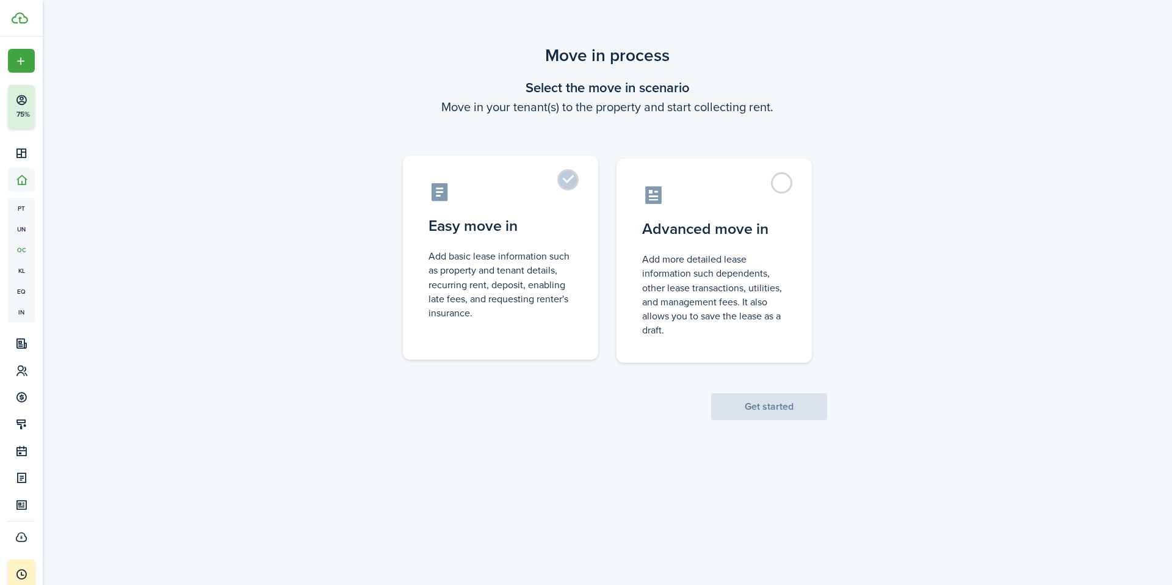
click at [456, 304] on control-radio-card-description "Add basic lease information such as property and tenant details, recurring rent…" at bounding box center [500, 284] width 144 height 71
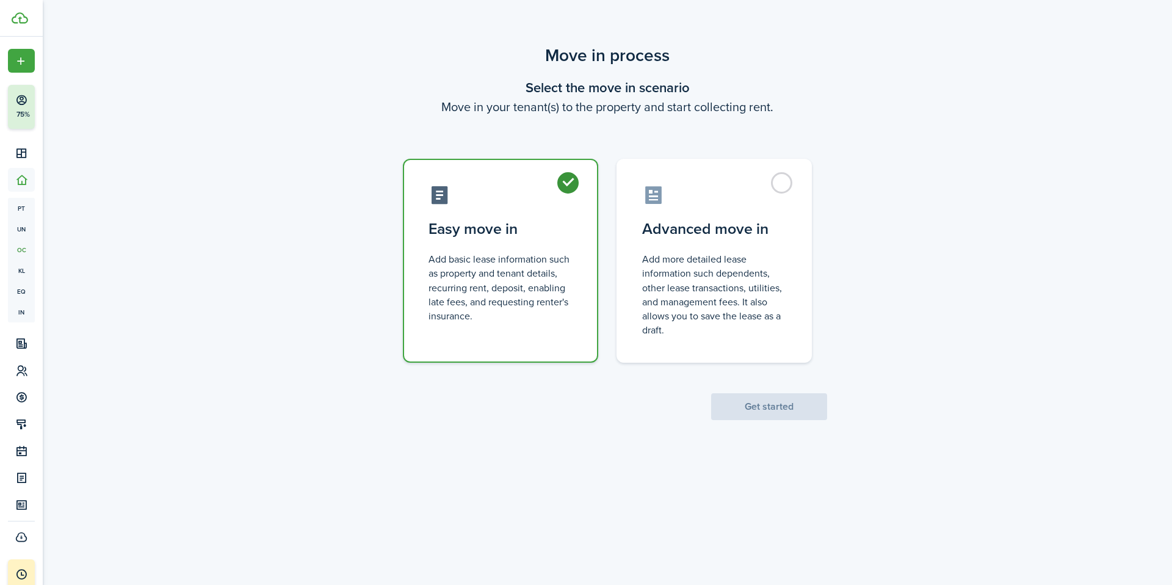
radio input "true"
click at [776, 406] on button "Get started" at bounding box center [769, 406] width 116 height 27
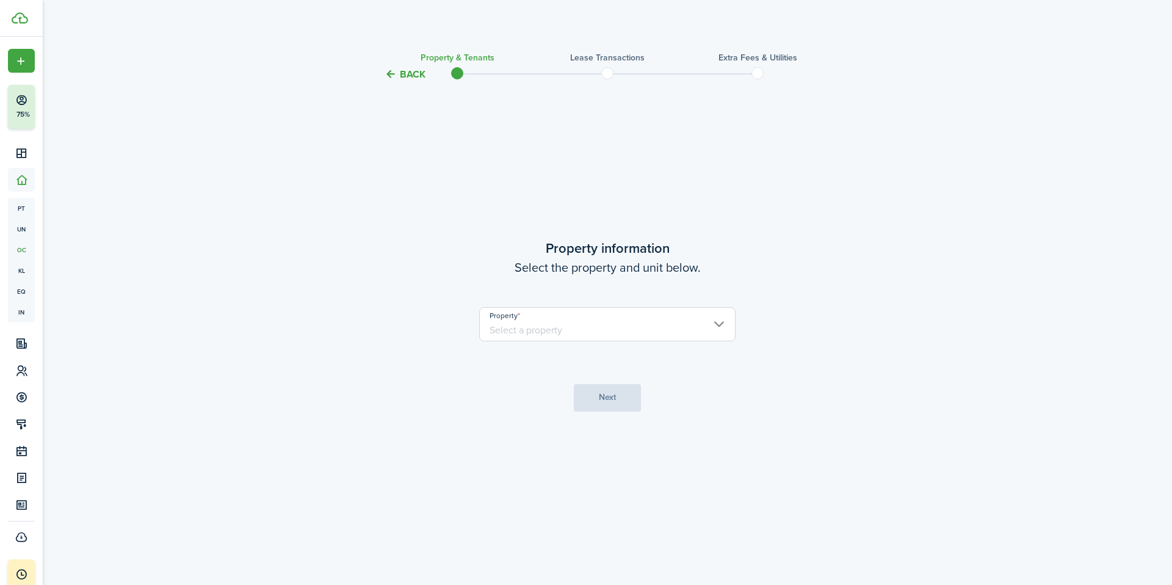
click at [700, 329] on input "Property" at bounding box center [607, 324] width 256 height 34
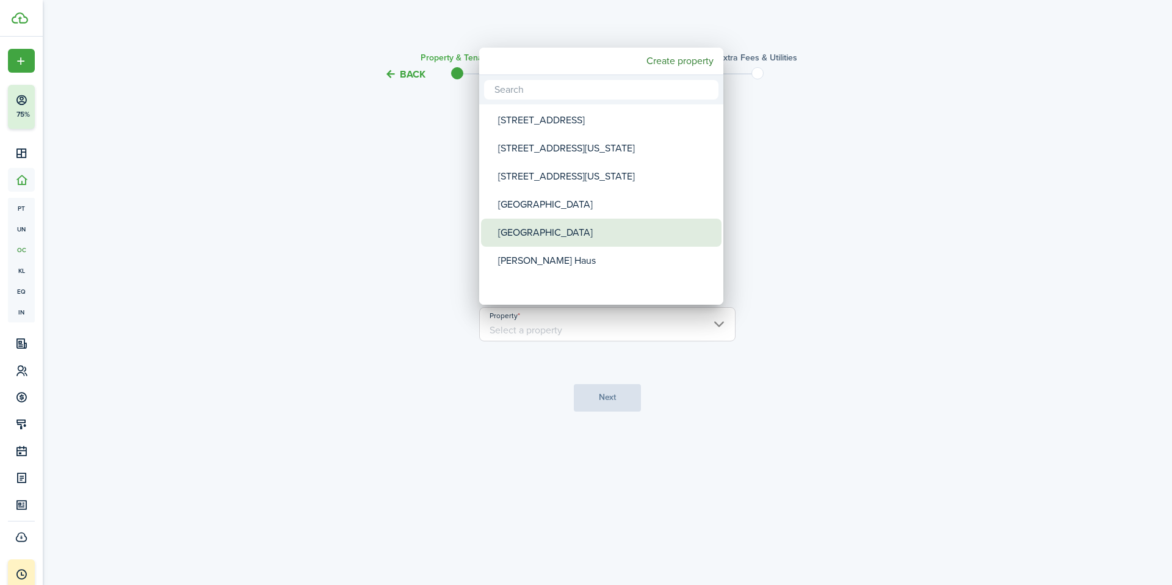
click at [535, 231] on div "[GEOGRAPHIC_DATA]" at bounding box center [606, 232] width 216 height 28
type input "[GEOGRAPHIC_DATA]"
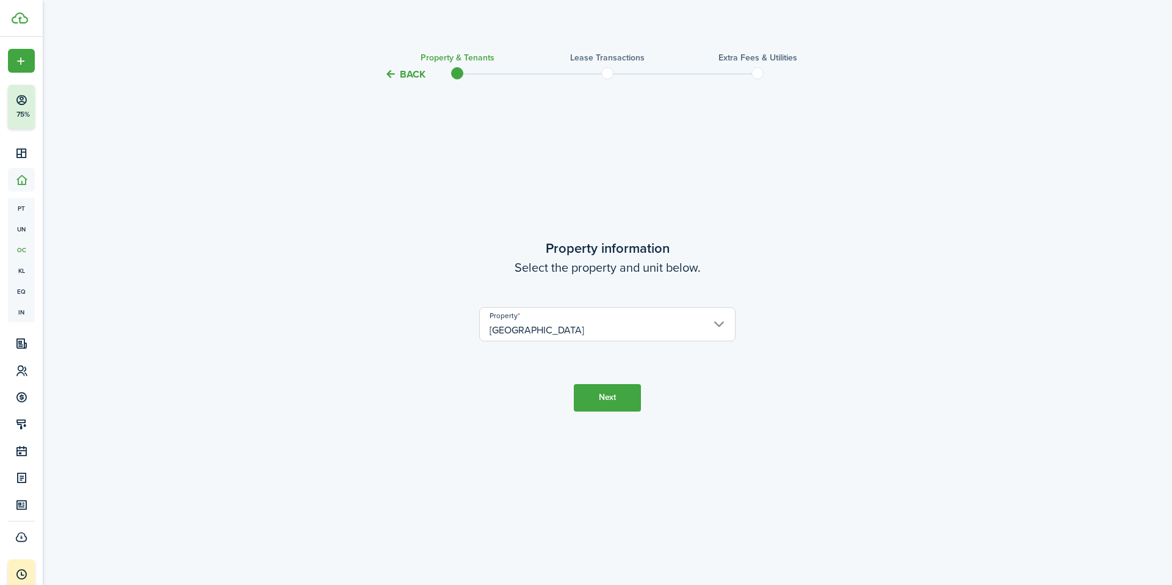
click at [614, 401] on button "Next" at bounding box center [607, 397] width 67 height 27
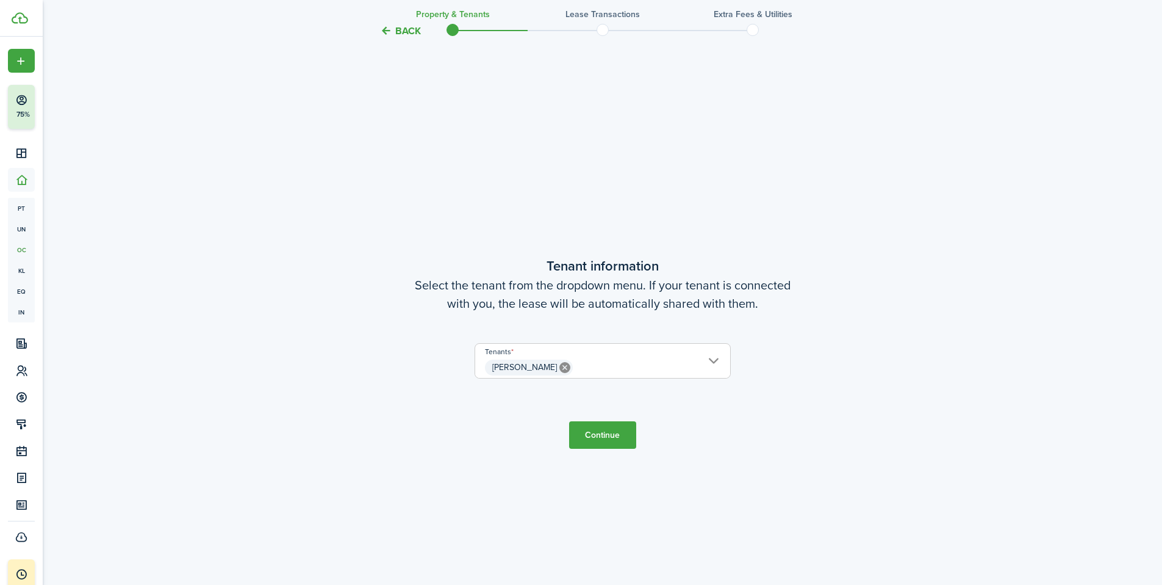
scroll to position [503, 0]
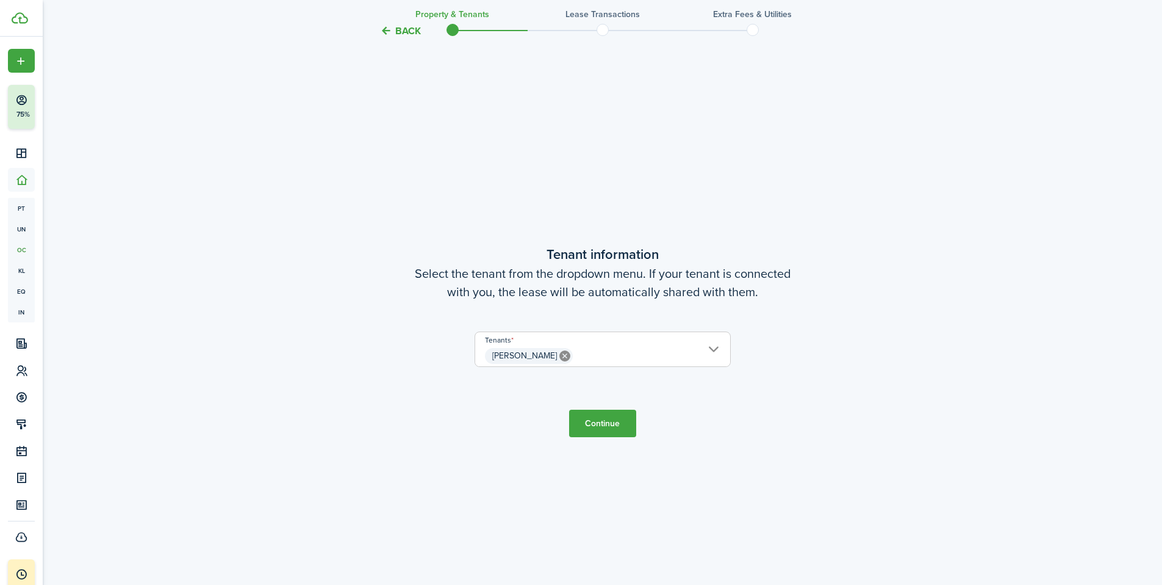
click at [609, 423] on button "Continue" at bounding box center [602, 422] width 67 height 27
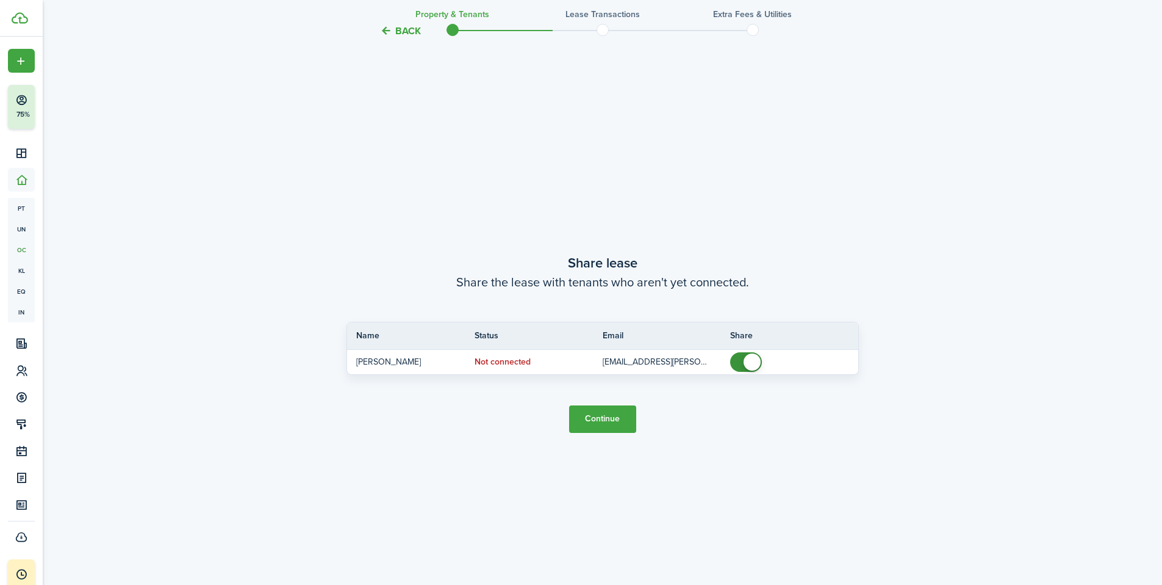
scroll to position [1087, 0]
drag, startPoint x: 612, startPoint y: 421, endPoint x: 724, endPoint y: 422, distance: 111.7
click at [612, 421] on button "Continue" at bounding box center [602, 416] width 67 height 27
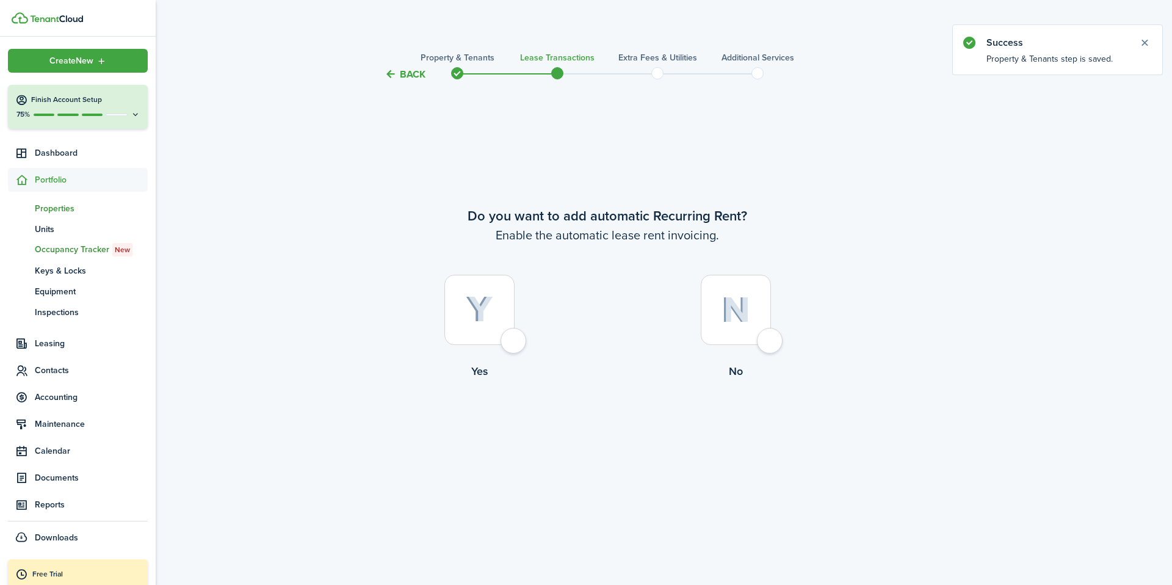
click at [57, 207] on span "Properties" at bounding box center [91, 208] width 113 height 13
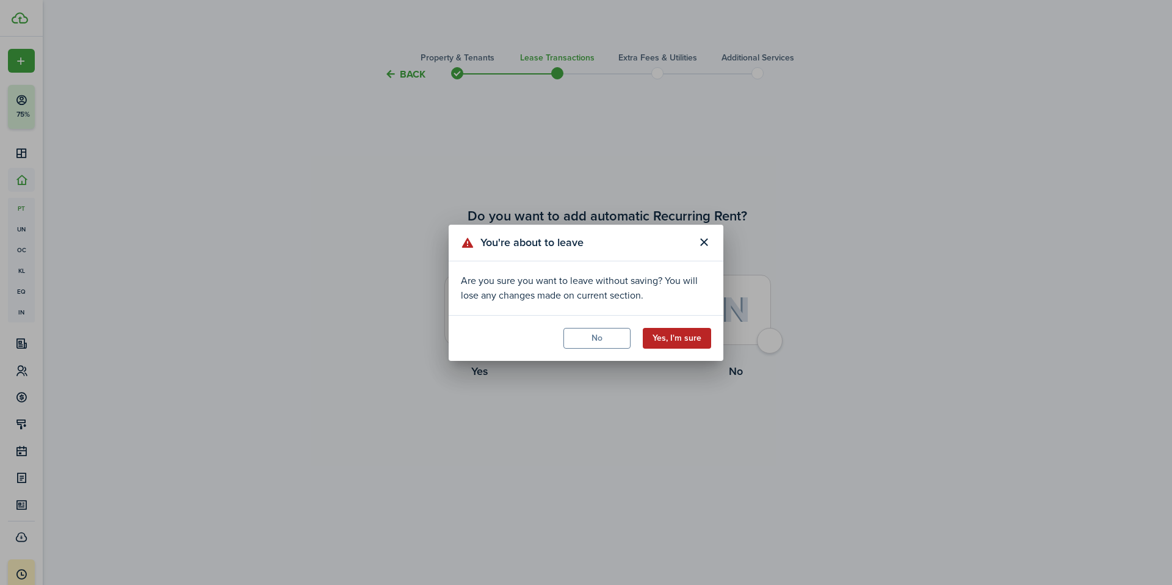
click at [694, 334] on button "Yes, I'm sure" at bounding box center [676, 338] width 68 height 21
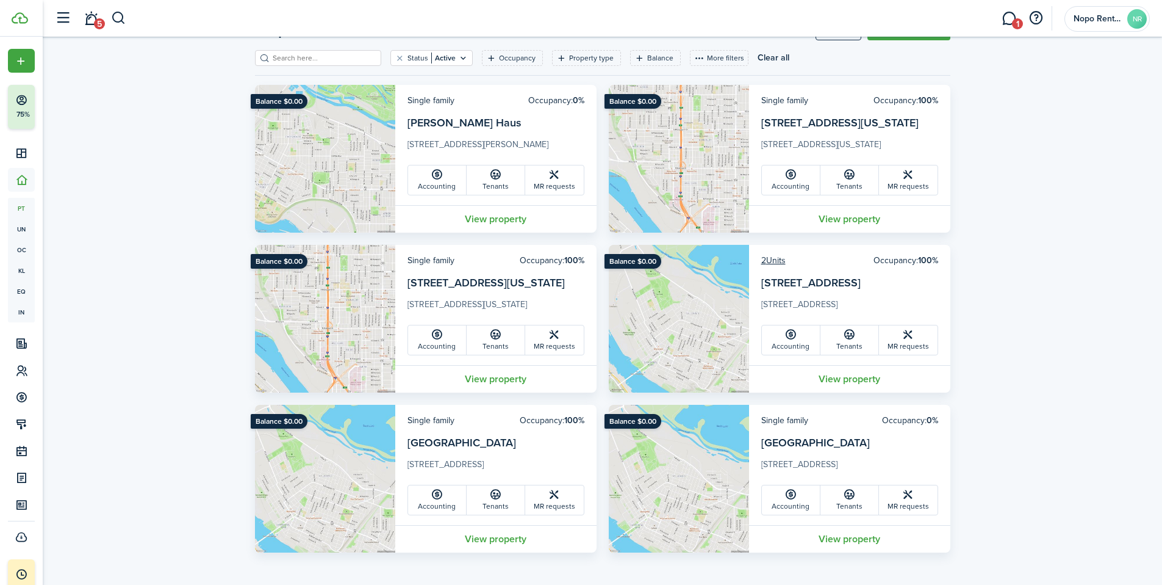
scroll to position [53, 0]
click at [844, 535] on link "View property" at bounding box center [849, 537] width 201 height 27
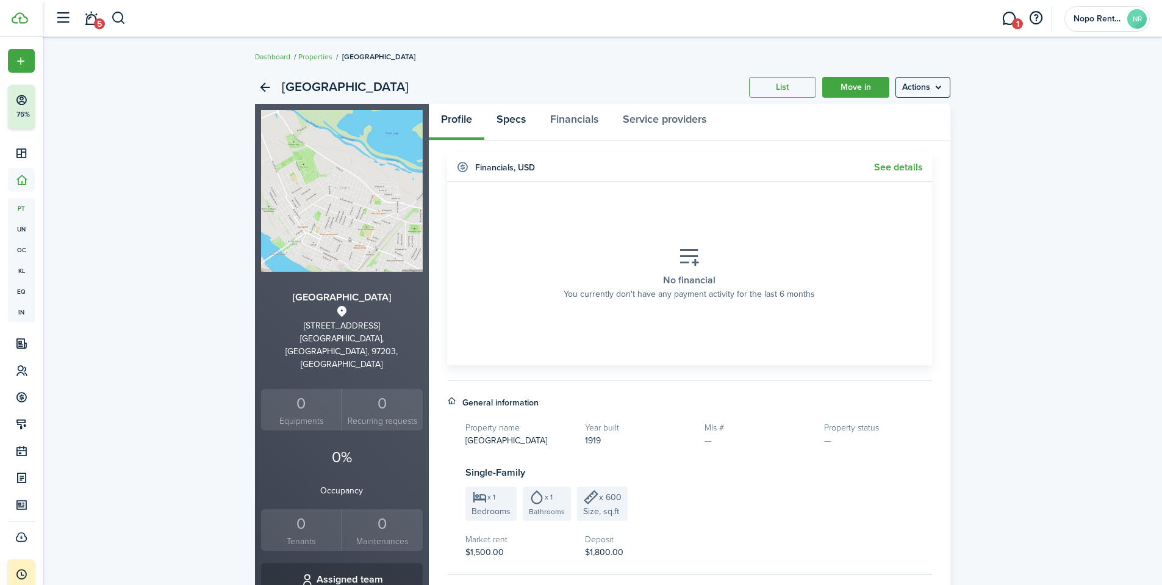
click at [513, 123] on link "Specs" at bounding box center [511, 122] width 54 height 37
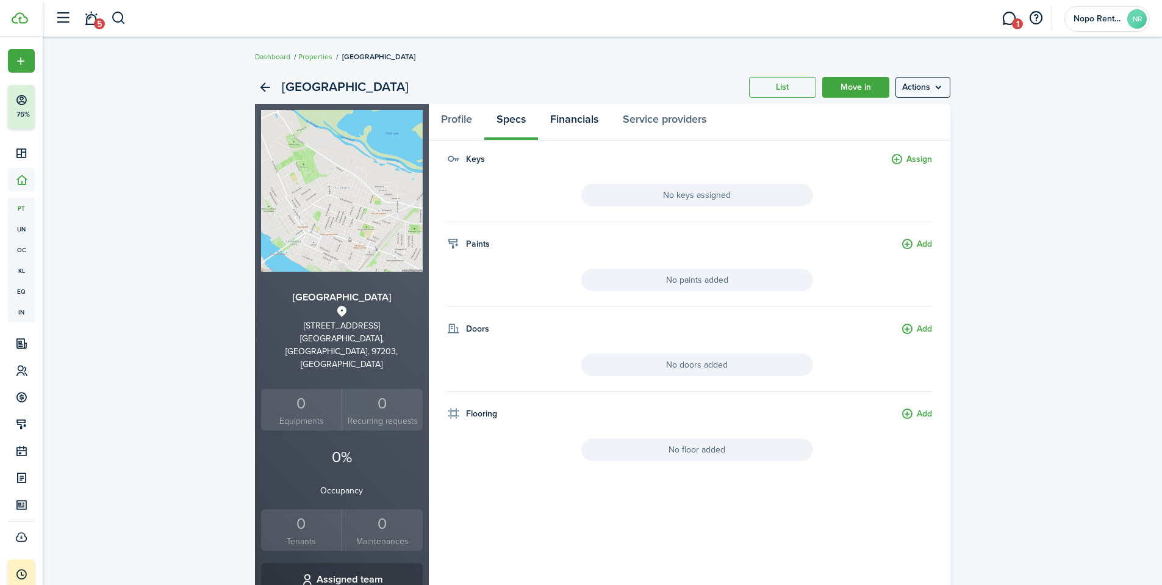
click at [581, 123] on link "Financials" at bounding box center [574, 122] width 73 height 37
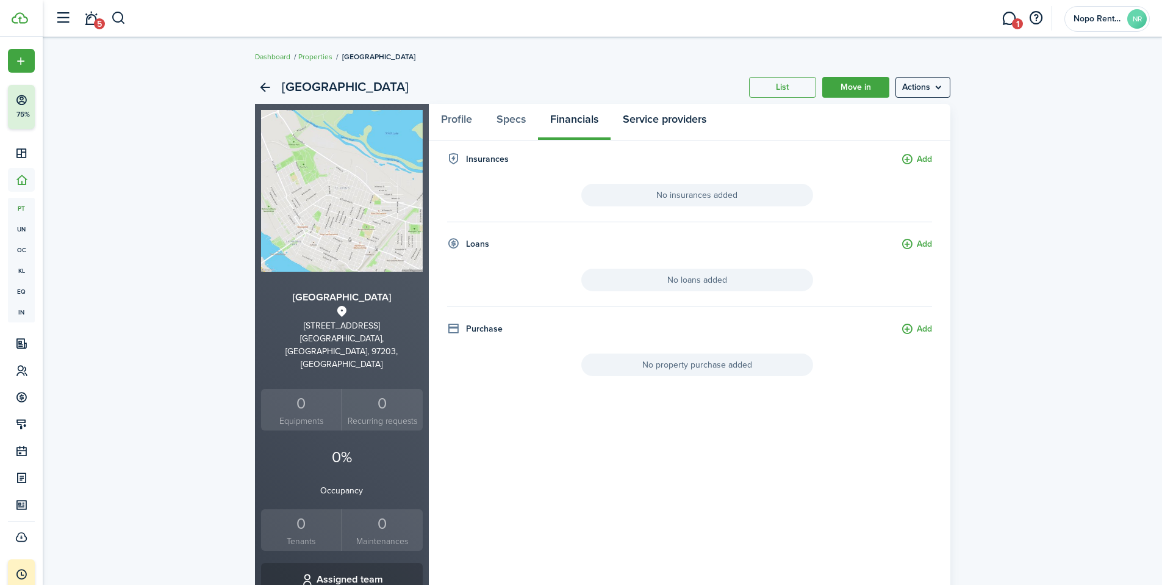
click at [664, 118] on link "Service providers" at bounding box center [665, 122] width 108 height 37
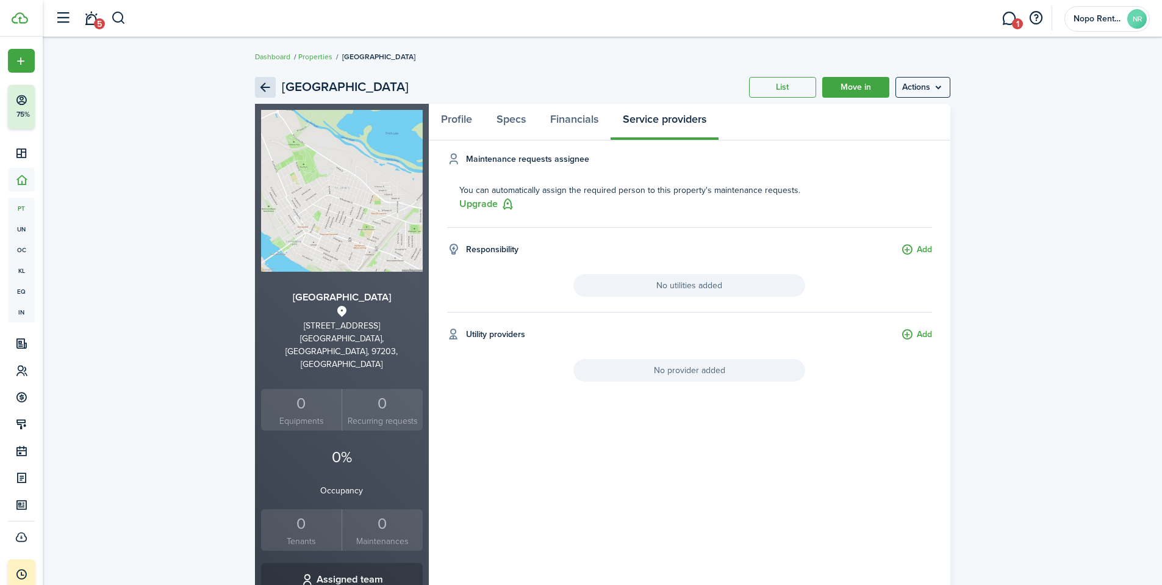
click at [262, 85] on link "Back" at bounding box center [265, 87] width 21 height 21
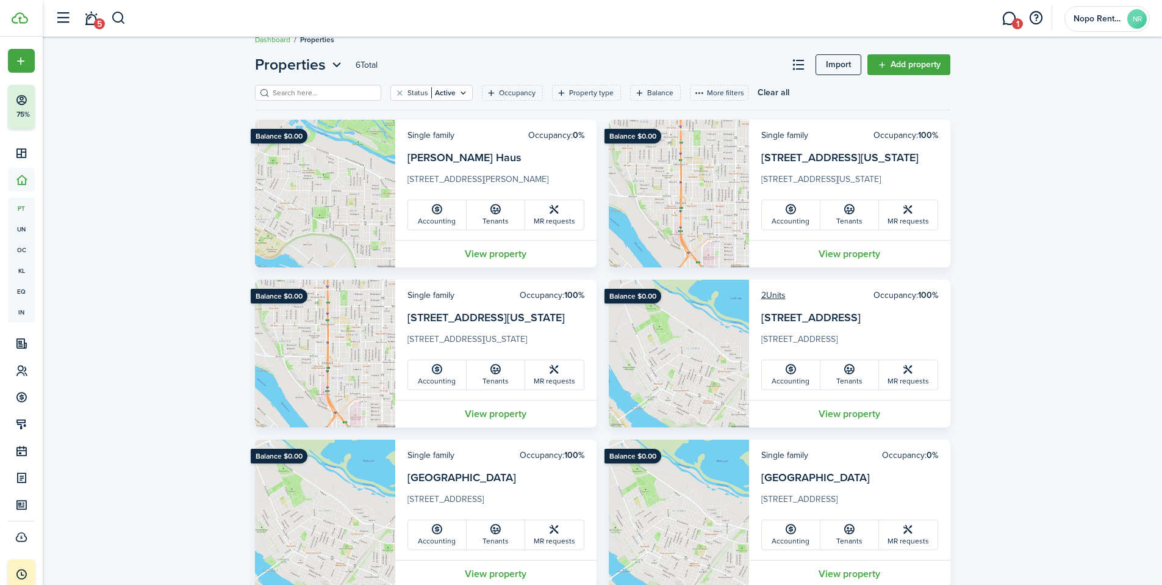
scroll to position [53, 0]
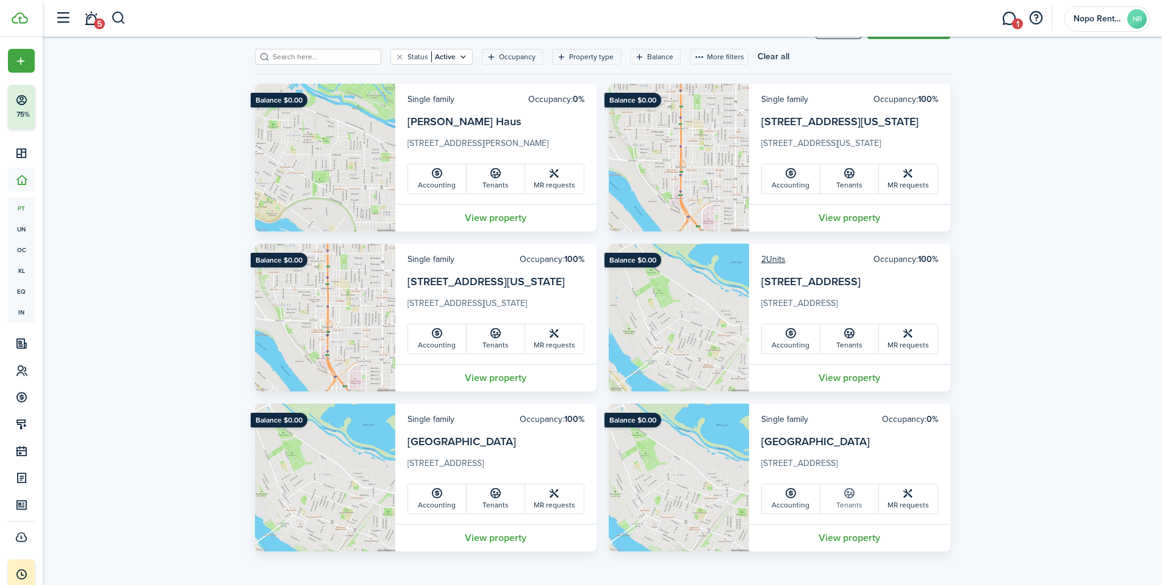
click at [849, 498] on icon at bounding box center [849, 493] width 13 height 12
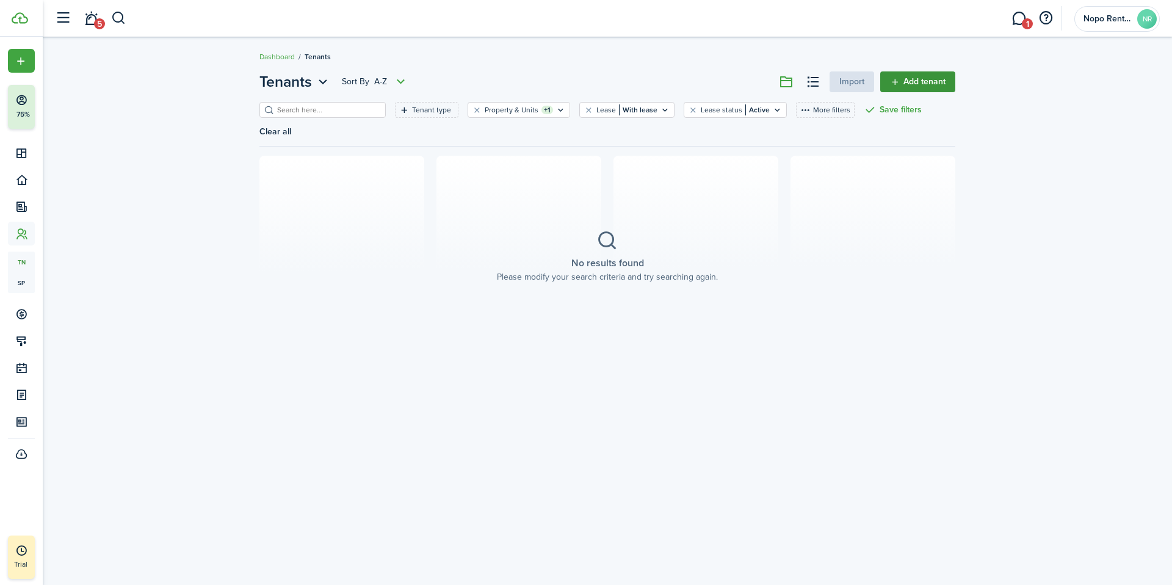
click at [913, 79] on link "Add tenant" at bounding box center [917, 81] width 75 height 21
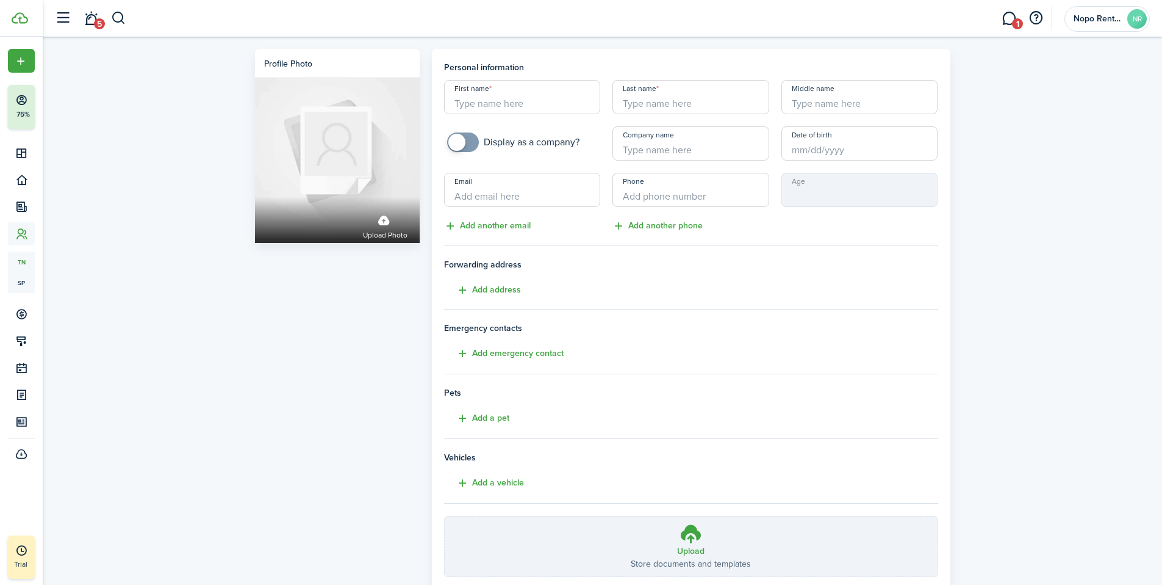
click at [195, 218] on div "Profile photo Upload photo Personal information First name Last name Middle nam…" at bounding box center [603, 339] width 1120 height 604
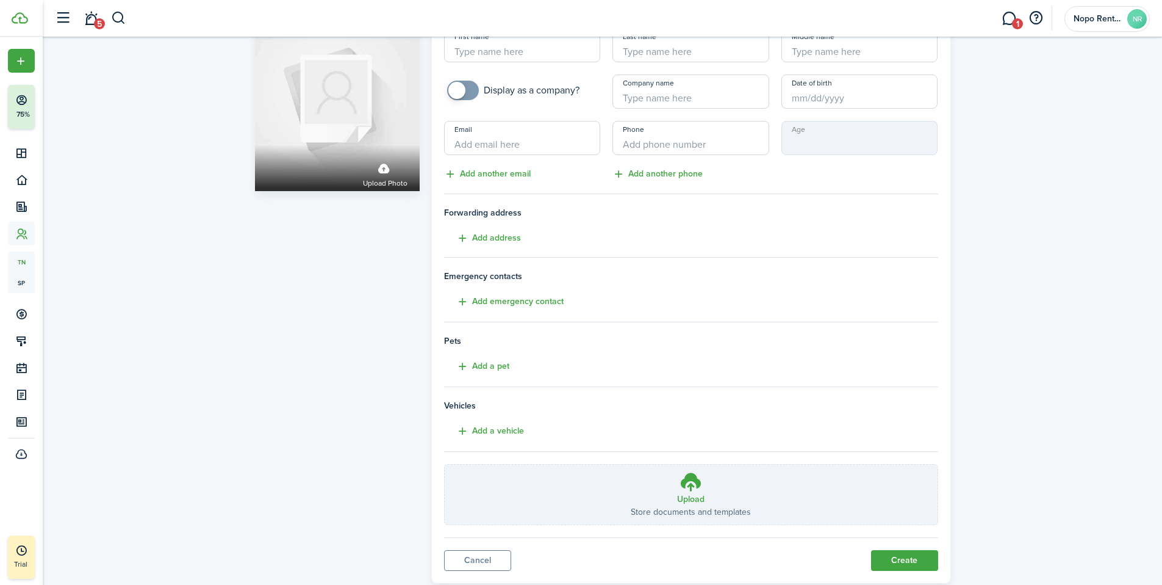
scroll to position [84, 0]
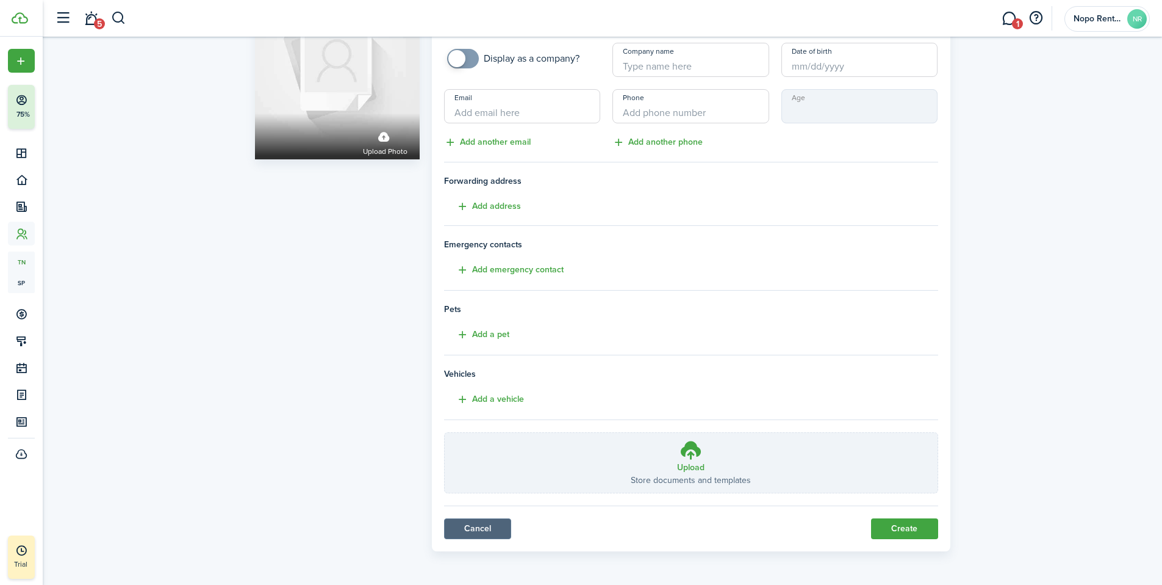
click at [470, 523] on link "Cancel" at bounding box center [477, 528] width 67 height 21
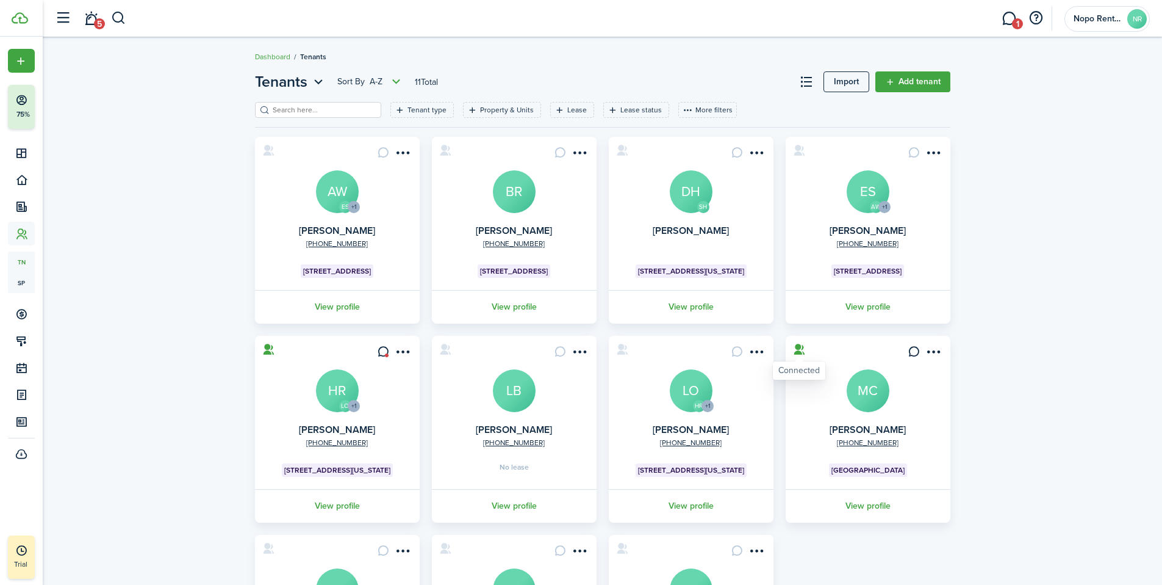
scroll to position [170, 0]
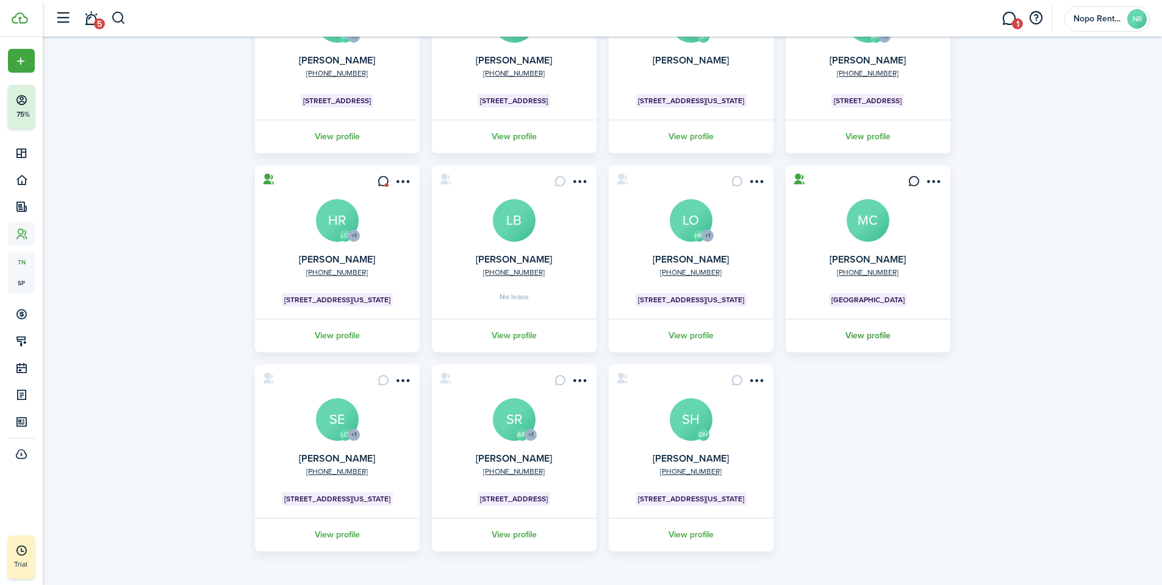
click at [868, 335] on link "View profile" at bounding box center [868, 336] width 168 height 34
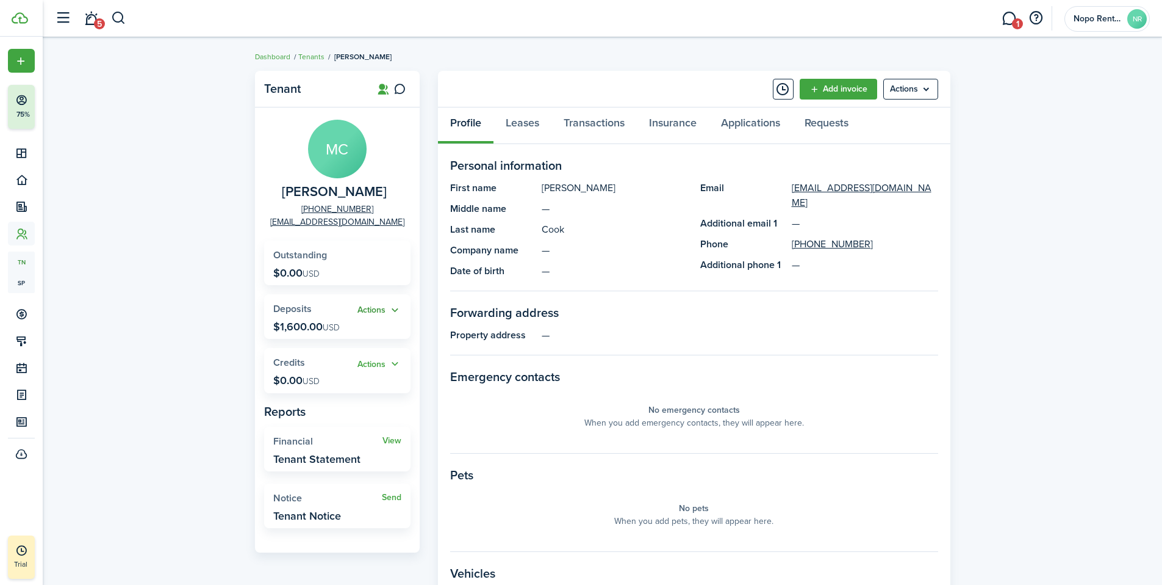
click at [392, 309] on button "Actions" at bounding box center [380, 310] width 44 height 14
click at [234, 339] on div "Tenant MC [PERSON_NAME] [PHONE_NUMBER] [EMAIL_ADDRESS][DOMAIN_NAME] Outstanding…" at bounding box center [603, 422] width 1120 height 714
click at [532, 125] on link "Leases" at bounding box center [523, 125] width 58 height 37
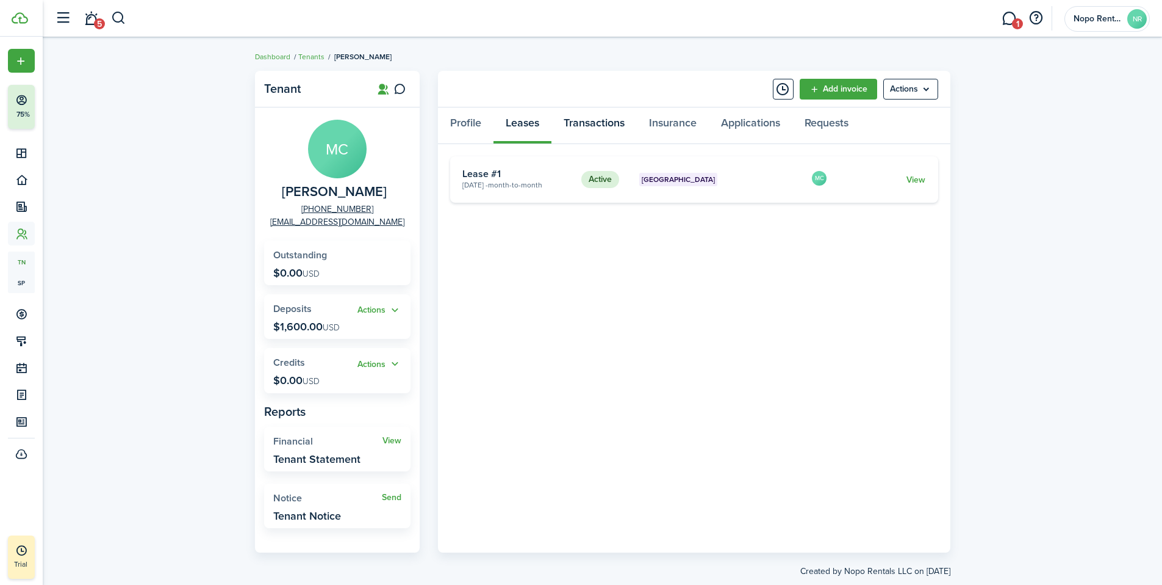
click at [597, 128] on link "Transactions" at bounding box center [594, 125] width 85 height 37
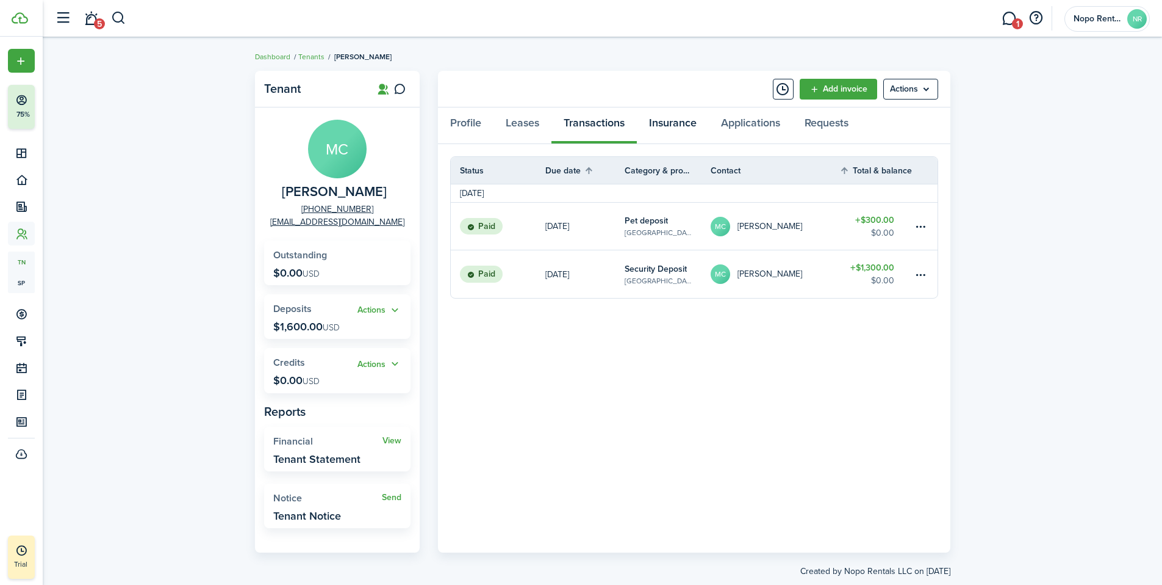
click at [679, 124] on link "Insurance" at bounding box center [673, 125] width 72 height 37
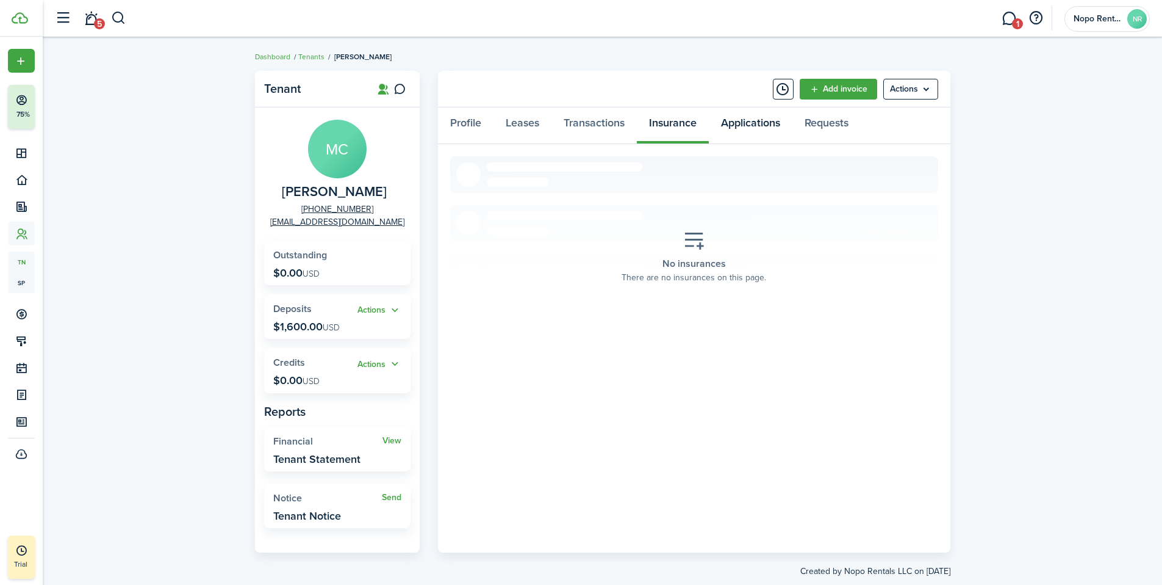
click at [746, 123] on link "Applications" at bounding box center [751, 125] width 84 height 37
click at [837, 124] on link "Requests" at bounding box center [827, 125] width 68 height 37
click at [472, 115] on link "Profile" at bounding box center [466, 125] width 56 height 37
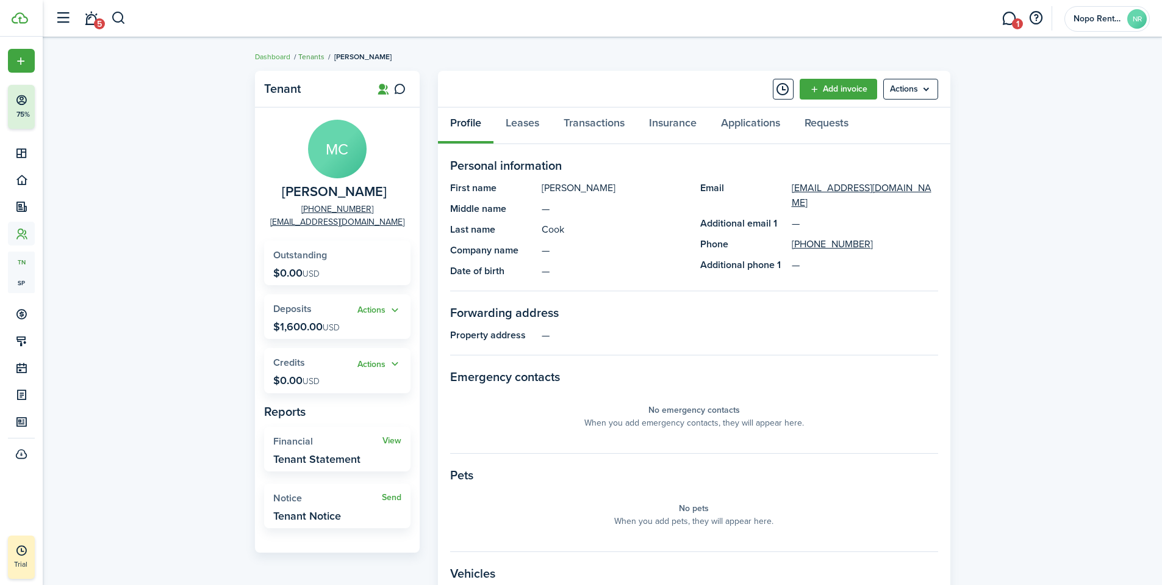
click at [313, 57] on link "Tenants" at bounding box center [311, 56] width 26 height 11
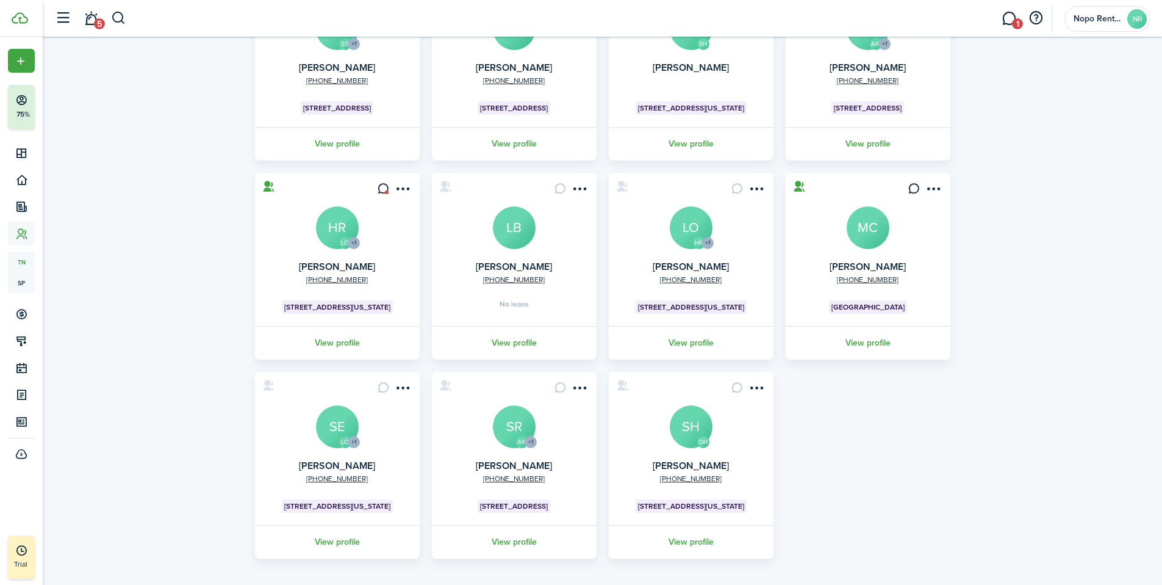
scroll to position [170, 0]
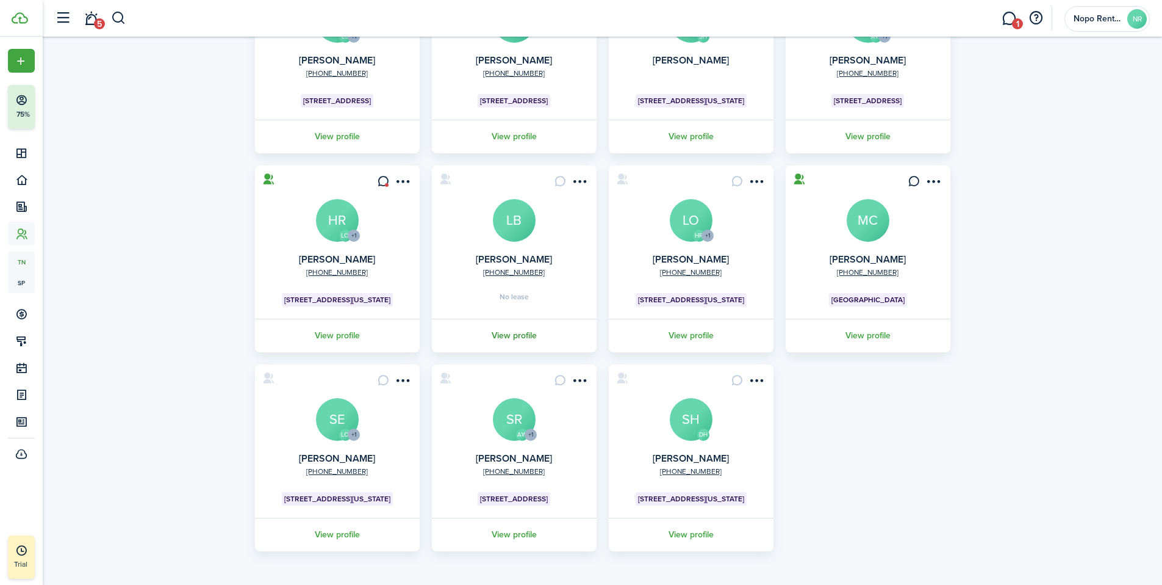
click at [508, 335] on link "View profile" at bounding box center [514, 336] width 168 height 34
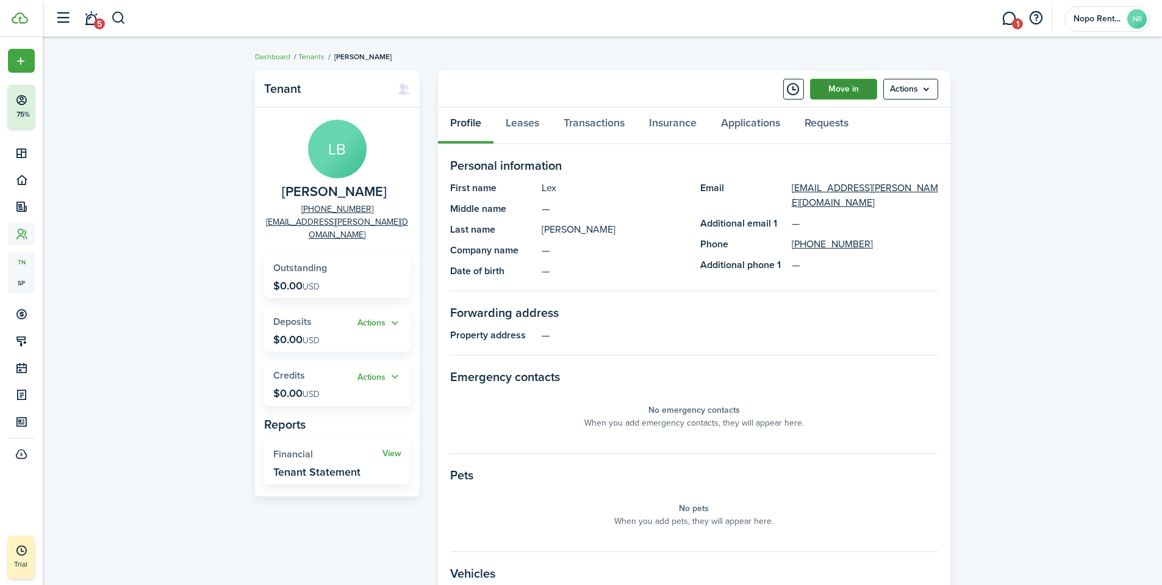
click at [853, 85] on link "Move in" at bounding box center [843, 89] width 67 height 21
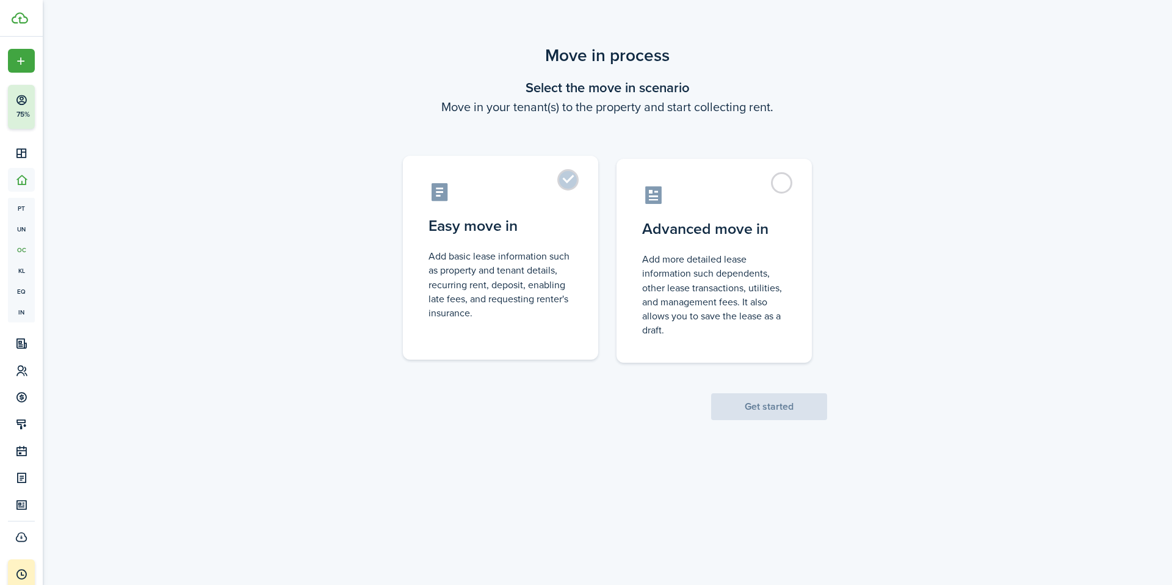
click at [506, 270] on control-radio-card-description "Add basic lease information such as property and tenant details, recurring rent…" at bounding box center [500, 284] width 144 height 71
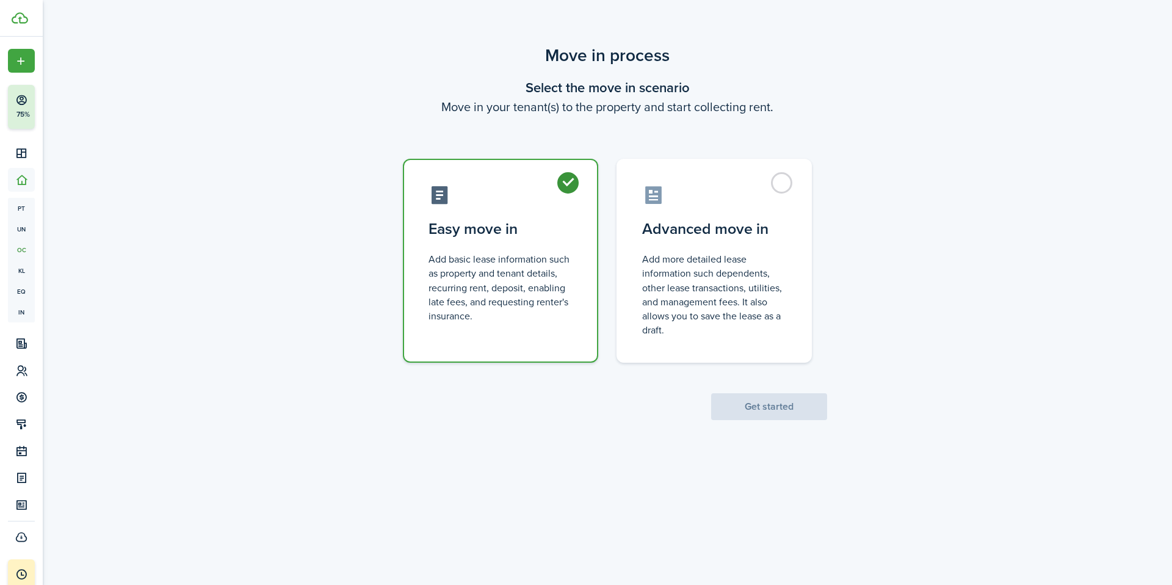
radio input "true"
click at [757, 406] on button "Get started" at bounding box center [769, 406] width 116 height 27
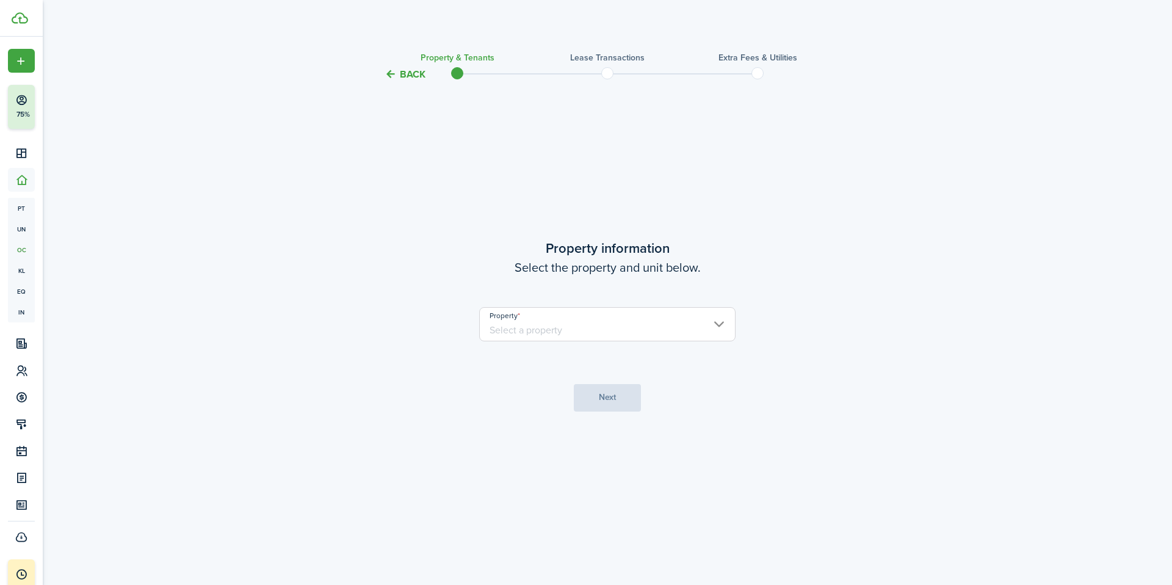
click at [583, 332] on input "Property" at bounding box center [607, 324] width 256 height 34
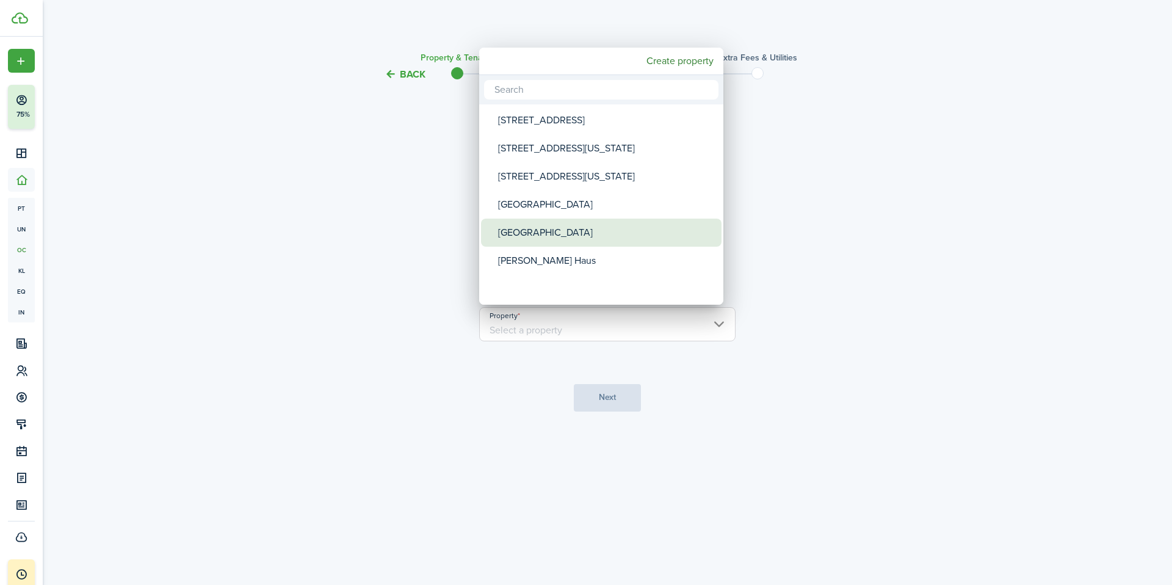
click at [532, 234] on div "[GEOGRAPHIC_DATA]" at bounding box center [606, 232] width 216 height 28
type input "[GEOGRAPHIC_DATA]"
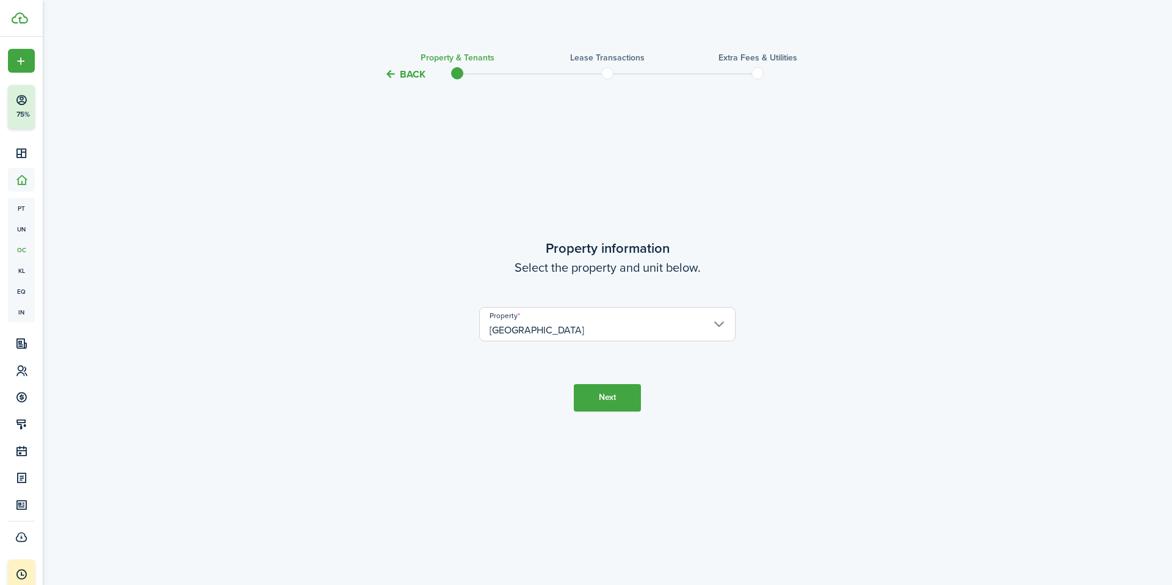
click at [621, 393] on button "Next" at bounding box center [607, 397] width 67 height 27
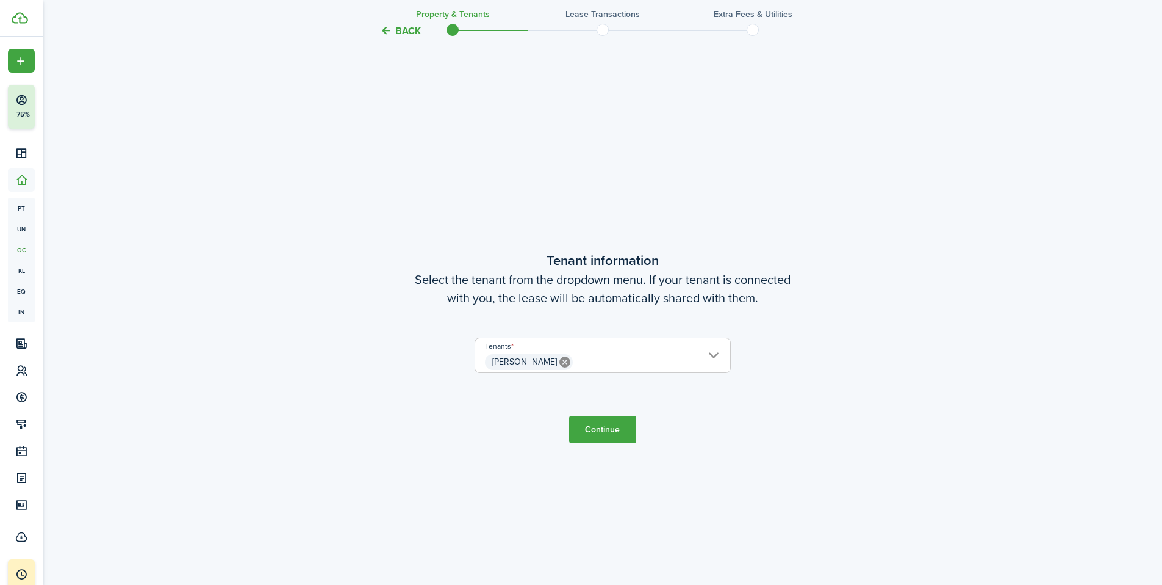
scroll to position [503, 0]
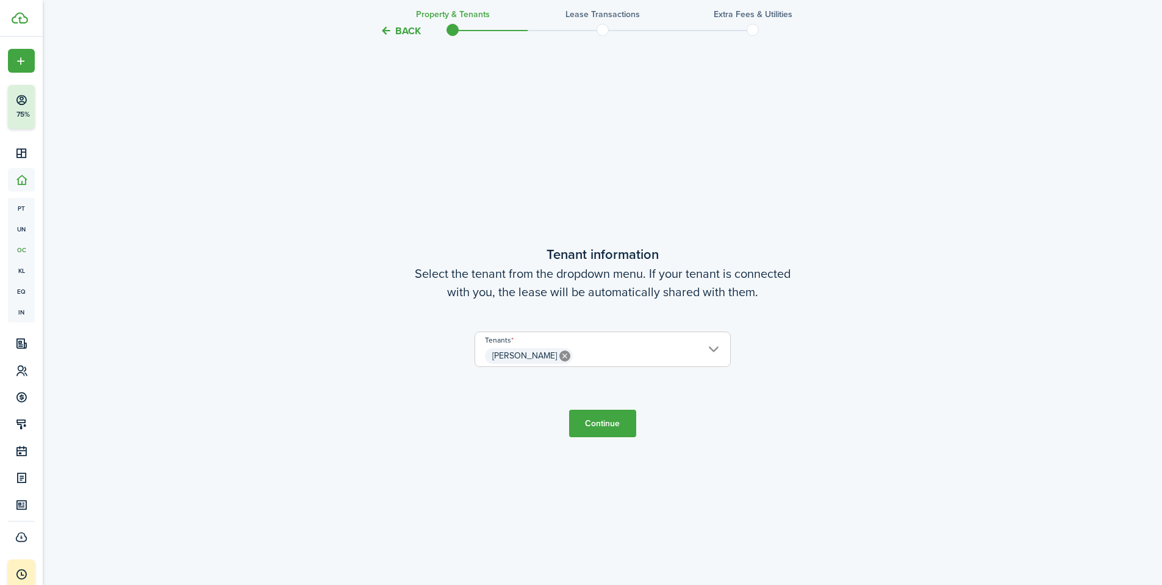
click at [619, 427] on button "Continue" at bounding box center [602, 422] width 67 height 27
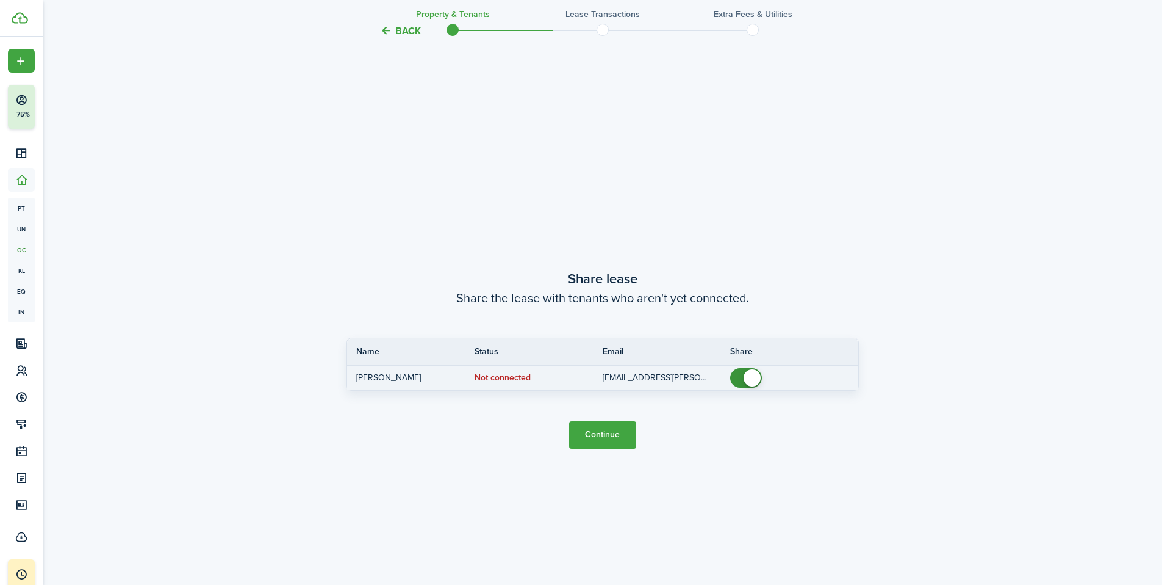
scroll to position [1087, 0]
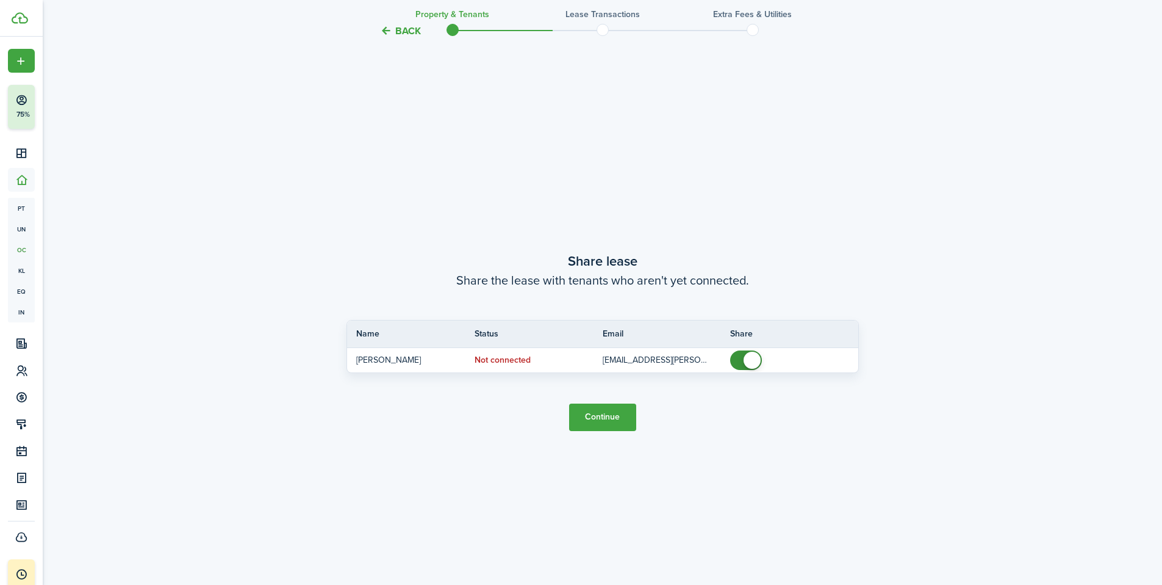
click at [612, 422] on button "Continue" at bounding box center [602, 416] width 67 height 27
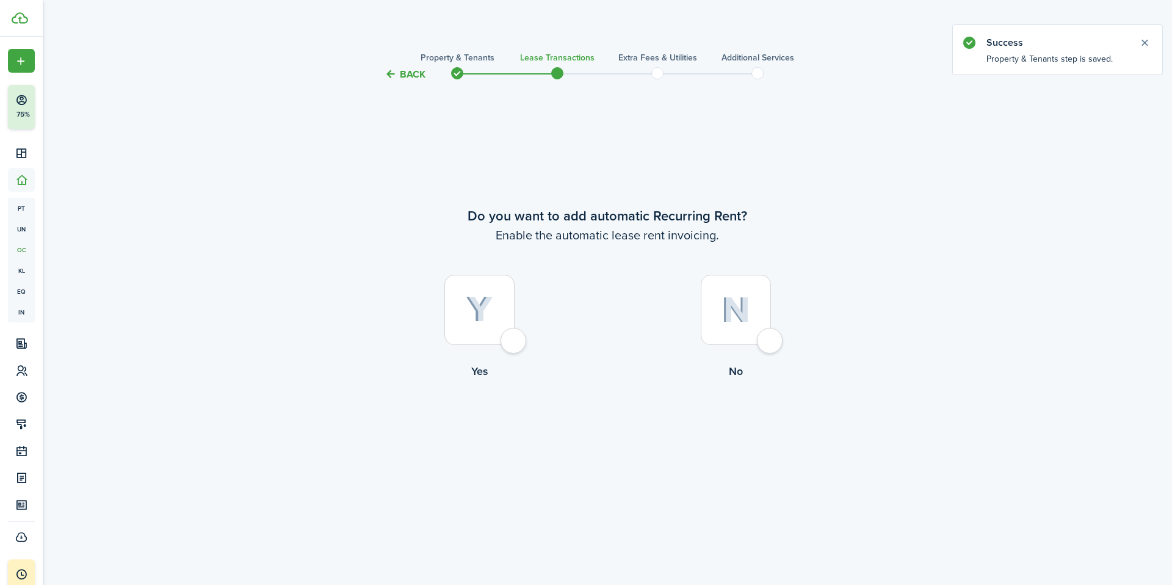
click at [495, 306] on div at bounding box center [479, 310] width 70 height 70
radio input "true"
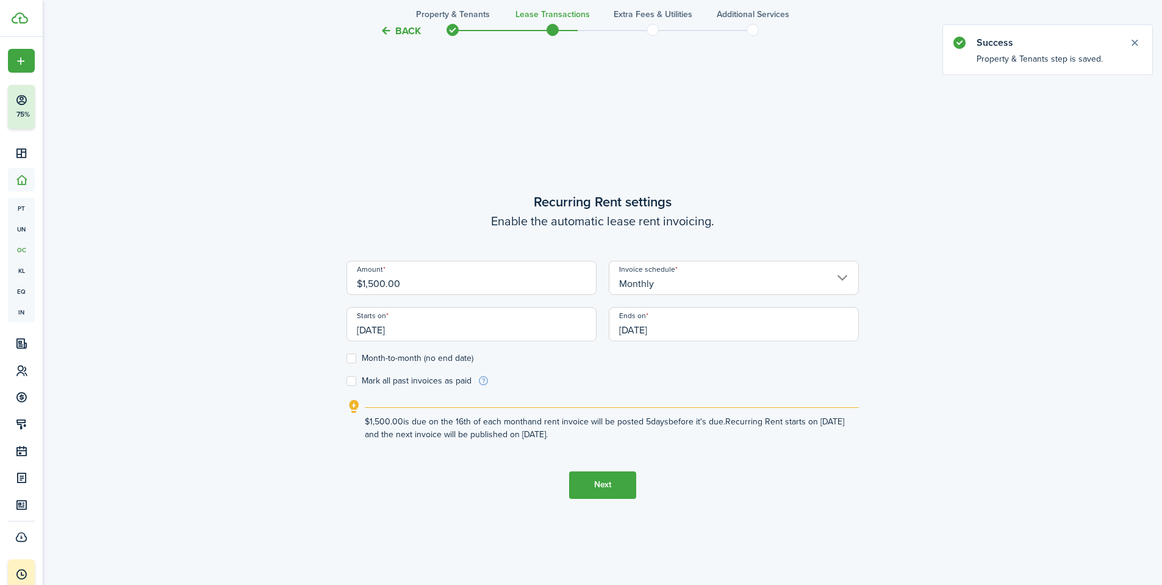
scroll to position [503, 0]
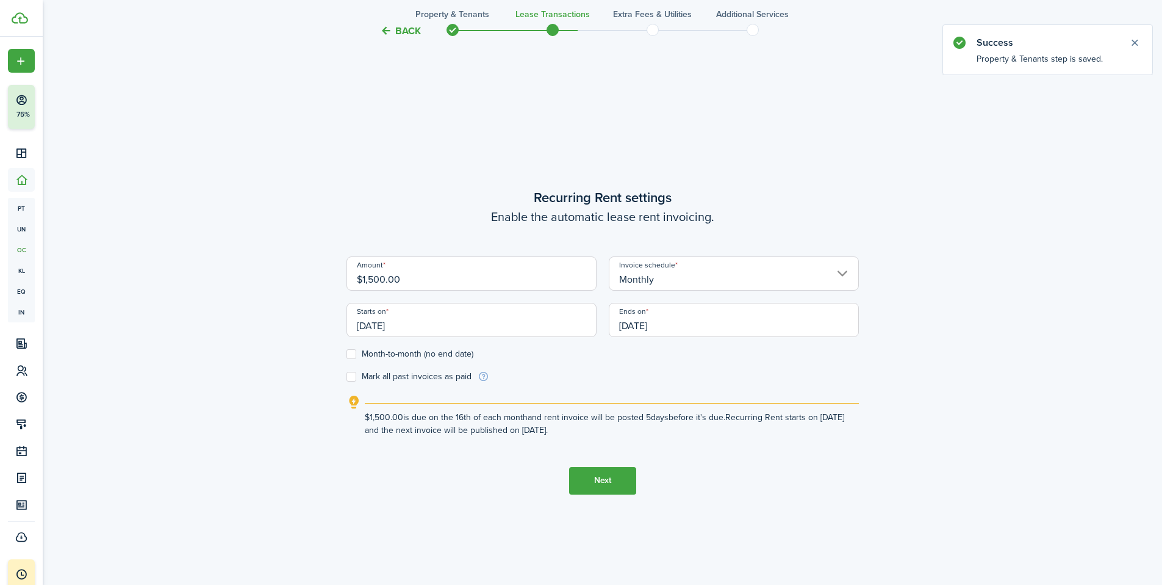
click at [351, 355] on label "Month-to-month (no end date)" at bounding box center [410, 354] width 127 height 10
click at [347, 354] on input "Month-to-month (no end date)" at bounding box center [346, 353] width 1 height 1
checkbox input "true"
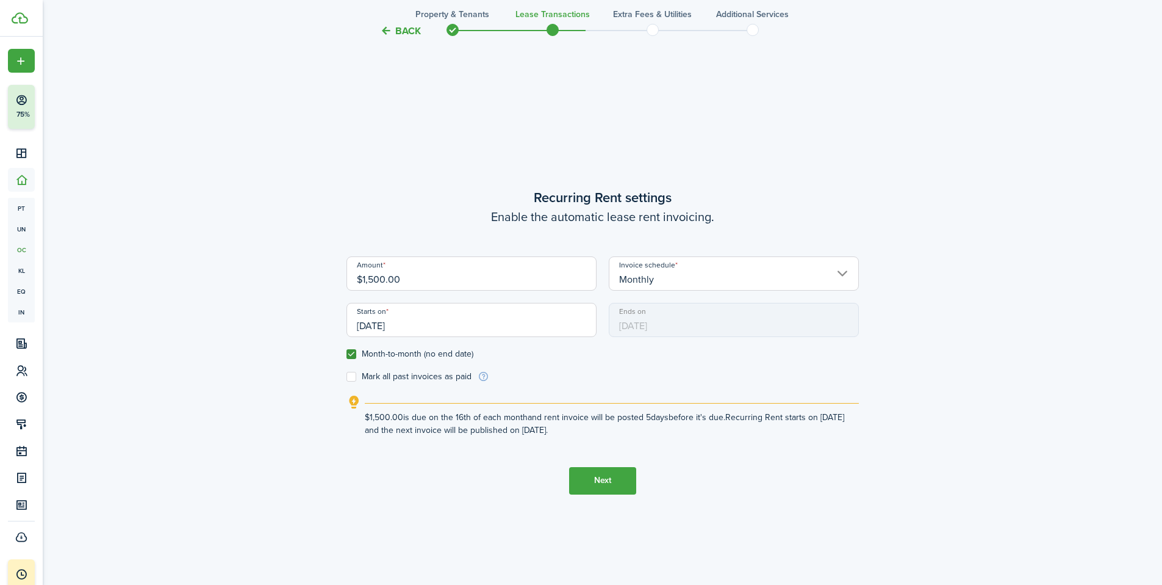
click at [436, 325] on input "[DATE]" at bounding box center [472, 320] width 250 height 34
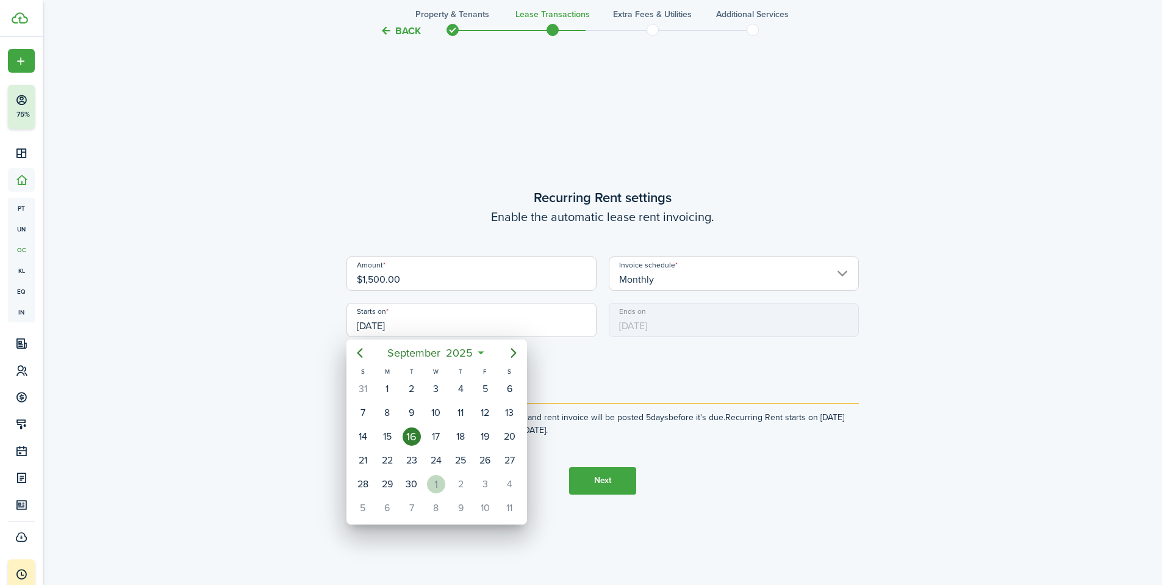
click at [436, 486] on div "1" at bounding box center [436, 484] width 18 height 18
type input "[DATE]"
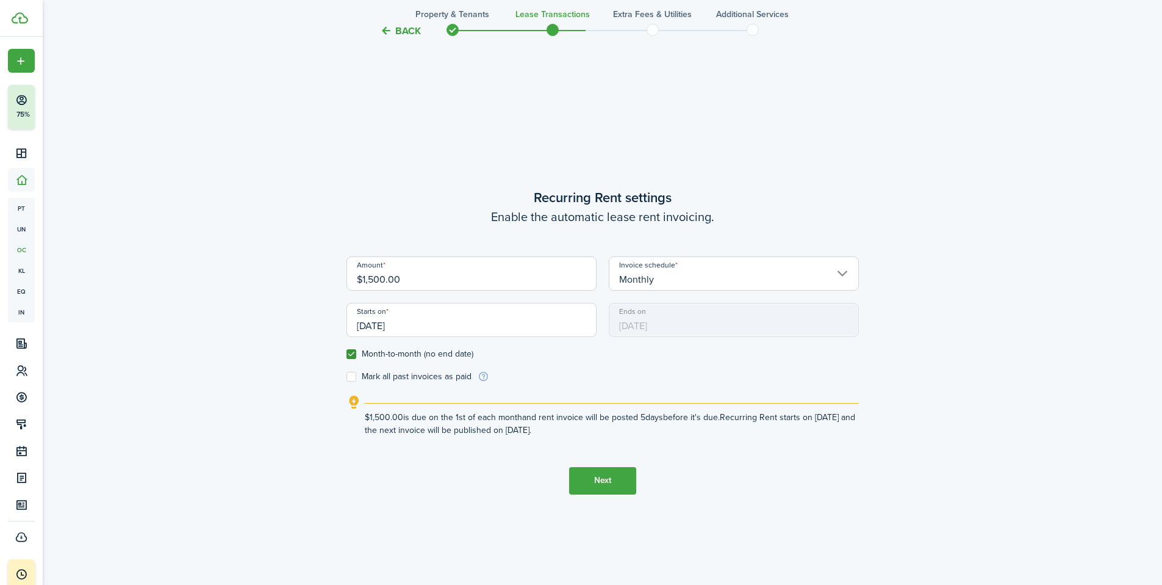
scroll to position [0, 0]
click at [606, 486] on button "Next" at bounding box center [602, 480] width 67 height 27
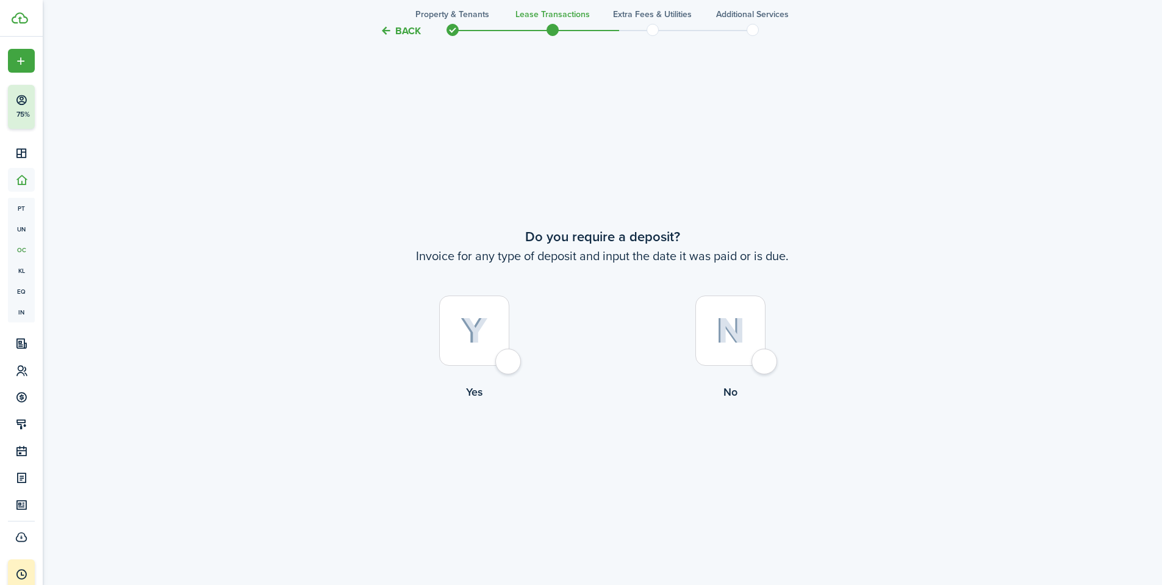
scroll to position [1087, 0]
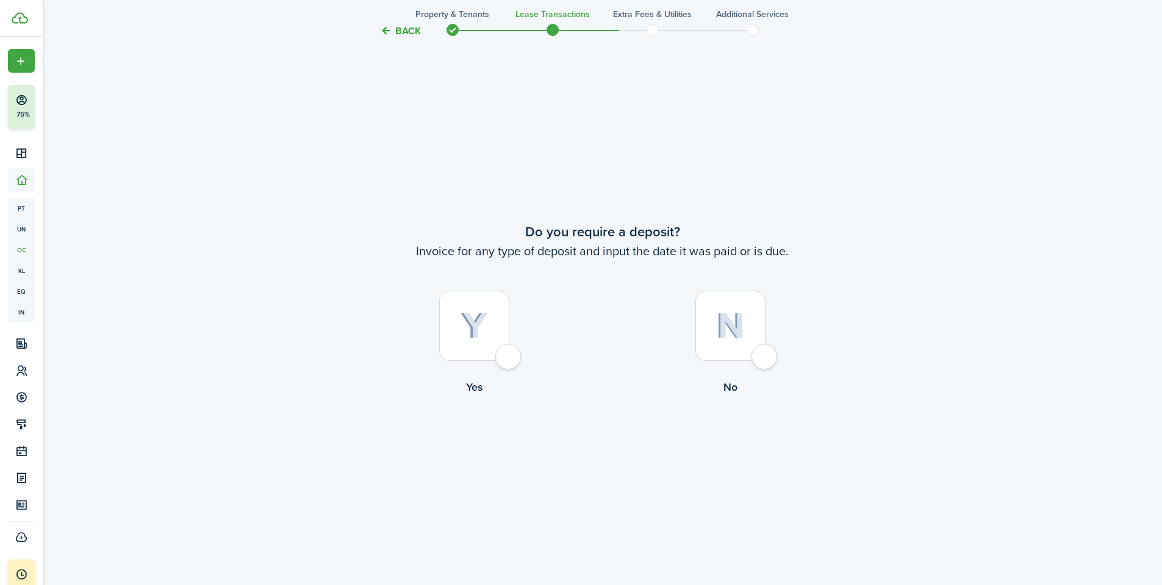
click at [757, 323] on div at bounding box center [731, 325] width 70 height 70
radio input "true"
drag, startPoint x: 616, startPoint y: 445, endPoint x: 758, endPoint y: 459, distance: 143.4
click at [616, 445] on button "Continue" at bounding box center [602, 445] width 67 height 27
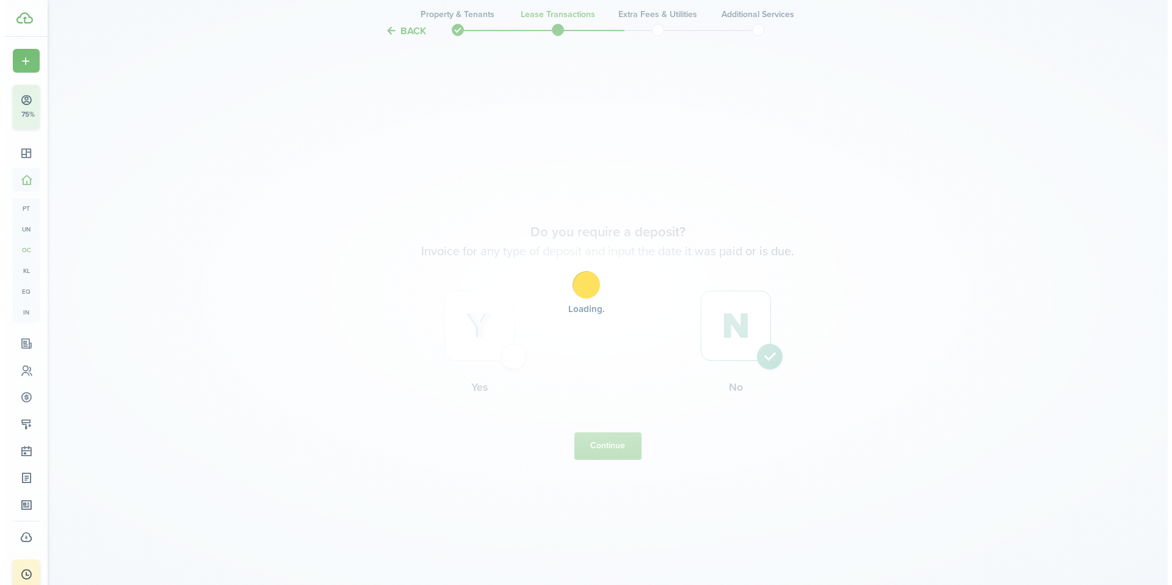
scroll to position [0, 0]
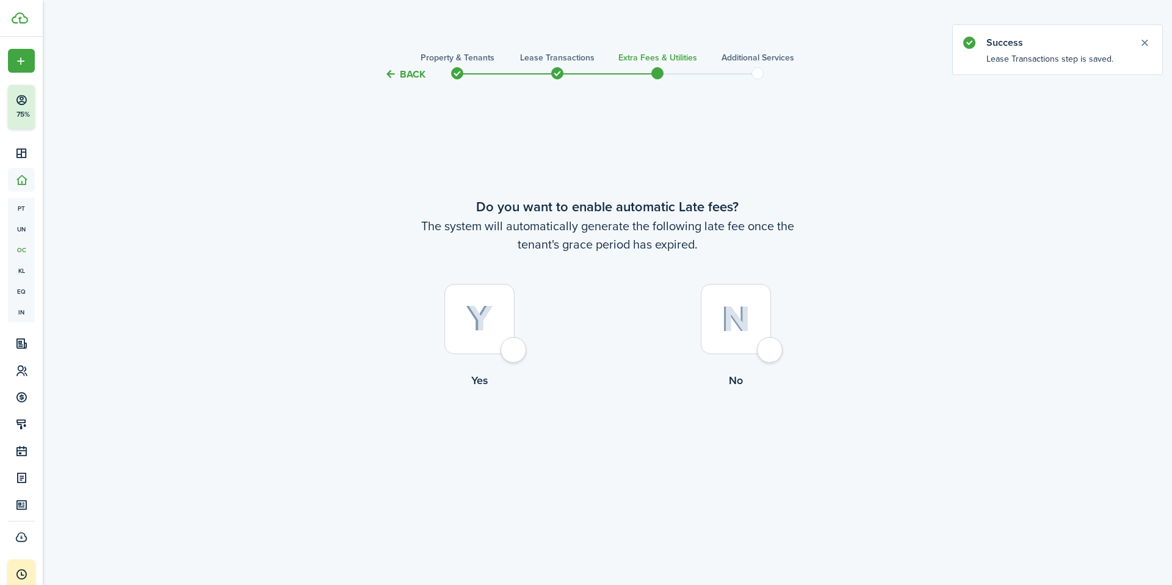
click at [721, 319] on img at bounding box center [735, 319] width 29 height 26
radio input "true"
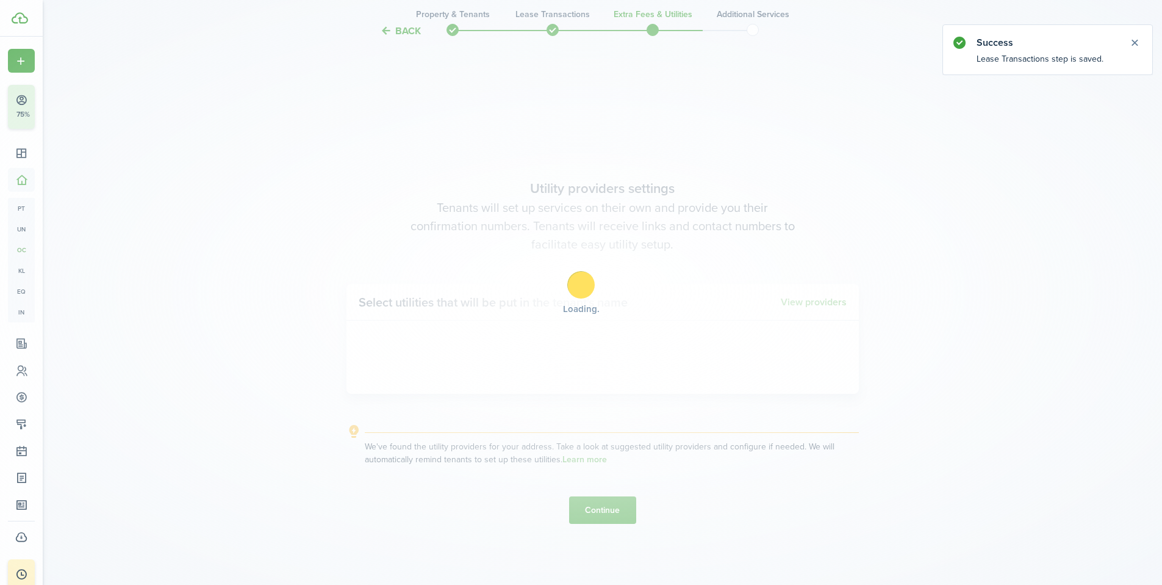
scroll to position [503, 0]
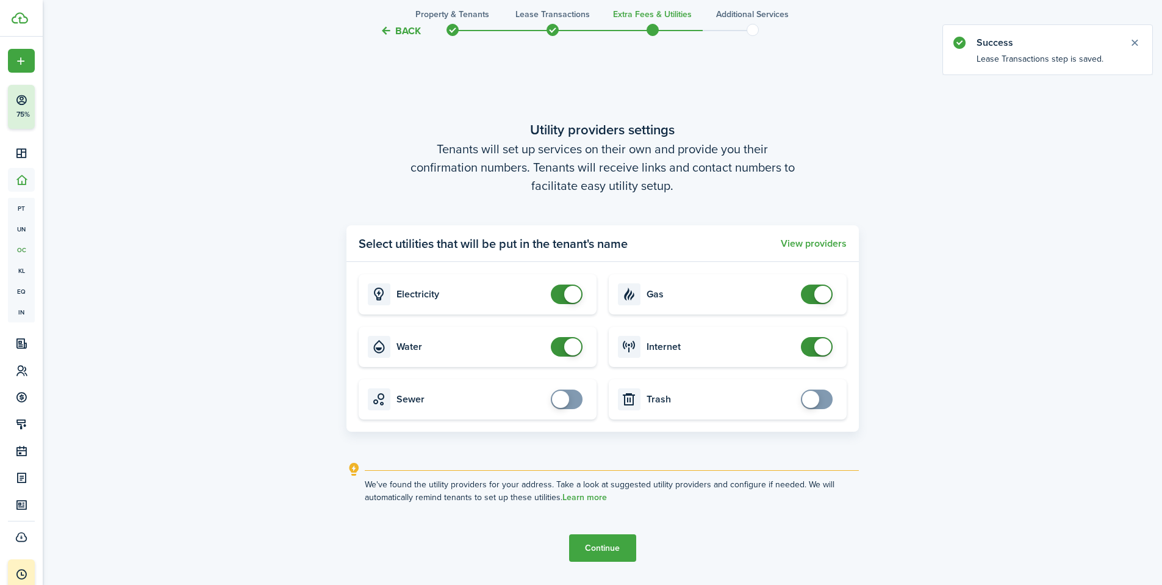
checkbox input "false"
click at [567, 348] on span at bounding box center [572, 346] width 17 height 17
click at [611, 546] on button "Continue" at bounding box center [602, 547] width 67 height 27
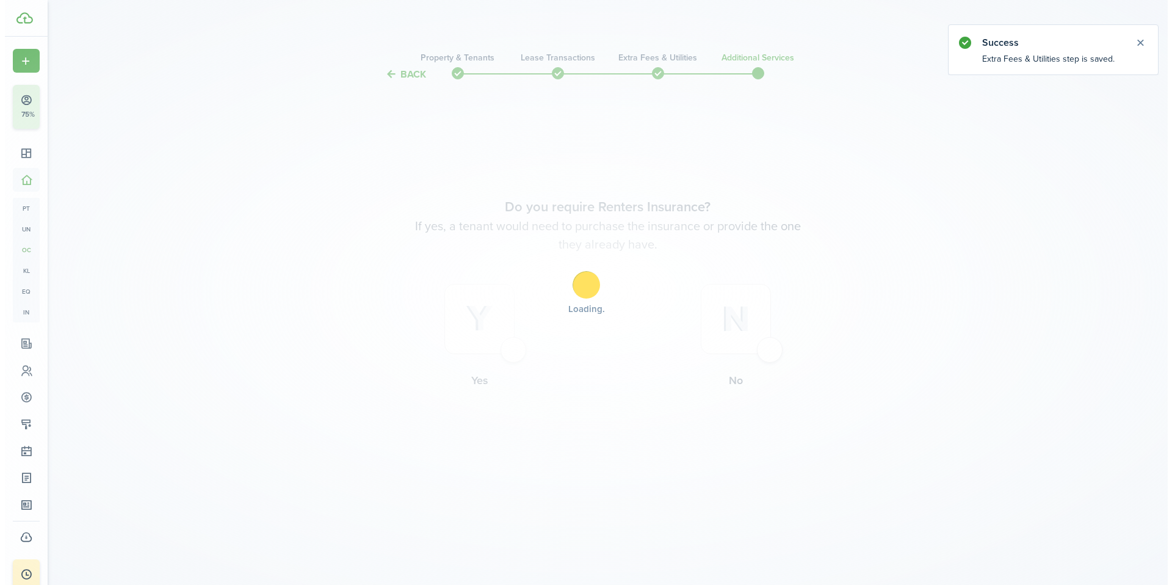
scroll to position [0, 0]
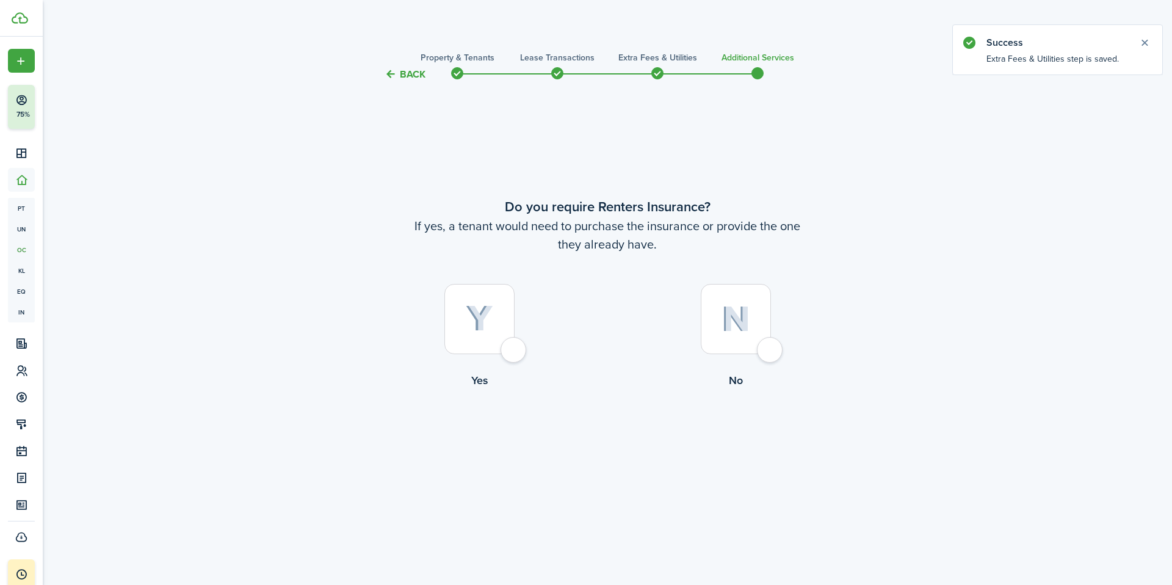
click at [492, 328] on div at bounding box center [479, 319] width 70 height 70
radio input "true"
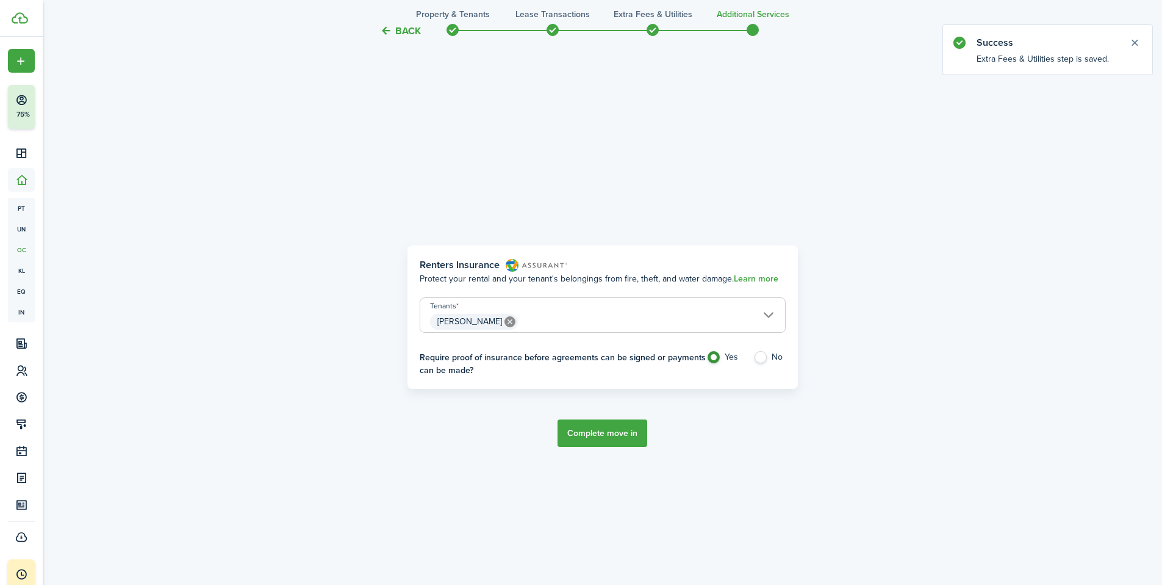
scroll to position [503, 0]
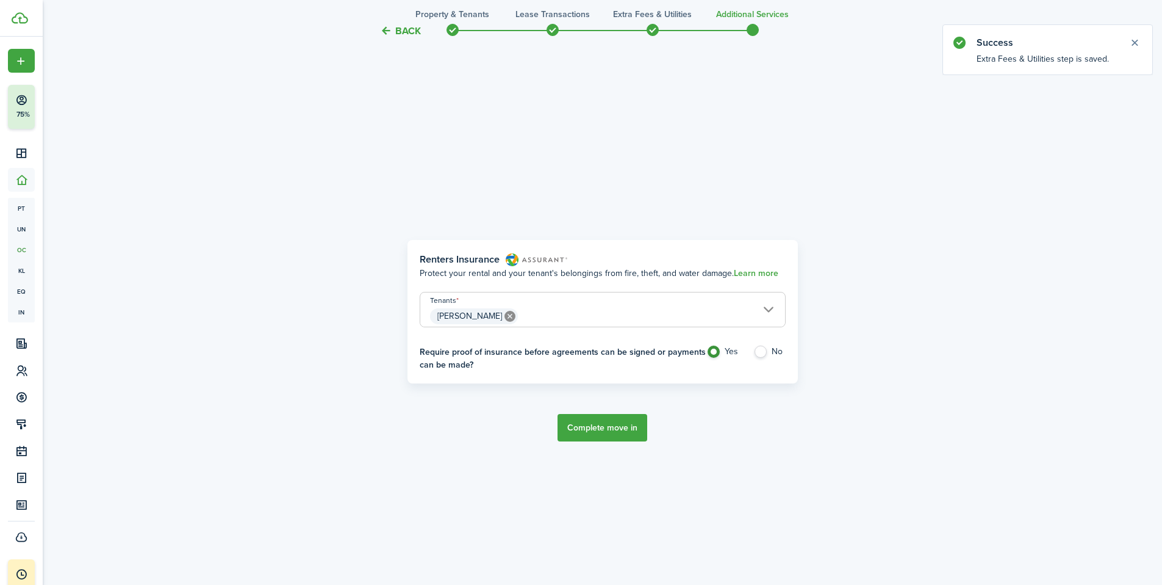
click at [760, 351] on label "No" at bounding box center [770, 354] width 32 height 18
radio input "false"
radio input "true"
click at [600, 426] on button "Complete move in" at bounding box center [603, 427] width 90 height 27
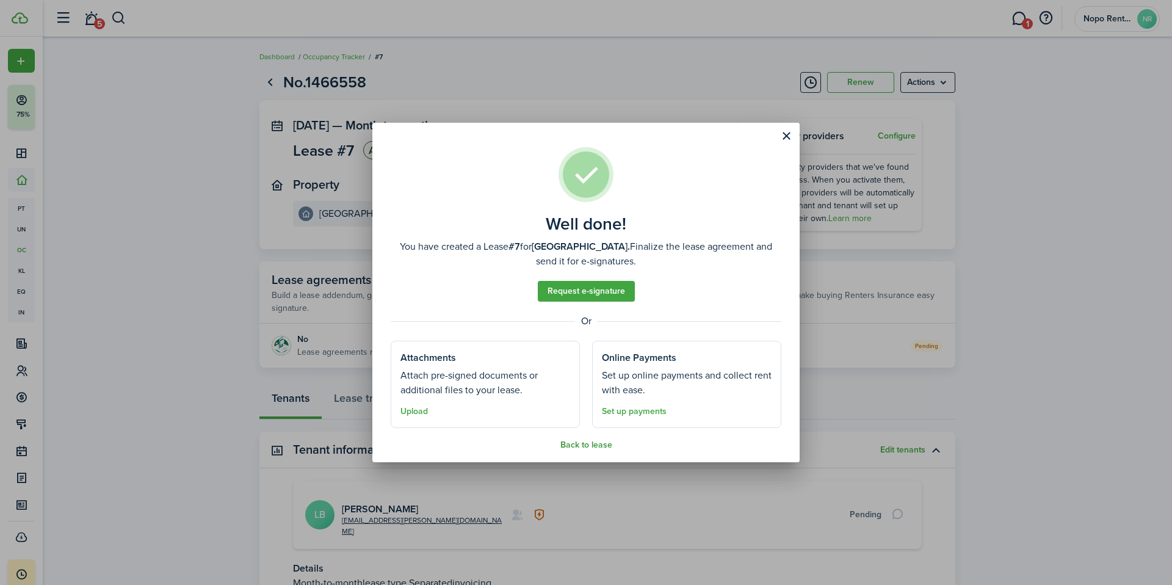
click at [597, 445] on button "Back to lease" at bounding box center [586, 445] width 52 height 10
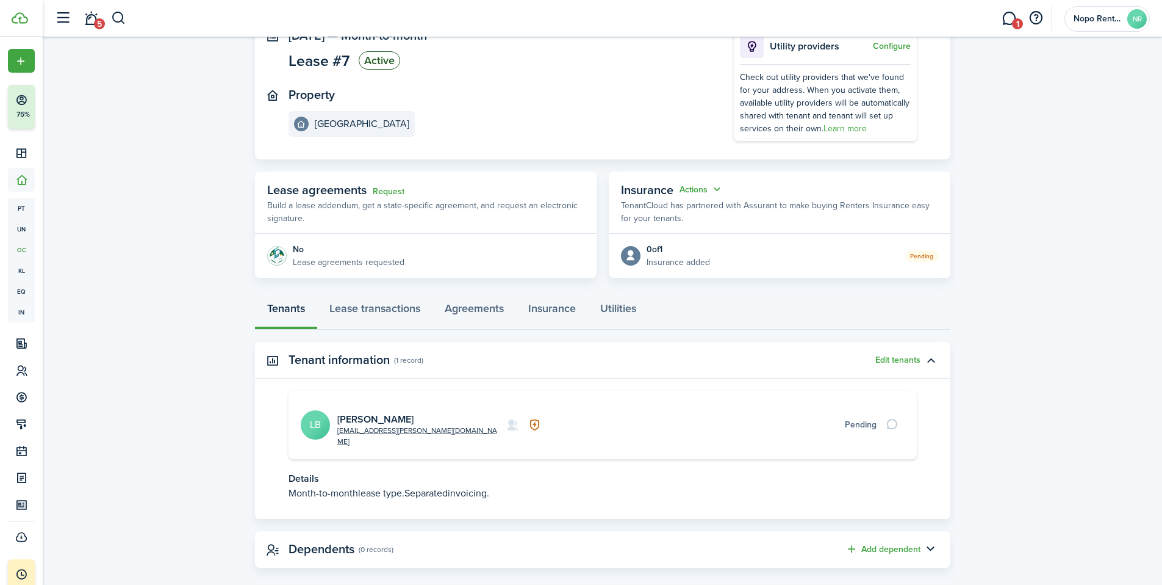
scroll to position [92, 0]
click at [388, 412] on link "[PERSON_NAME]" at bounding box center [375, 417] width 76 height 14
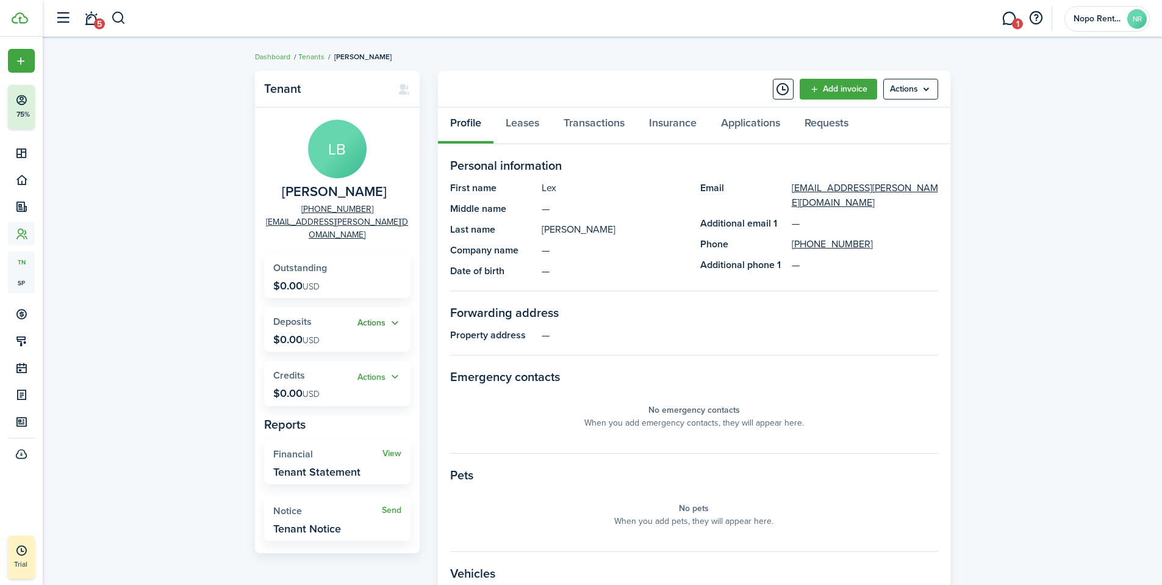
click at [387, 316] on button "Actions" at bounding box center [380, 323] width 44 height 14
click at [329, 334] on link "Add" at bounding box center [348, 333] width 107 height 21
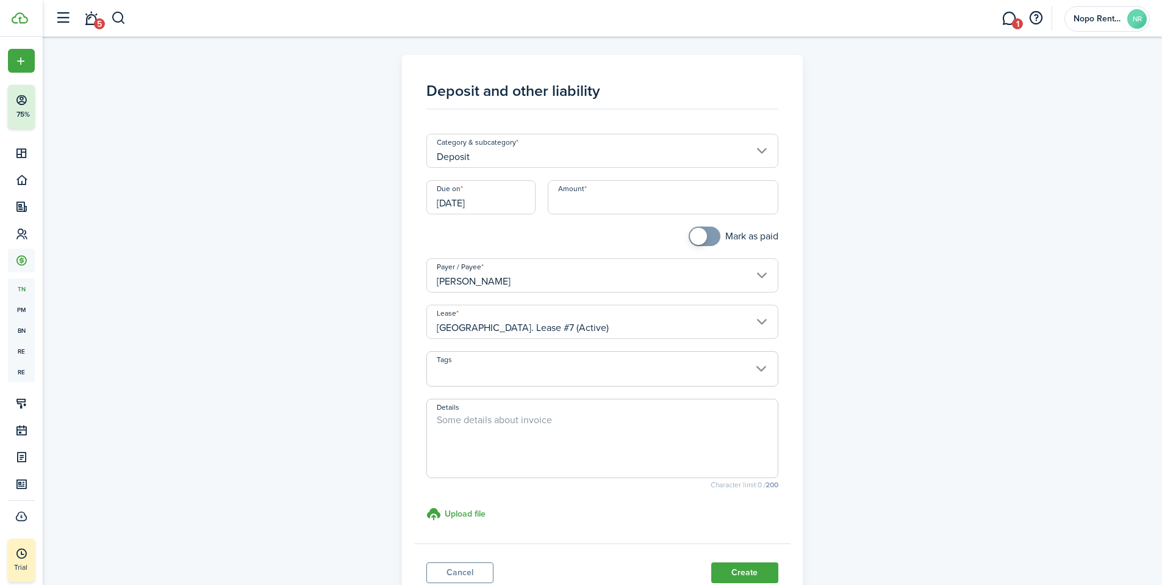
click at [505, 159] on input "Deposit" at bounding box center [602, 151] width 352 height 34
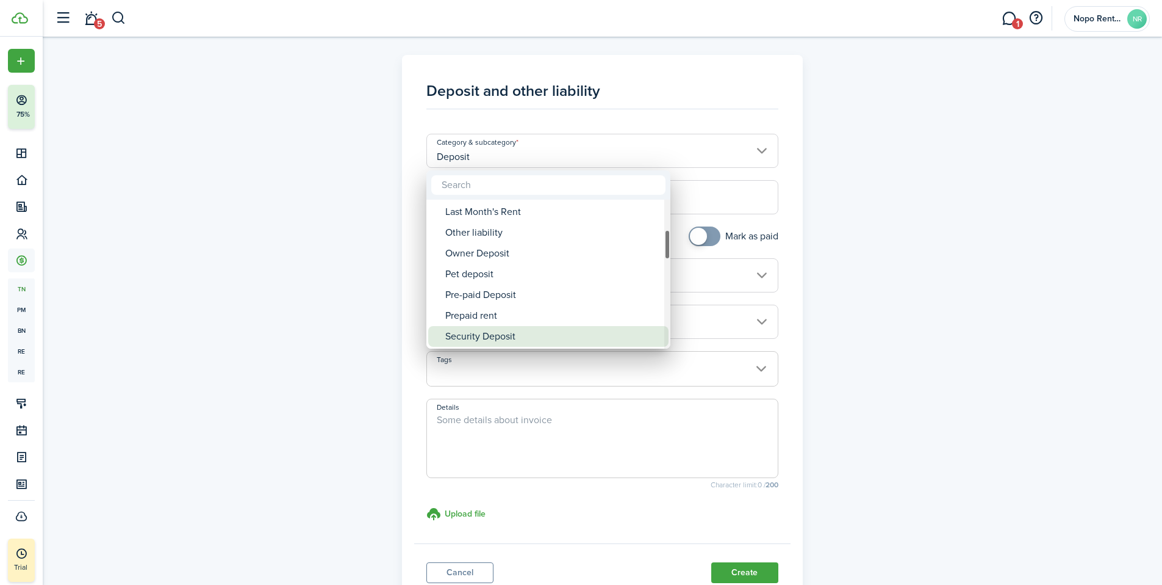
click at [484, 337] on div "Security Deposit" at bounding box center [553, 336] width 216 height 21
type input "Deposit / Security Deposit"
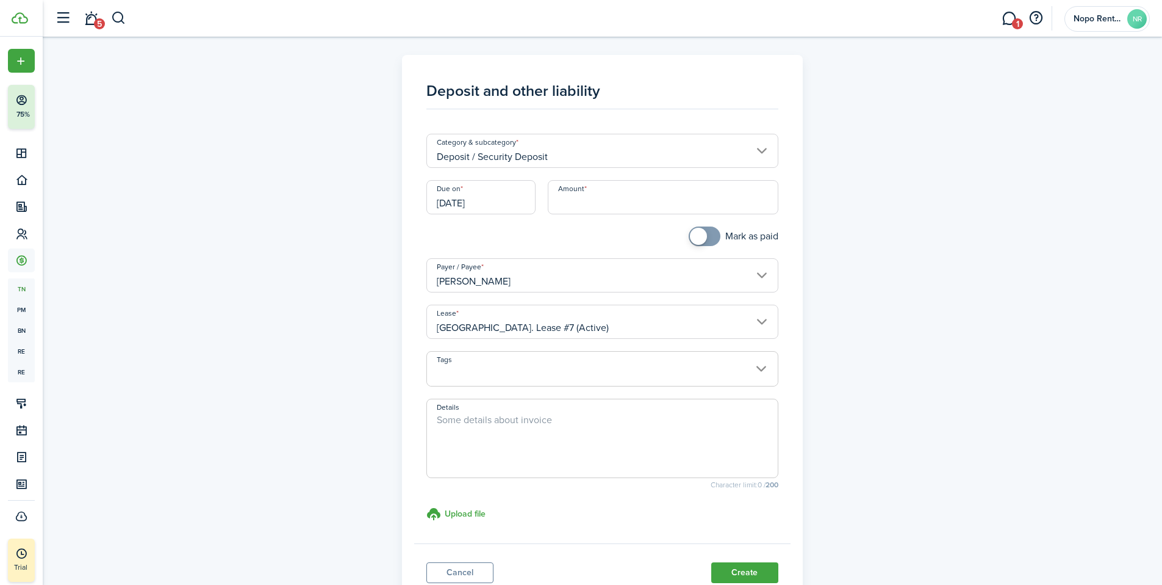
click at [590, 202] on input "Amount" at bounding box center [663, 197] width 231 height 34
type input "$1,500.00"
click at [594, 234] on div "Mark as paid" at bounding box center [602, 242] width 364 height 32
click at [456, 206] on input "[DATE]" at bounding box center [480, 197] width 109 height 34
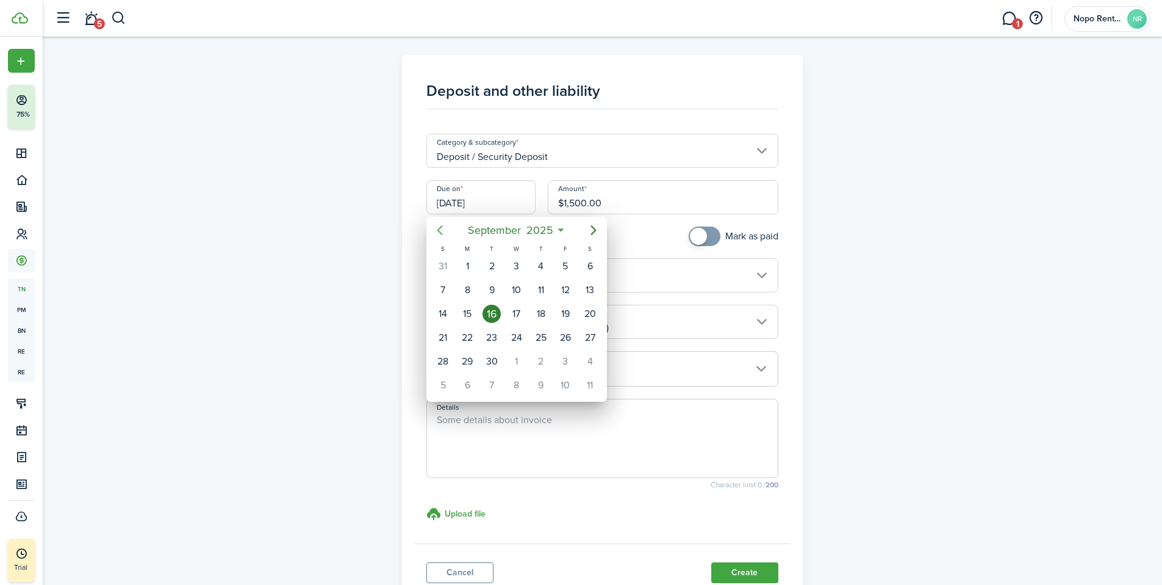
click at [440, 228] on icon "Previous page" at bounding box center [439, 230] width 5 height 10
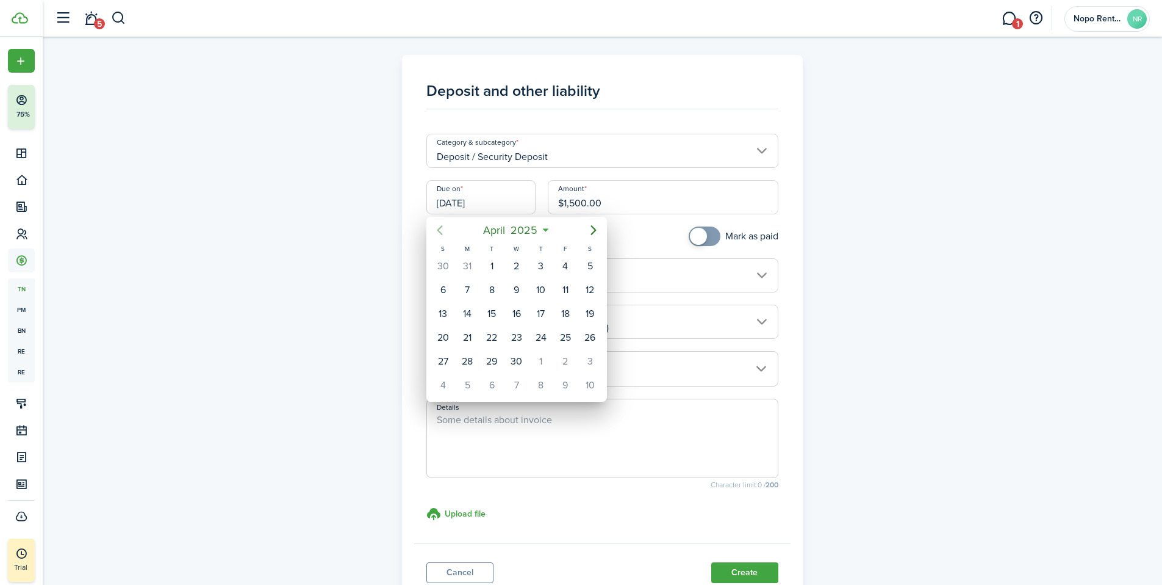
click at [440, 228] on icon "Previous page" at bounding box center [439, 230] width 5 height 10
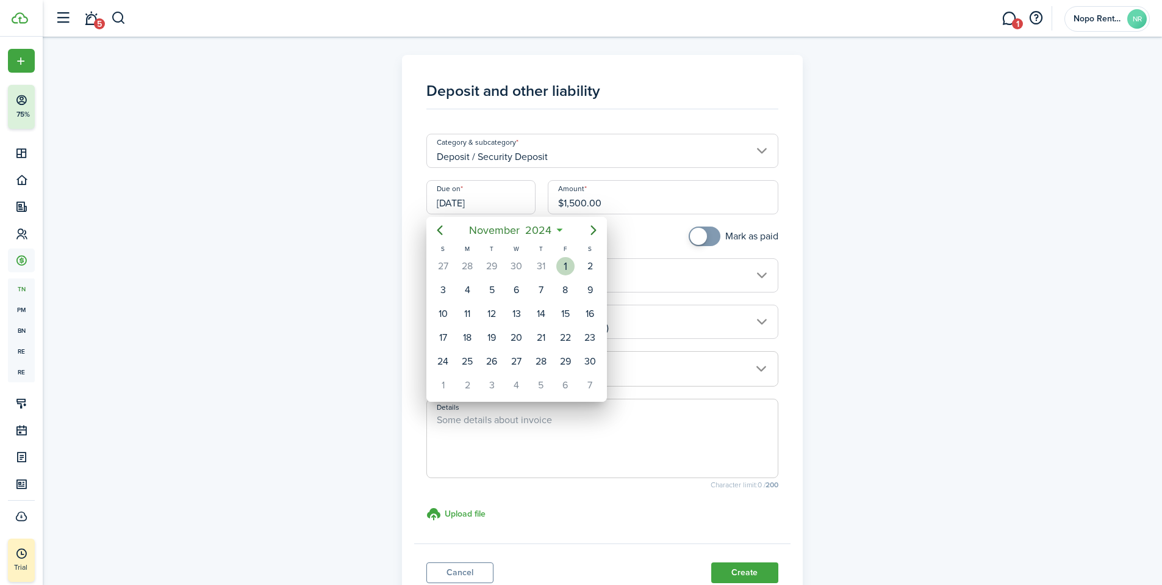
click at [565, 266] on div "1" at bounding box center [565, 266] width 18 height 18
type input "[DATE]"
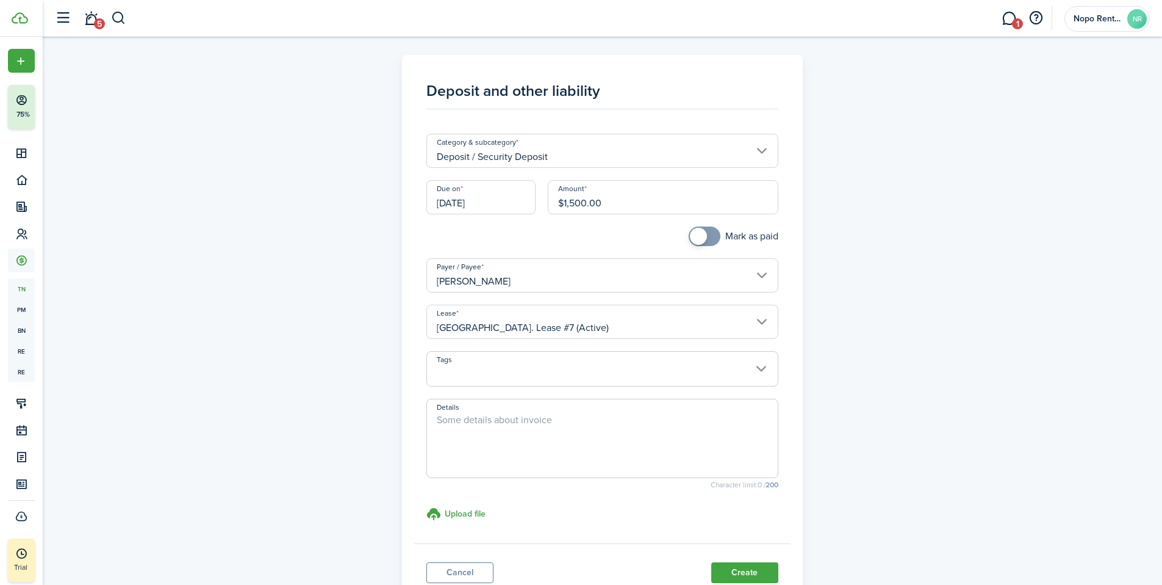
checkbox input "true"
click at [711, 236] on span at bounding box center [705, 236] width 12 height 20
click at [599, 237] on div "Mark as paid" at bounding box center [602, 242] width 364 height 32
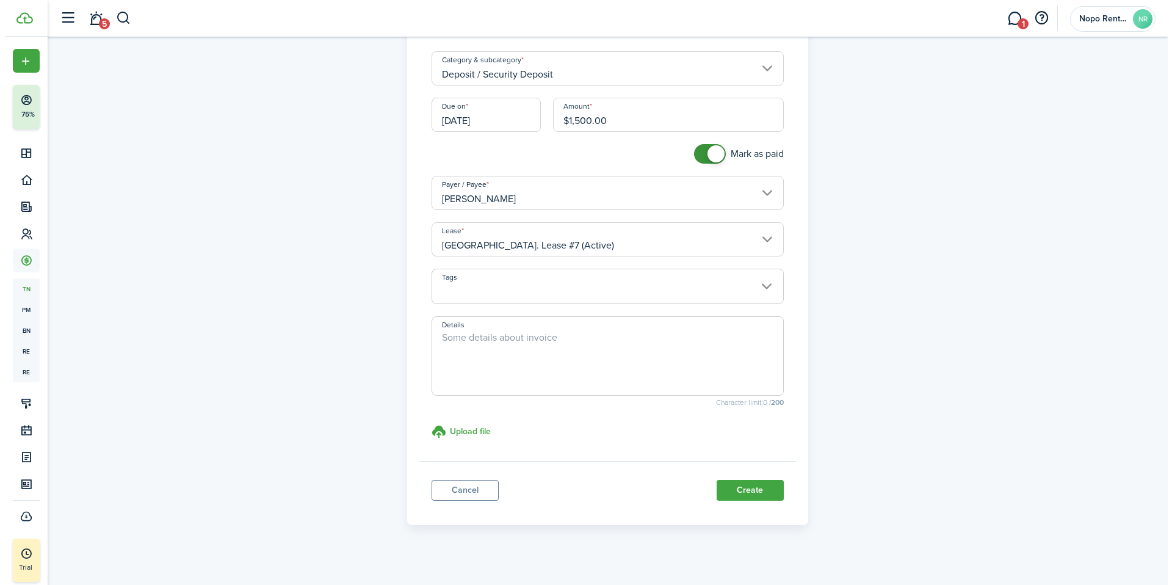
scroll to position [93, 0]
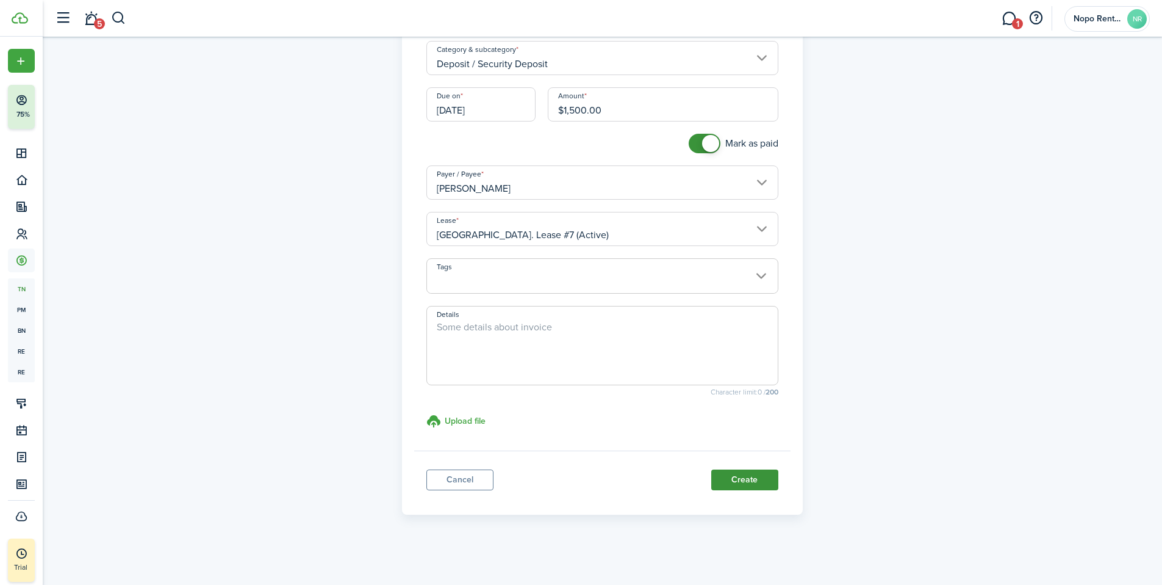
click at [733, 480] on button "Create" at bounding box center [744, 479] width 67 height 21
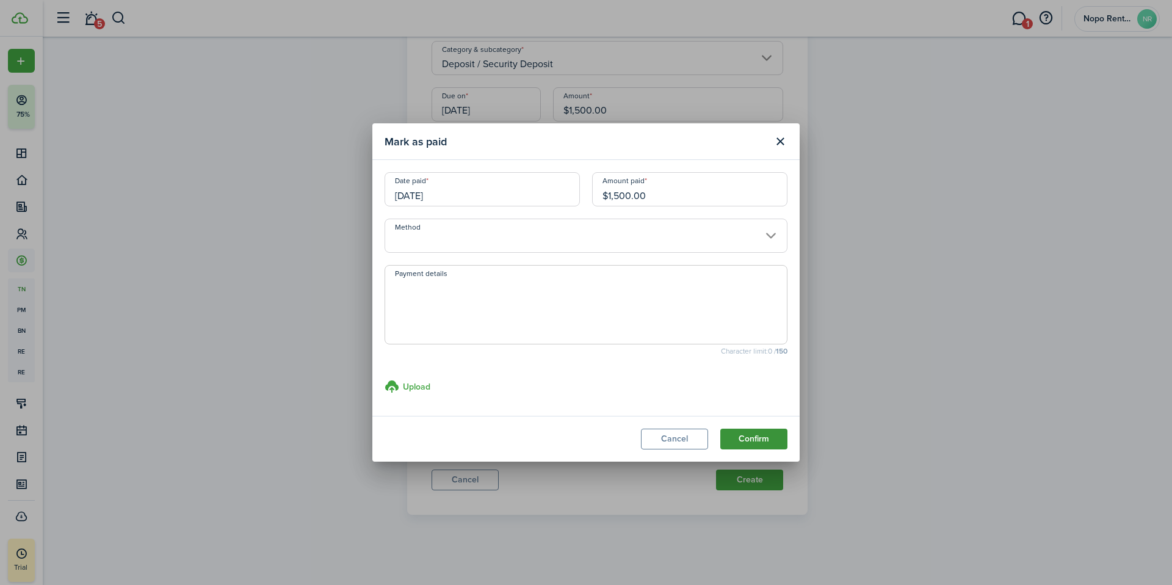
click at [760, 440] on button "Confirm" at bounding box center [753, 438] width 67 height 21
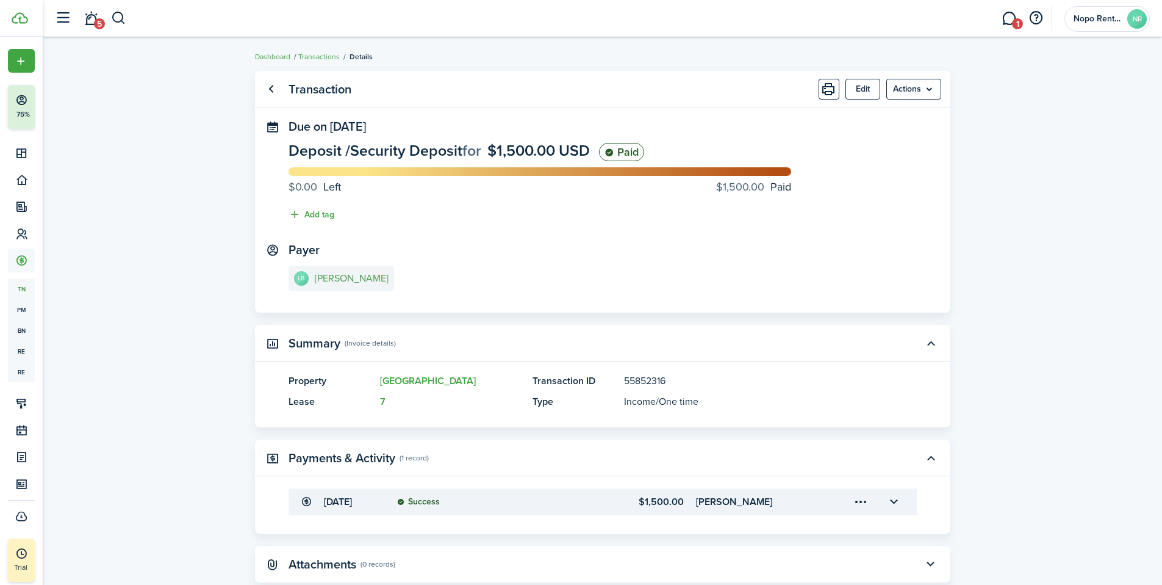
click at [350, 275] on e-details-info-title "[PERSON_NAME]" at bounding box center [352, 278] width 74 height 11
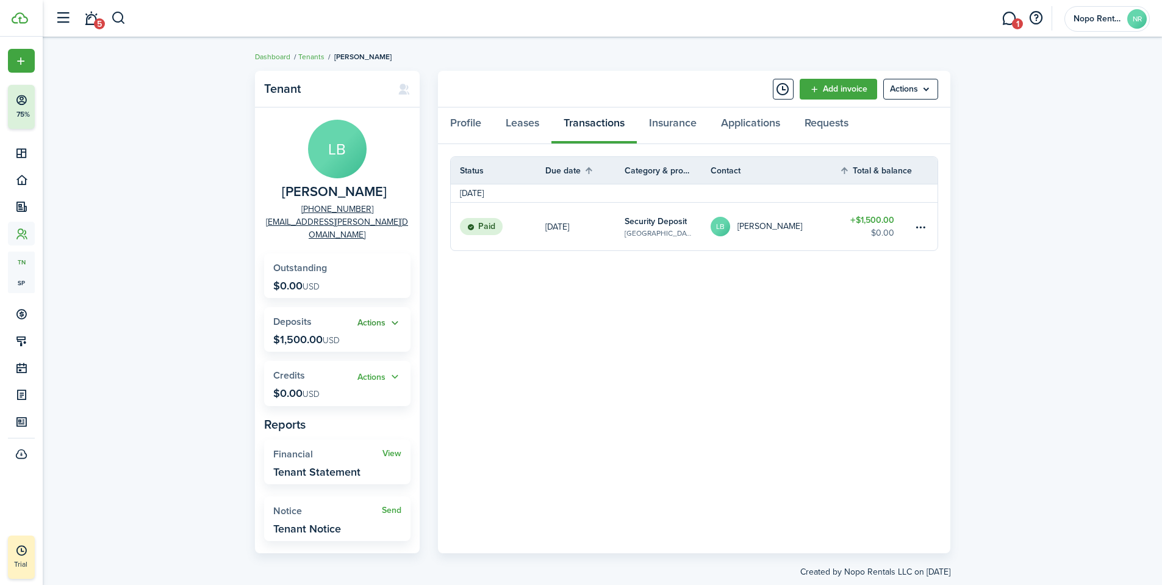
click at [380, 316] on button "Actions" at bounding box center [380, 323] width 44 height 14
click at [319, 331] on link "Add" at bounding box center [348, 333] width 107 height 21
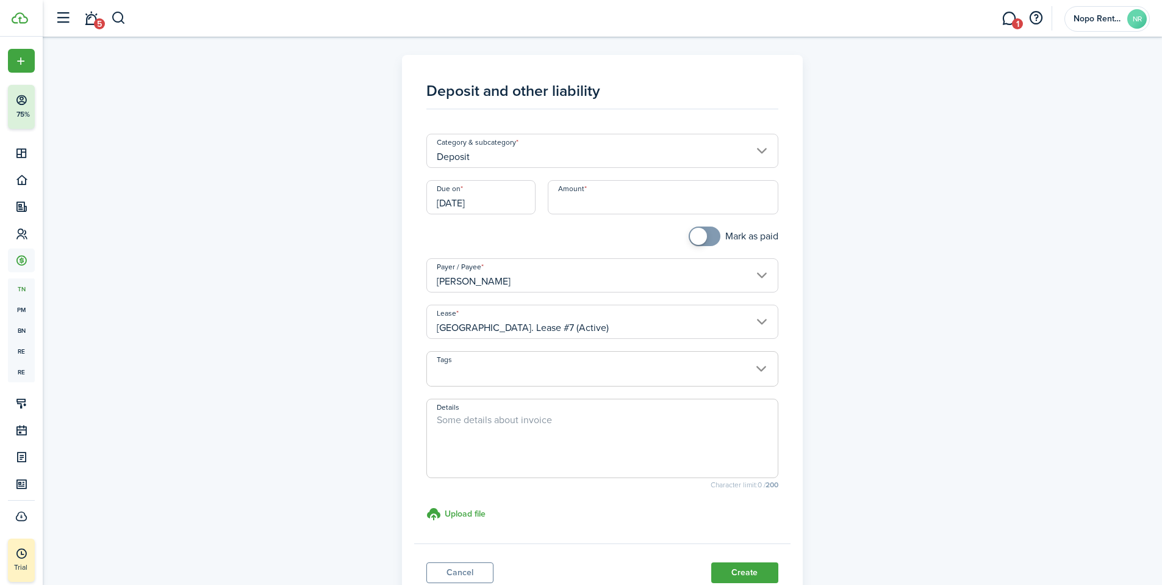
click at [485, 157] on input "Deposit" at bounding box center [602, 151] width 352 height 34
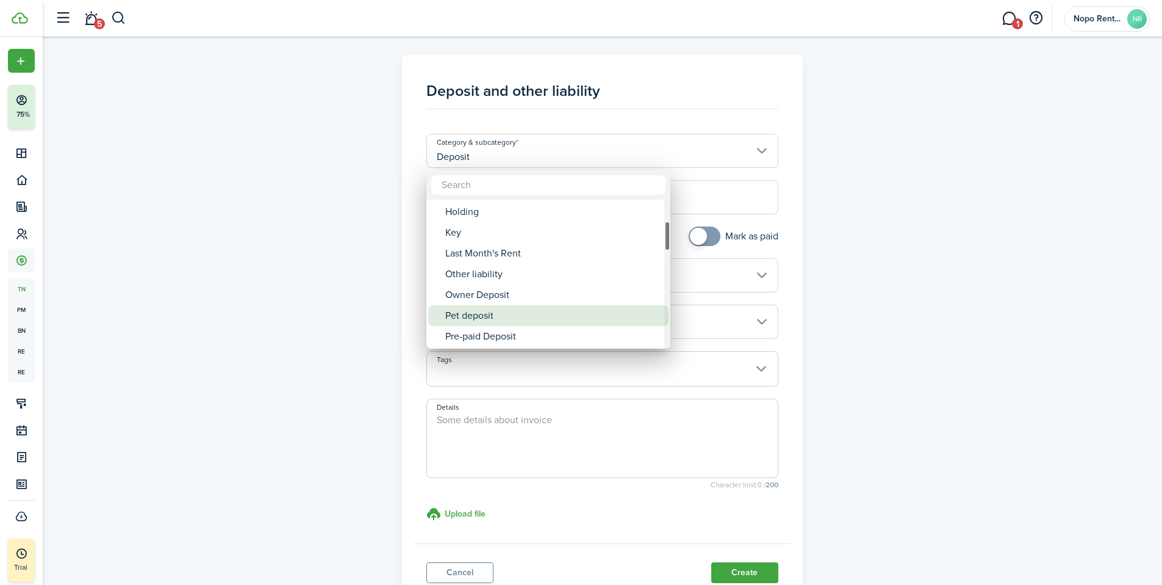
click at [469, 319] on div "Pet deposit" at bounding box center [553, 315] width 216 height 21
type input "Deposit / Pet deposit"
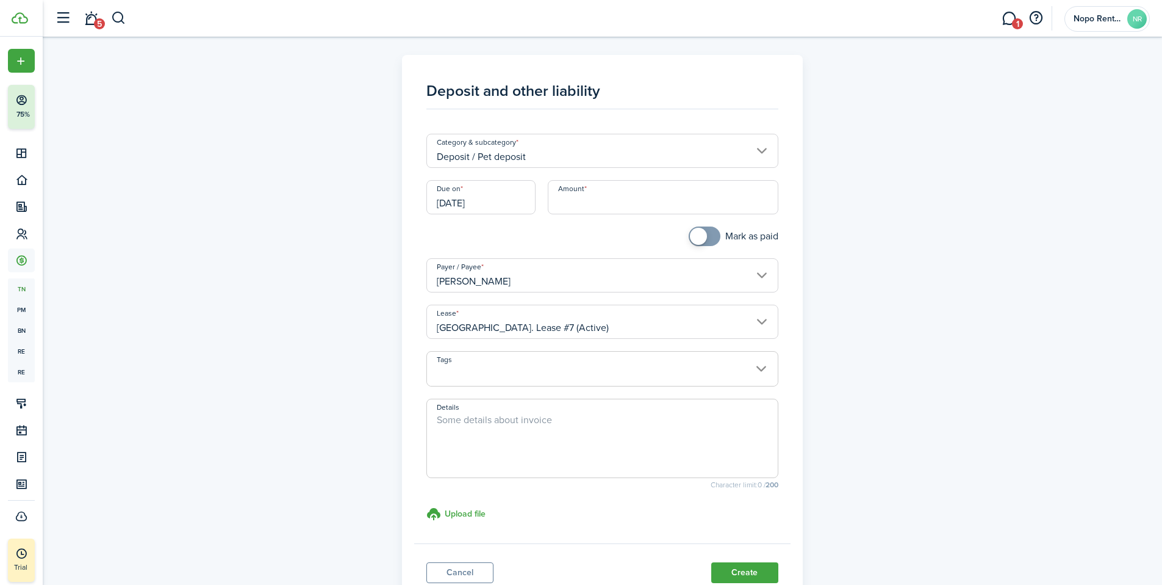
click at [489, 204] on input "[DATE]" at bounding box center [480, 197] width 109 height 34
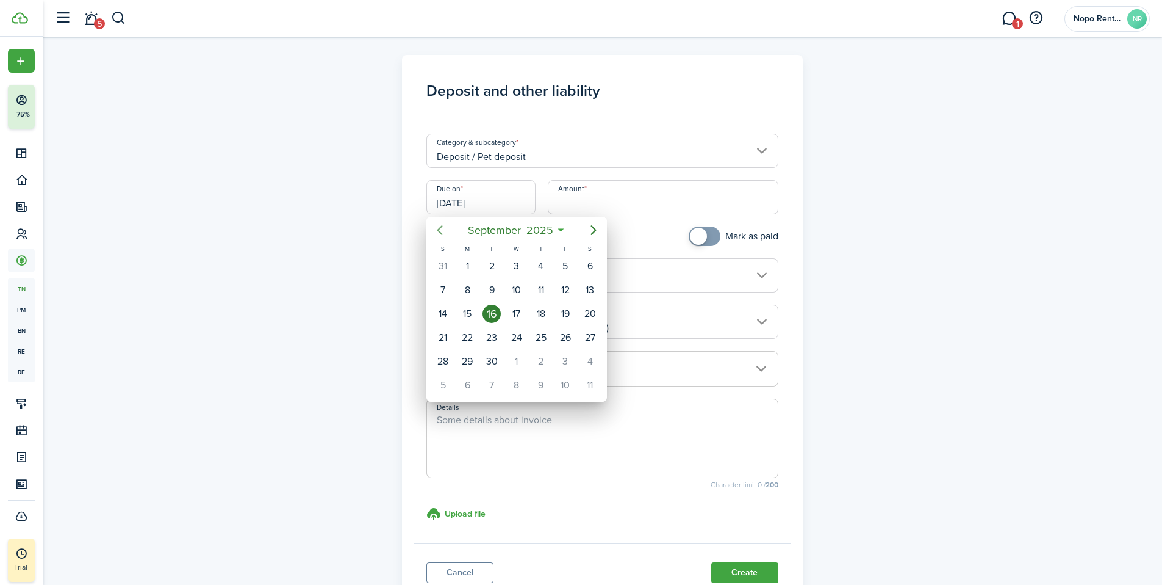
click at [438, 229] on icon "Previous page" at bounding box center [439, 230] width 5 height 10
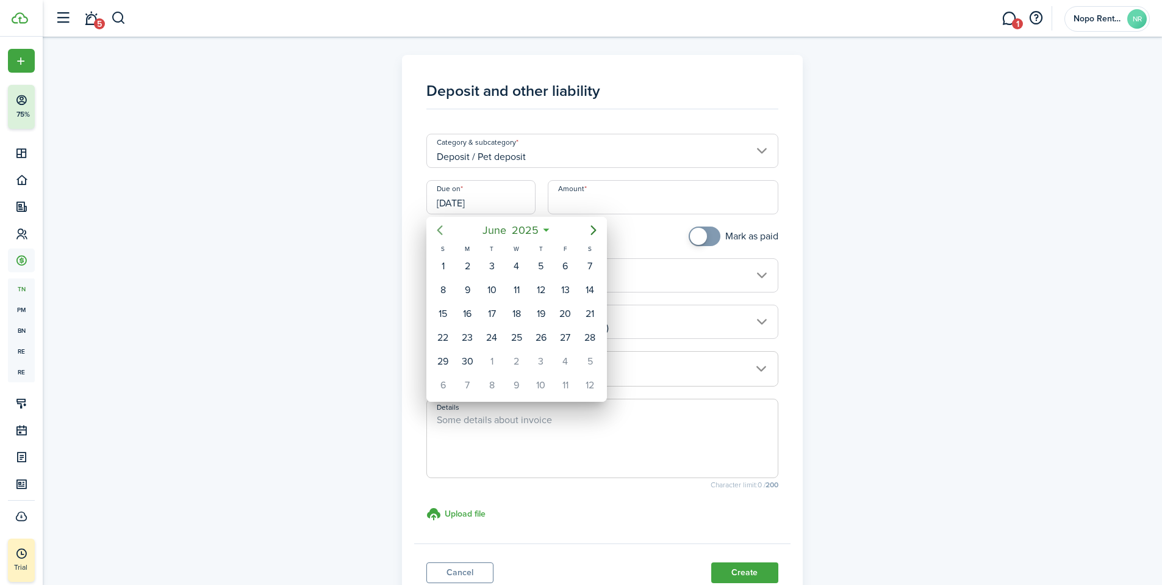
click at [438, 229] on icon "Previous page" at bounding box center [439, 230] width 5 height 10
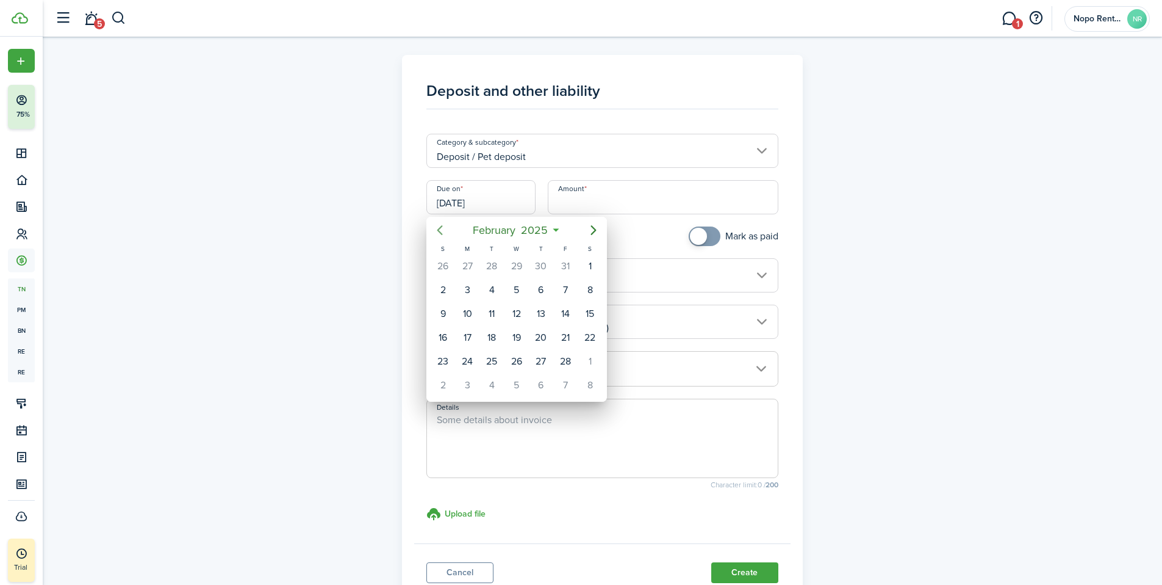
click at [438, 229] on icon "Previous page" at bounding box center [439, 230] width 5 height 10
click at [445, 270] on div "1" at bounding box center [443, 266] width 18 height 18
type input "12/01/2024"
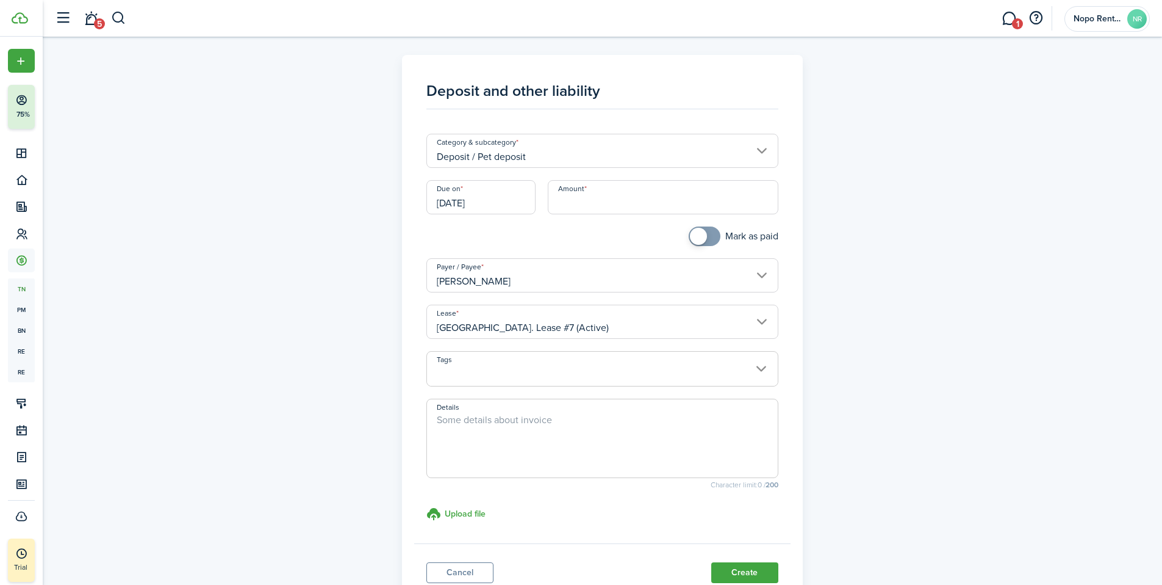
click at [613, 211] on input "Amount" at bounding box center [663, 197] width 231 height 34
type input "$300.00"
checkbox input "true"
click at [707, 232] on span at bounding box center [705, 236] width 12 height 20
click at [635, 241] on div "Mark as paid" at bounding box center [602, 242] width 364 height 32
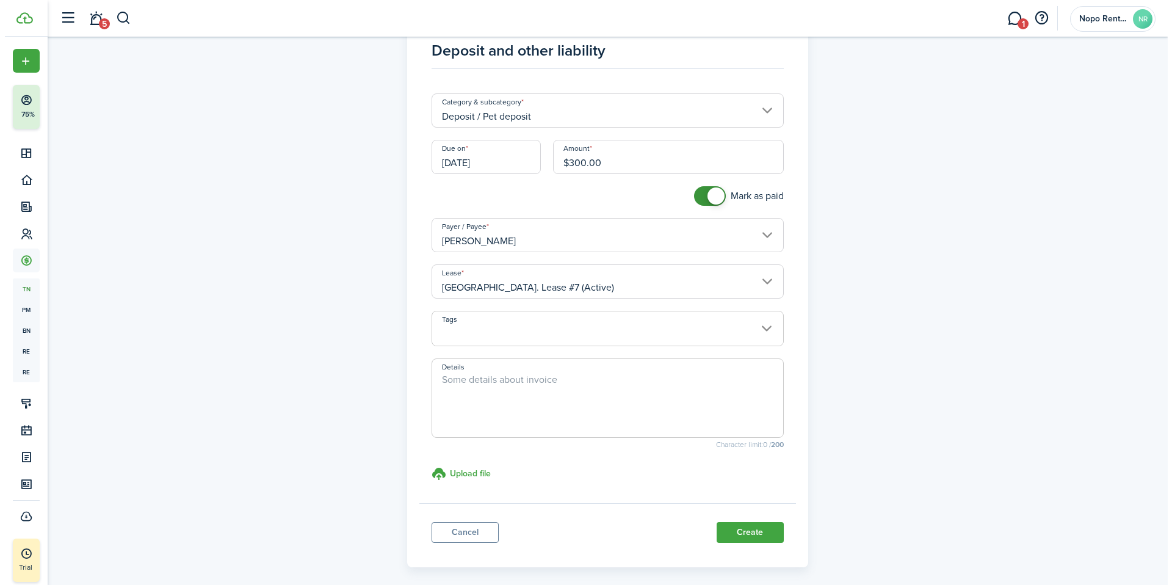
scroll to position [93, 0]
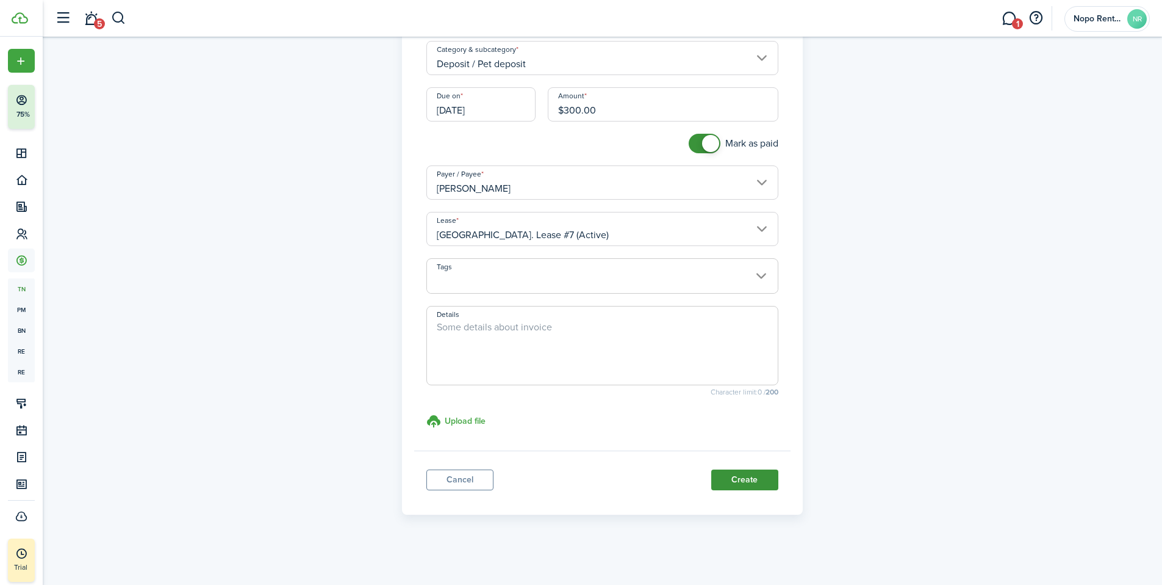
click at [755, 482] on button "Create" at bounding box center [744, 479] width 67 height 21
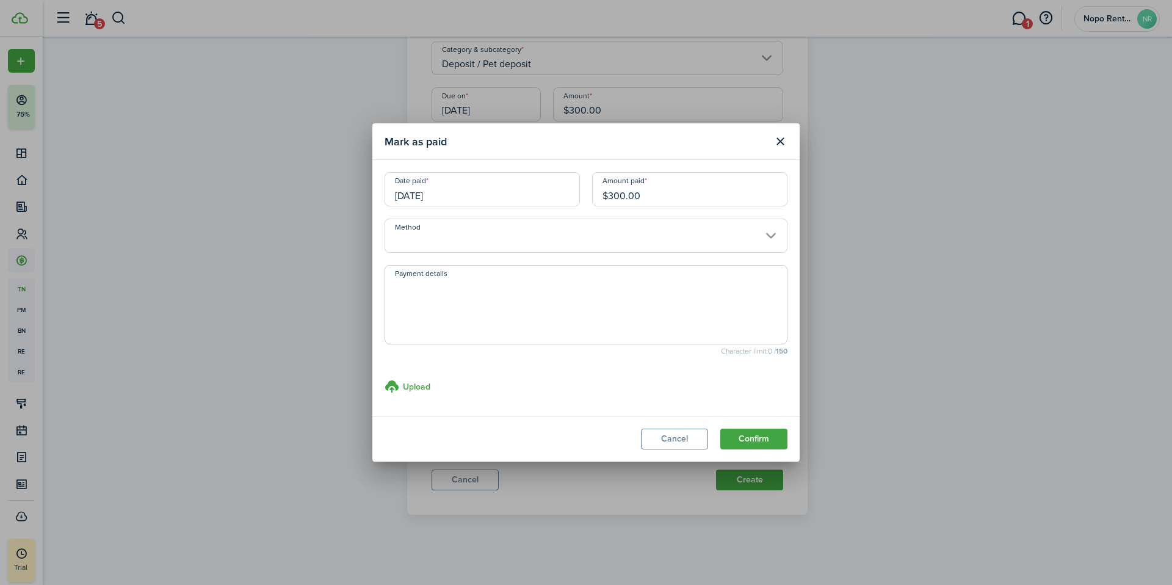
click at [733, 440] on button "Confirm" at bounding box center [753, 438] width 67 height 21
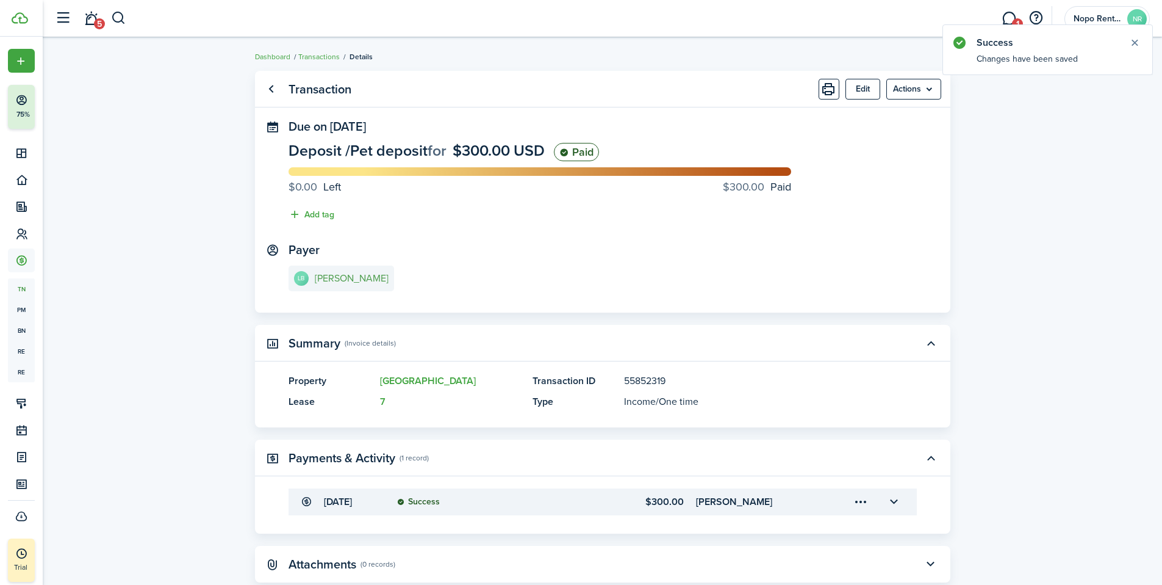
click at [340, 281] on e-details-info-title "[PERSON_NAME]" at bounding box center [352, 278] width 74 height 11
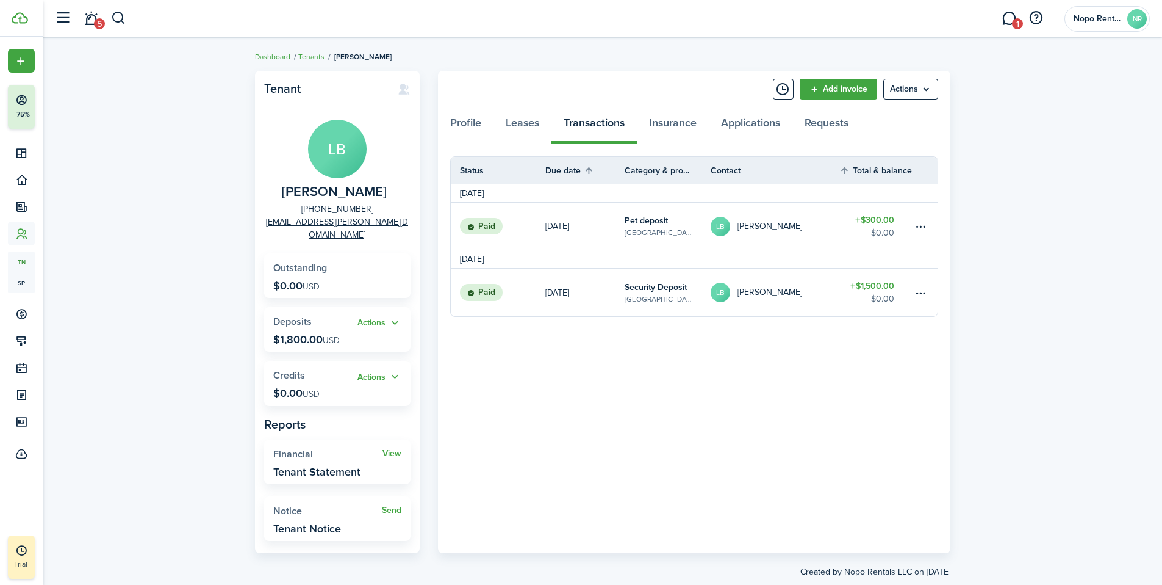
click at [602, 123] on div "Profile Leases Transactions Insurance Applications Requests" at bounding box center [694, 125] width 513 height 37
click at [520, 121] on link "Leases" at bounding box center [523, 125] width 58 height 37
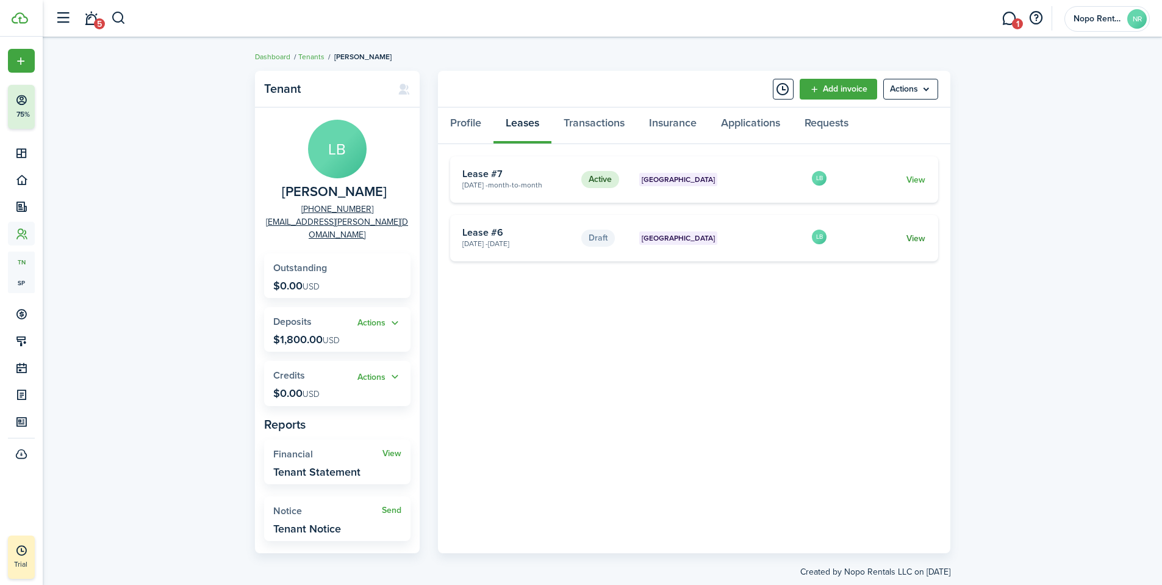
click at [921, 240] on link "View" at bounding box center [916, 238] width 19 height 13
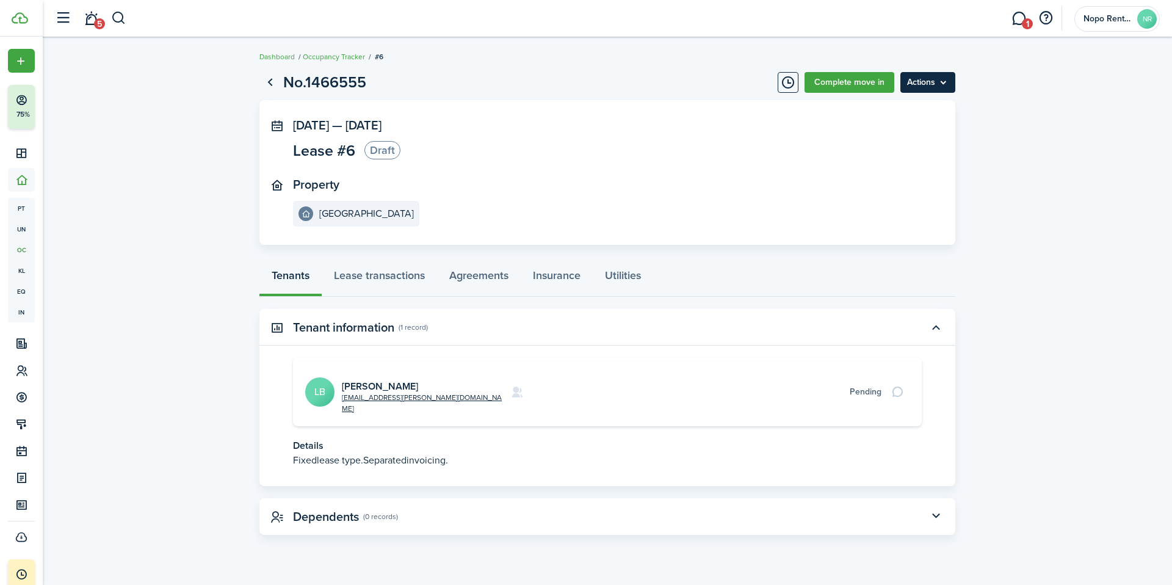
click at [938, 83] on menu-btn "Actions" at bounding box center [927, 82] width 55 height 21
click at [872, 104] on button "Delete" at bounding box center [901, 109] width 107 height 21
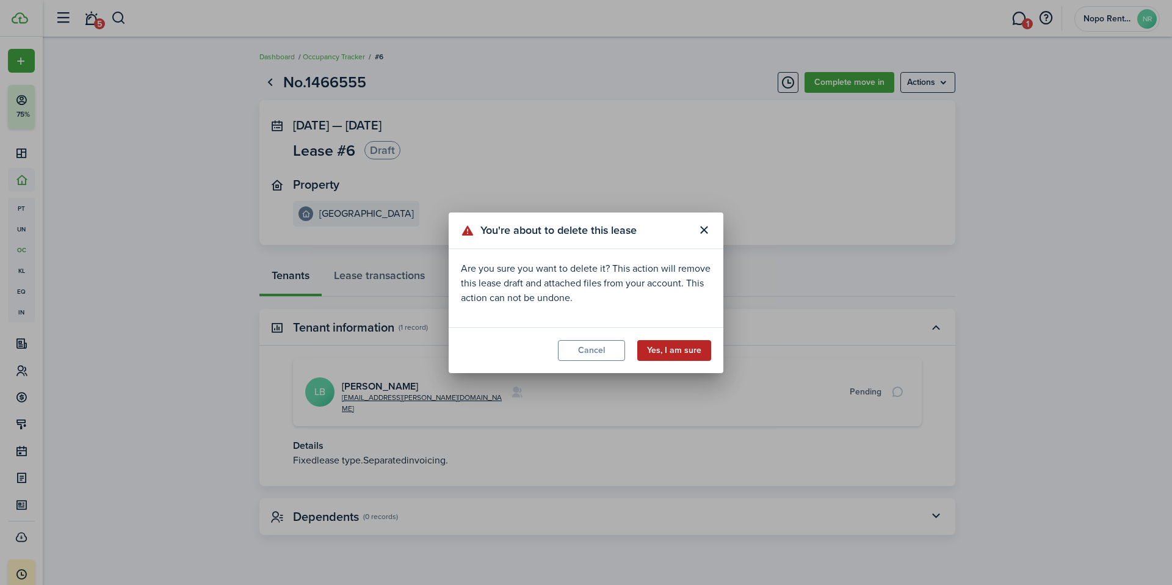
click at [680, 354] on button "Yes, I am sure" at bounding box center [674, 350] width 74 height 21
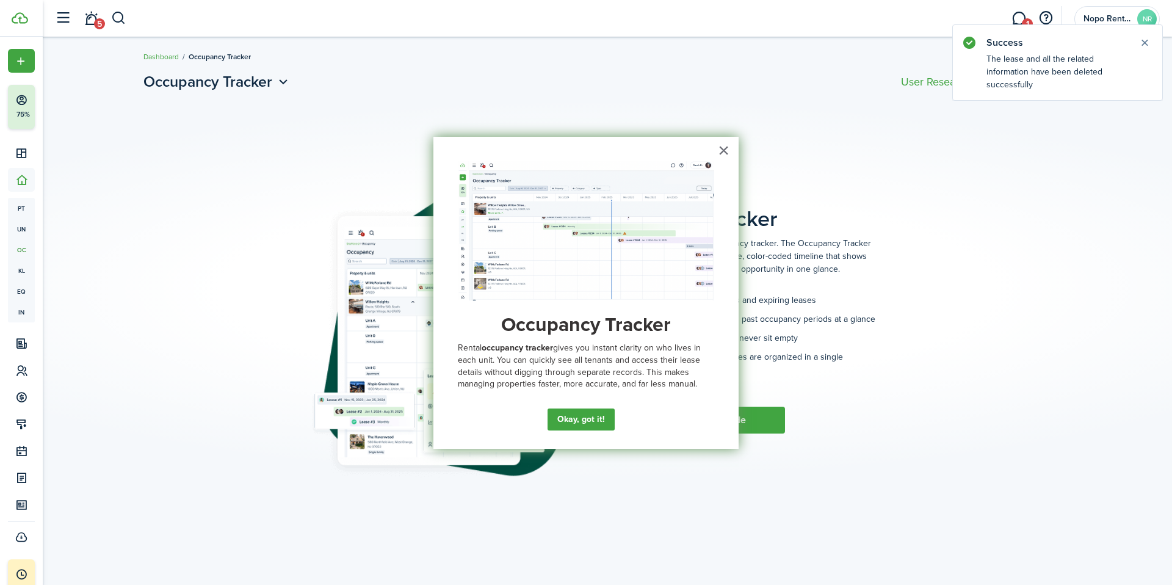
click at [724, 154] on button "×" at bounding box center [724, 150] width 12 height 20
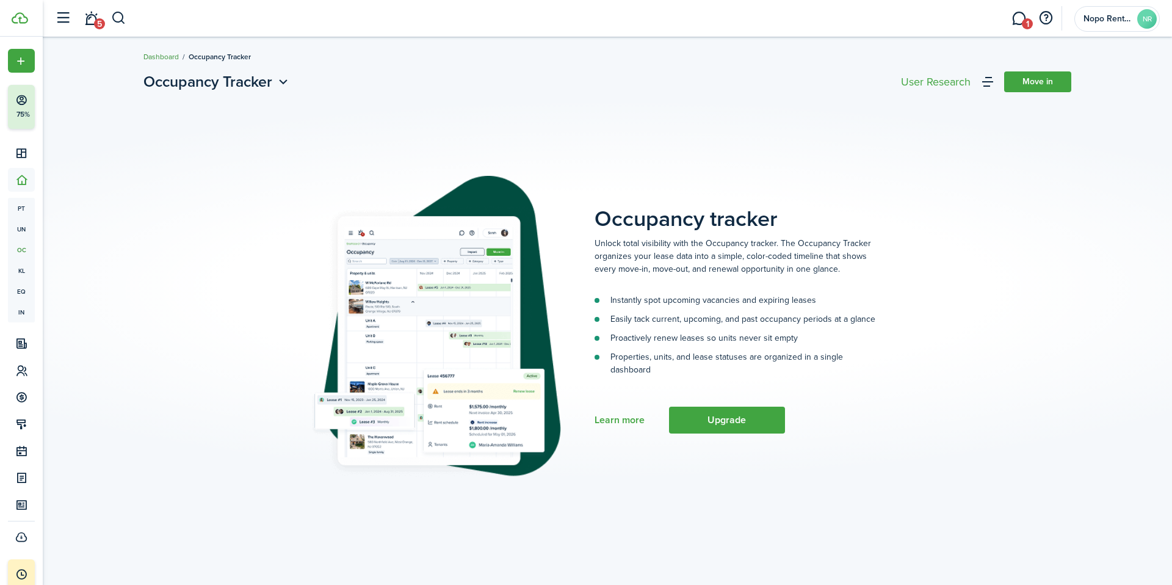
click at [160, 57] on link "Dashboard" at bounding box center [160, 56] width 35 height 11
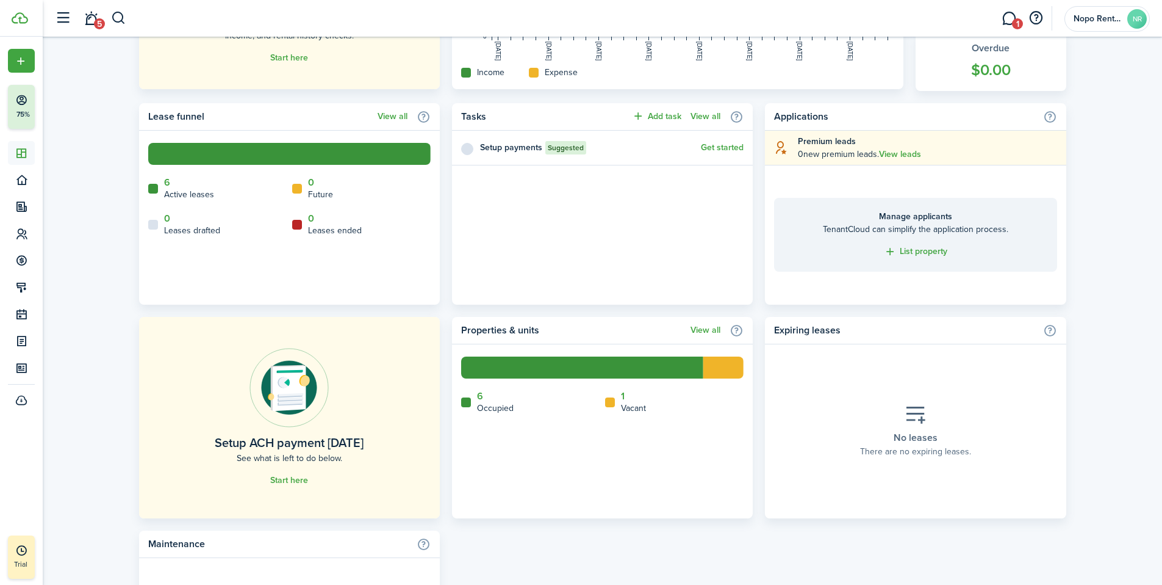
scroll to position [547, 0]
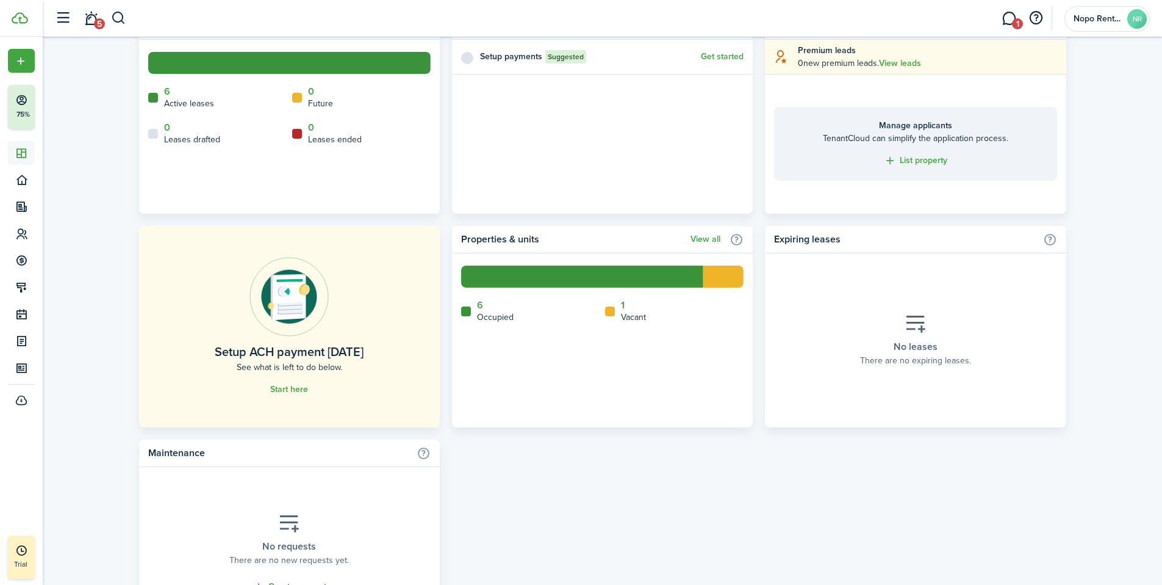
click at [319, 352] on home-placeholder-title "Setup ACH payment today" at bounding box center [289, 351] width 149 height 18
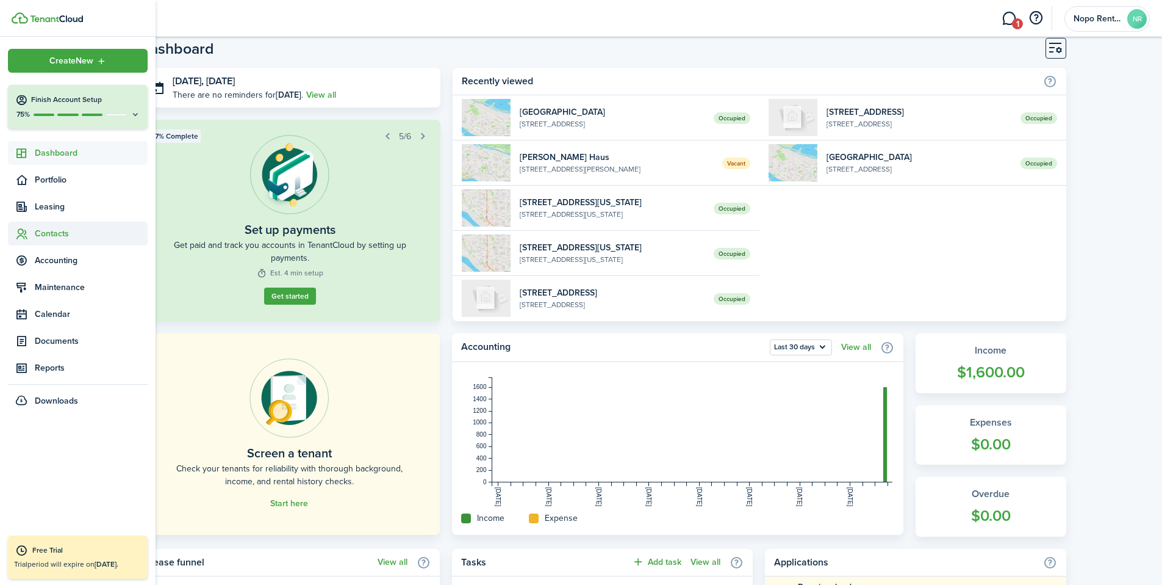
click at [46, 235] on span "Contacts" at bounding box center [91, 233] width 113 height 13
click at [61, 262] on span "Tenants" at bounding box center [91, 262] width 113 height 13
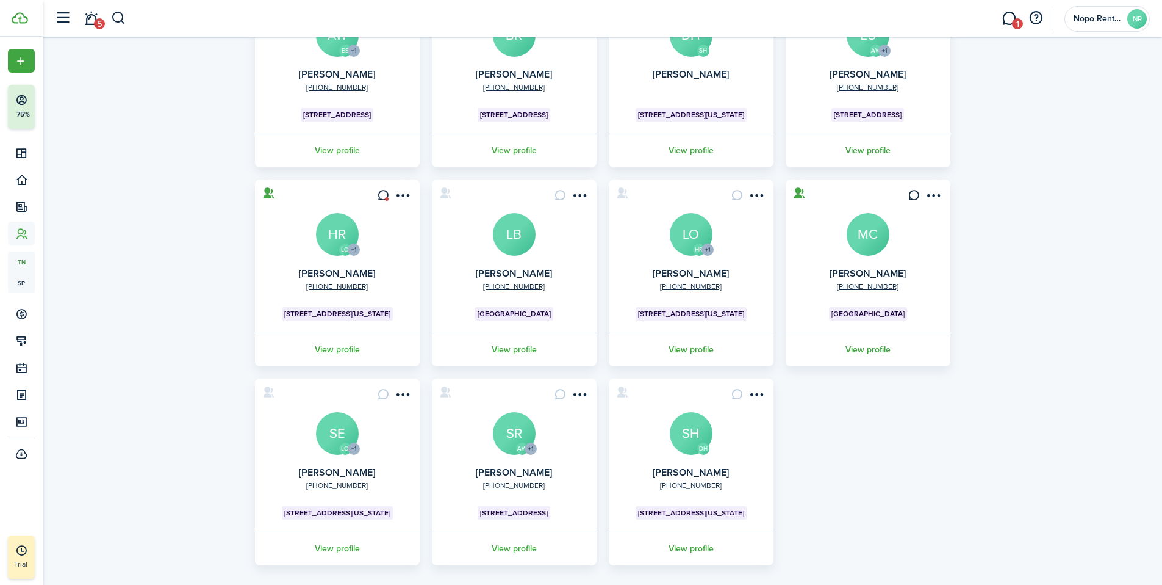
scroll to position [170, 0]
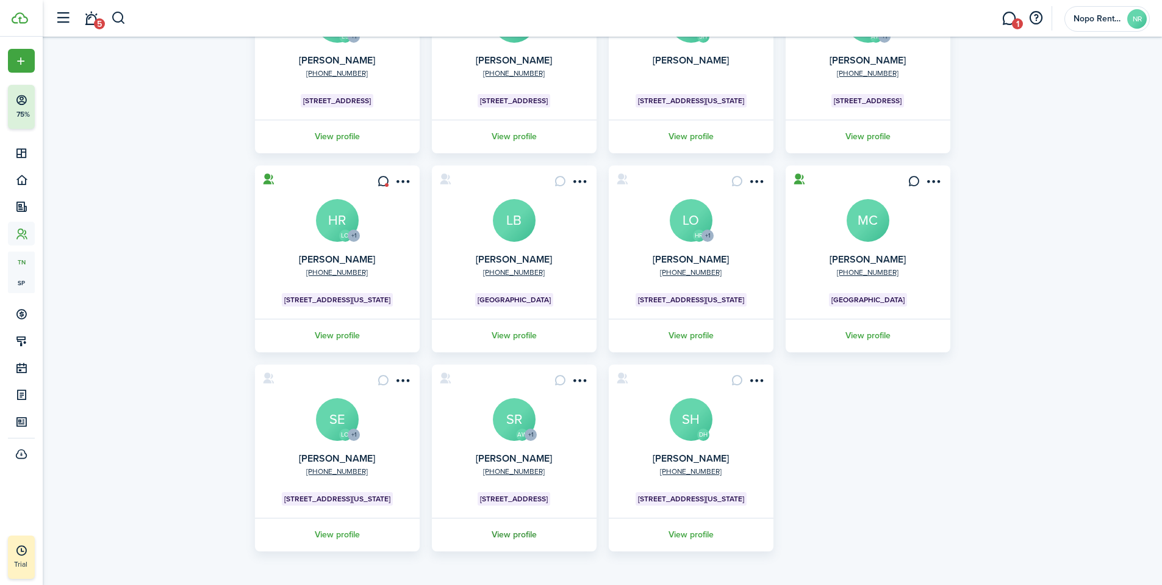
click at [513, 536] on link "View profile" at bounding box center [514, 534] width 168 height 34
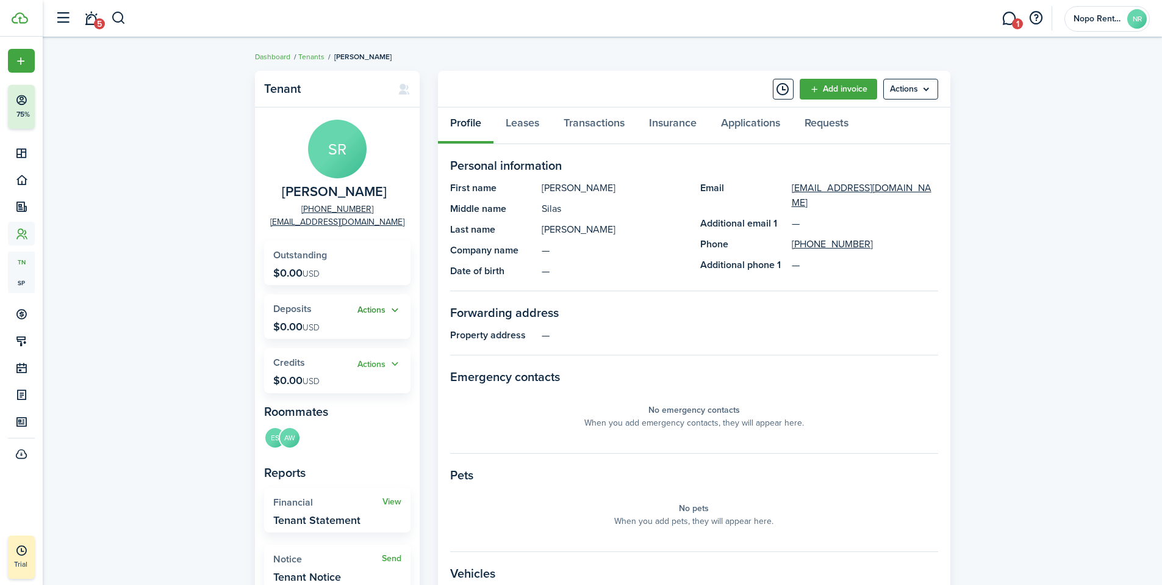
click at [384, 310] on button "Actions" at bounding box center [380, 310] width 44 height 14
click at [301, 334] on link "Add" at bounding box center [348, 333] width 107 height 21
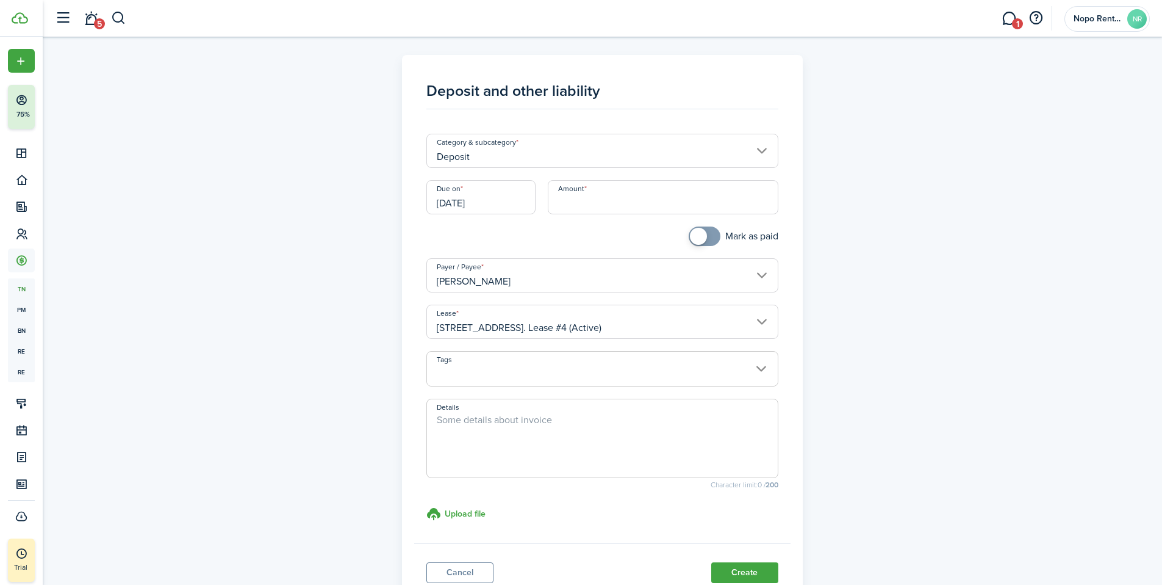
click at [503, 160] on input "Deposit" at bounding box center [602, 151] width 352 height 34
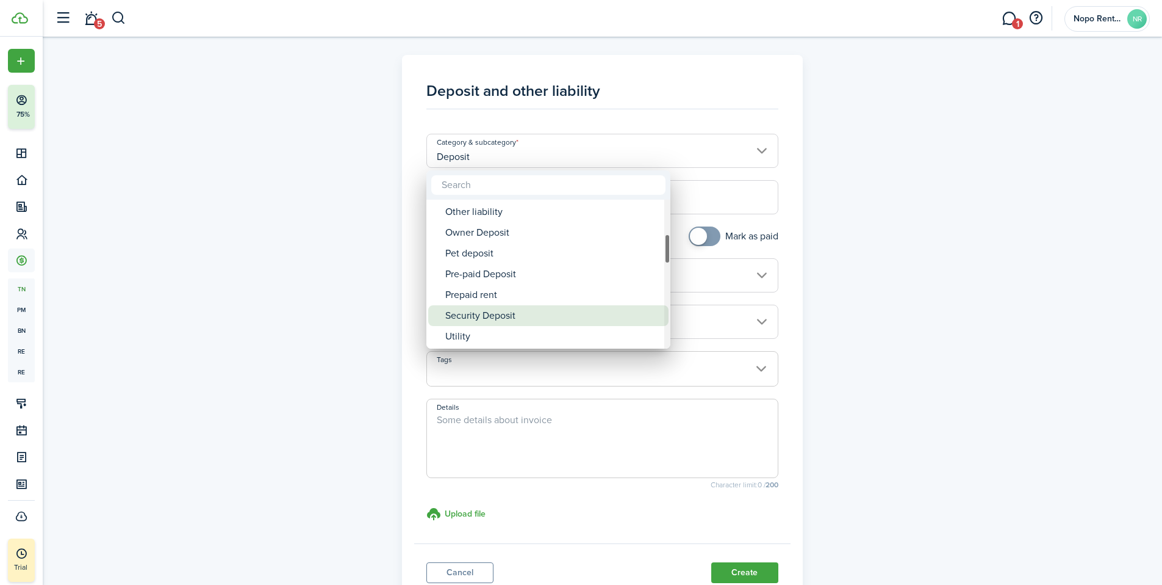
click at [479, 316] on div "Security Deposit" at bounding box center [553, 315] width 216 height 21
type input "Deposit / Security Deposit"
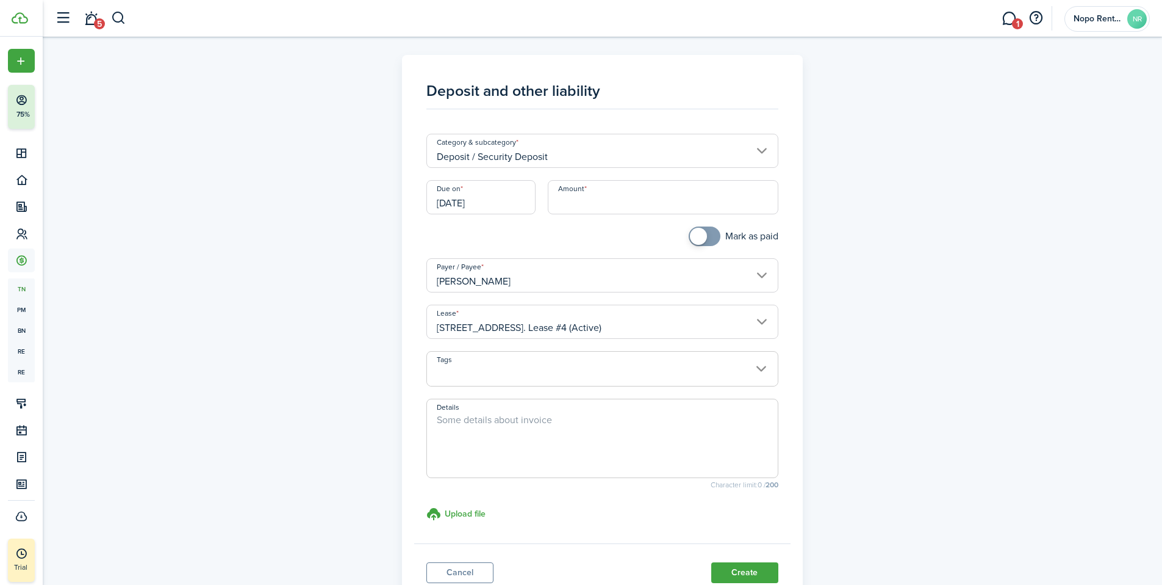
click at [498, 203] on input "[DATE]" at bounding box center [480, 197] width 109 height 34
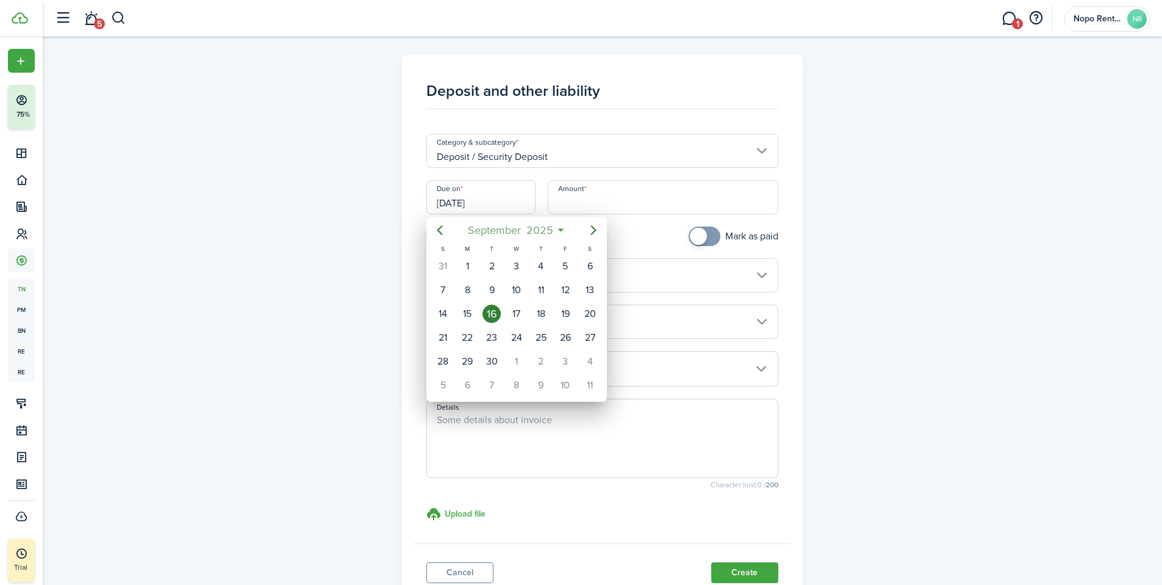
click at [547, 229] on span "2025" at bounding box center [540, 230] width 32 height 22
click at [530, 230] on mbsc-button "2025" at bounding box center [510, 230] width 42 height 22
click at [522, 304] on div "2022" at bounding box center [517, 300] width 44 height 20
click at [520, 344] on div "Aug" at bounding box center [517, 339] width 44 height 20
click at [588, 289] on div "13" at bounding box center [590, 290] width 18 height 18
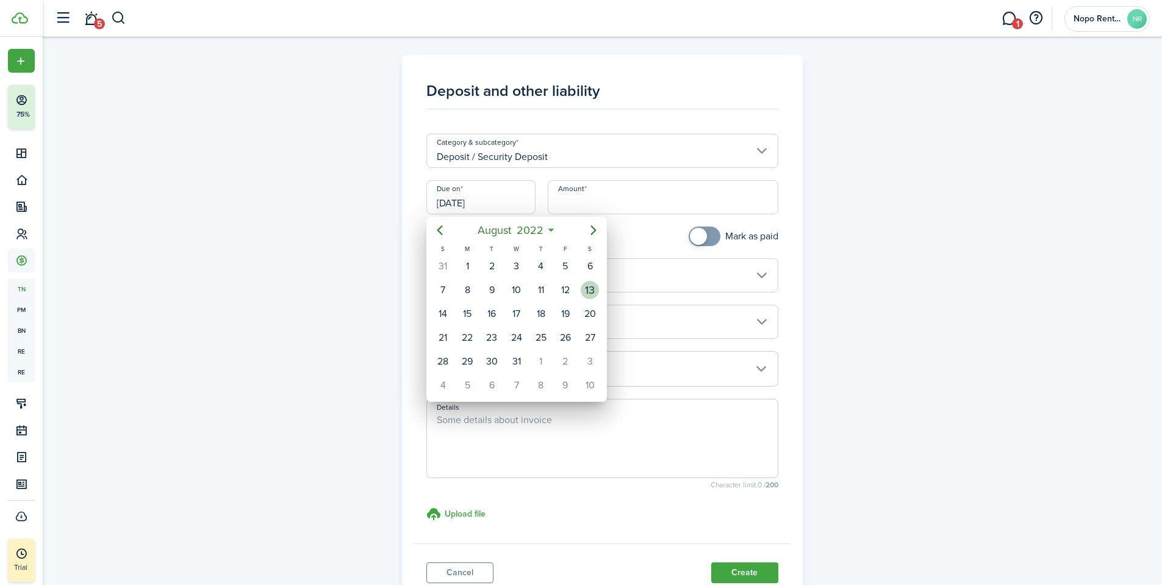
type input "08/13/2022"
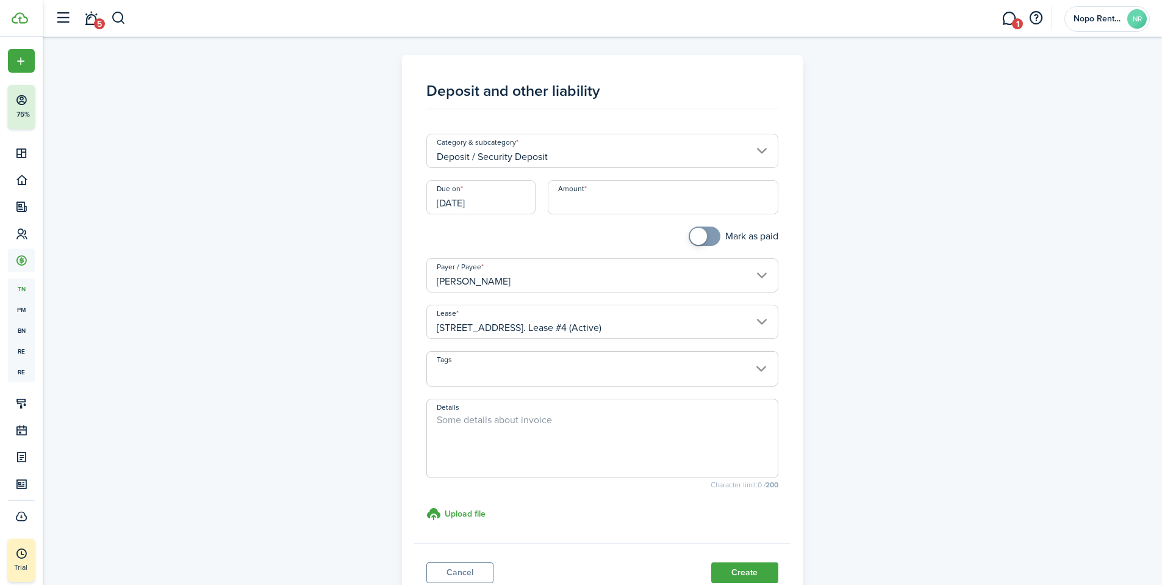
click at [566, 201] on input "Amount" at bounding box center [663, 197] width 231 height 34
type input "$2,395.00"
checkbox input "true"
click at [711, 238] on span at bounding box center [705, 236] width 12 height 20
click at [766, 276] on input "[PERSON_NAME]" at bounding box center [602, 275] width 352 height 34
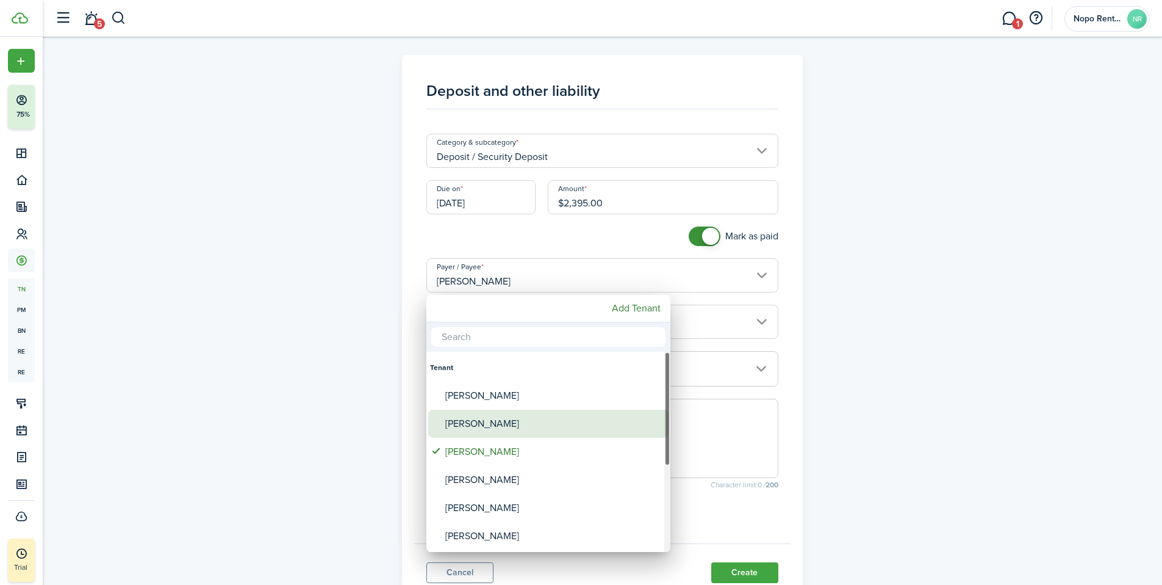
click at [473, 423] on div "[PERSON_NAME]" at bounding box center [553, 423] width 216 height 28
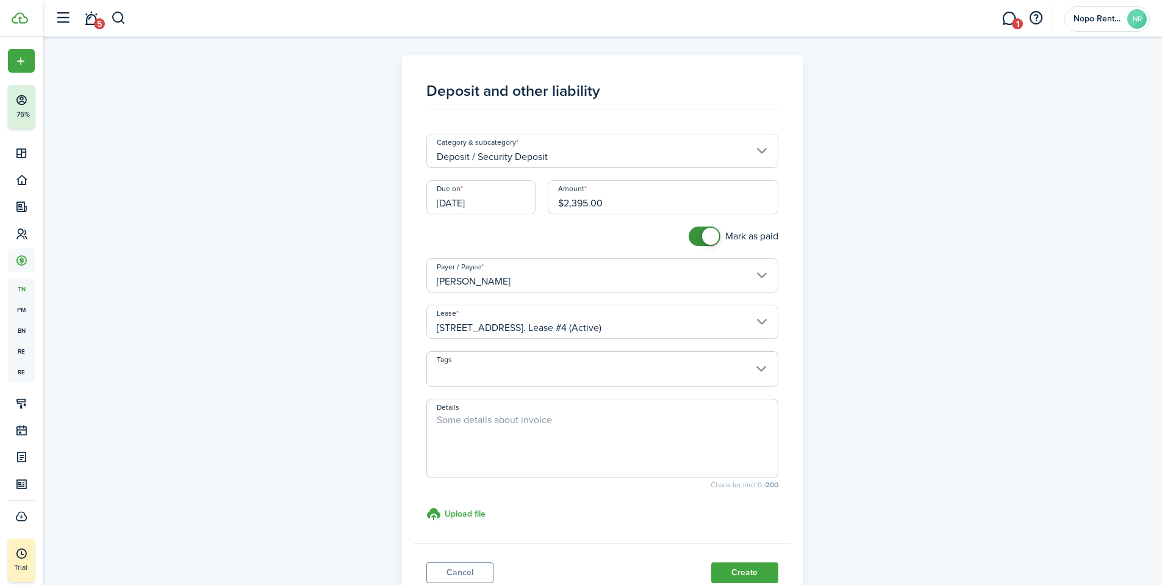
click at [547, 281] on input "[PERSON_NAME]" at bounding box center [602, 275] width 352 height 34
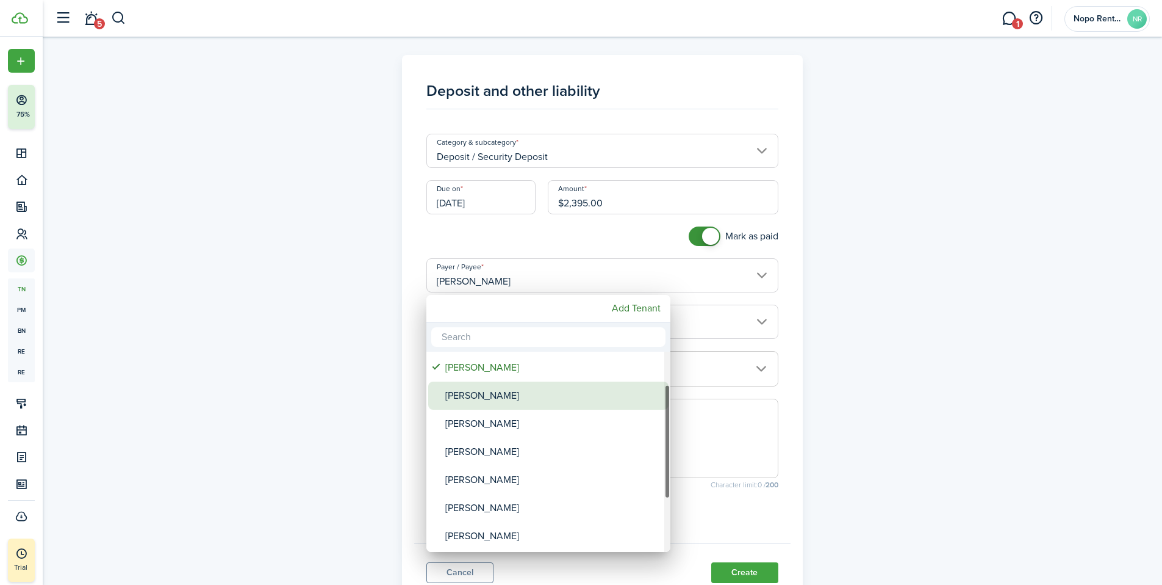
click at [480, 392] on div "[PERSON_NAME]" at bounding box center [553, 395] width 216 height 28
type input "[PERSON_NAME]"
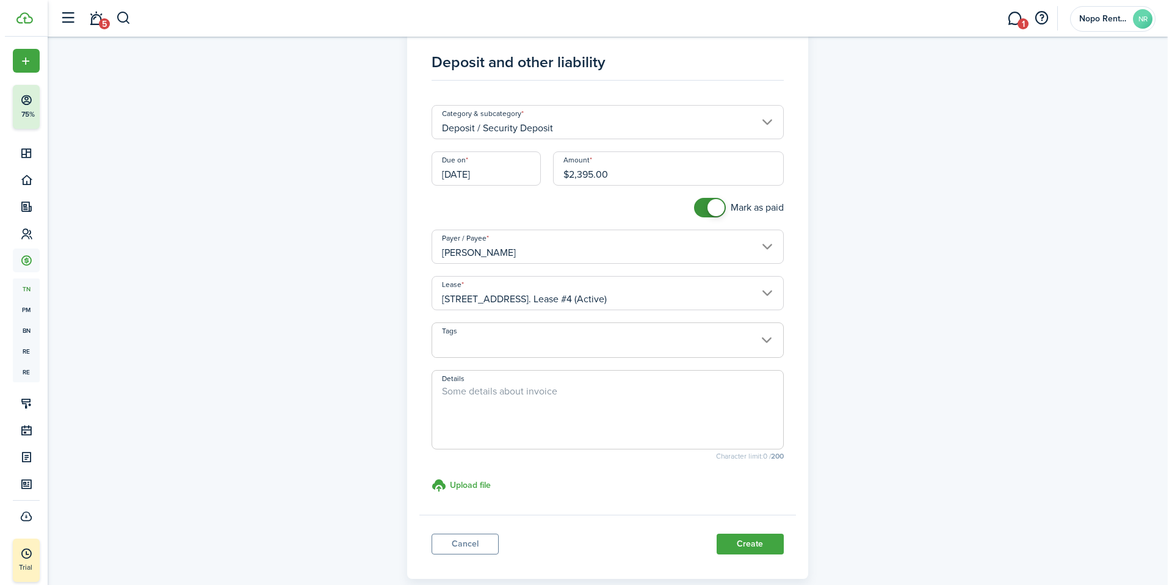
scroll to position [93, 0]
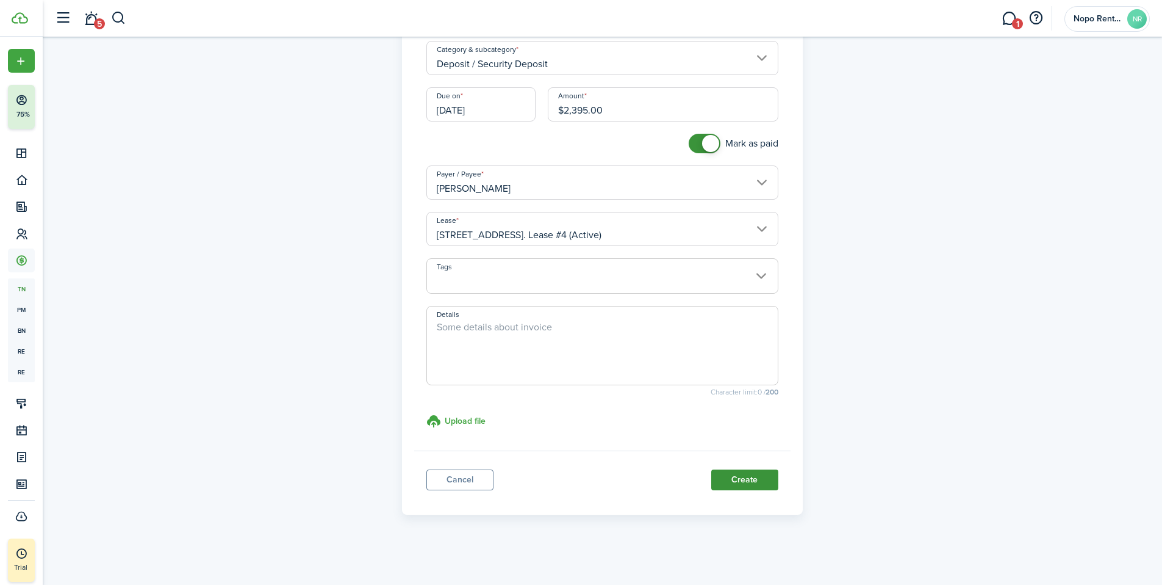
click at [744, 478] on button "Create" at bounding box center [744, 479] width 67 height 21
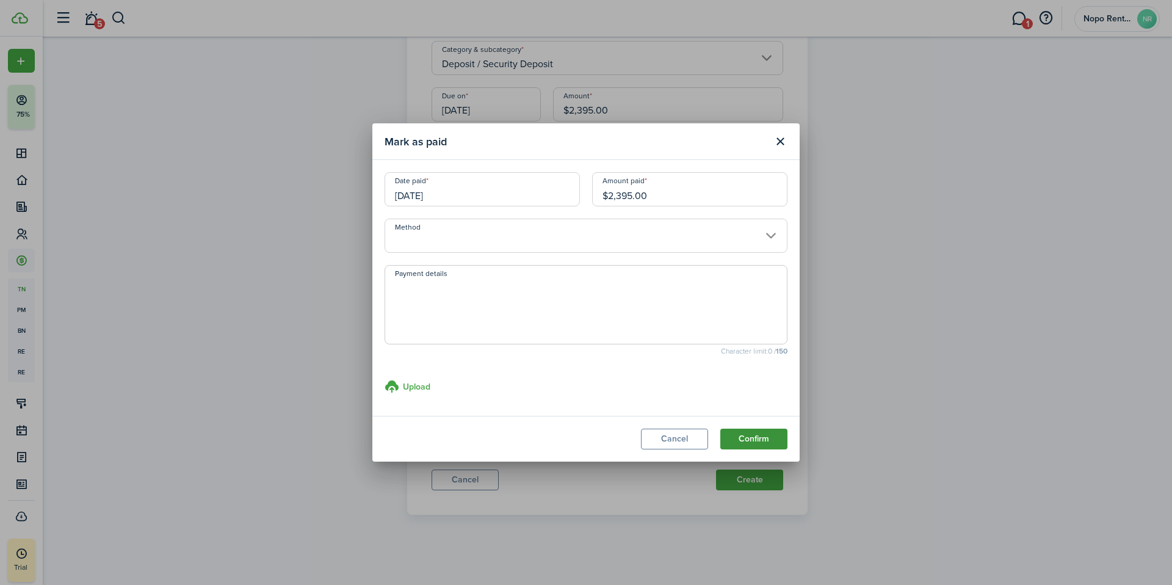
click at [752, 434] on button "Confirm" at bounding box center [753, 438] width 67 height 21
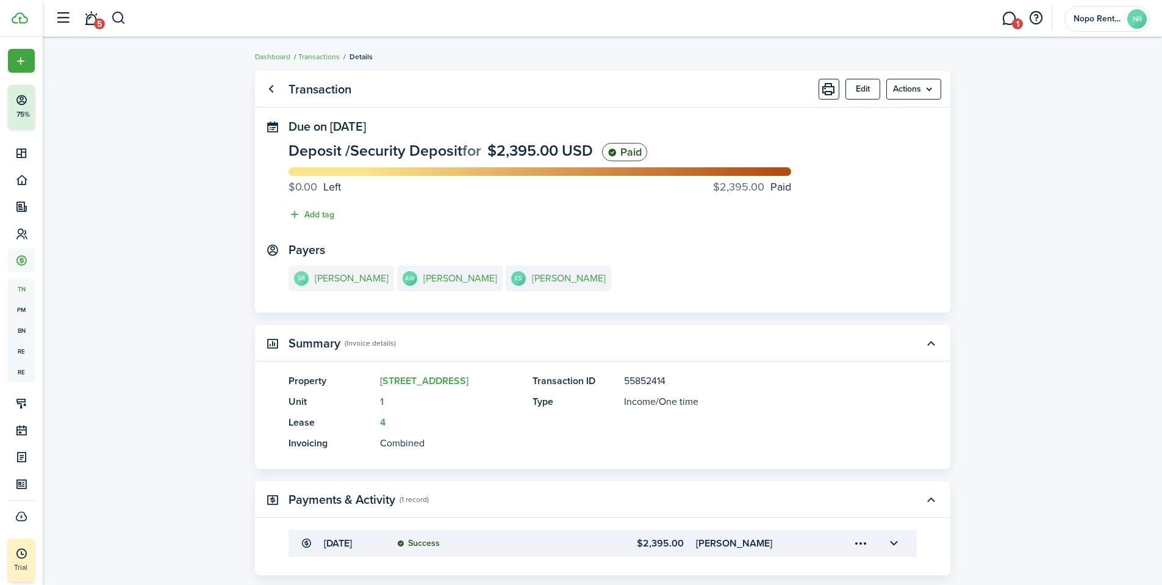
click at [343, 278] on e-details-info-title "[PERSON_NAME]" at bounding box center [352, 278] width 74 height 11
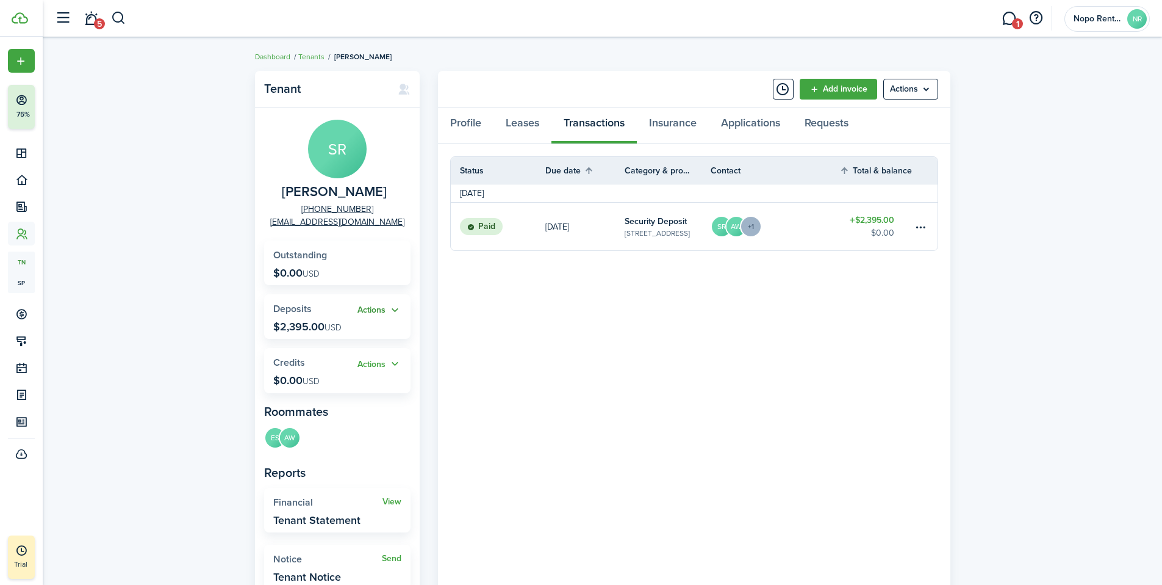
click at [391, 308] on button "Actions" at bounding box center [380, 310] width 44 height 14
click at [317, 333] on link "Add" at bounding box center [348, 333] width 107 height 21
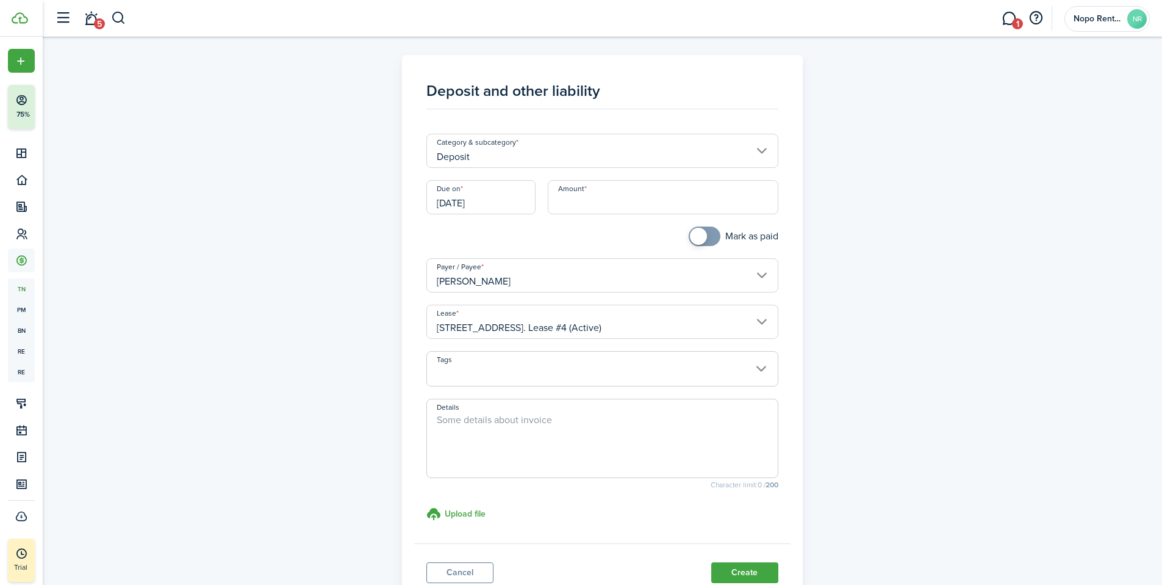
click at [474, 160] on input "Deposit" at bounding box center [602, 151] width 352 height 34
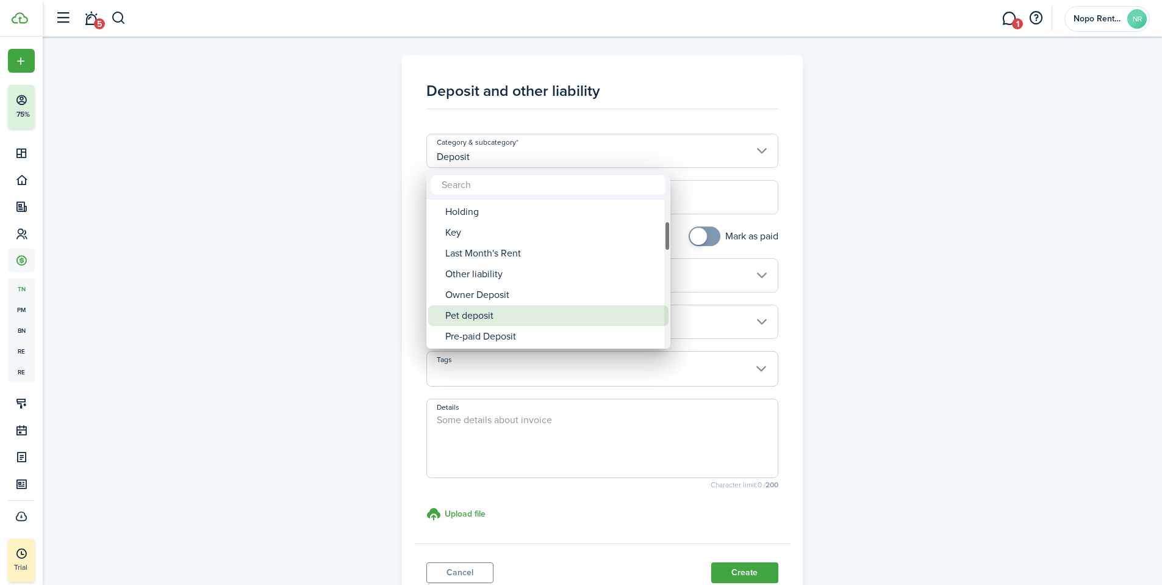
click at [484, 318] on div "Pet deposit" at bounding box center [553, 315] width 216 height 21
type input "Deposit / Pet deposit"
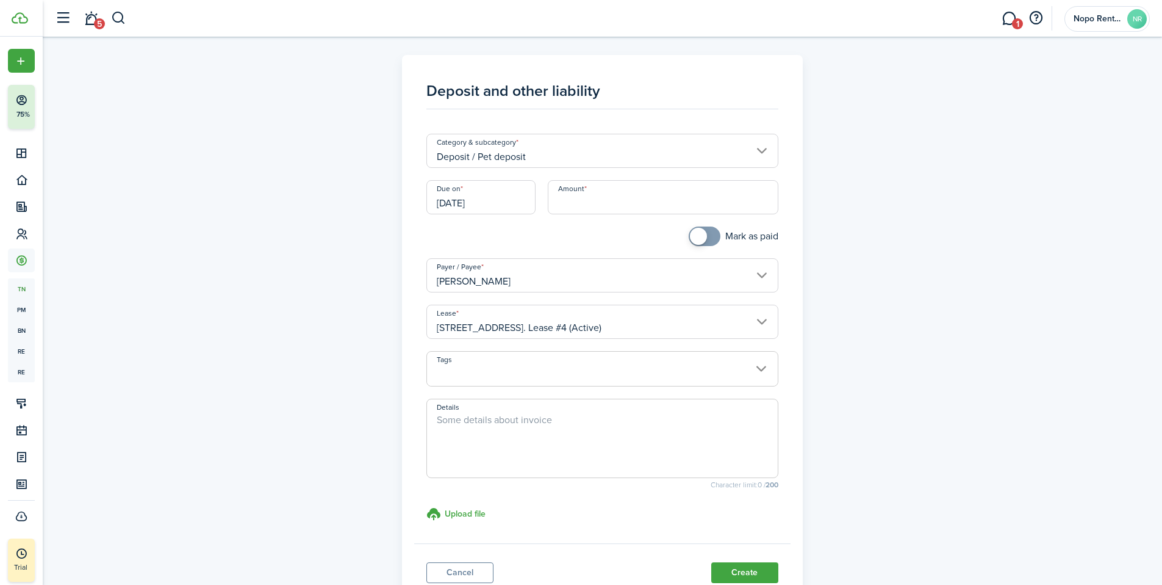
click at [490, 201] on input "[DATE]" at bounding box center [480, 197] width 109 height 34
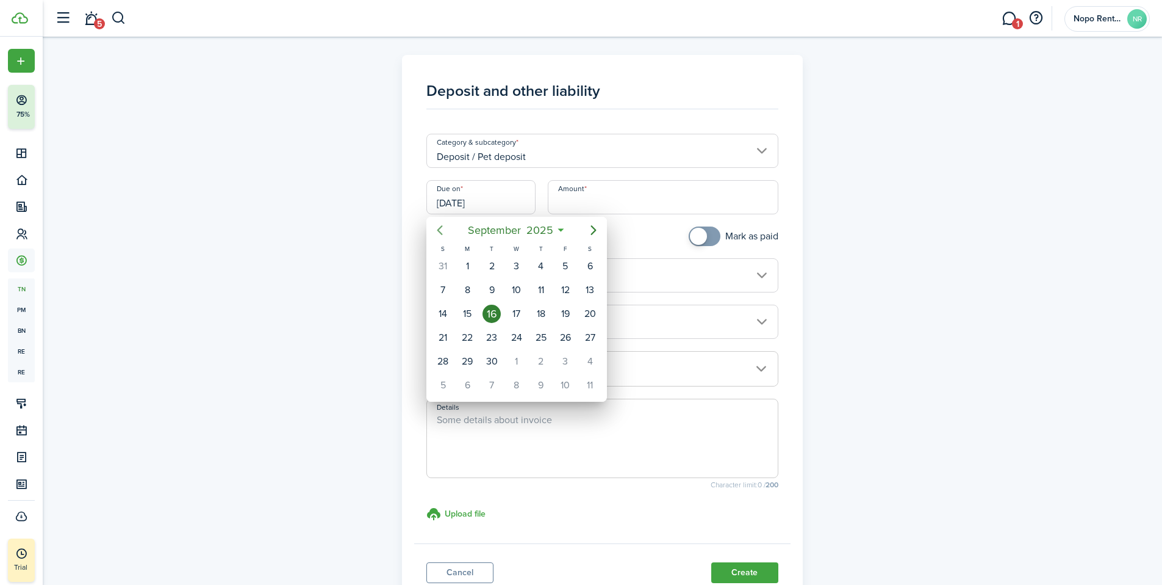
click at [440, 229] on icon "Previous page" at bounding box center [440, 230] width 15 height 15
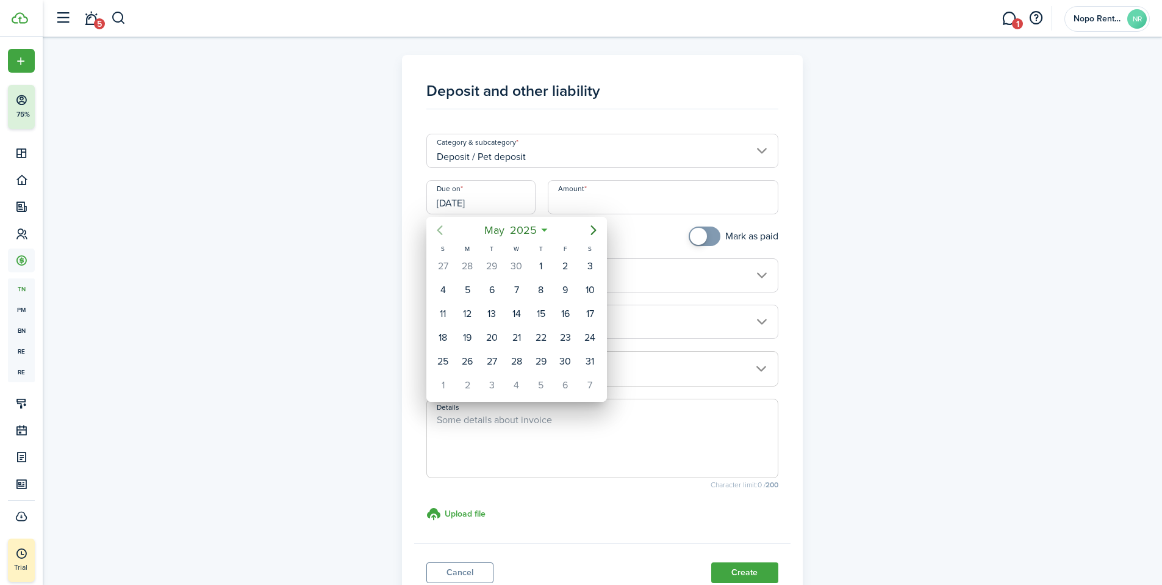
click at [440, 229] on icon "Previous page" at bounding box center [440, 230] width 15 height 15
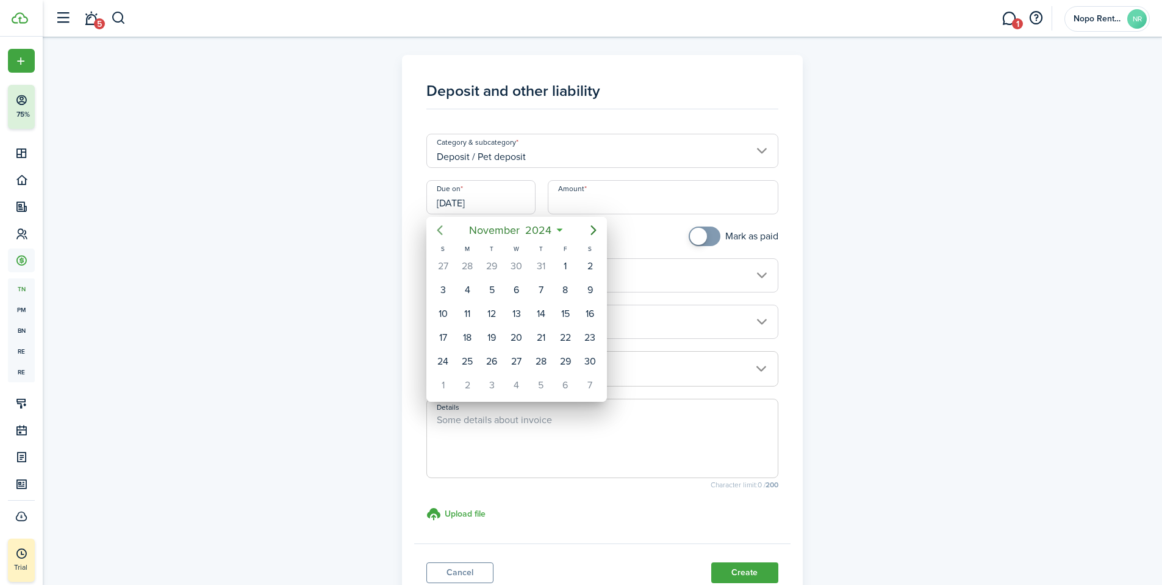
click at [440, 229] on icon "Previous page" at bounding box center [440, 230] width 15 height 15
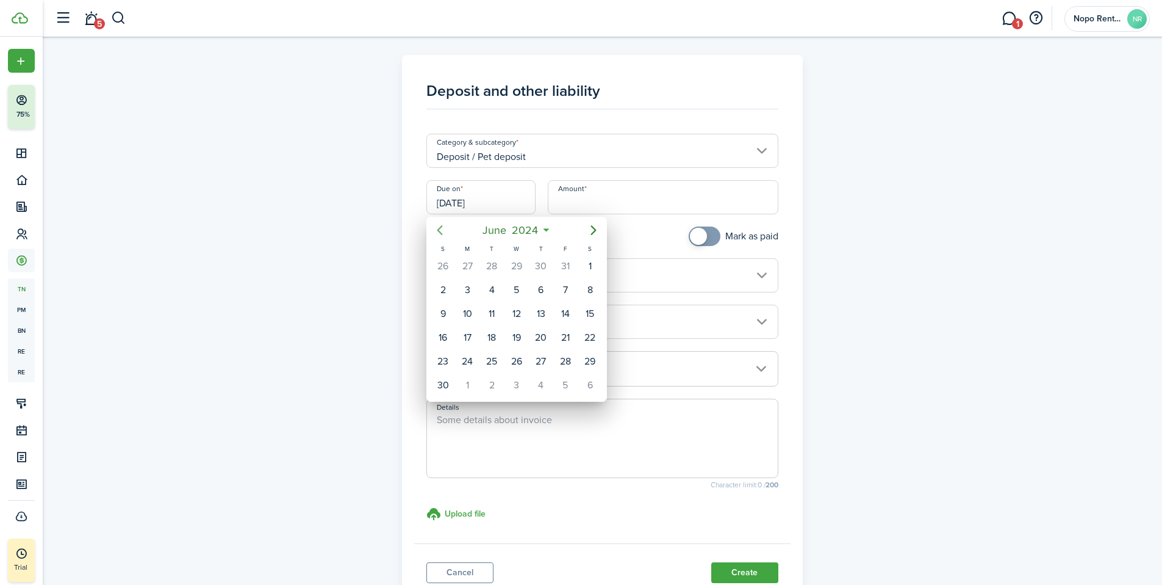
click at [440, 229] on icon "Previous page" at bounding box center [440, 230] width 15 height 15
click at [438, 228] on icon "Previous page" at bounding box center [439, 230] width 5 height 10
click at [469, 268] on div "1" at bounding box center [467, 266] width 18 height 18
type input "04/01/2024"
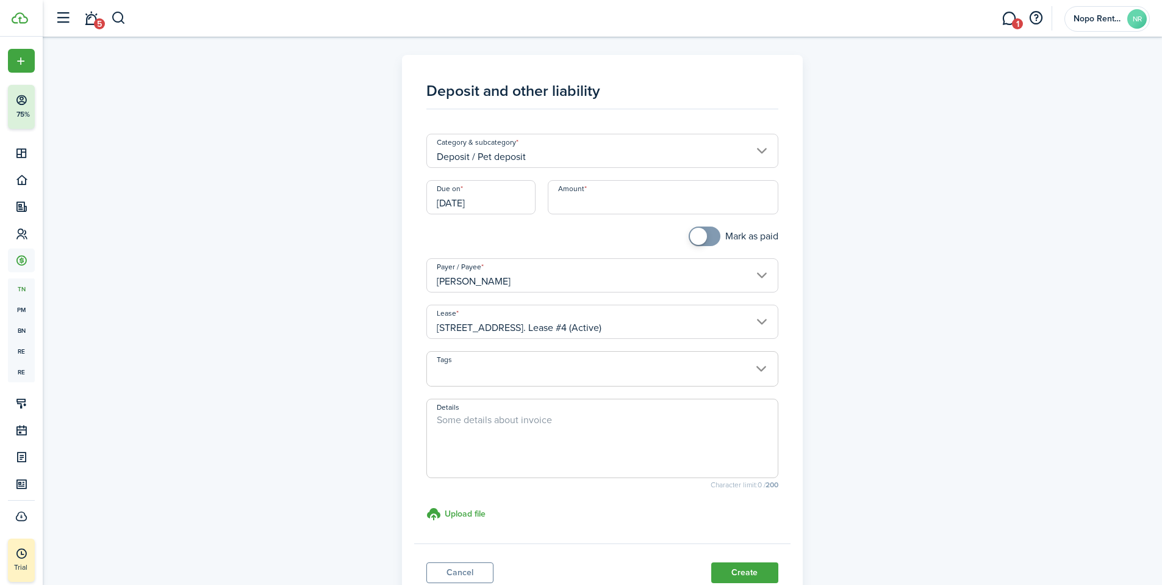
click at [605, 209] on input "Amount" at bounding box center [663, 197] width 231 height 34
type input "$300.00"
drag, startPoint x: 656, startPoint y: 240, endPoint x: 689, endPoint y: 241, distance: 33.0
click at [656, 240] on div "Mark as paid" at bounding box center [602, 242] width 364 height 32
checkbox input "true"
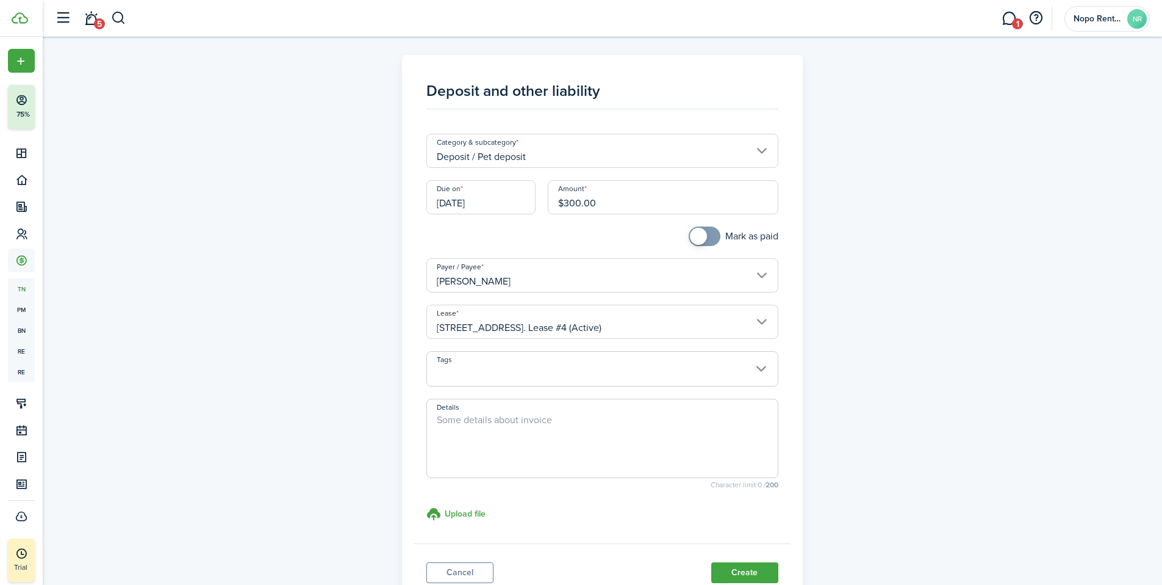
click at [711, 239] on span at bounding box center [705, 236] width 12 height 20
click at [611, 236] on div "Mark as paid" at bounding box center [602, 242] width 364 height 32
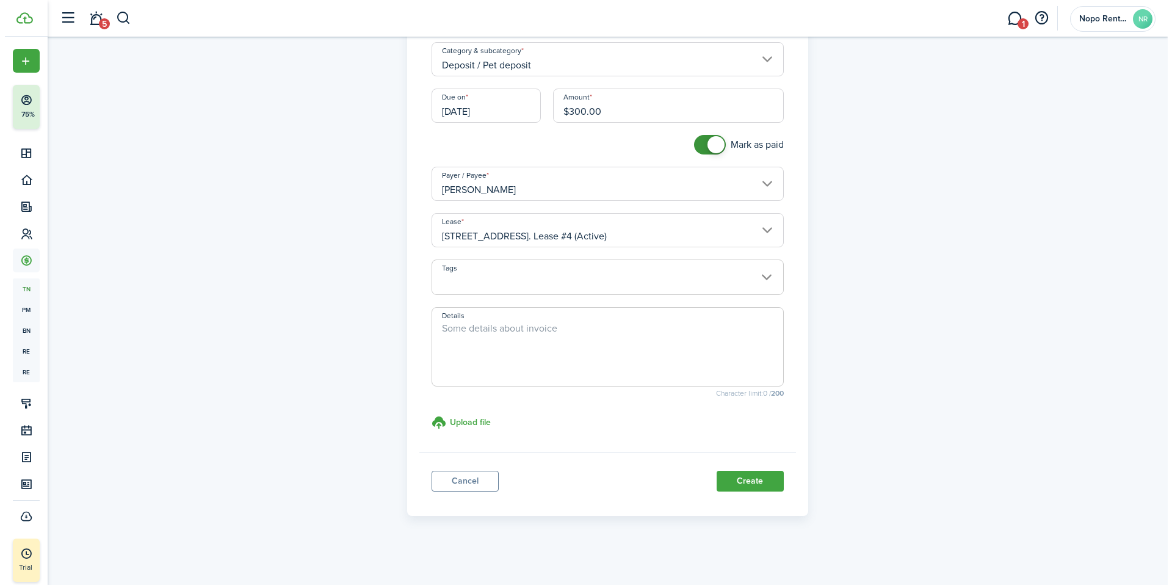
scroll to position [93, 0]
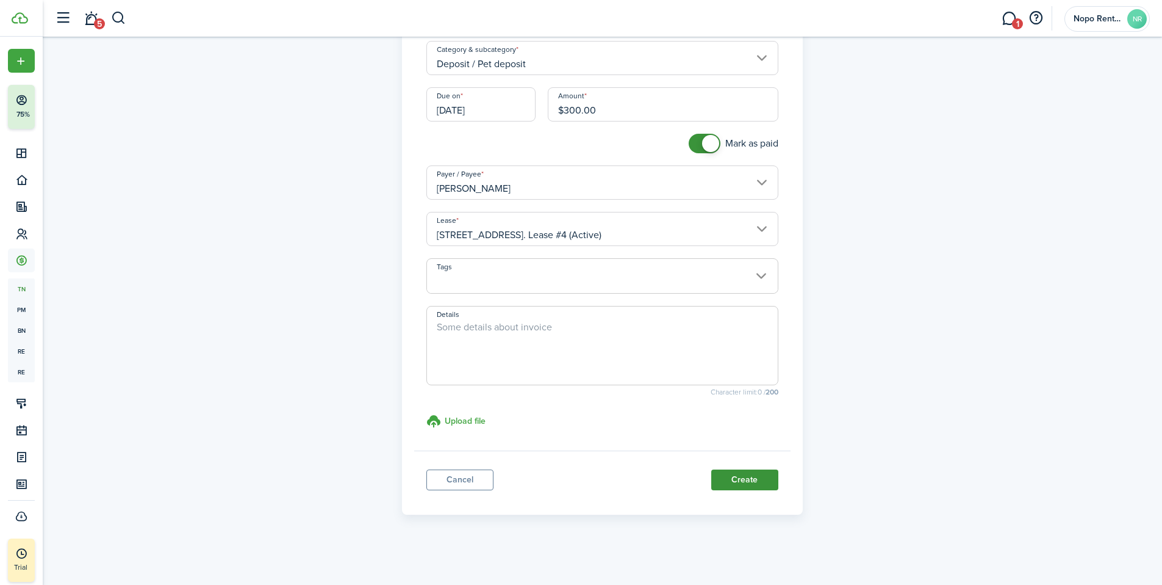
click at [746, 480] on button "Create" at bounding box center [744, 479] width 67 height 21
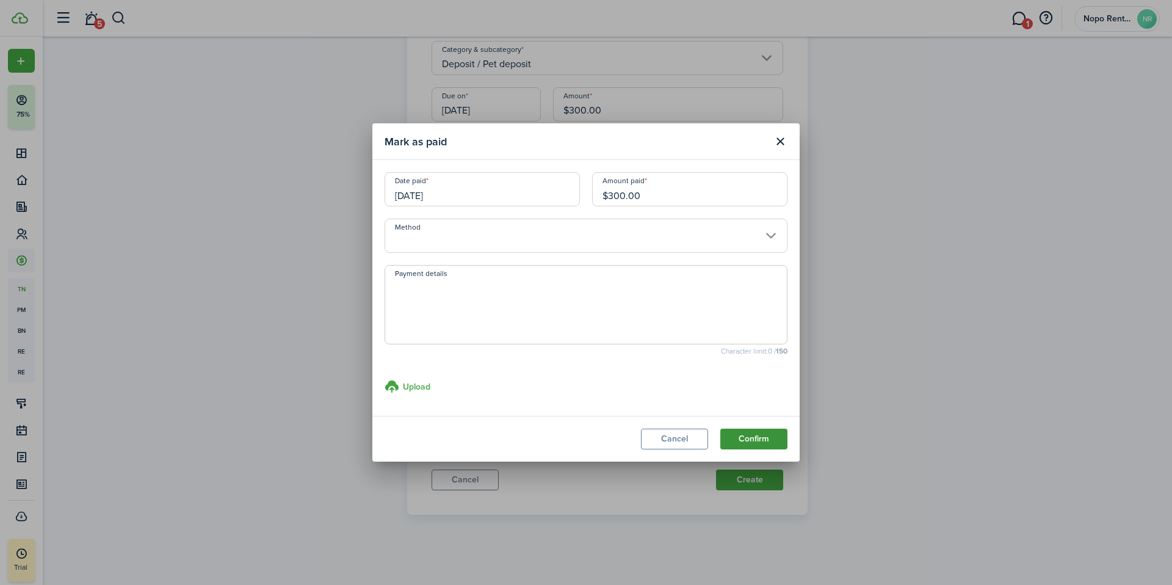
click at [755, 438] on button "Confirm" at bounding box center [753, 438] width 67 height 21
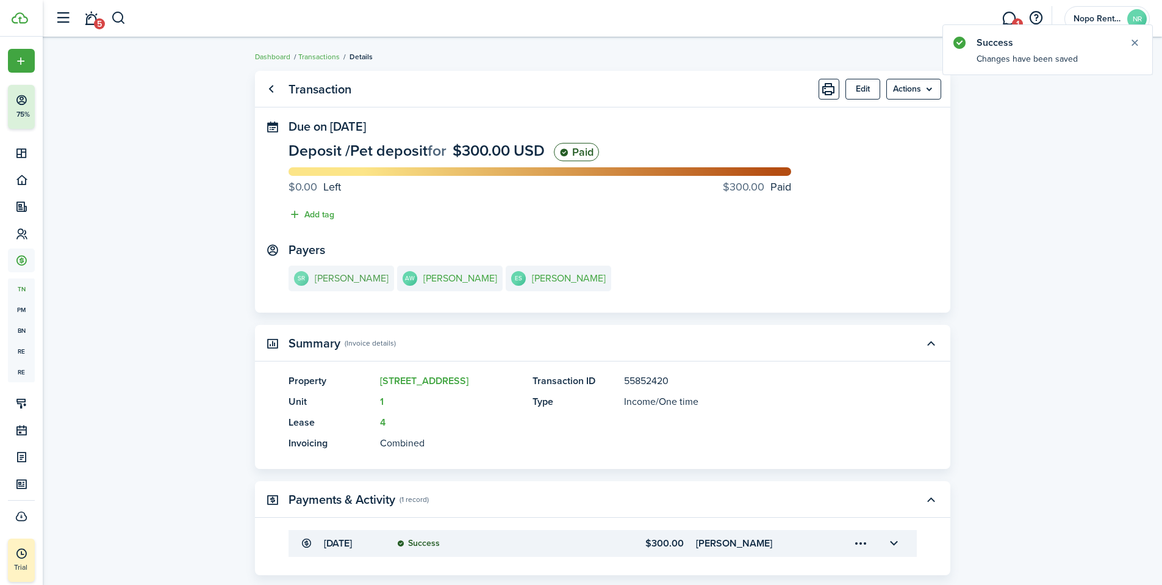
click at [361, 279] on e-details-info-title "[PERSON_NAME]" at bounding box center [352, 278] width 74 height 11
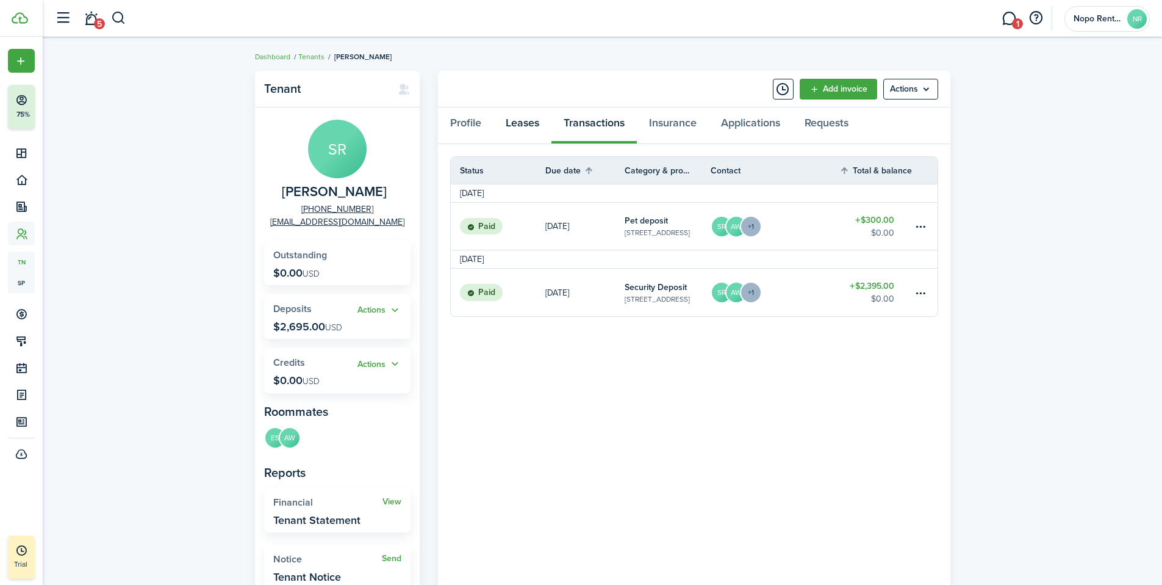
click at [524, 123] on link "Leases" at bounding box center [523, 125] width 58 height 37
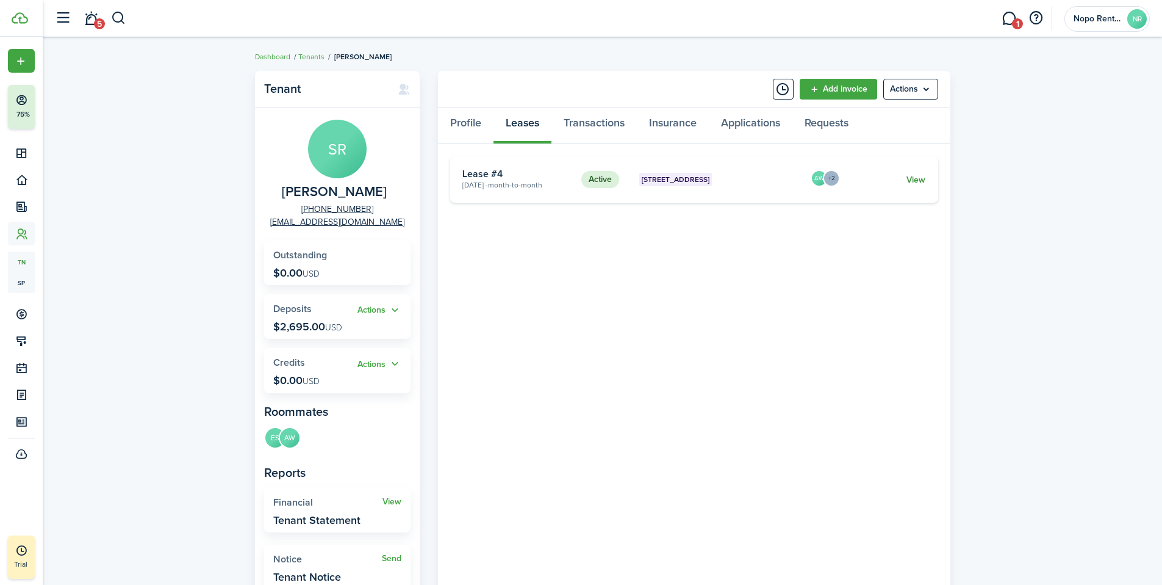
click at [915, 179] on link "View" at bounding box center [916, 179] width 19 height 13
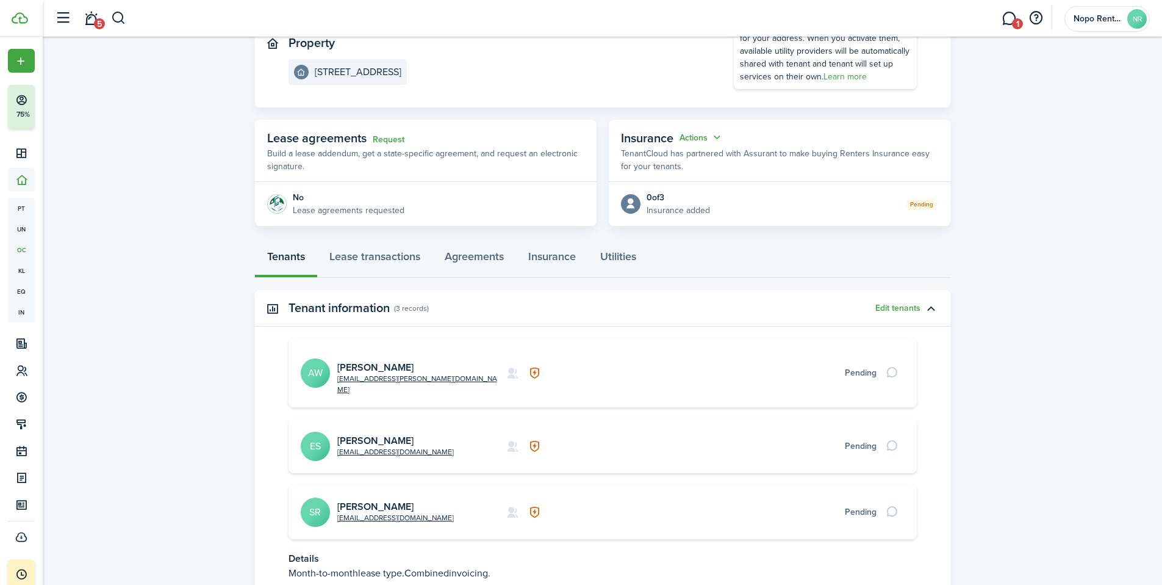
scroll to position [151, 0]
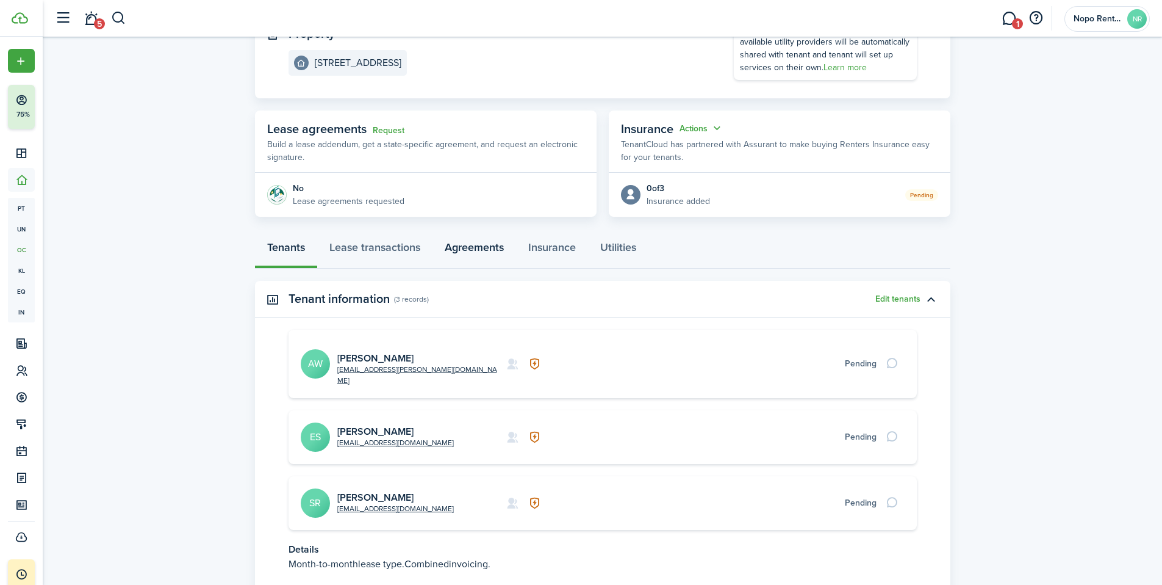
click at [475, 251] on link "Agreements" at bounding box center [475, 250] width 84 height 37
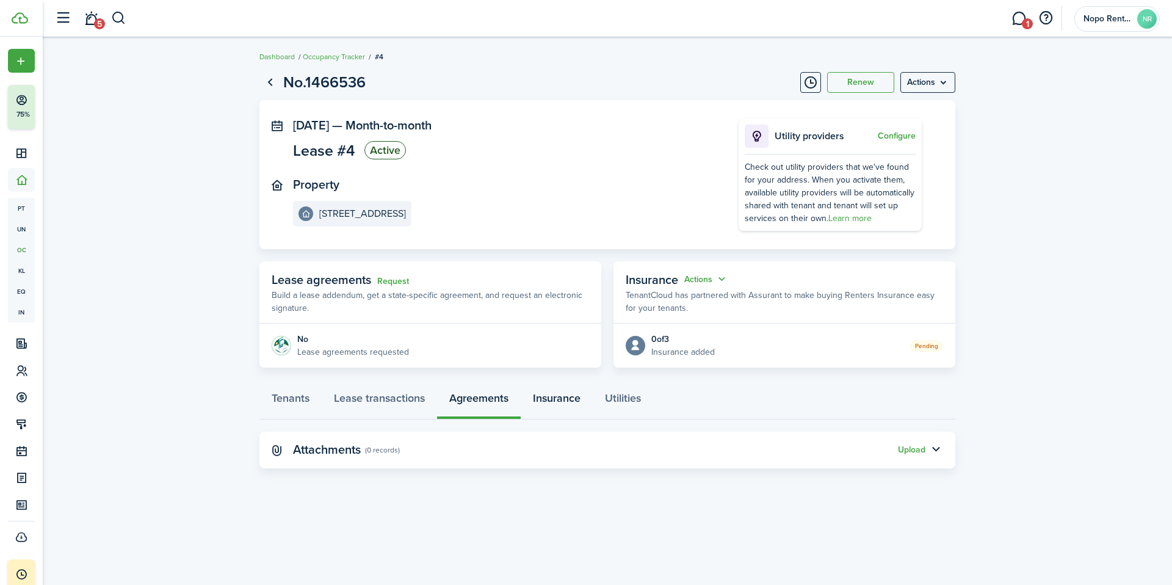
drag, startPoint x: 556, startPoint y: 398, endPoint x: 576, endPoint y: 399, distance: 19.6
click at [556, 398] on link "Insurance" at bounding box center [556, 401] width 72 height 37
click at [627, 398] on link "Utilities" at bounding box center [622, 401] width 60 height 37
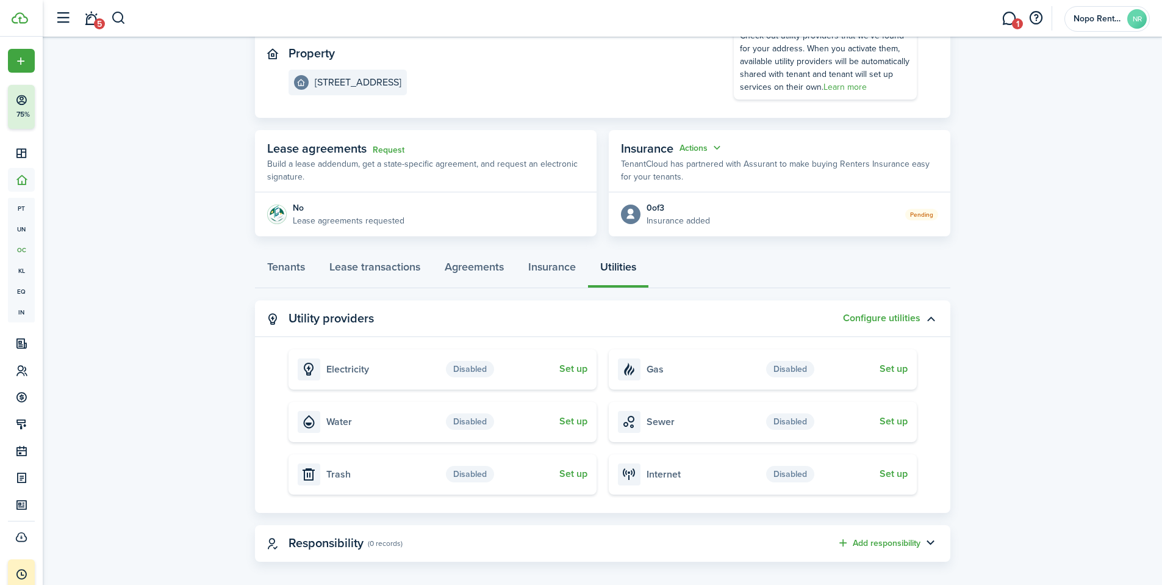
scroll to position [142, 0]
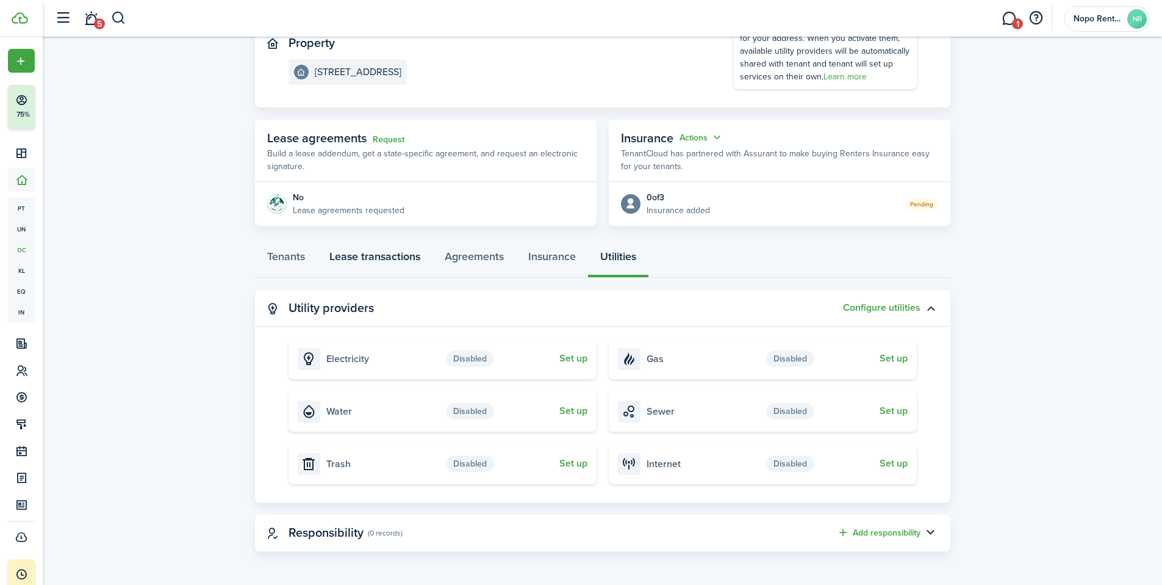
click at [372, 250] on link "Lease transactions" at bounding box center [374, 259] width 115 height 37
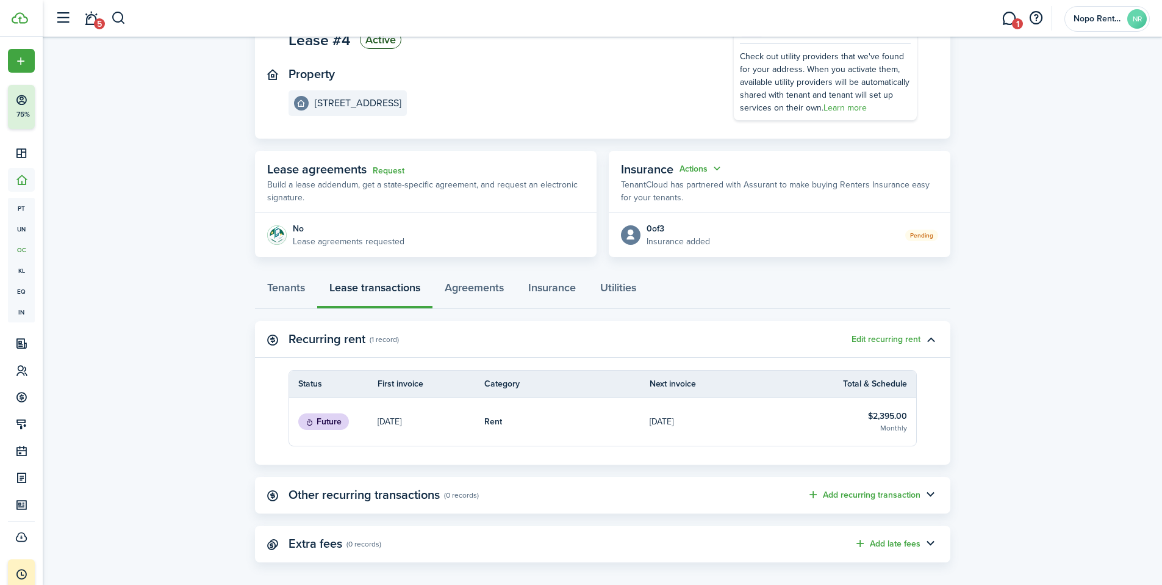
scroll to position [121, 0]
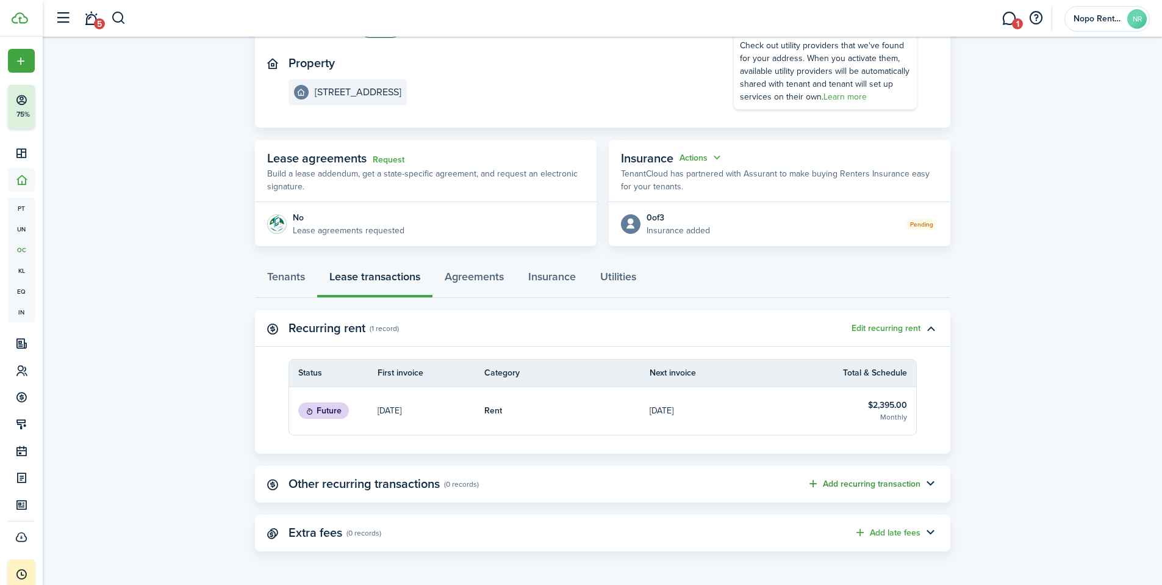
click at [863, 485] on button "Add recurring transaction" at bounding box center [863, 484] width 113 height 14
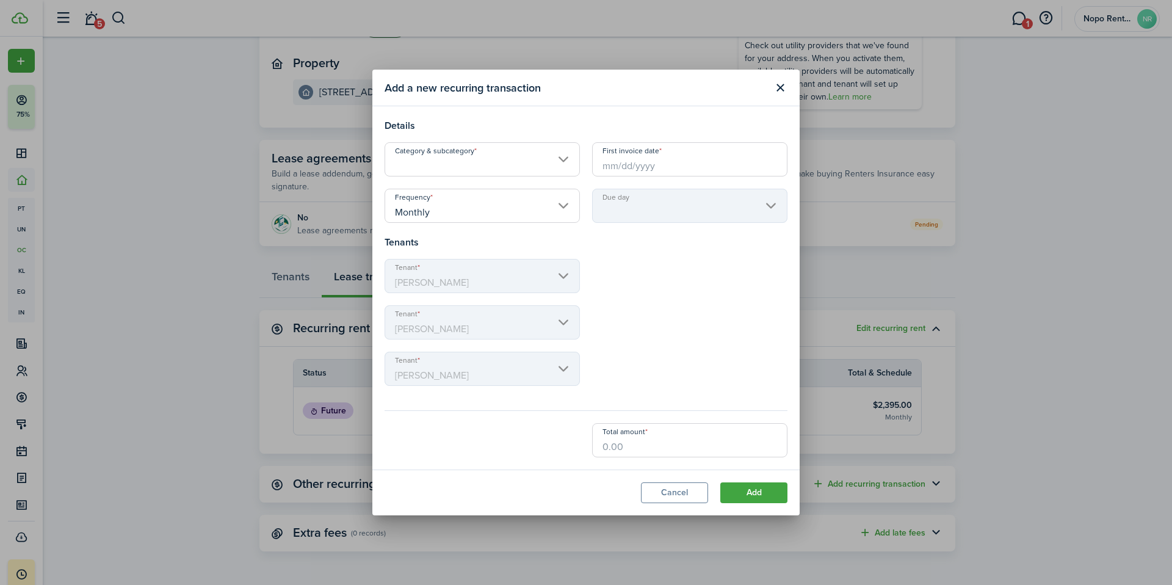
click at [449, 168] on input "Category & subcategory" at bounding box center [481, 159] width 195 height 34
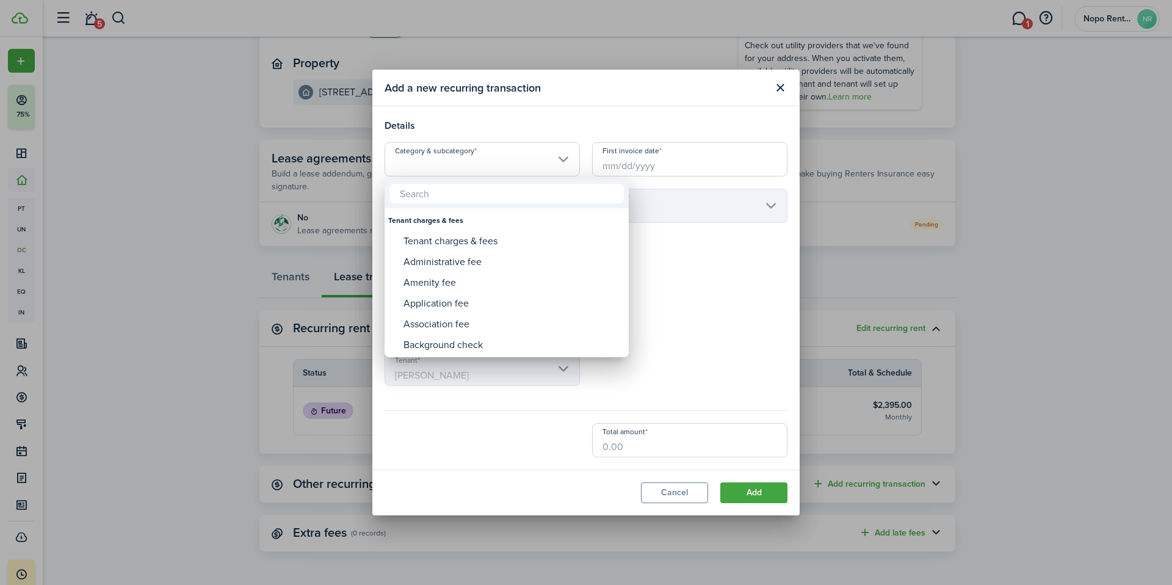
click at [449, 197] on input "text" at bounding box center [506, 194] width 234 height 20
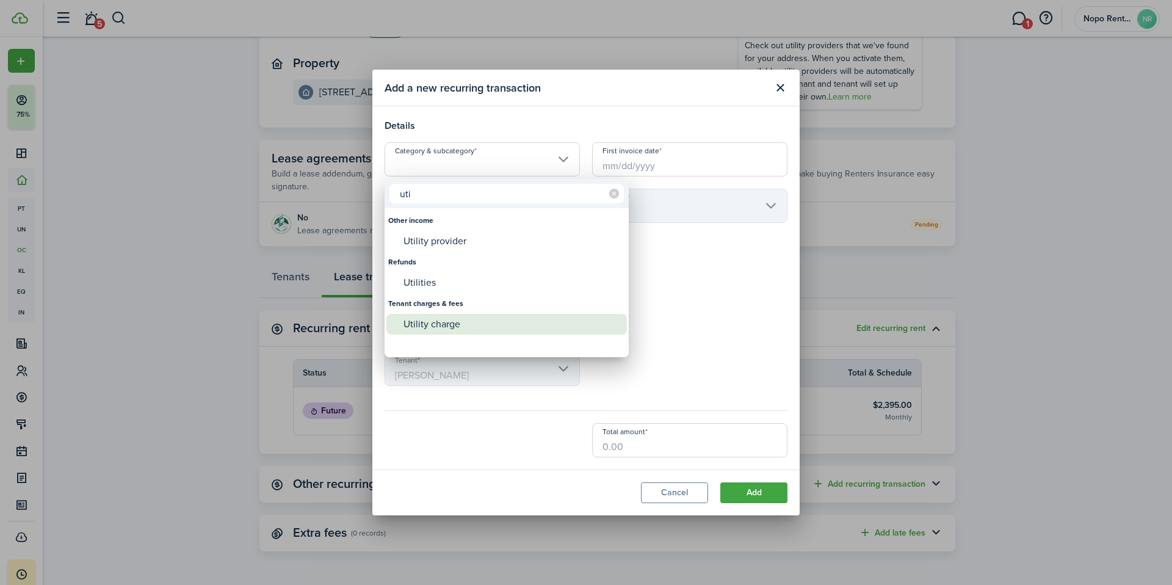
type input "uti"
click at [421, 322] on div "Utility charge" at bounding box center [511, 324] width 216 height 21
type input "Tenant charges & fees / Utility charge"
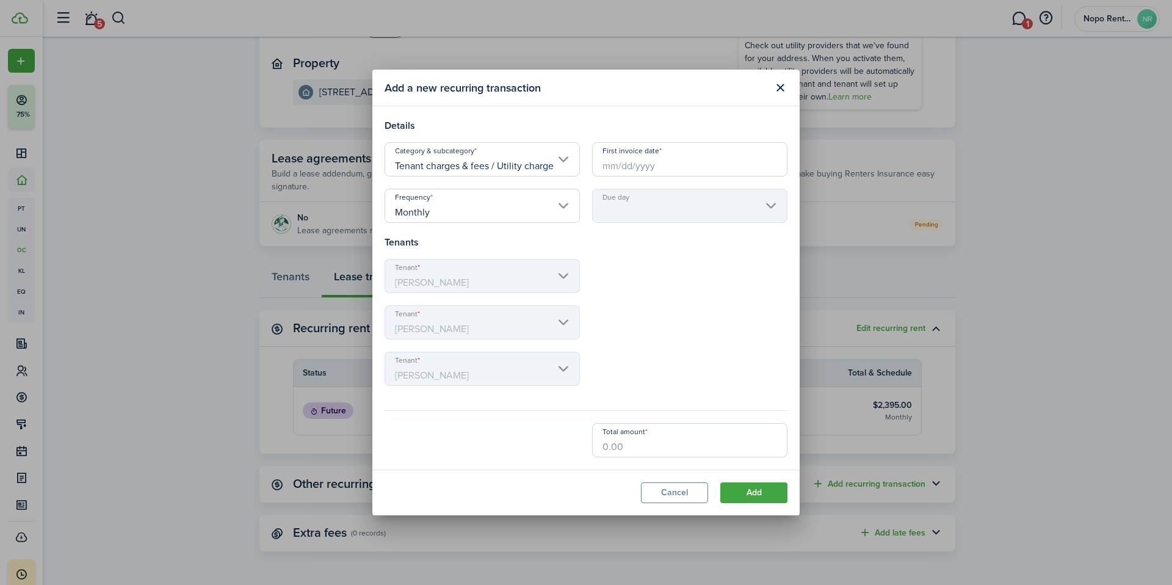
click at [638, 171] on input "First invoice date" at bounding box center [689, 159] width 195 height 34
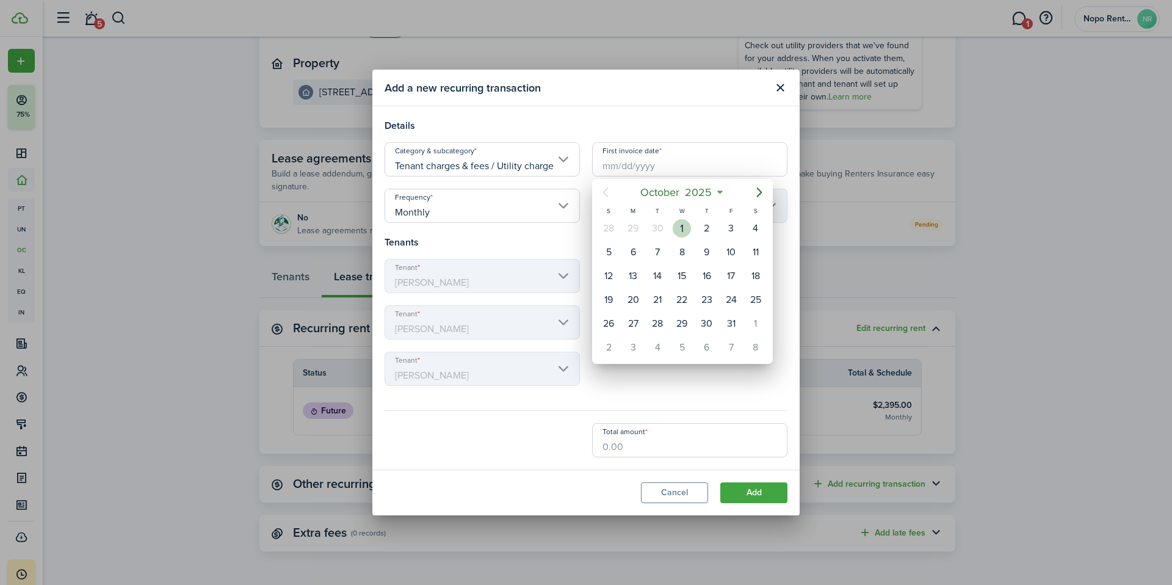
click at [684, 229] on div "1" at bounding box center [681, 228] width 18 height 18
type input "[DATE]"
type input "1st"
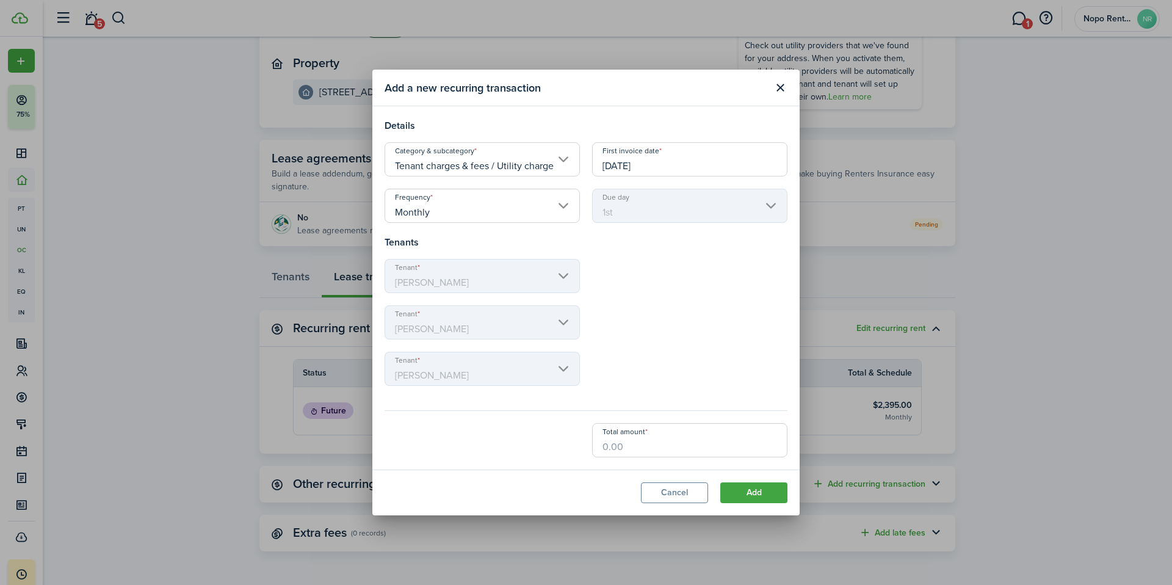
click at [614, 445] on input "Total amount" at bounding box center [689, 440] width 195 height 34
type input "$260.00"
click at [707, 361] on div "Tenant Stephanie Ruesler" at bounding box center [585, 374] width 415 height 46
click at [752, 491] on button "Add" at bounding box center [753, 492] width 67 height 21
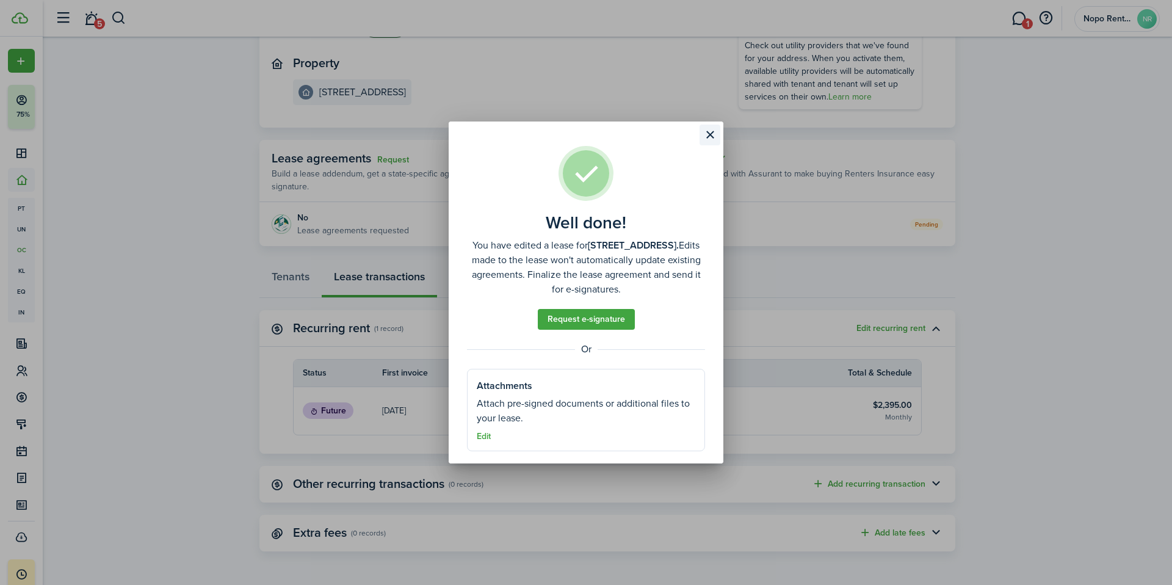
click at [714, 134] on button "Close modal" at bounding box center [709, 134] width 21 height 21
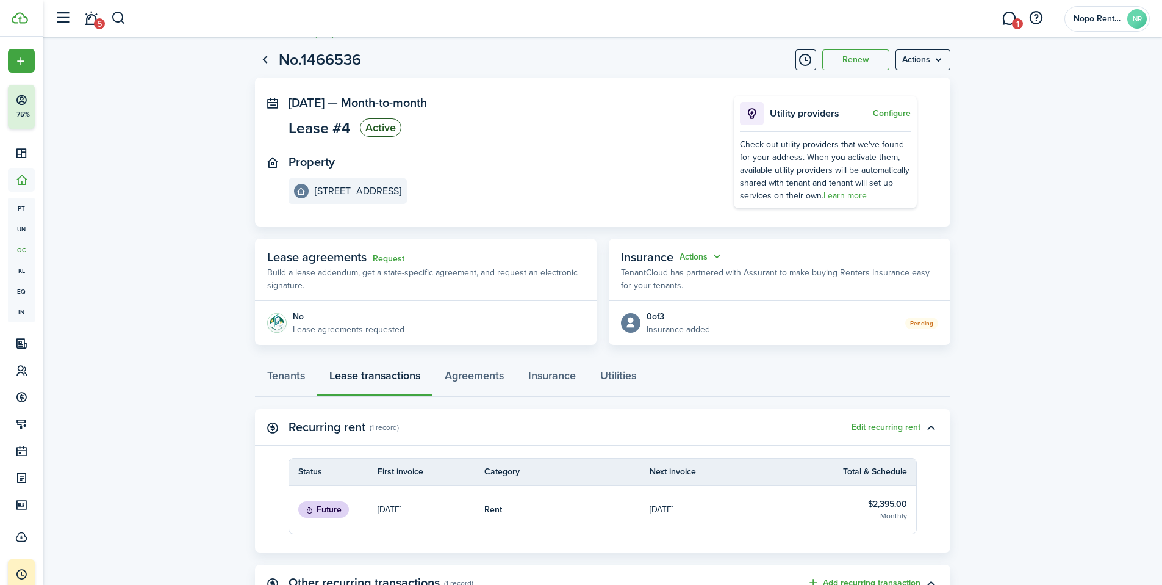
scroll to position [0, 0]
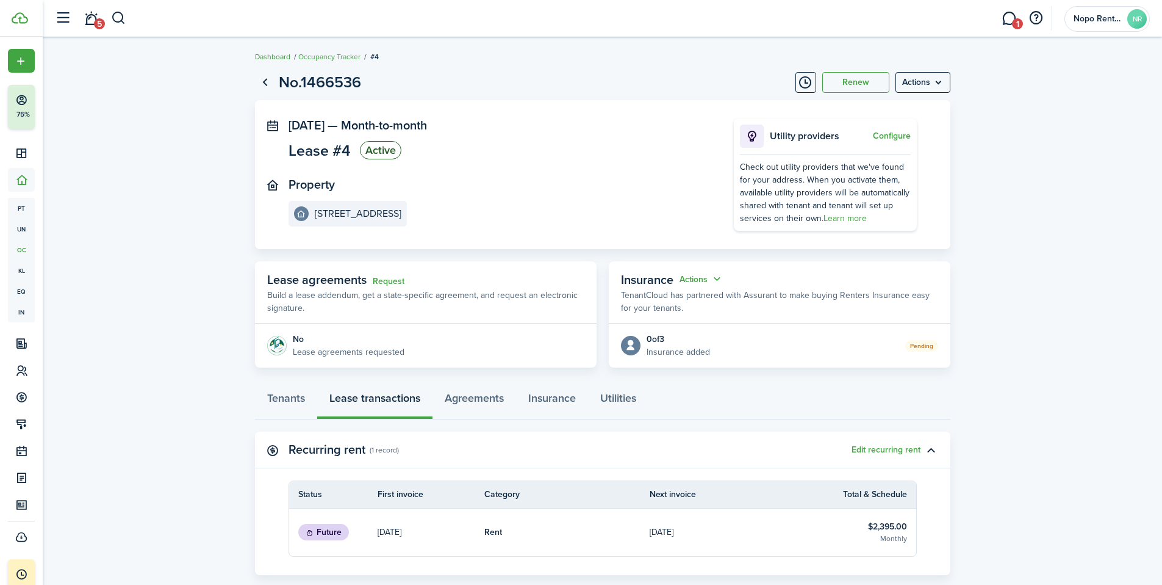
click at [267, 57] on link "Dashboard" at bounding box center [272, 56] width 35 height 11
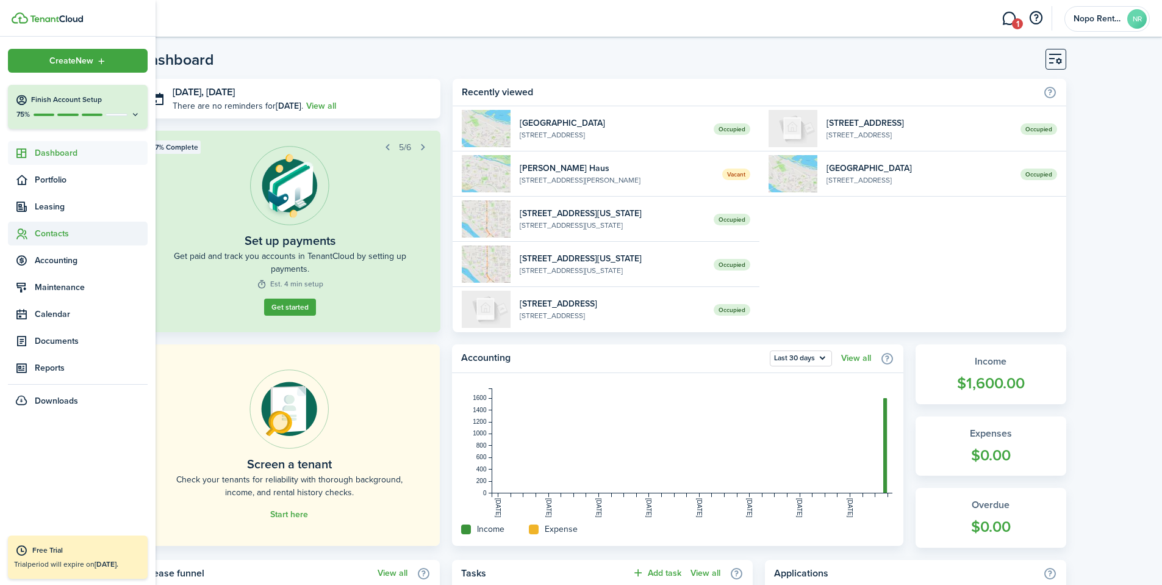
click at [54, 234] on span "Contacts" at bounding box center [91, 233] width 113 height 13
click at [56, 264] on span "Tenants" at bounding box center [91, 262] width 113 height 13
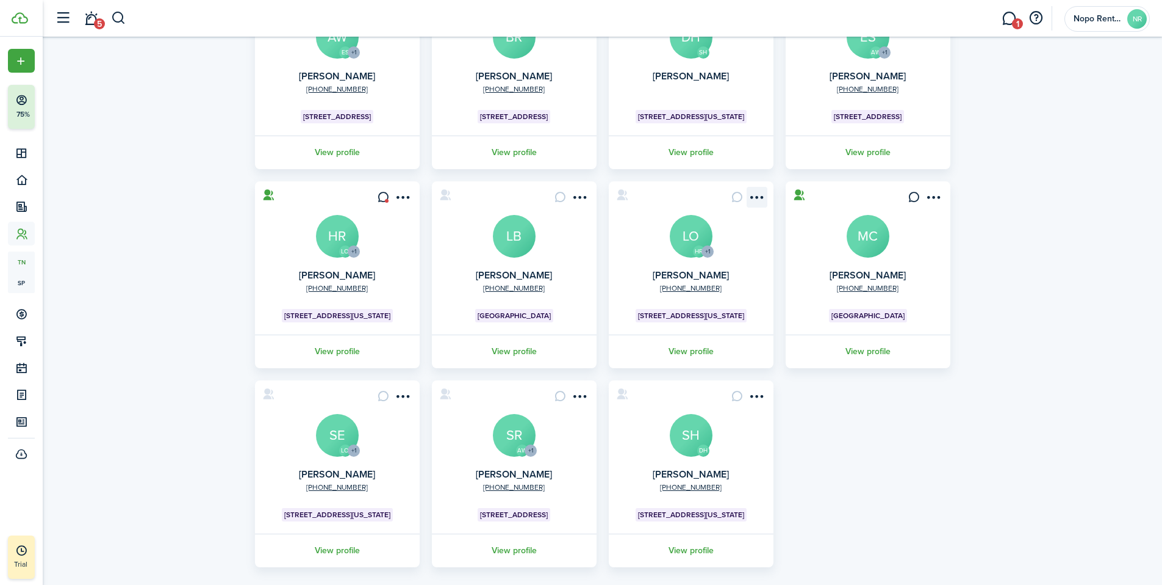
scroll to position [170, 0]
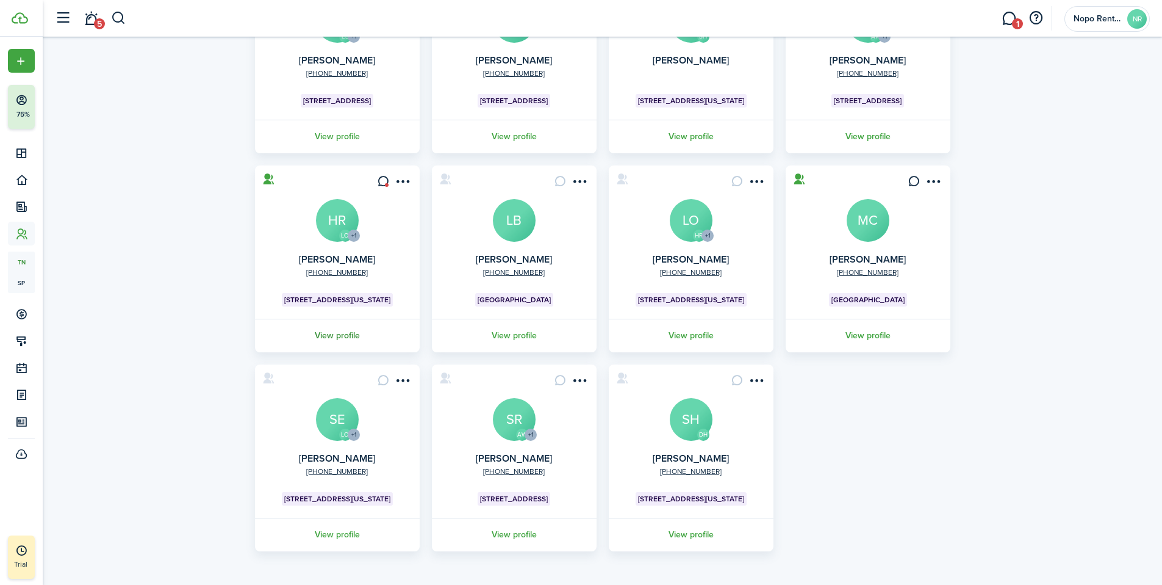
click at [341, 336] on link "View profile" at bounding box center [337, 336] width 168 height 34
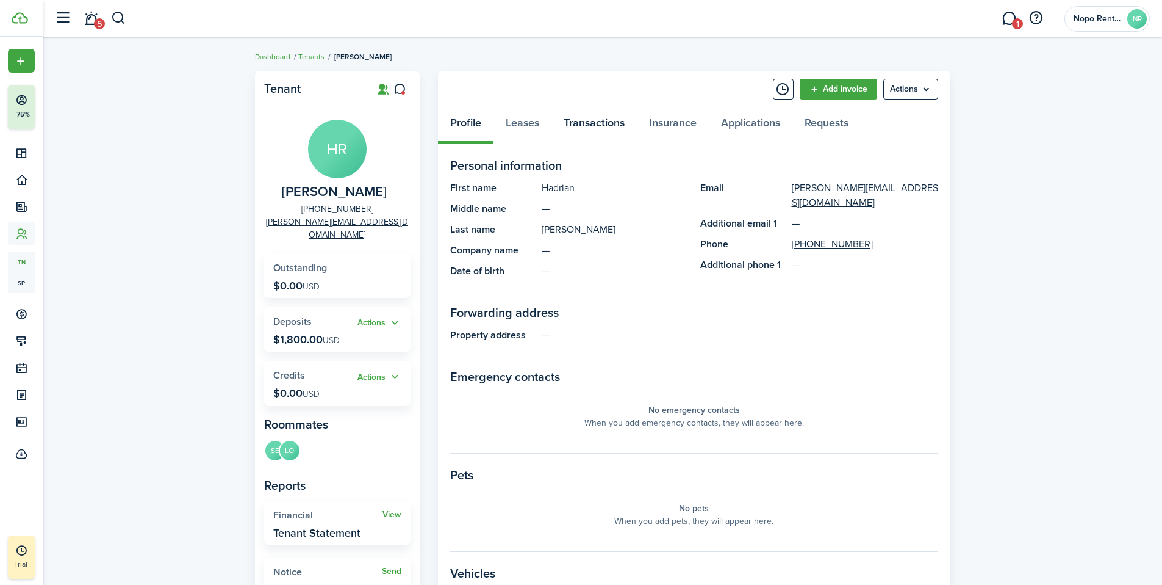
click at [597, 128] on link "Transactions" at bounding box center [594, 125] width 85 height 37
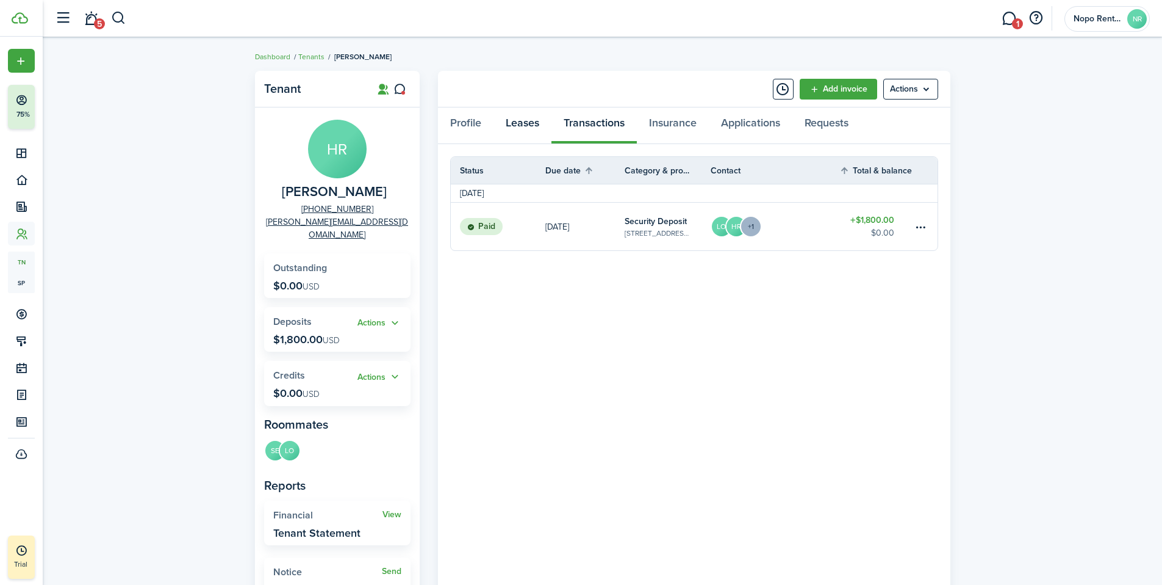
click at [519, 123] on link "Leases" at bounding box center [523, 125] width 58 height 37
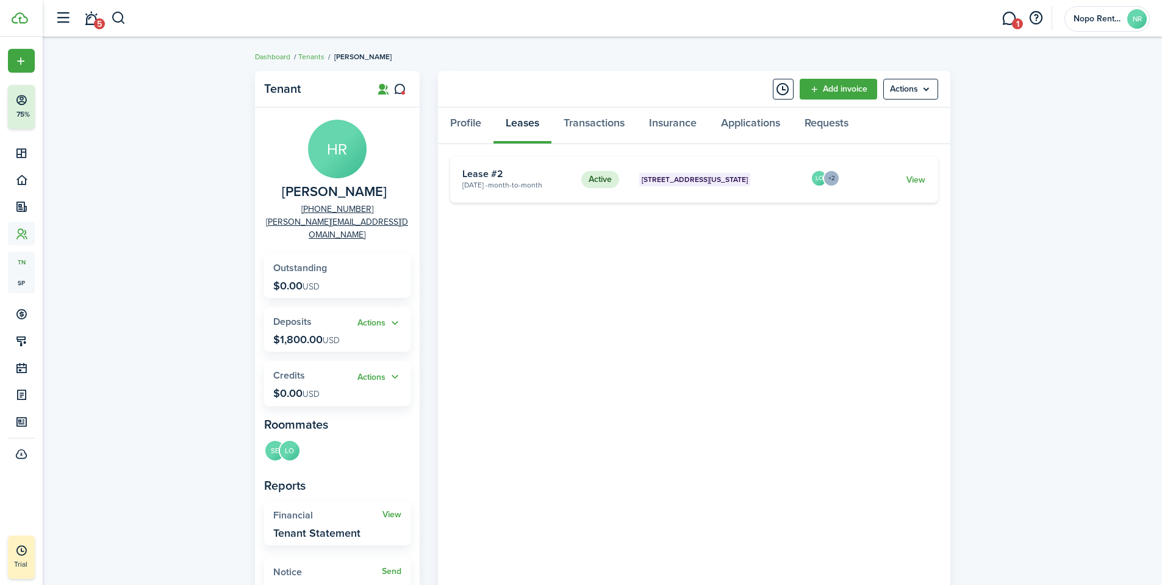
click at [683, 174] on span "[STREET_ADDRESS][US_STATE]" at bounding box center [695, 179] width 106 height 11
click at [921, 179] on link "View" at bounding box center [916, 179] width 19 height 13
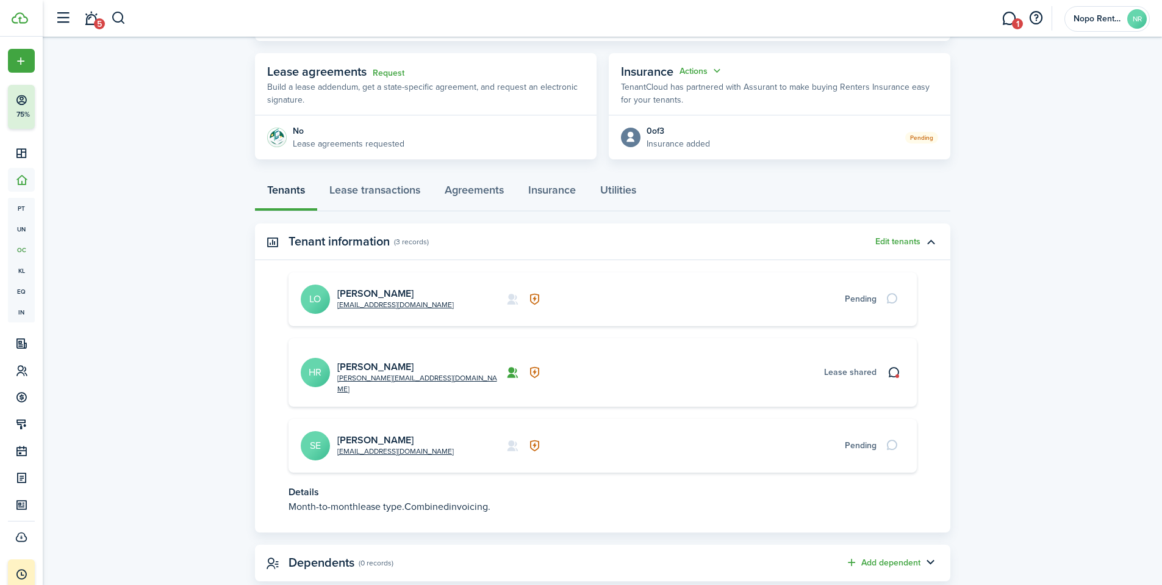
scroll to position [223, 0]
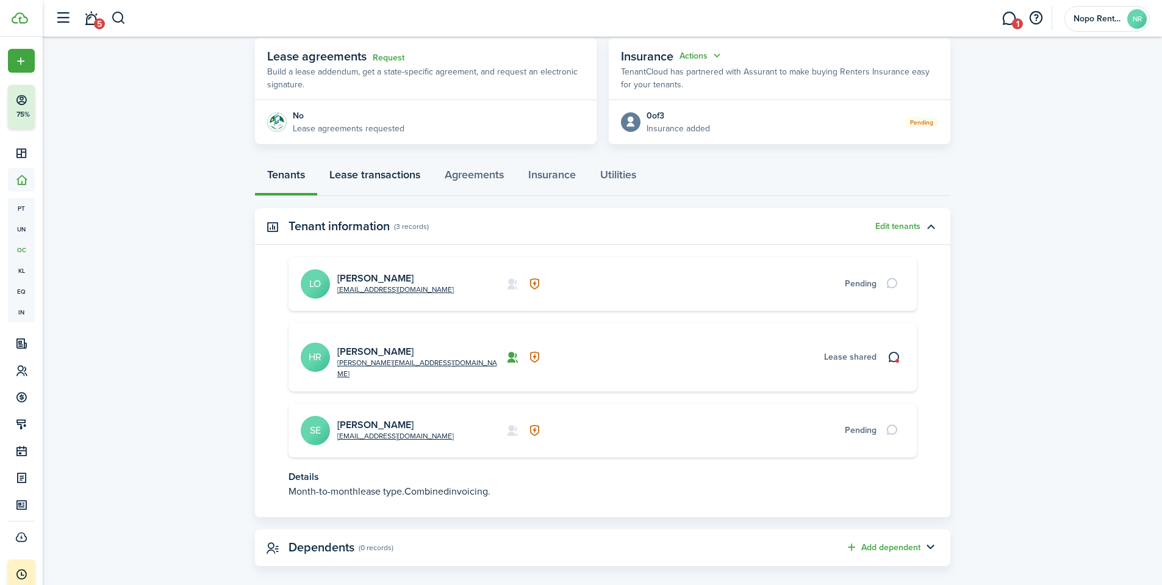
click at [384, 176] on link "Lease transactions" at bounding box center [374, 177] width 115 height 37
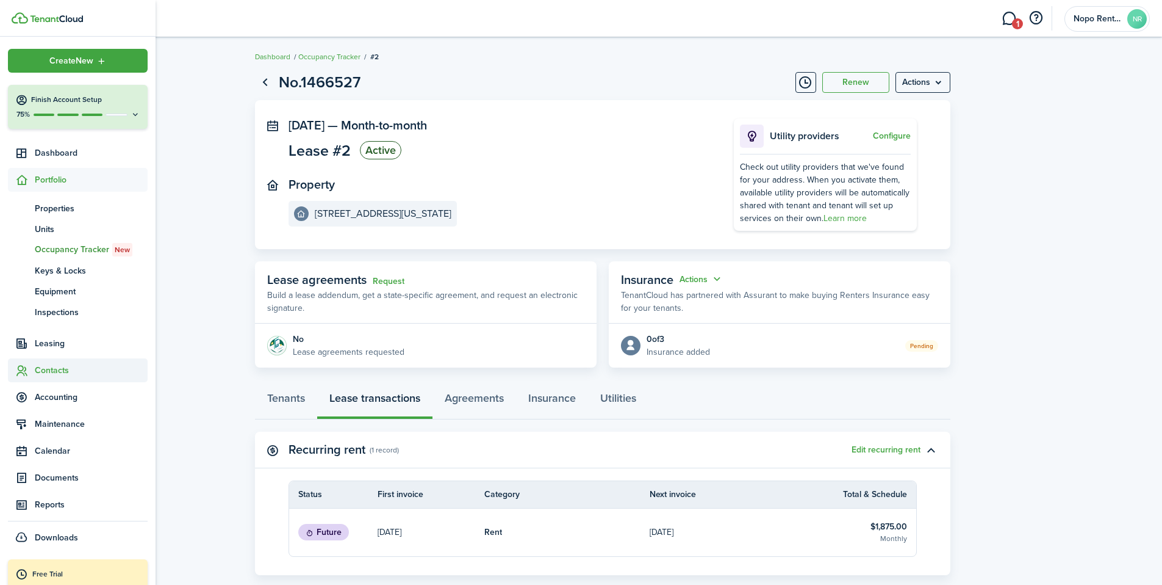
click at [39, 365] on span "Contacts" at bounding box center [91, 370] width 113 height 13
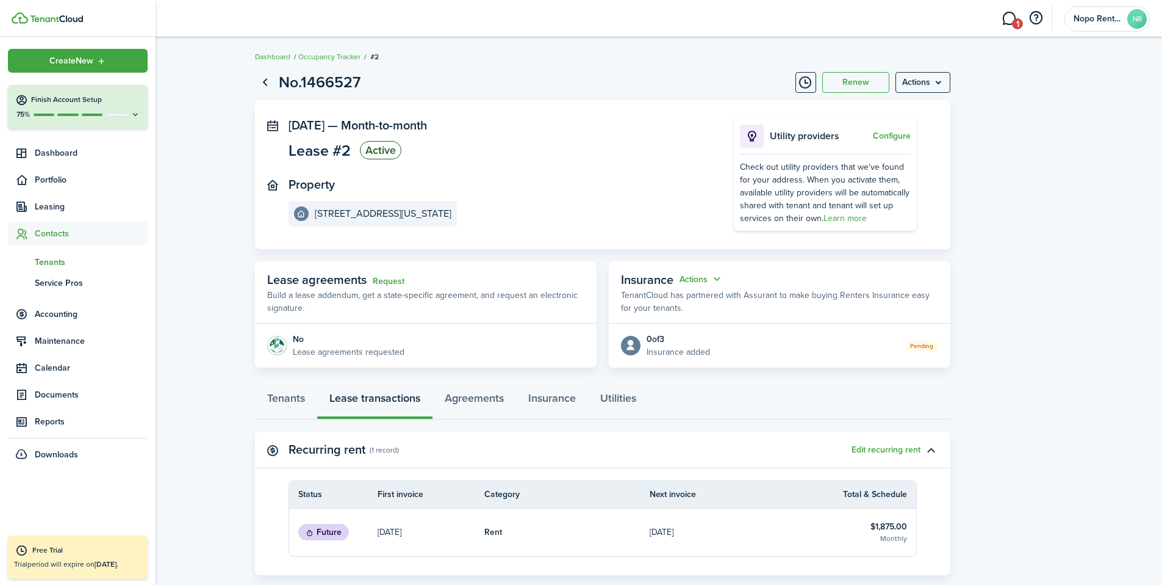
click at [47, 264] on span "Tenants" at bounding box center [91, 262] width 113 height 13
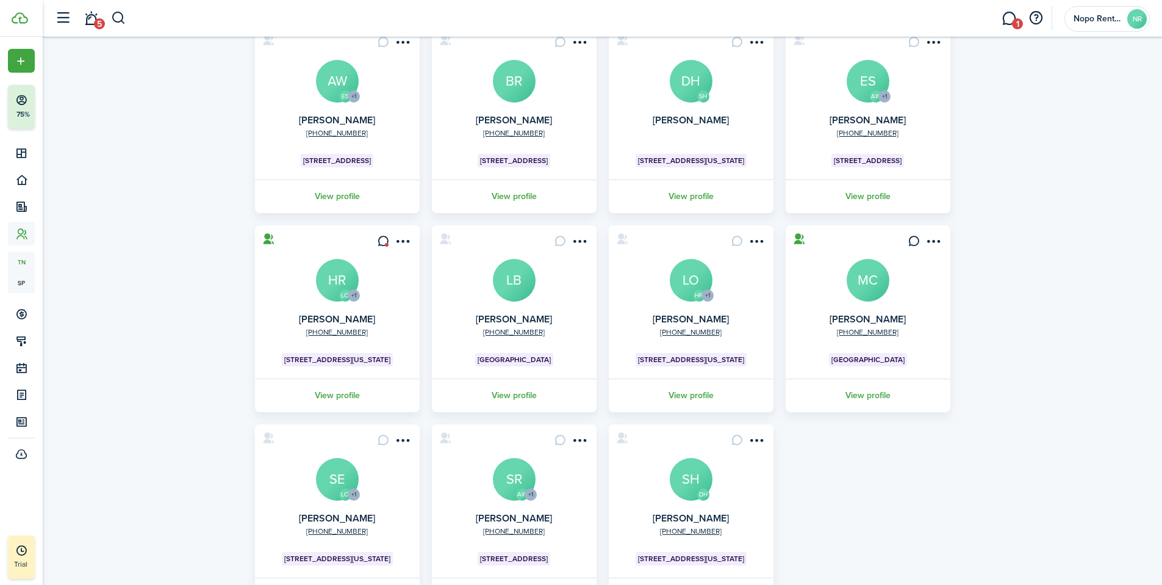
scroll to position [170, 0]
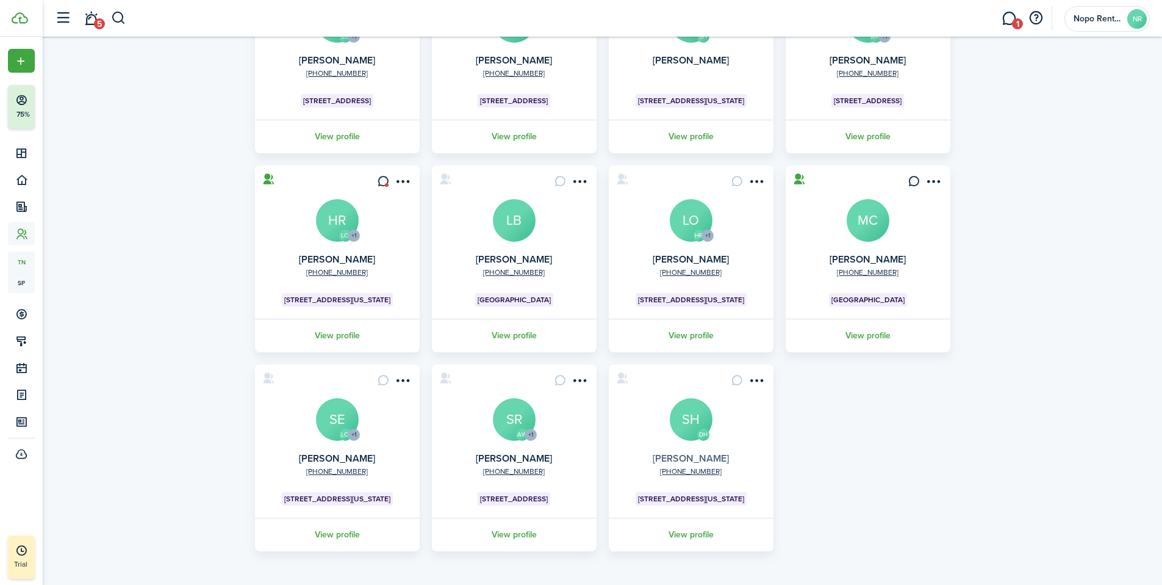
click at [699, 458] on link "[PERSON_NAME]" at bounding box center [691, 458] width 76 height 14
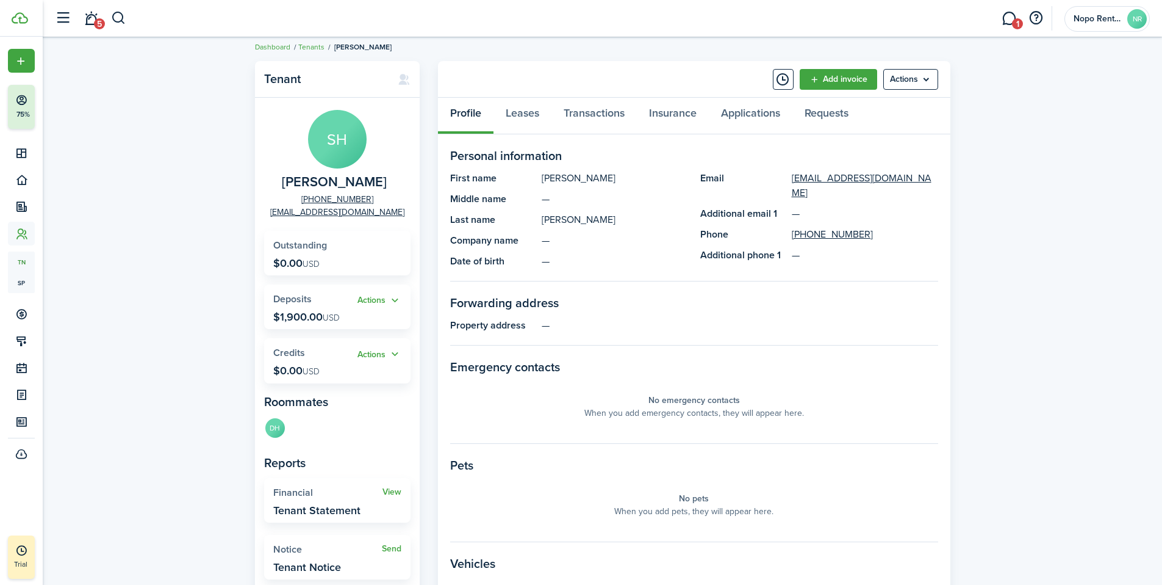
scroll to position [23, 0]
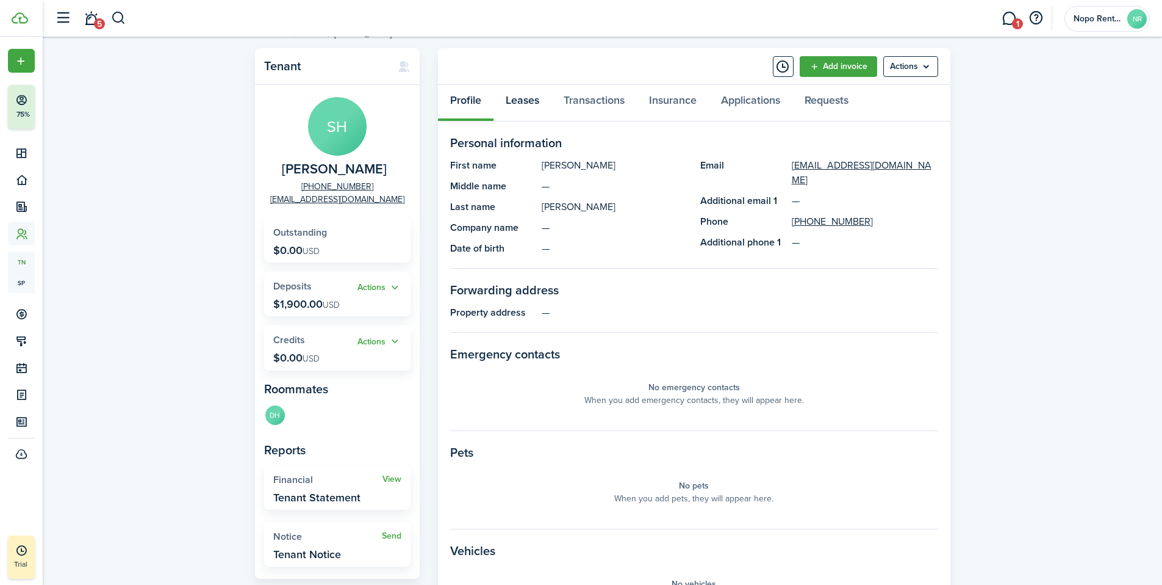
click at [515, 104] on link "Leases" at bounding box center [523, 103] width 58 height 37
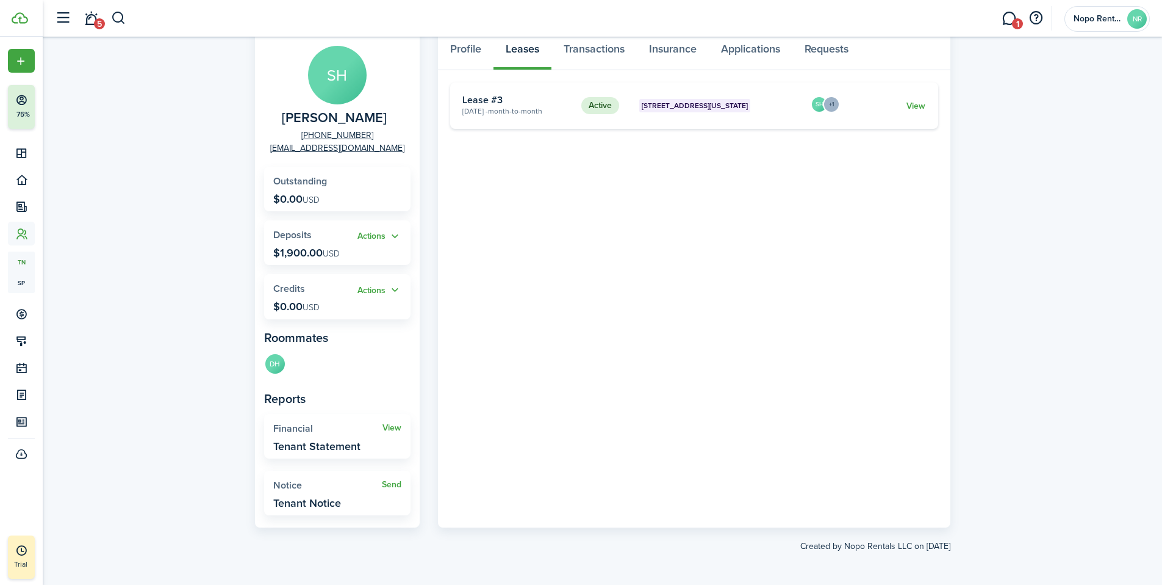
scroll to position [75, 0]
click at [702, 108] on span "[STREET_ADDRESS][US_STATE]" at bounding box center [695, 104] width 106 height 11
click at [920, 106] on link "View" at bounding box center [916, 104] width 19 height 13
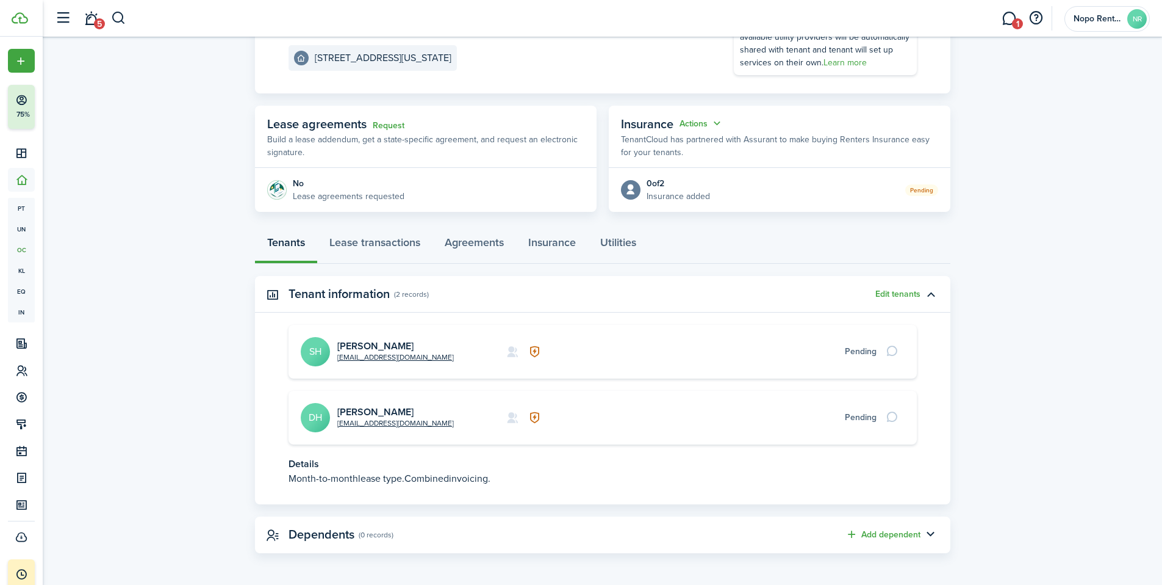
scroll to position [157, 0]
click at [363, 232] on link "Lease transactions" at bounding box center [374, 243] width 115 height 37
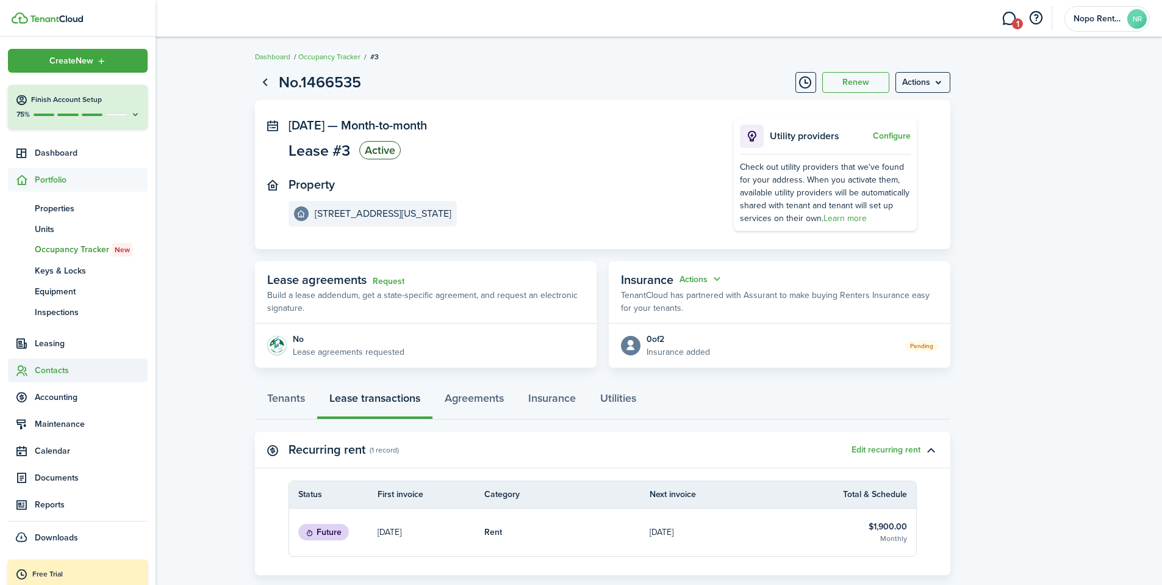
click at [42, 373] on span "Contacts" at bounding box center [91, 370] width 113 height 13
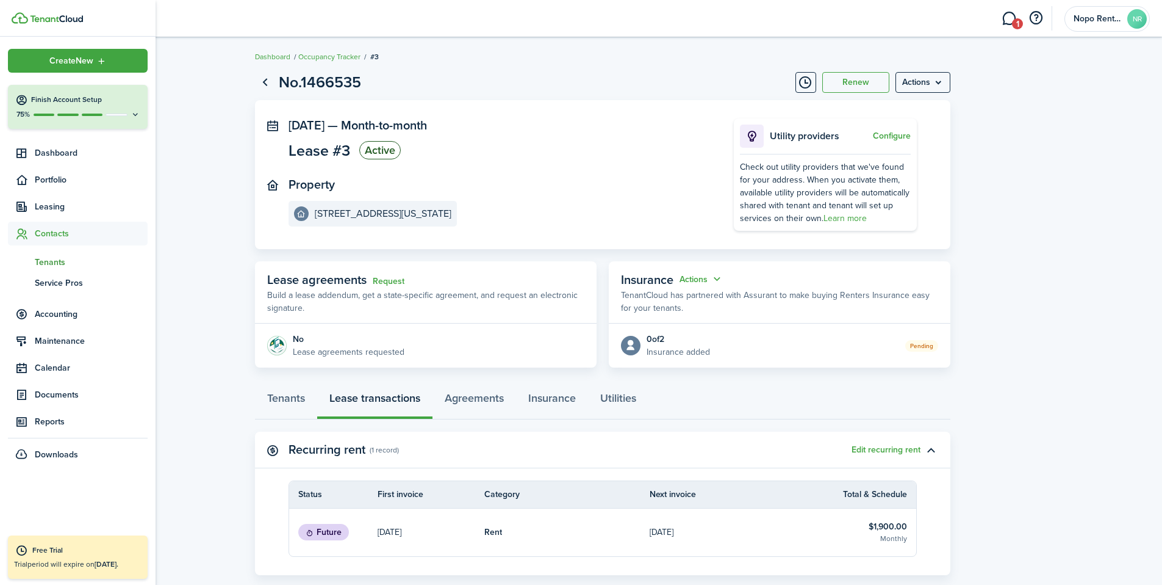
click at [48, 261] on span "Tenants" at bounding box center [91, 262] width 113 height 13
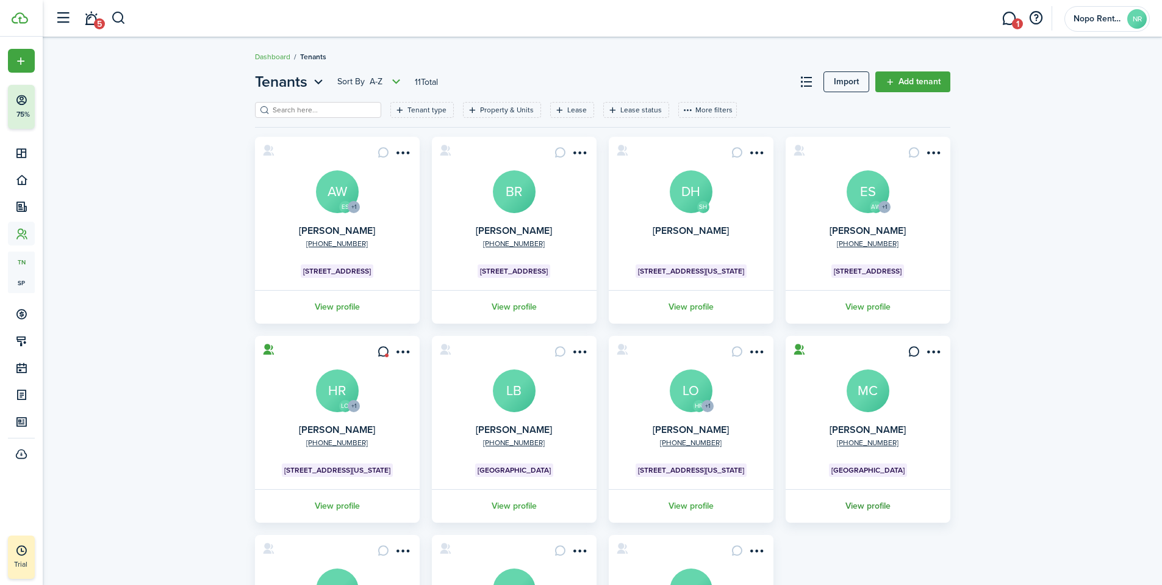
click at [866, 509] on link "View profile" at bounding box center [868, 506] width 168 height 34
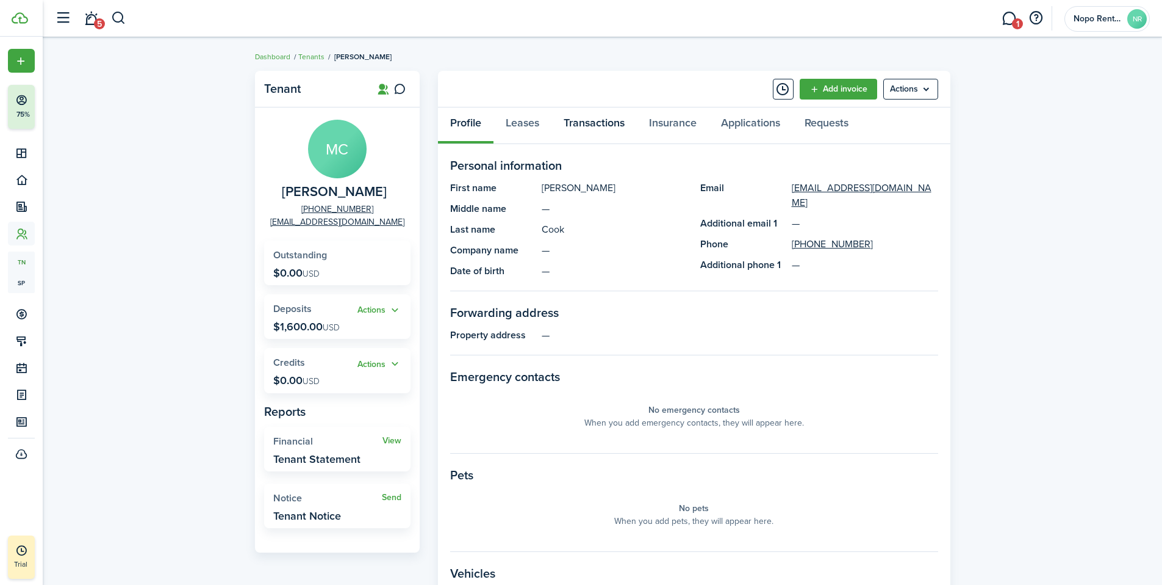
click at [597, 124] on link "Transactions" at bounding box center [594, 125] width 85 height 37
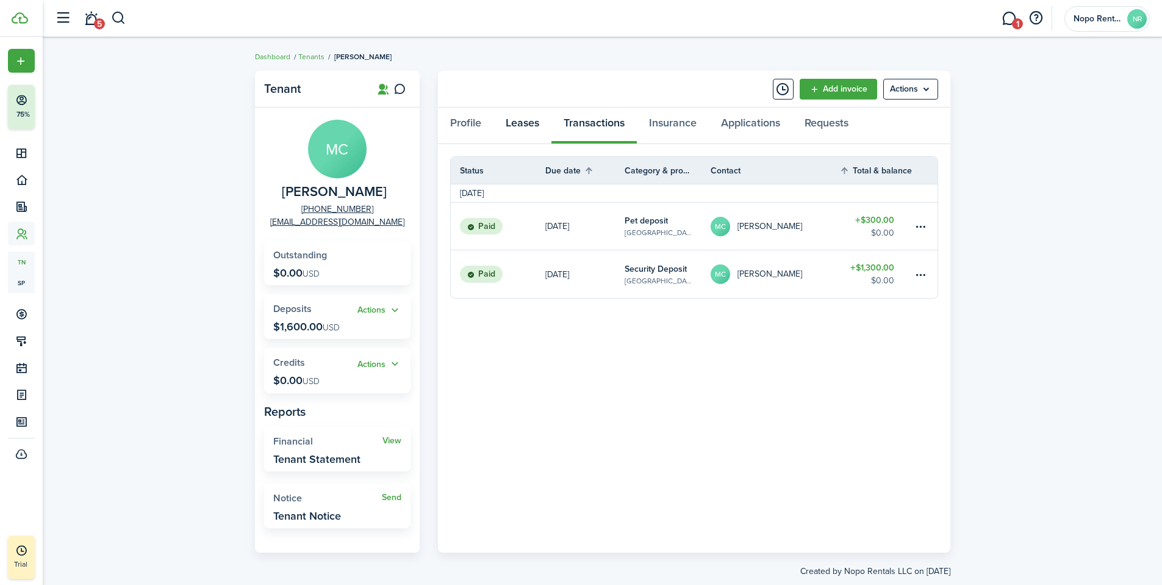
click at [530, 121] on link "Leases" at bounding box center [523, 125] width 58 height 37
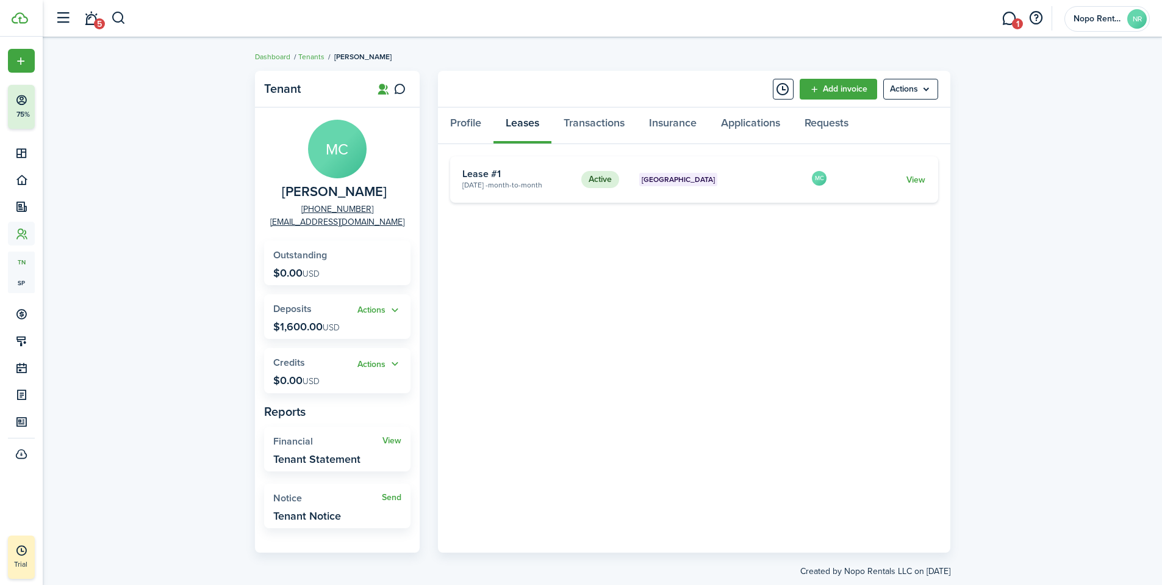
click at [730, 182] on card-extra-content "[GEOGRAPHIC_DATA]" at bounding box center [720, 179] width 163 height 13
click at [674, 176] on span "[GEOGRAPHIC_DATA]" at bounding box center [678, 179] width 73 height 11
click at [921, 181] on link "View" at bounding box center [916, 179] width 19 height 13
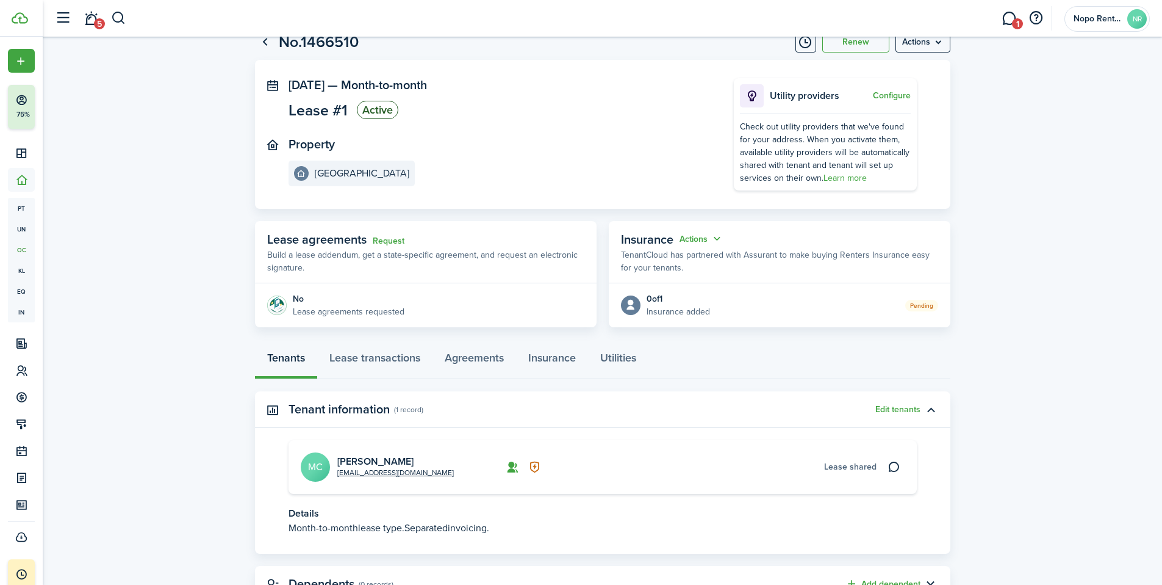
scroll to position [92, 0]
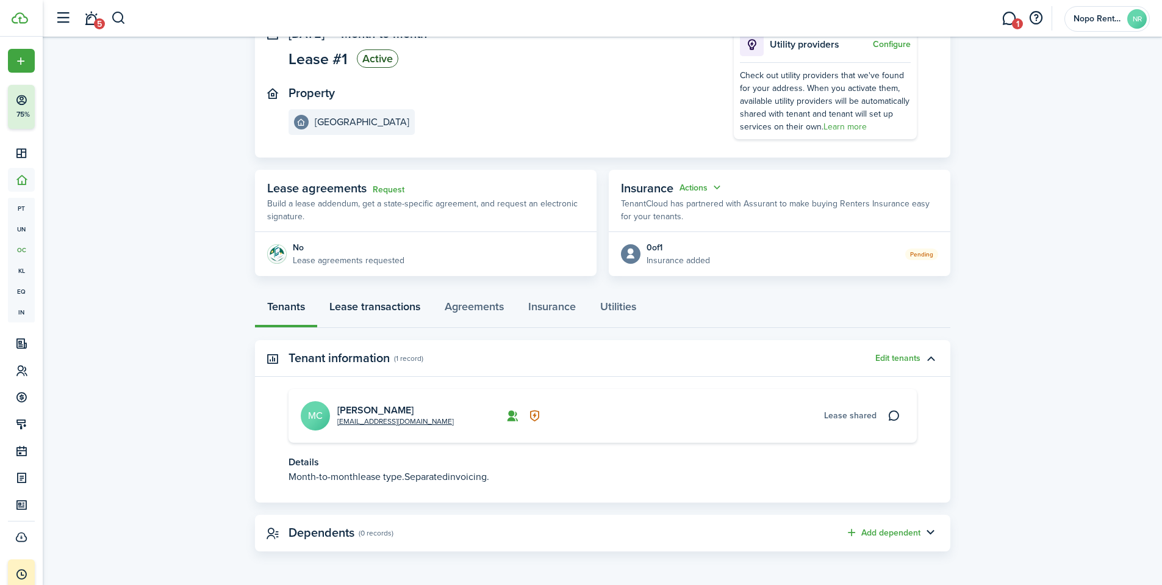
click at [383, 301] on link "Lease transactions" at bounding box center [374, 309] width 115 height 37
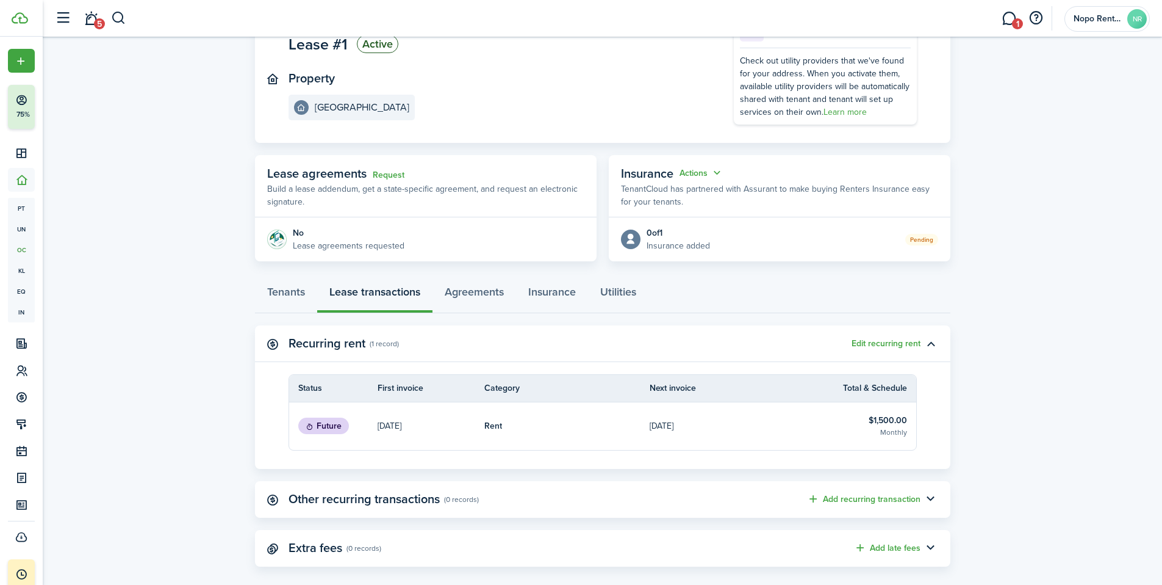
scroll to position [121, 0]
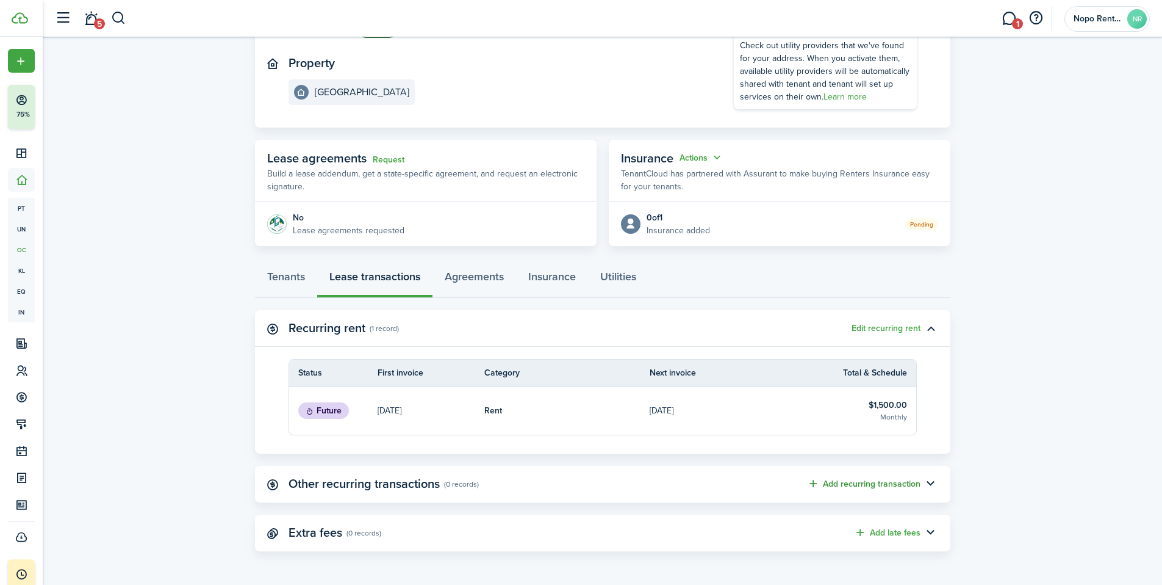
click at [900, 483] on button "Add recurring transaction" at bounding box center [863, 484] width 113 height 14
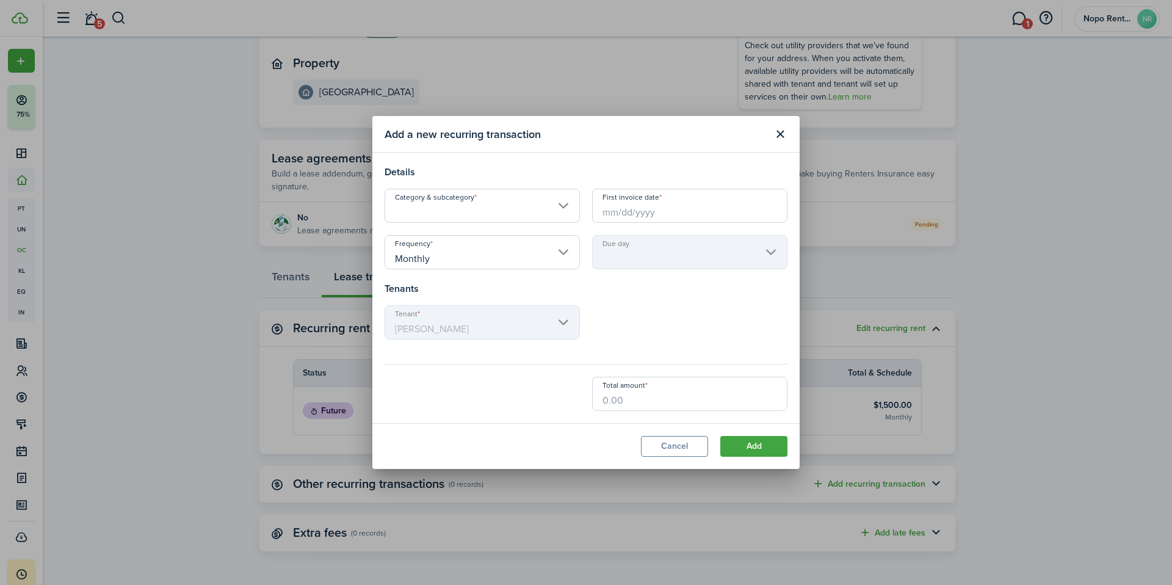
click at [564, 207] on input "Category & subcategory" at bounding box center [481, 206] width 195 height 34
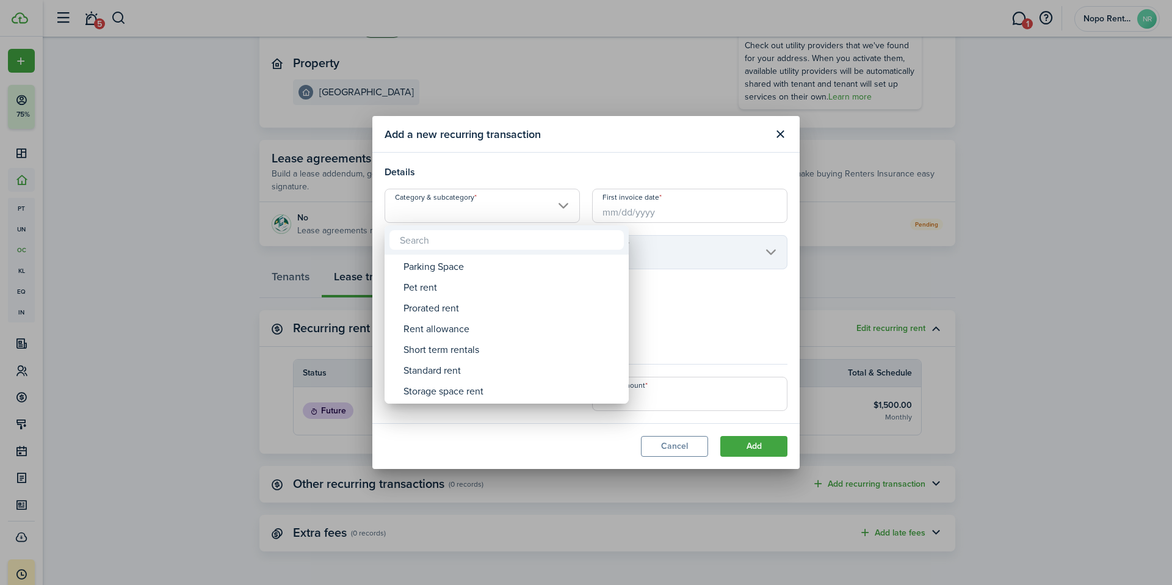
click at [460, 169] on div at bounding box center [585, 292] width 1367 height 780
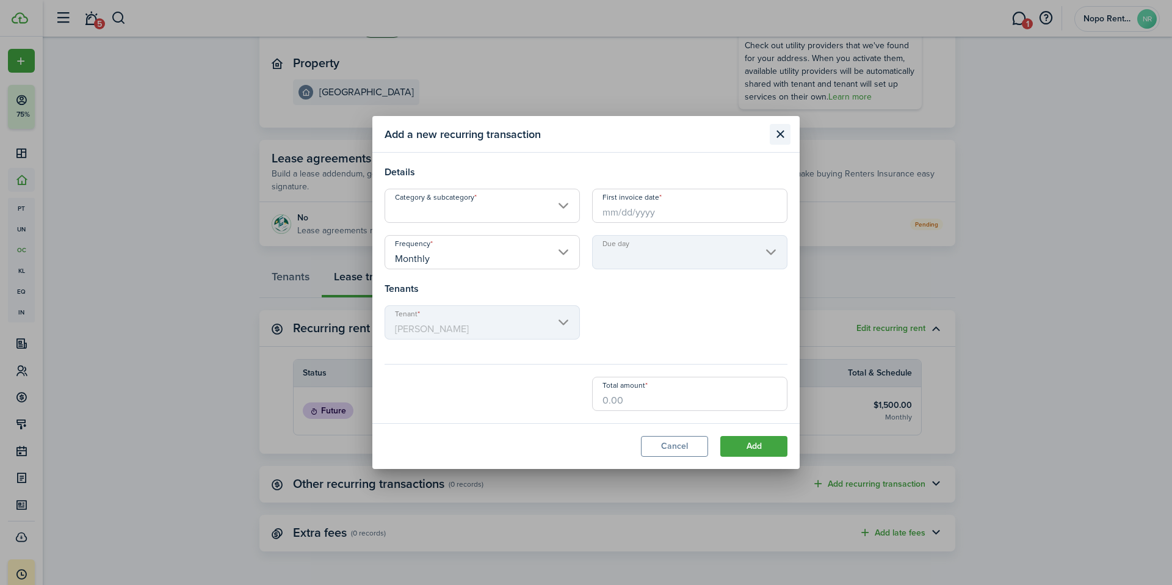
click at [782, 134] on button "Close modal" at bounding box center [779, 134] width 21 height 21
